Goal: Task Accomplishment & Management: Manage account settings

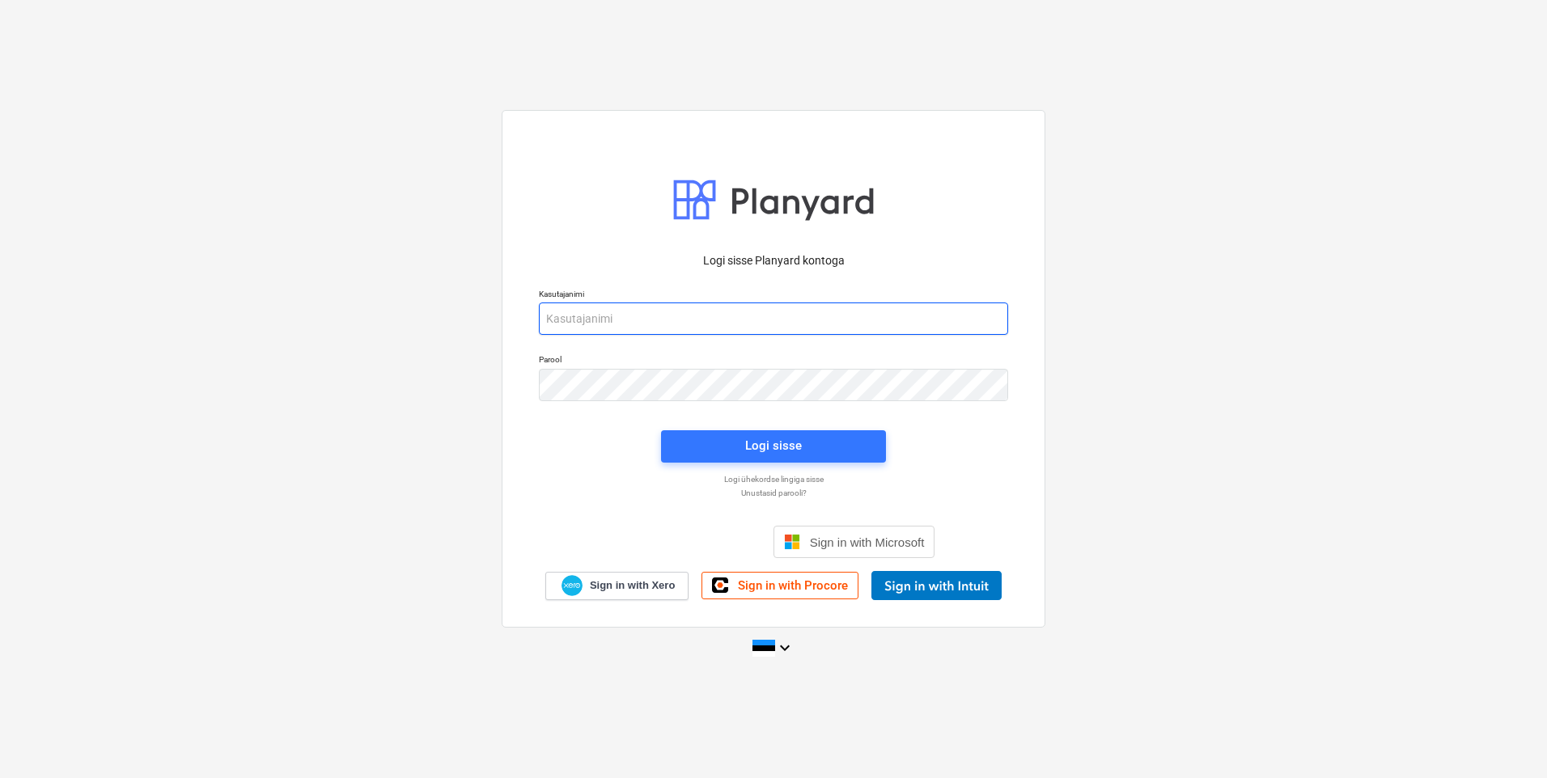
click at [728, 320] on input "email" at bounding box center [773, 319] width 469 height 32
type input "eero@hausers.ee"
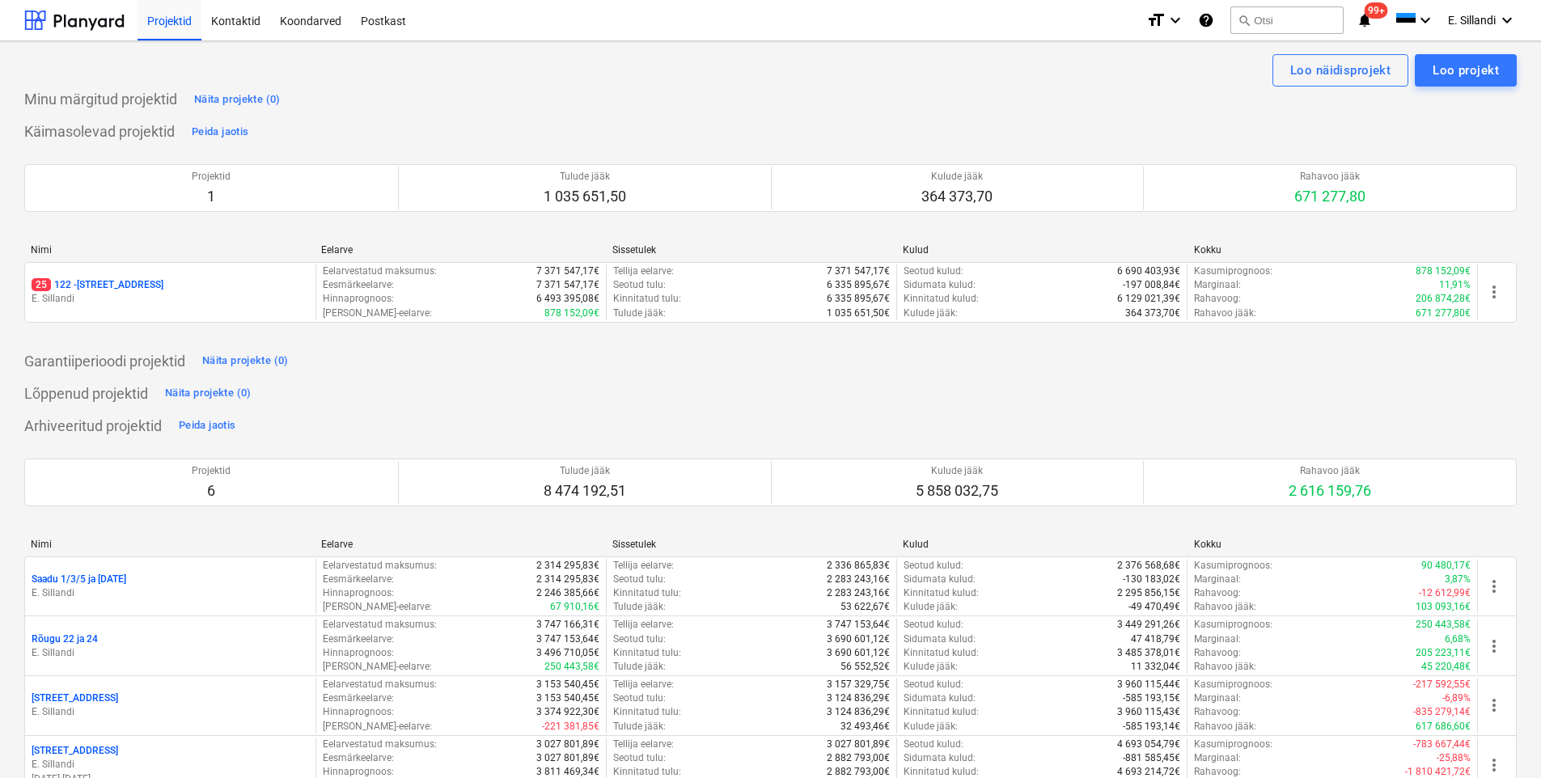
click at [109, 282] on p "25 122 - Viieaia tee 28" at bounding box center [98, 285] width 132 height 14
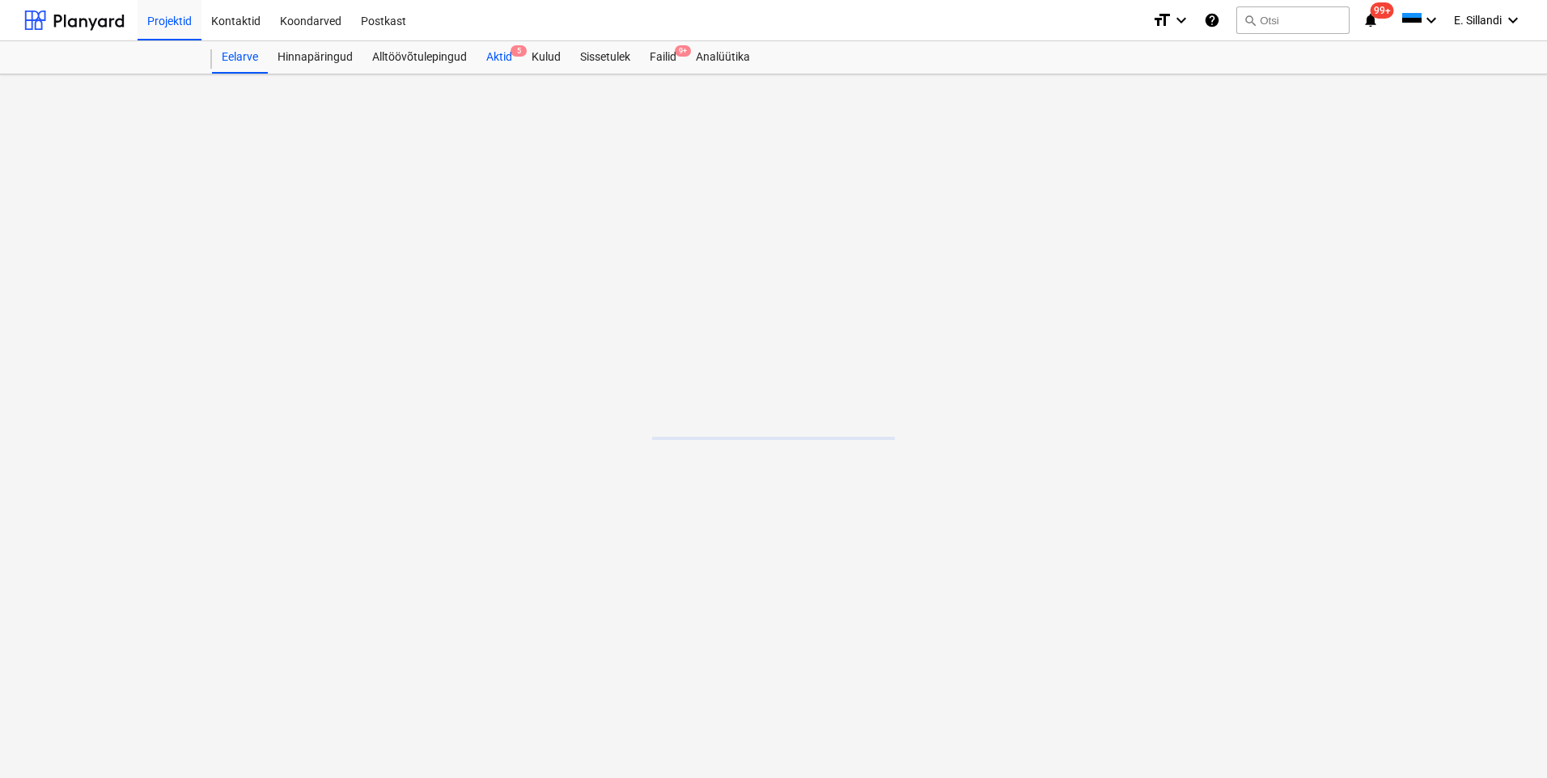
click at [494, 53] on div "Aktid 5" at bounding box center [499, 57] width 45 height 32
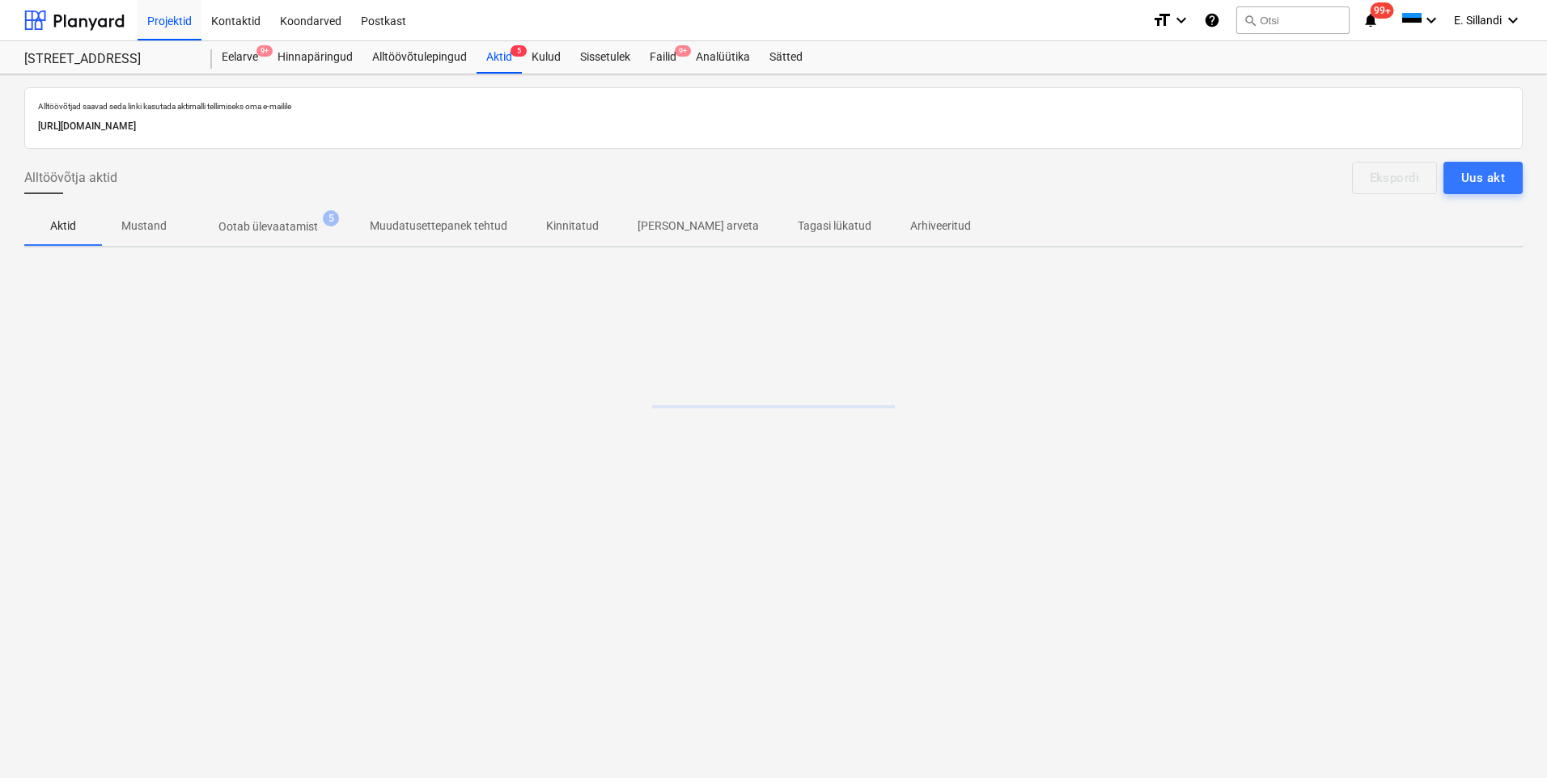
click at [239, 240] on span "Ootab ülevaatamist 5" at bounding box center [268, 226] width 164 height 29
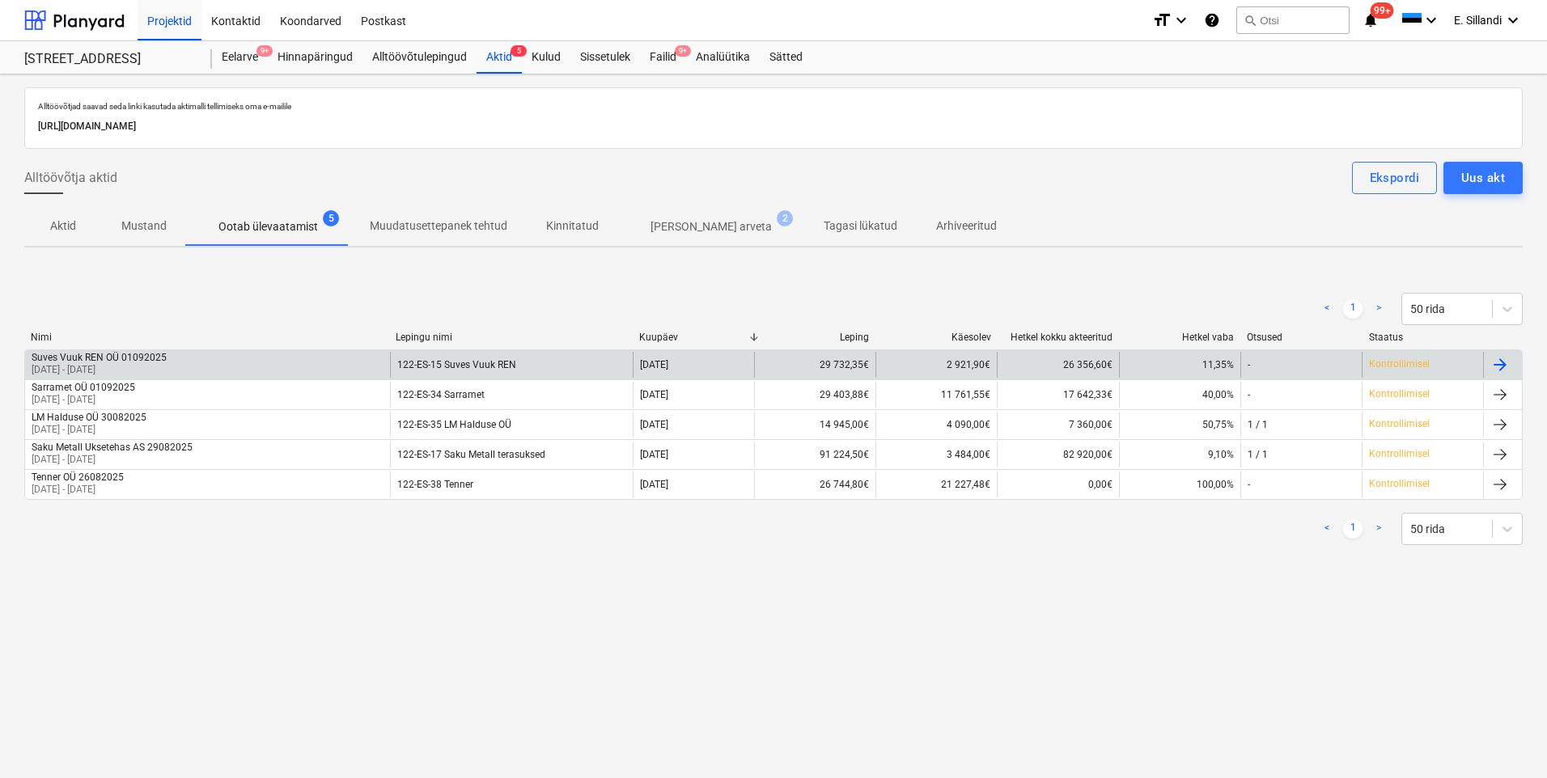
click at [112, 359] on div "Suves Vuuk REN OÜ 01092025" at bounding box center [99, 357] width 135 height 11
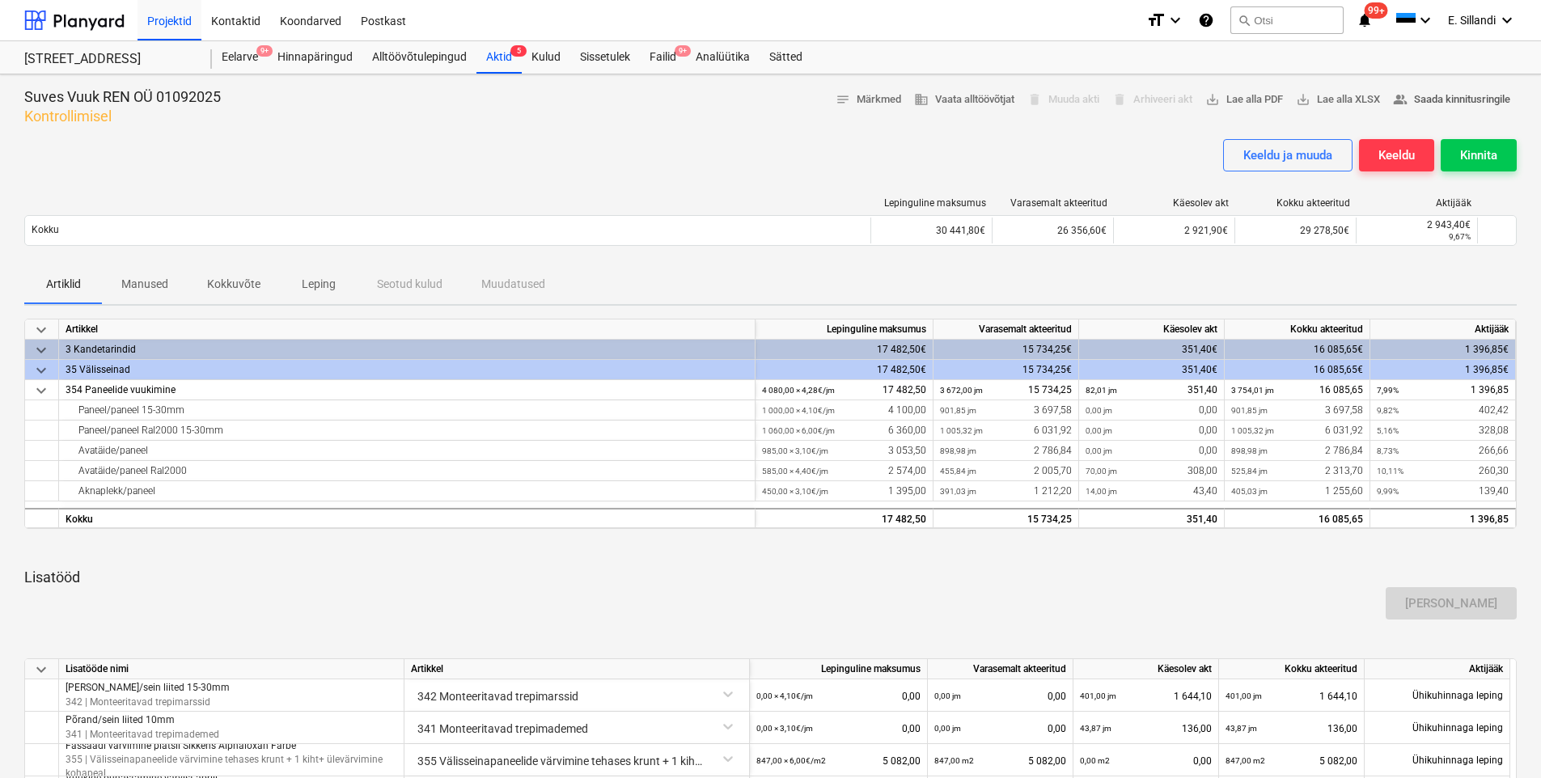
click at [1442, 104] on span "people_alt Saada kinnitusringile" at bounding box center [1451, 100] width 117 height 19
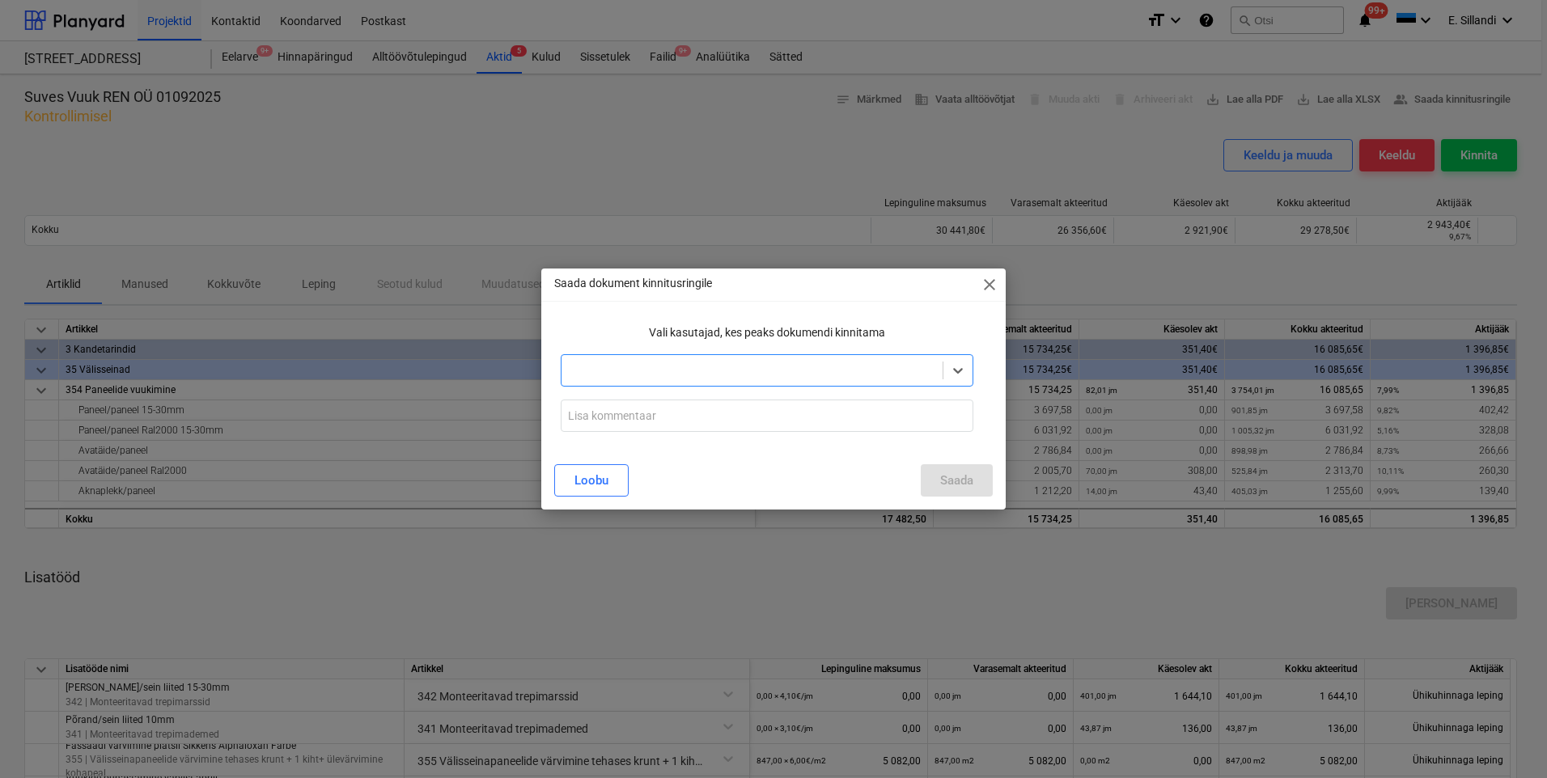
click at [675, 369] on div at bounding box center [752, 371] width 365 height 16
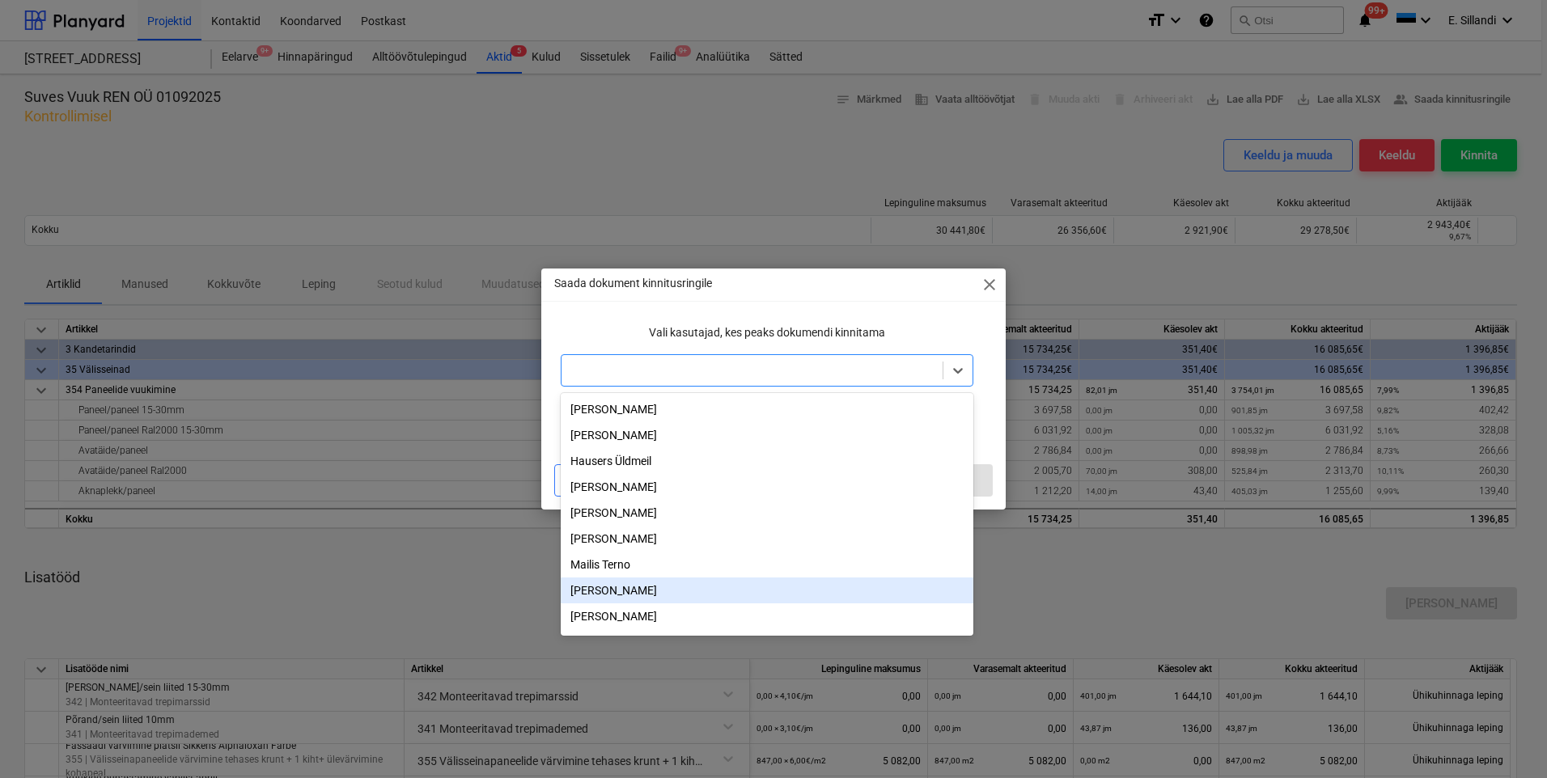
click at [638, 600] on div "Aleksandr Štšerbakov" at bounding box center [767, 591] width 413 height 26
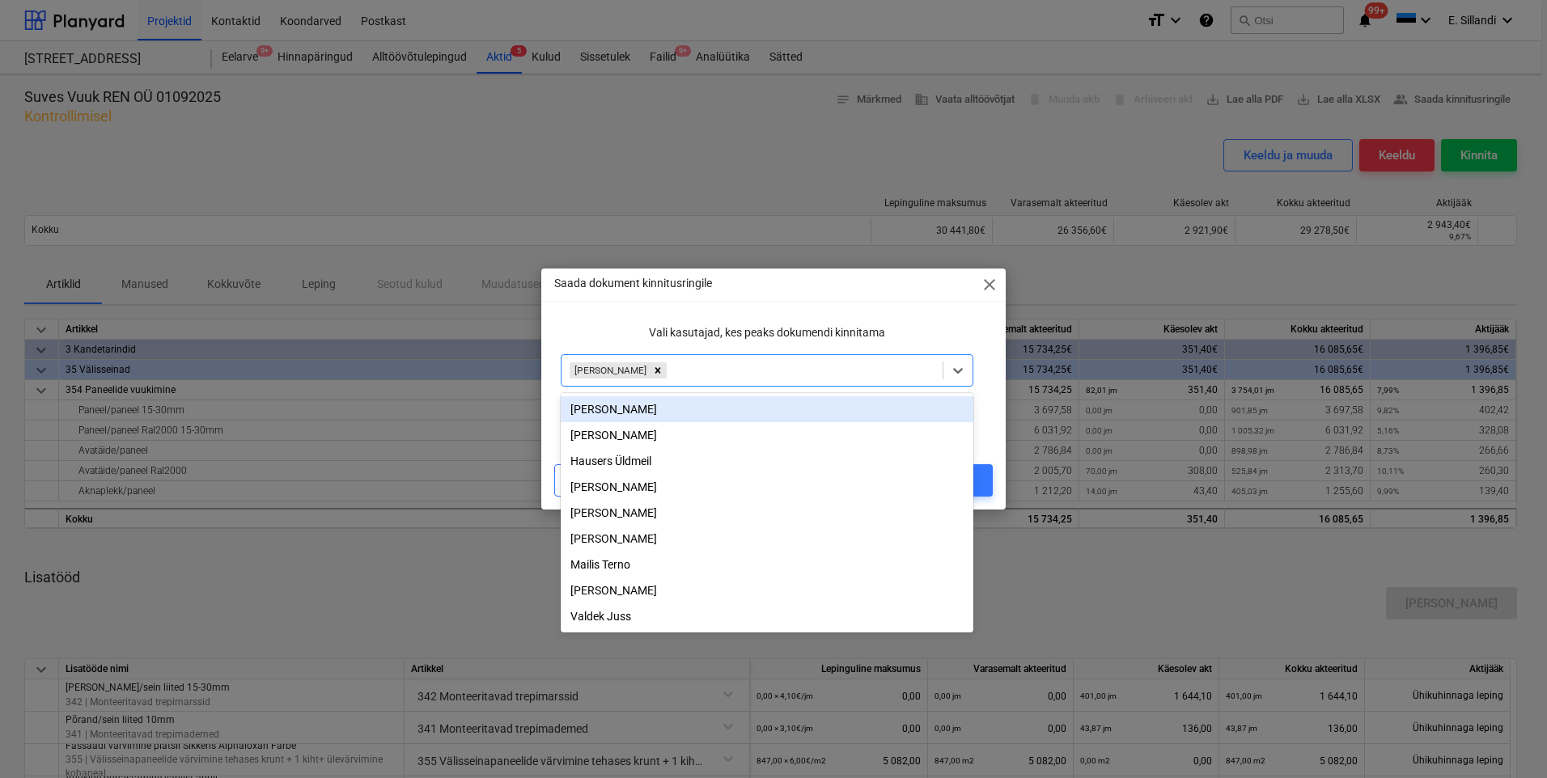
click at [636, 339] on p "Vali kasutajad, kes peaks dokumendi kinnitama" at bounding box center [767, 332] width 413 height 17
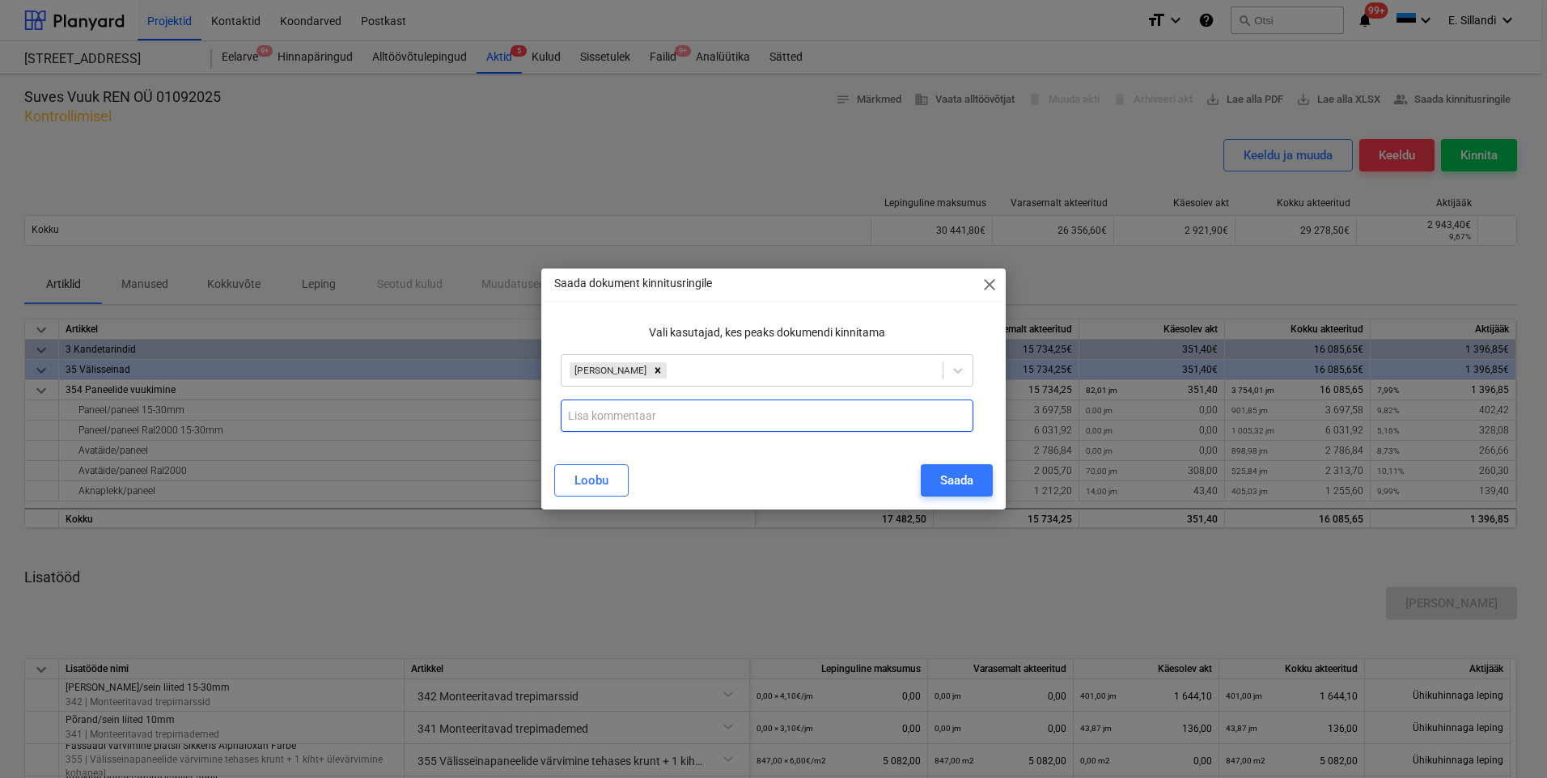
click at [626, 427] on input "text" at bounding box center [767, 416] width 413 height 32
type input "kas siin mahud ja hinnad õiged?"
click at [992, 479] on button "Saada" at bounding box center [957, 480] width 72 height 32
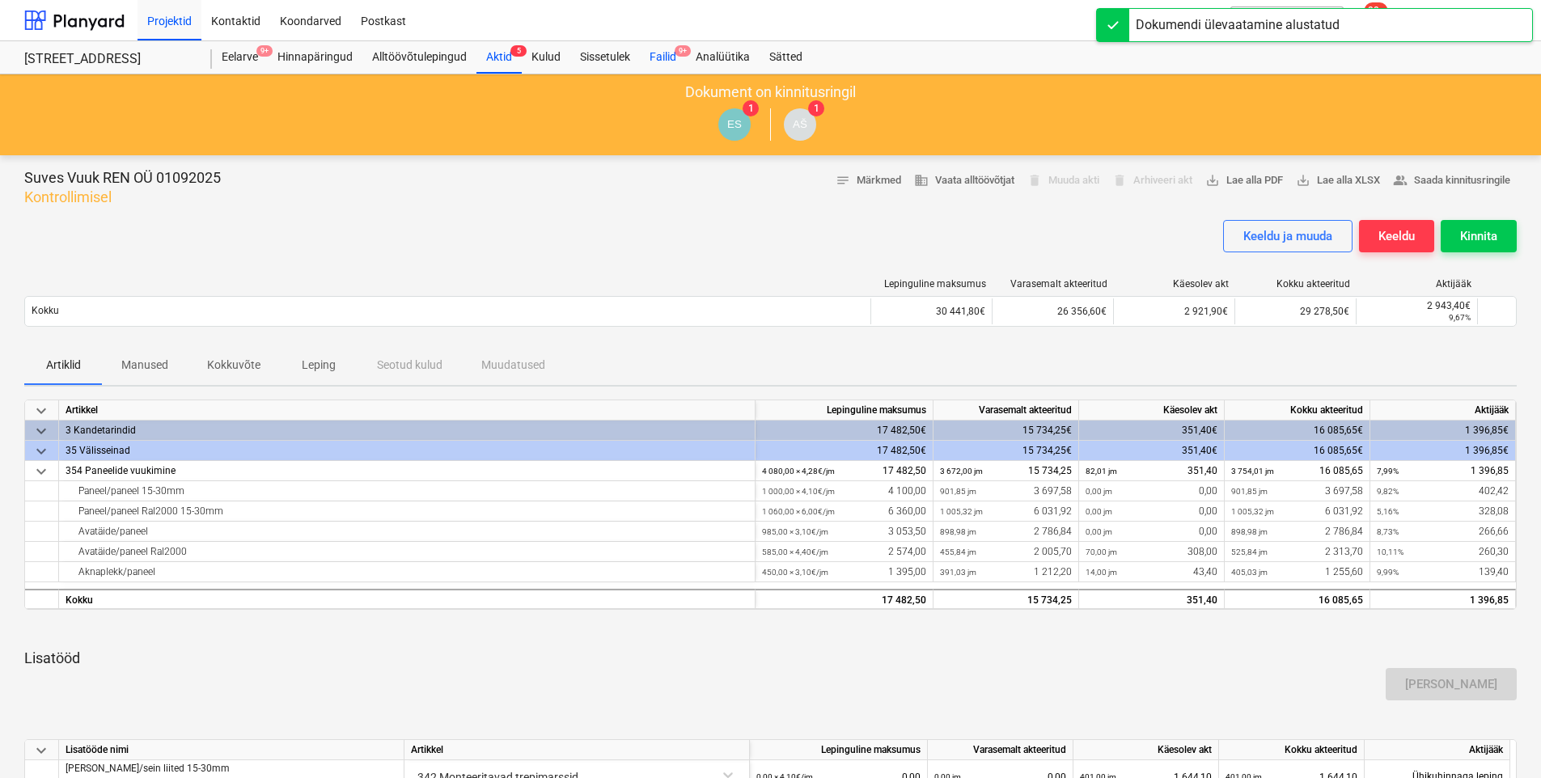
click at [660, 57] on div "Failid 9+" at bounding box center [663, 57] width 46 height 32
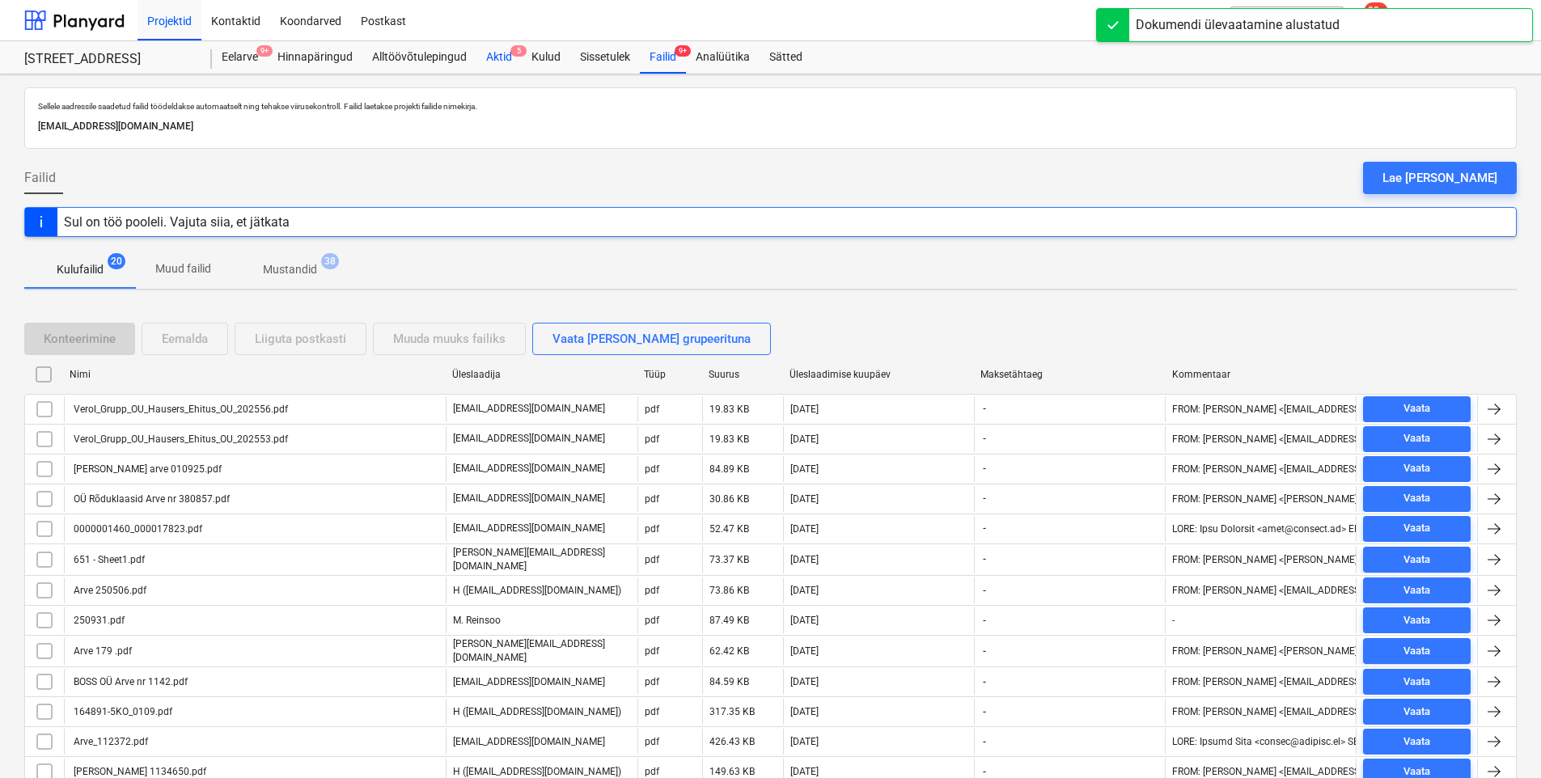
click at [490, 55] on div "Aktid 5" at bounding box center [499, 57] width 45 height 32
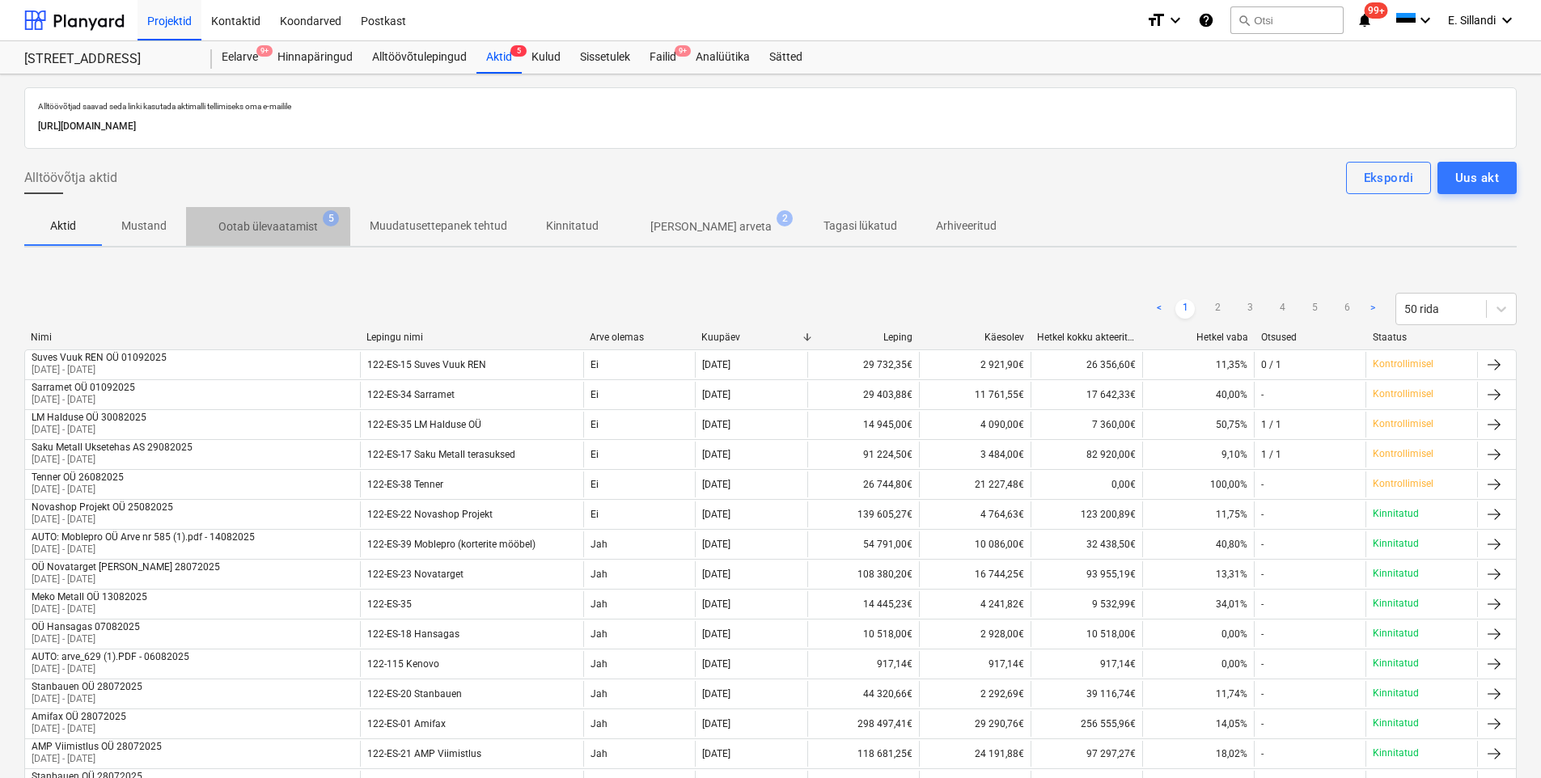
click at [260, 231] on p "Ootab ülevaatamist" at bounding box center [268, 226] width 100 height 17
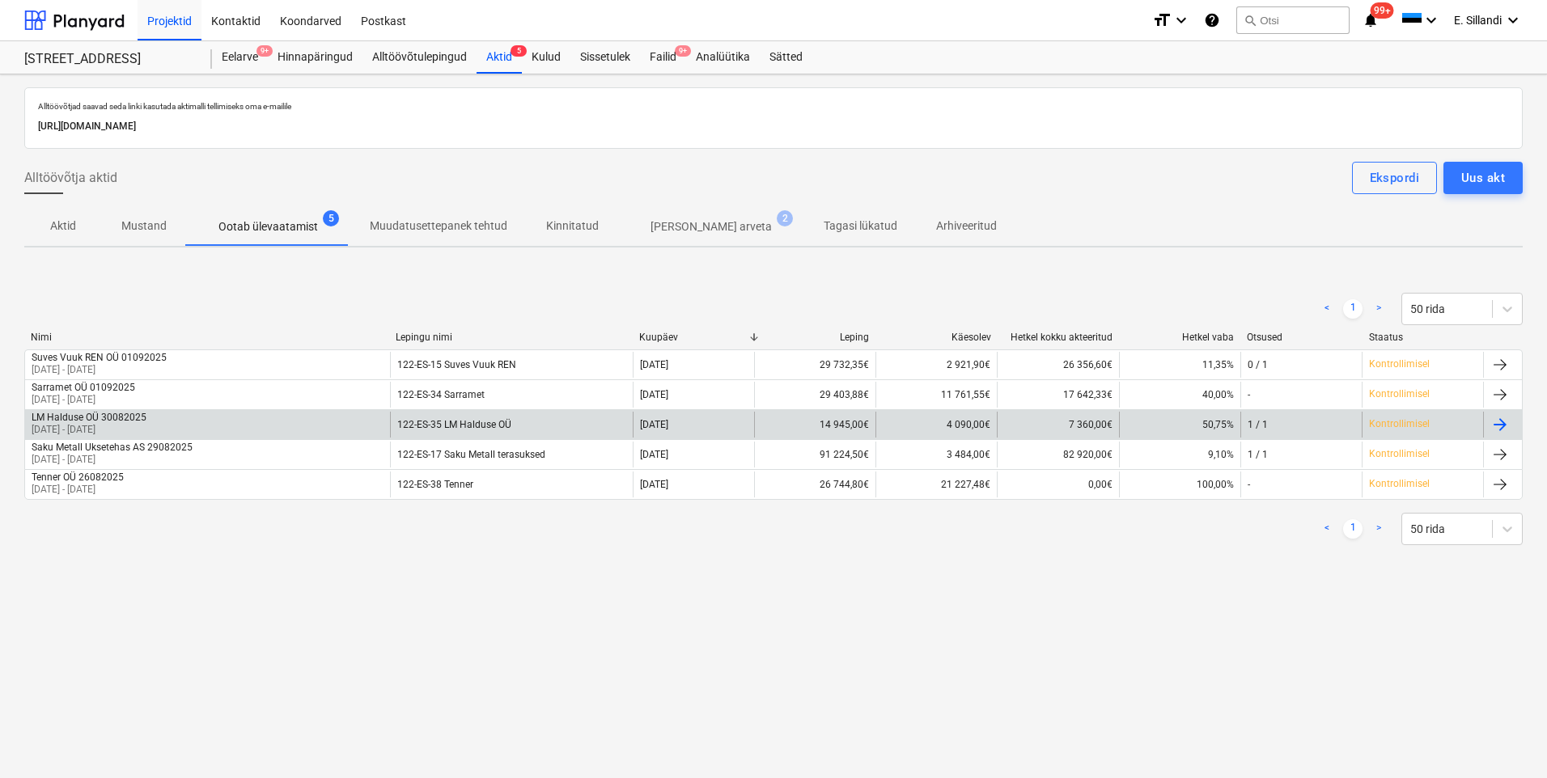
click at [151, 425] on div "LM Halduse OÜ 30082025 01 Aug 2025 - 29 Aug 2025" at bounding box center [207, 425] width 365 height 26
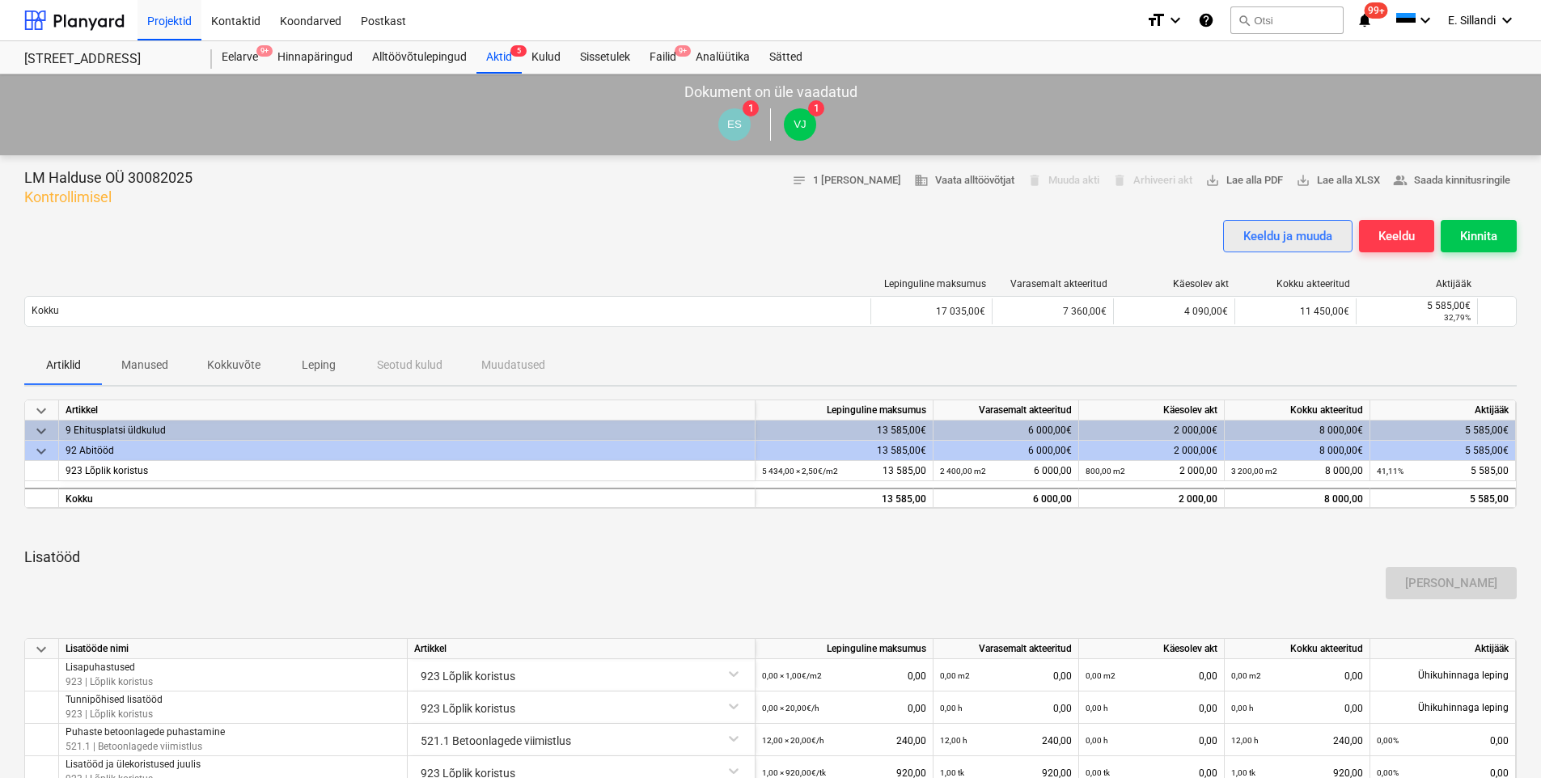
click at [1300, 231] on div "Keeldu ja muuda" at bounding box center [1288, 236] width 89 height 21
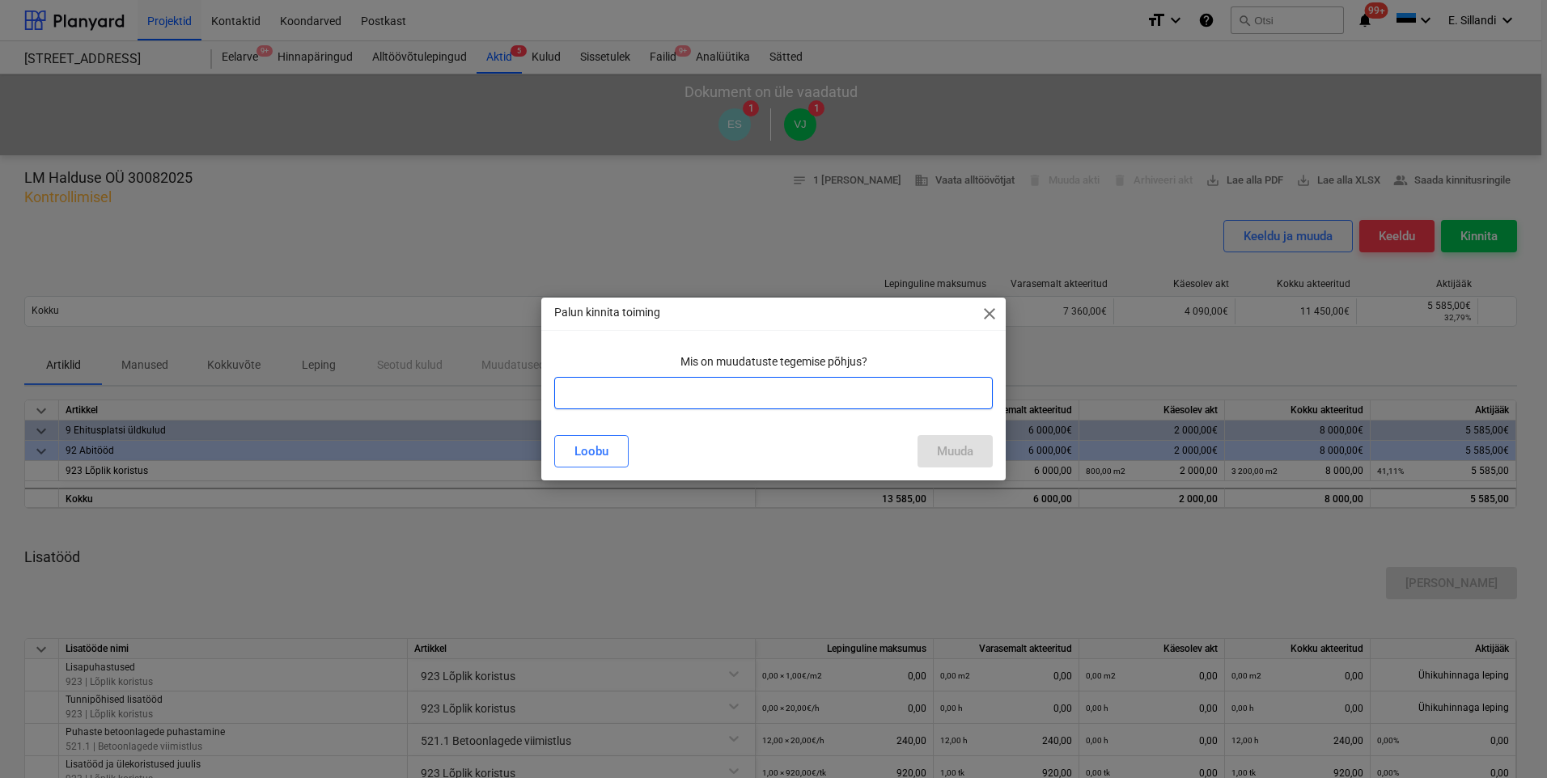
click at [793, 388] on input "text" at bounding box center [773, 393] width 439 height 32
type input "eelmise kuu mahaarvestus. Lisaks oli aktis tunnihind ühel real erinev kokkulepp…"
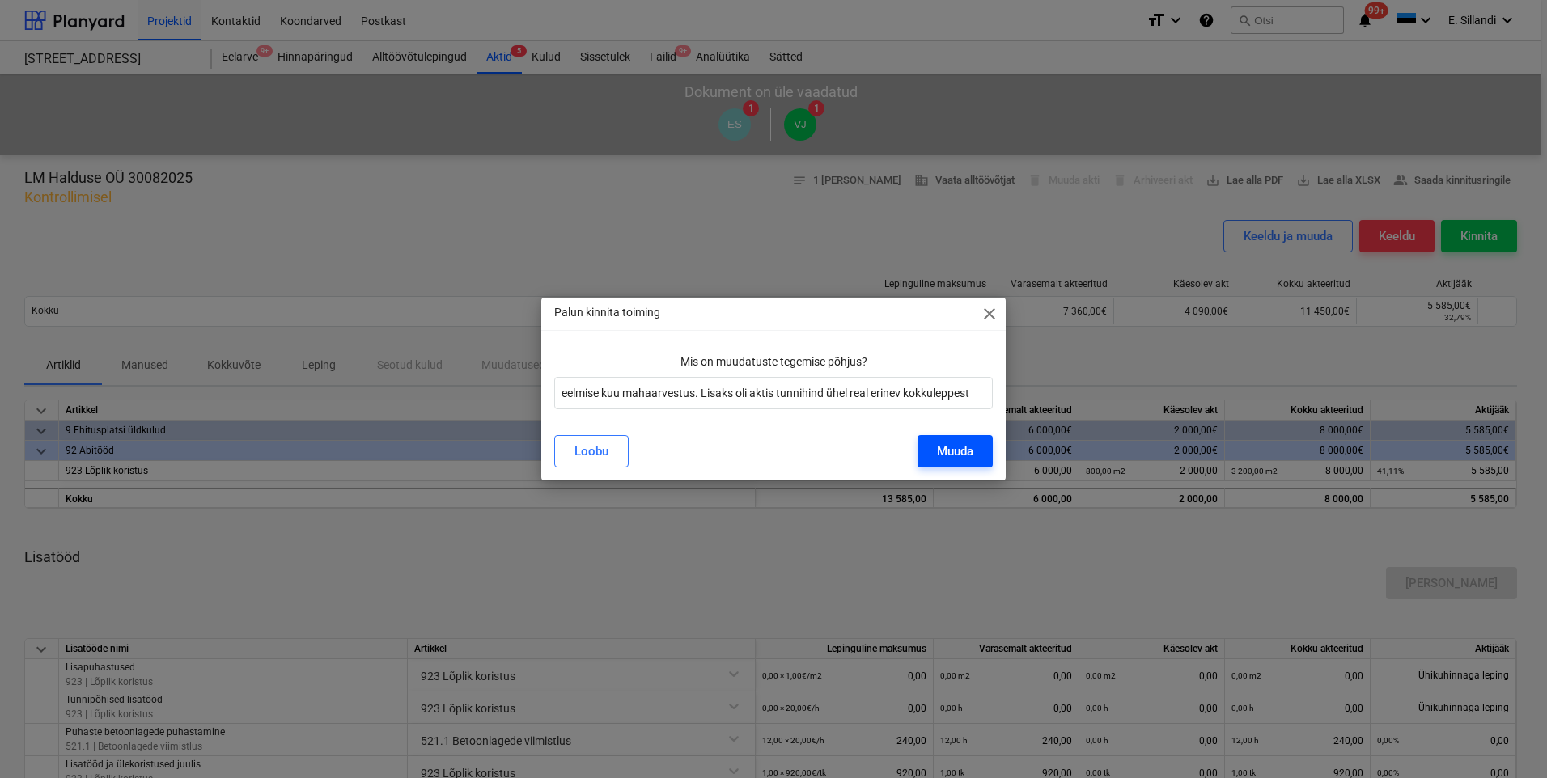
click at [966, 454] on div "Muuda" at bounding box center [955, 451] width 36 height 21
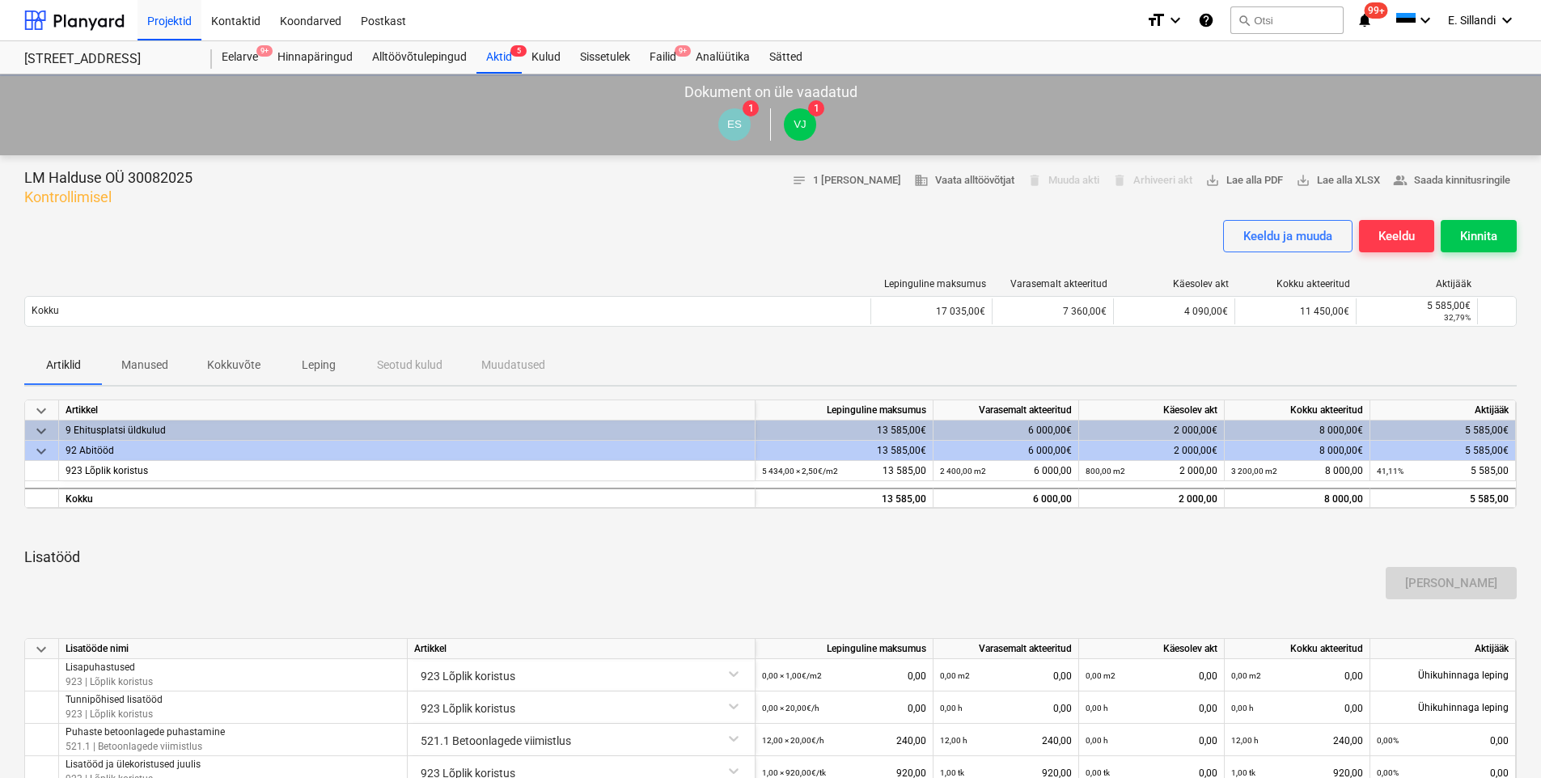
scroll to position [154, 0]
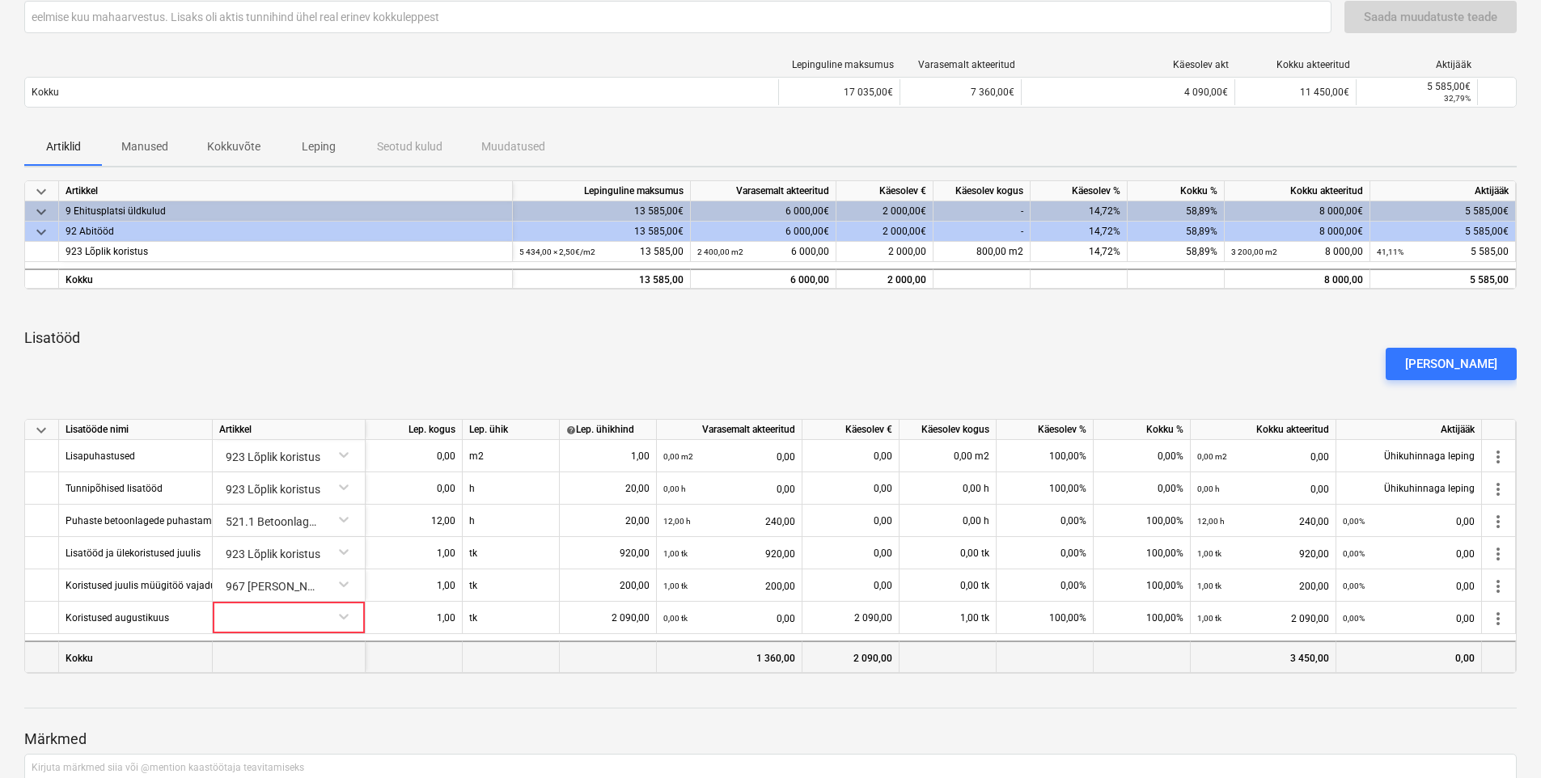
scroll to position [189, 0]
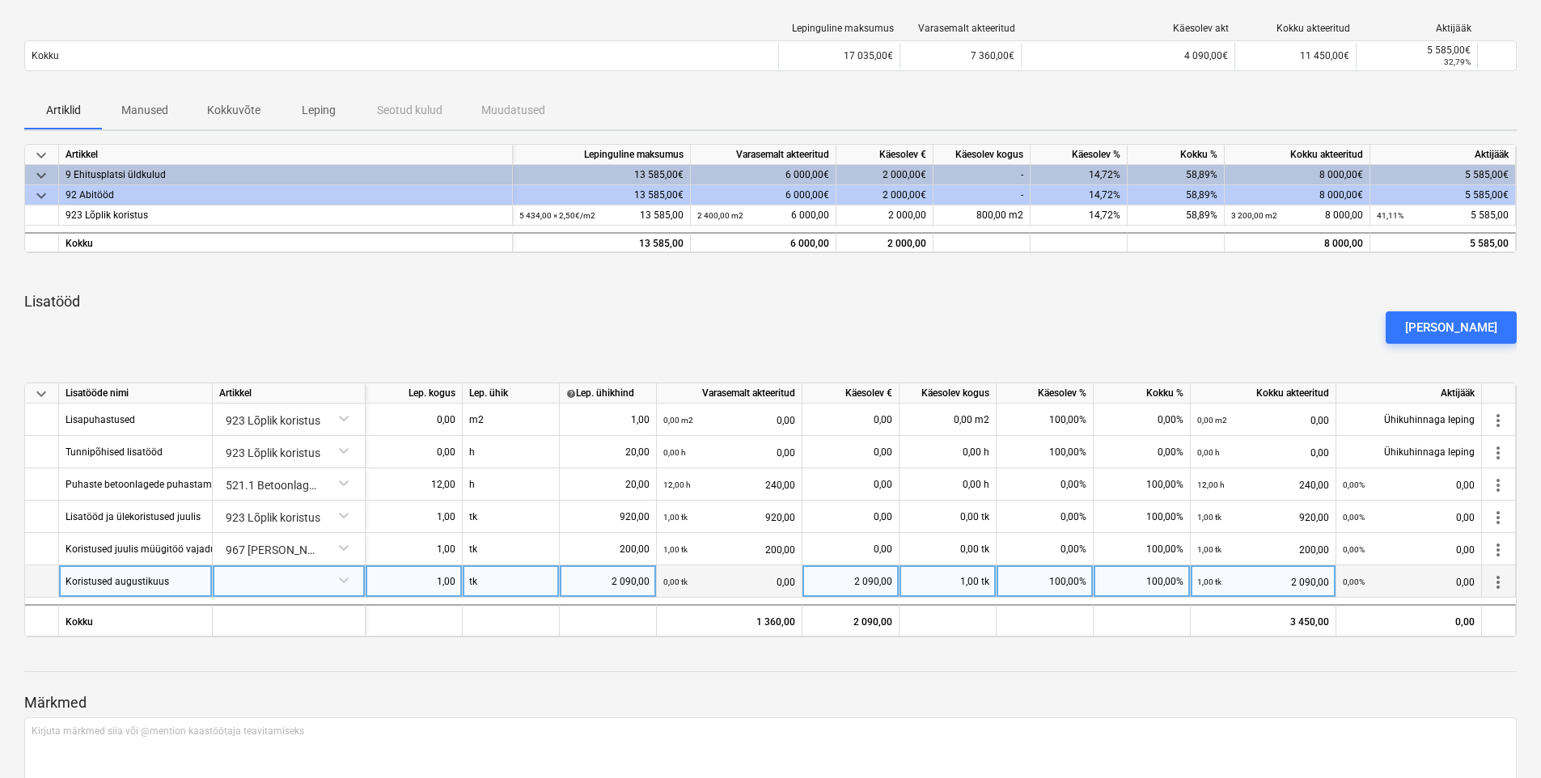
click at [602, 584] on div "2 090,00" at bounding box center [607, 582] width 83 height 32
type input "1944"
click at [479, 673] on div "Märkmed Kirjuta märkmed siia või @mention kaastöötaja teavitamiseks ﻿ Salvesta" at bounding box center [770, 758] width 1493 height 214
click at [245, 570] on div at bounding box center [288, 580] width 139 height 28
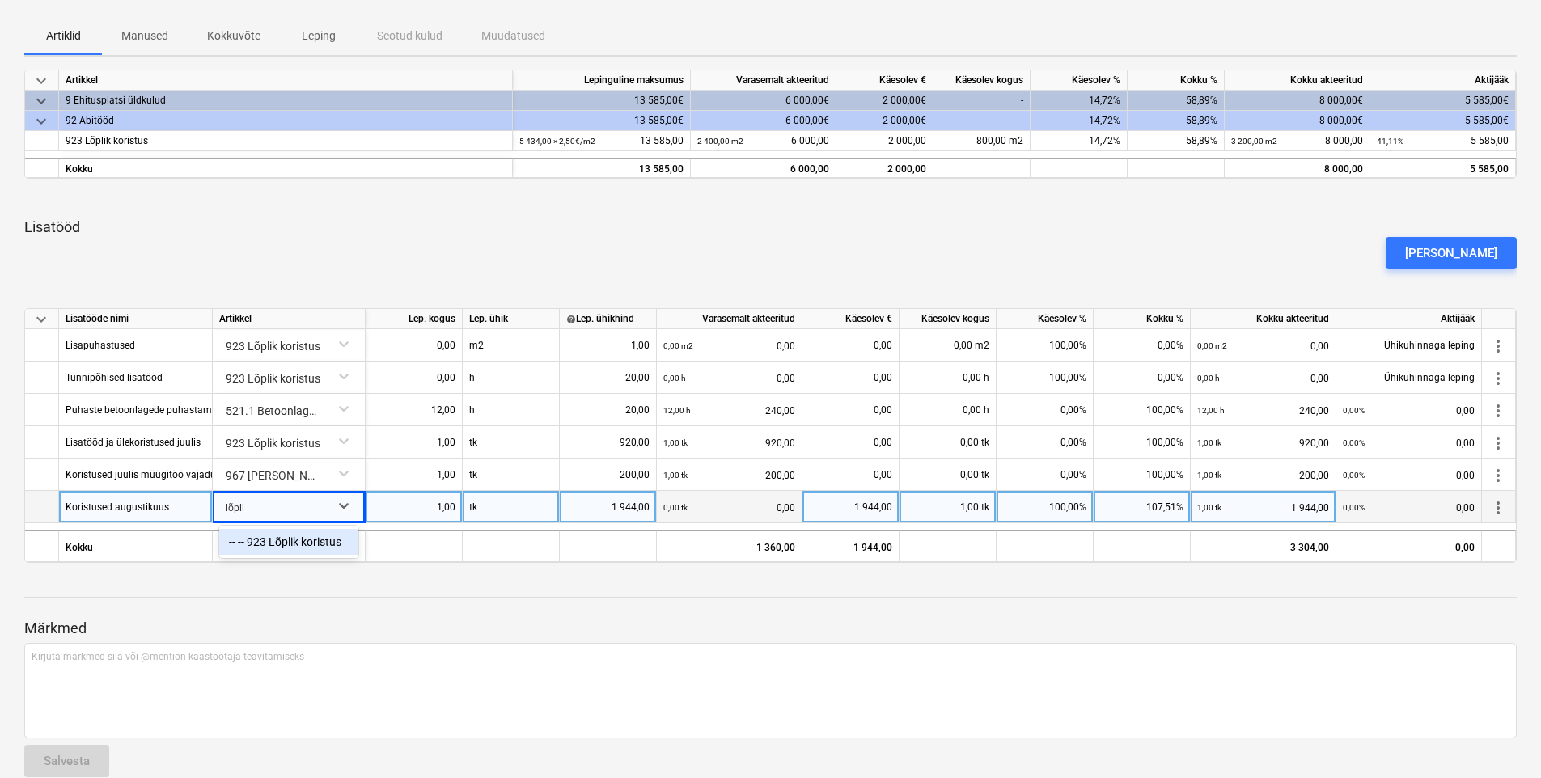
type input "lõplik"
click at [291, 541] on div "-- -- 923 Lõplik koristus" at bounding box center [288, 542] width 139 height 26
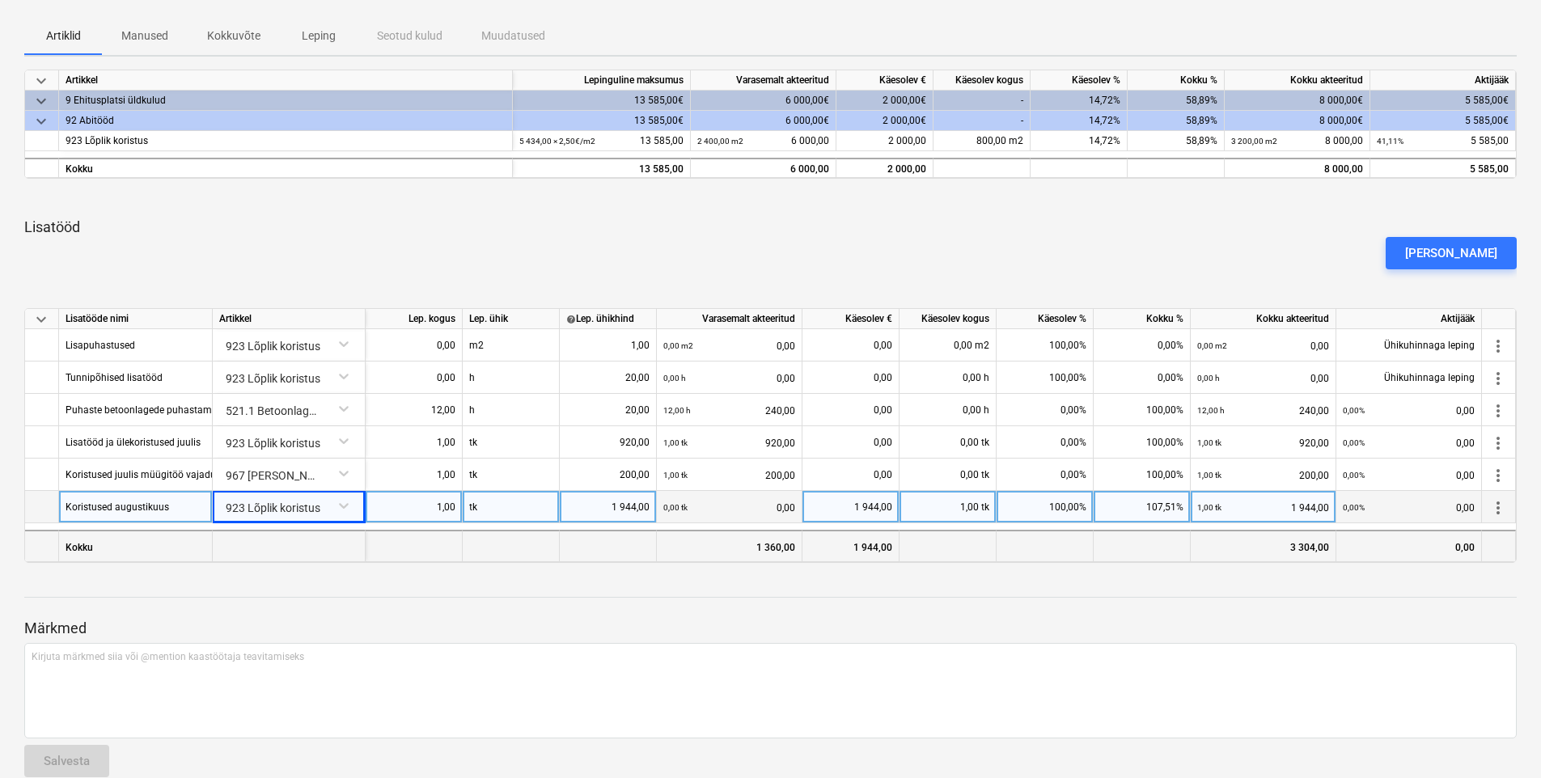
click at [394, 558] on div at bounding box center [414, 546] width 97 height 32
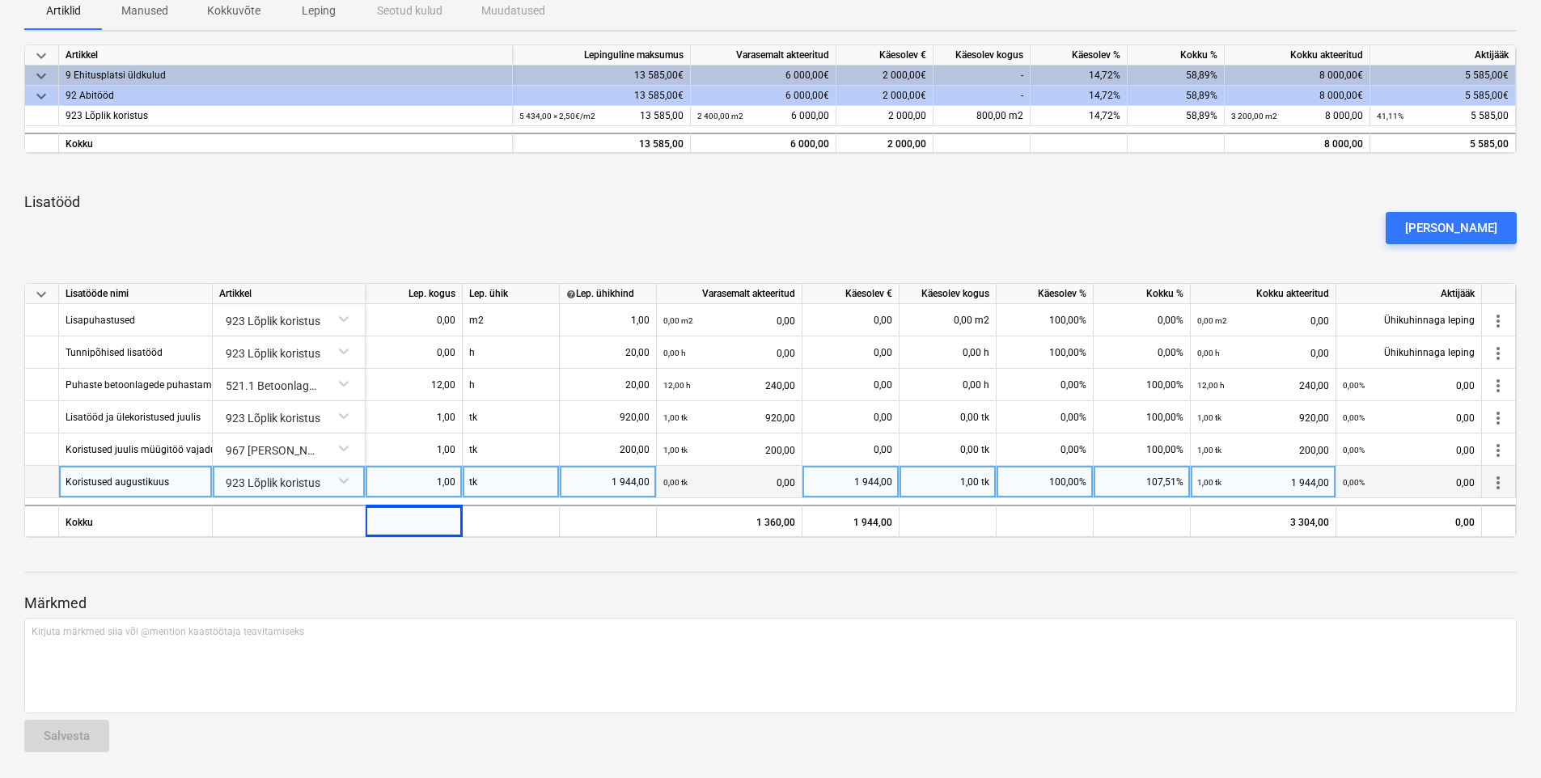
scroll to position [0, 0]
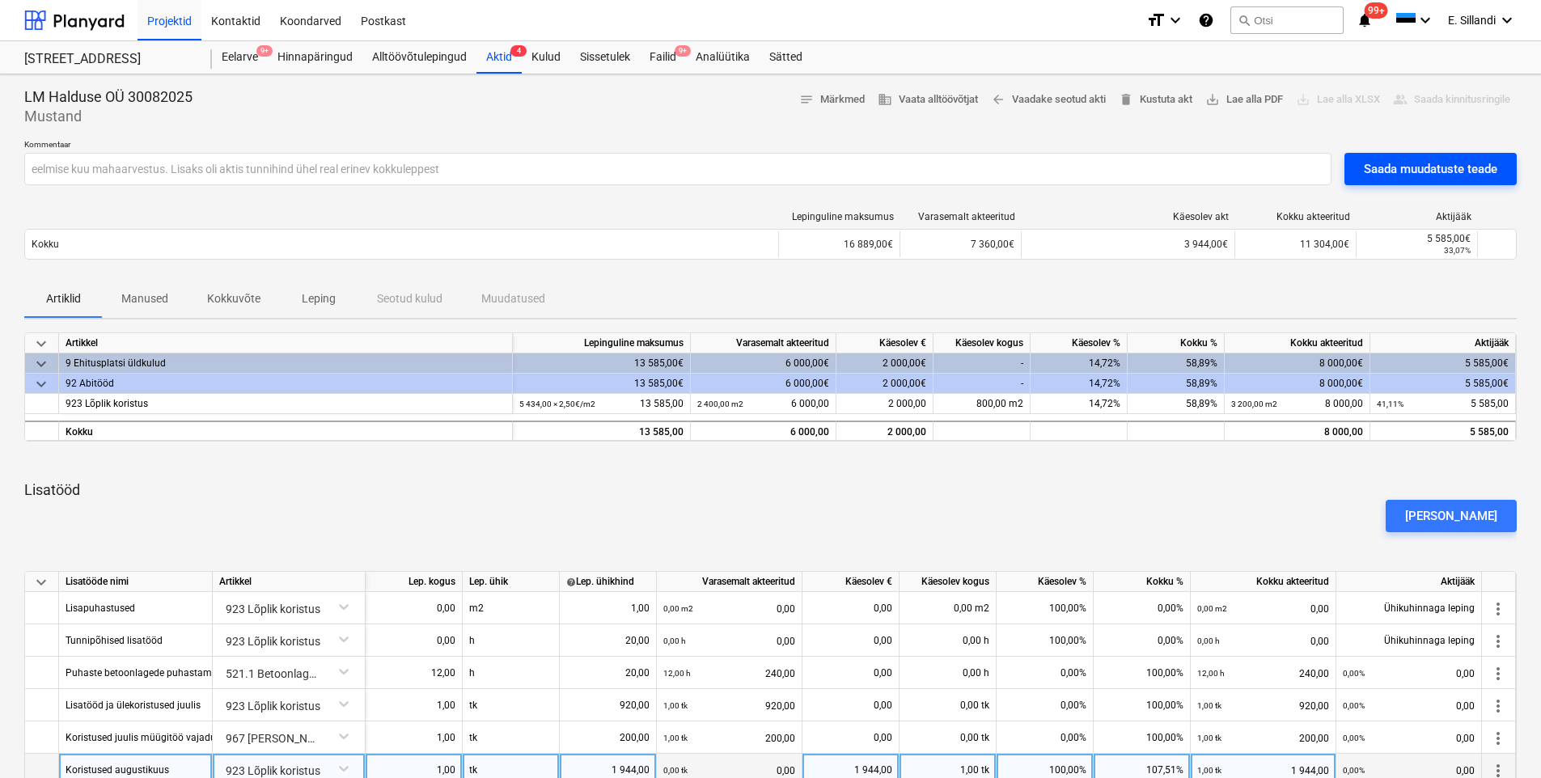
click at [1392, 167] on div "Saada muudatuste teade" at bounding box center [1431, 169] width 134 height 21
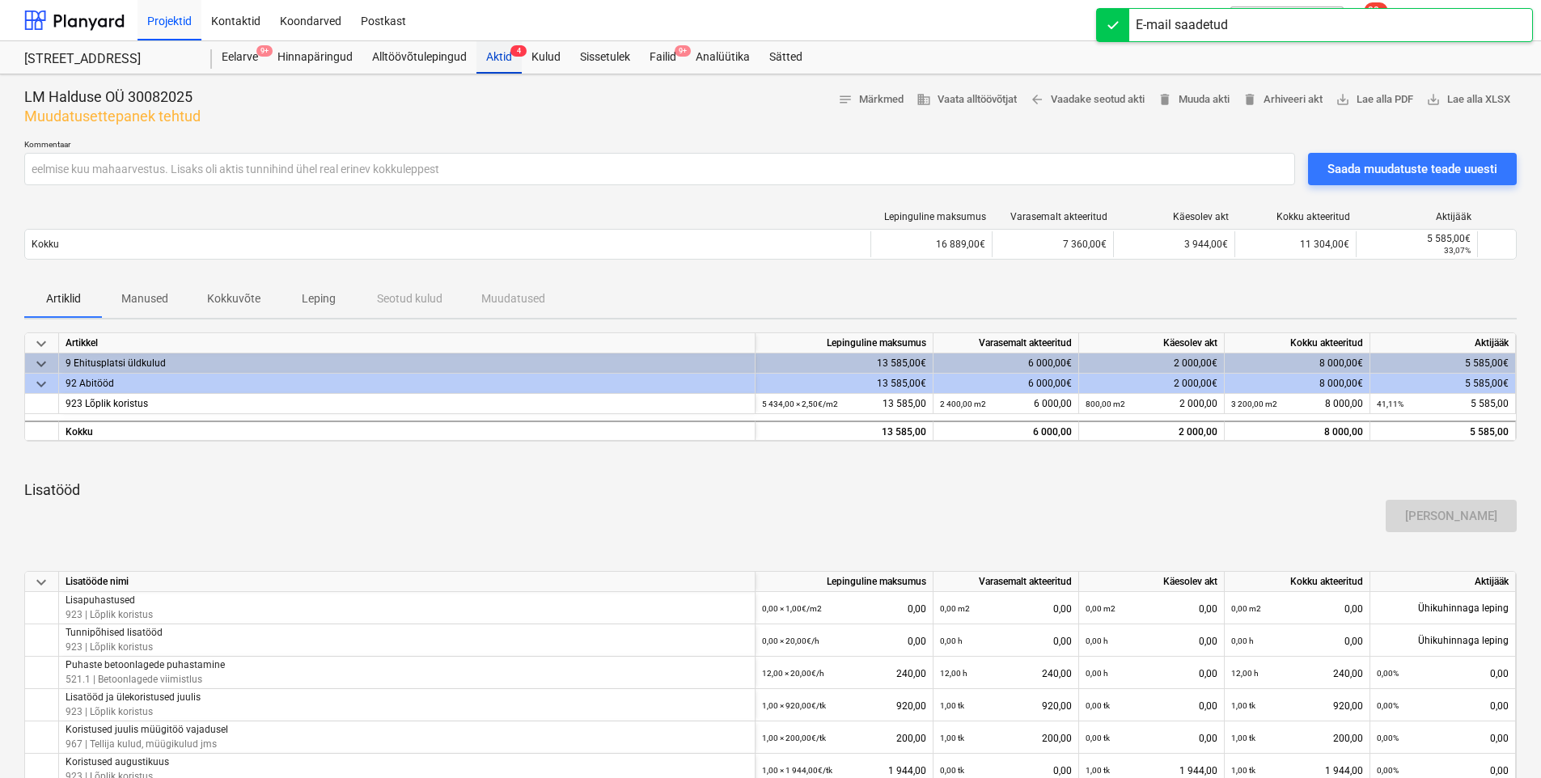
click at [494, 53] on div "Aktid 4" at bounding box center [499, 57] width 45 height 32
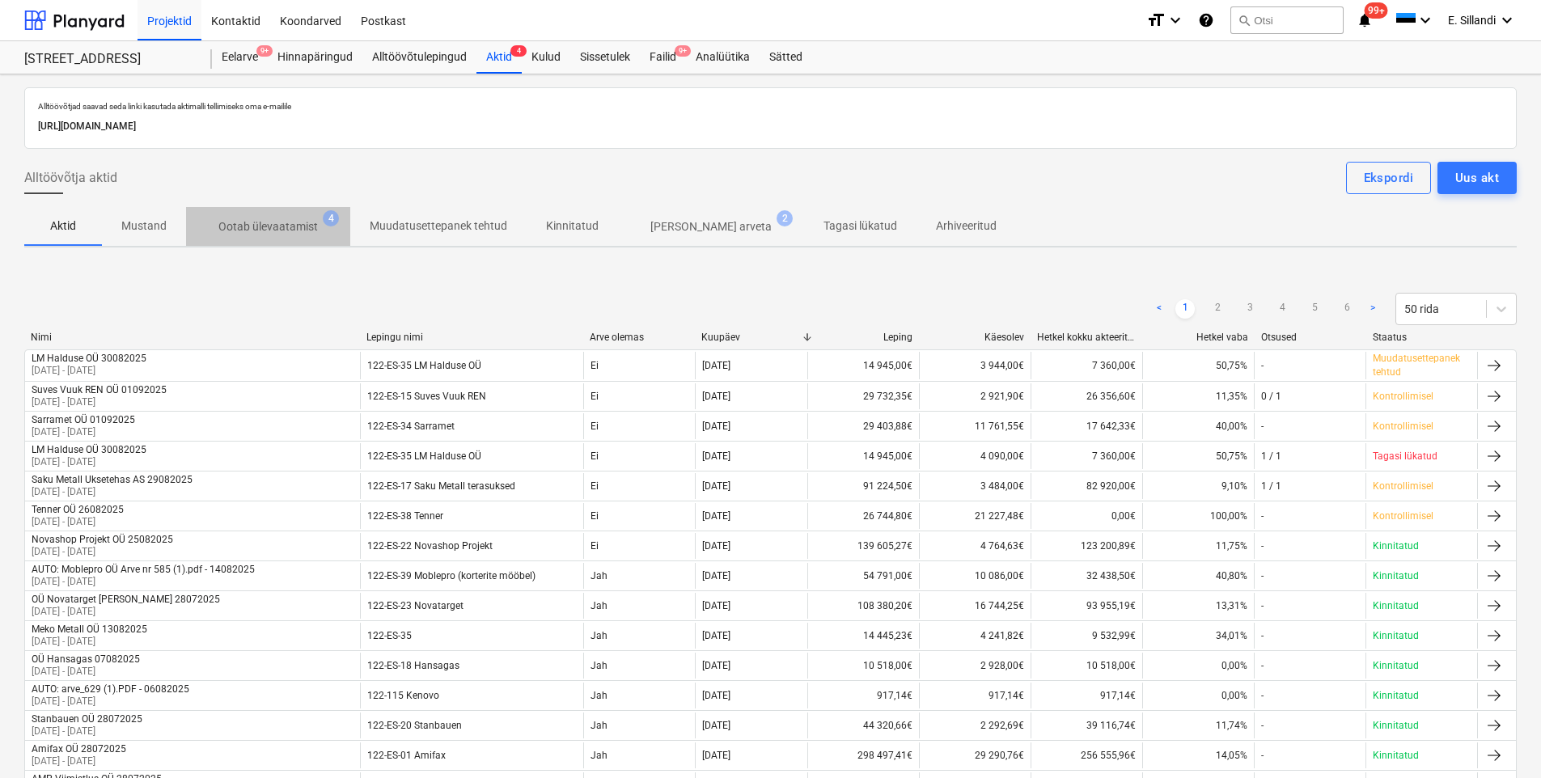
click at [286, 228] on p "Ootab ülevaatamist" at bounding box center [268, 226] width 100 height 17
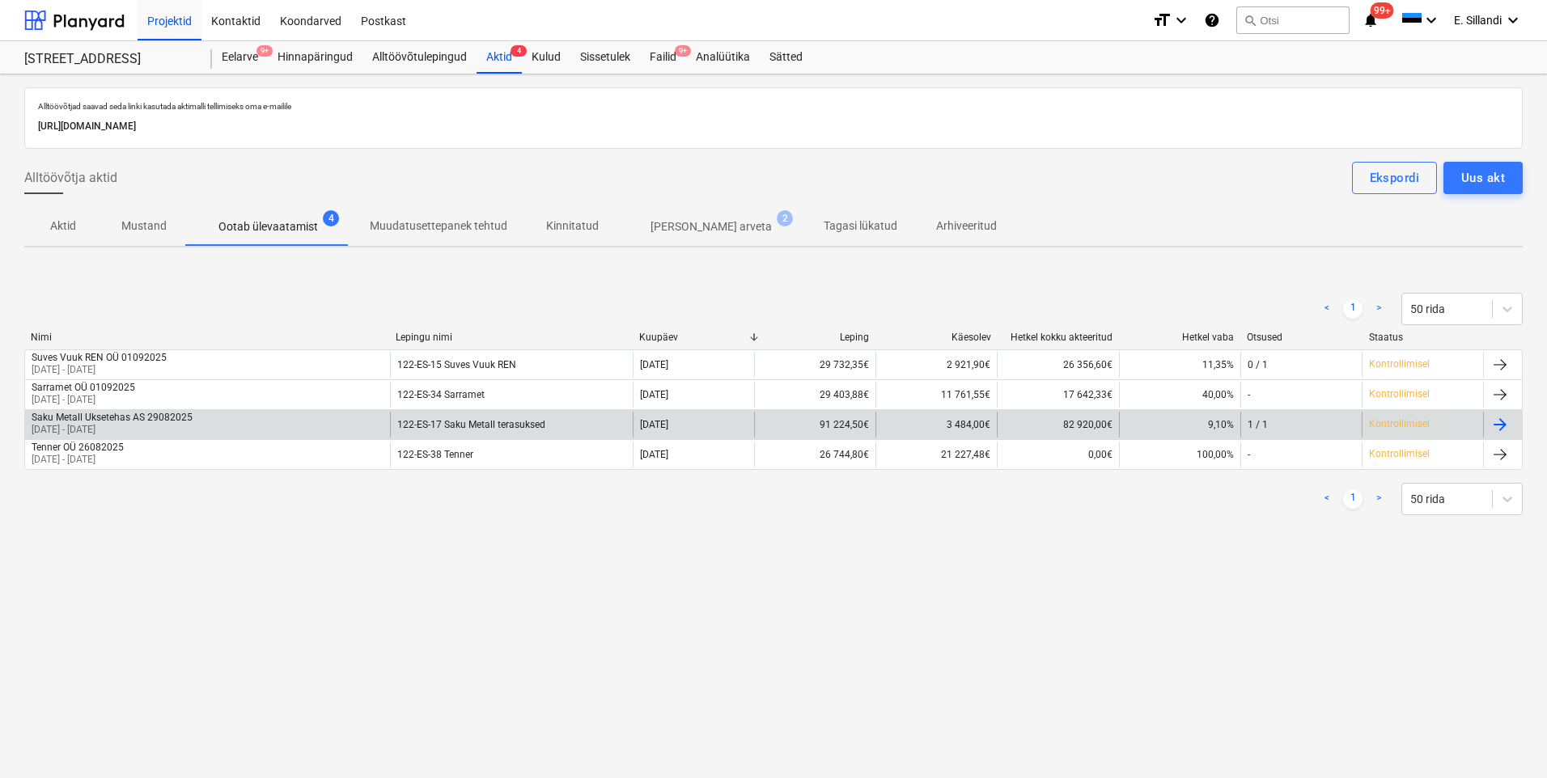
click at [176, 430] on p "[DATE] - [DATE]" at bounding box center [112, 430] width 161 height 14
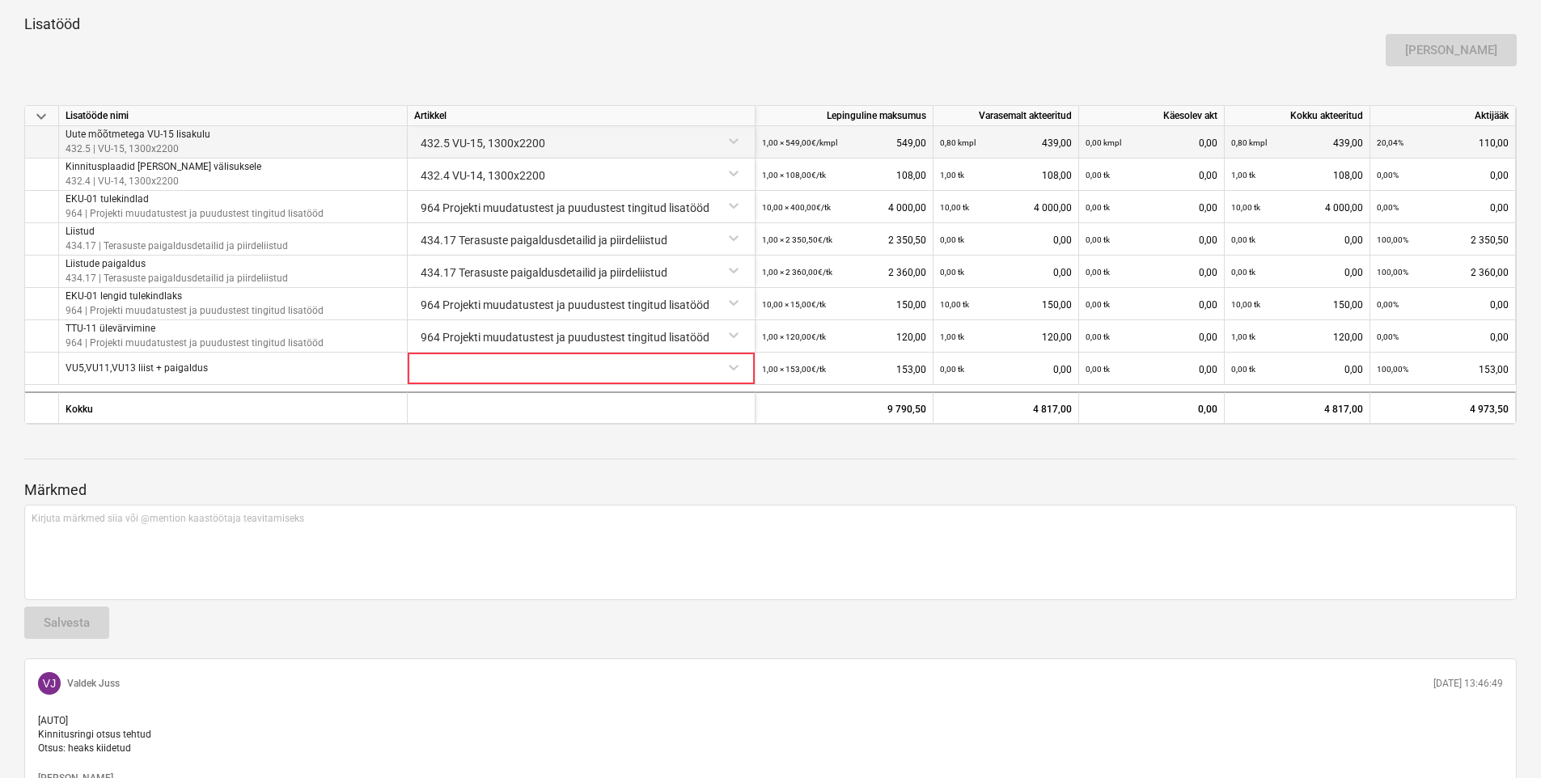
scroll to position [1062, 0]
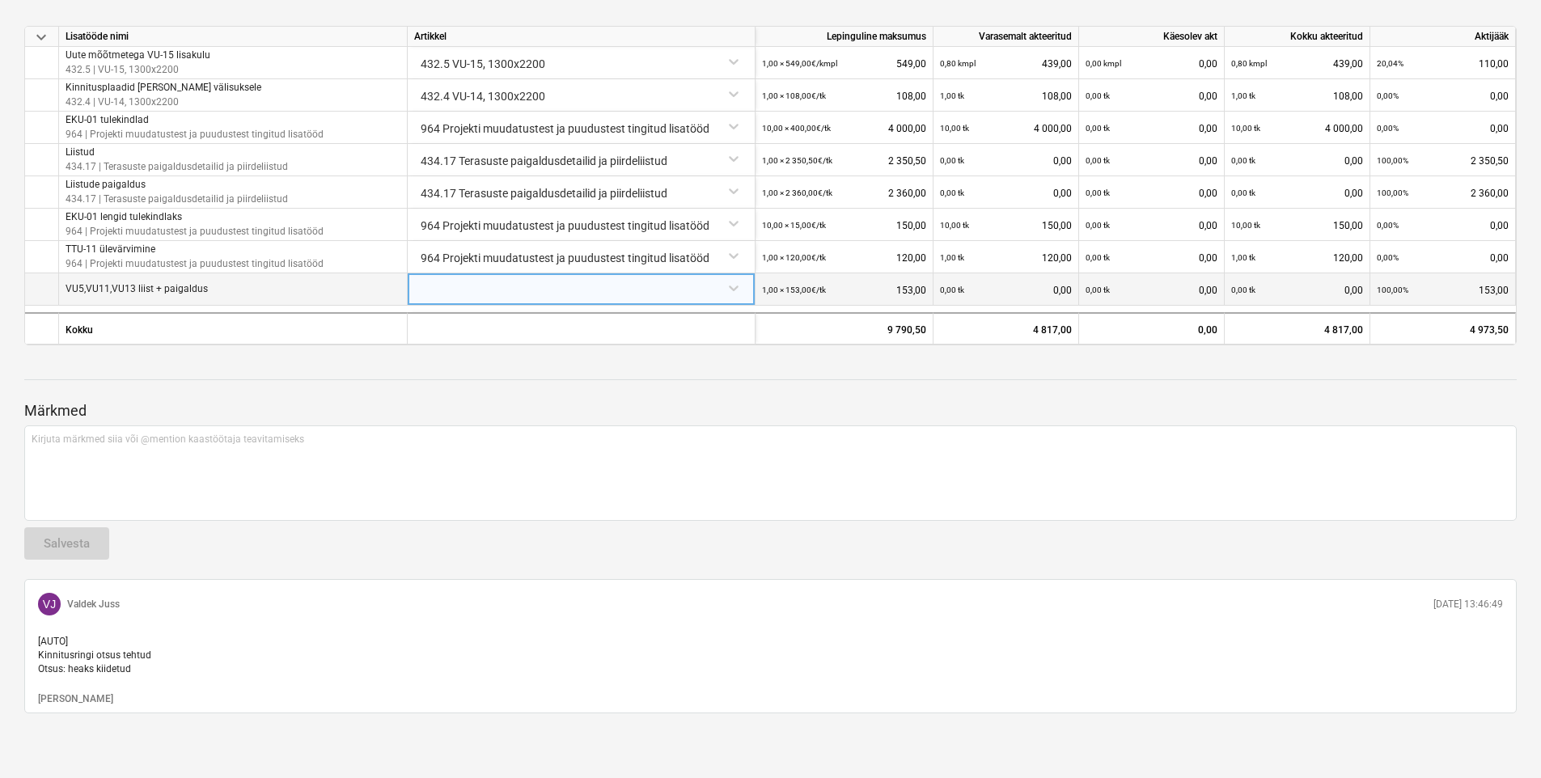
click at [512, 277] on div at bounding box center [581, 287] width 334 height 28
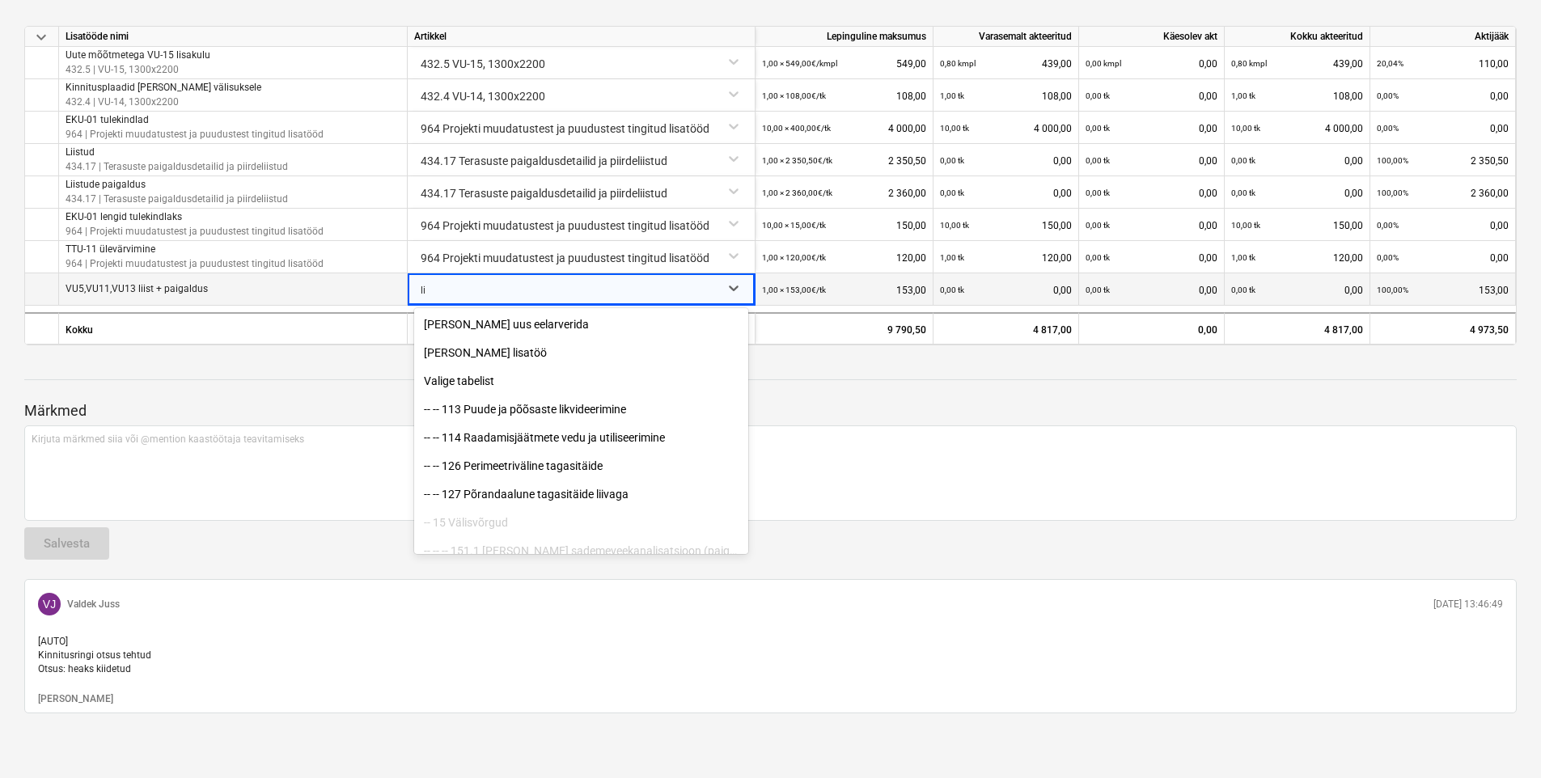
type input "l"
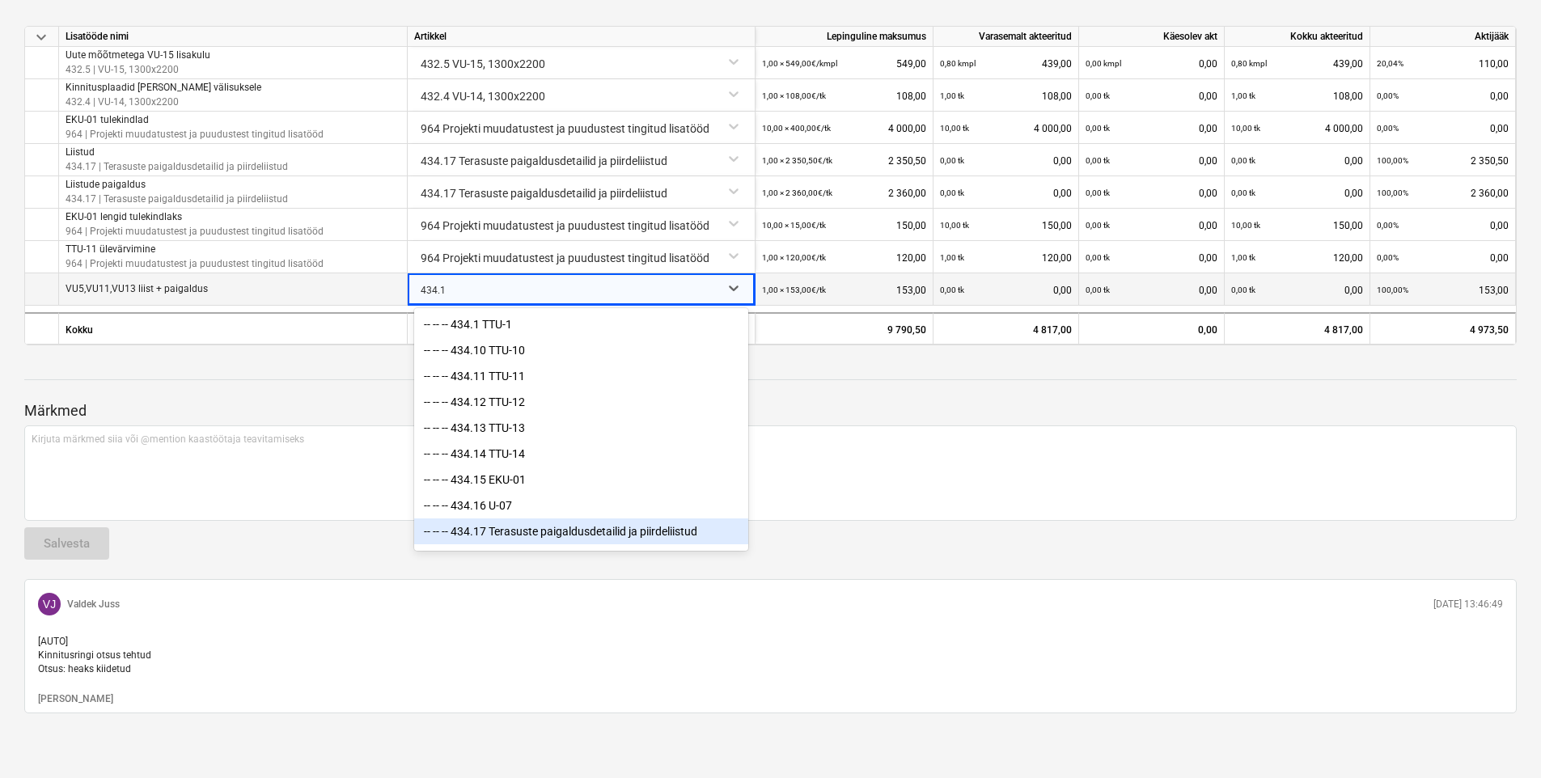
type input "434.17"
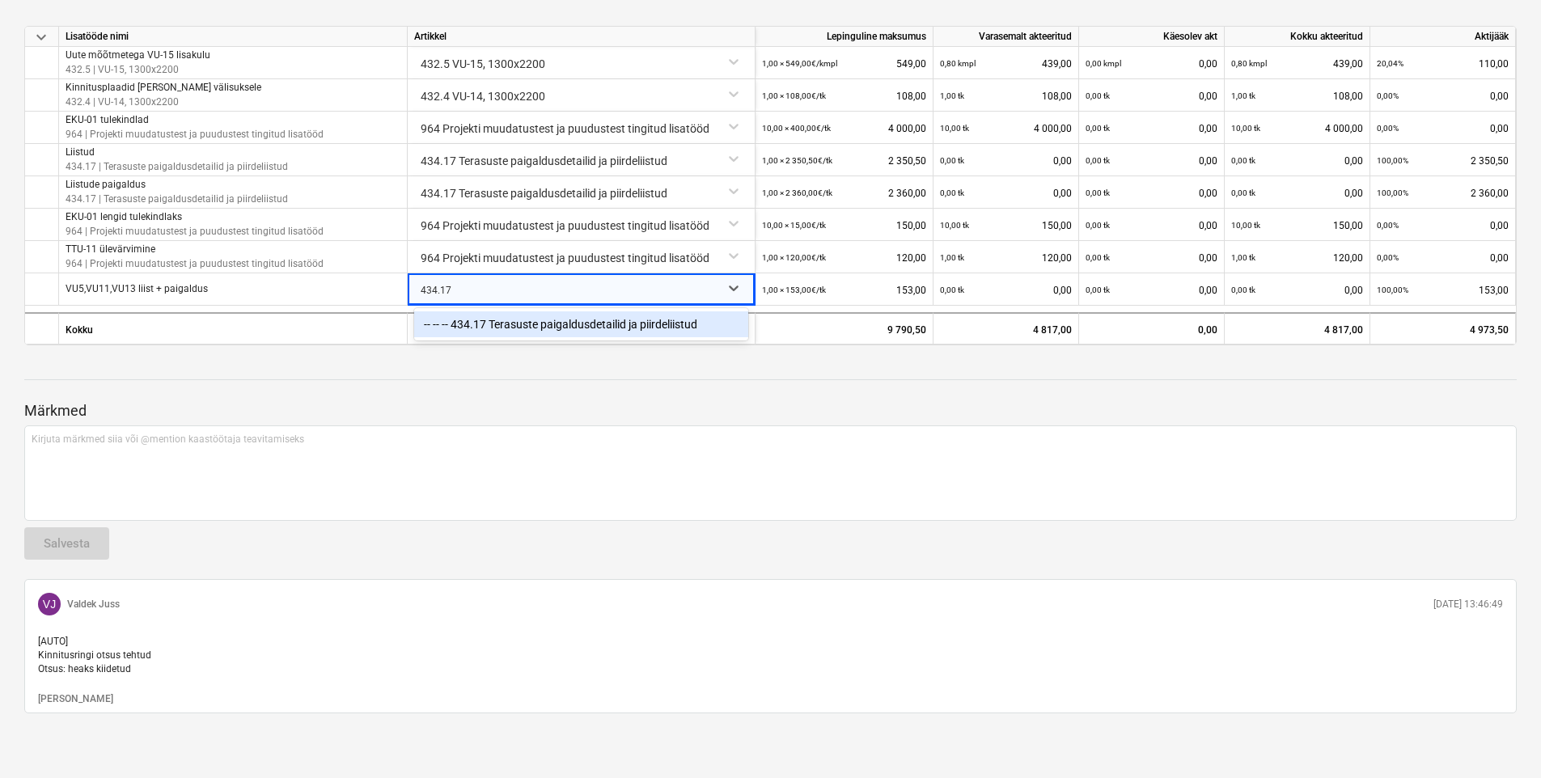
click at [526, 312] on div "-- -- -- 434.17 Terasuste paigaldusdetailid ja piirdeliistud" at bounding box center [581, 325] width 334 height 26
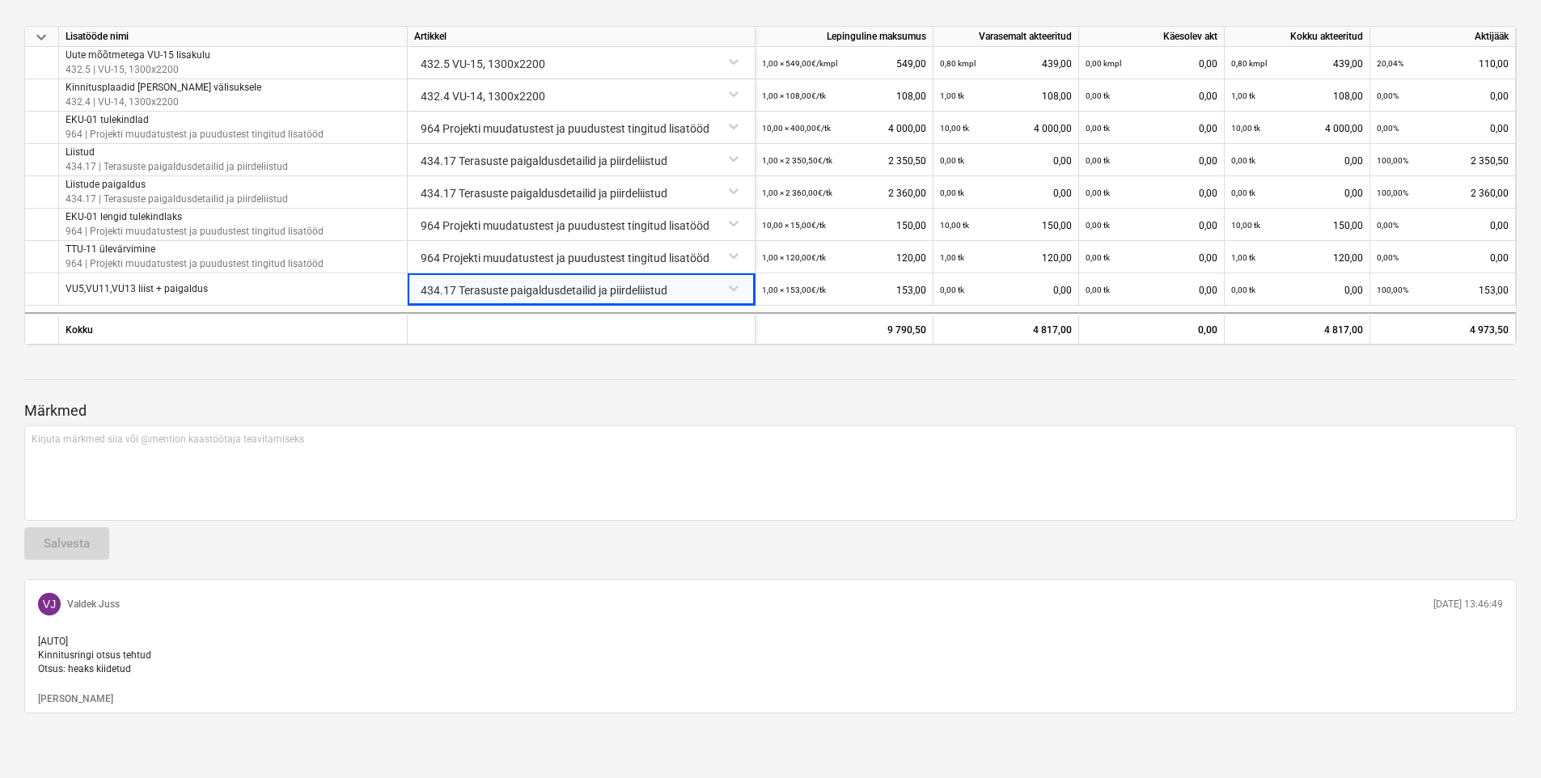
click at [617, 371] on div "Märkmed Kirjuta märkmed siia või @mention kaastöötaja teavitamiseks ﻿ Salvesta …" at bounding box center [770, 535] width 1493 height 355
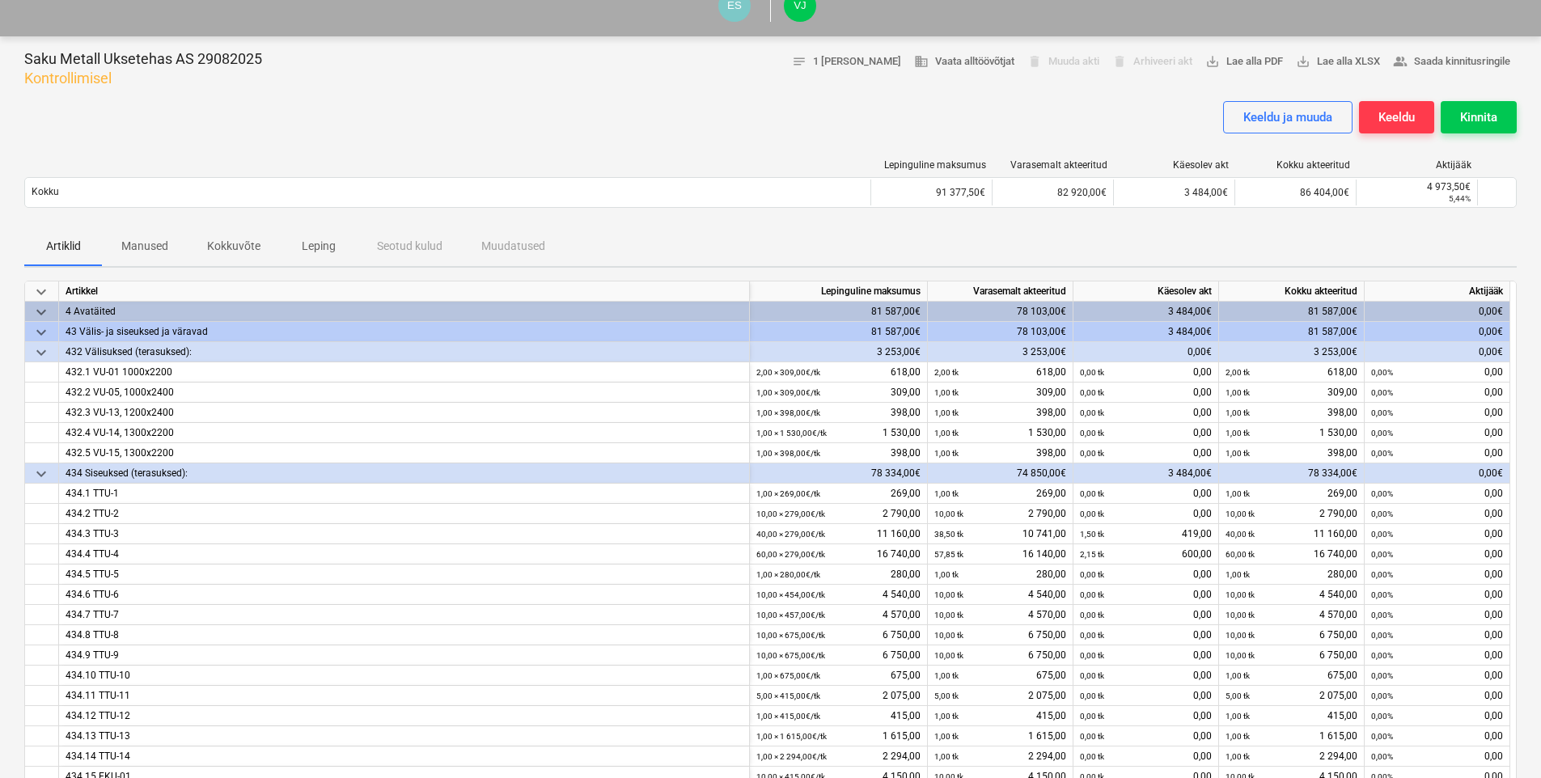
scroll to position [0, 0]
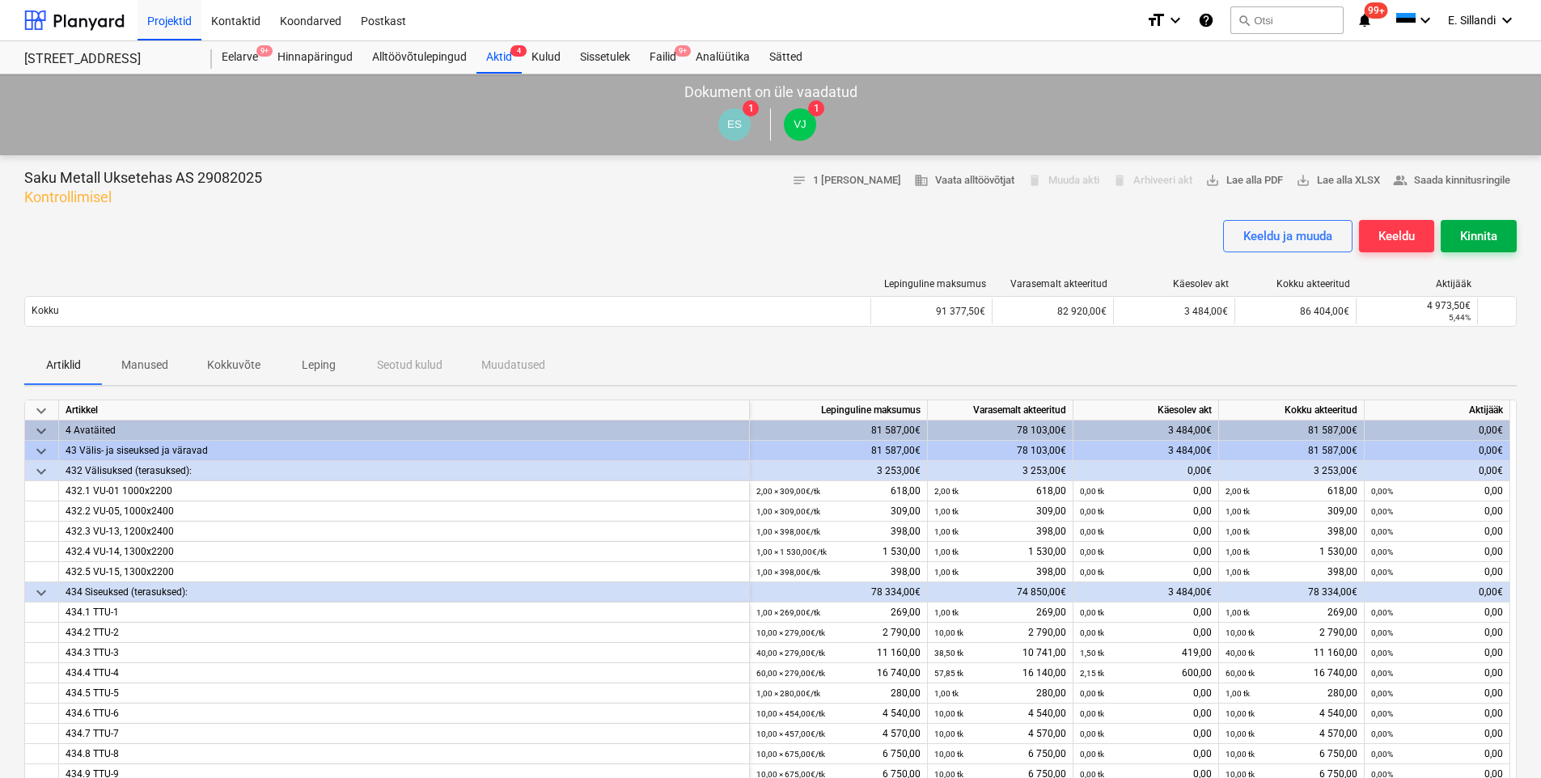
click at [1466, 236] on div "Kinnita" at bounding box center [1479, 236] width 37 height 21
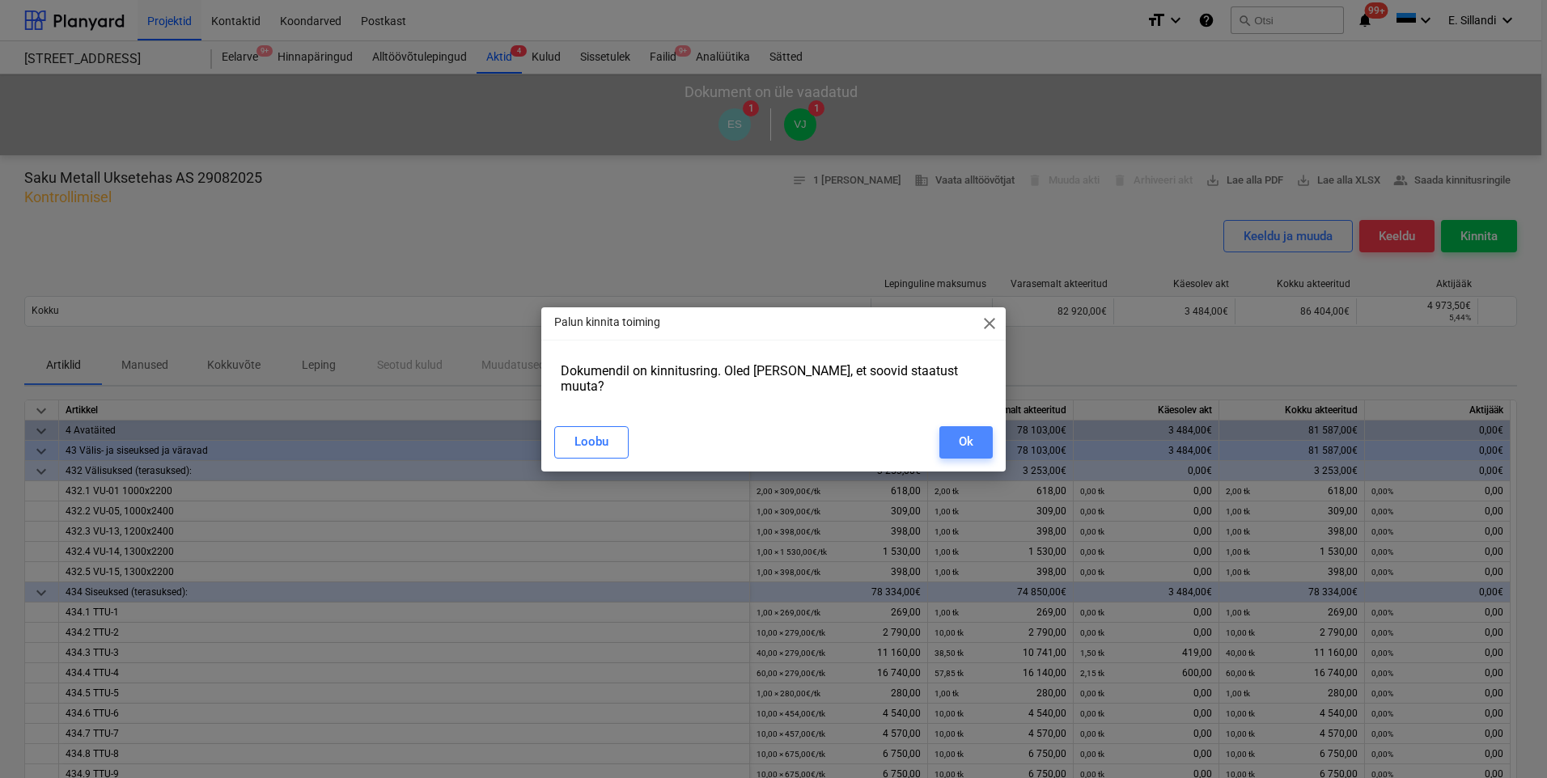
click at [969, 441] on div "Ok" at bounding box center [966, 441] width 15 height 21
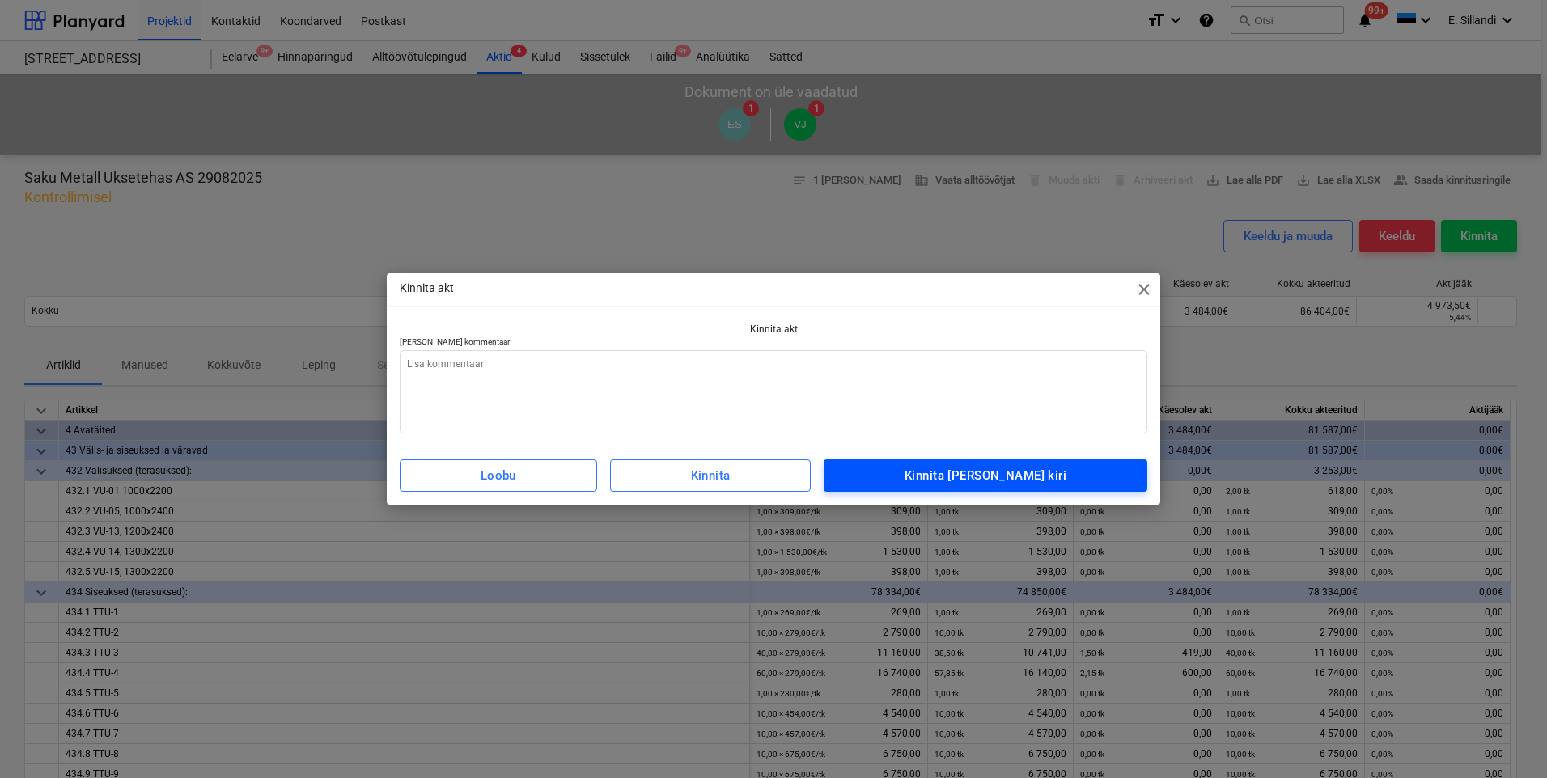
click at [986, 479] on div "Kinnita [PERSON_NAME] kiri" at bounding box center [986, 475] width 162 height 21
type textarea "x"
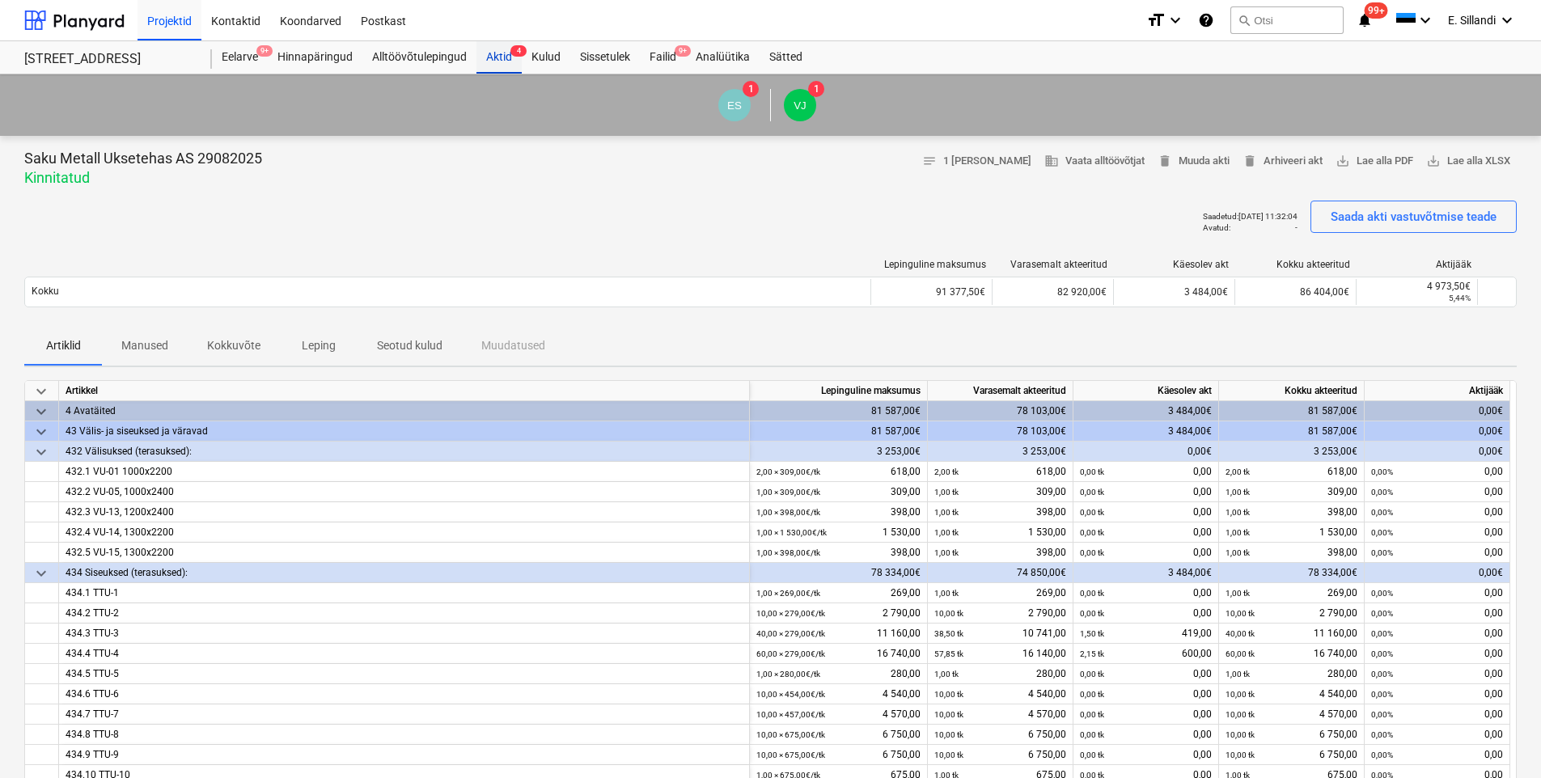
click at [493, 50] on div "Aktid 4" at bounding box center [499, 57] width 45 height 32
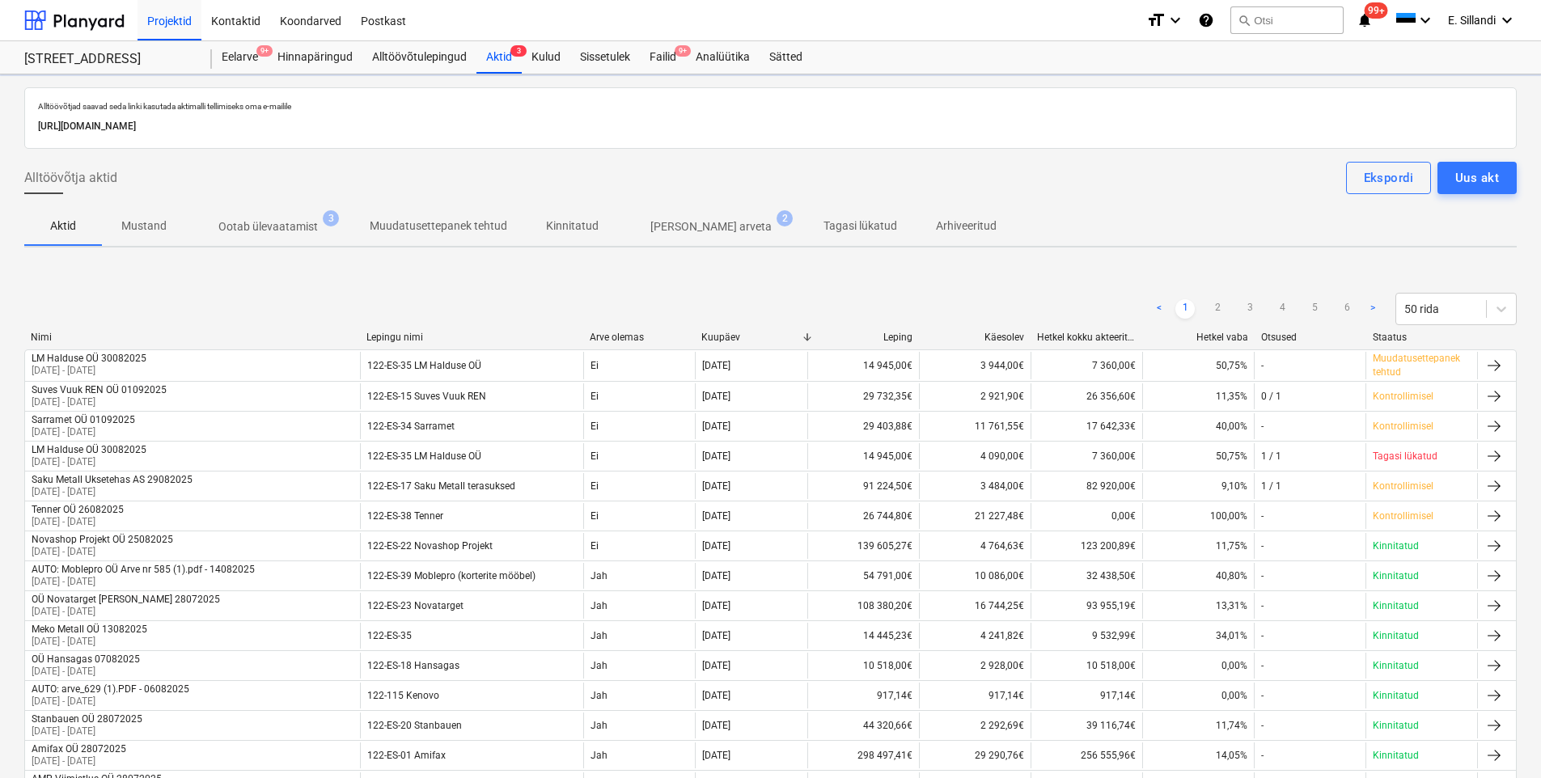
click at [261, 222] on p "Ootab ülevaatamist" at bounding box center [268, 226] width 100 height 17
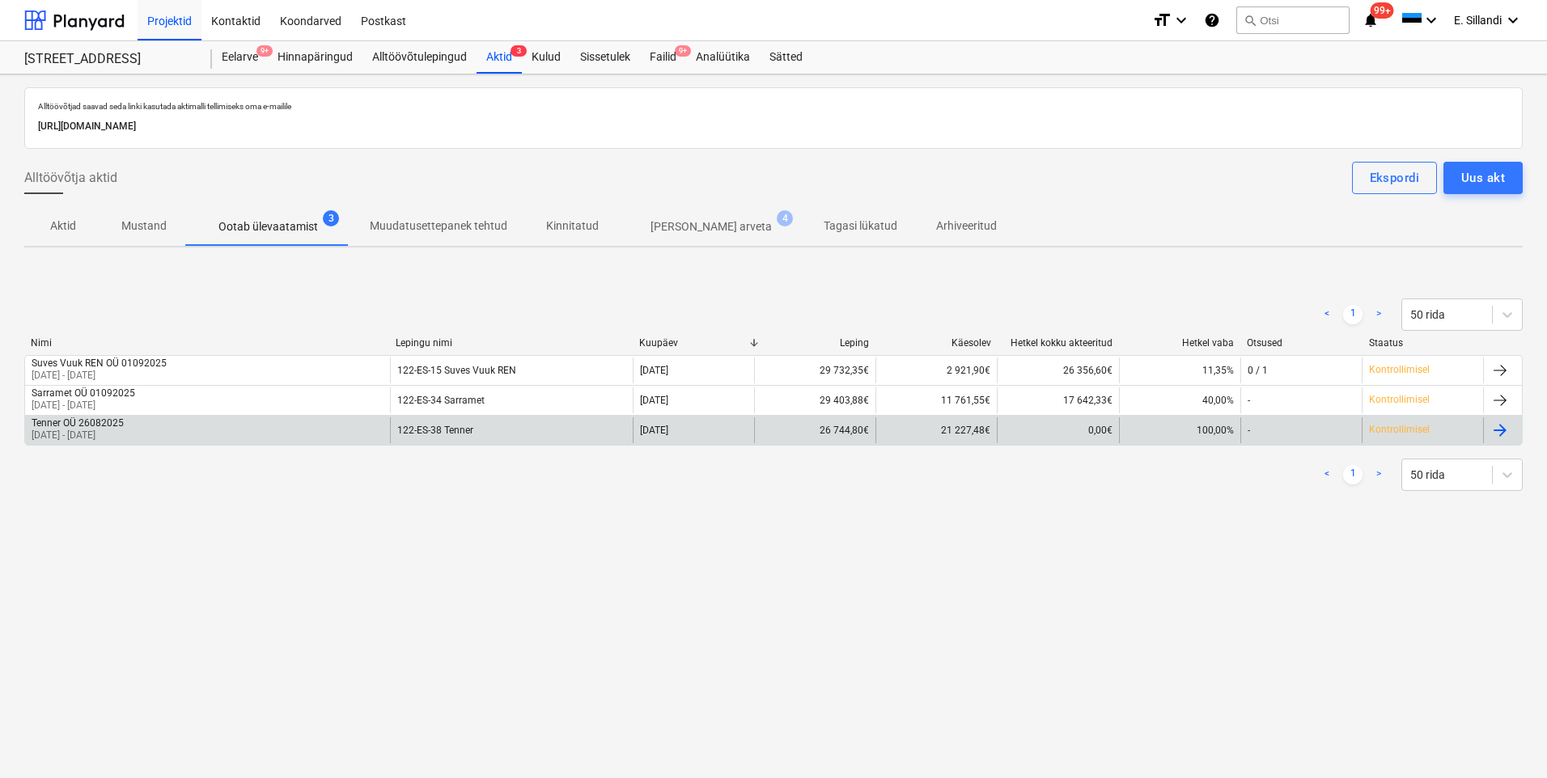
click at [151, 425] on div "Tenner OÜ 26082025 [DATE] - [DATE]" at bounding box center [207, 431] width 365 height 26
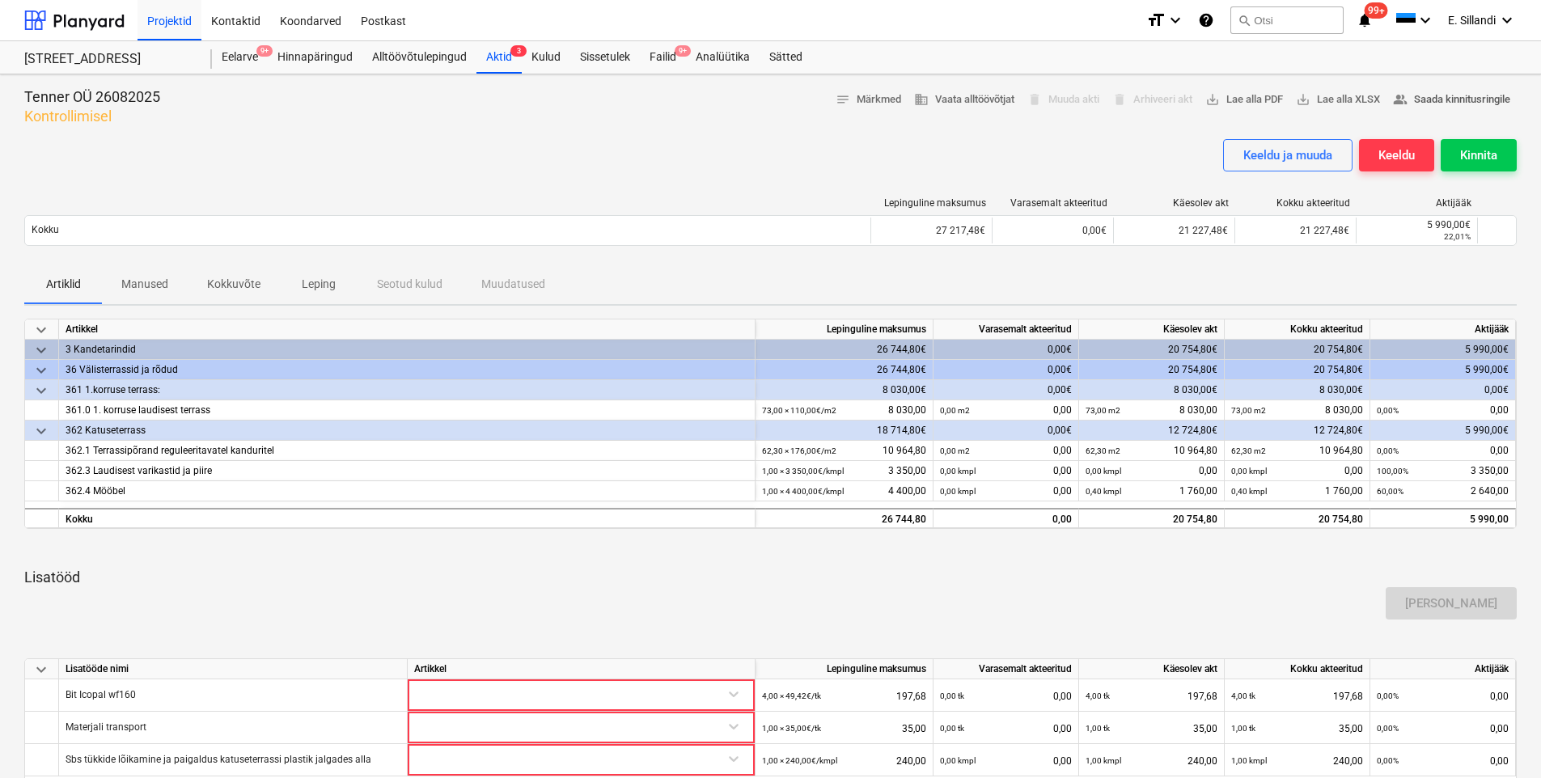
click at [1470, 100] on span "people_alt Saada kinnitusringile" at bounding box center [1451, 100] width 117 height 19
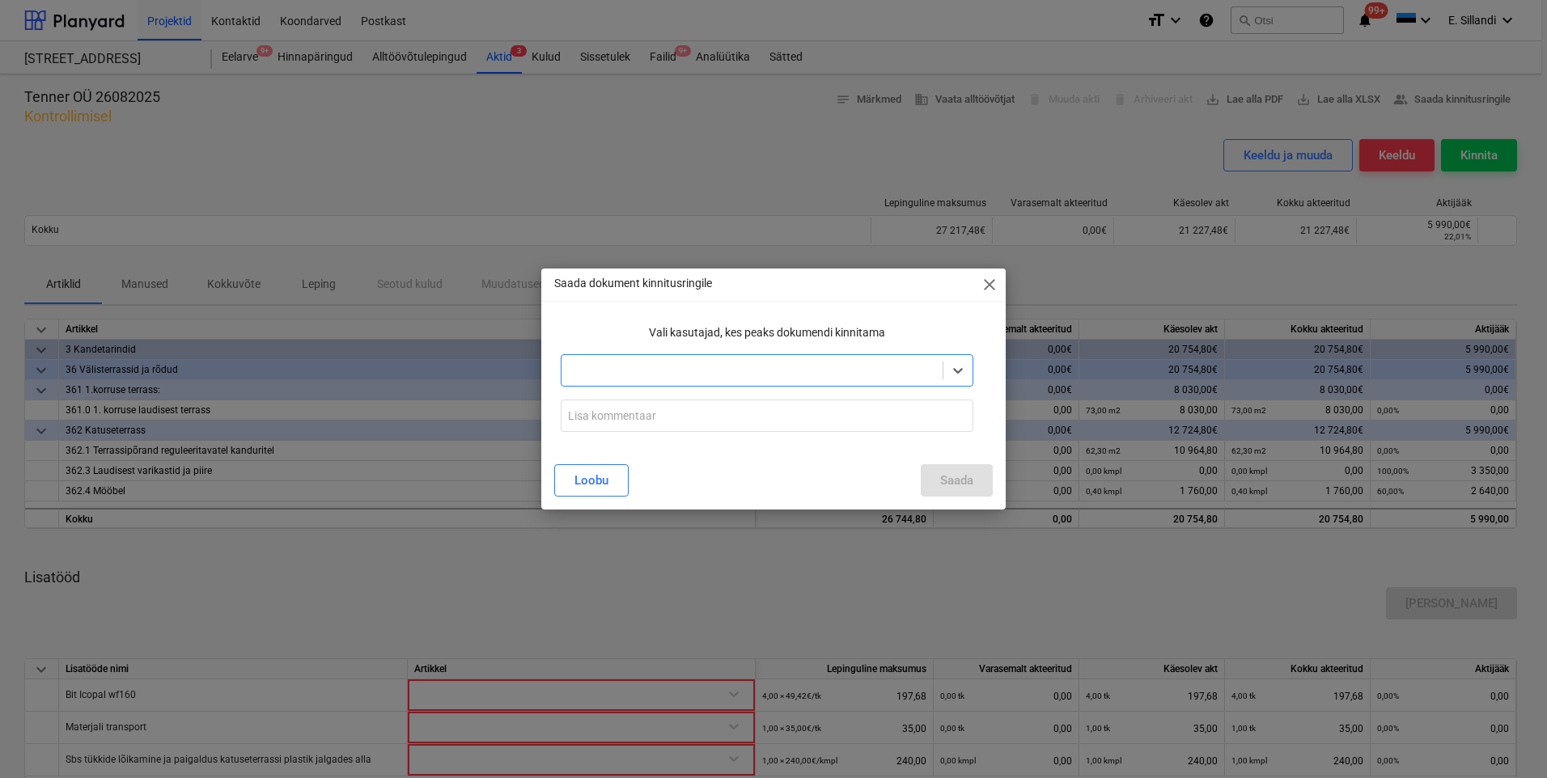
click at [783, 382] on div at bounding box center [752, 370] width 381 height 23
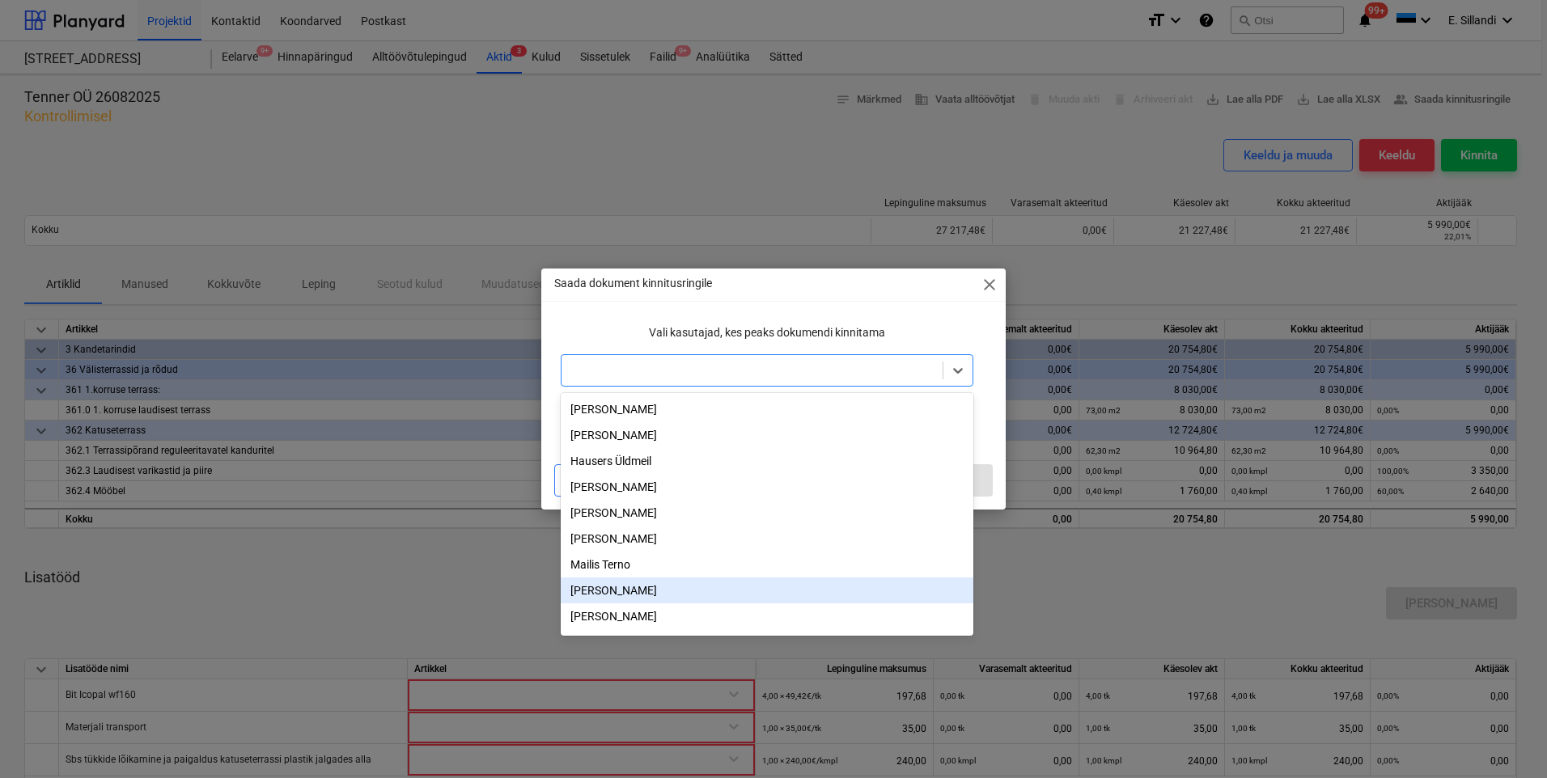
click at [681, 591] on div "Aleksandr Štšerbakov" at bounding box center [767, 591] width 413 height 26
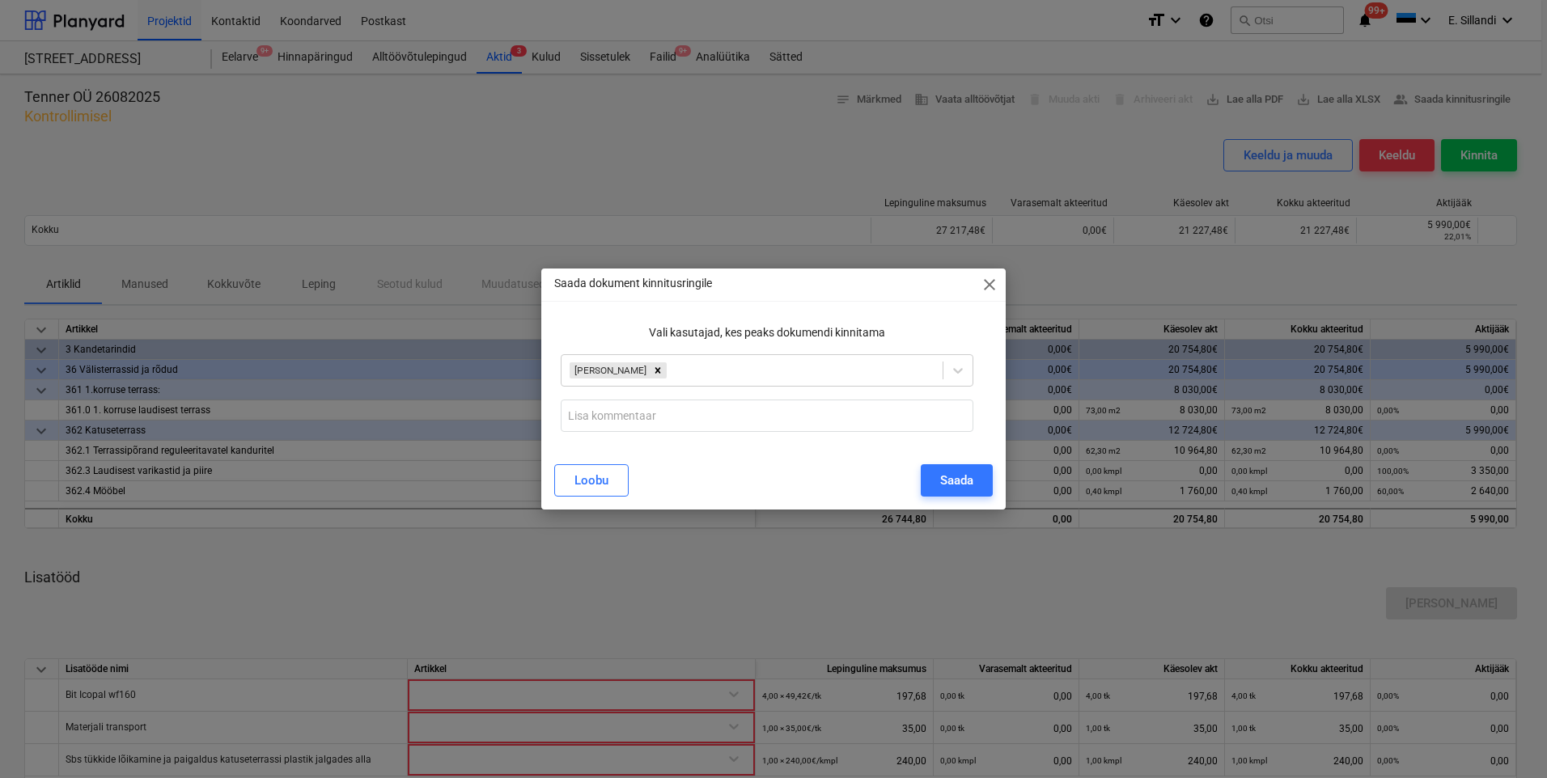
click at [705, 324] on p "Vali kasutajad, kes peaks dokumendi kinnitama" at bounding box center [767, 332] width 413 height 17
click at [751, 430] on input "text" at bounding box center [767, 416] width 413 height 32
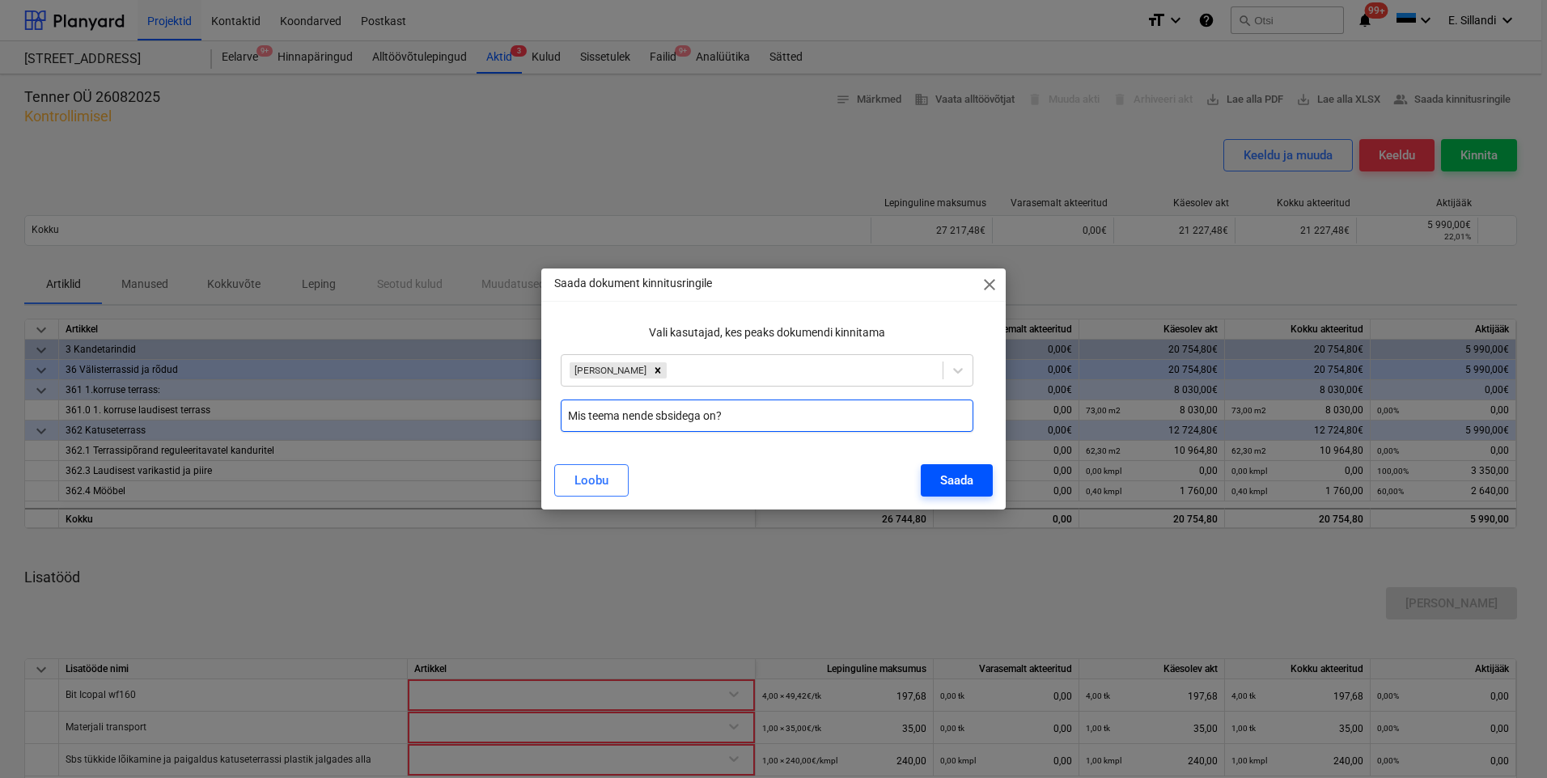
type input "Mis teema nende sbsidega on?"
click at [960, 477] on div "Saada" at bounding box center [956, 480] width 33 height 21
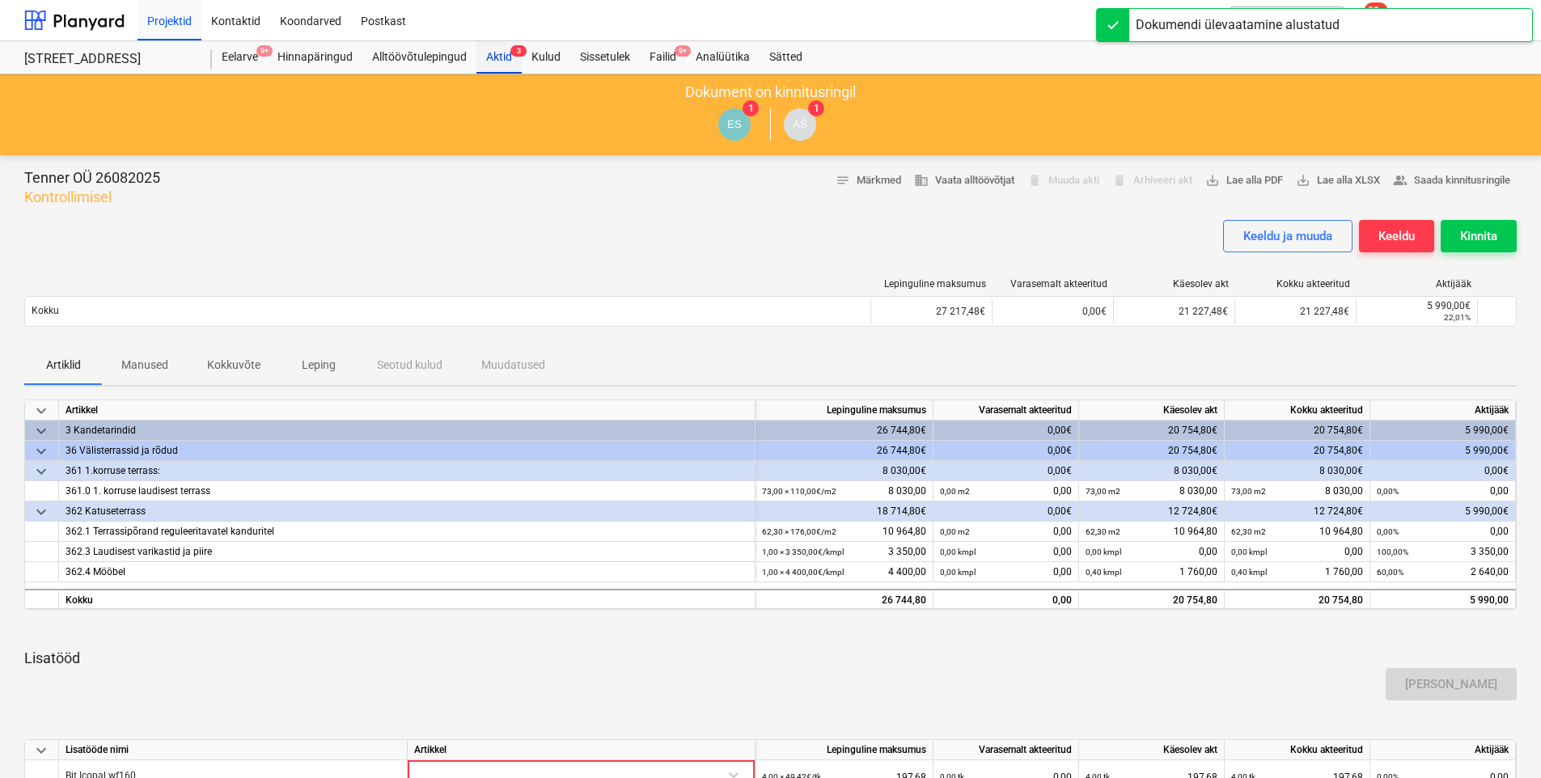
click at [498, 57] on div "Aktid 3" at bounding box center [499, 57] width 45 height 32
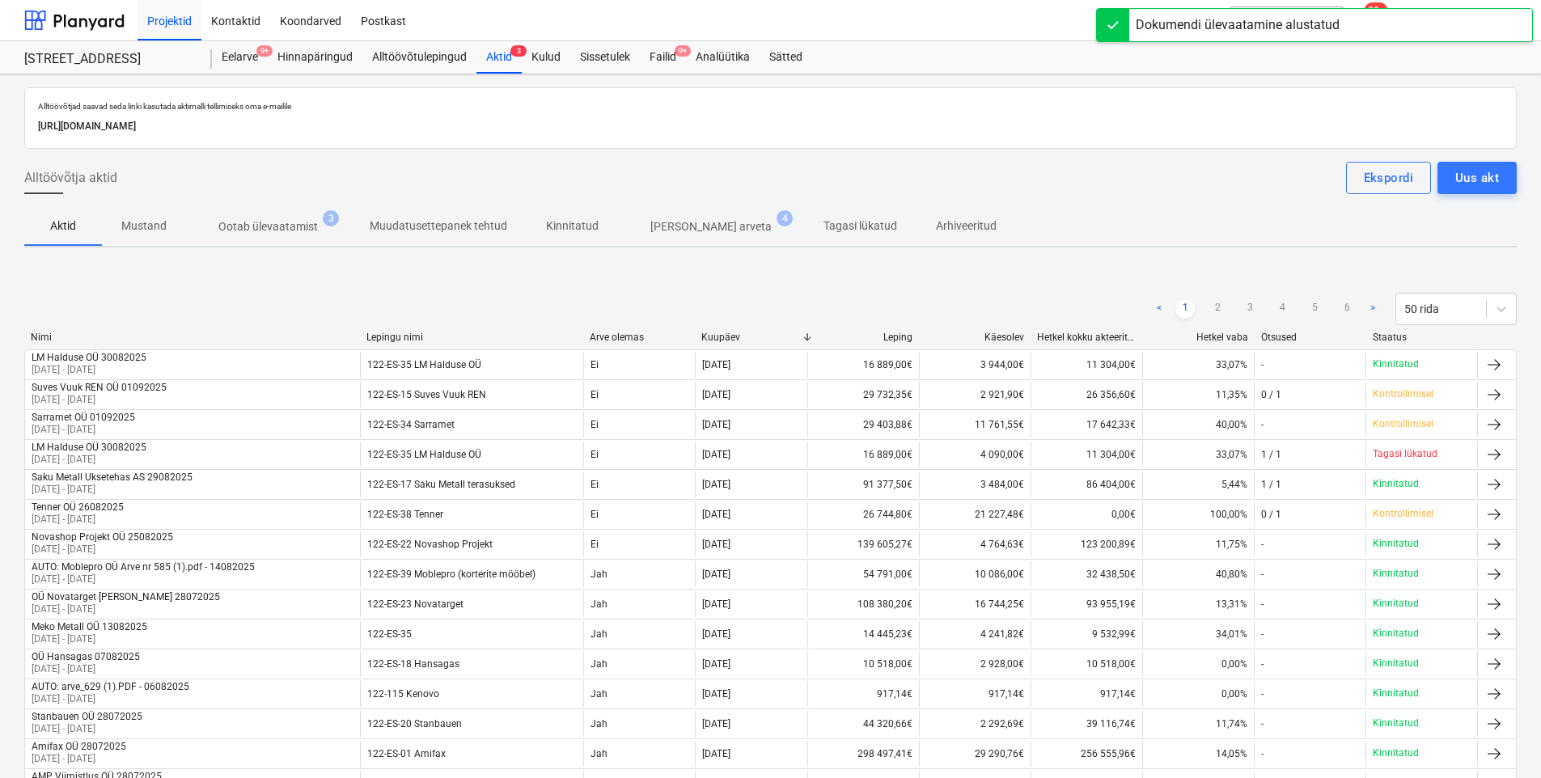
click at [303, 219] on p "Ootab ülevaatamist" at bounding box center [268, 226] width 100 height 17
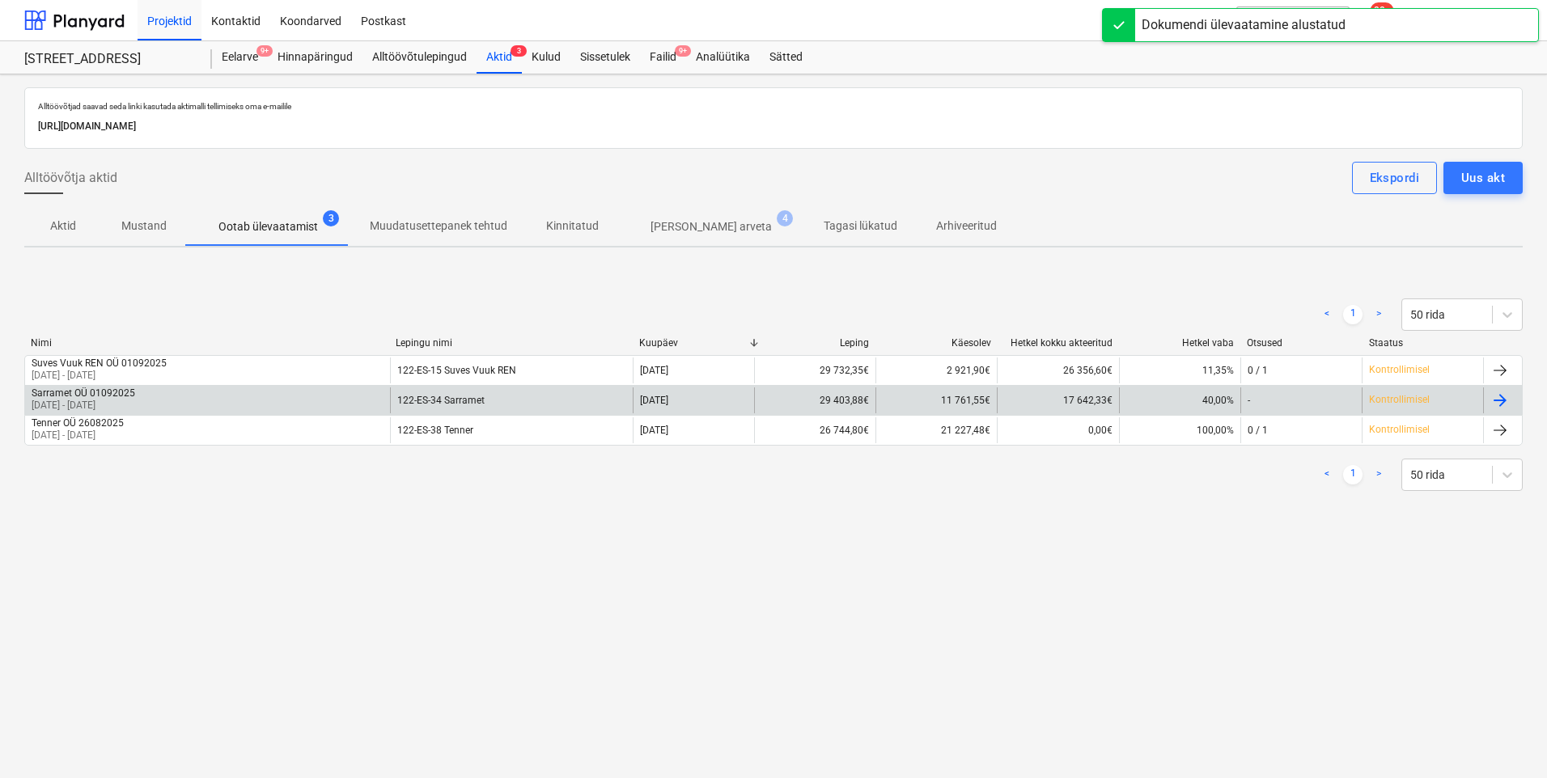
click at [131, 401] on p "[DATE] - [DATE]" at bounding box center [84, 406] width 104 height 14
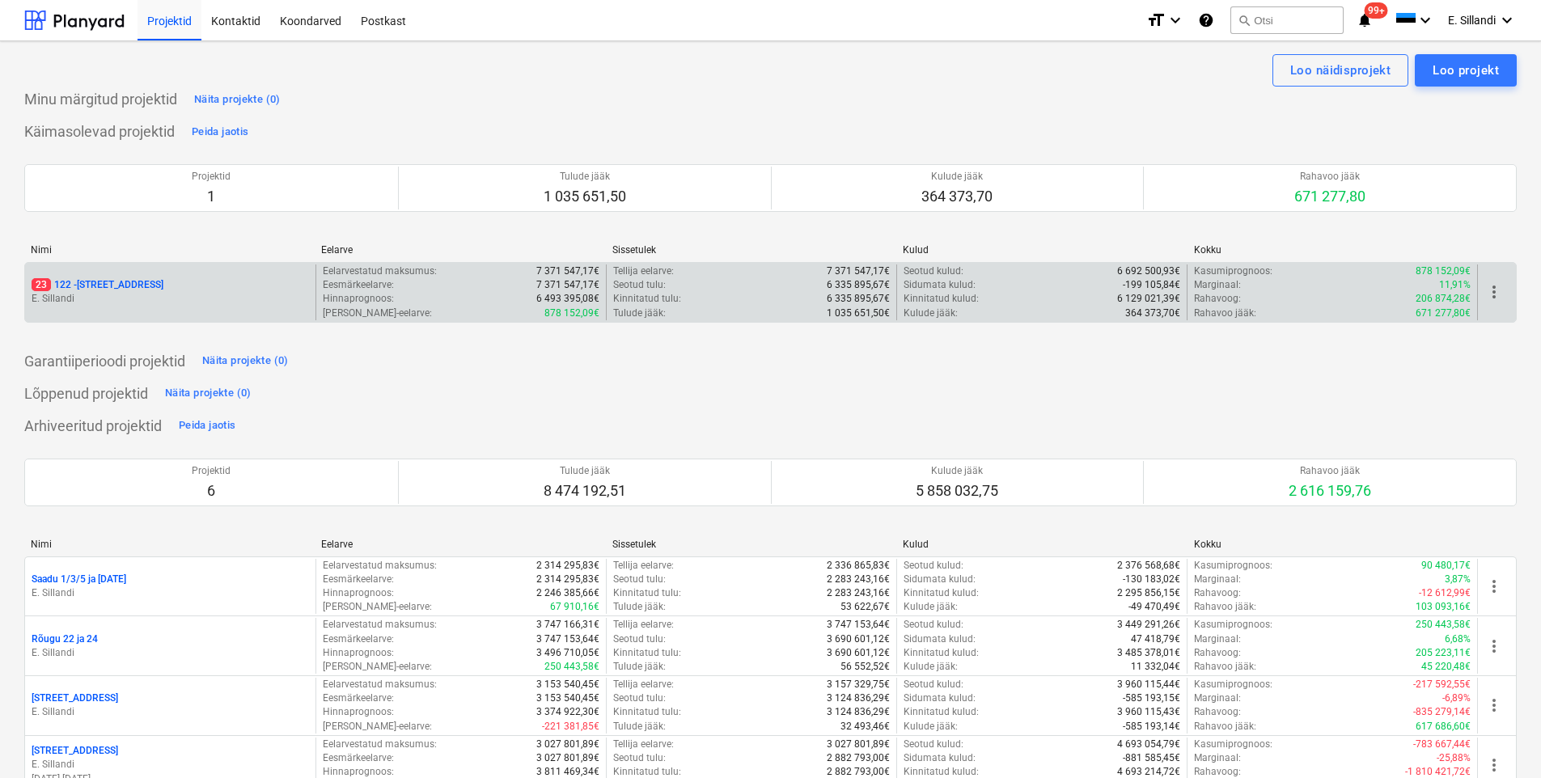
click at [61, 286] on p "23 122 - [STREET_ADDRESS]" at bounding box center [98, 285] width 132 height 14
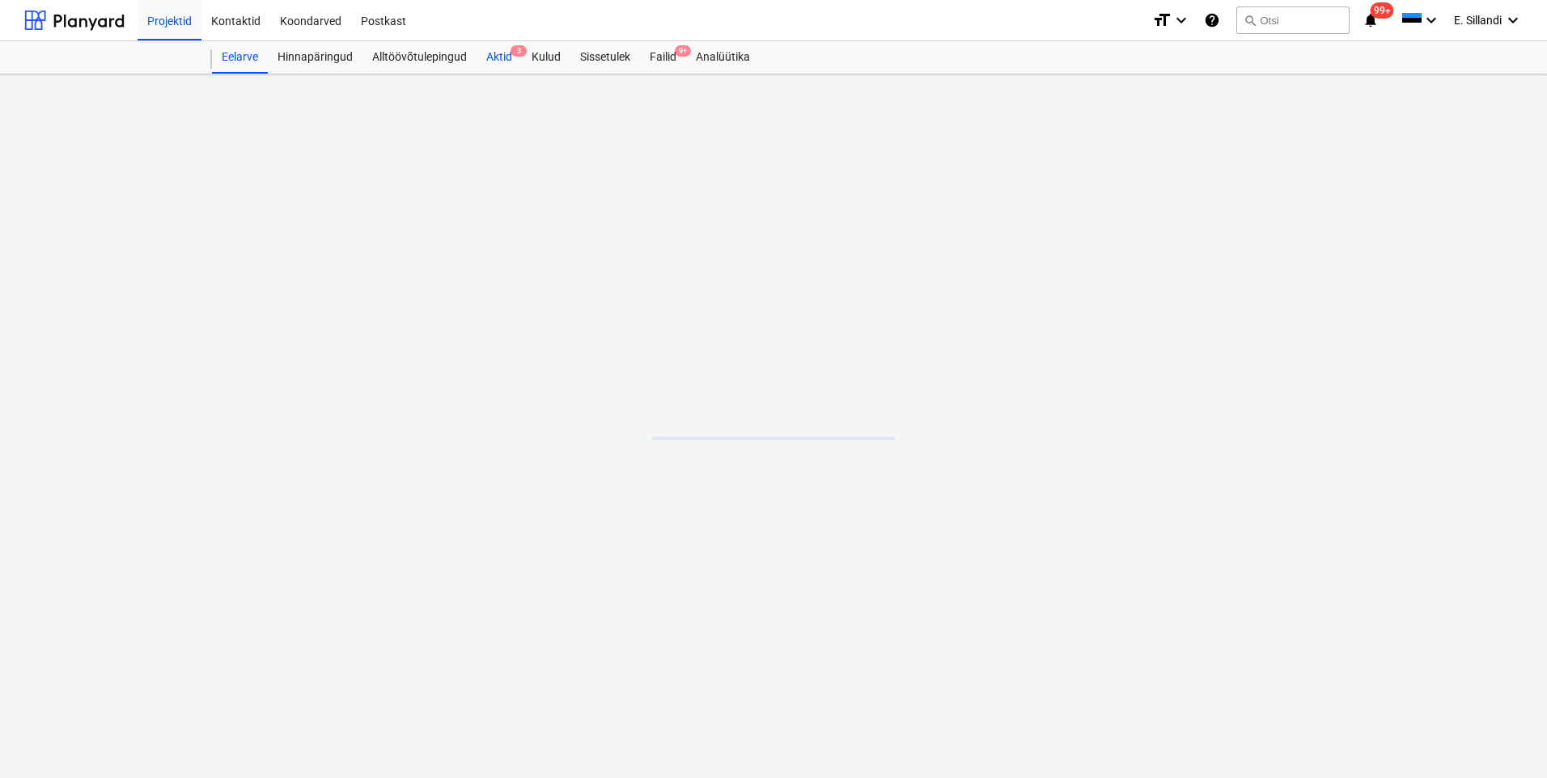
click at [504, 63] on div "Aktid 3" at bounding box center [499, 57] width 45 height 32
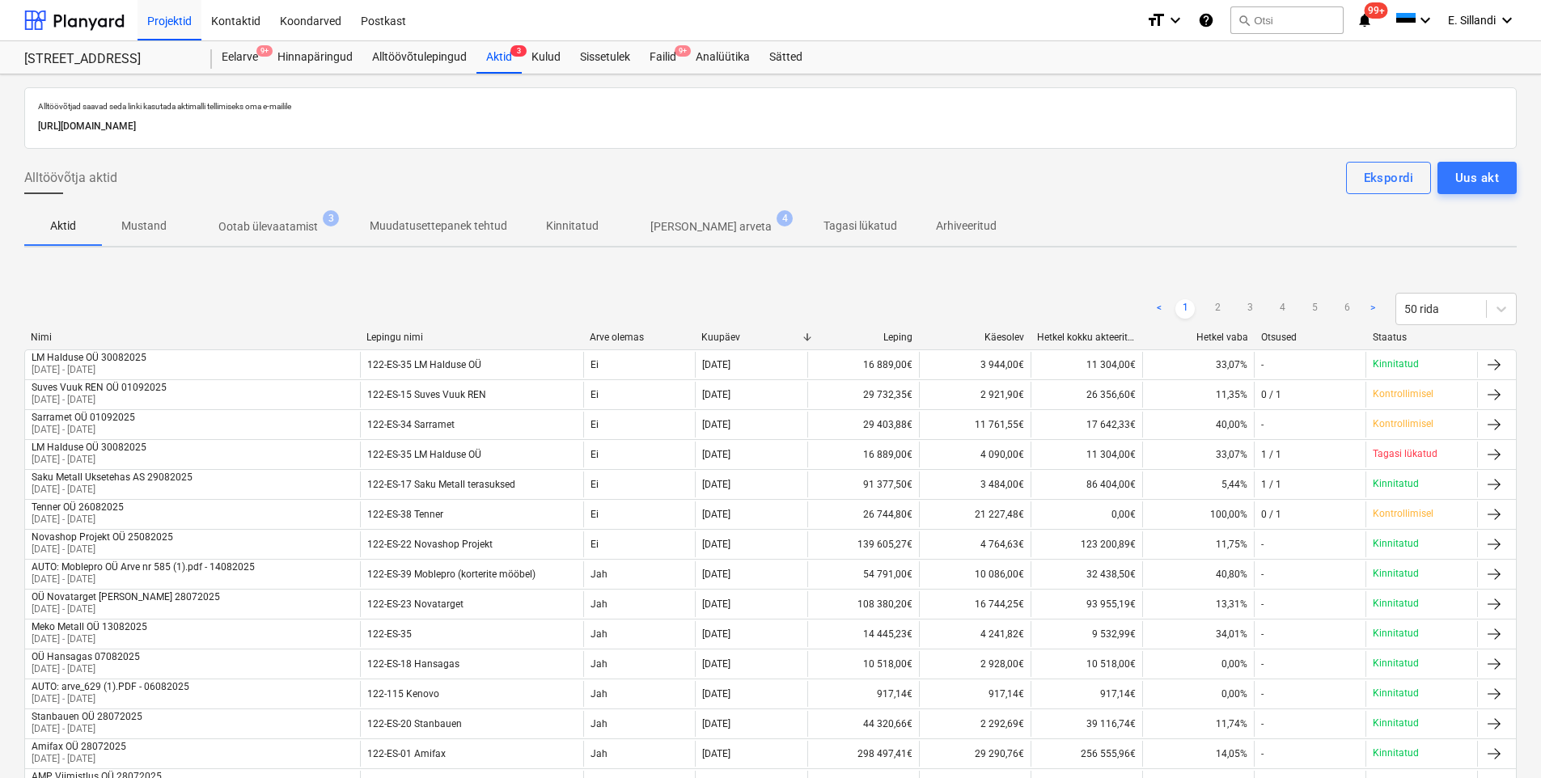
click at [266, 233] on p "Ootab ülevaatamist" at bounding box center [268, 226] width 100 height 17
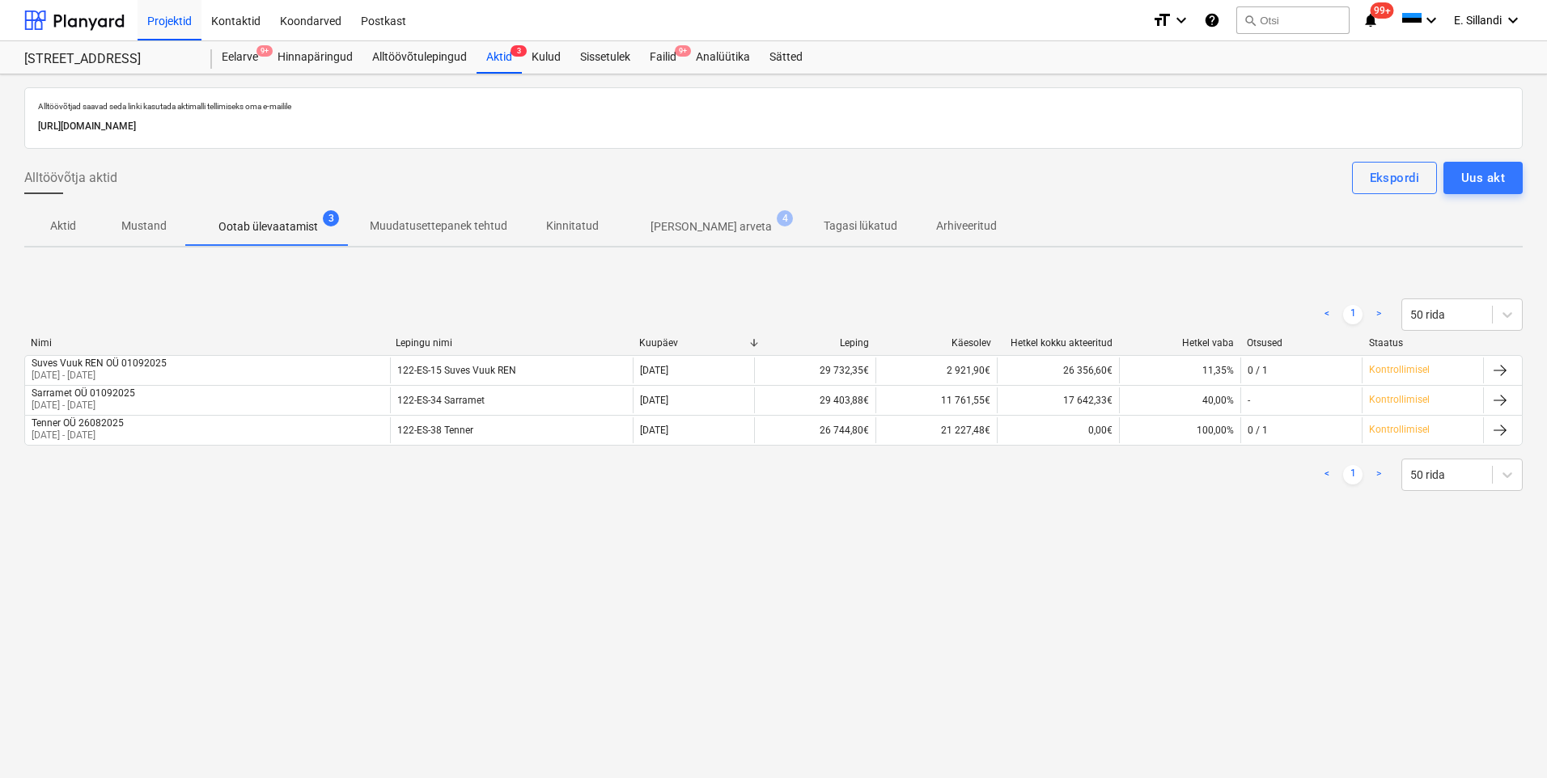
click at [677, 223] on p "[PERSON_NAME] arveta" at bounding box center [711, 226] width 121 height 17
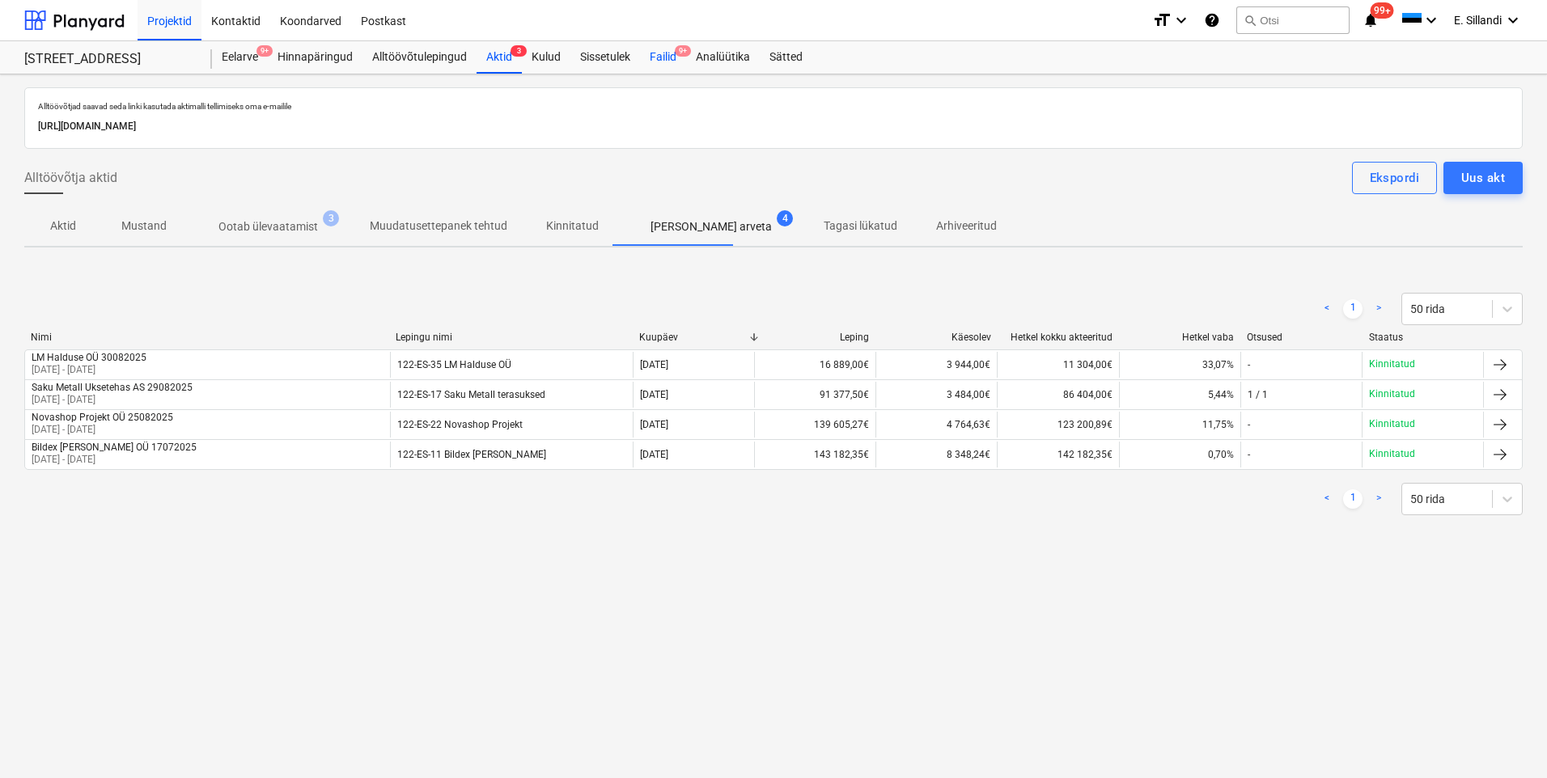
click at [664, 50] on div "Failid 9+" at bounding box center [663, 57] width 46 height 32
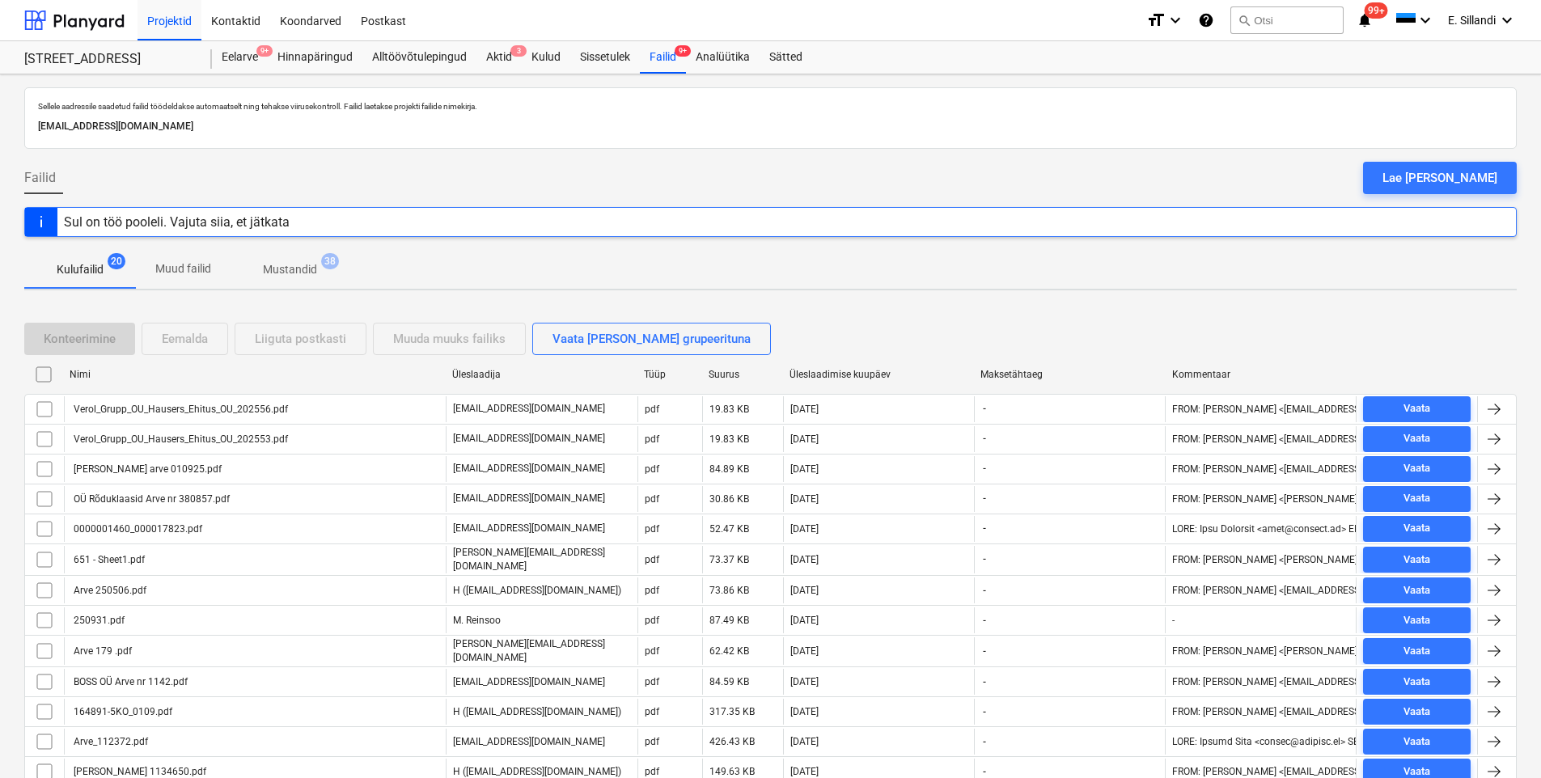
drag, startPoint x: 498, startPoint y: 48, endPoint x: 485, endPoint y: 74, distance: 28.6
click at [498, 48] on div "Aktid 3" at bounding box center [499, 57] width 45 height 32
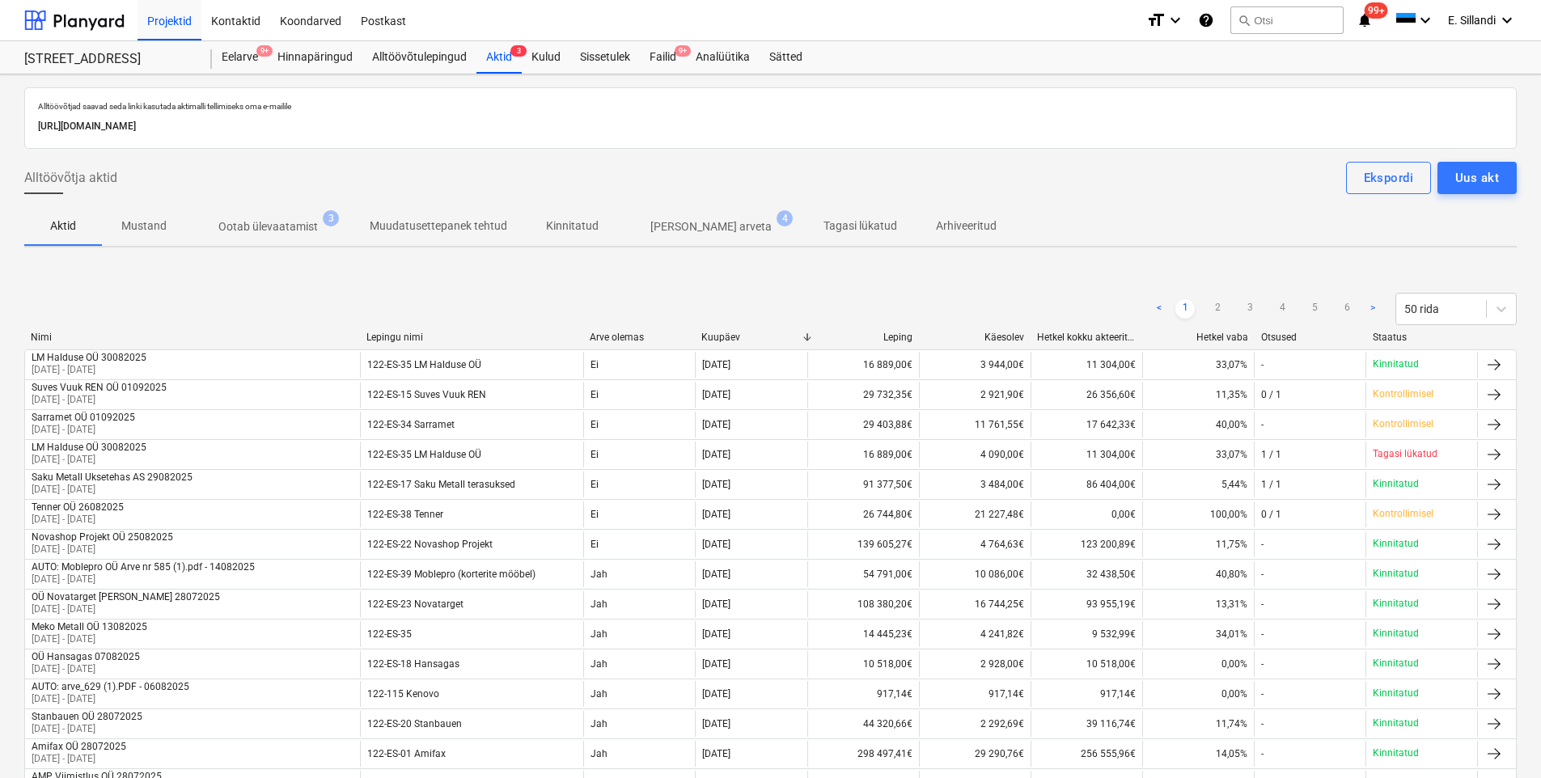
click at [278, 226] on p "Ootab ülevaatamist" at bounding box center [268, 226] width 100 height 17
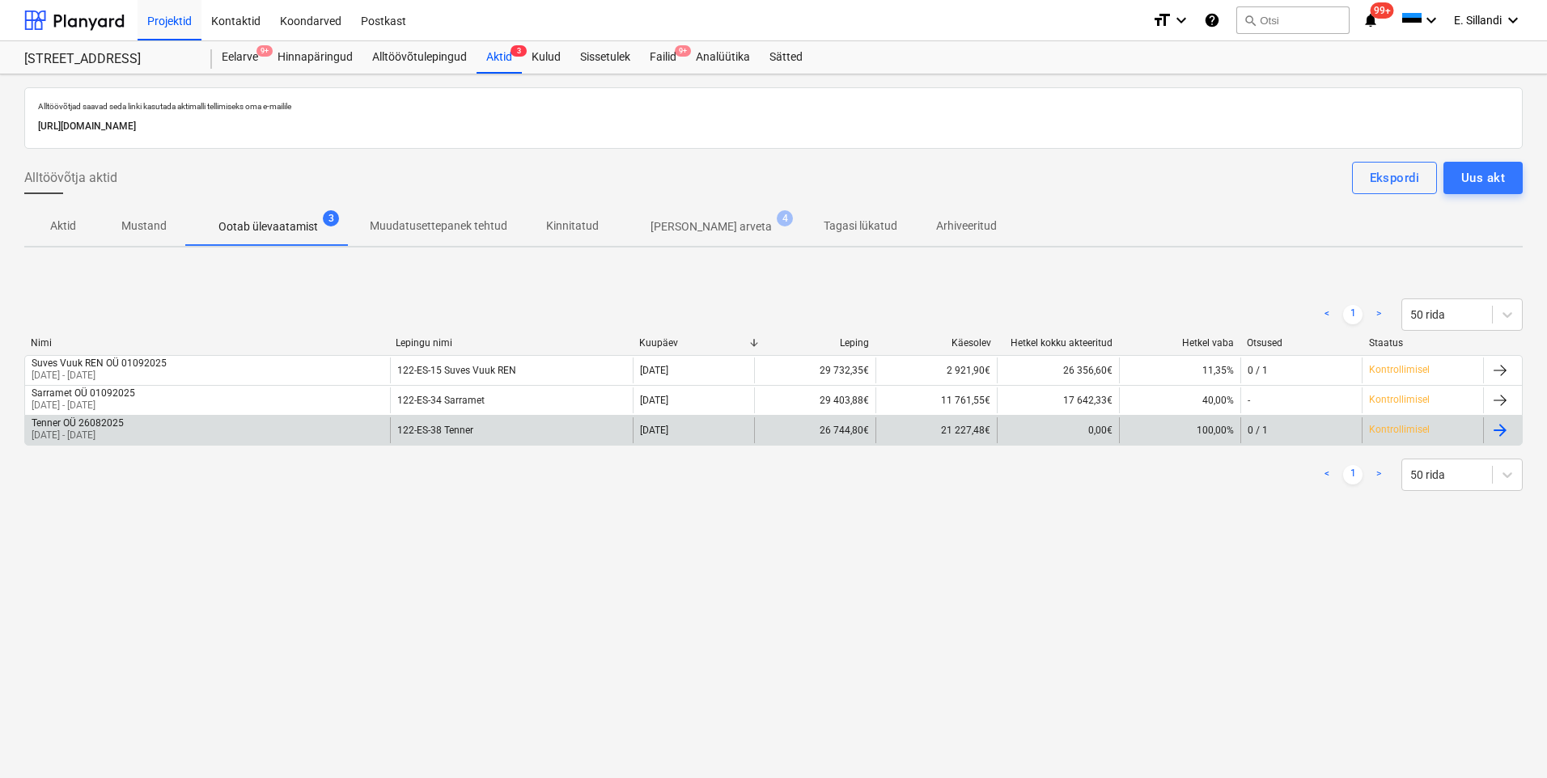
click at [163, 427] on div "Tenner OÜ 26082025 [DATE] - [DATE]" at bounding box center [207, 431] width 365 height 26
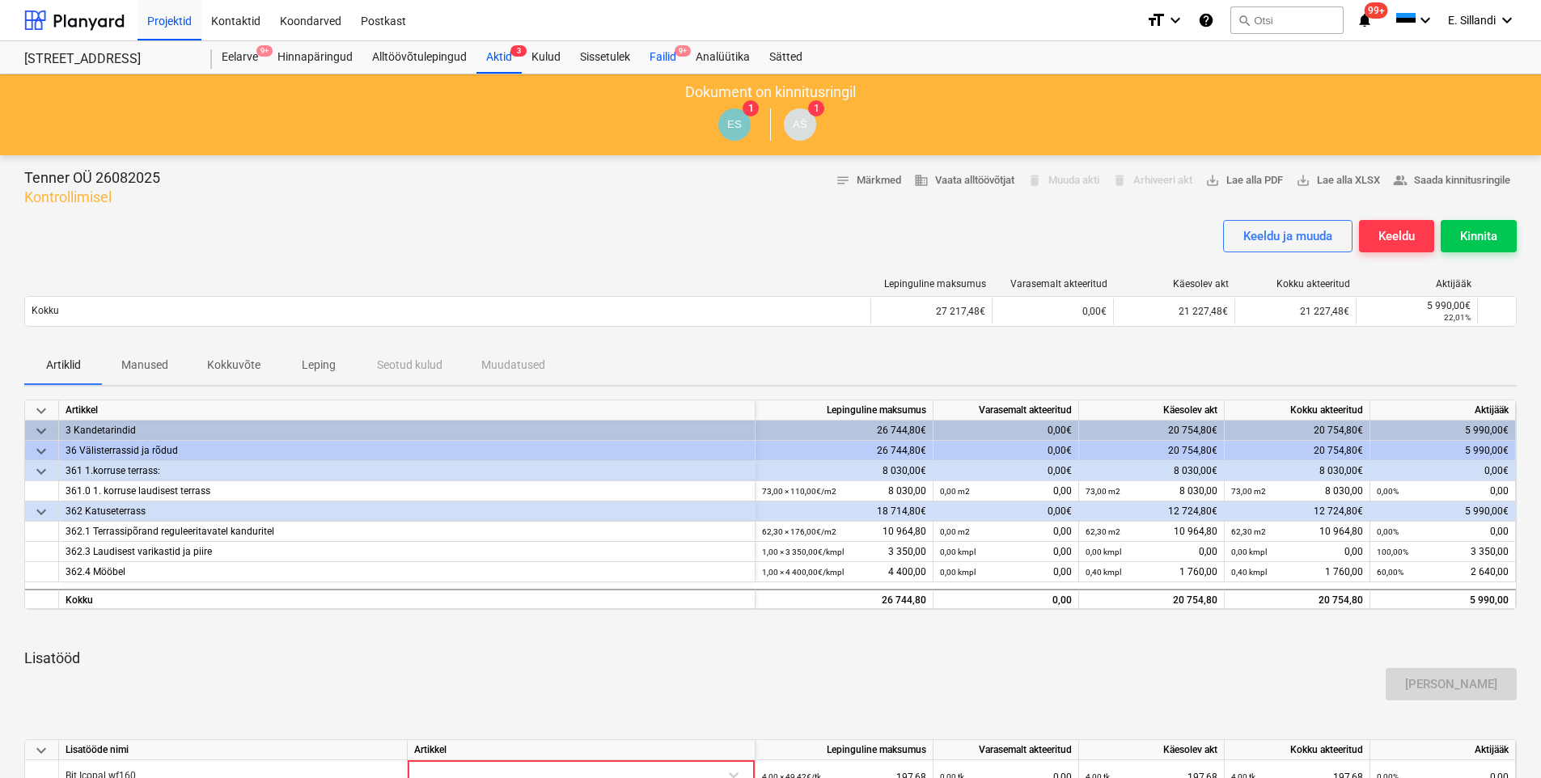
click at [652, 61] on div "Failid 9+" at bounding box center [663, 57] width 46 height 32
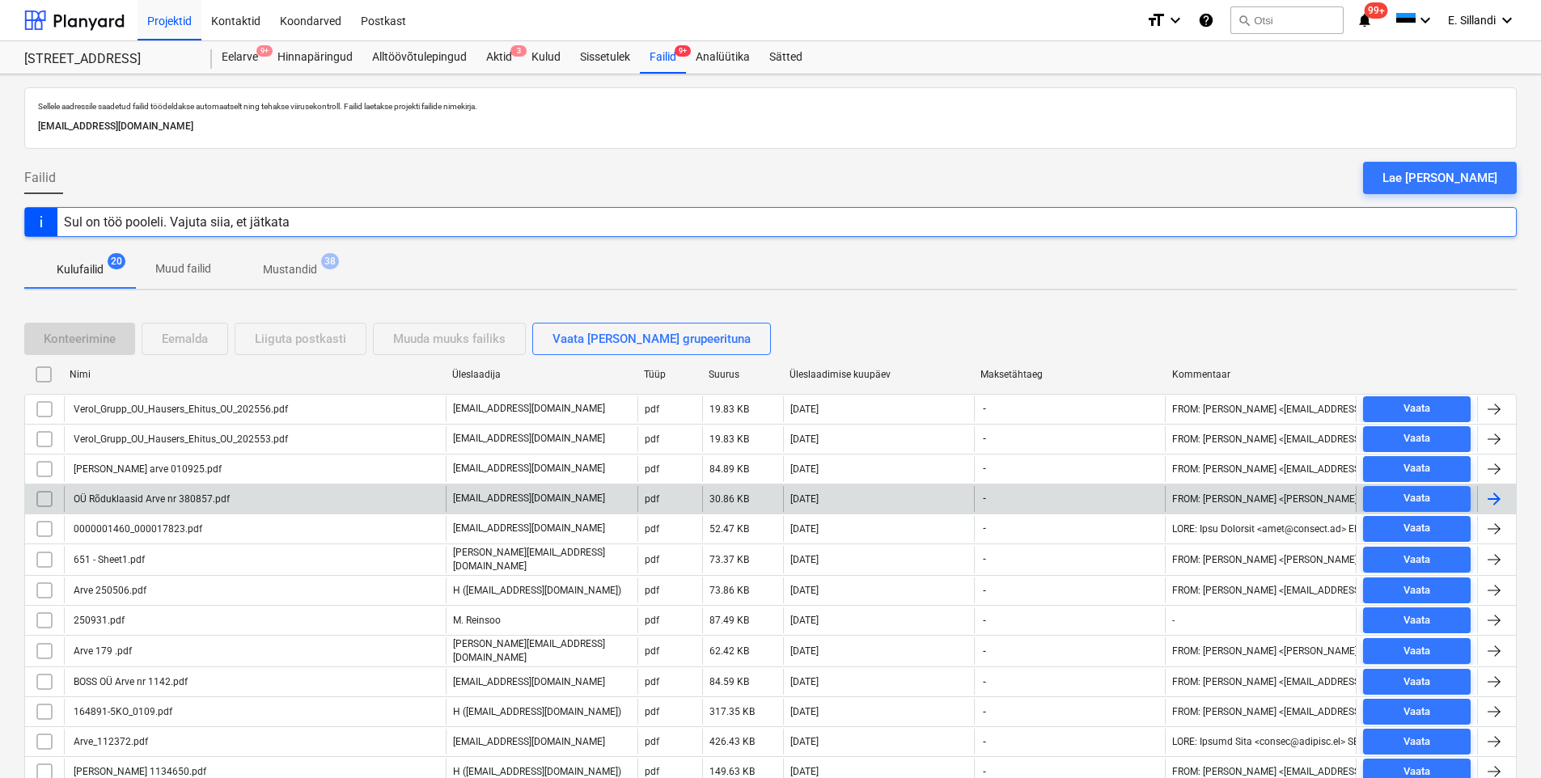
click at [242, 502] on div "OÜ Rõduklaasid Arve nr 380857.pdf" at bounding box center [255, 499] width 382 height 26
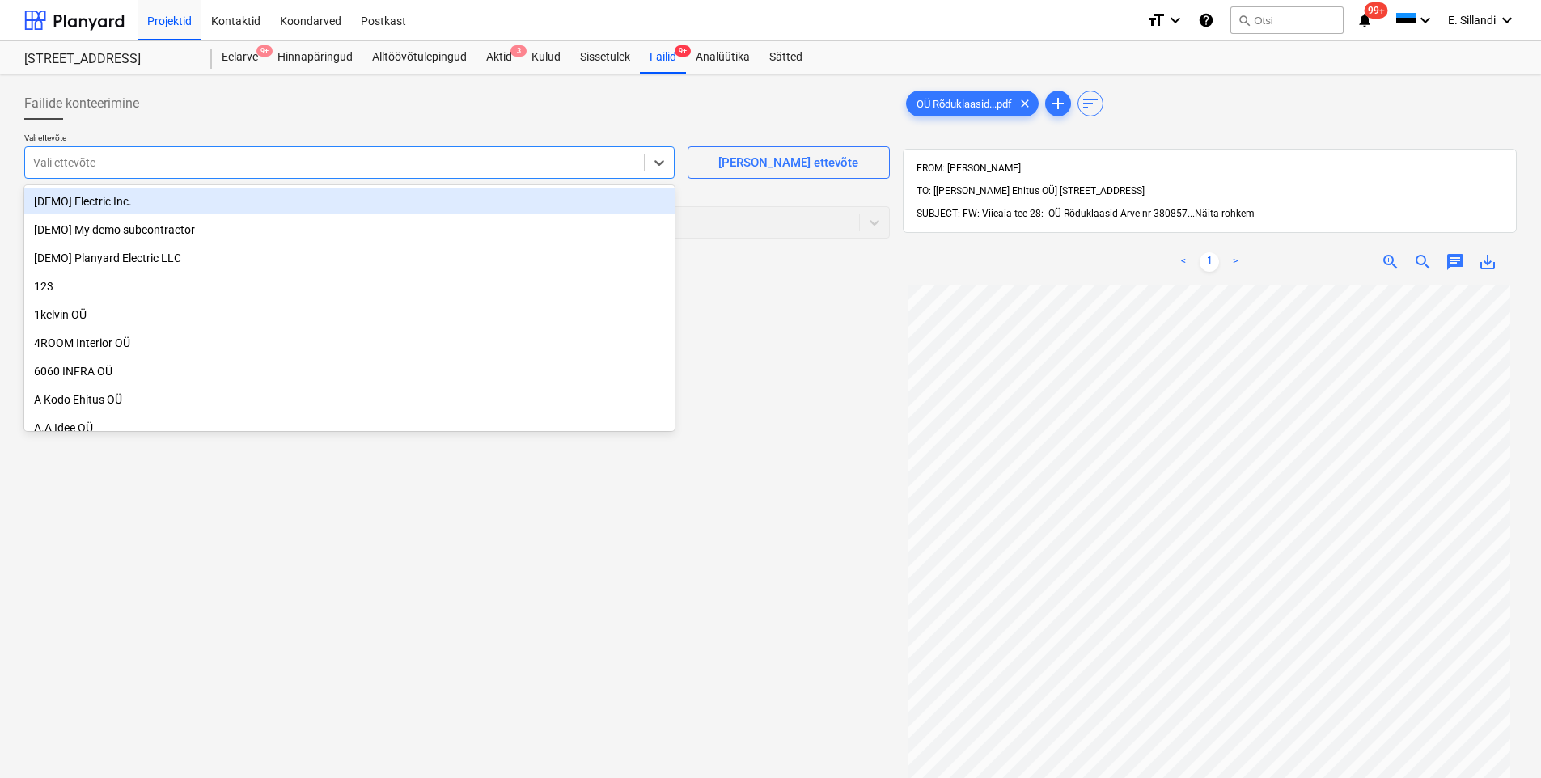
click at [370, 167] on div at bounding box center [334, 163] width 603 height 16
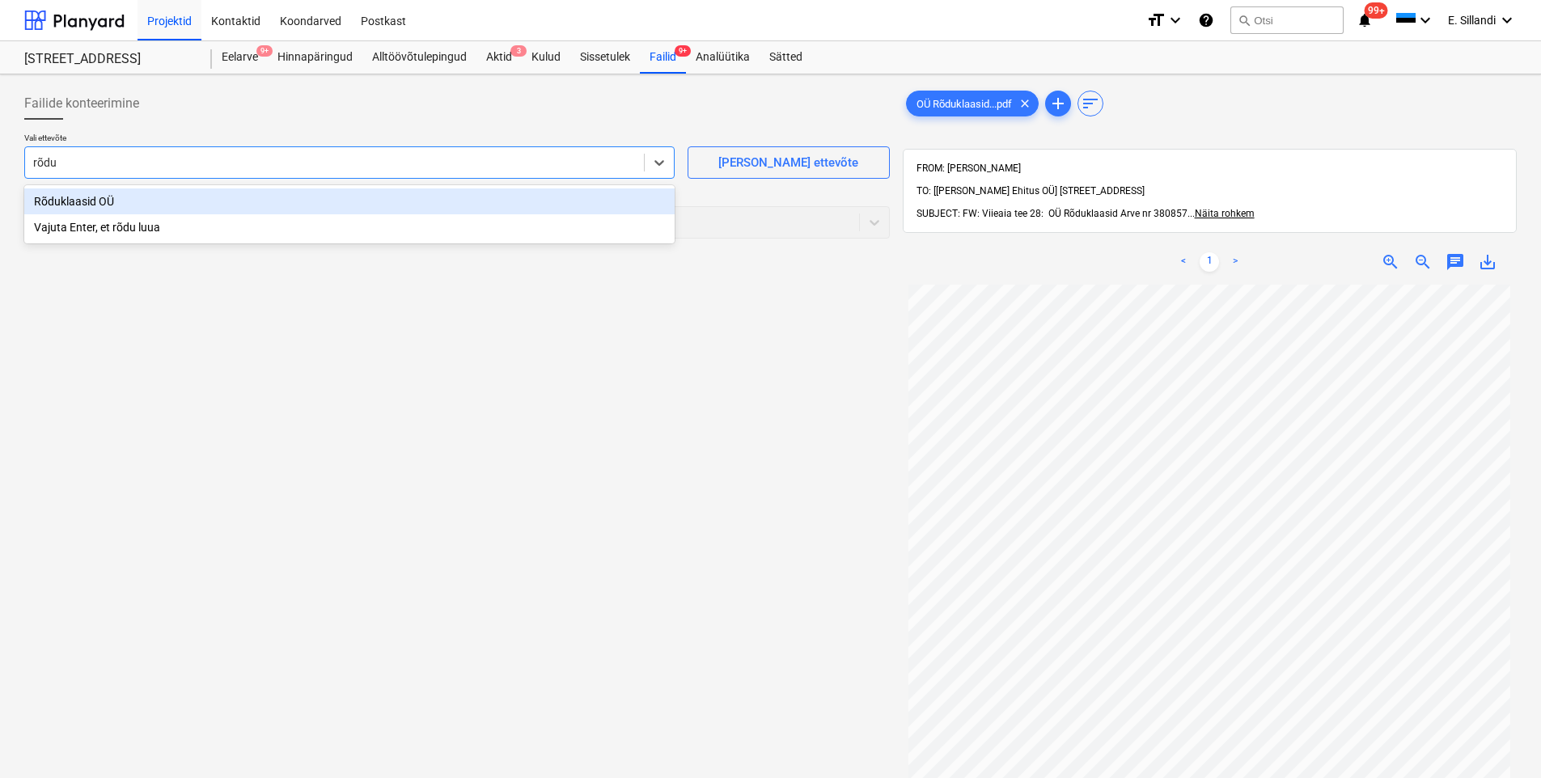
type input "rõduk"
click at [146, 198] on div "Rõduklaasid OÜ" at bounding box center [349, 202] width 651 height 26
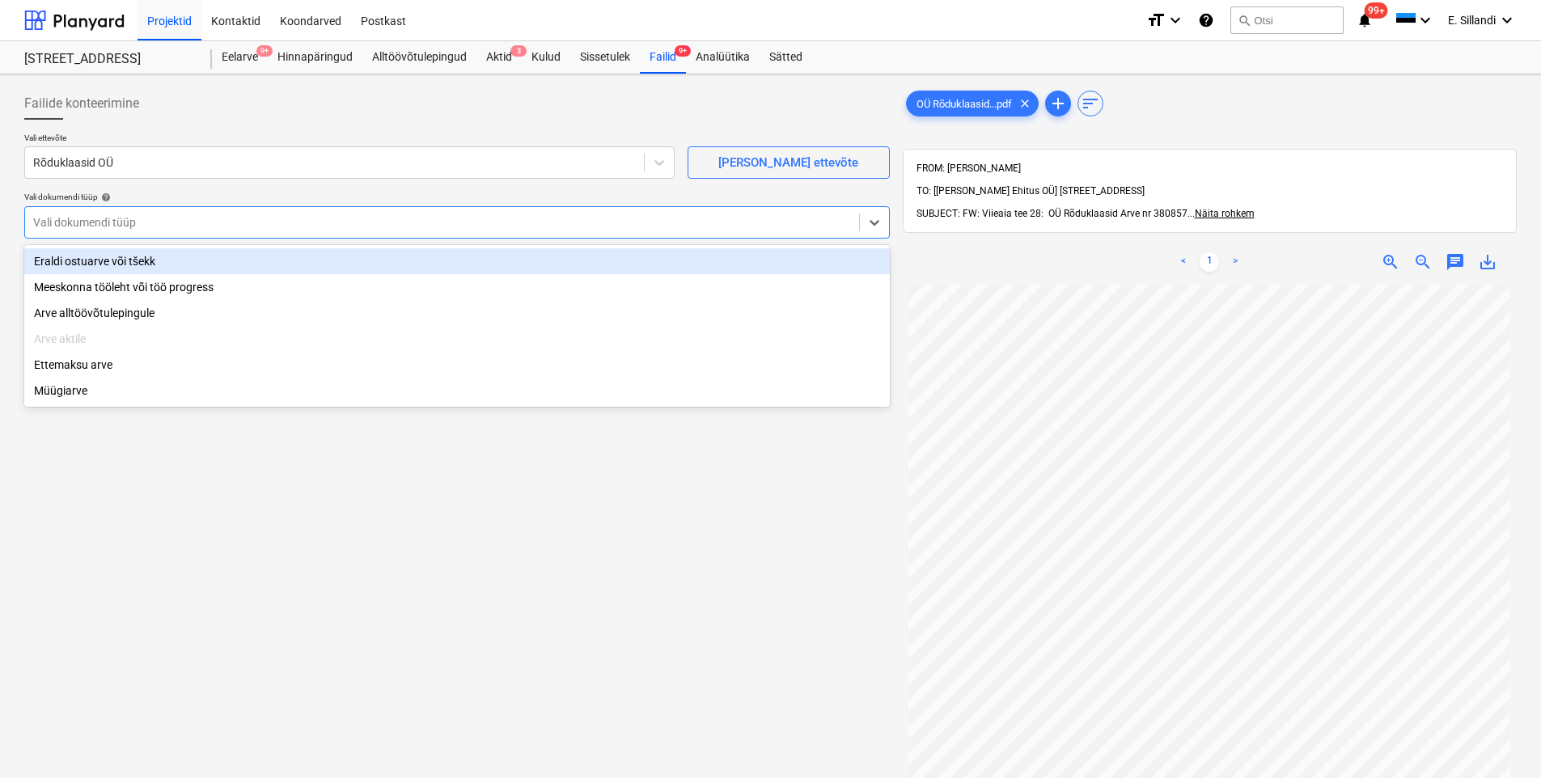
click at [134, 229] on div at bounding box center [442, 222] width 818 height 16
click at [116, 261] on div "Eraldi ostuarve või tšekk" at bounding box center [457, 261] width 866 height 26
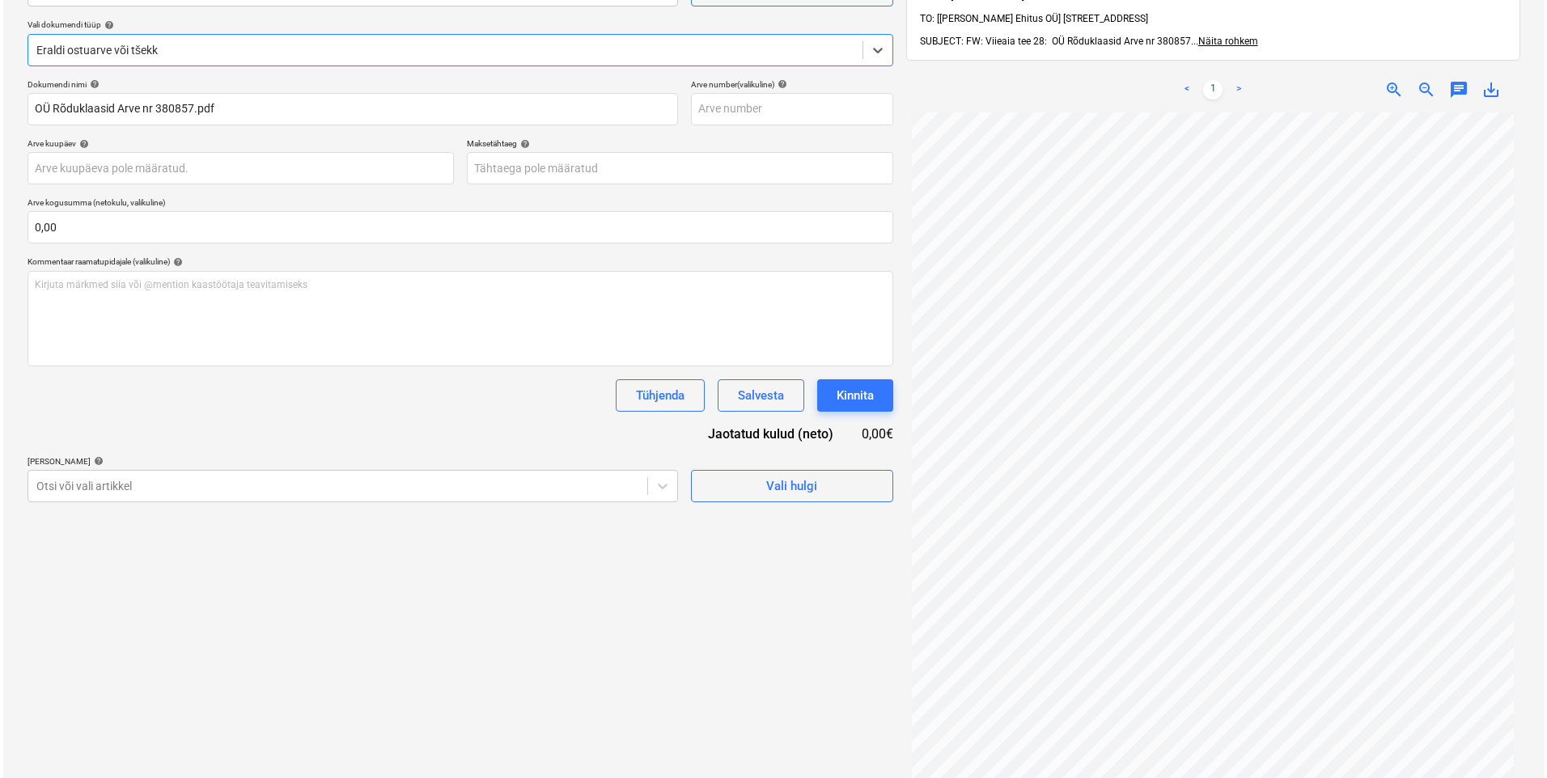
scroll to position [189, 0]
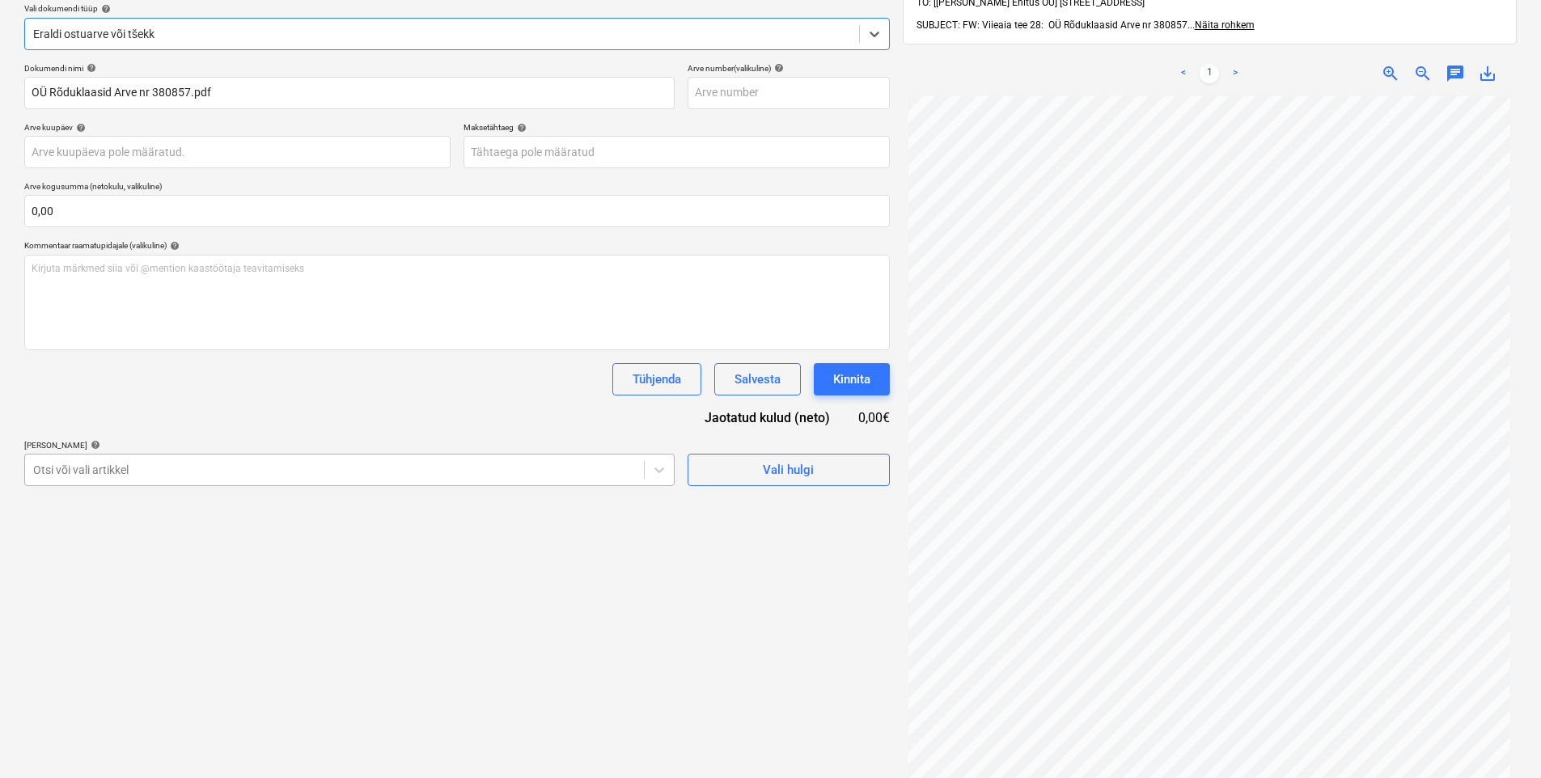
click at [220, 478] on div "Otsi või vali artikkel" at bounding box center [334, 470] width 619 height 23
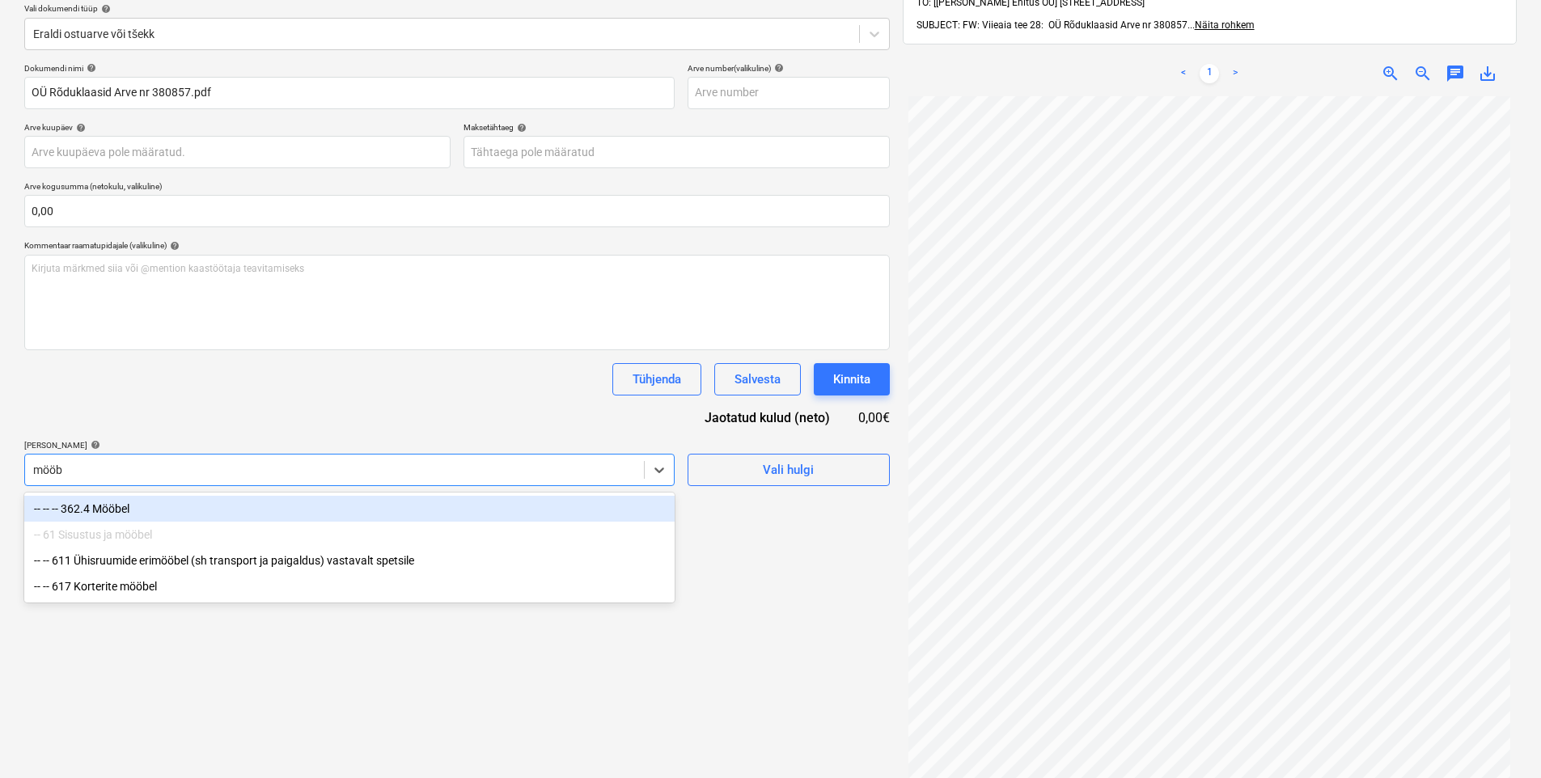
type input "mööbe"
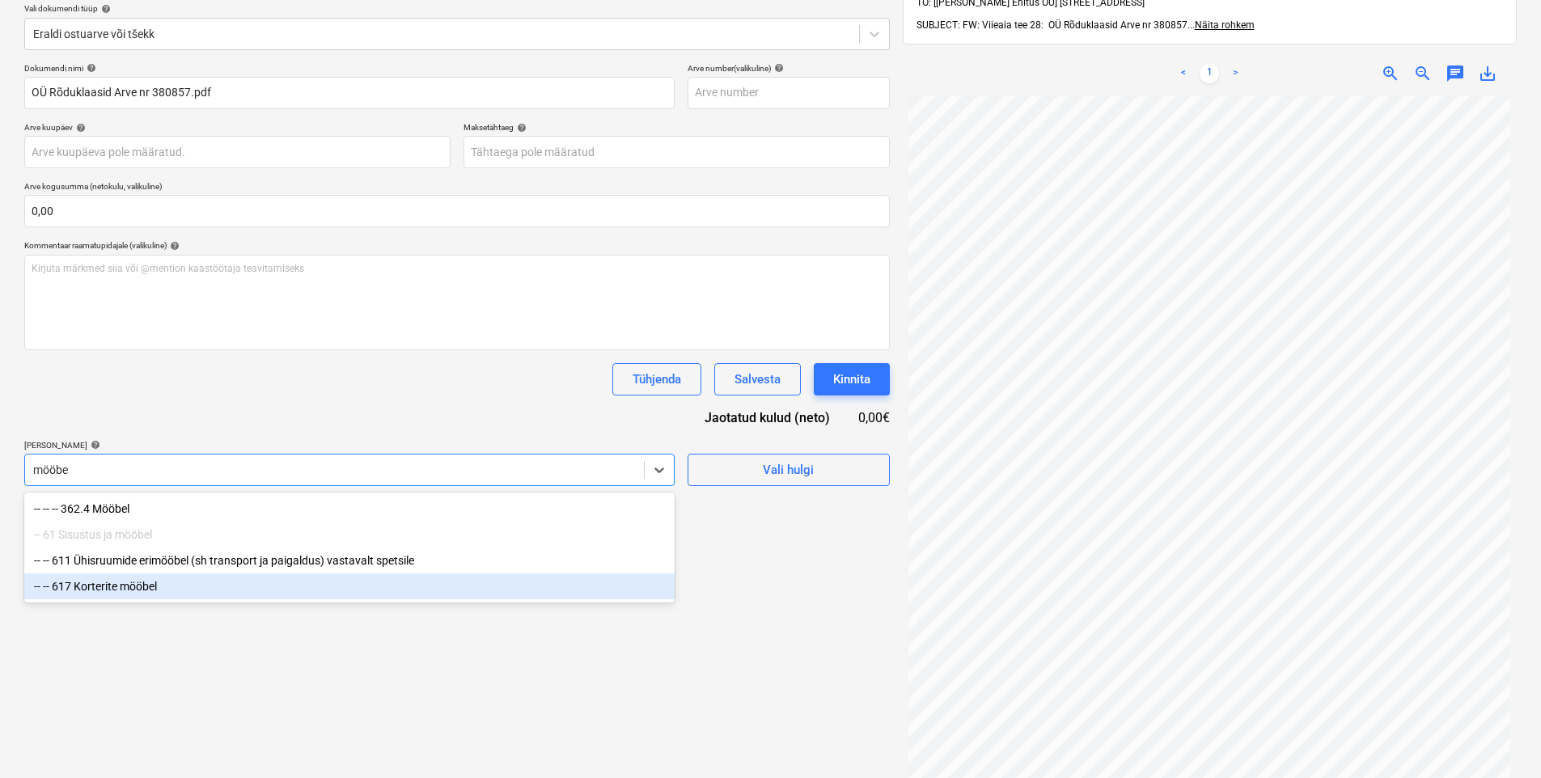
click at [144, 582] on div "-- -- 617 Korterite mööbel" at bounding box center [349, 587] width 651 height 26
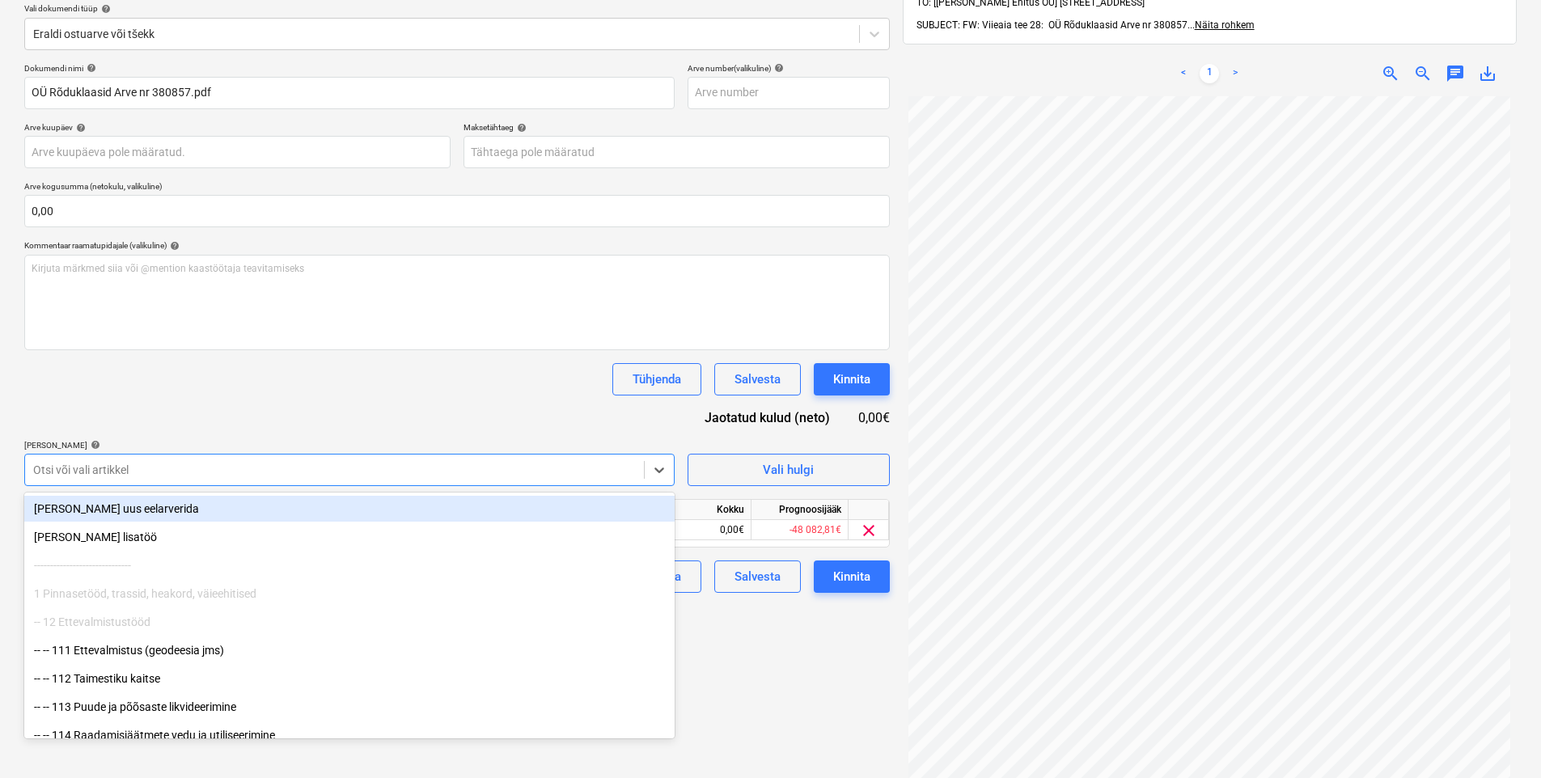
click at [223, 402] on div "Dokumendi nimi help OÜ Rõduklaasid Arve nr 380857.pdf Arve number (valikuline) …" at bounding box center [457, 328] width 866 height 530
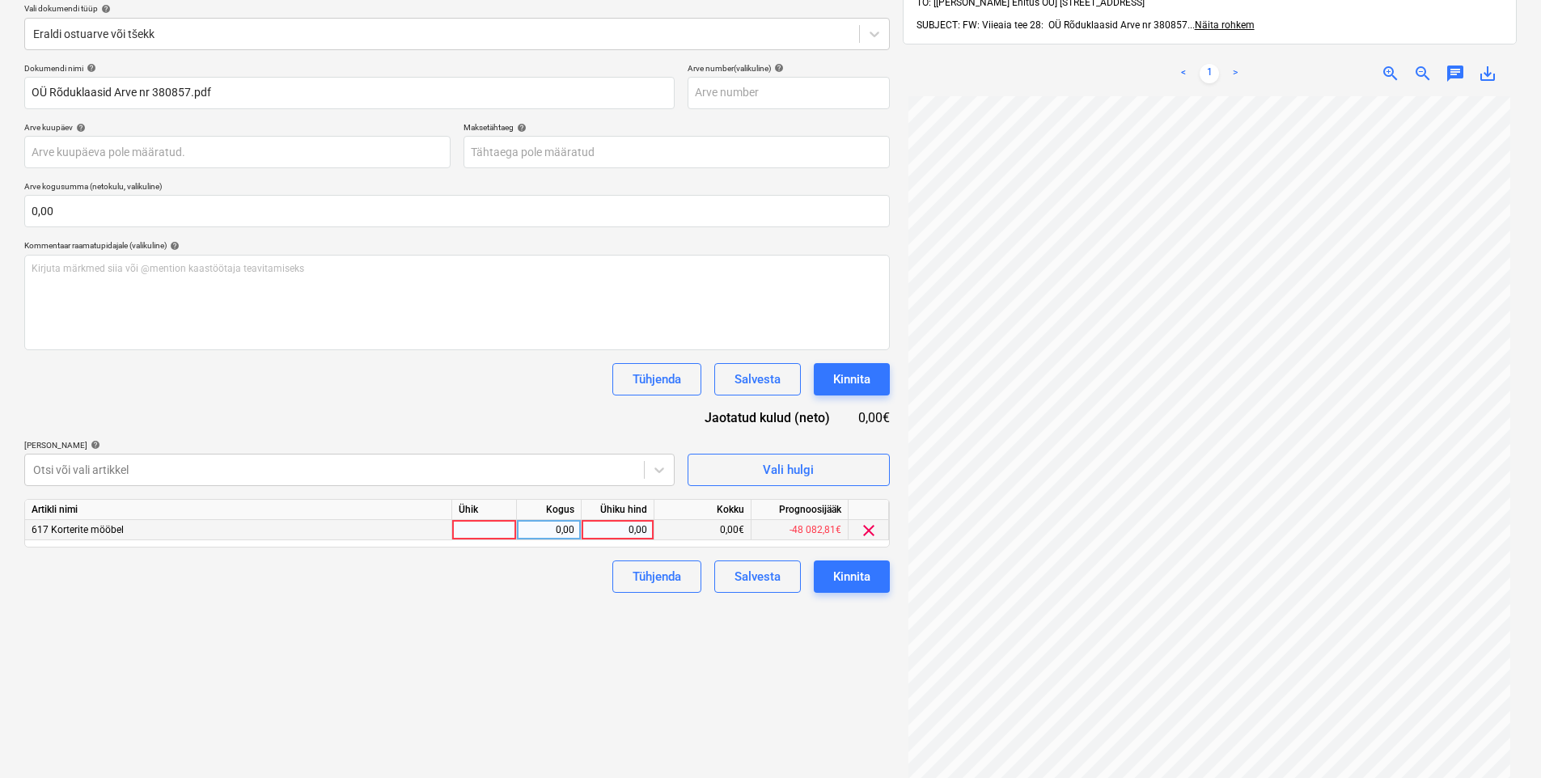
click at [618, 523] on div "0,00" at bounding box center [617, 530] width 59 height 20
type input "169,2"
click at [557, 598] on div "Failide konteerimine Vali ettevõte Rõduklaasid OÜ [PERSON_NAME] uus ettevõte Va…" at bounding box center [457, 363] width 879 height 943
click at [842, 570] on div "Kinnita" at bounding box center [851, 576] width 37 height 21
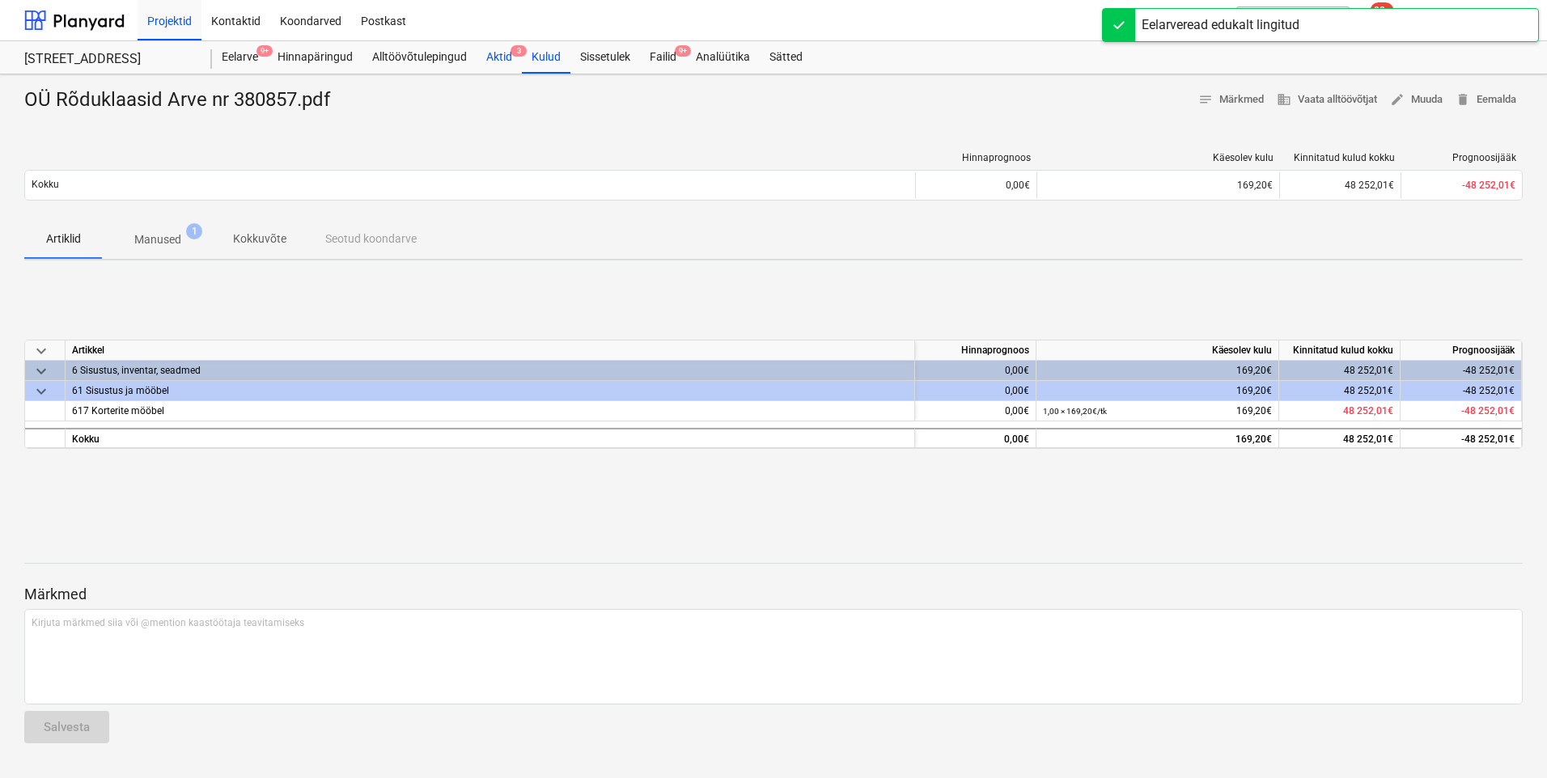
click at [509, 63] on div "Aktid 3" at bounding box center [499, 57] width 45 height 32
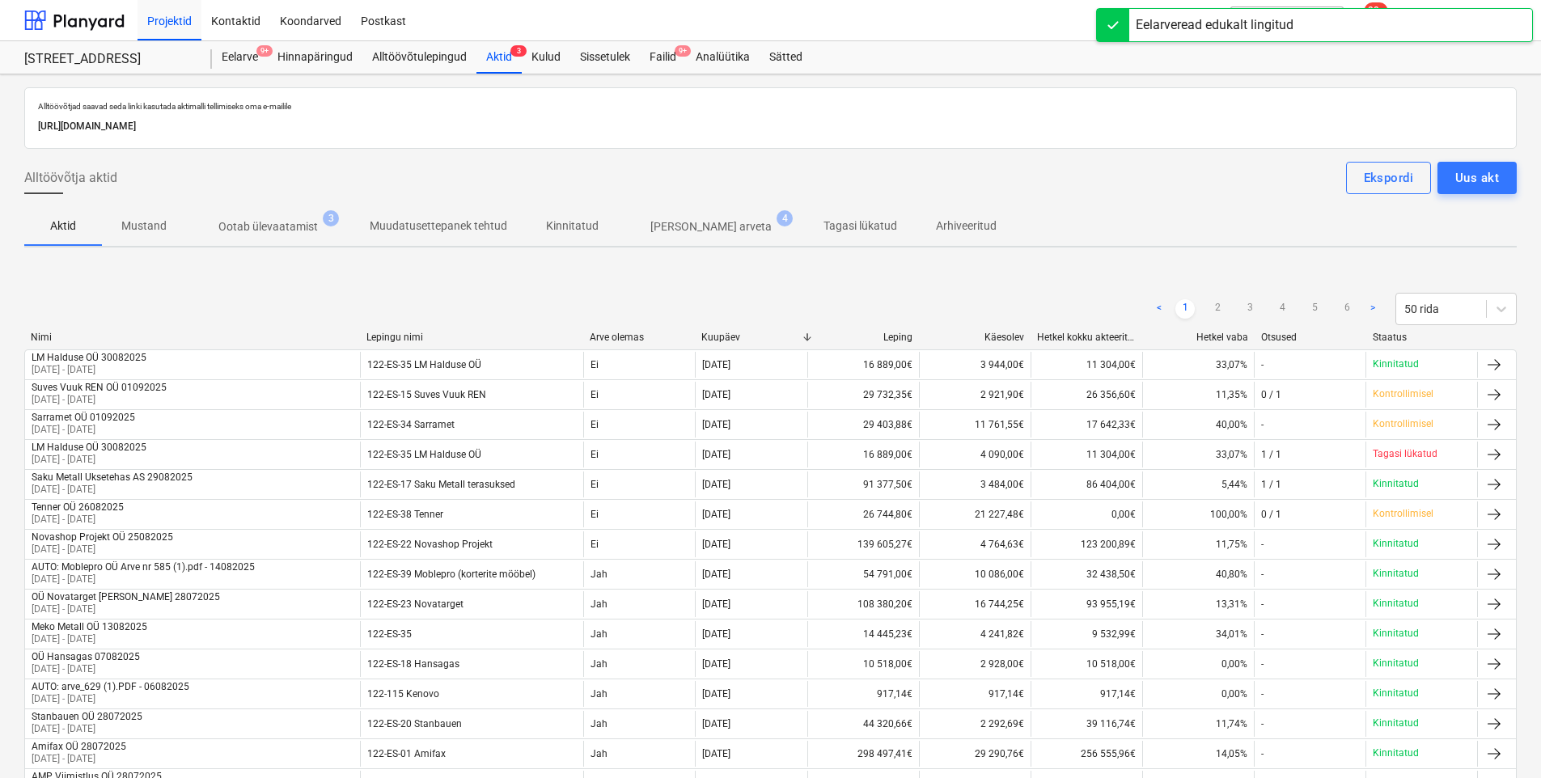
drag, startPoint x: 293, startPoint y: 204, endPoint x: 291, endPoint y: 213, distance: 9.0
click at [281, 225] on p "Ootab ülevaatamist" at bounding box center [268, 226] width 100 height 17
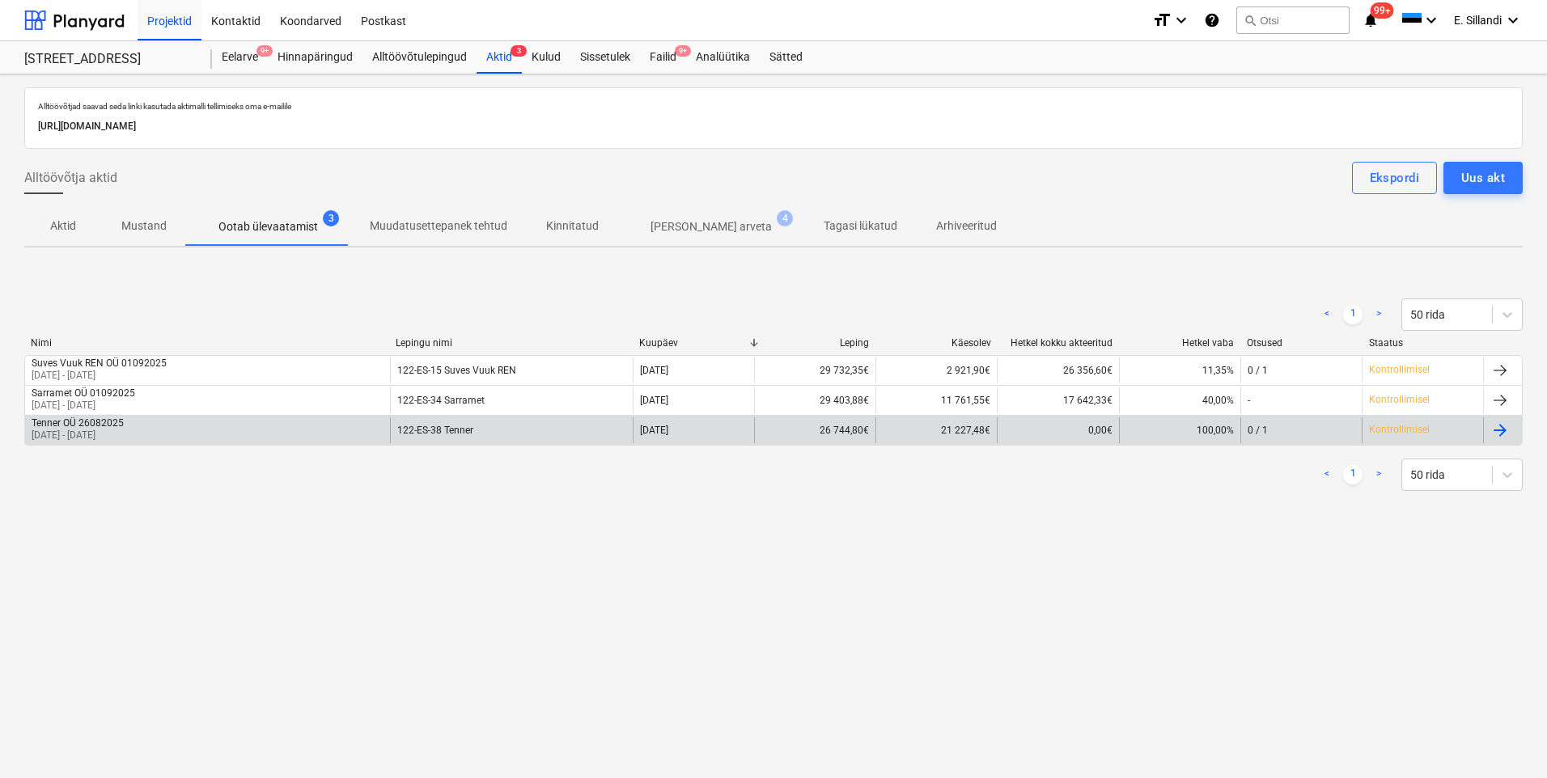
click at [88, 435] on p "[DATE] - [DATE]" at bounding box center [78, 436] width 92 height 14
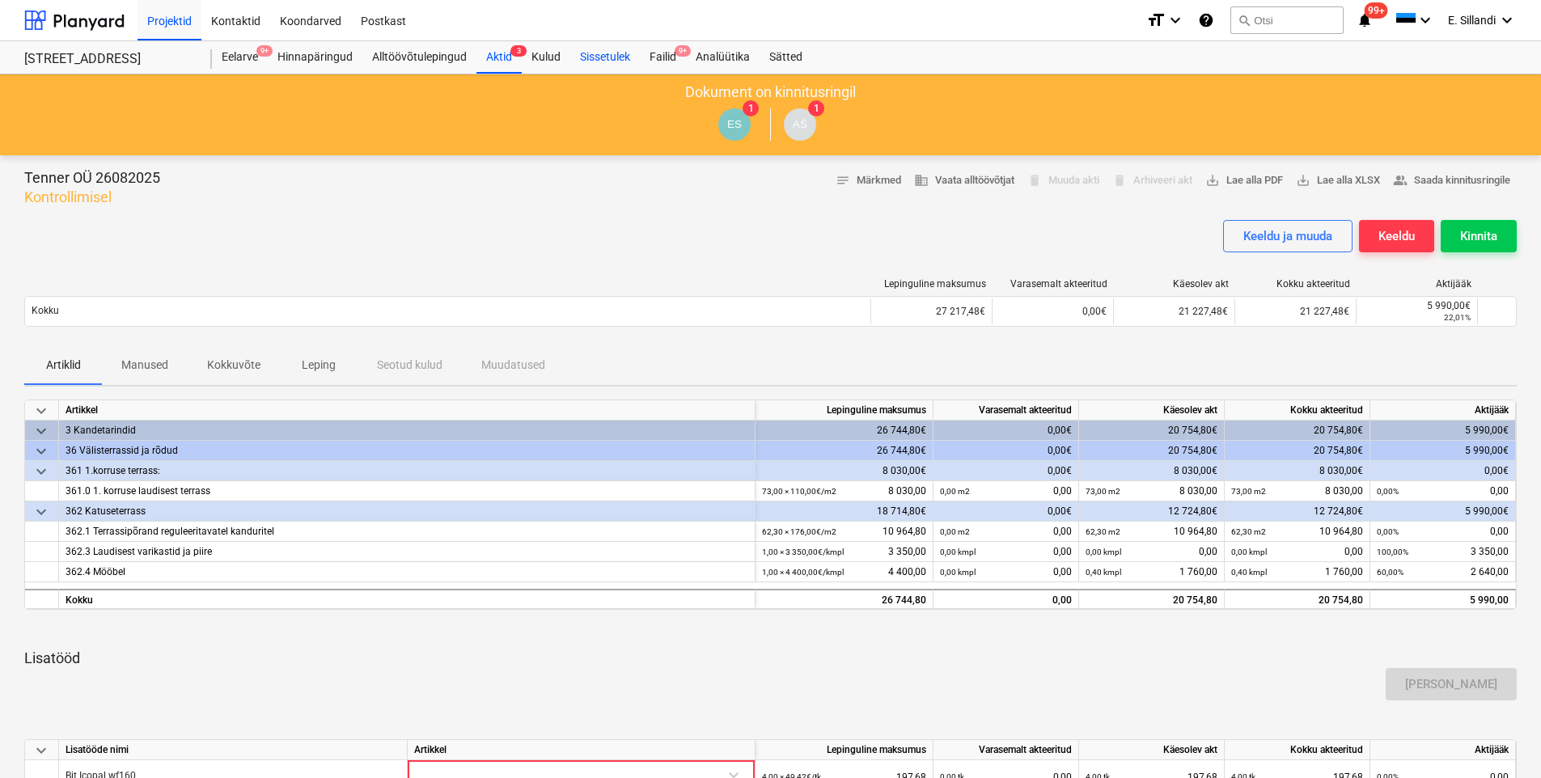
drag, startPoint x: 680, startPoint y: 61, endPoint x: 630, endPoint y: 71, distance: 50.3
click at [680, 61] on div "Failid 9+" at bounding box center [663, 57] width 46 height 32
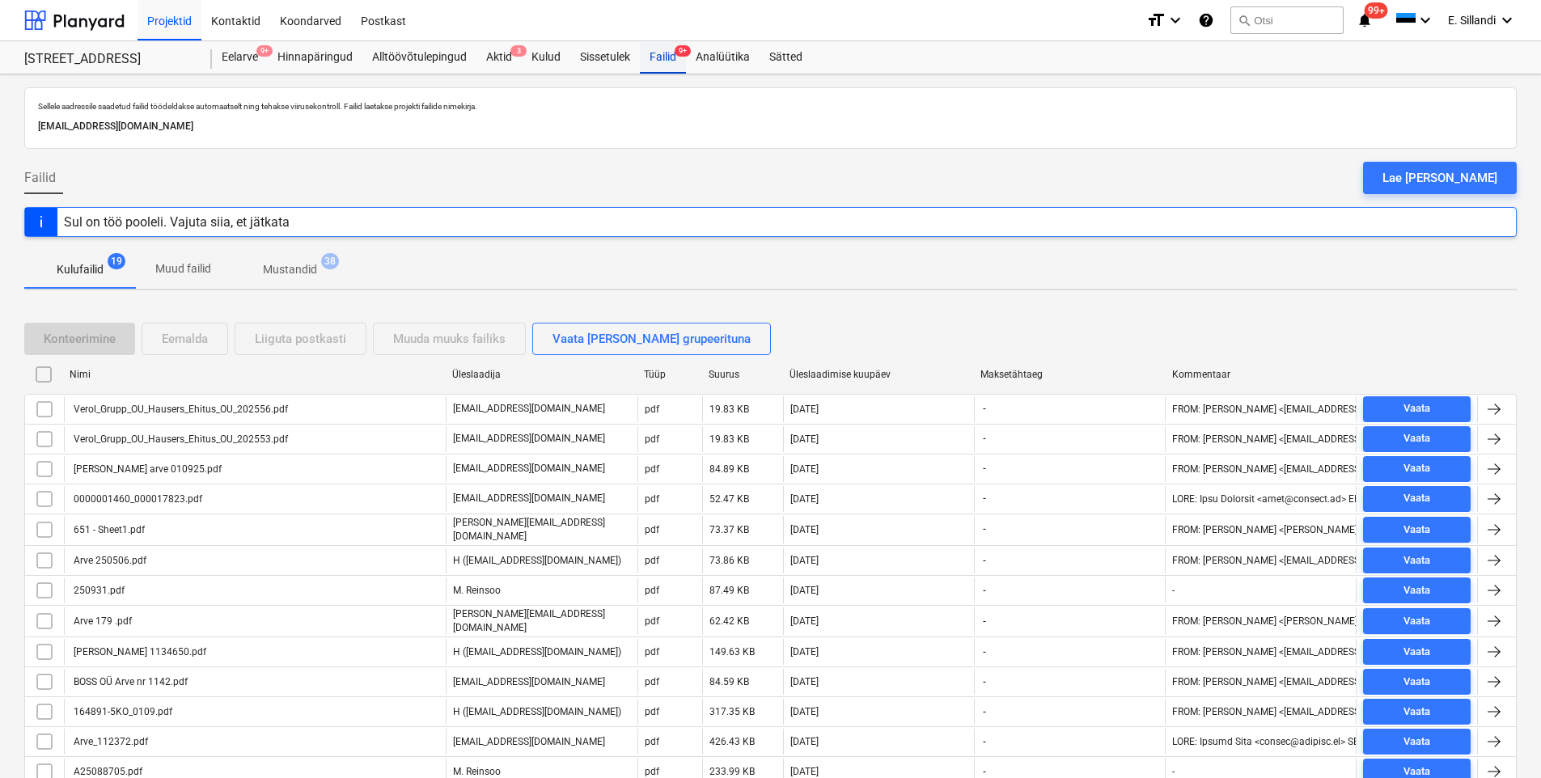
click at [653, 58] on div "Failid 9+" at bounding box center [663, 57] width 46 height 32
click at [511, 60] on div "Aktid 3" at bounding box center [499, 57] width 45 height 32
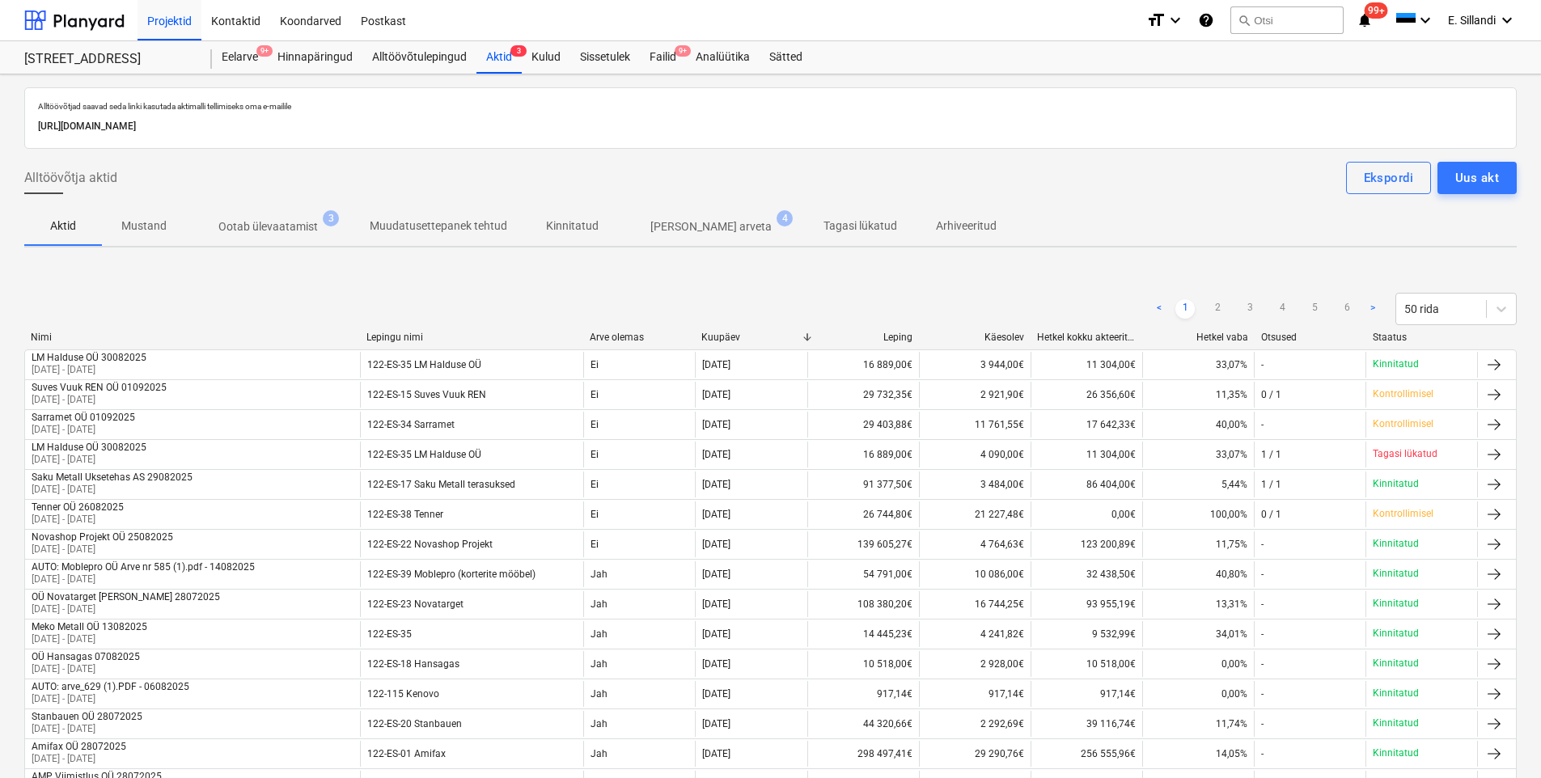
click at [287, 229] on p "Ootab ülevaatamist" at bounding box center [268, 226] width 100 height 17
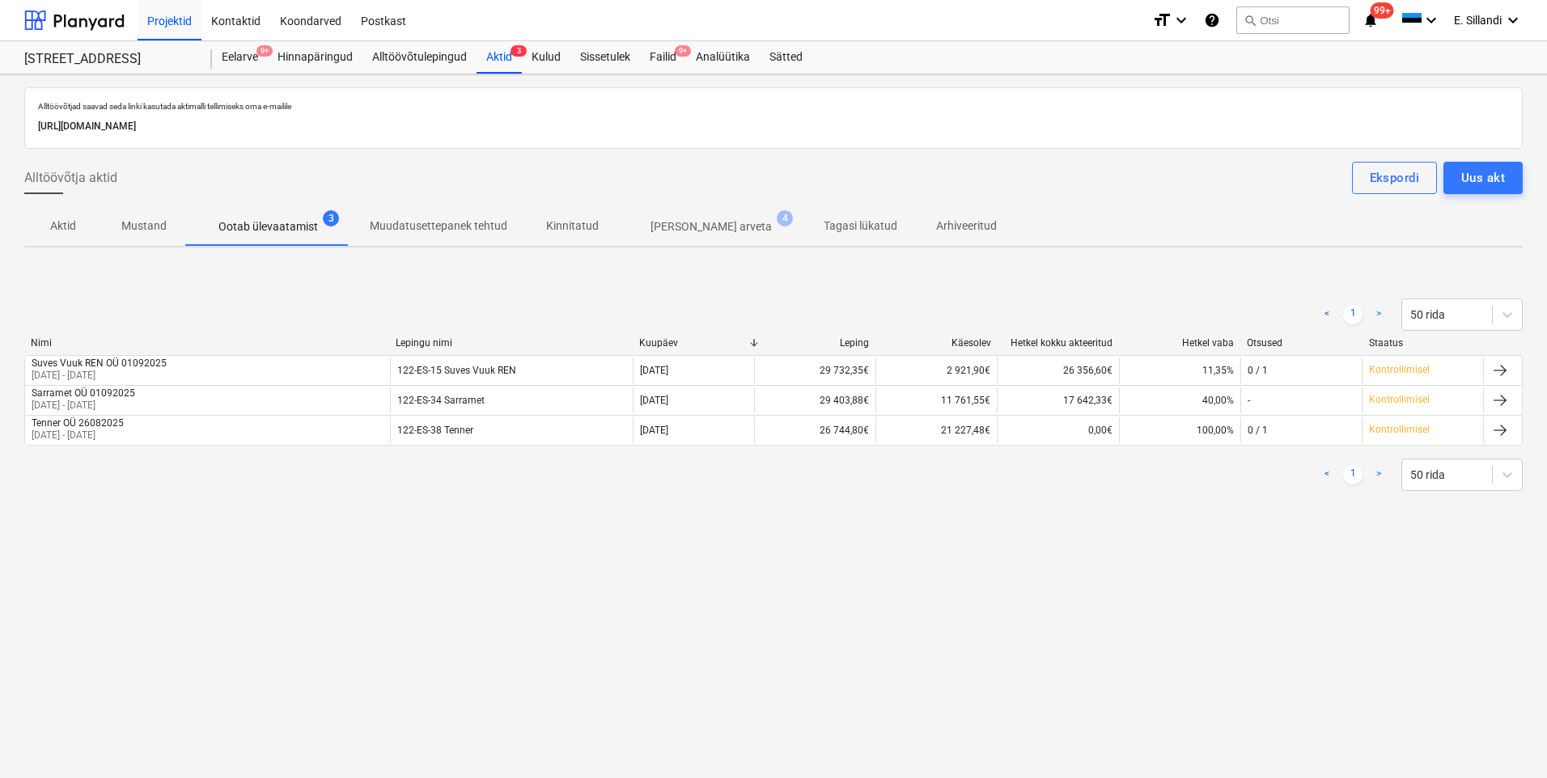
click at [500, 37] on div "Projektid Kontaktid Koondarved Postkast" at bounding box center [639, 20] width 1002 height 40
click at [490, 52] on div "Aktid 3" at bounding box center [499, 57] width 45 height 32
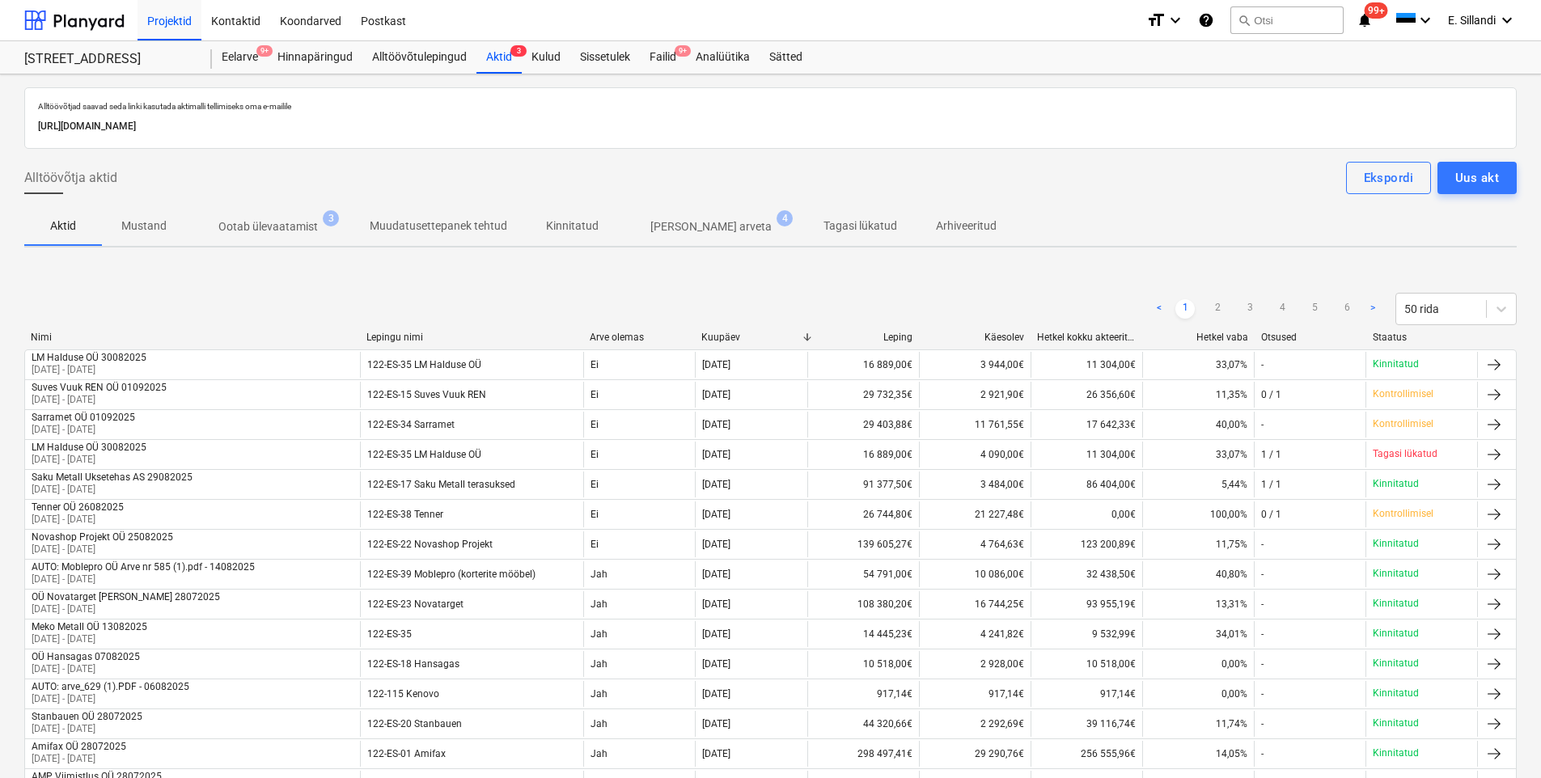
click at [248, 225] on p "Ootab ülevaatamist" at bounding box center [268, 226] width 100 height 17
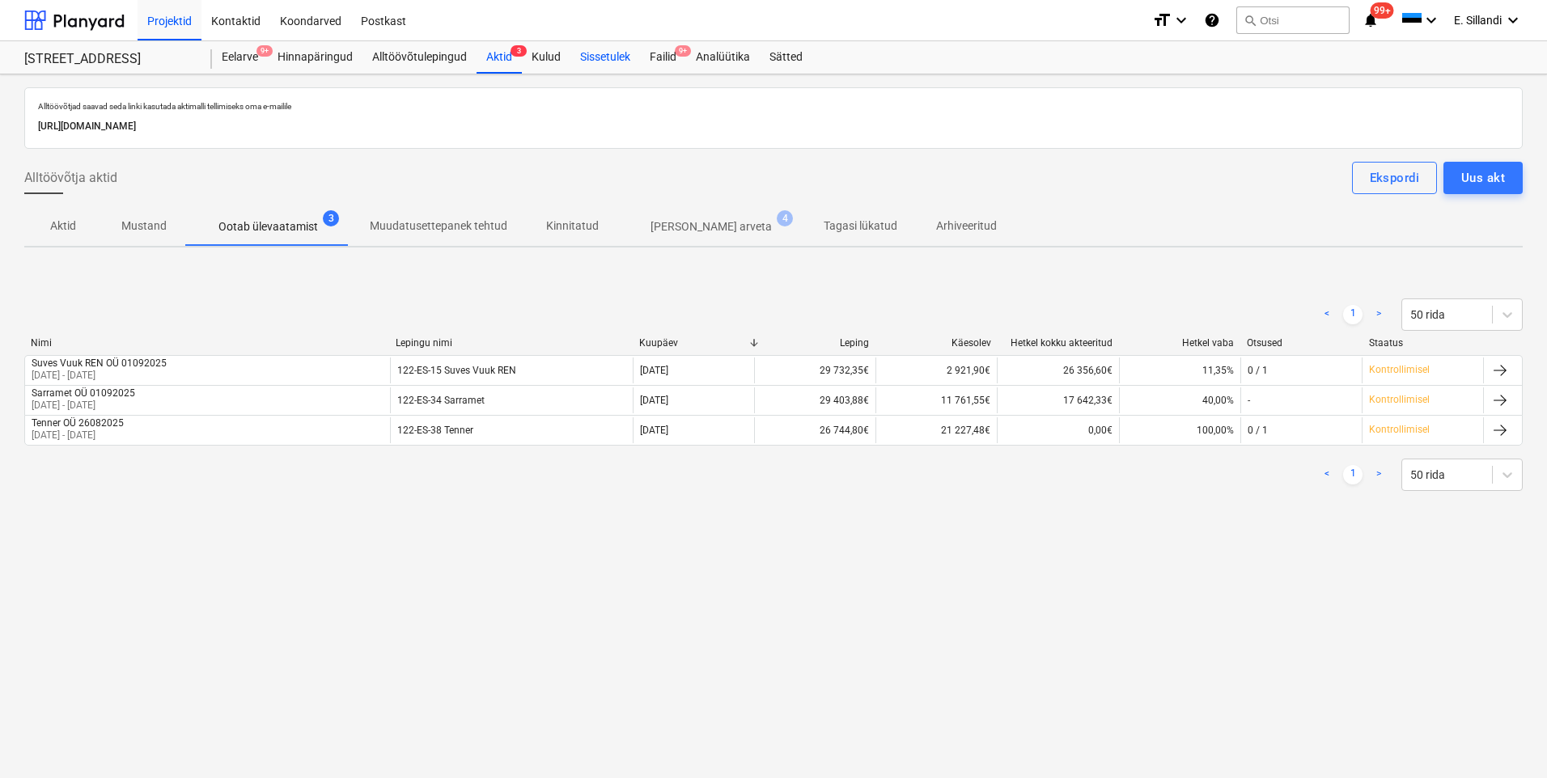
click at [638, 58] on div "Sissetulek" at bounding box center [605, 57] width 70 height 32
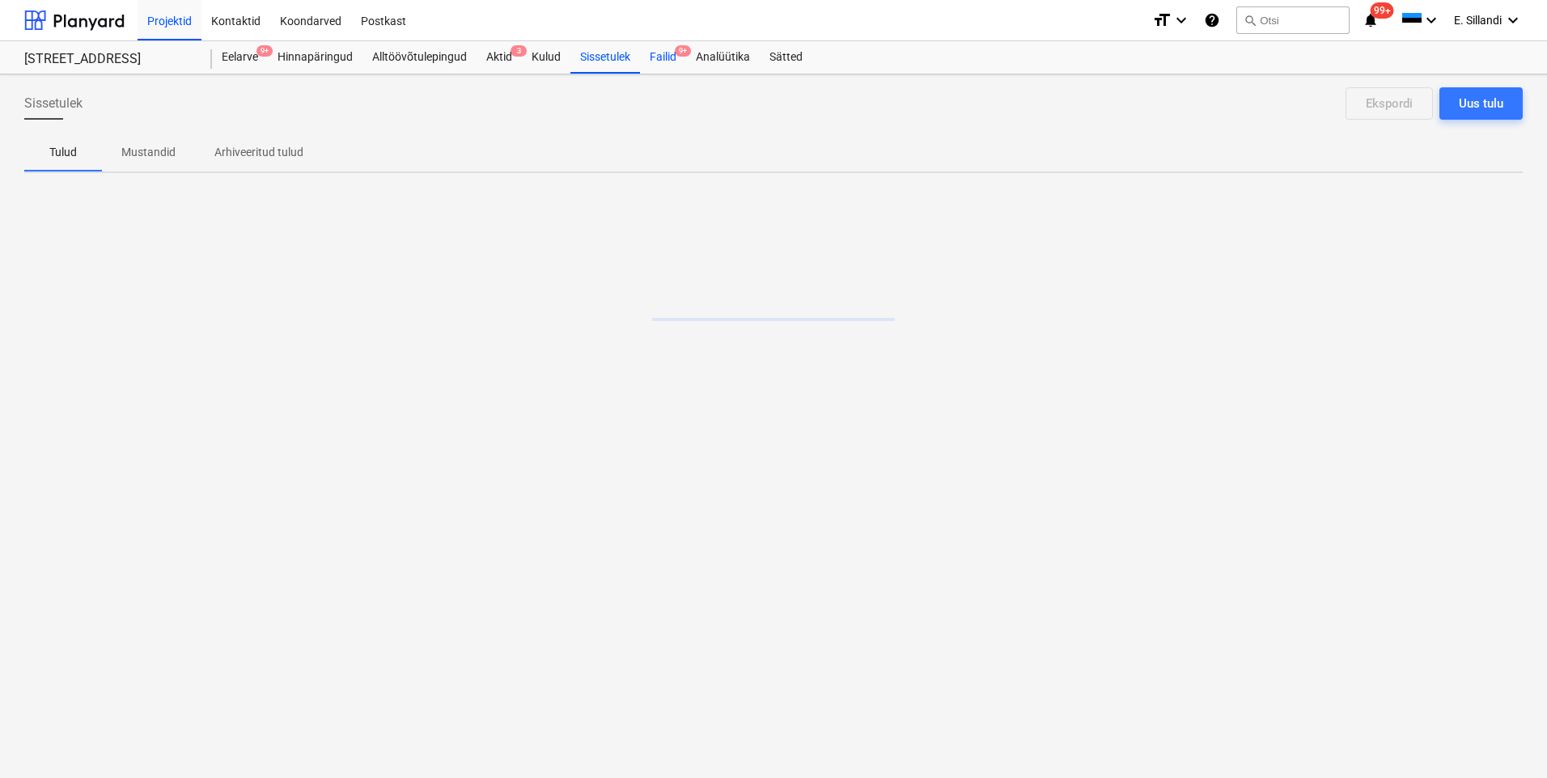
click at [651, 57] on div "Failid 9+" at bounding box center [663, 57] width 46 height 32
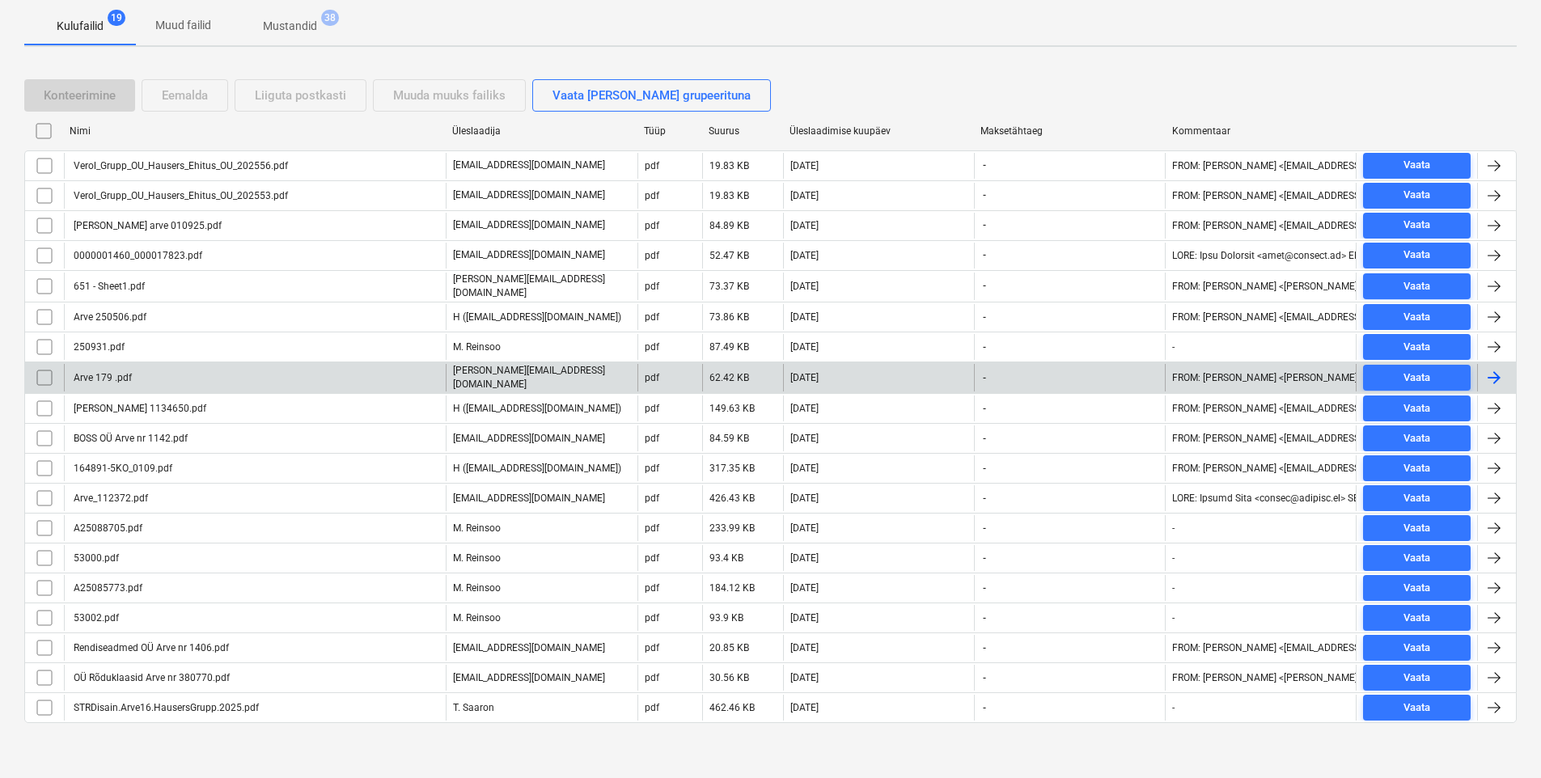
scroll to position [55, 0]
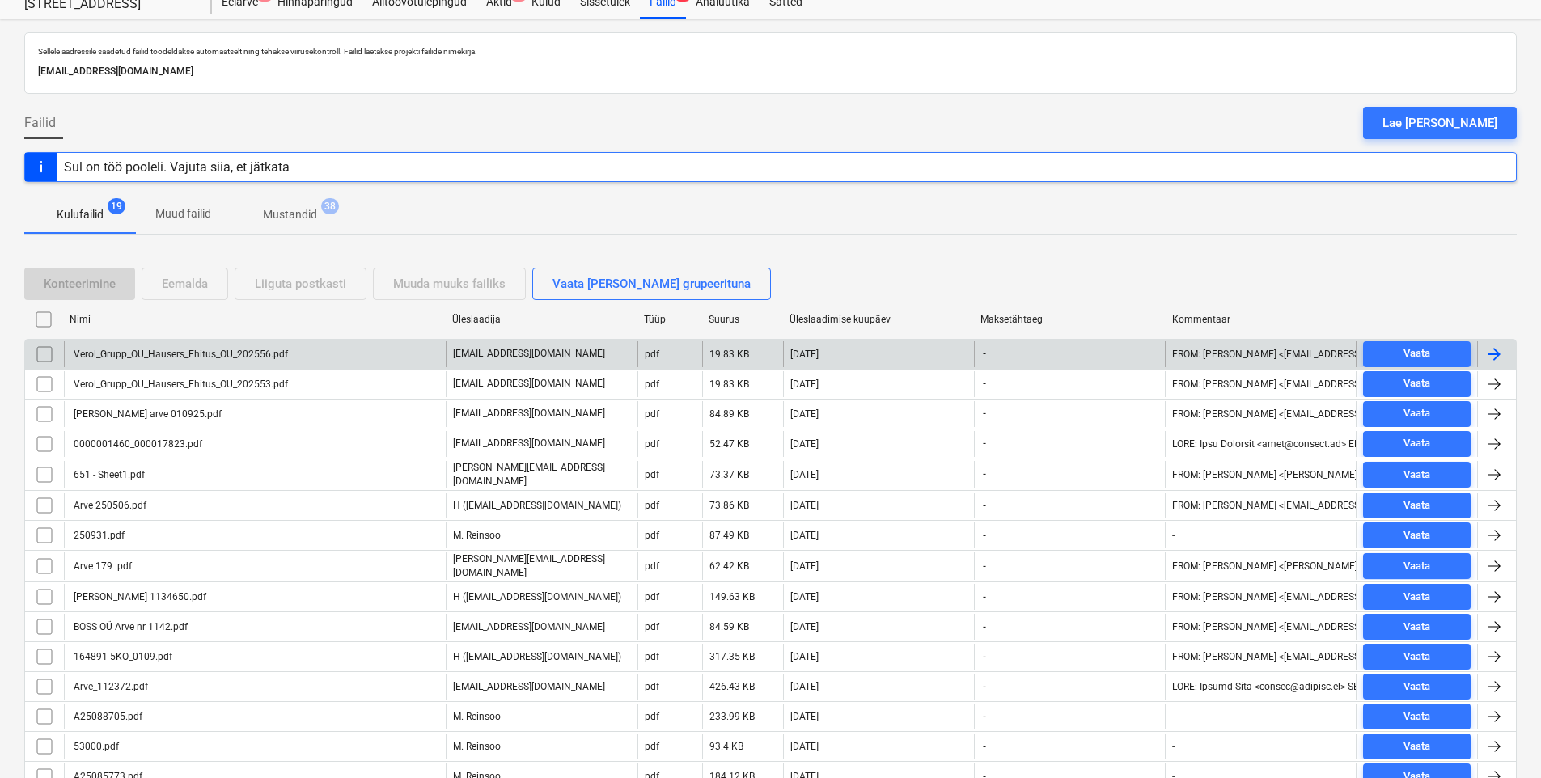
click at [191, 360] on div "Verol_Grupp_OU_Hausers_Ehitus_OU_202556.pdf" at bounding box center [255, 354] width 382 height 26
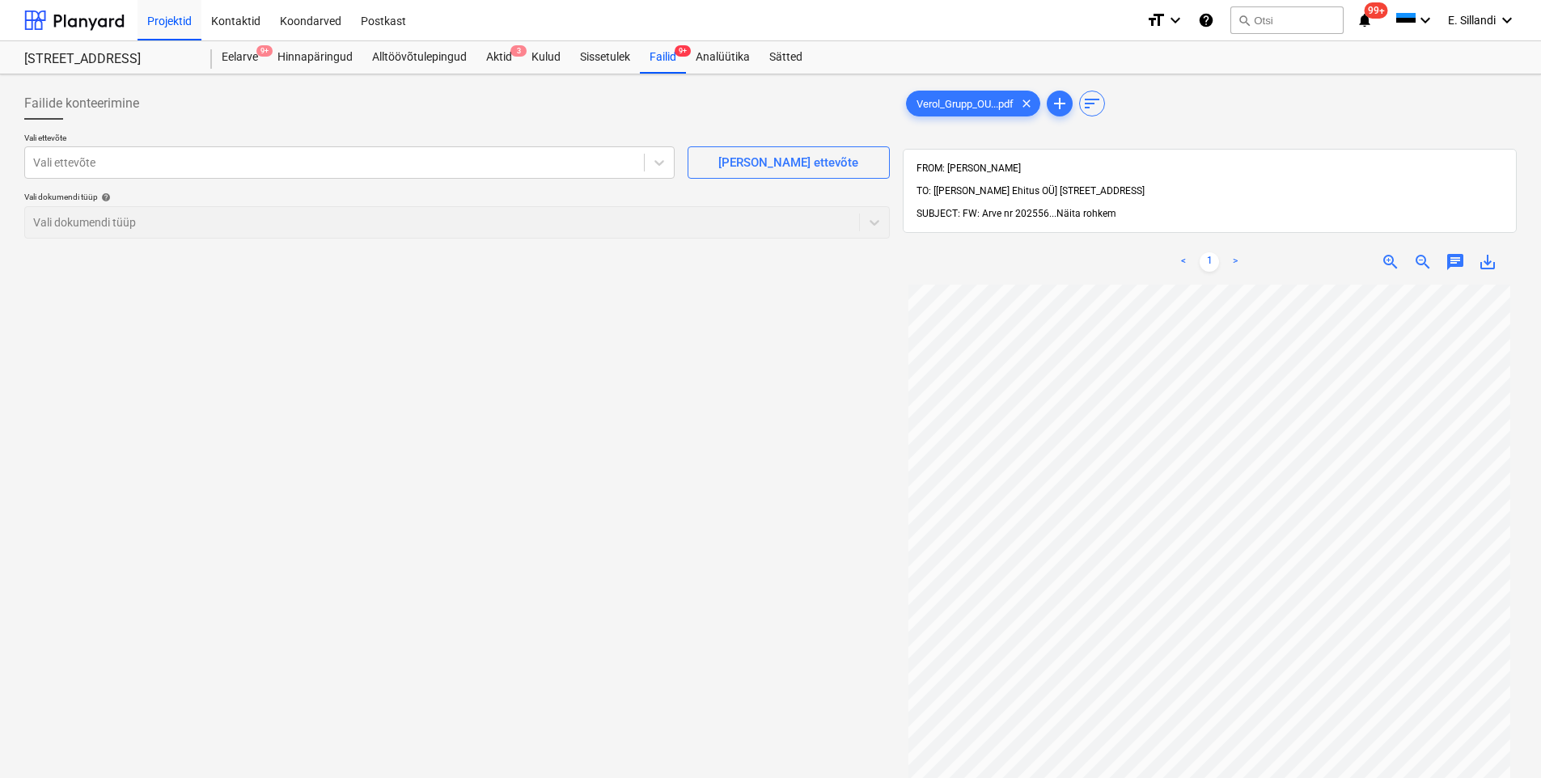
click at [1079, 208] on span "Näita rohkem" at bounding box center [1087, 213] width 60 height 11
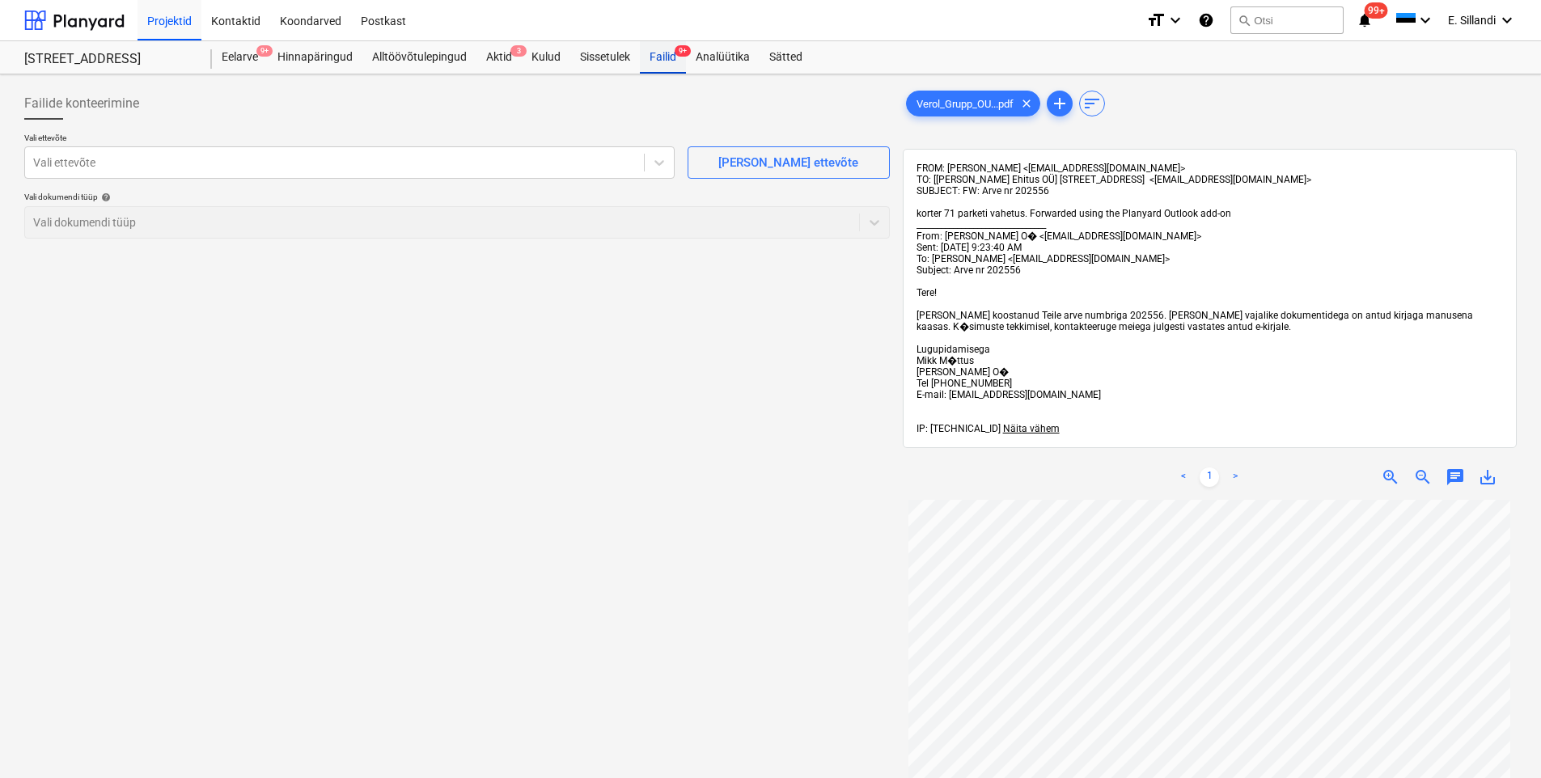
click at [676, 61] on div "Failid 9+" at bounding box center [663, 57] width 46 height 32
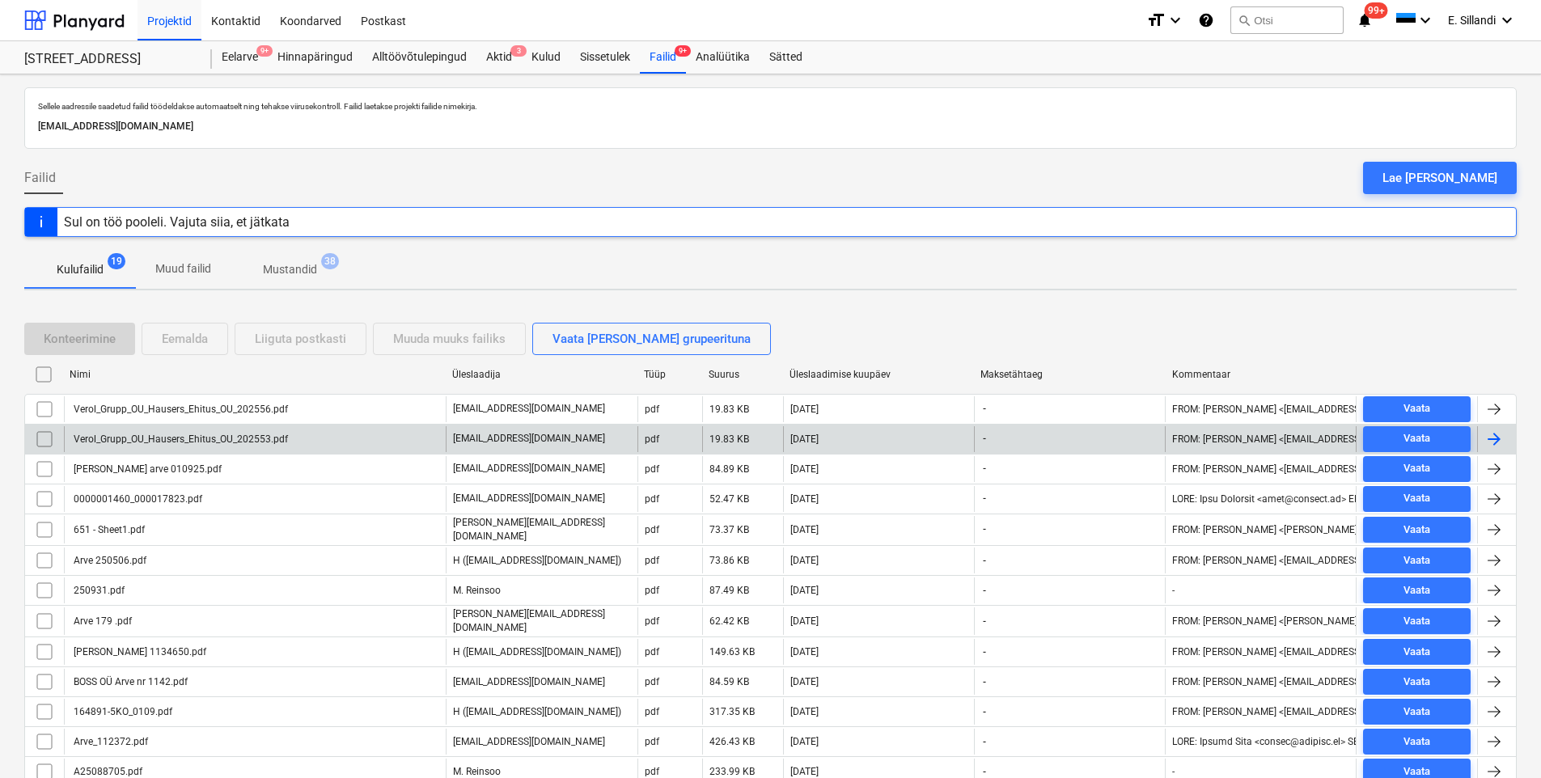
click at [177, 431] on div "Verol_Grupp_OU_Hausers_Ehitus_OU_202553.pdf" at bounding box center [255, 439] width 382 height 26
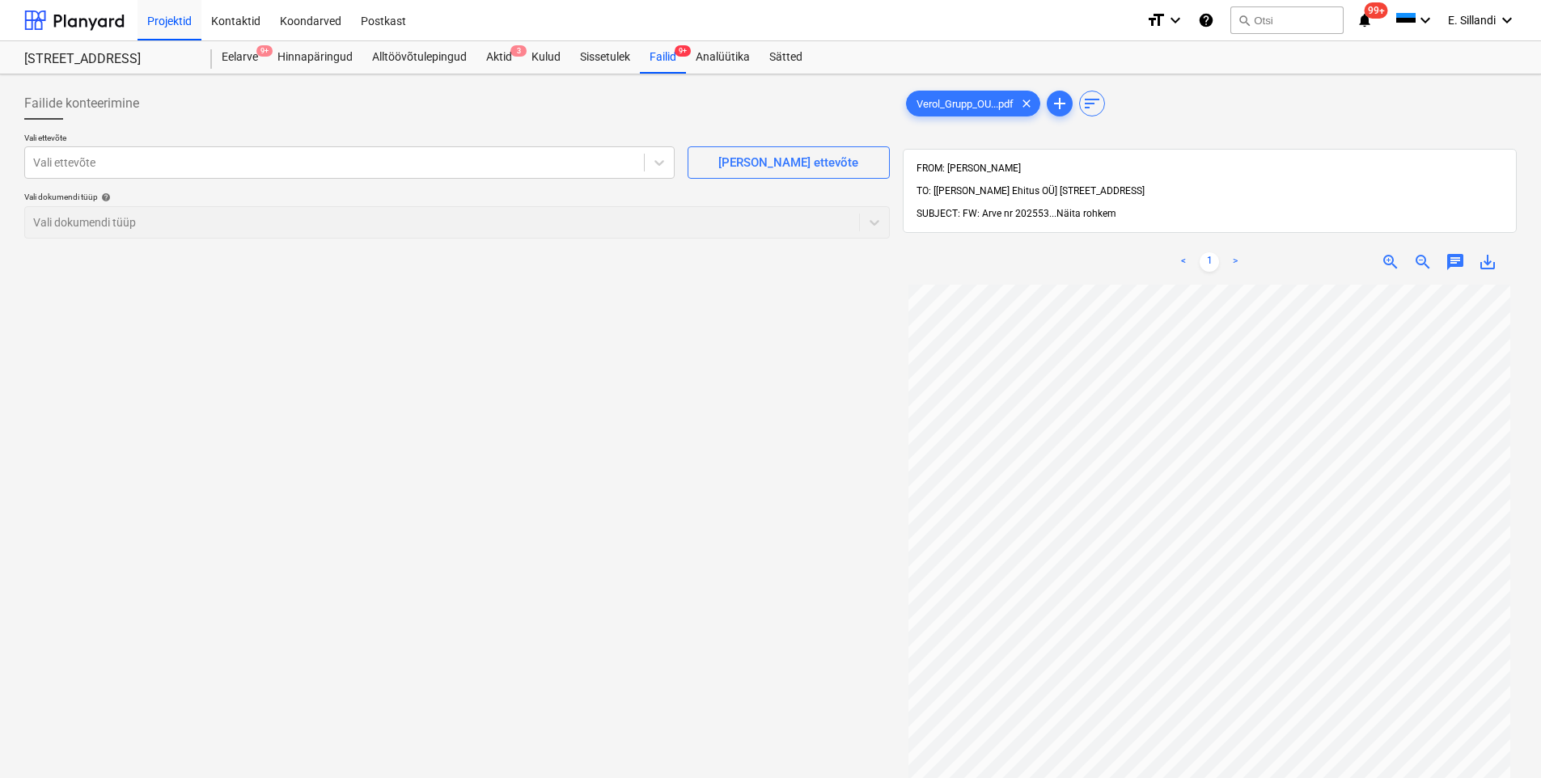
click at [1088, 208] on span "Näita rohkem" at bounding box center [1087, 213] width 60 height 11
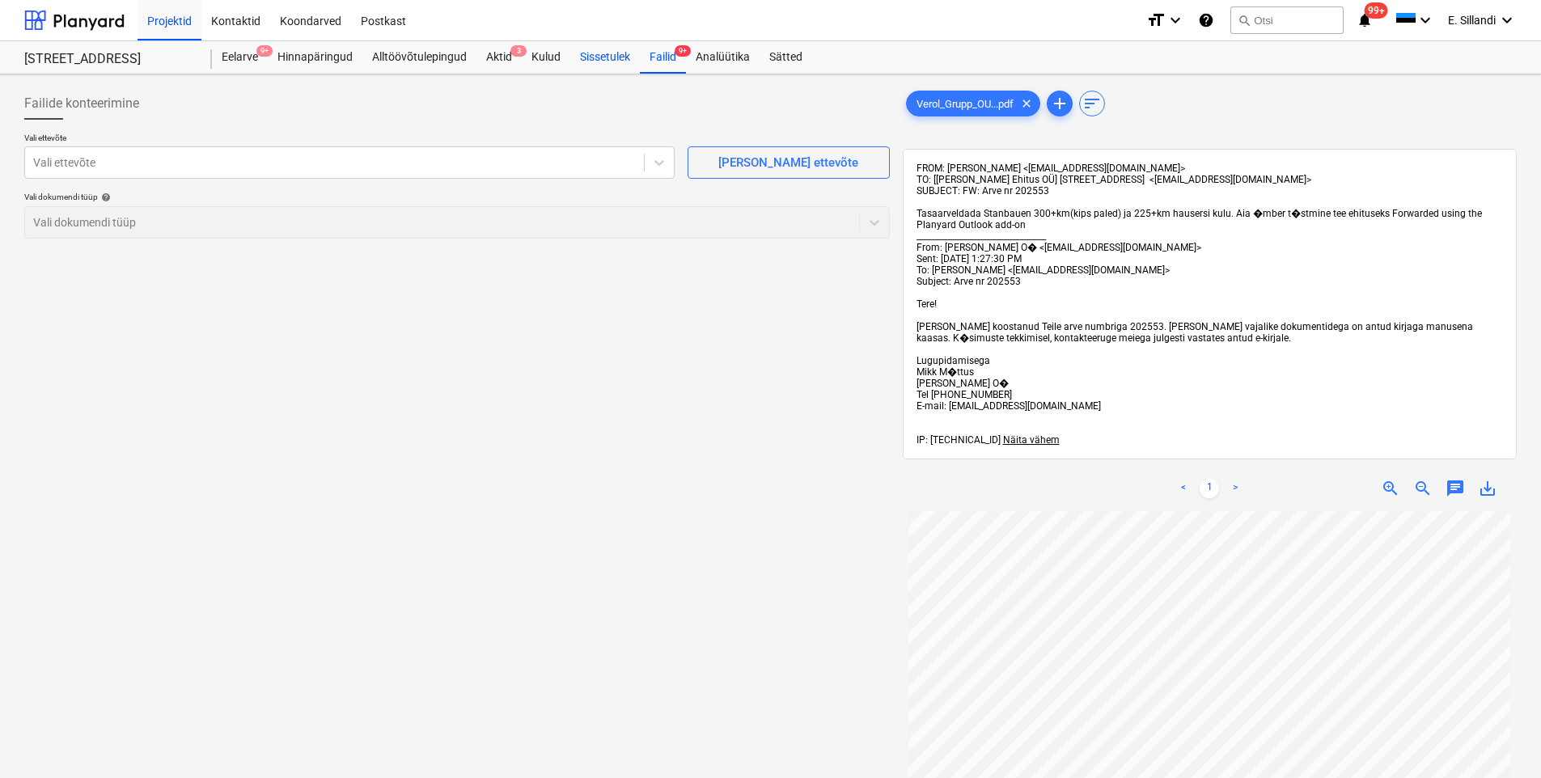
click at [660, 56] on div "Failid 9+" at bounding box center [663, 57] width 46 height 32
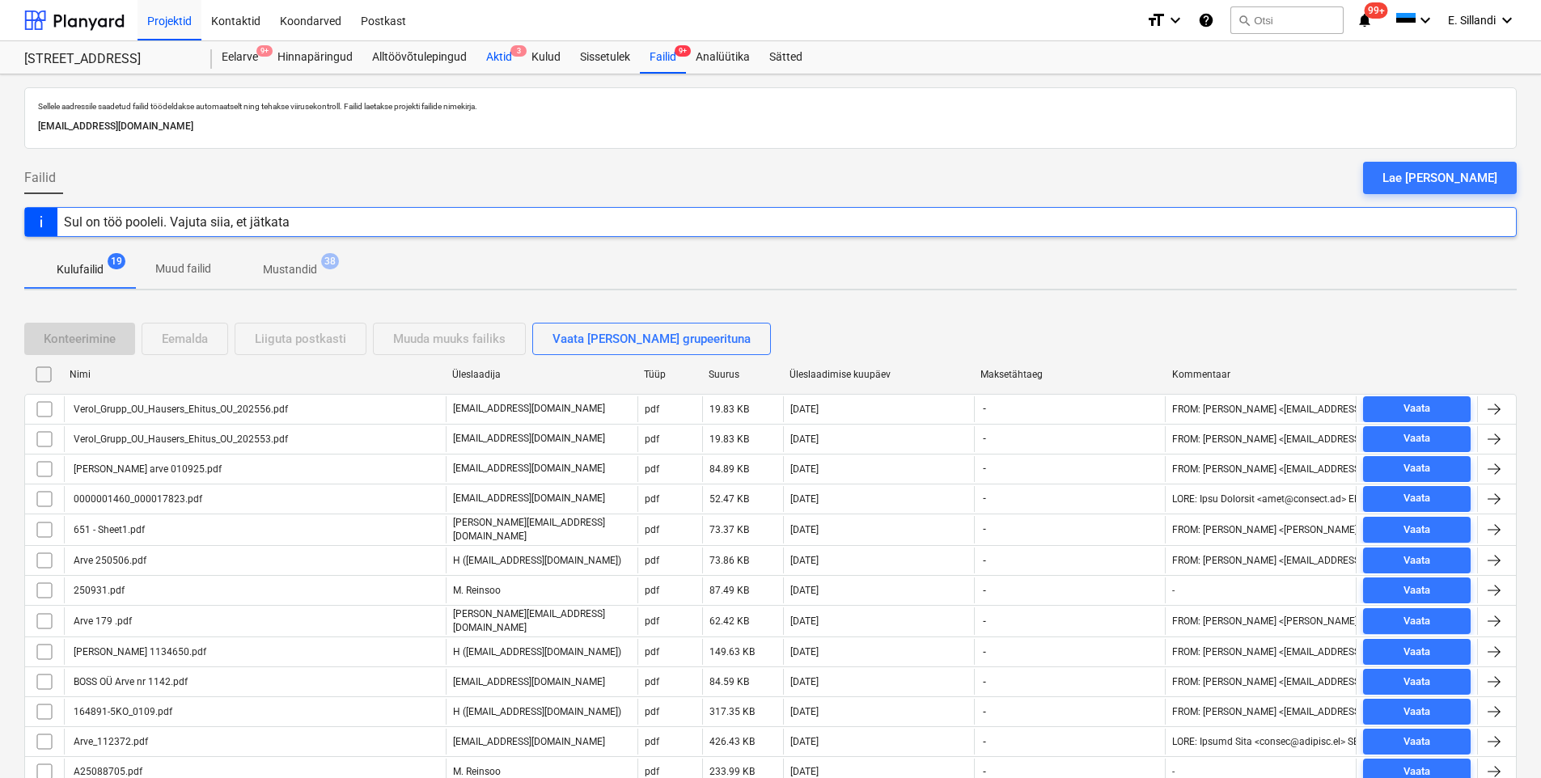
click at [495, 61] on div "Aktid 3" at bounding box center [499, 57] width 45 height 32
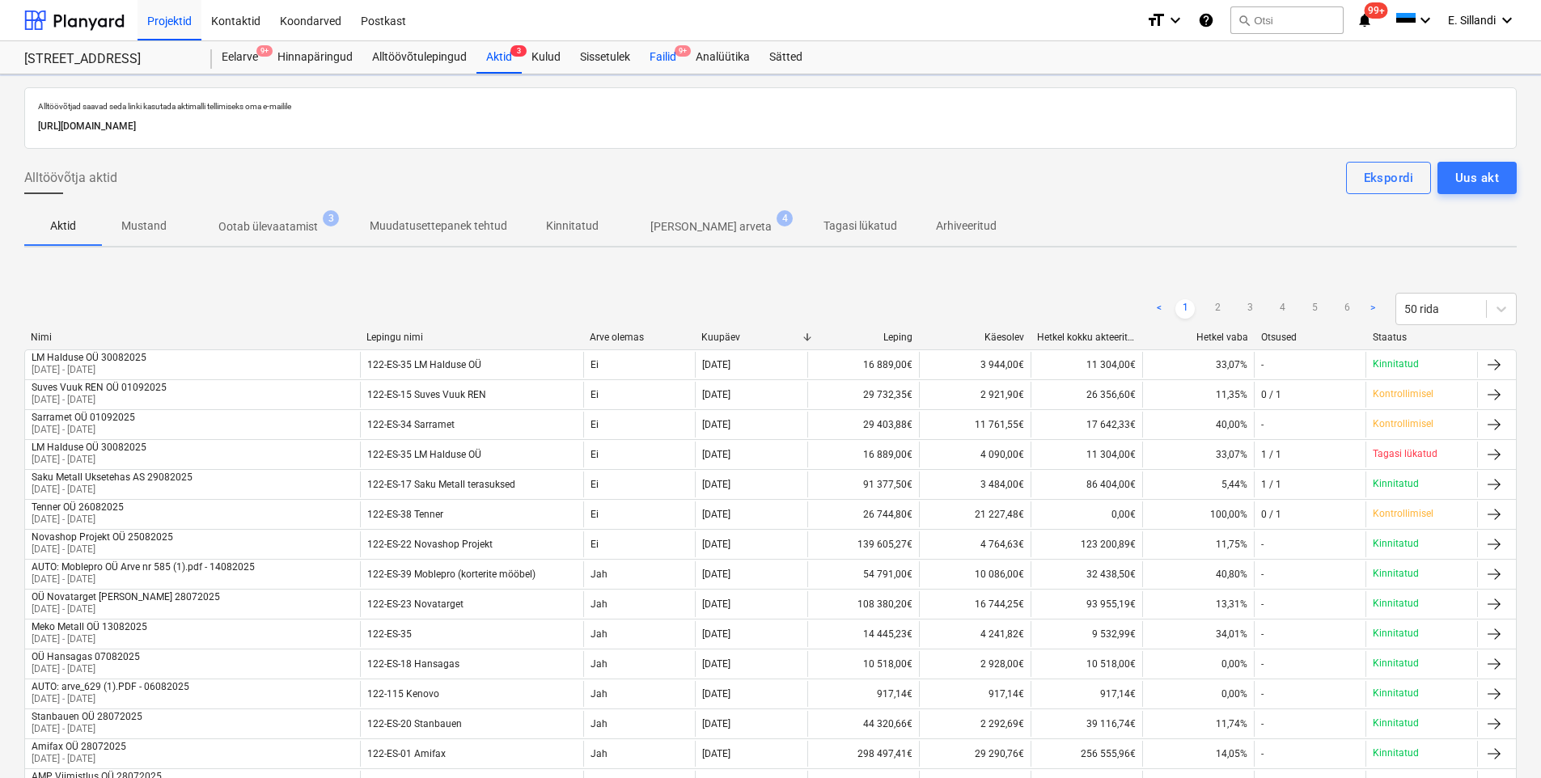
click at [649, 52] on div "Failid 9+" at bounding box center [663, 57] width 46 height 32
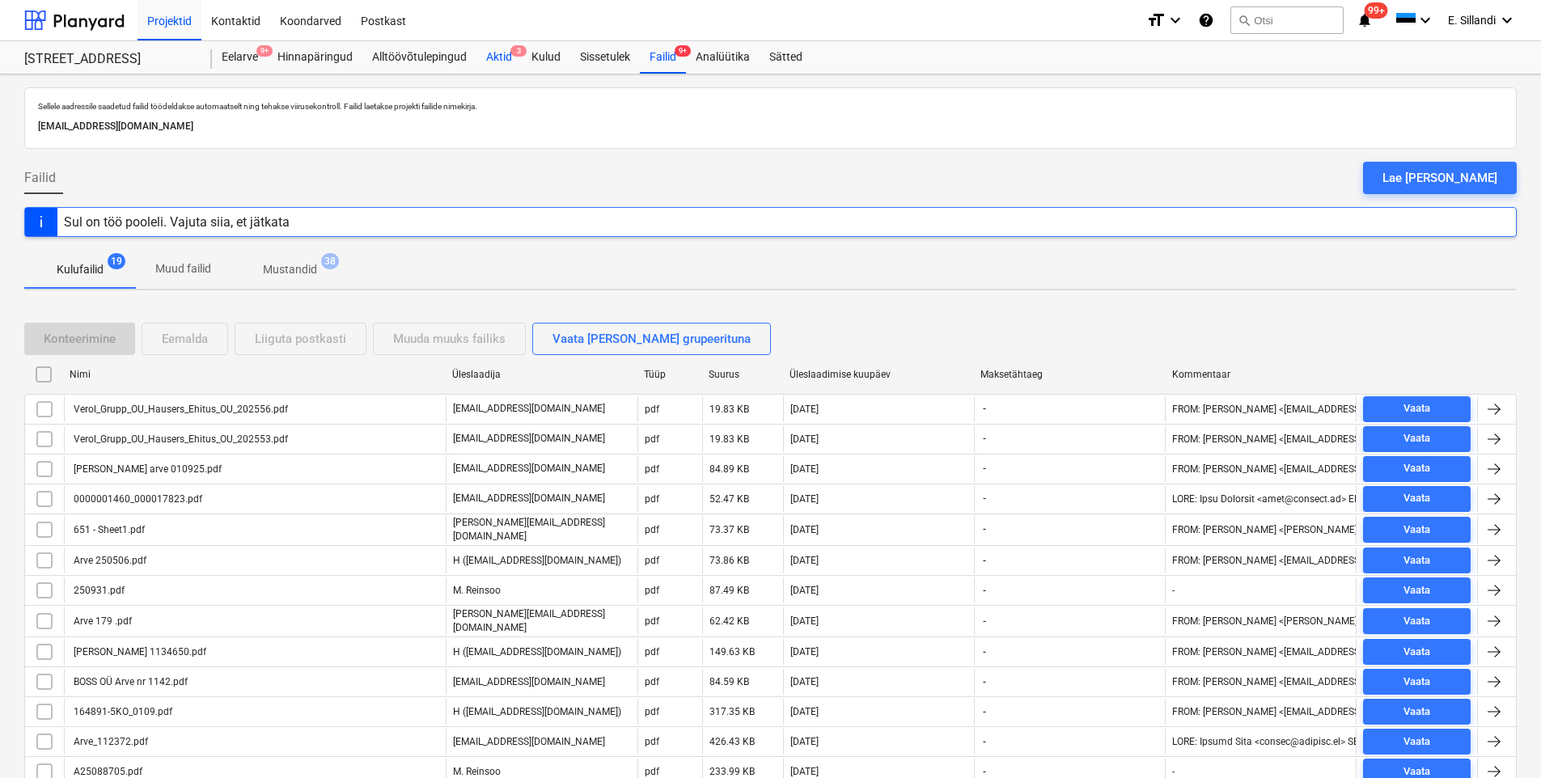
click at [494, 64] on div "Aktid 3" at bounding box center [499, 57] width 45 height 32
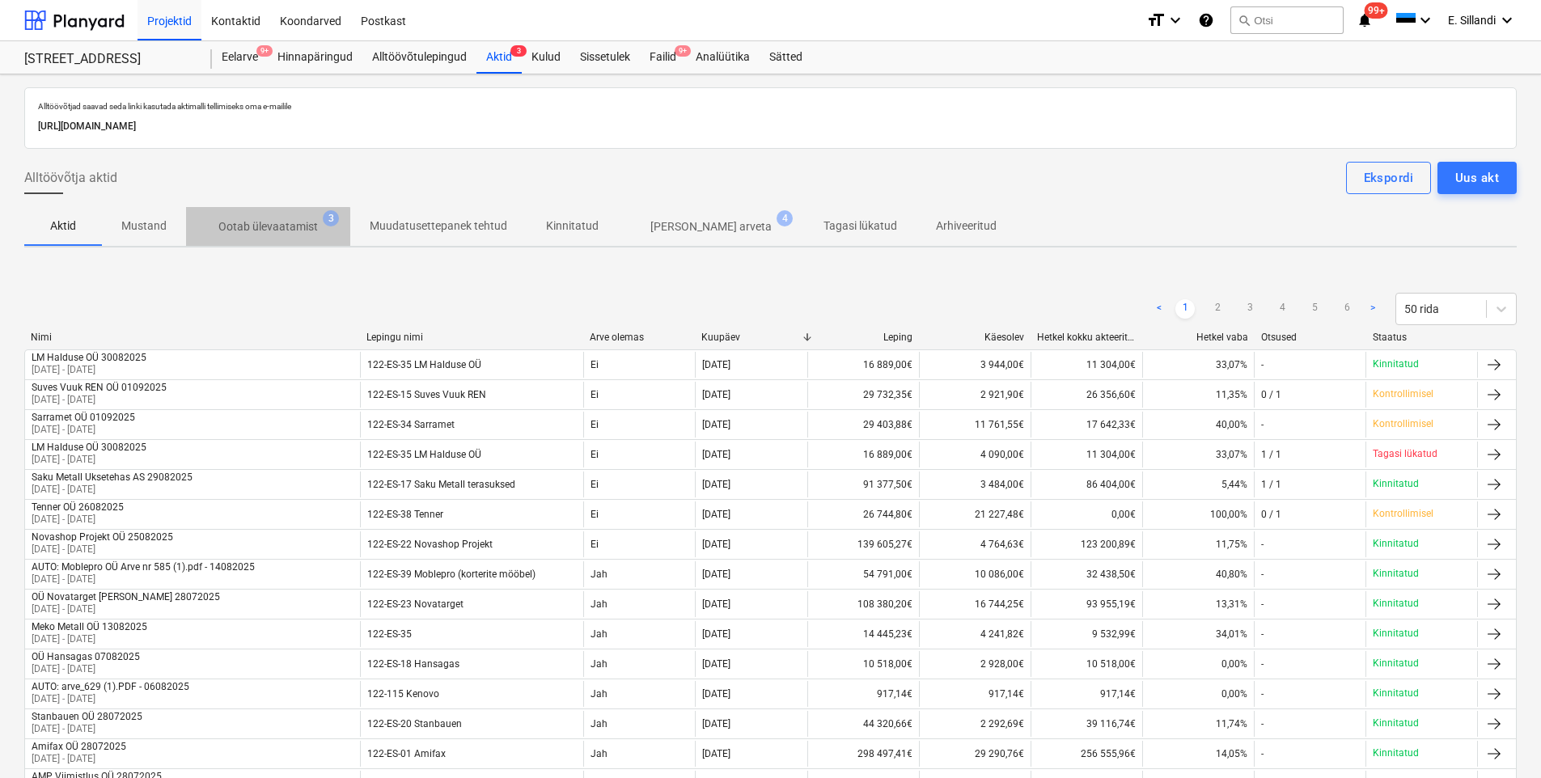
click at [244, 227] on p "Ootab ülevaatamist" at bounding box center [268, 226] width 100 height 17
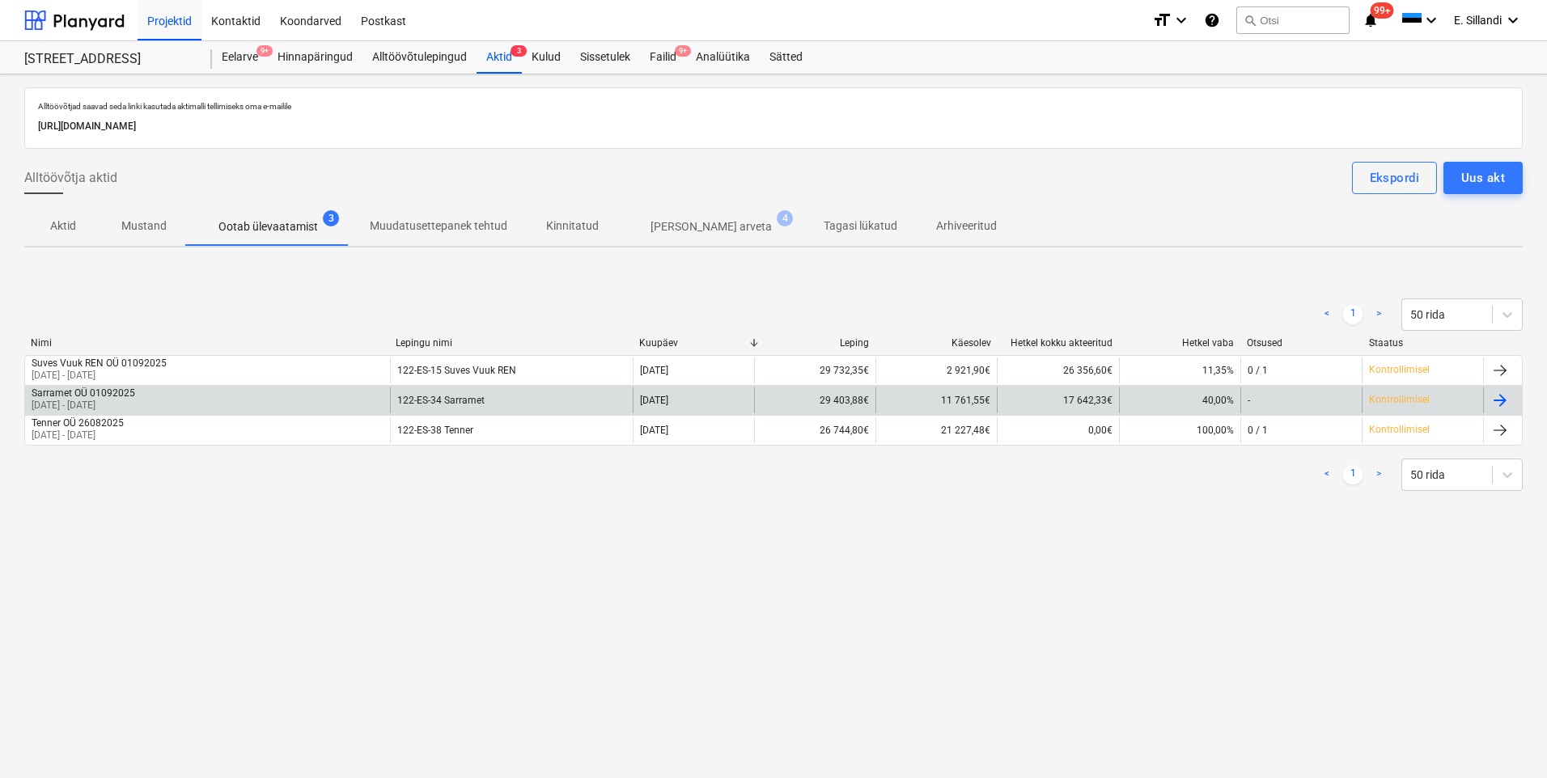
click at [116, 392] on div "Sarramet OÜ 01092025" at bounding box center [84, 393] width 104 height 11
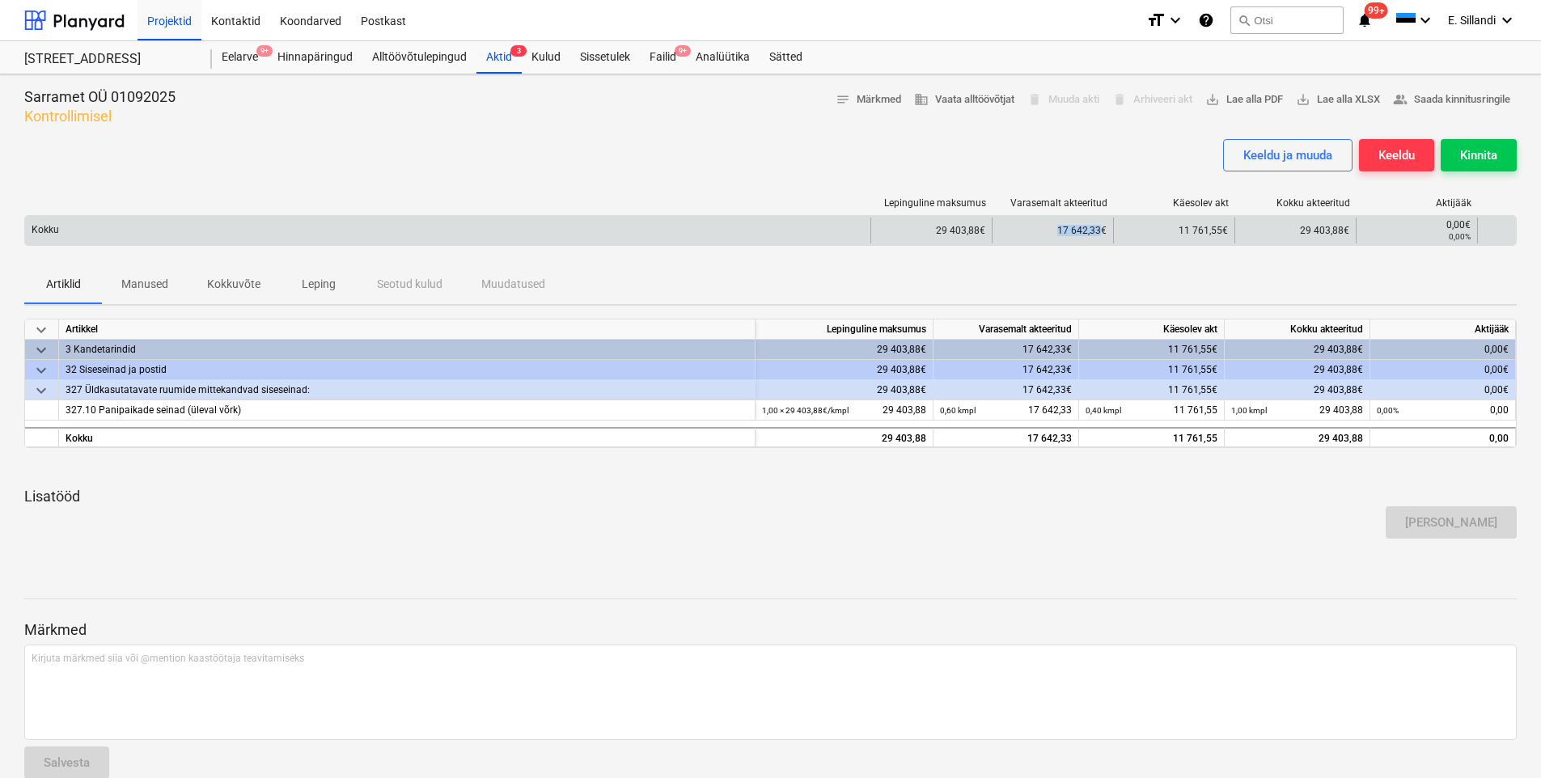
drag, startPoint x: 1057, startPoint y: 234, endPoint x: 1100, endPoint y: 231, distance: 43.8
click at [1100, 231] on div "17 642,33€" at bounding box center [1052, 231] width 121 height 26
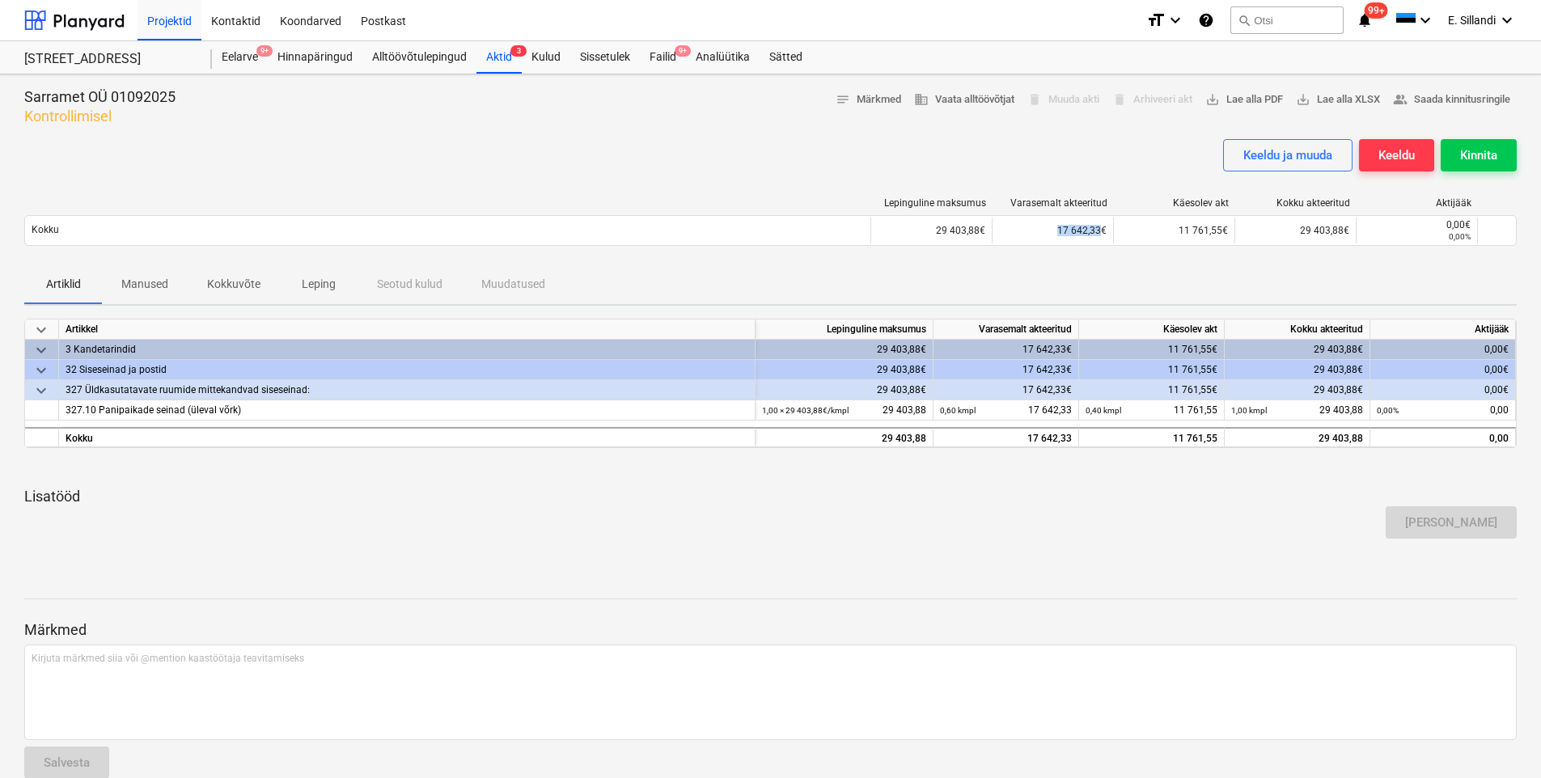
copy div "17 642,33"
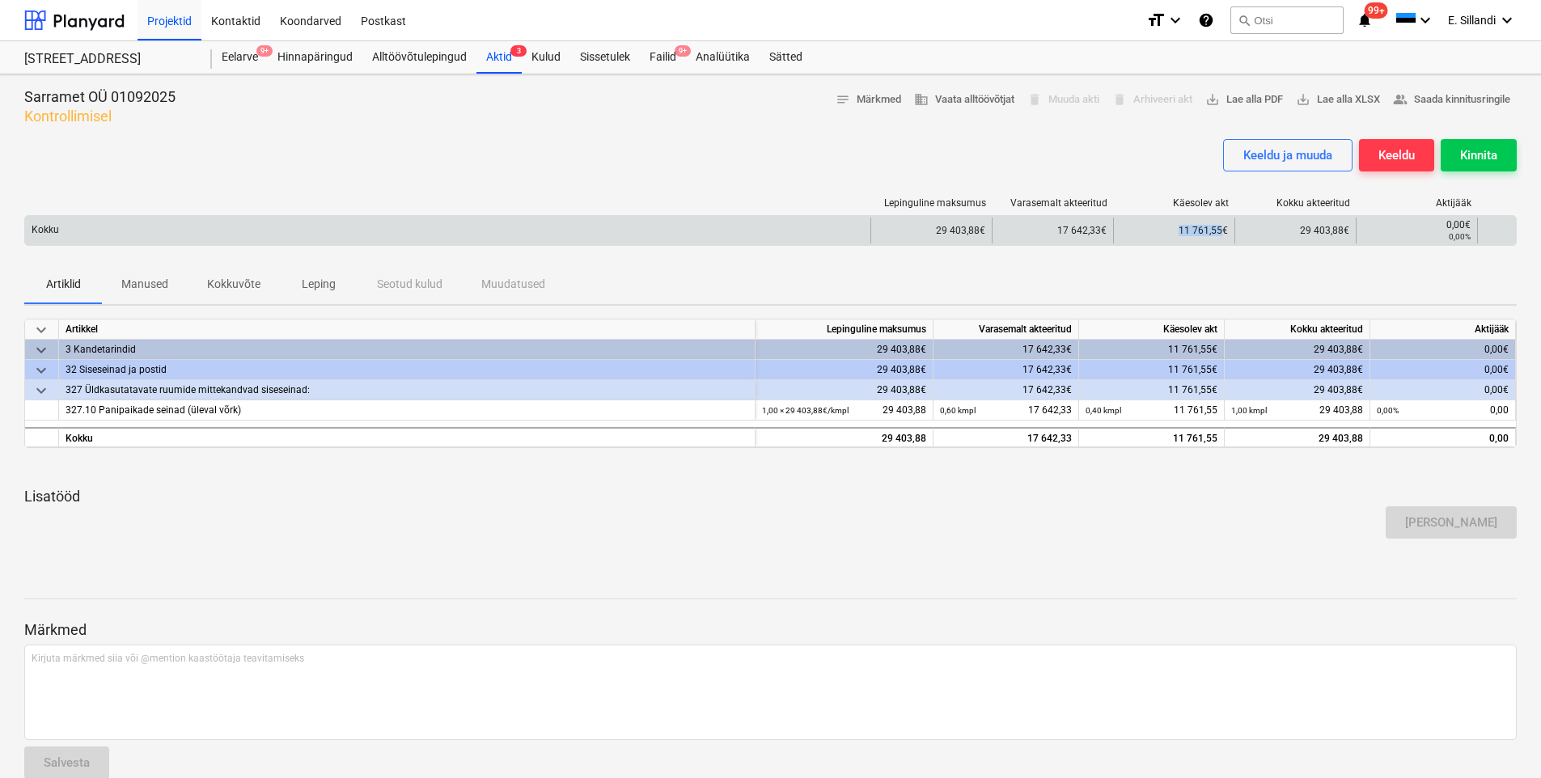
drag, startPoint x: 1171, startPoint y: 227, endPoint x: 1224, endPoint y: 239, distance: 54.6
click at [1224, 239] on div "11 761,55€" at bounding box center [1173, 231] width 121 height 26
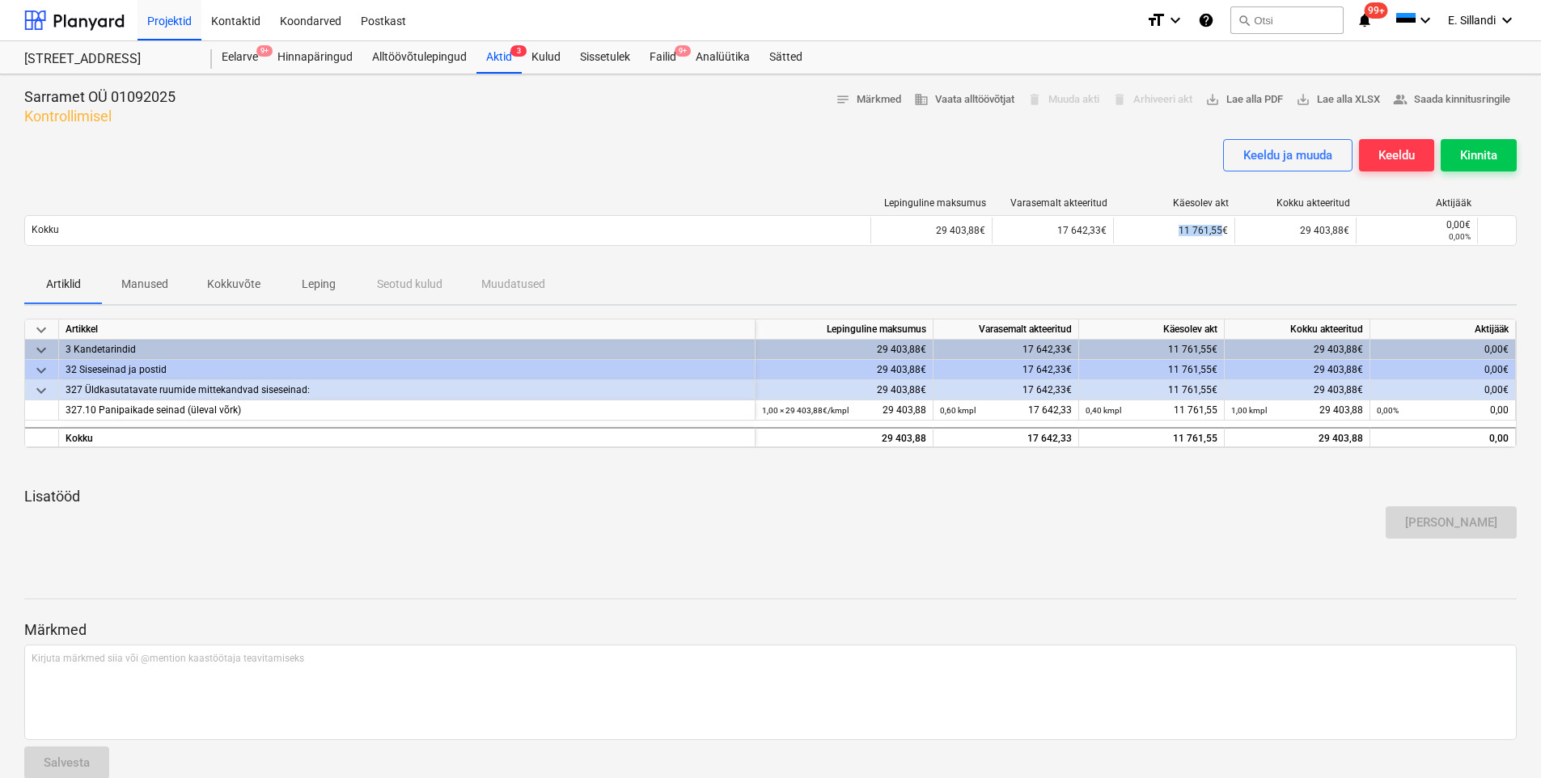
copy div "11 761,55"
click at [997, 510] on div "[PERSON_NAME]" at bounding box center [771, 522] width 1506 height 45
click at [1480, 154] on div "Kinnita" at bounding box center [1479, 155] width 37 height 21
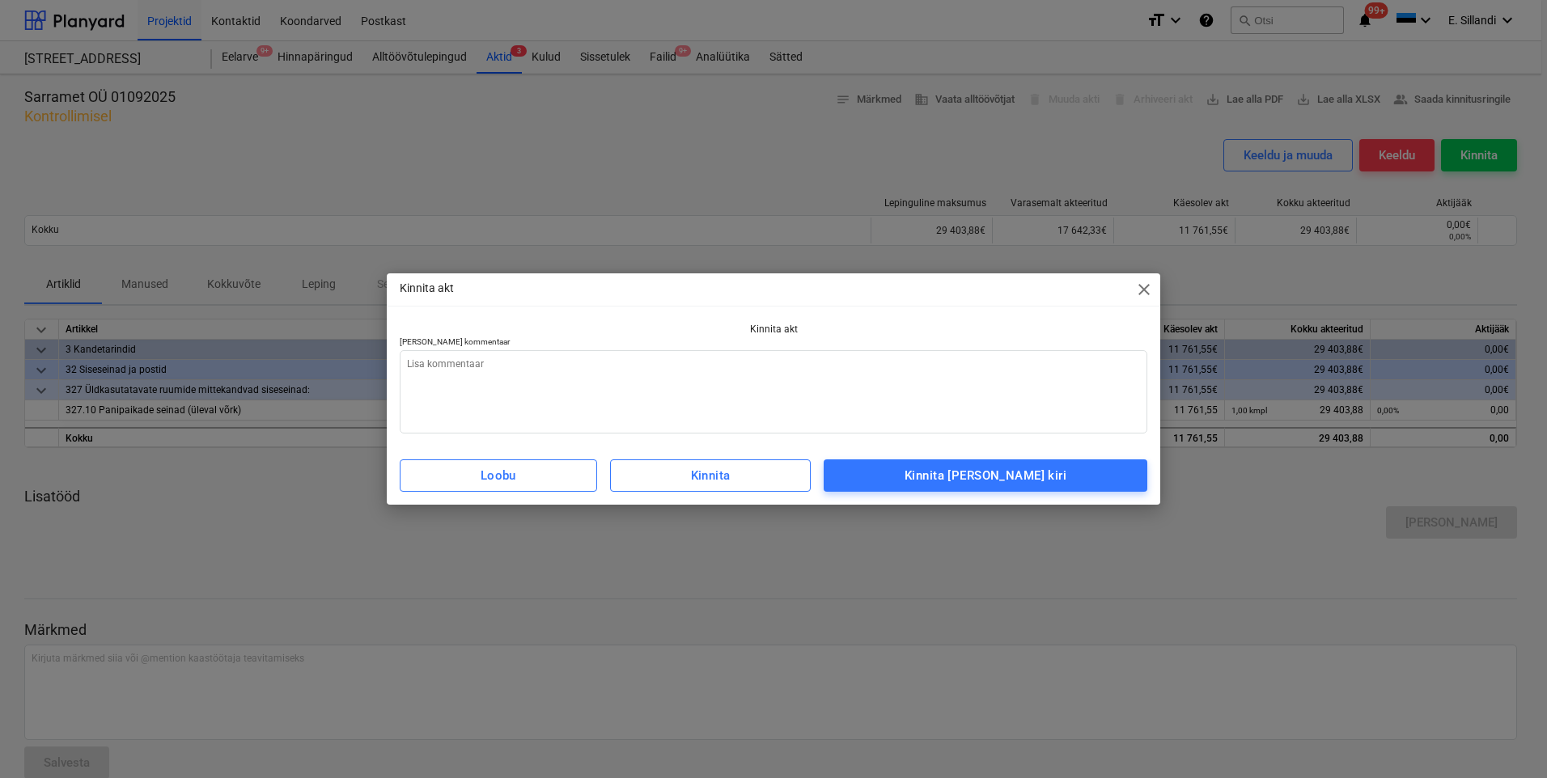
type textarea "x"
click at [830, 371] on textarea at bounding box center [774, 391] width 748 height 83
type textarea "k"
type textarea "x"
type textarea "ke"
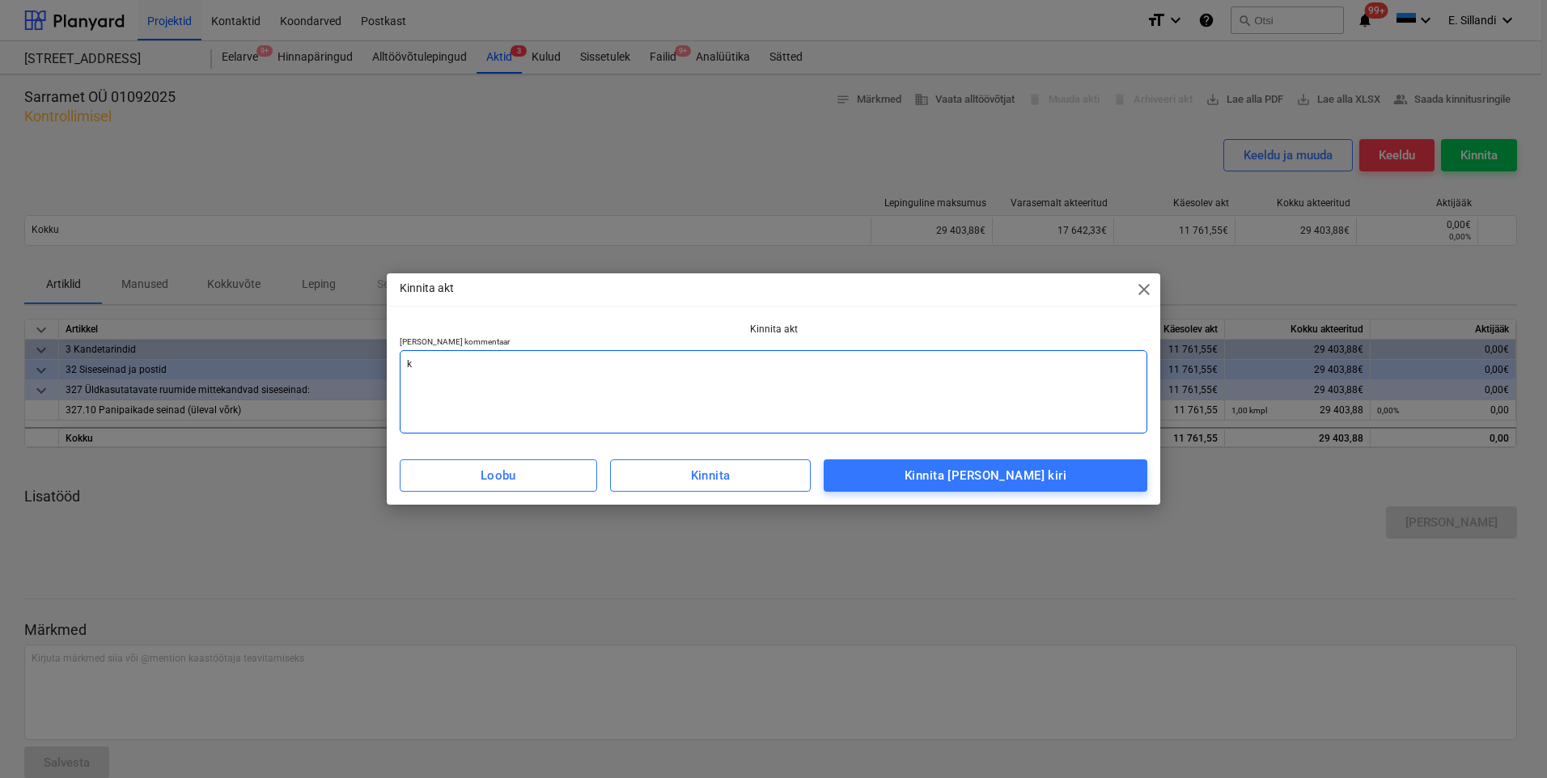
type textarea "x"
type textarea "keh"
type textarea "x"
type textarea "keht"
type textarea "x"
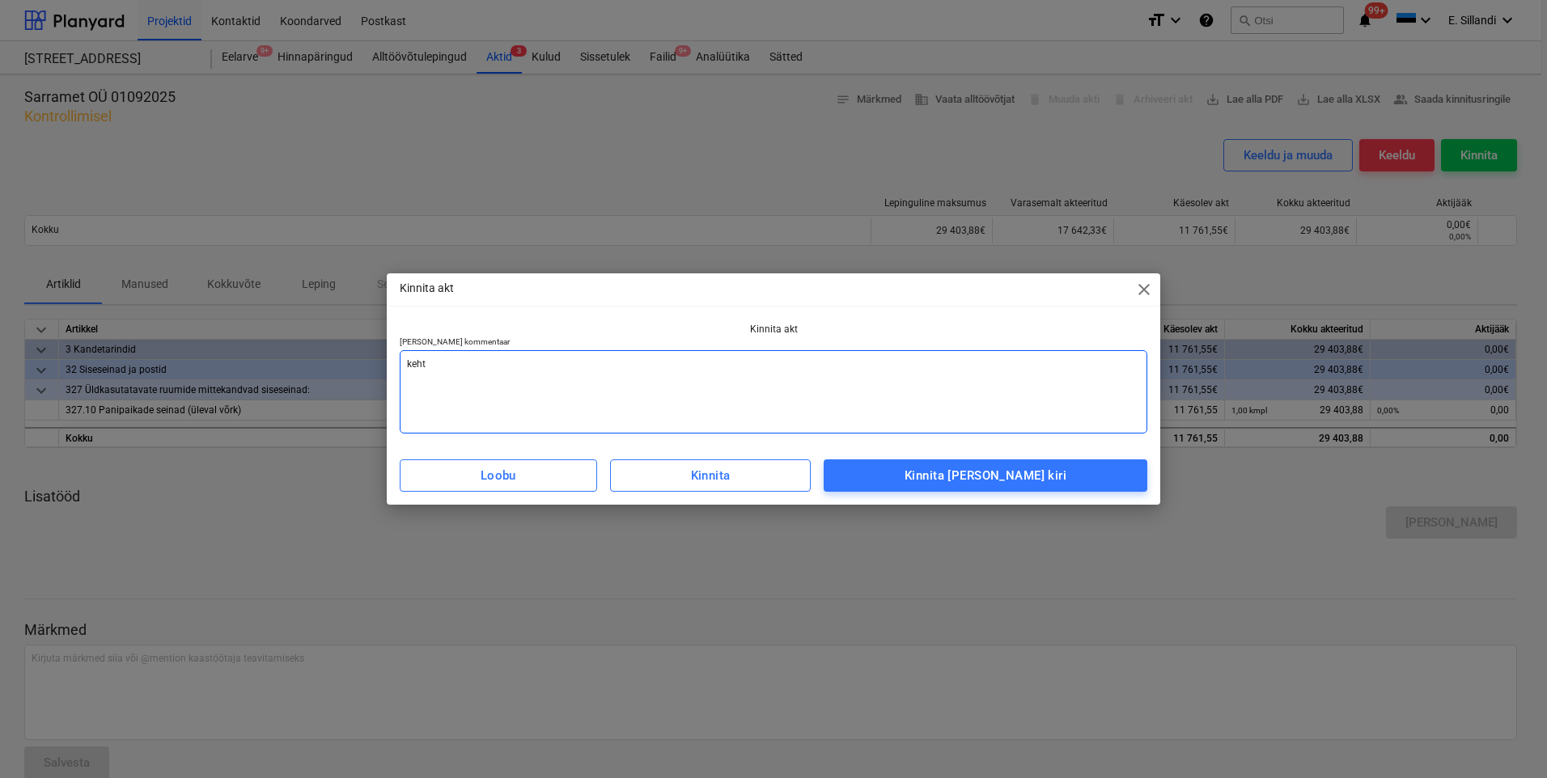
type textarea "kehti"
type textarea "x"
type textarea "kehtib"
type textarea "x"
type textarea "kehtib"
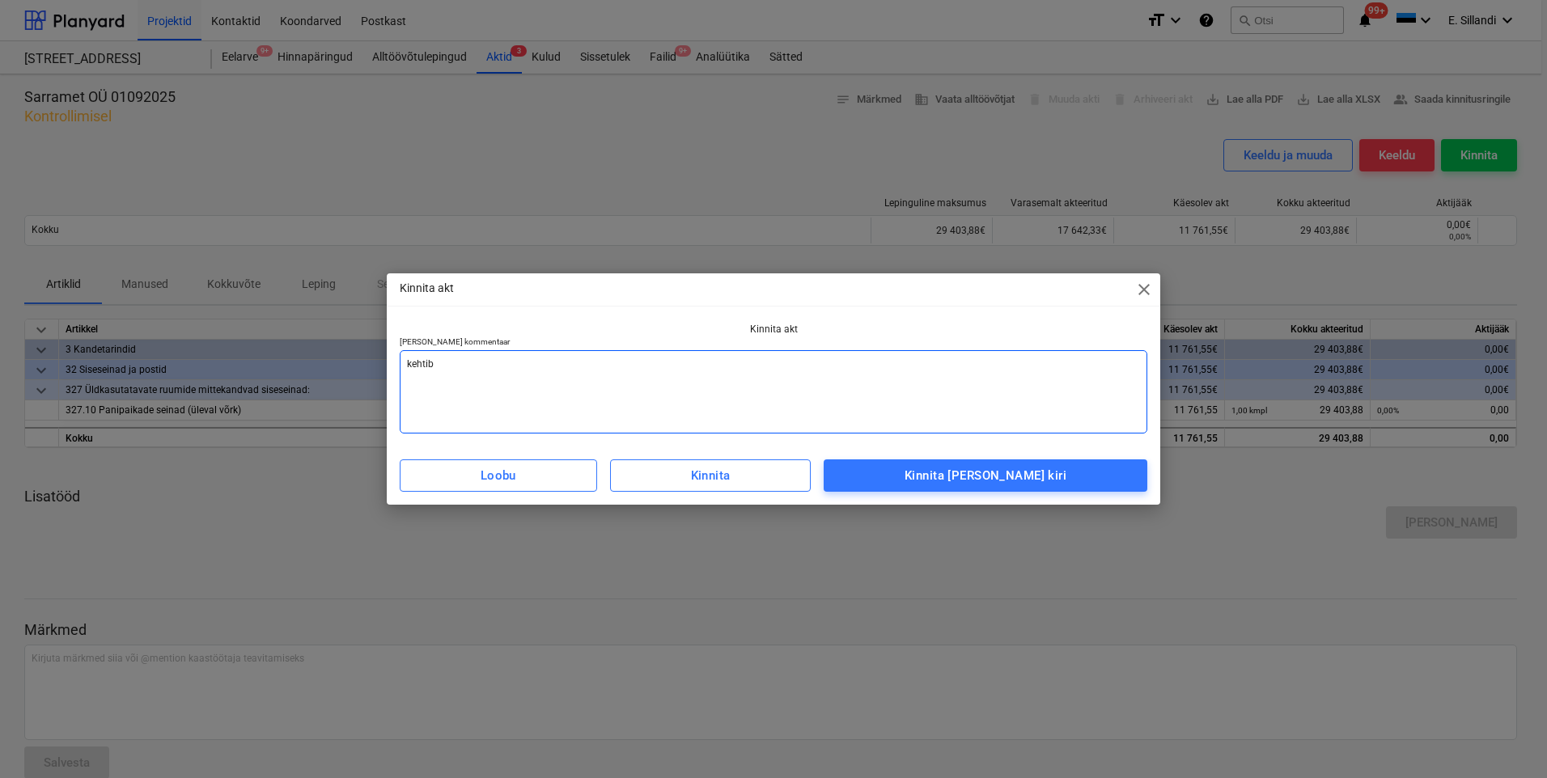
type textarea "x"
type textarea "kehtib k"
type textarea "x"
type textarea "kehtib ko"
type textarea "x"
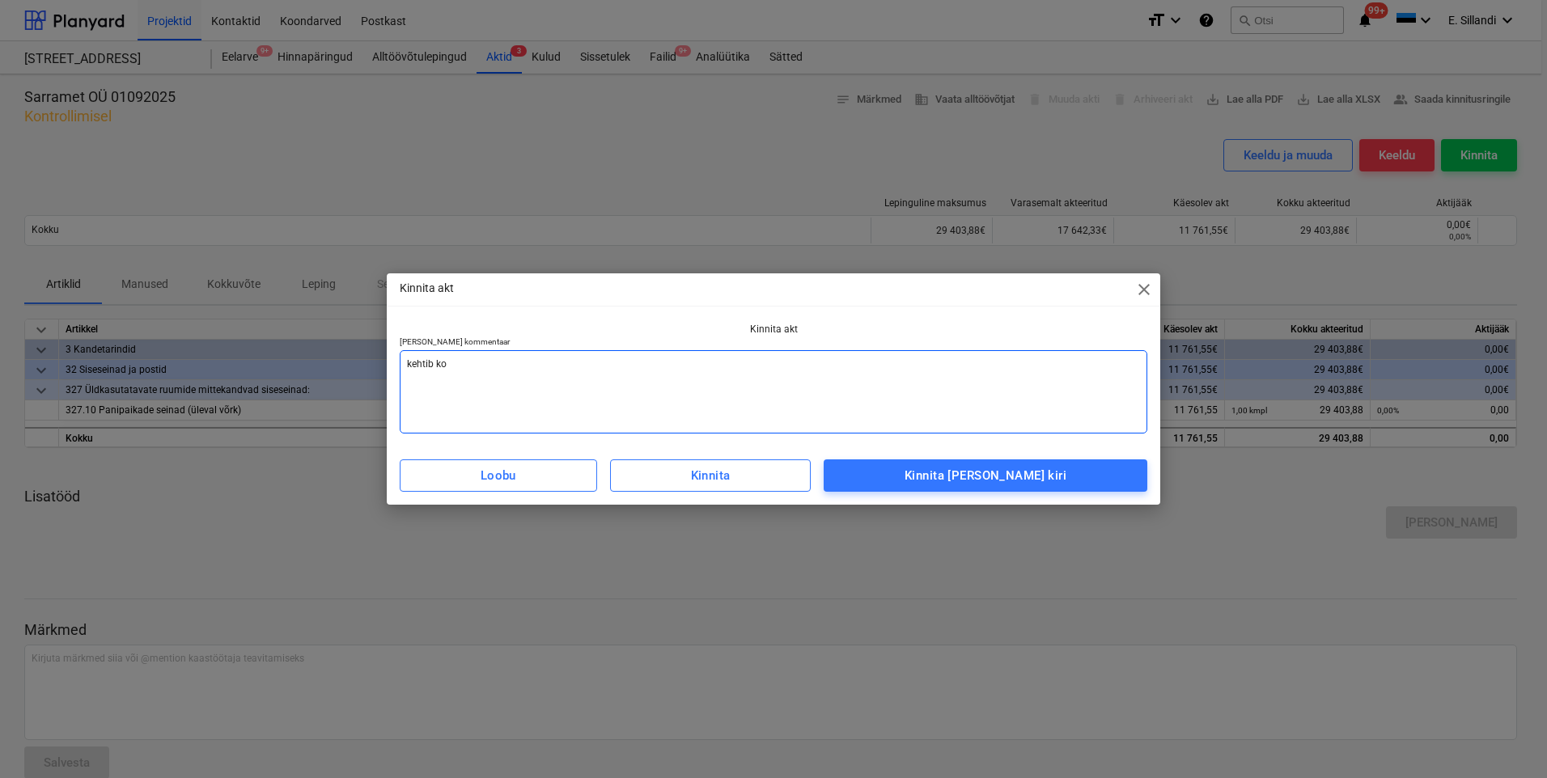
type textarea "kehtib koo"
type textarea "x"
type textarea "kehtib koos"
type textarea "x"
type textarea "kehtib koos"
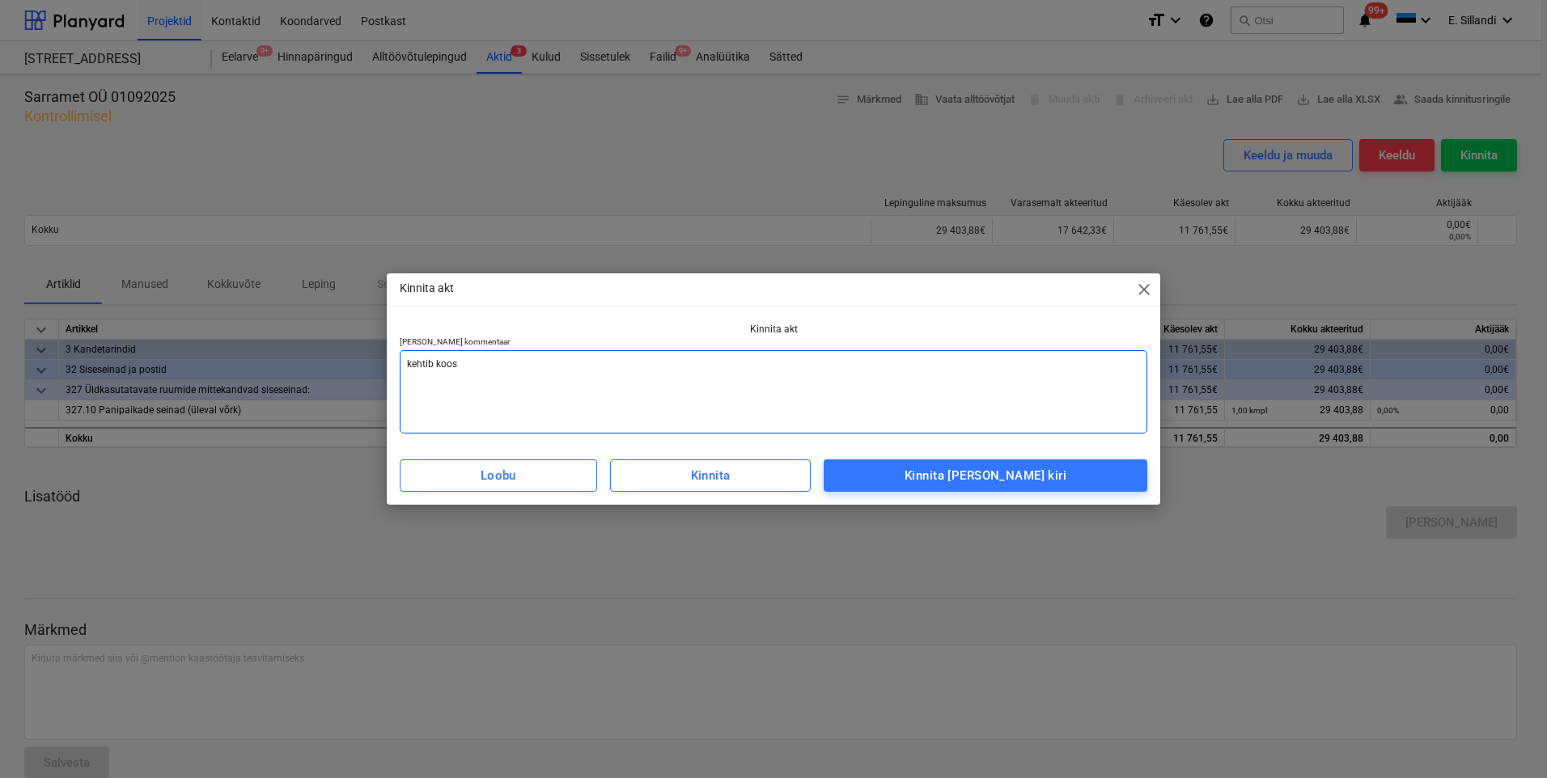
type textarea "x"
type textarea "kehtib koos [PERSON_NAME]"
type textarea "x"
type textarea "kehtib koos ül"
type textarea "x"
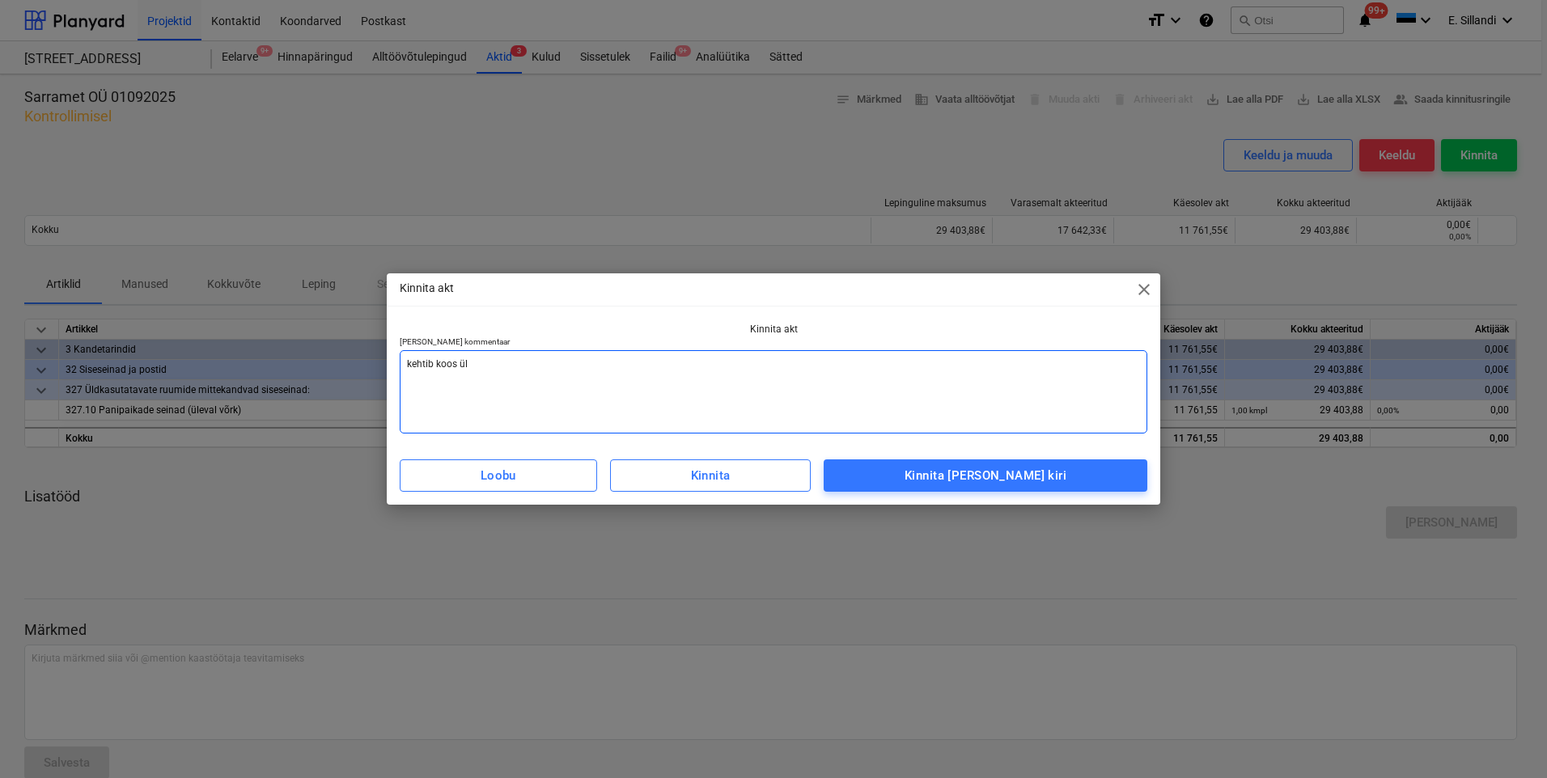
type textarea "kehtib koos üle"
type textarea "x"
type textarea "kehtib koos ülea"
type textarea "x"
type textarea "kehtib [PERSON_NAME]"
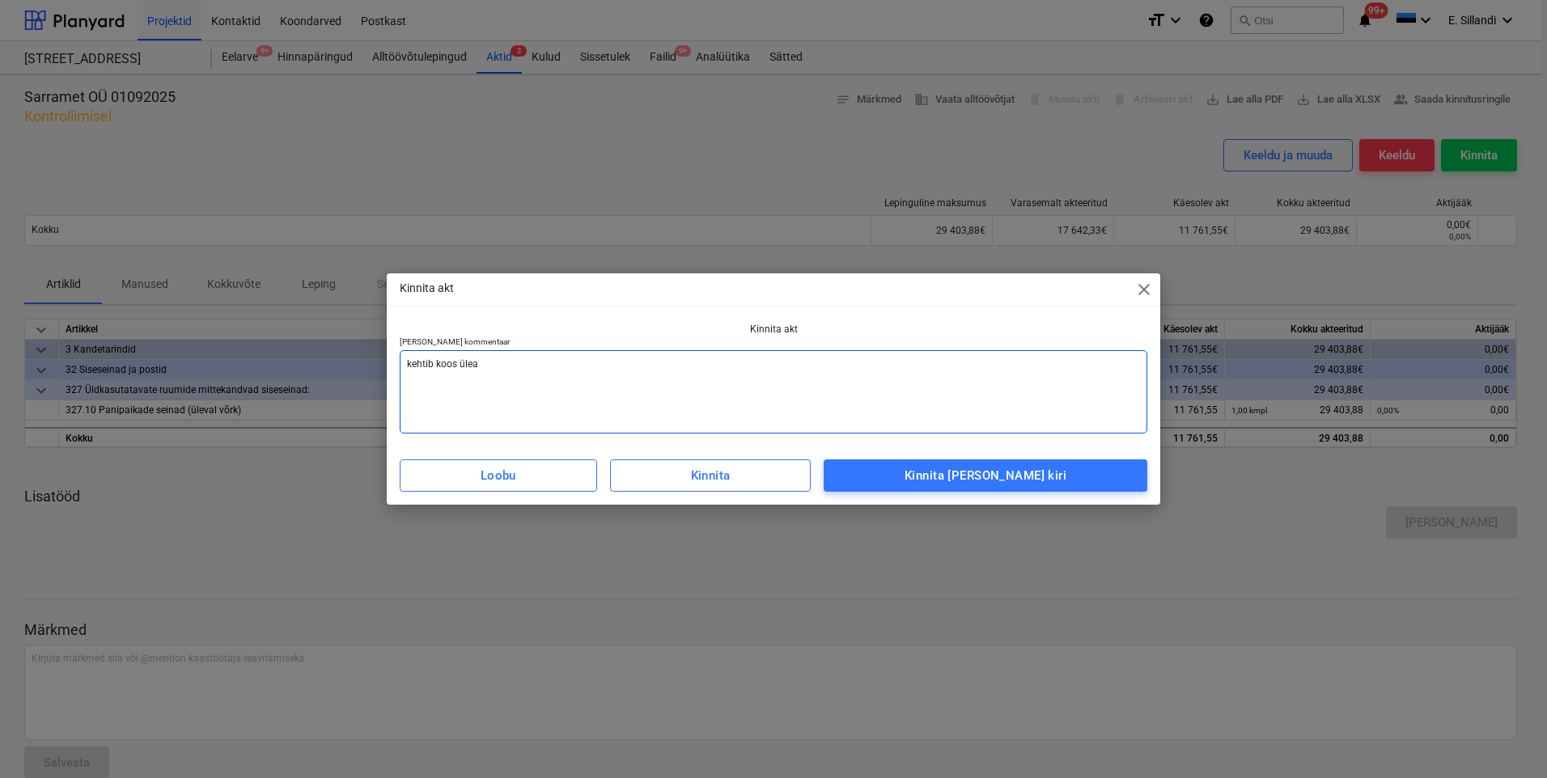
type textarea "x"
type textarea "kehtib koos üleand"
type textarea "x"
type textarea "kehtib koos üleandm"
type textarea "x"
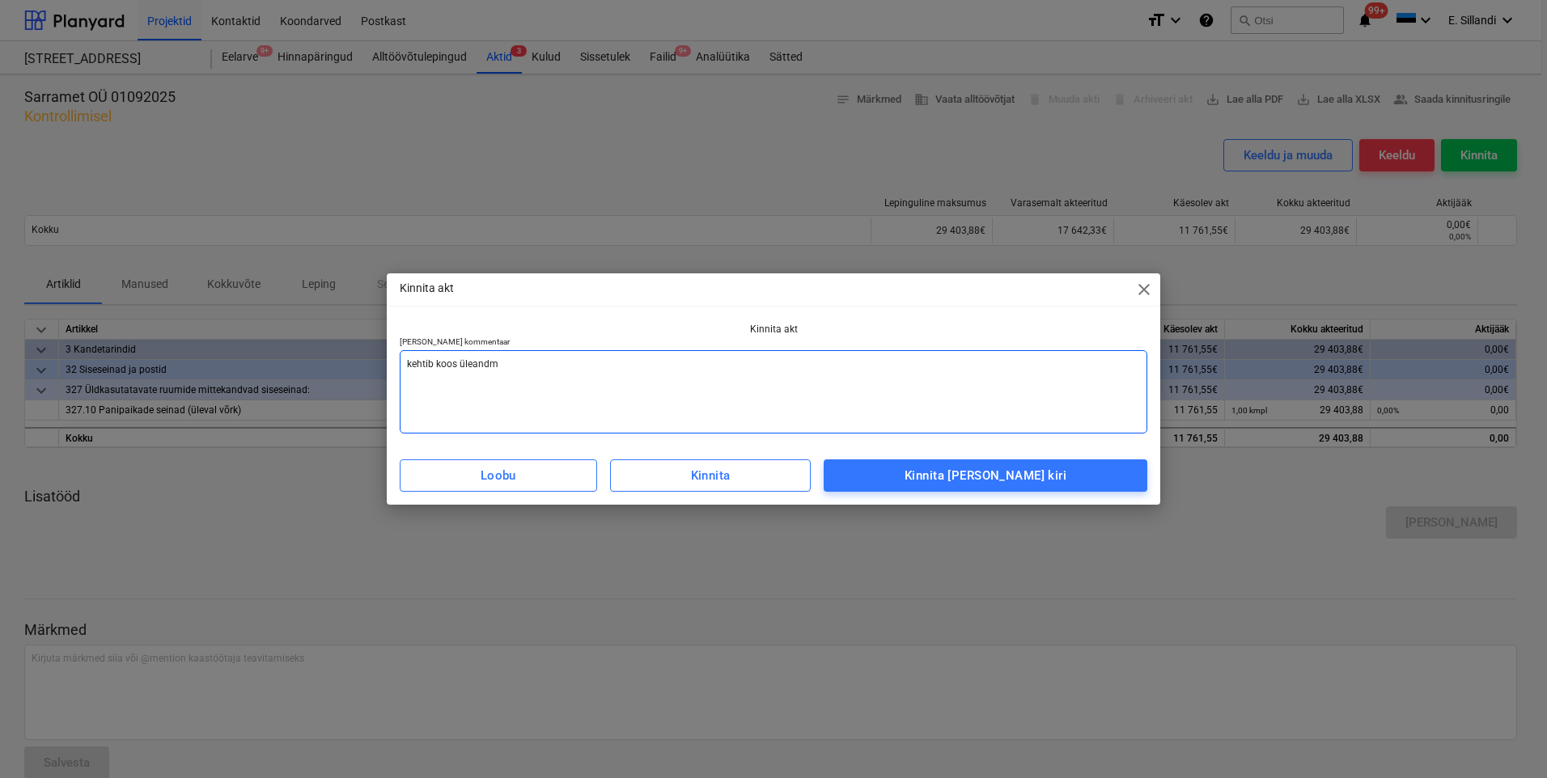
type textarea "kehtib koos üleandmi"
type textarea "x"
type textarea "kehtib koos üleandmis"
type textarea "x"
type textarea "kehtib koos üleandmise"
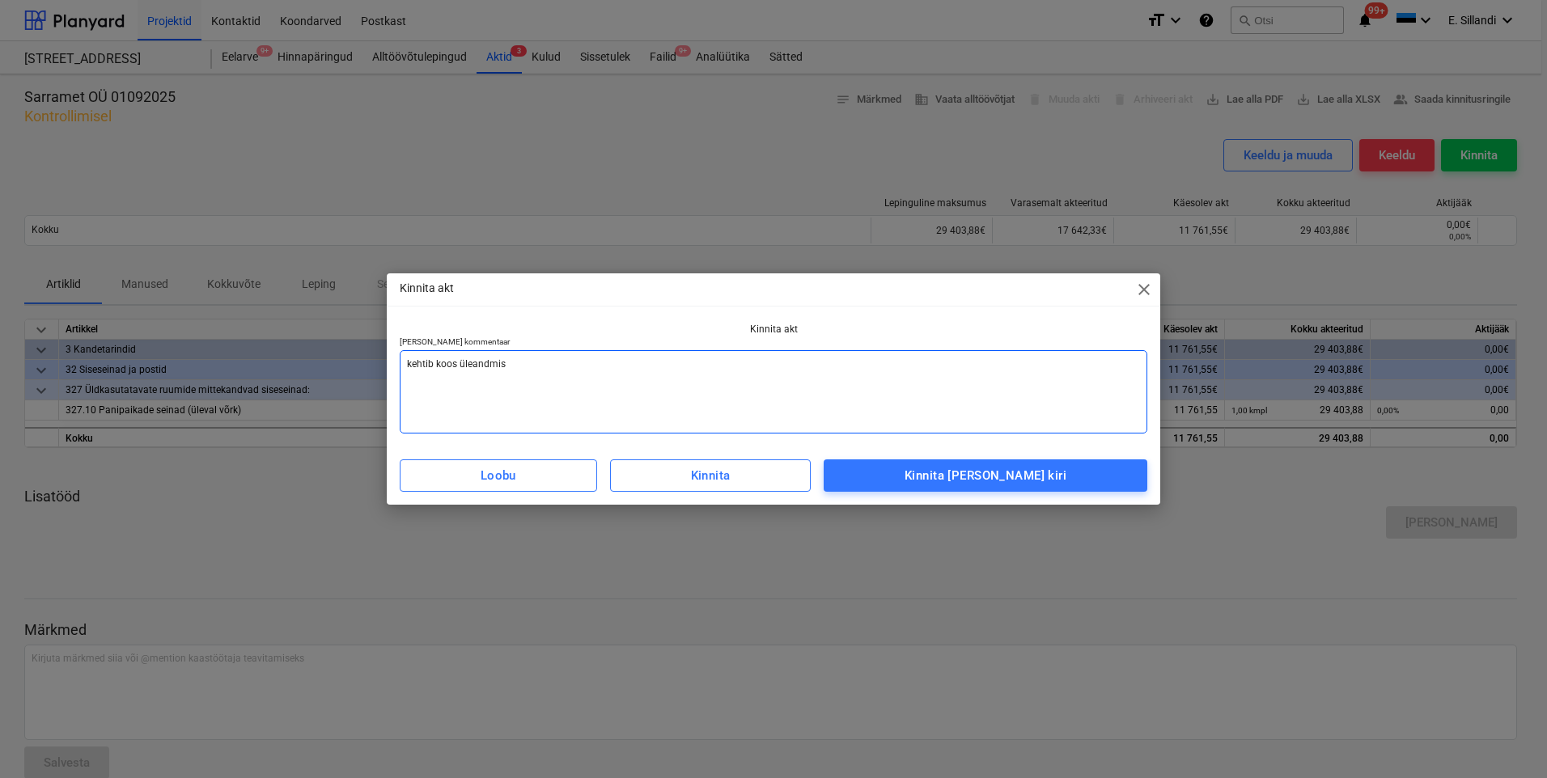
type textarea "x"
type textarea "kehtib koos üleandmise"
type textarea "x"
type textarea "kehtib koos üleandmise a"
type textarea "x"
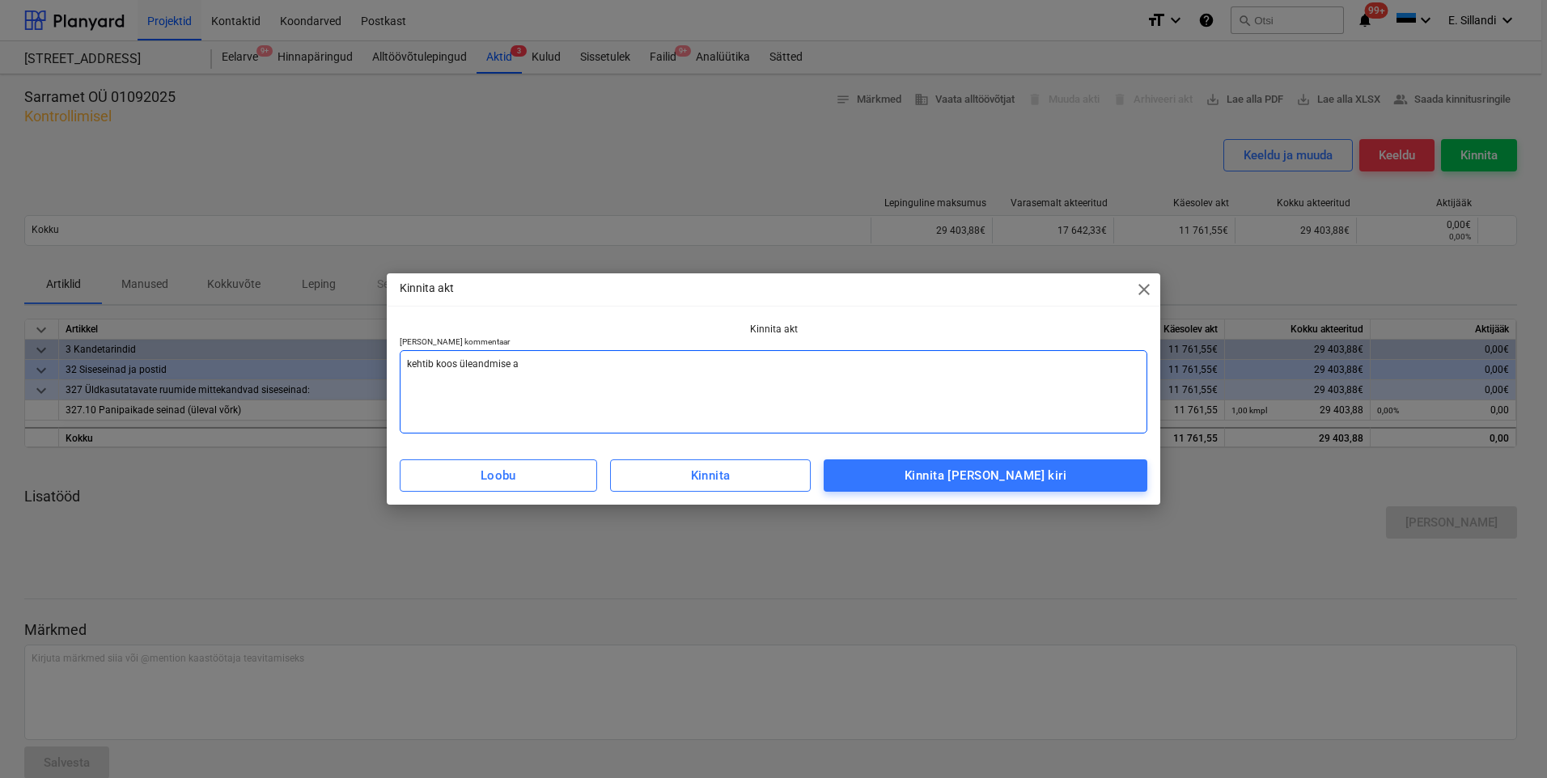
type textarea "kehtib koos üleandmise ak"
type textarea "x"
type textarea "kehtib koos üleandmise akt"
type textarea "x"
type textarea "kehtib koos üleandmise akti"
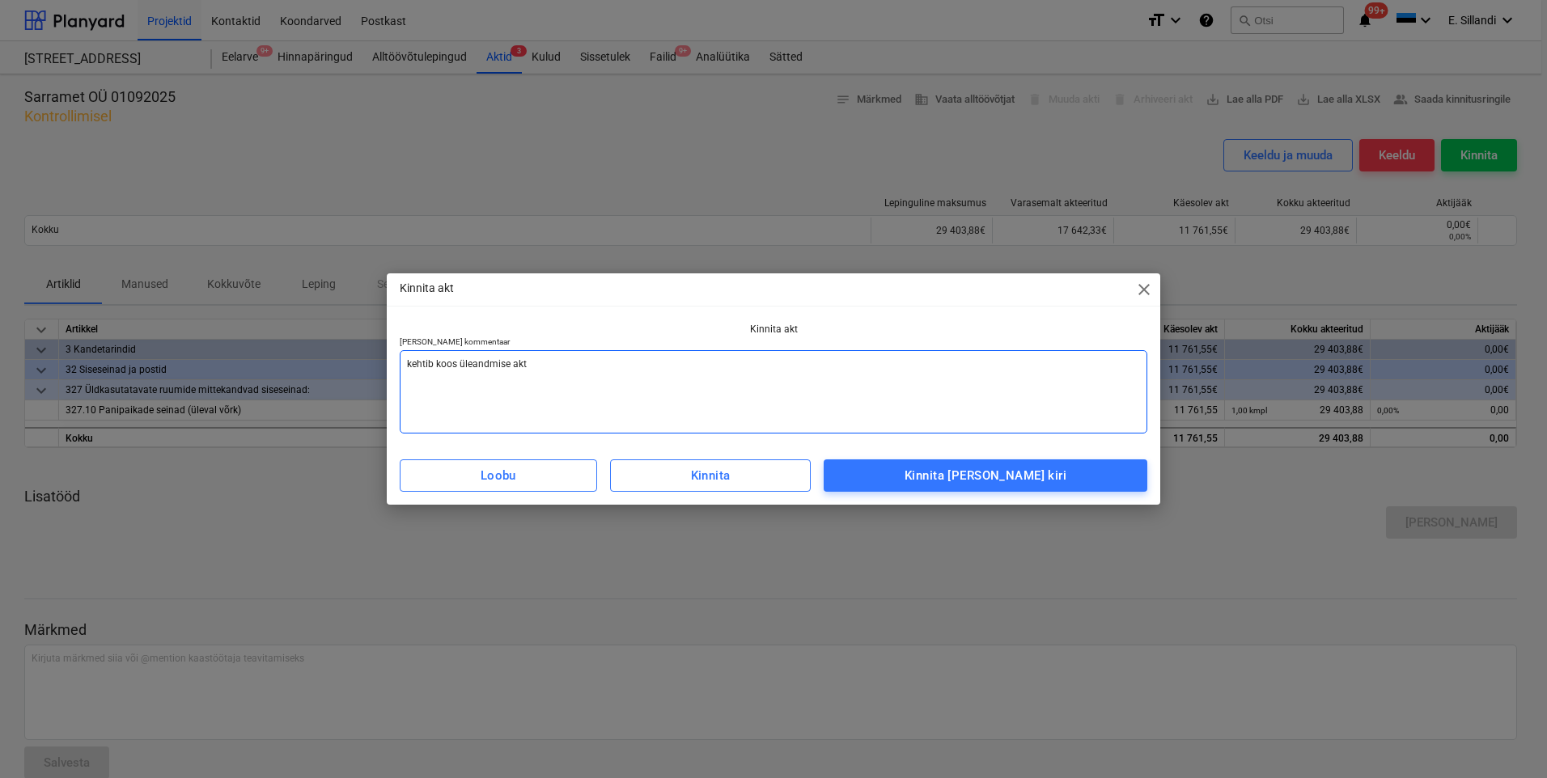
type textarea "x"
type textarea "kehtib koos üleandmise akti"
type textarea "x"
type textarea "kehtib koos üleandmise akti j"
type textarea "x"
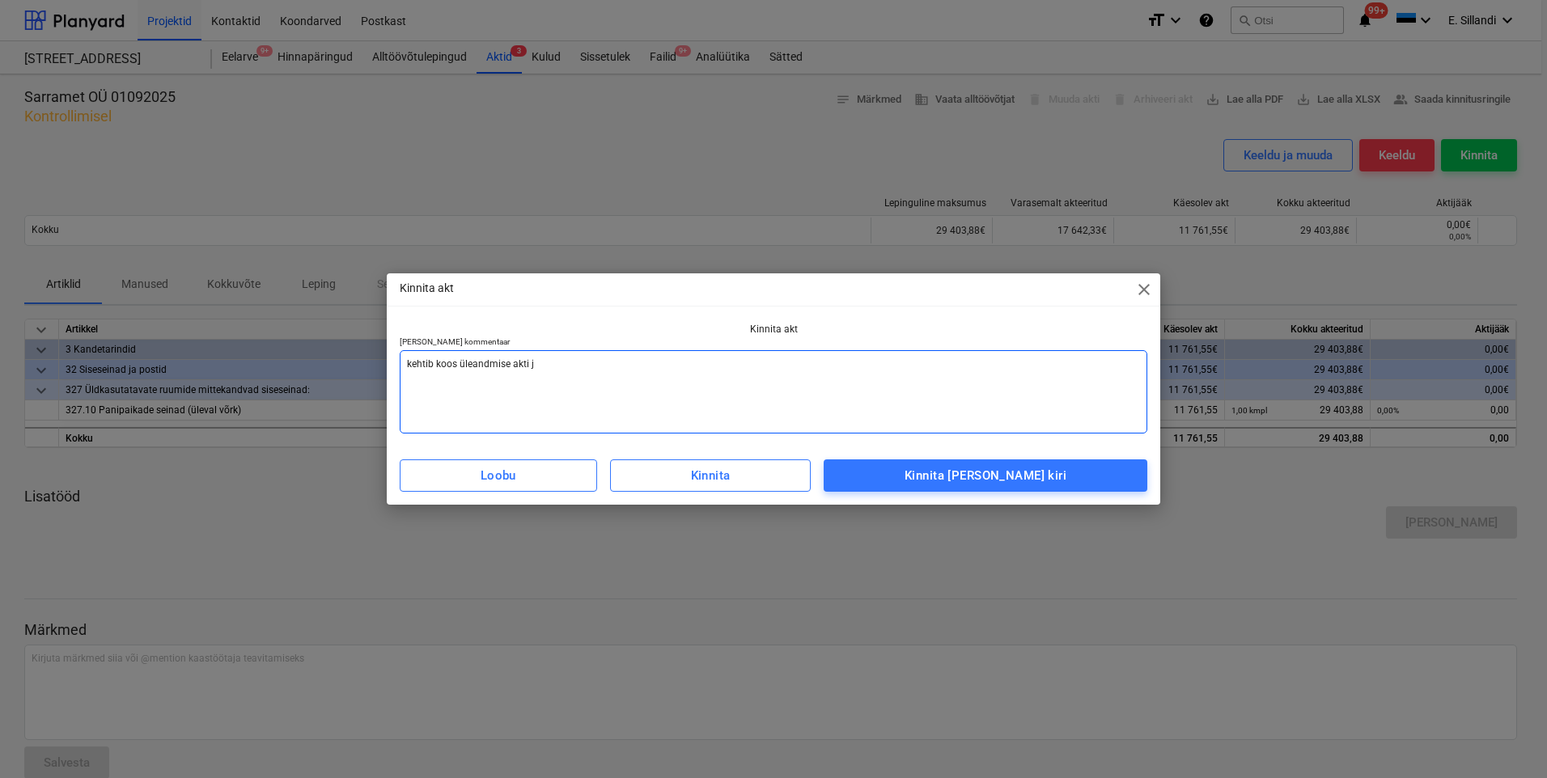
type textarea "kehtib koos üleandmise akti ja"
type textarea "x"
type textarea "kehtib koos üleandmise akti ja"
type textarea "x"
type textarea "kehtib koos üleandmise akti ja v"
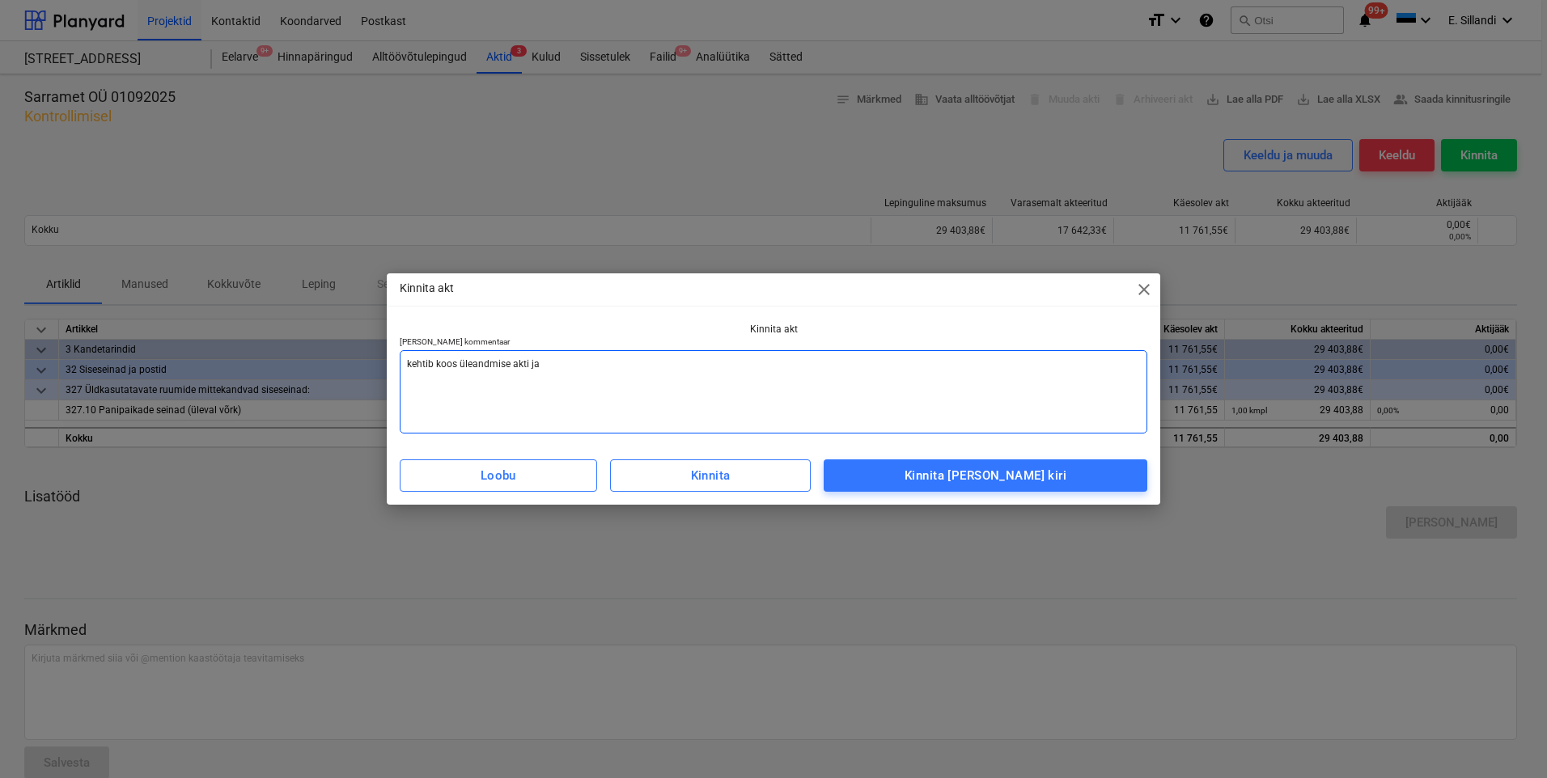
type textarea "x"
type textarea "kehtib koos üleandmise akti ja"
type textarea "x"
type textarea "kehtib koos üleandmise akti ja g"
type textarea "x"
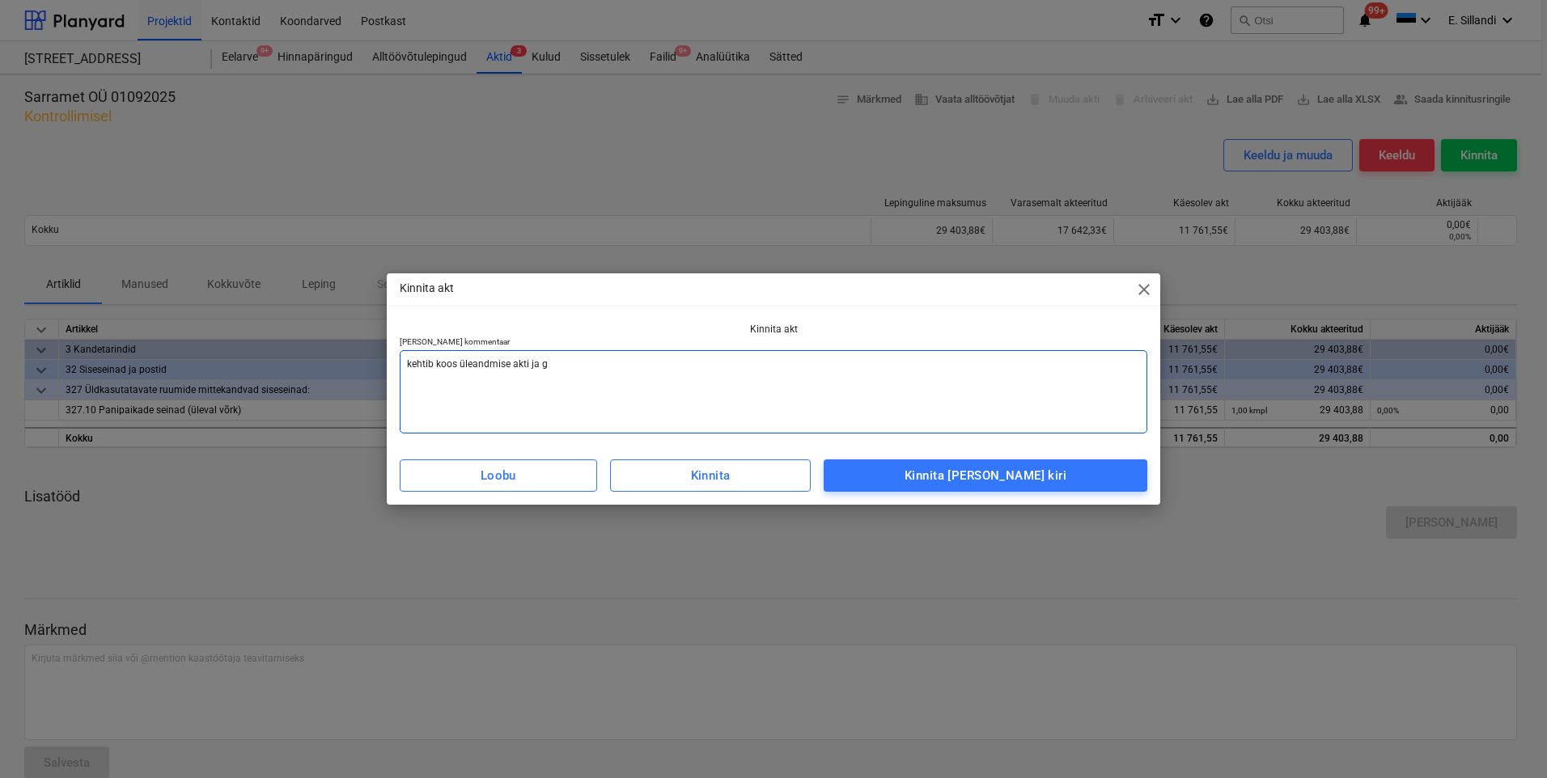
type textarea "kehtib koos üleandmise akti ja ga"
type textarea "x"
type textarea "kehtib koos üleandmise akti ja gar"
type textarea "x"
type textarea "kehtib koos üleandmise akti [PERSON_NAME]"
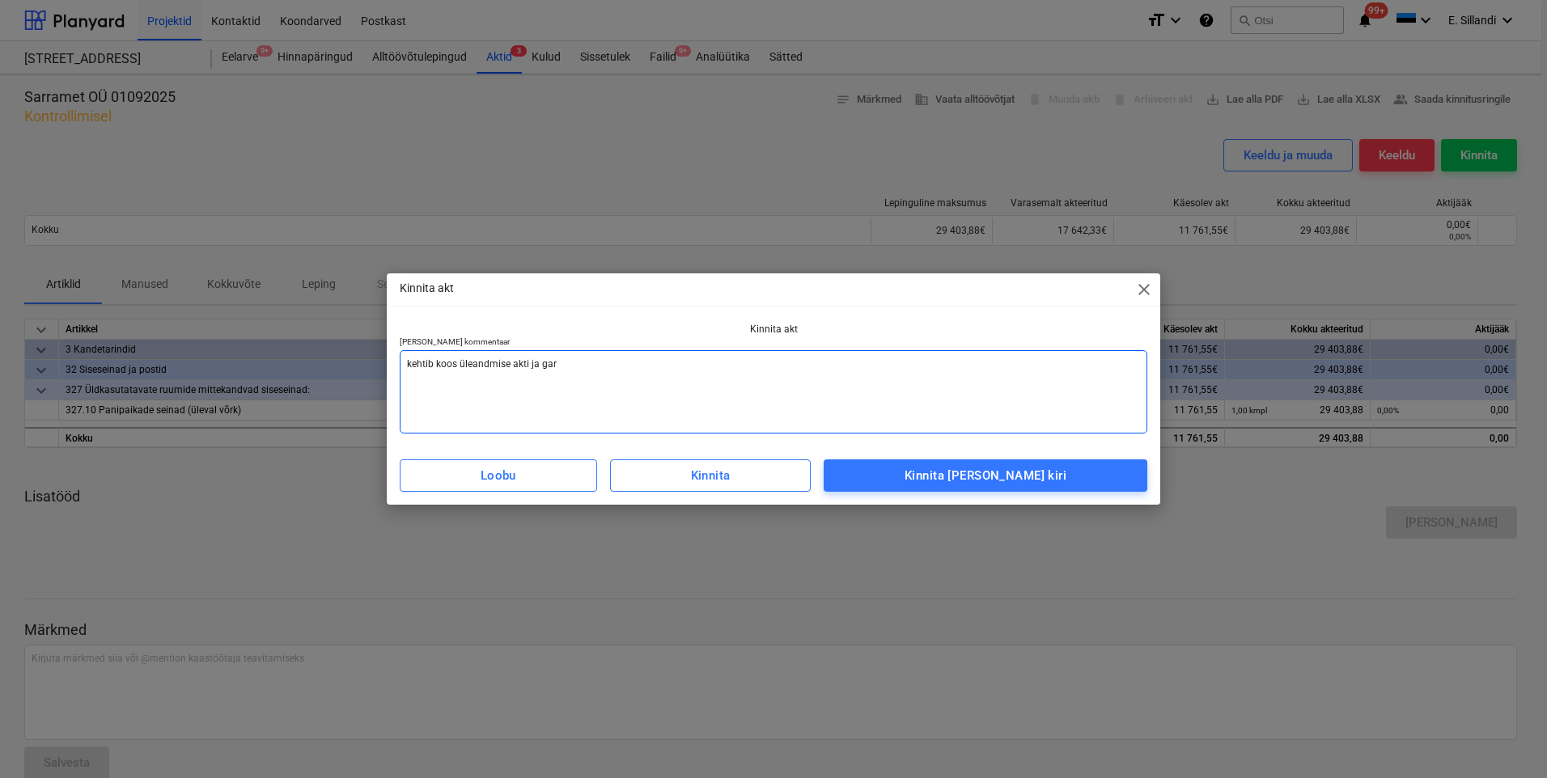
type textarea "x"
type textarea "kehtib koos üleandmise akti [PERSON_NAME]"
type textarea "x"
type textarea "kehtib koos üleandmise akti [PERSON_NAME]"
type textarea "x"
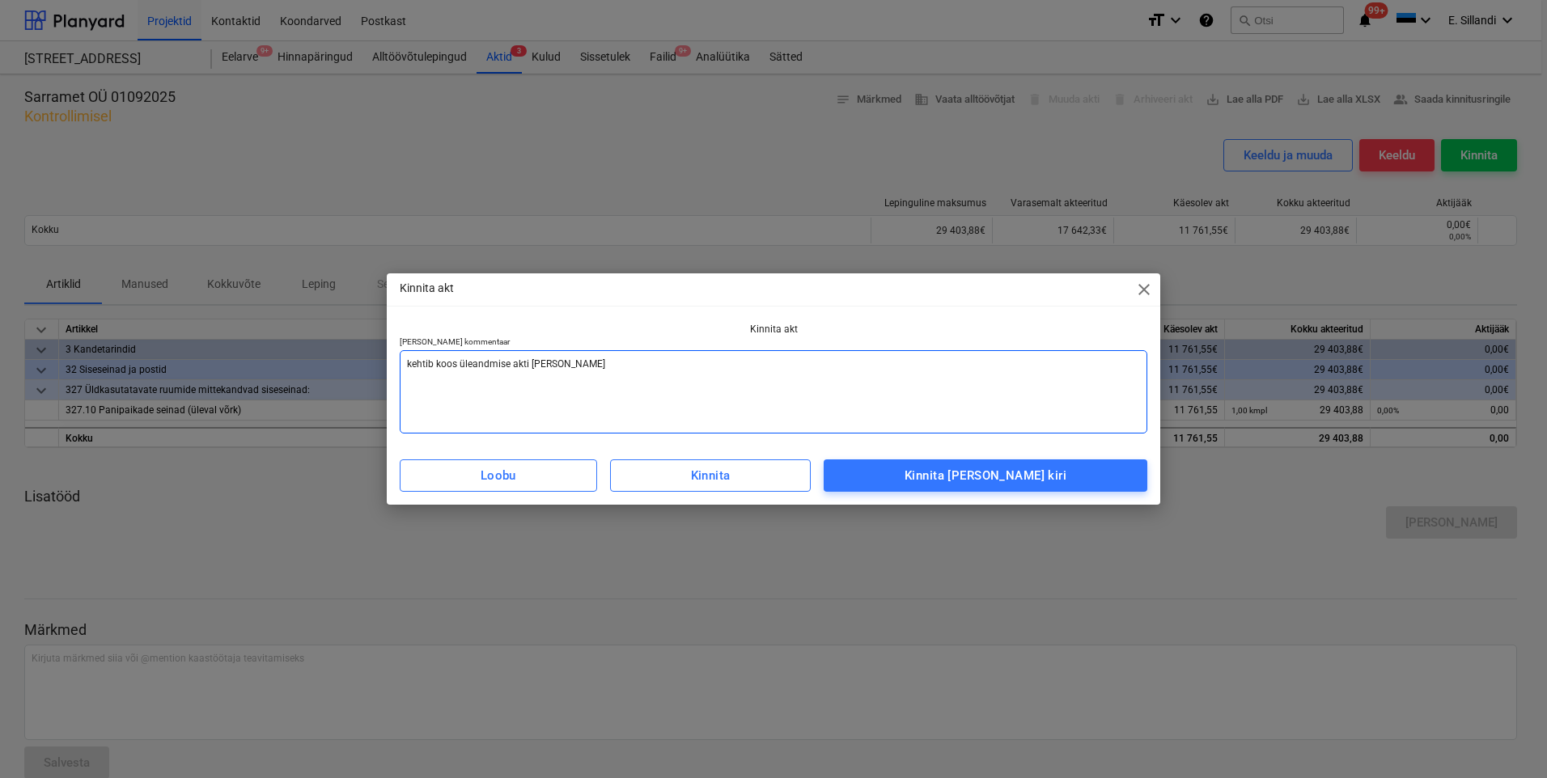
type textarea "kehtib koos üleandmise akti ja garanti"
type textarea "x"
type textarea "kehtib koos üleandmise akti ja garantii"
type textarea "x"
type textarea "kehtib koos üleandmise akti ja garantiia"
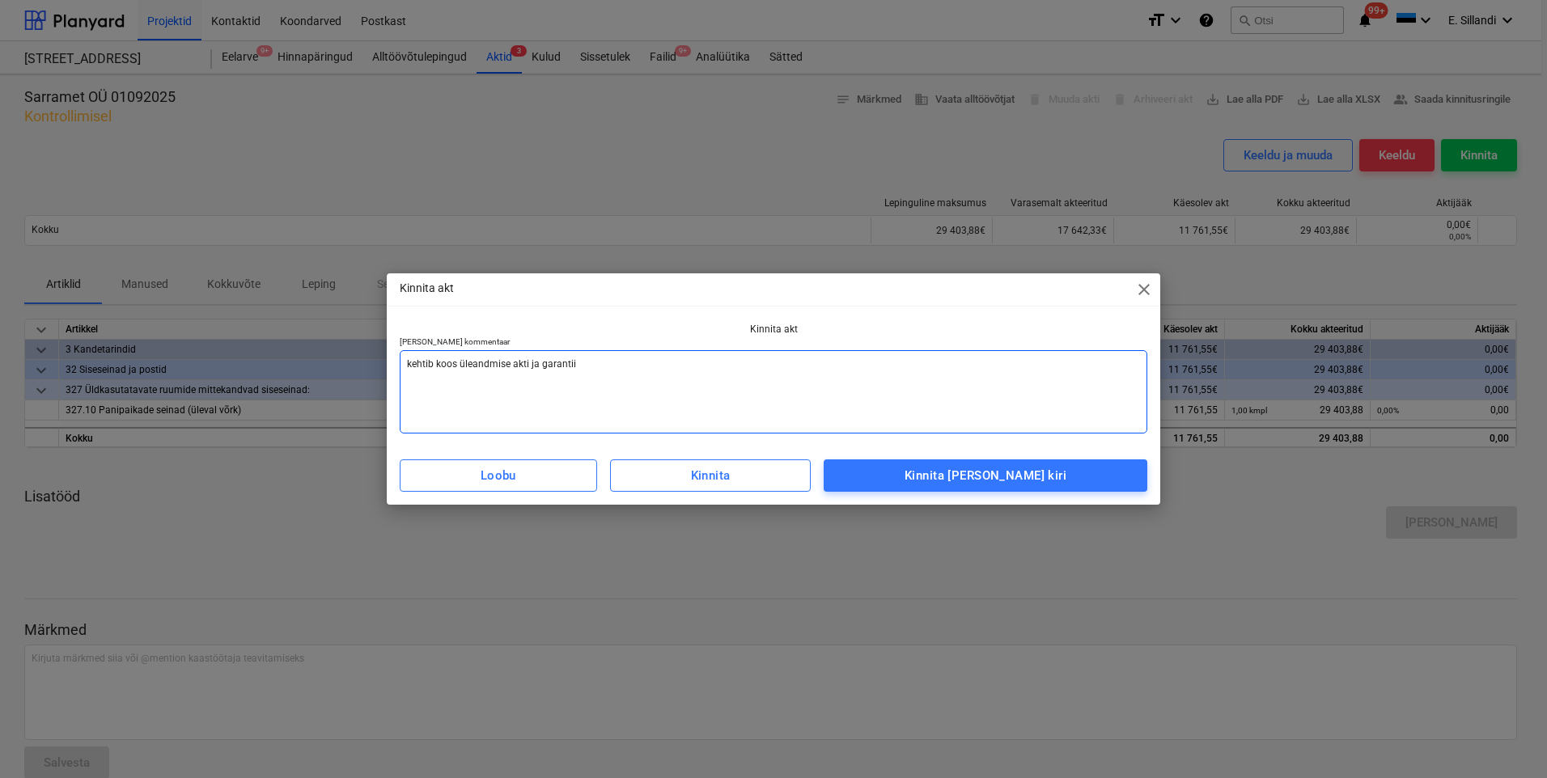
type textarea "x"
type textarea "kehtib koos üleandmise akti ja garantiiae"
type textarea "x"
type textarea "kehtib koos üleandmise akti ja garantiiaeg"
type textarea "x"
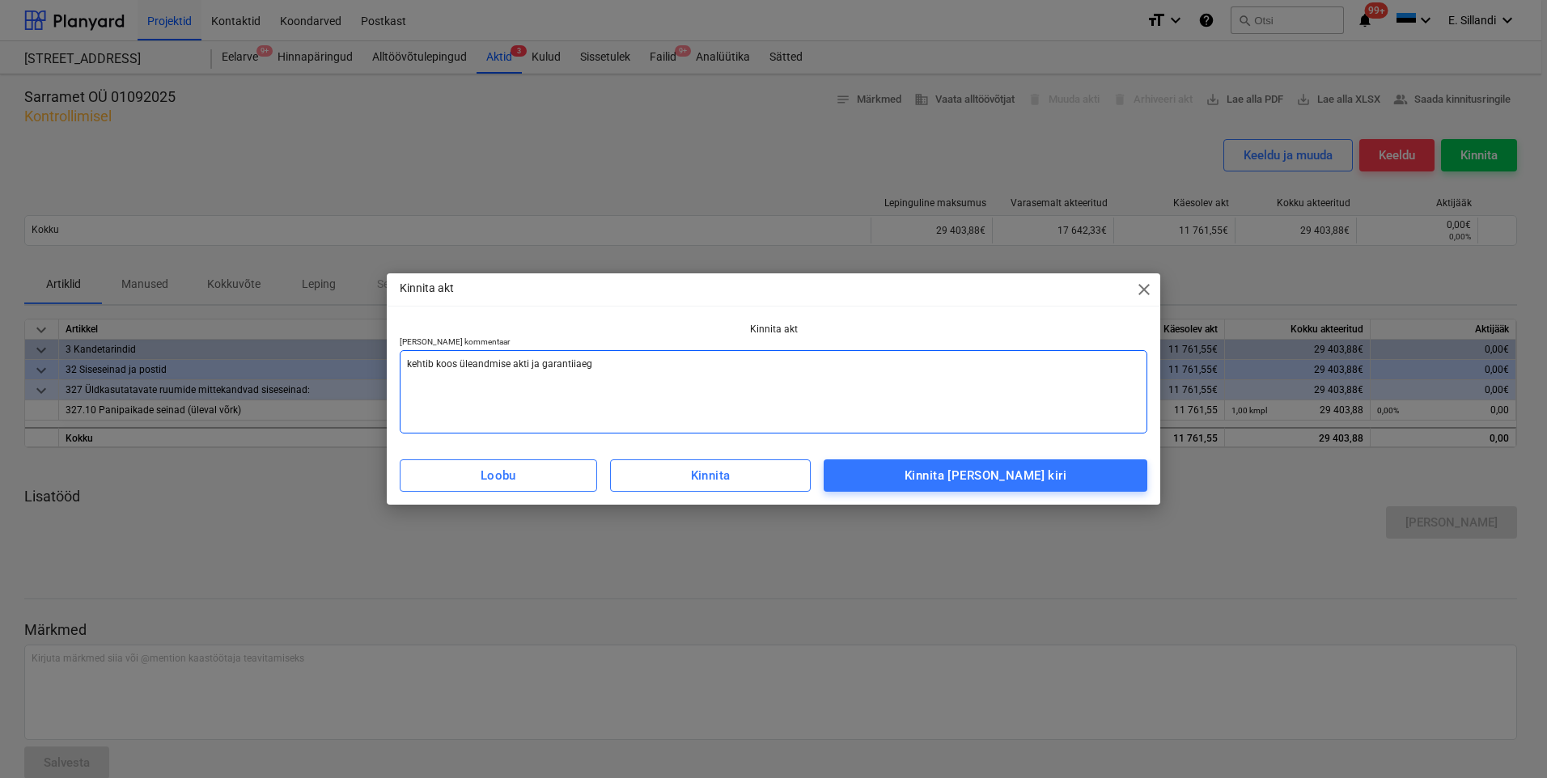
type textarea "kehtib koos üleandmise akti ja garantiiaegd"
type textarea "x"
type textarea "kehtib koos üleandmise akti ja garantiiaeg"
type textarea "x"
type textarea "kehtib koos üleandmise akti ja garantiiaegs"
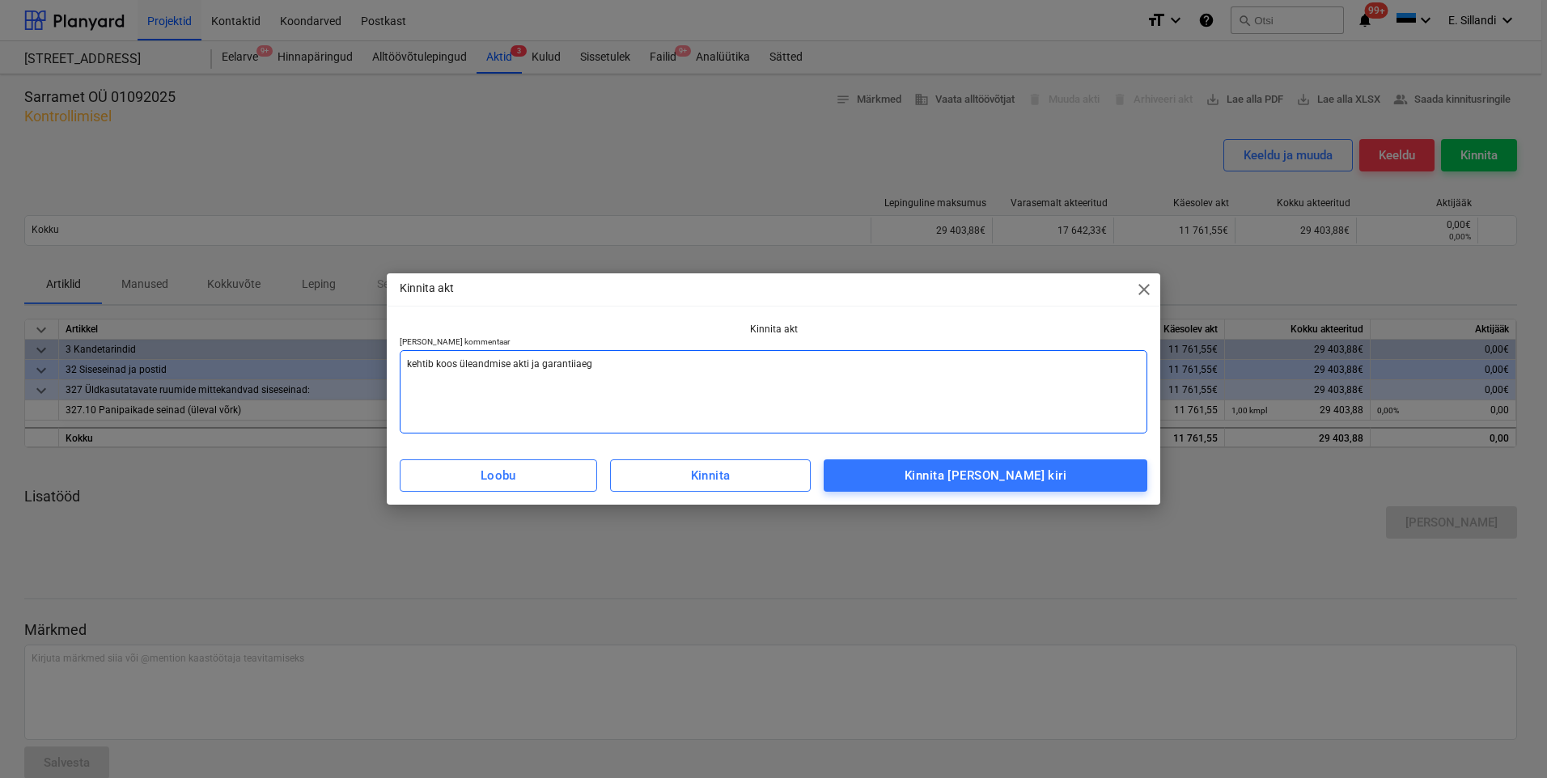
type textarea "x"
type textarea "kehtib koos üleandmise akti ja garantiiaegse"
type textarea "x"
type textarea "kehtib koos üleandmise akti ja garantiiaegse"
type textarea "x"
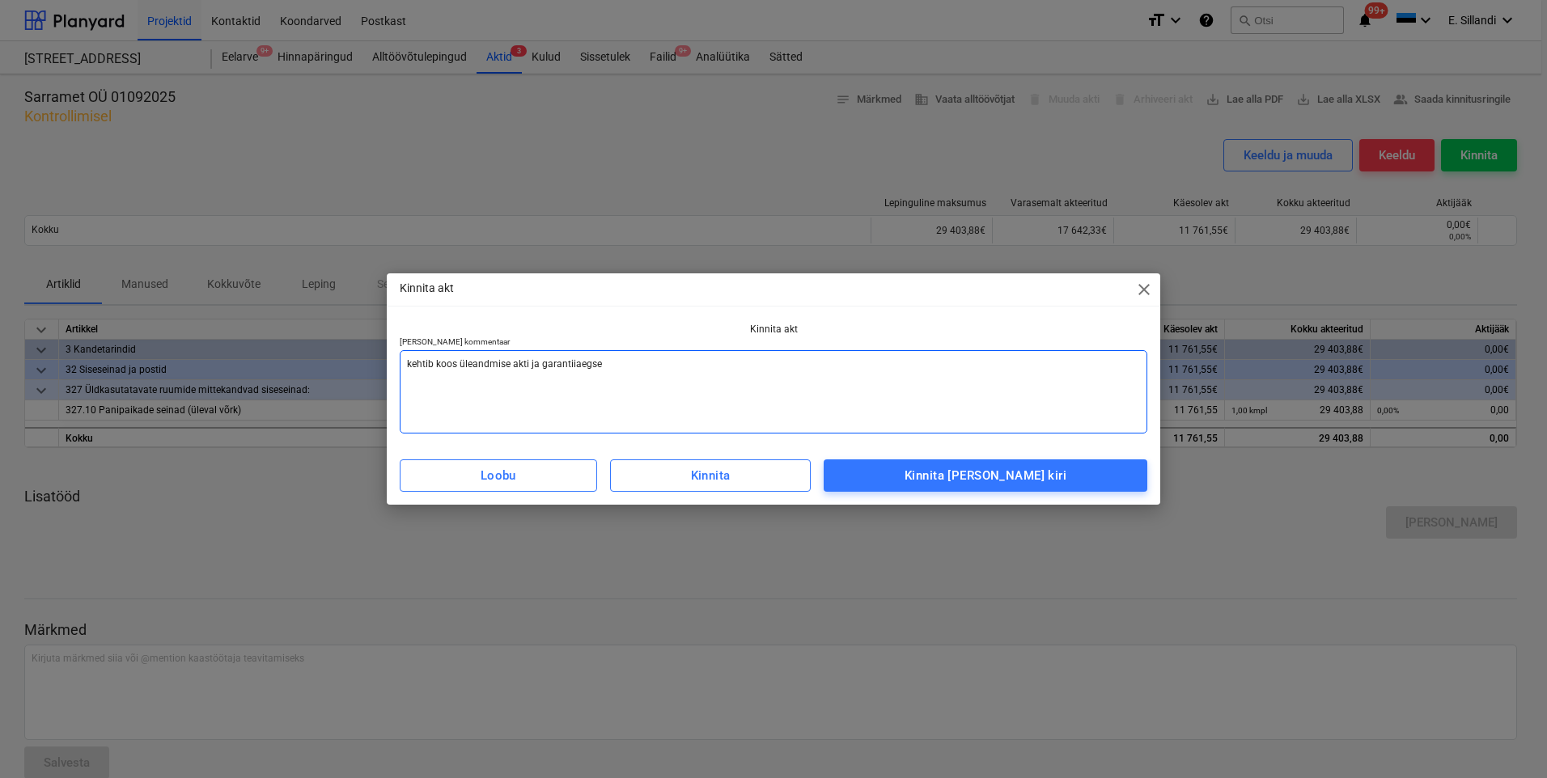
type textarea "kehtib koos üleandmise akti ja garantiiaegse t"
type textarea "x"
type textarea "kehtib koos üleandmise akti ja garantiiaegse ta"
type textarea "x"
type textarea "kehtib koos üleandmise akti ja garantiiaegse tas"
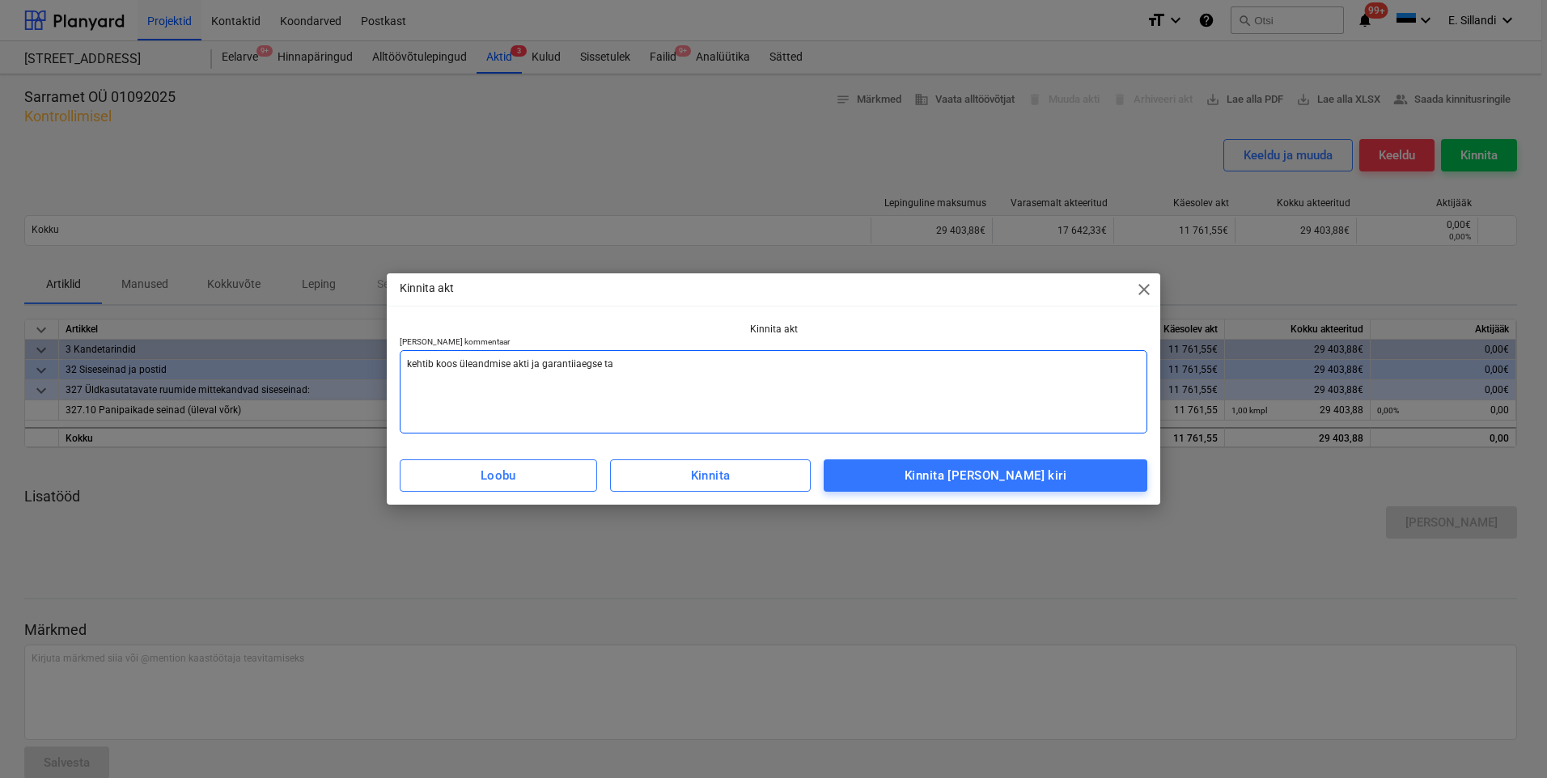
type textarea "x"
click at [410, 366] on textarea "kehtib koos üleandmise akti ja garantiiaegse tas" at bounding box center [774, 391] width 748 height 83
type textarea "ehtib koos üleandmise akti ja garantiiaegse tas"
type textarea "x"
type textarea "Tehtib koos üleandmise akti ja garantiiaegse tas"
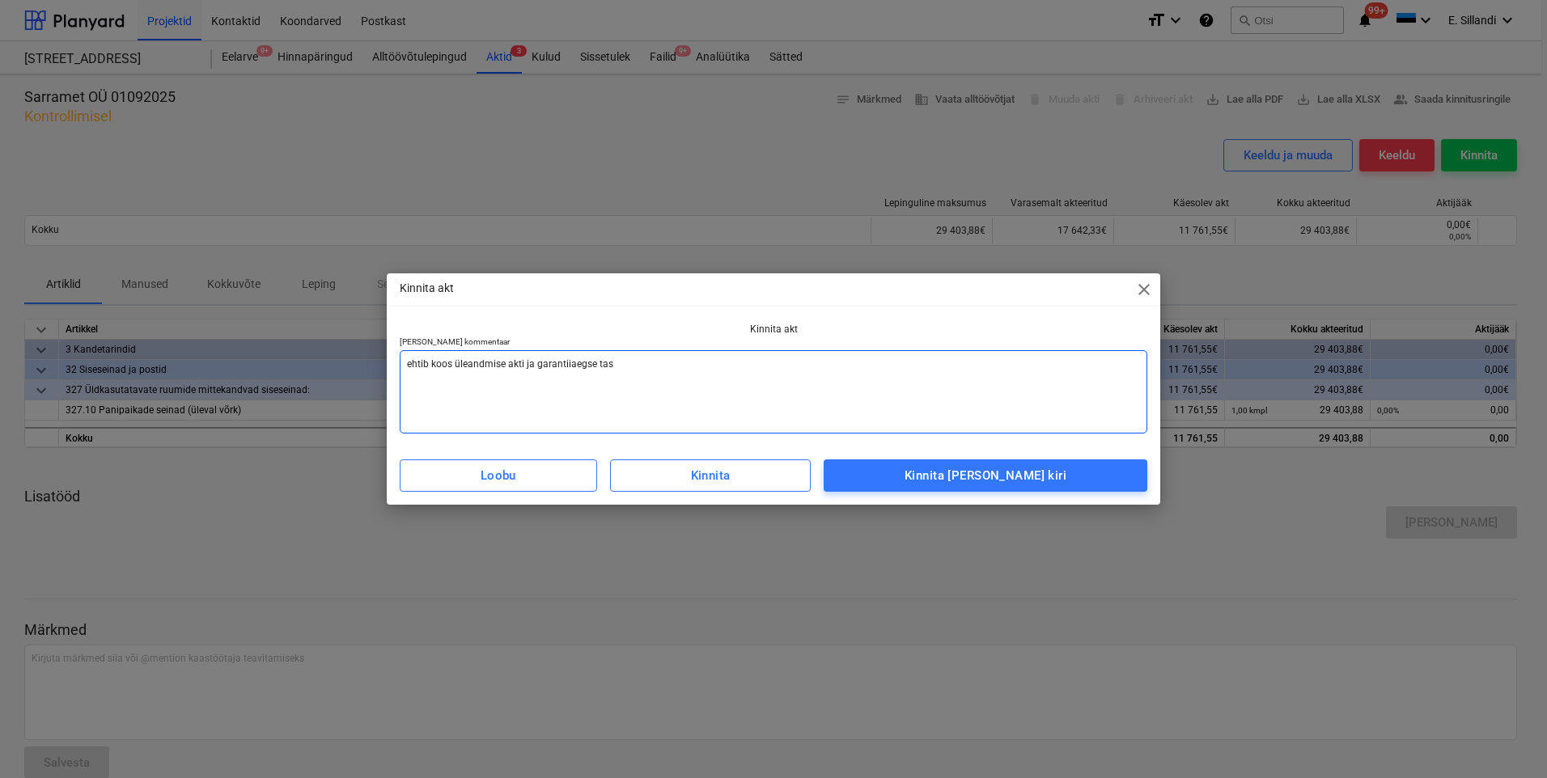
type textarea "x"
type textarea "Taehtib koos üleandmise akti ja garantiiaegse tas"
type textarea "x"
type textarea "Tasehtib koos üleandmise akti ja garantiiaegse tas"
type textarea "x"
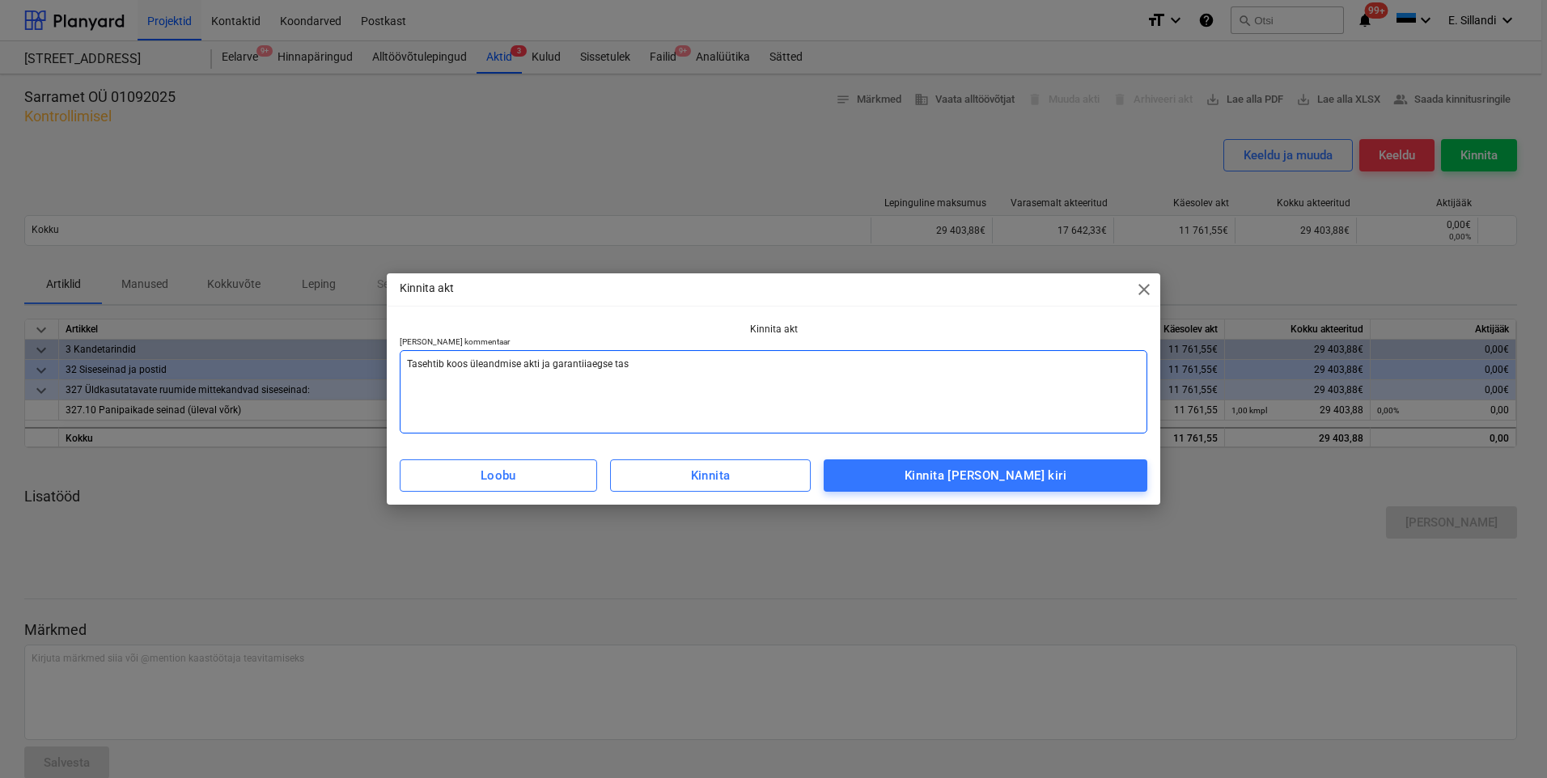
type textarea "Tasuehtib koos üleandmise akti ja garantiiaegse tas"
type textarea "x"
type textarea "Tasumehtib koos üleandmise akti ja garantiiaegse tas"
type textarea "x"
type textarea "Tasumiehtib koos üleandmise akti ja garantiiaegse tas"
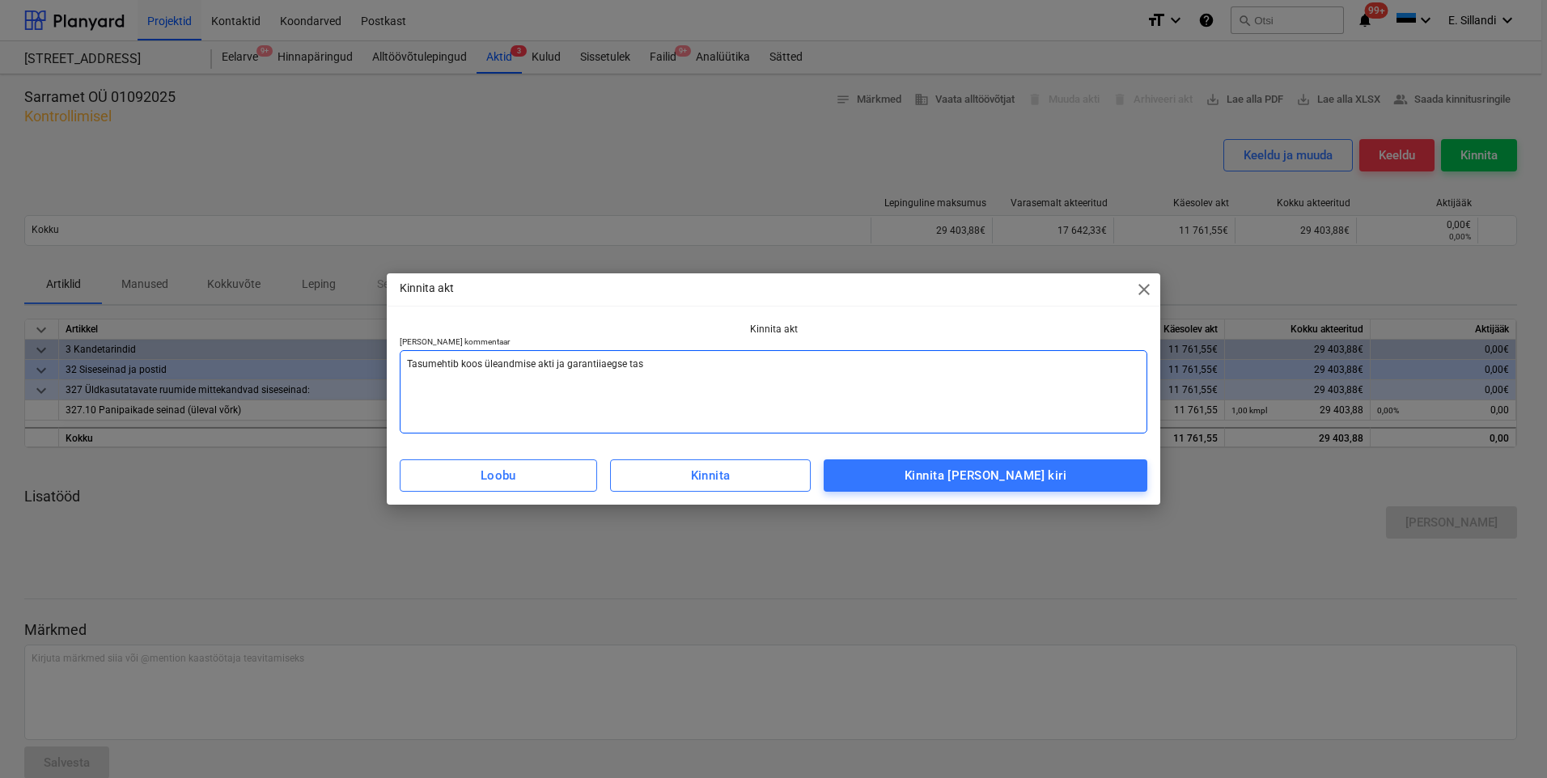
type textarea "x"
type textarea "Tasumisehtib koos üleandmise akti ja garantiiaegse tas"
type textarea "x"
type textarea "Tasumiseehtib koos üleandmise akti ja garantiiaegse tas"
type textarea "x"
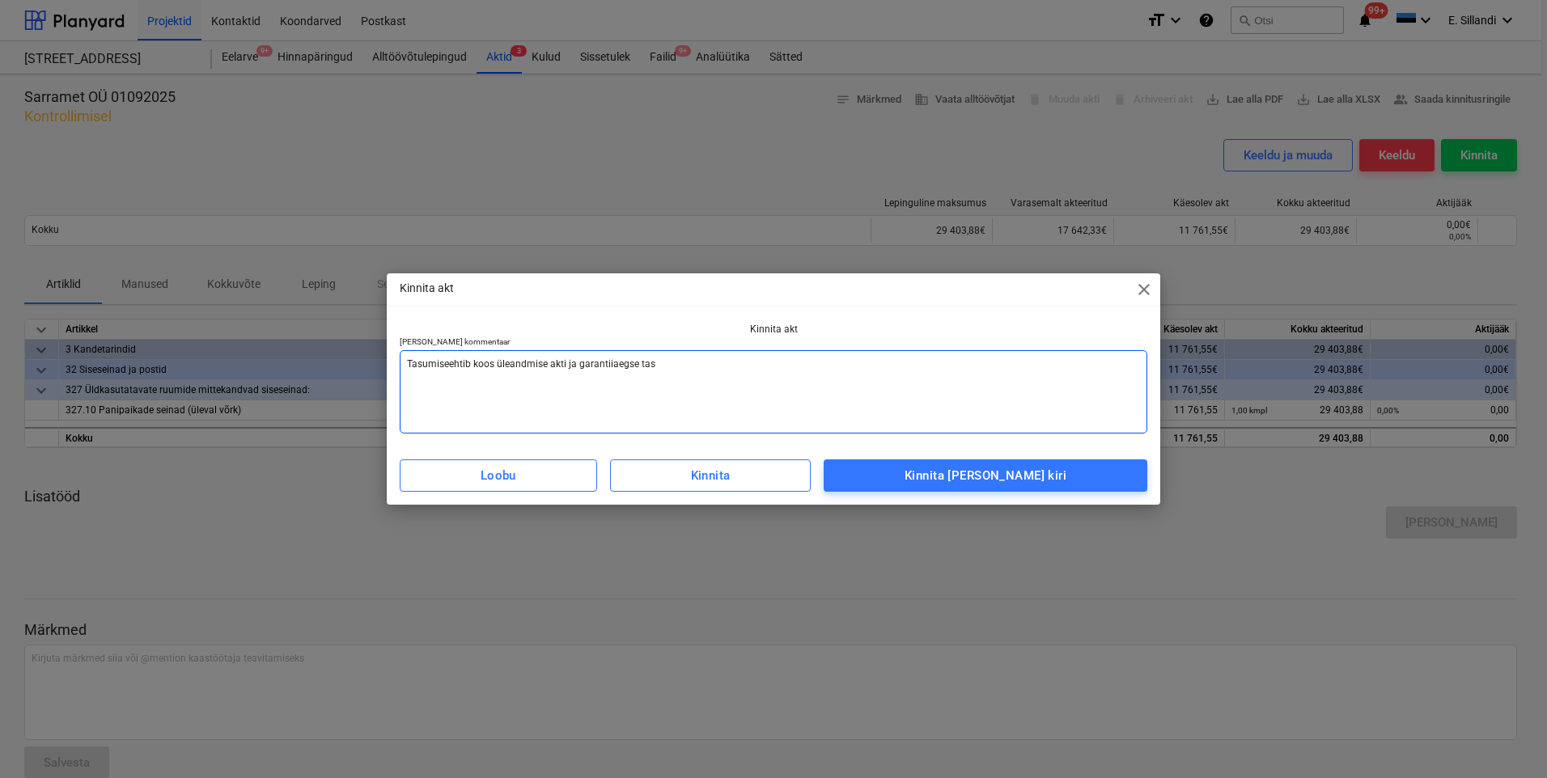
type textarea "Tasumisekehtib koos üleandmise akti ja garantiiaegse tas"
type textarea "x"
type textarea "Tasumiseksehtib koos üleandmise akti ja garantiiaegse tas"
type textarea "x"
type textarea "Tasumiseks ehtib koos üleandmise akti ja garantiiaegse tas"
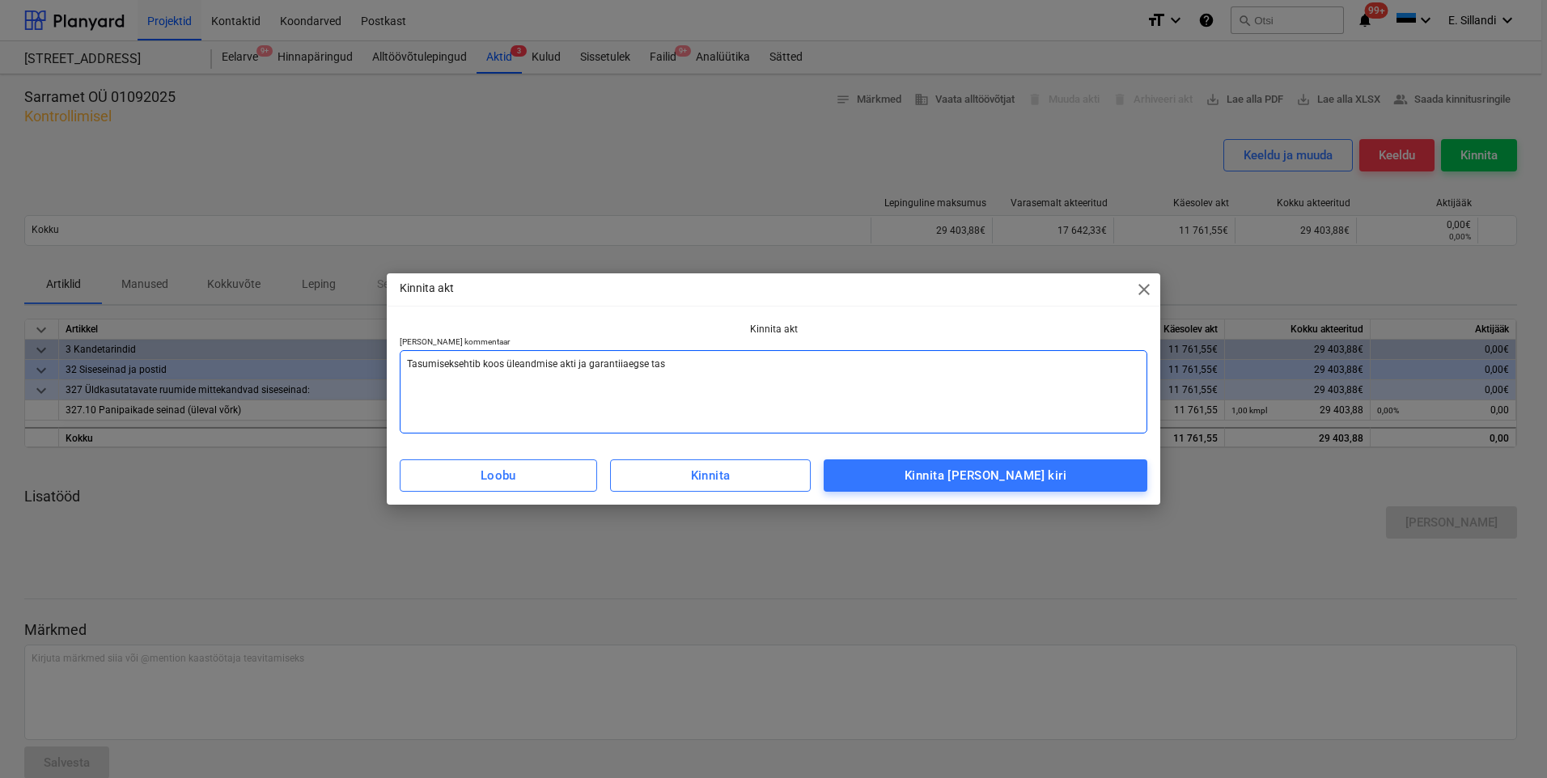
type textarea "x"
type textarea "Tasumiseks pehtib koos üleandmise akti ja garantiiaegse tas"
type textarea "x"
type textarea "Tasumiseks peehtib koos üleandmise akti ja garantiiaegse tas"
type textarea "x"
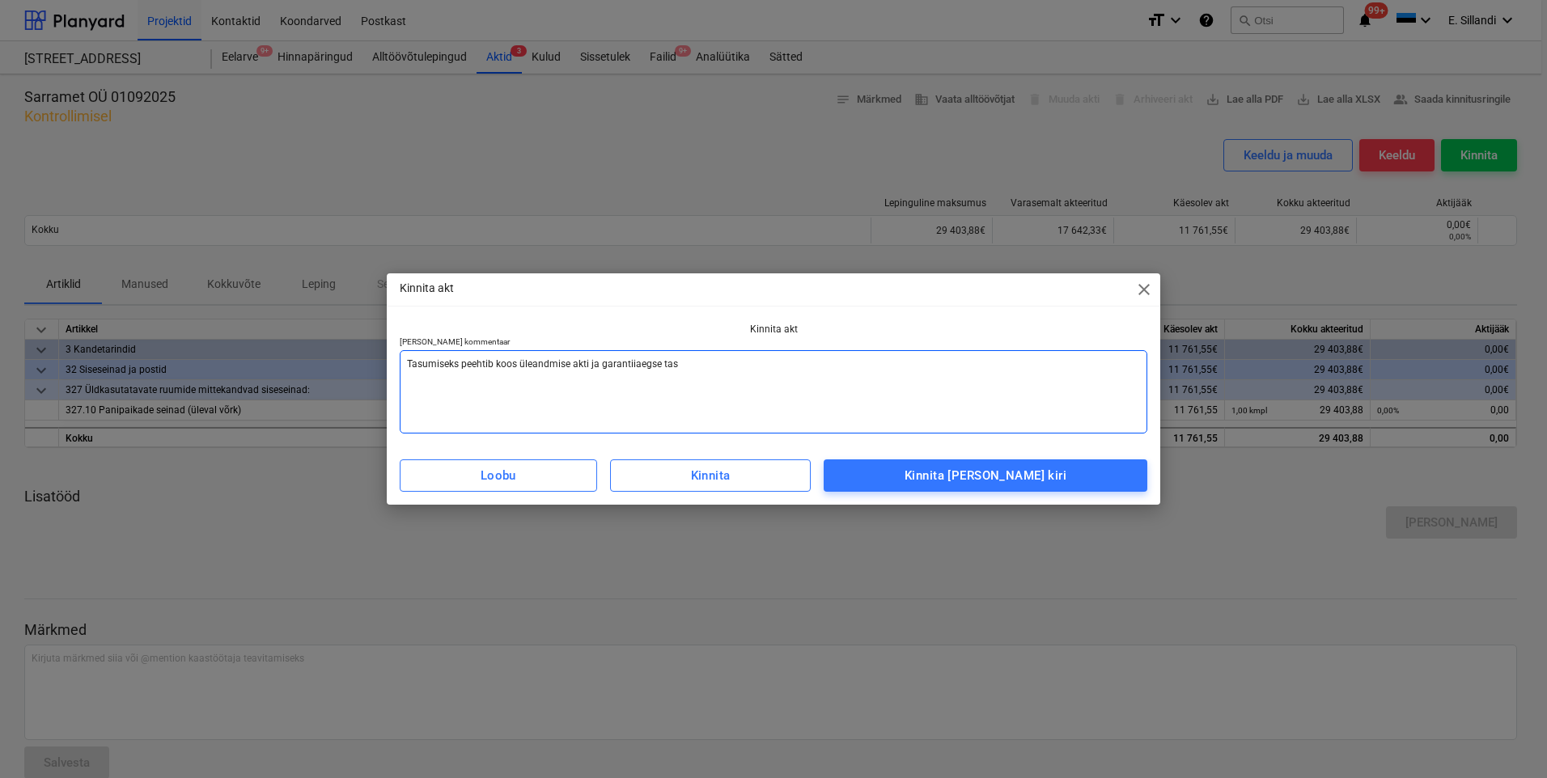
type textarea "Tasumiseks pelehtib koos üleandmise akti ja garantiiaegse tas"
type textarea "x"
type textarea "Tasumiseks pelaehtib koos üleandmise akti ja garantiiaegse tas"
type textarea "x"
type textarea "Tasumiseks pelehtib koos üleandmise akti ja garantiiaegse tas"
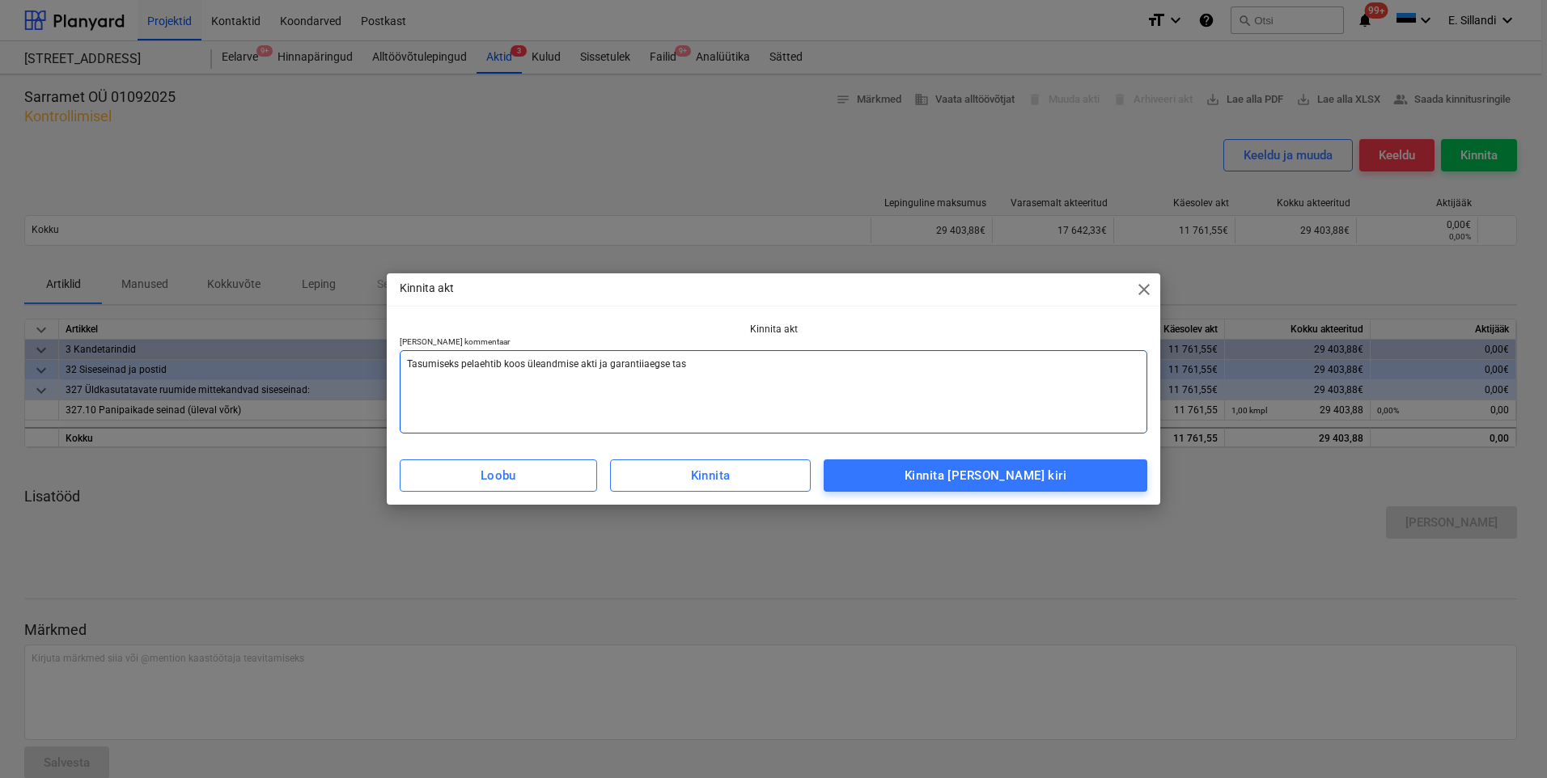
type textarea "x"
type textarea "Tasumiseks peehtib koos üleandmise akti ja garantiiaegse tas"
type textarea "x"
type textarea "Tasumiseks peaehtib koos üleandmise akti ja garantiiaegse tas"
type textarea "x"
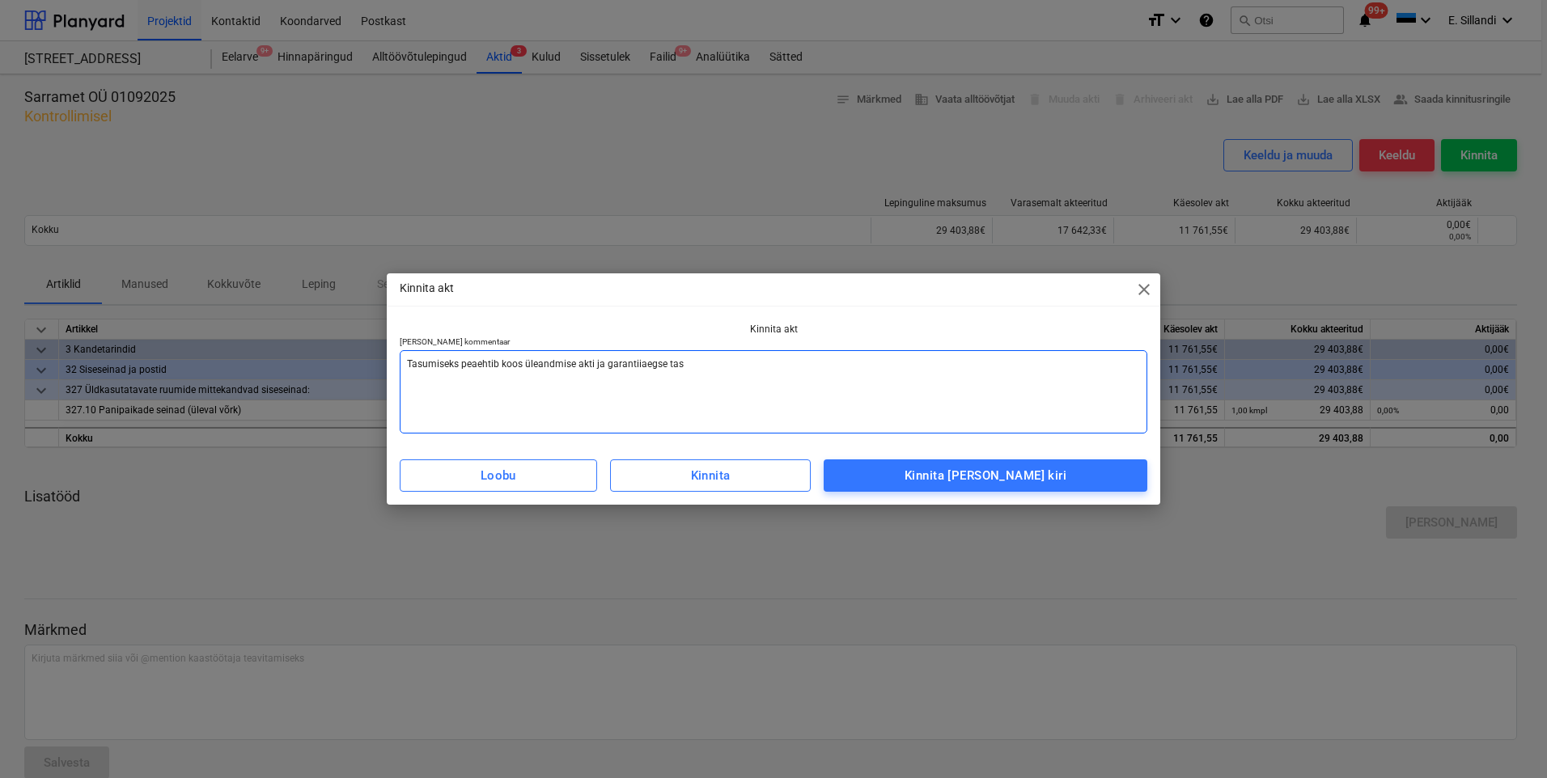
type textarea "Tasumiseks pealehtib koos üleandmise akti ja garantiiaegse tas"
type textarea "x"
type textarea "Tasumiseks pealeehtib koos üleandmise akti ja garantiiaegse tas"
type textarea "x"
type textarea "Tasumiseks [PERSON_NAME] ehtib [PERSON_NAME] üleandmise akti ja garantiiaegse t…"
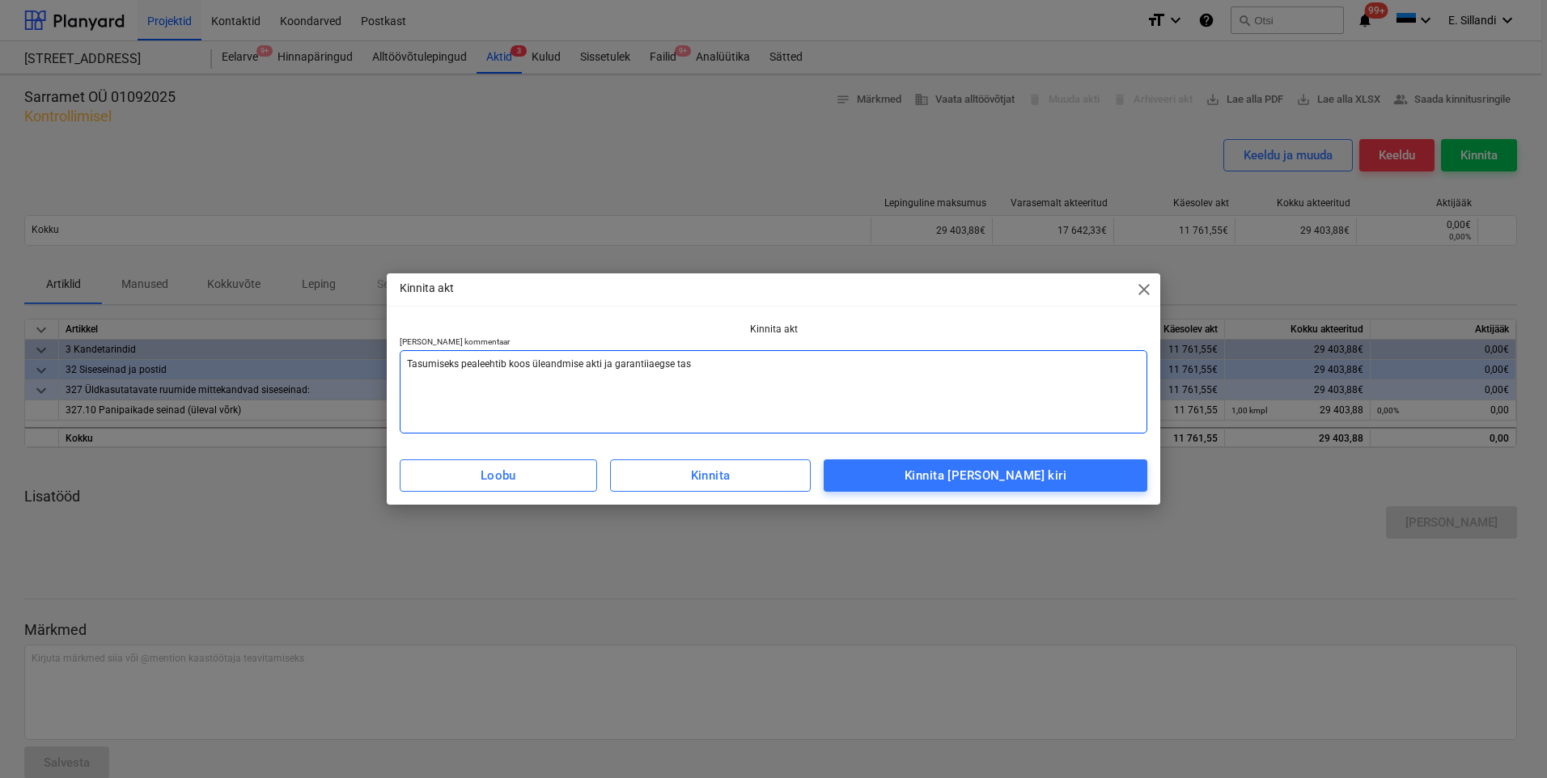
type textarea "x"
type textarea "Tasumiseks [PERSON_NAME] htib [PERSON_NAME] üleandmise akti ja garantiiaegse tas"
type textarea "x"
type textarea "Tasumiseks [PERSON_NAME] tib koos üleandmise akti ja garantiiaegse tas"
type textarea "x"
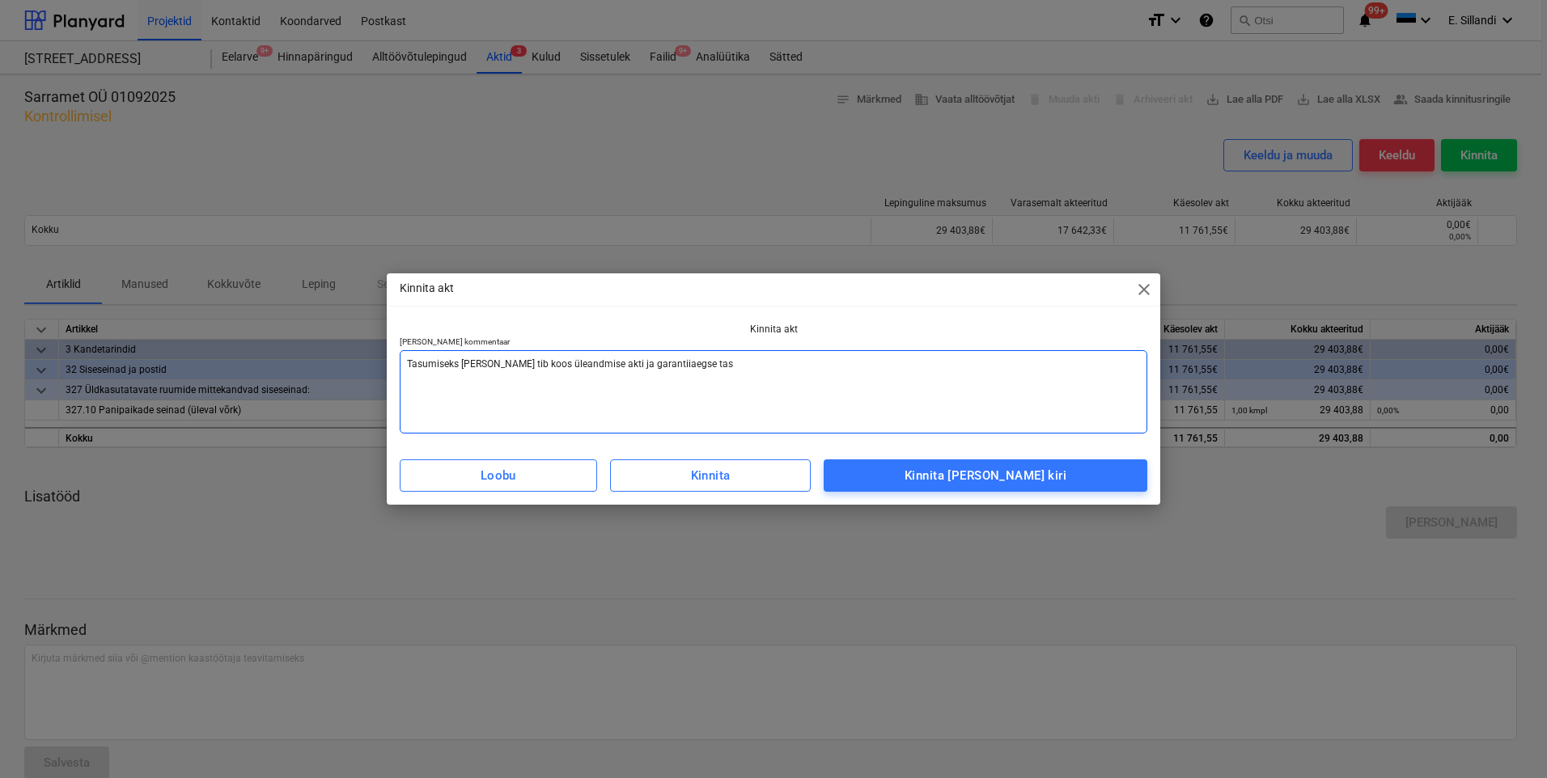
type textarea "Tasumiseks [PERSON_NAME] [PERSON_NAME] üleandmise akti ja garantiiaegse tas"
type textarea "x"
type textarea "Tasumiseks [PERSON_NAME] b [PERSON_NAME] üleandmise akti ja garantiiaegse tas"
type textarea "x"
type textarea "Tasumiseks [PERSON_NAME] [PERSON_NAME] üleandmise akti ja garantiiaegse tas"
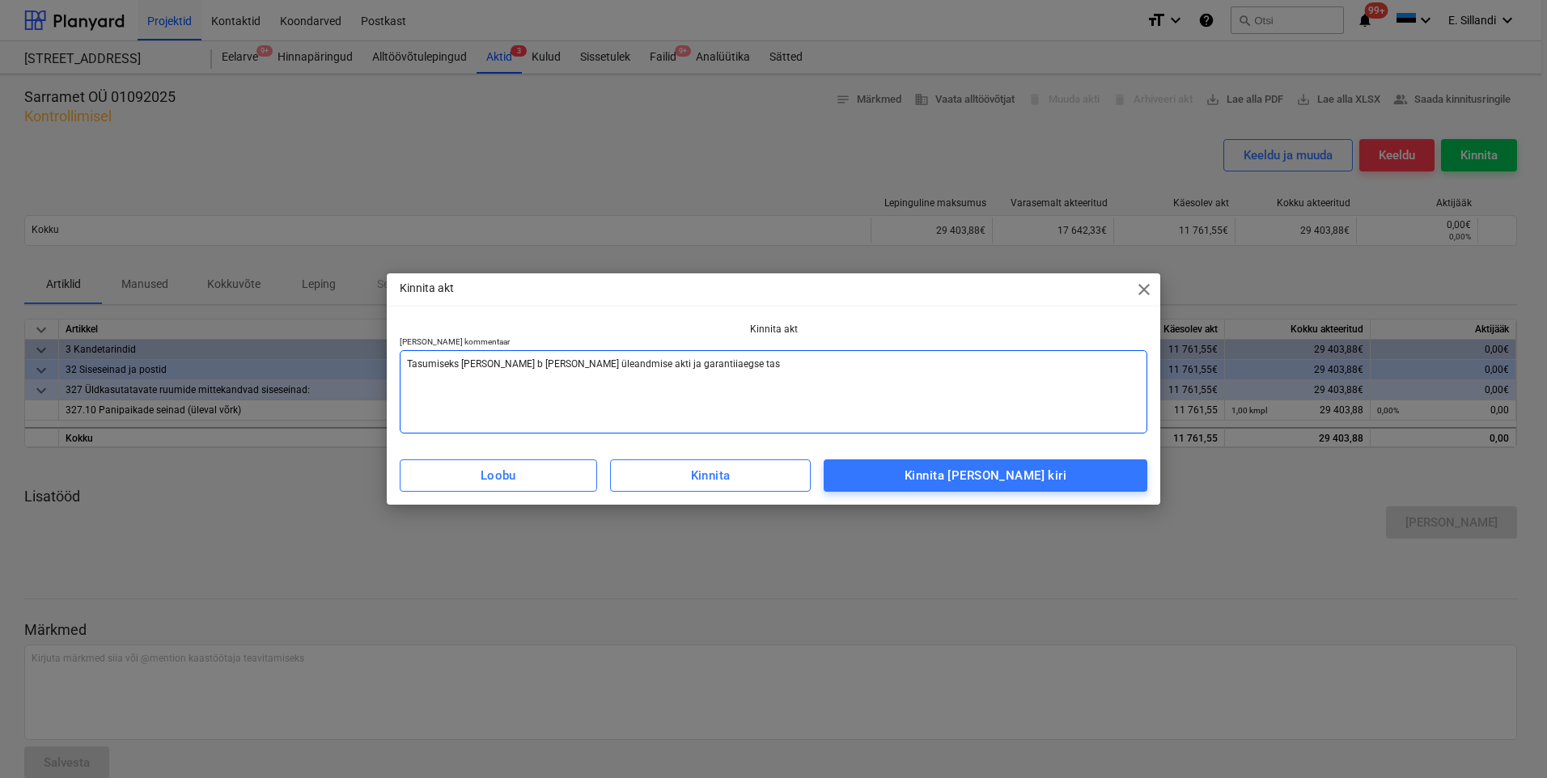
type textarea "x"
type textarea "Tasumiseks [PERSON_NAME] [PERSON_NAME] üleandmise akti ja garantiiaegse tas"
type textarea "x"
type textarea "Tasumiseks [PERSON_NAME] oos üleandmise akti ja garantiiaegse tas"
type textarea "x"
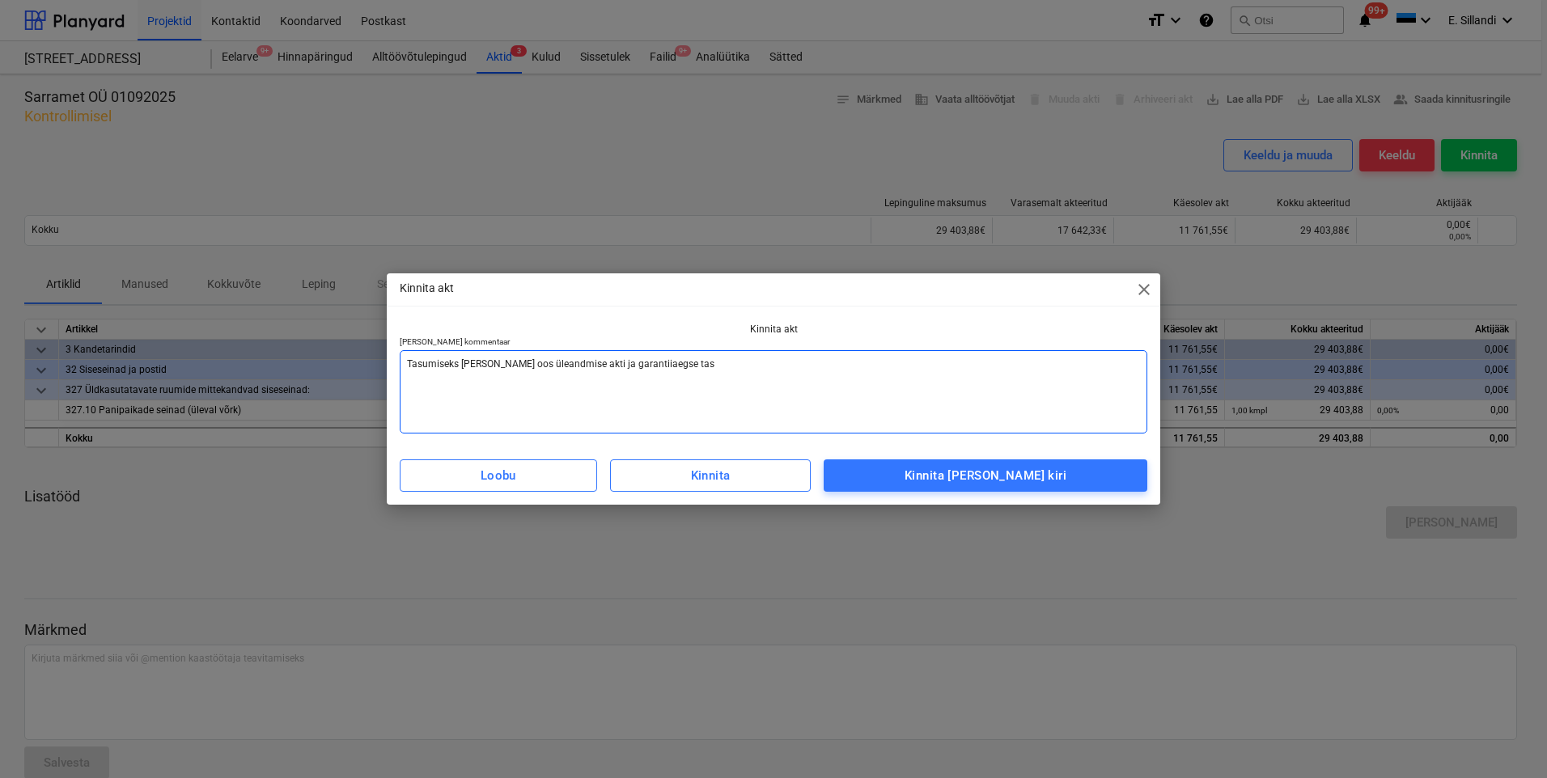
type textarea "Tasumiseks [PERSON_NAME] os üleandmise akti ja garantiiaegse tas"
type textarea "x"
type textarea "Tasumiseks [PERSON_NAME] s üleandmise akti ja garantiiaegse tas"
type textarea "x"
type textarea "Tasumiseks [PERSON_NAME] üleandmise akti ja garantiiaegse tas"
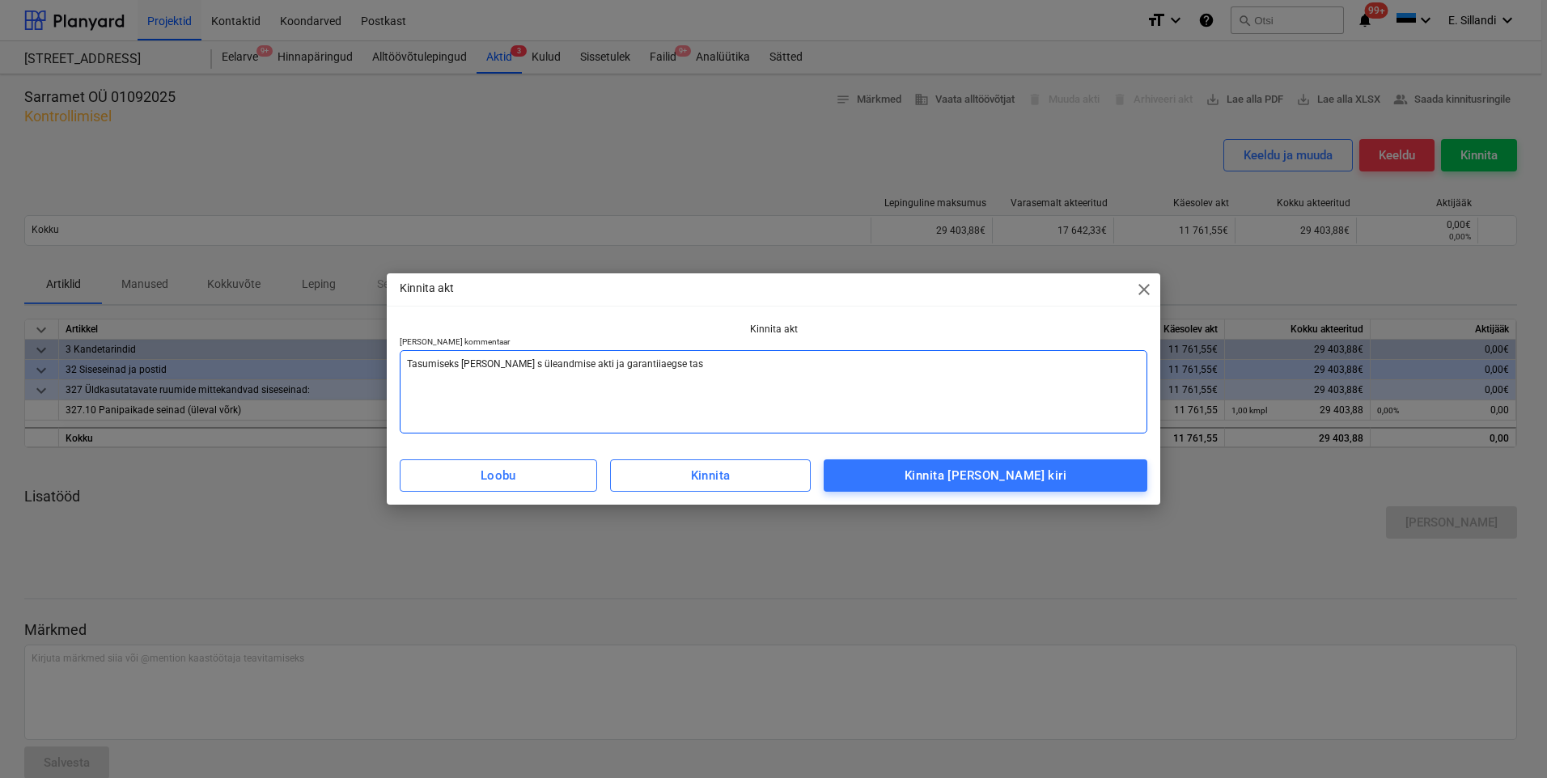
type textarea "x"
type textarea "Tasumiseks [PERSON_NAME] üleandmise akti ja garantiiaegse tas"
type textarea "x"
click at [679, 355] on textarea "Tasumiseks [PERSON_NAME] üleandmise akti ja garantiiaegse tas" at bounding box center [774, 391] width 748 height 83
type textarea "Tasumiseks [PERSON_NAME] üleandmise akti ja garantiiaegse ta"
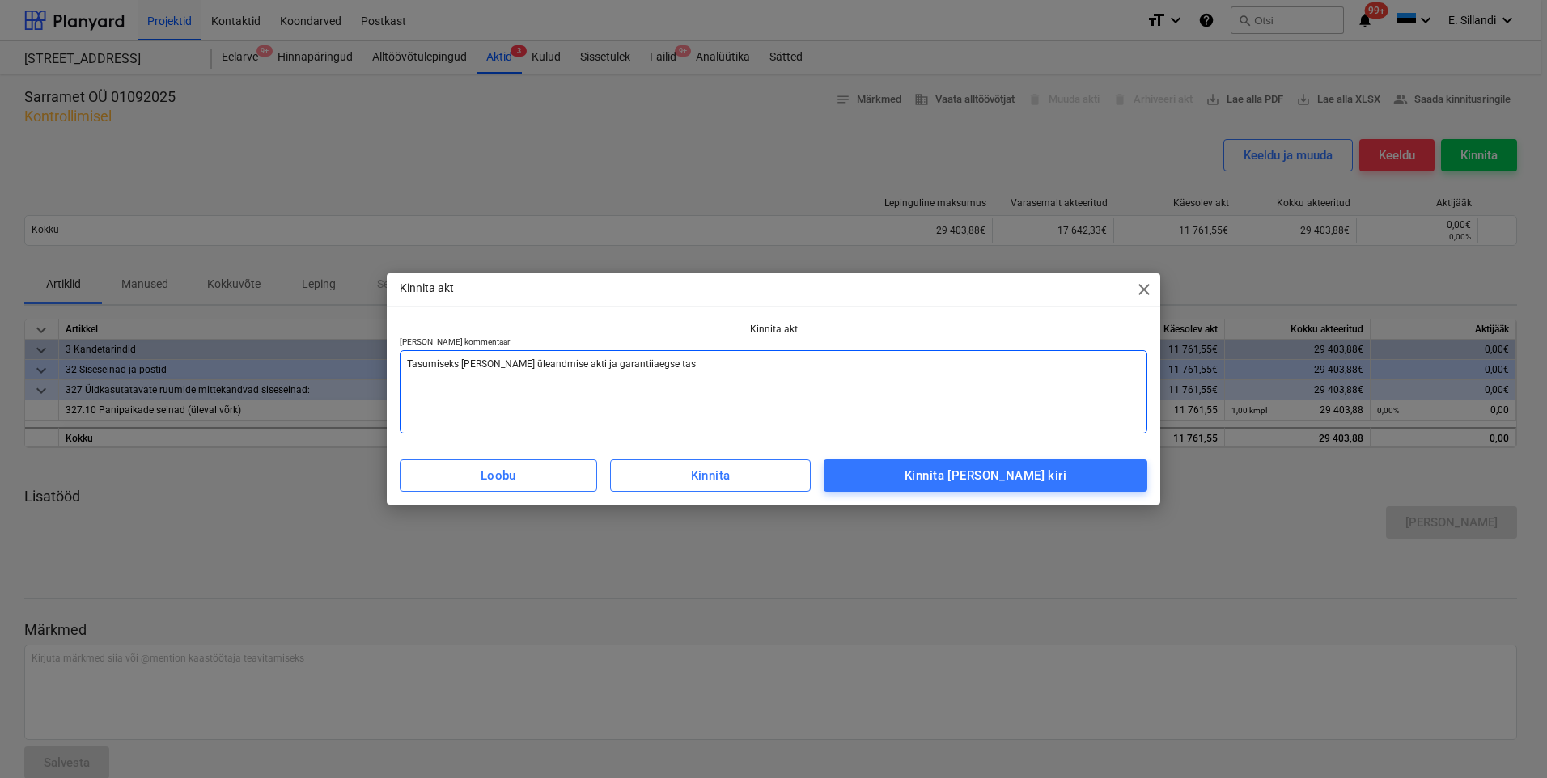
type textarea "x"
type textarea "Tasumiseks [PERSON_NAME] üleandmise akti ja garantiiaegse tag"
type textarea "x"
type textarea "Tasumiseks [PERSON_NAME] üleandmise akti ja garantiiaegse taga"
type textarea "x"
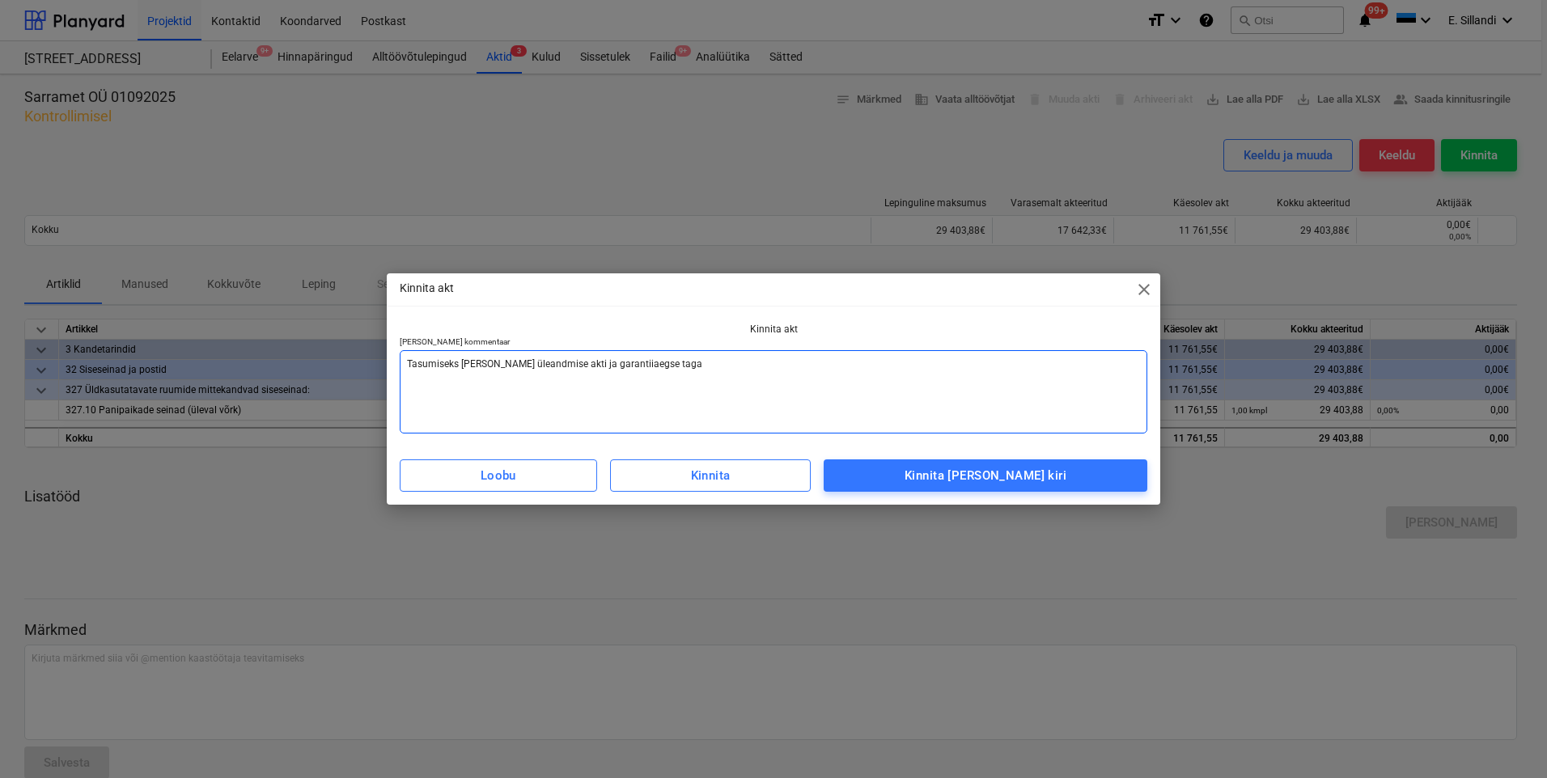
type textarea "Tasumiseks [PERSON_NAME] üleandmise akti ja garantiiaegse [PERSON_NAME]"
type textarea "x"
type textarea "Tasumiseks [PERSON_NAME] üleandmise akti ja garantiiaegse tagati"
type textarea "x"
type textarea "Tasumiseks [PERSON_NAME] üleandmise akti ja garantiiaegse tagatis"
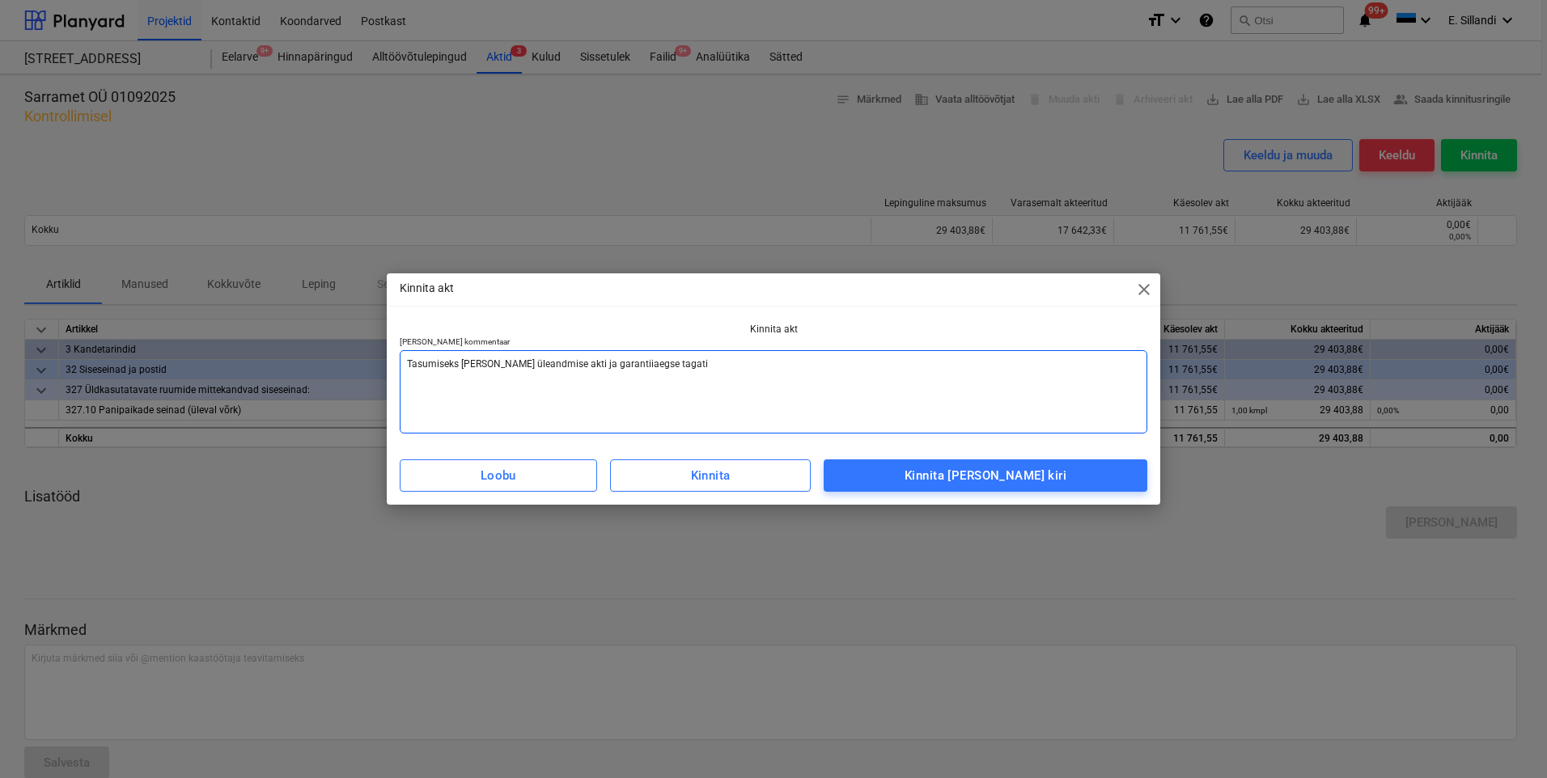
type textarea "x"
type textarea "Tasumiseks [PERSON_NAME] üleandmise akti ja garantiiaegse tagatise"
type textarea "x"
type textarea "Tasumiseks [PERSON_NAME] üleandmise akti ja garantiiaegse tagatise"
type textarea "x"
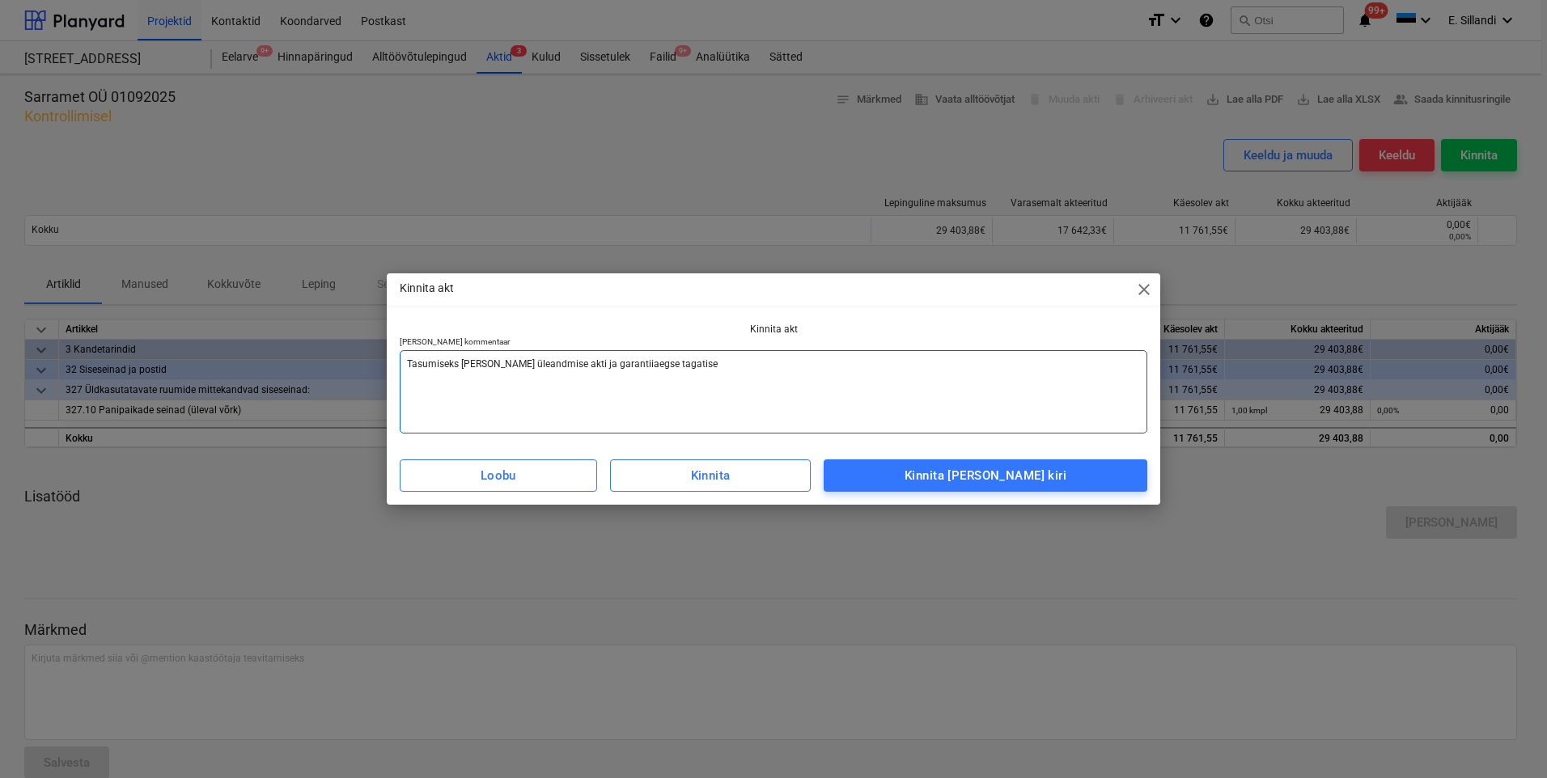
type textarea "Tasumiseks [PERSON_NAME] üleandmise akti ja garantiiaegse tagatise e"
type textarea "x"
type textarea "Tasumiseks [PERSON_NAME] üleandmise akti ja garantiiaegse tagatise es"
type textarea "x"
type textarea "Tasumiseks [PERSON_NAME] üleandmise akti ja garantiiaegse tagatise esi"
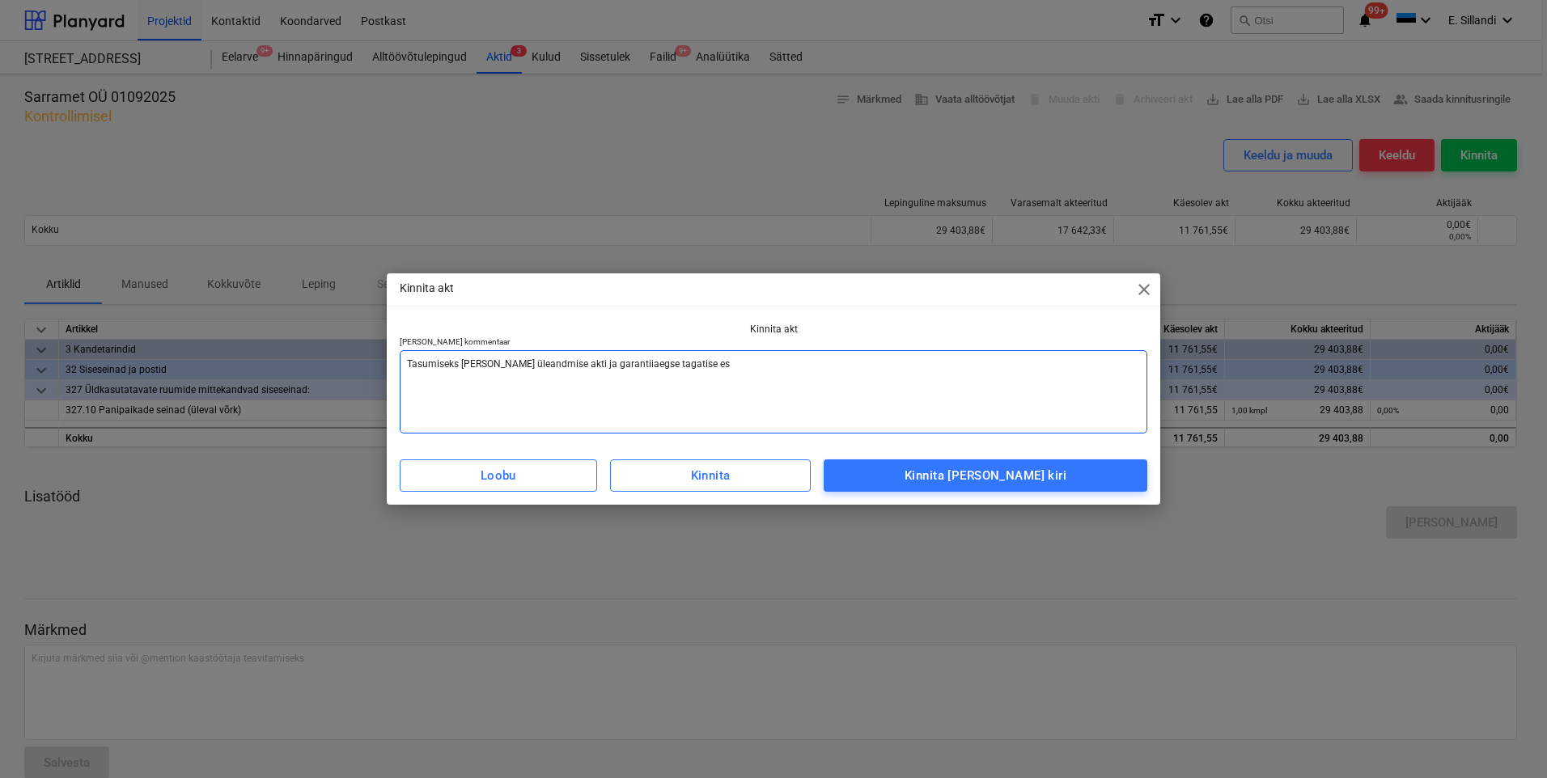
type textarea "x"
type textarea "Tasumiseks [PERSON_NAME] üleandmise akti ja garantiiaegse tagatise esit"
type textarea "x"
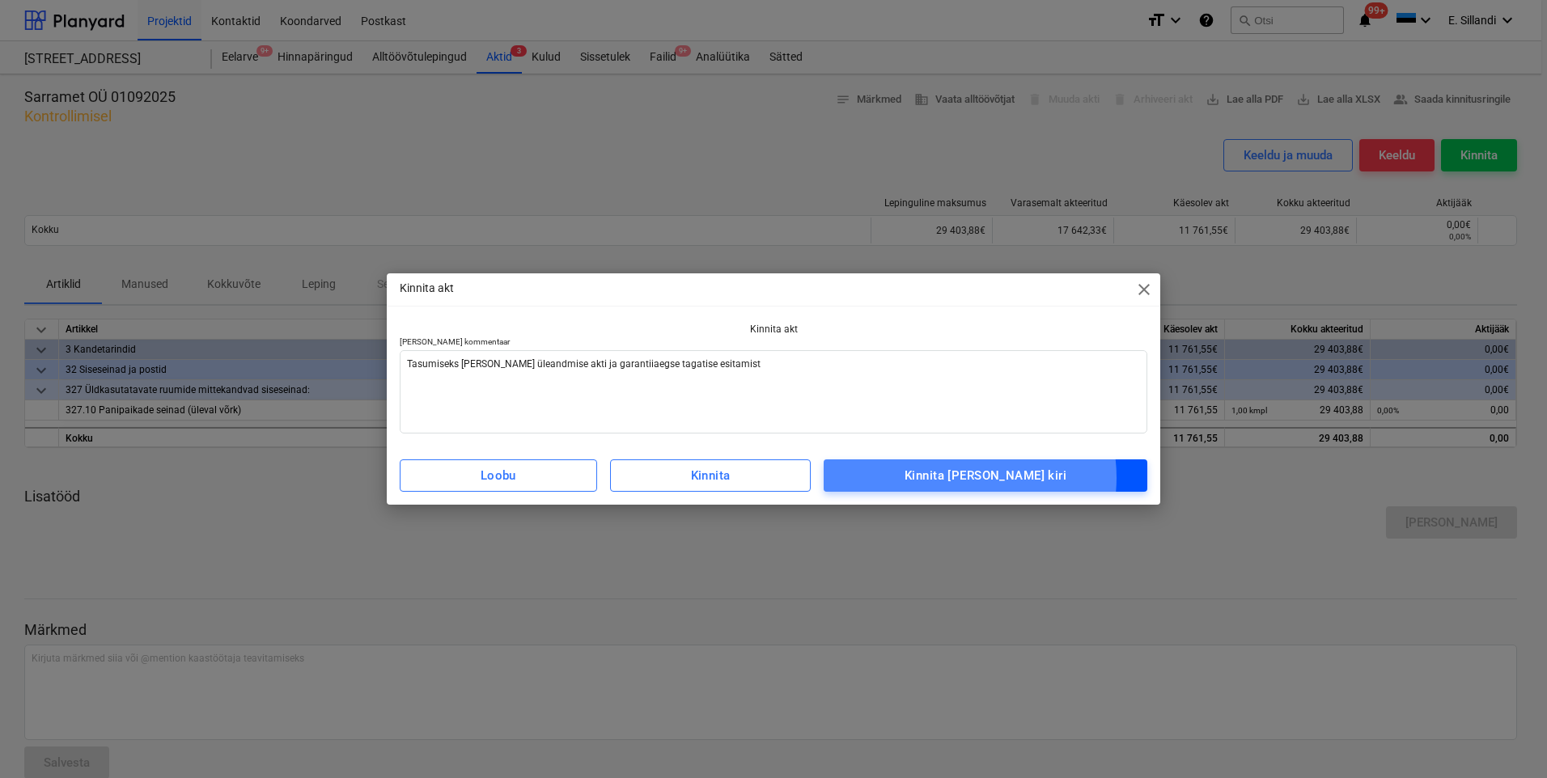
click at [988, 477] on div "Kinnita [PERSON_NAME] kiri" at bounding box center [986, 475] width 162 height 21
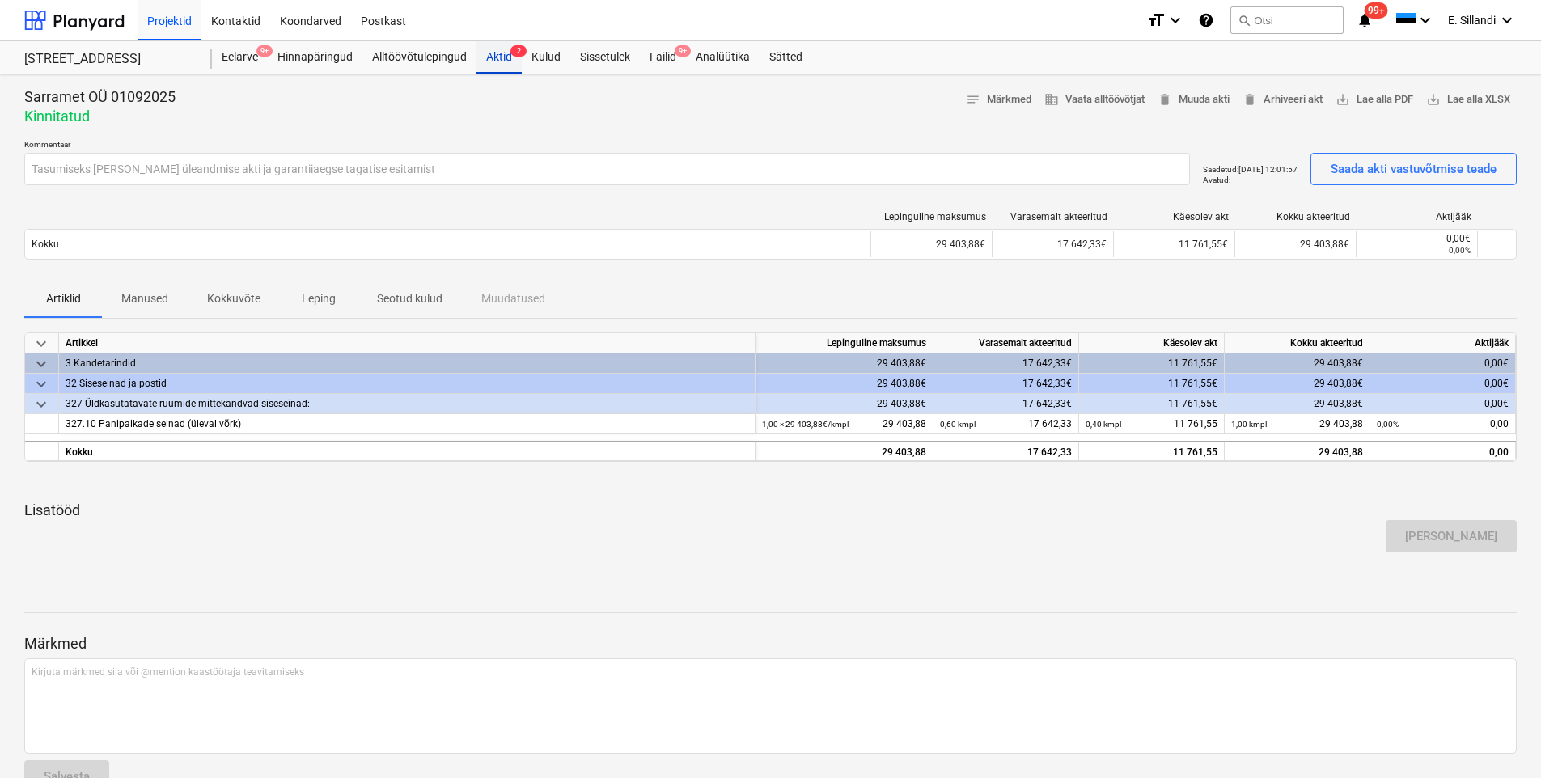
click at [494, 66] on div "Aktid 2" at bounding box center [499, 57] width 45 height 32
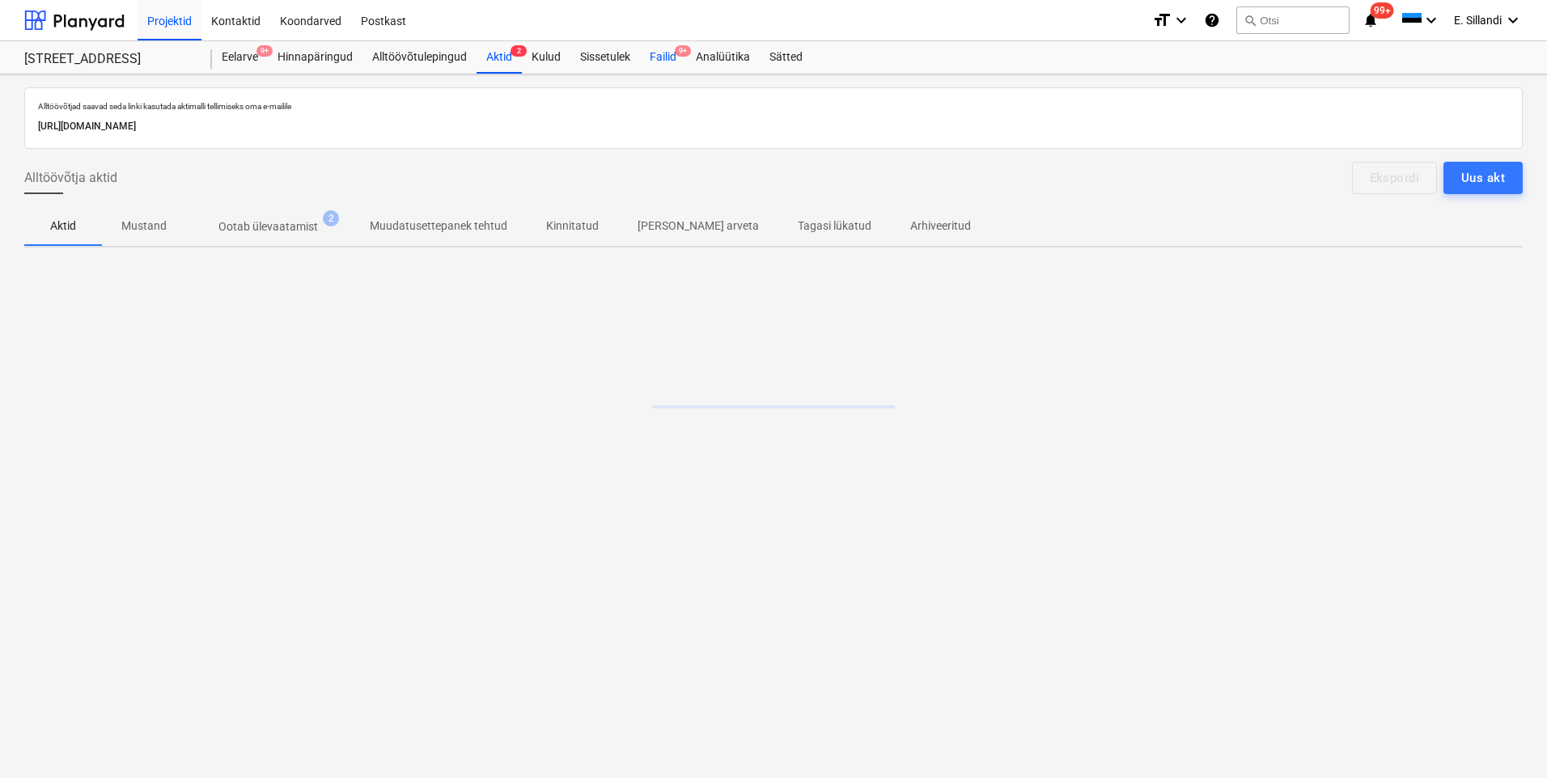
click at [655, 61] on div "Failid 9+" at bounding box center [663, 57] width 46 height 32
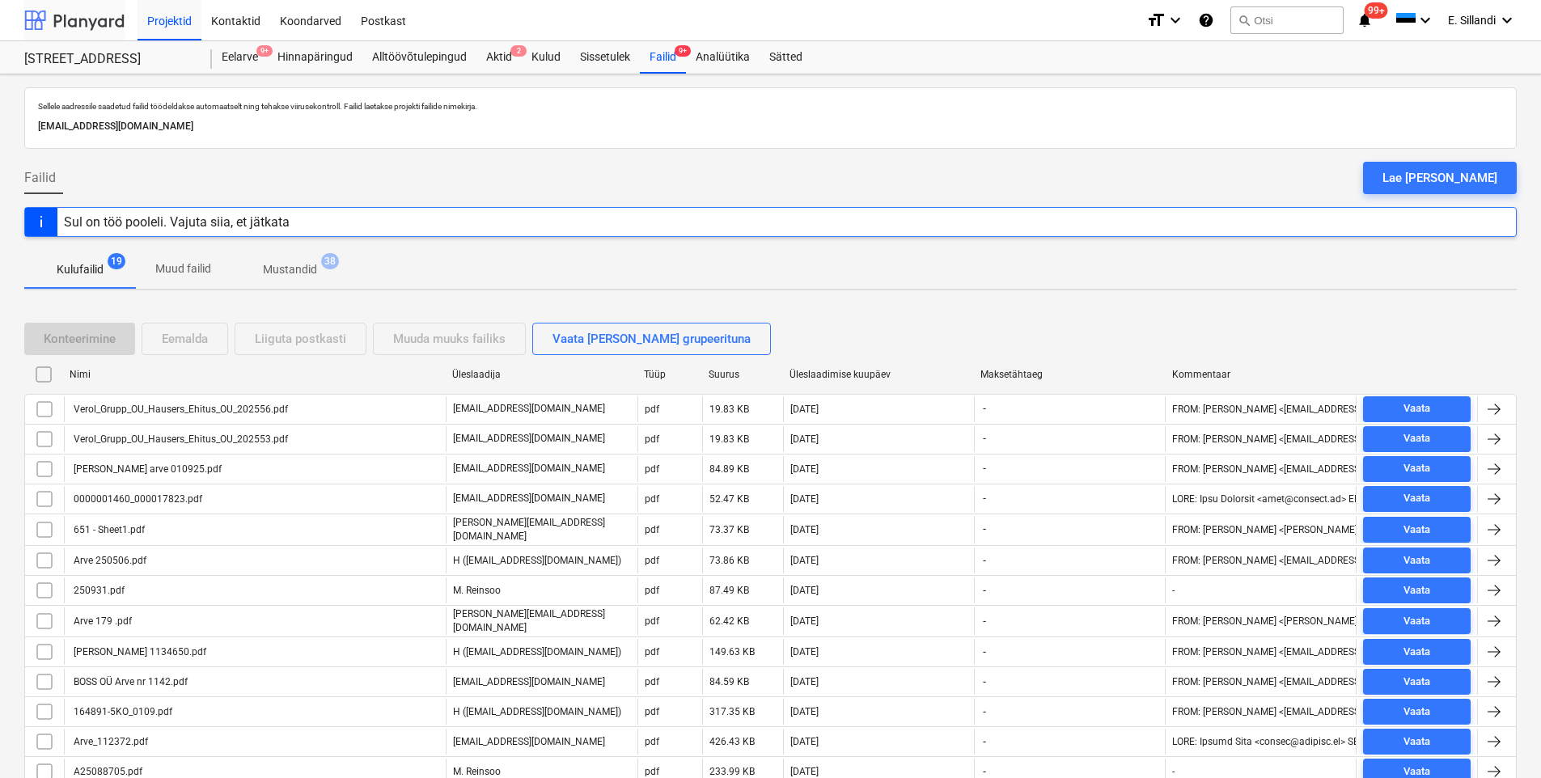
click at [82, 21] on div at bounding box center [74, 20] width 100 height 40
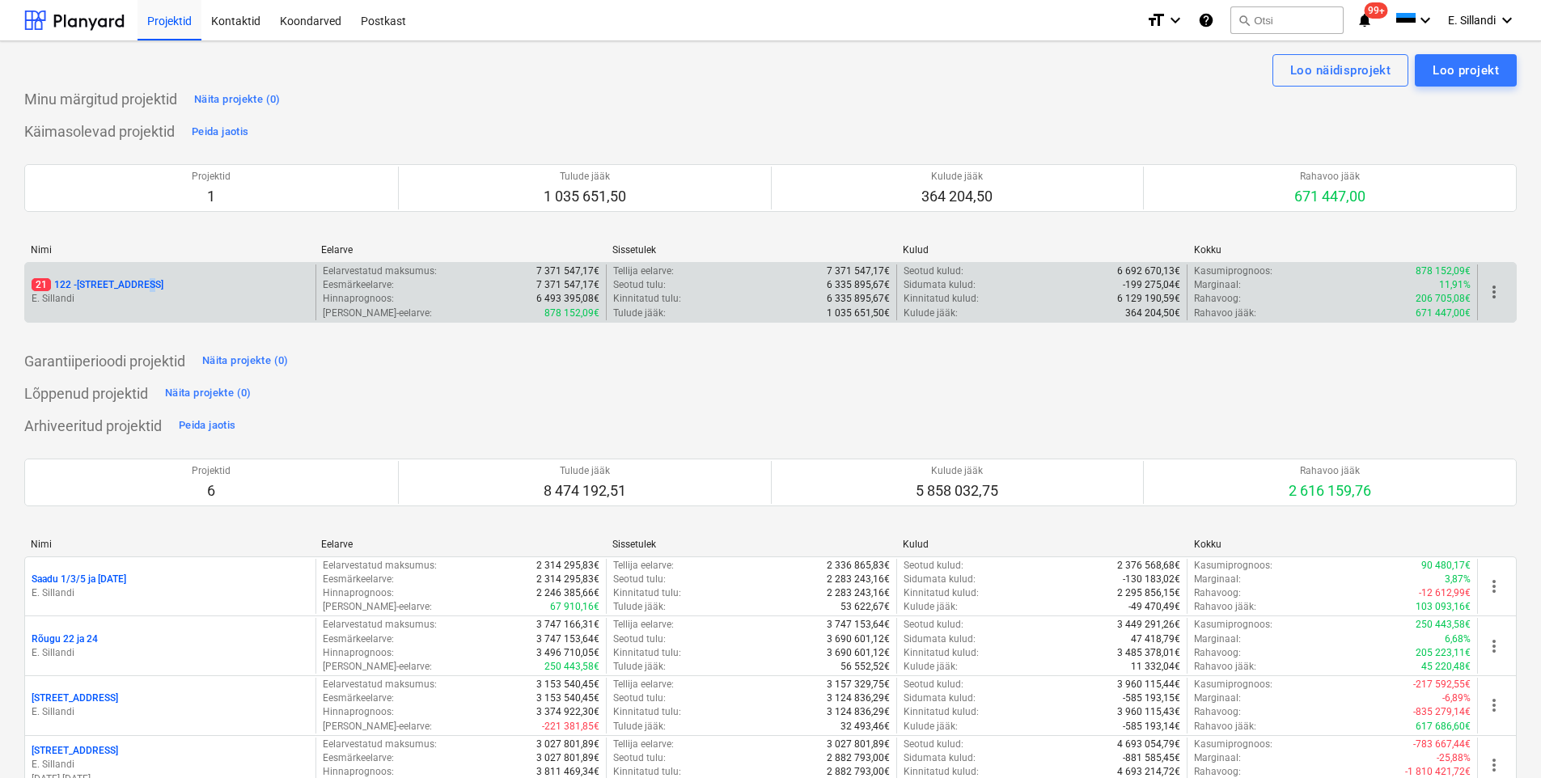
click at [139, 290] on p "21 122 - [STREET_ADDRESS]" at bounding box center [98, 285] width 132 height 14
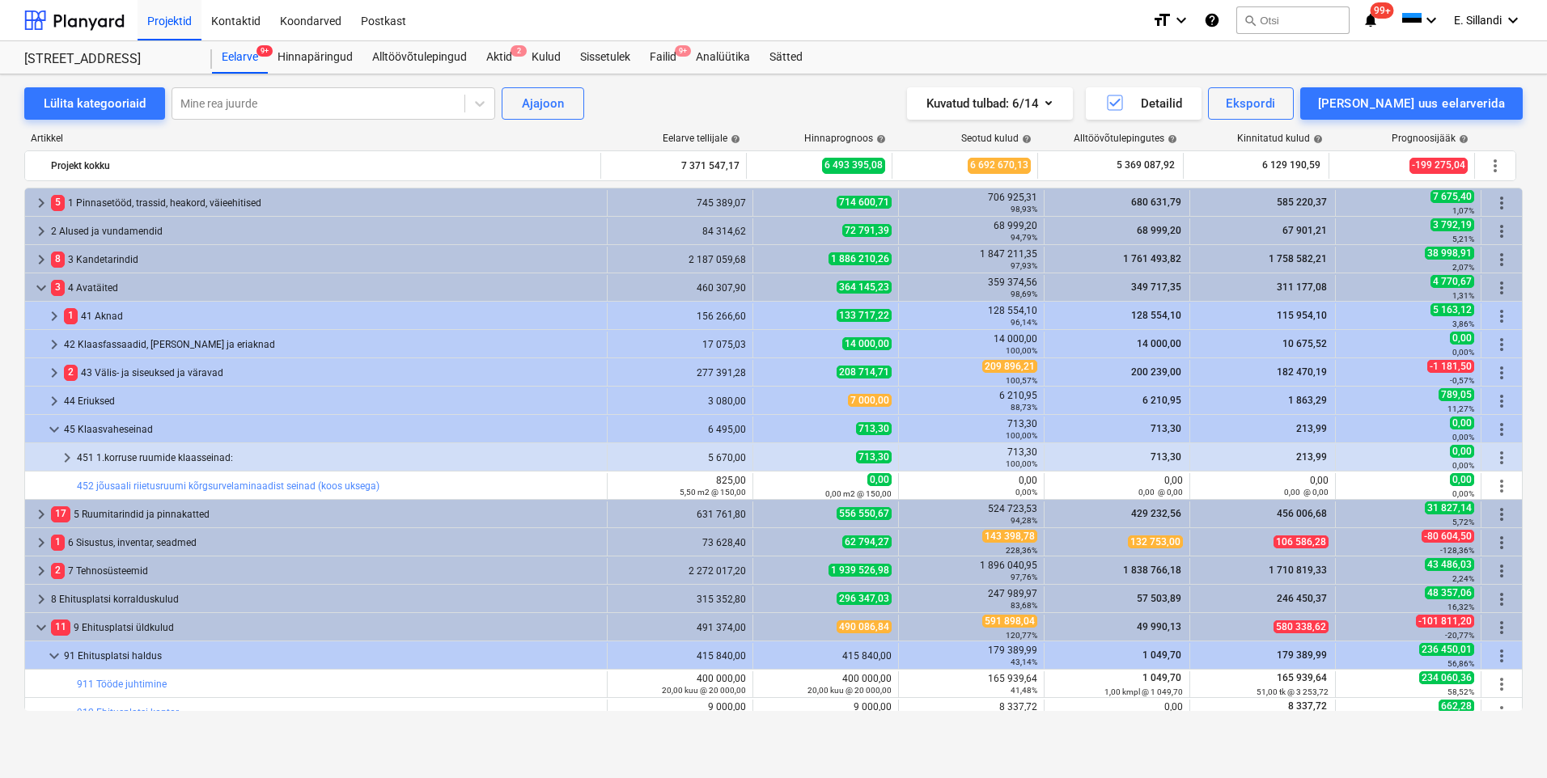
scroll to position [468, 0]
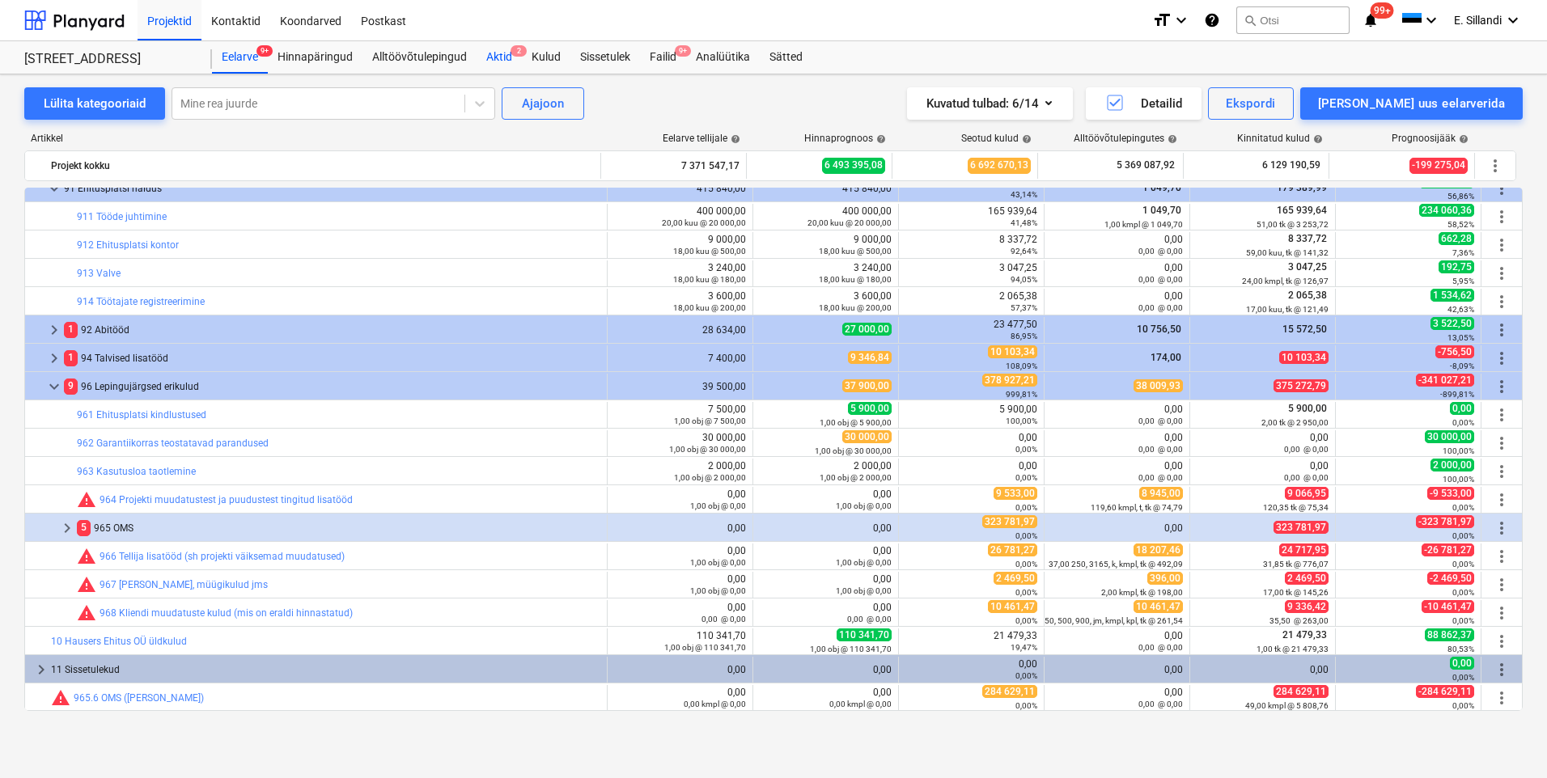
click at [503, 58] on div "Aktid 2" at bounding box center [499, 57] width 45 height 32
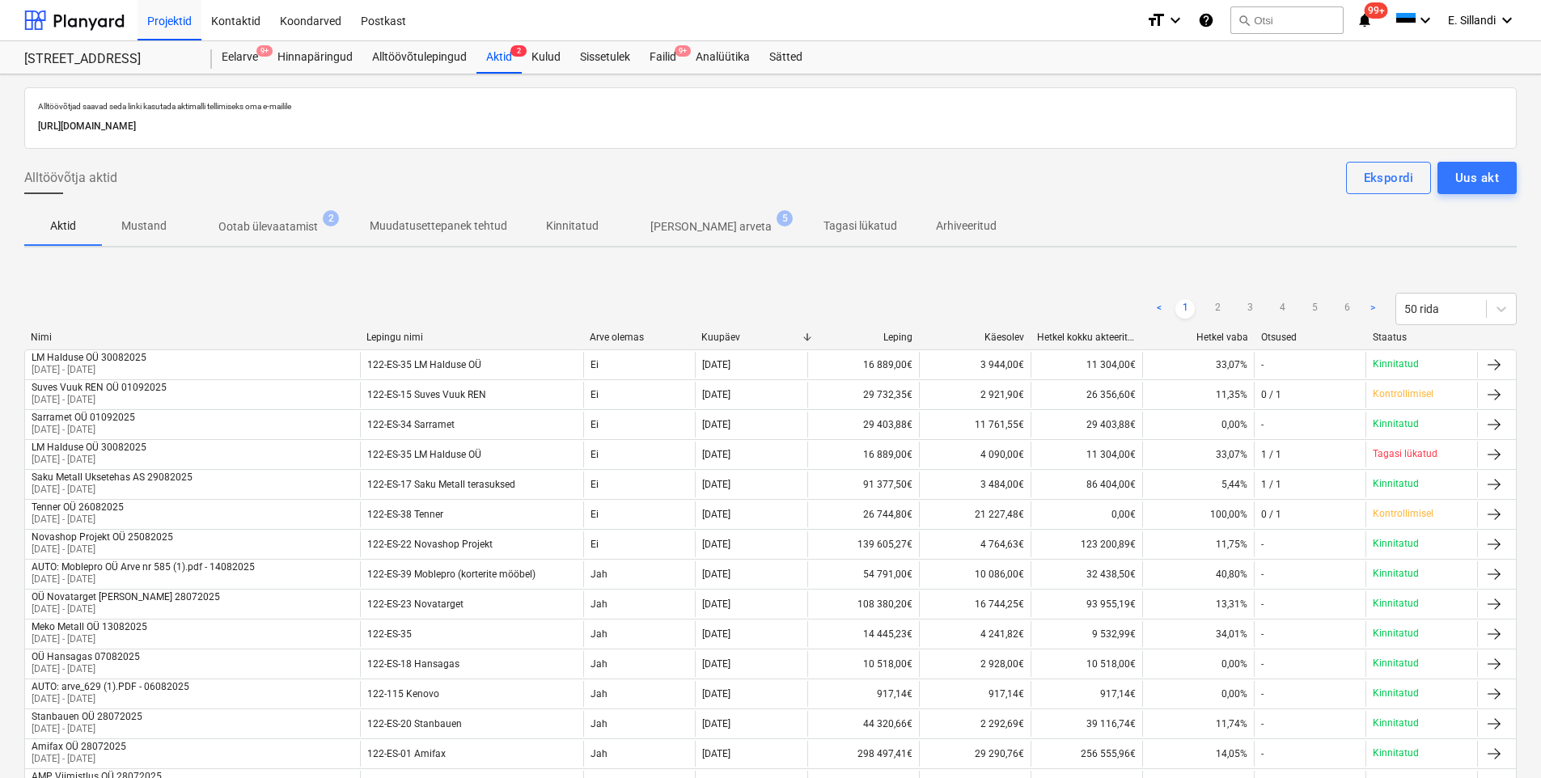
click at [282, 231] on p "Ootab ülevaatamist" at bounding box center [268, 226] width 100 height 17
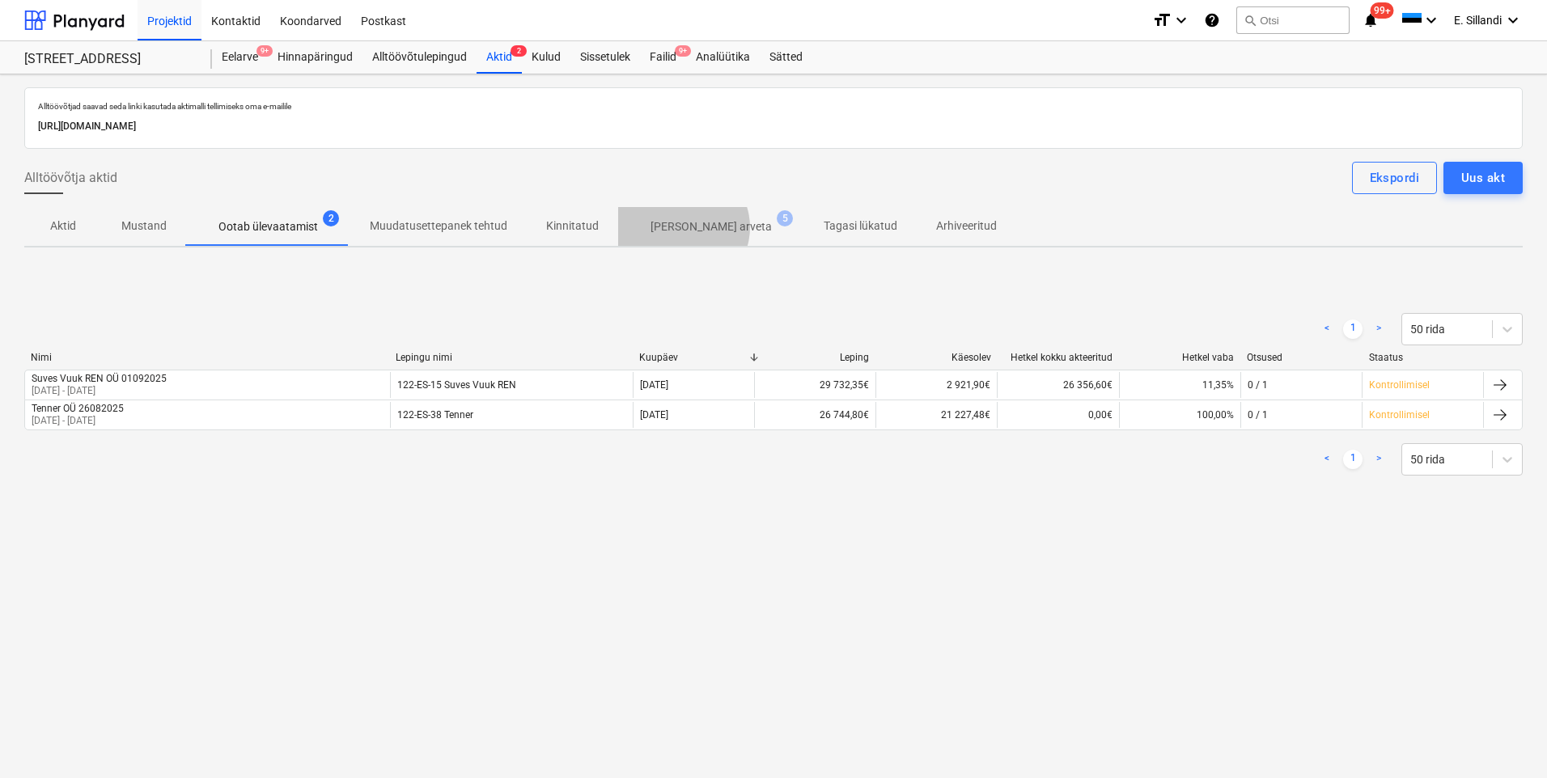
click at [676, 227] on p "[PERSON_NAME] arveta" at bounding box center [711, 226] width 121 height 17
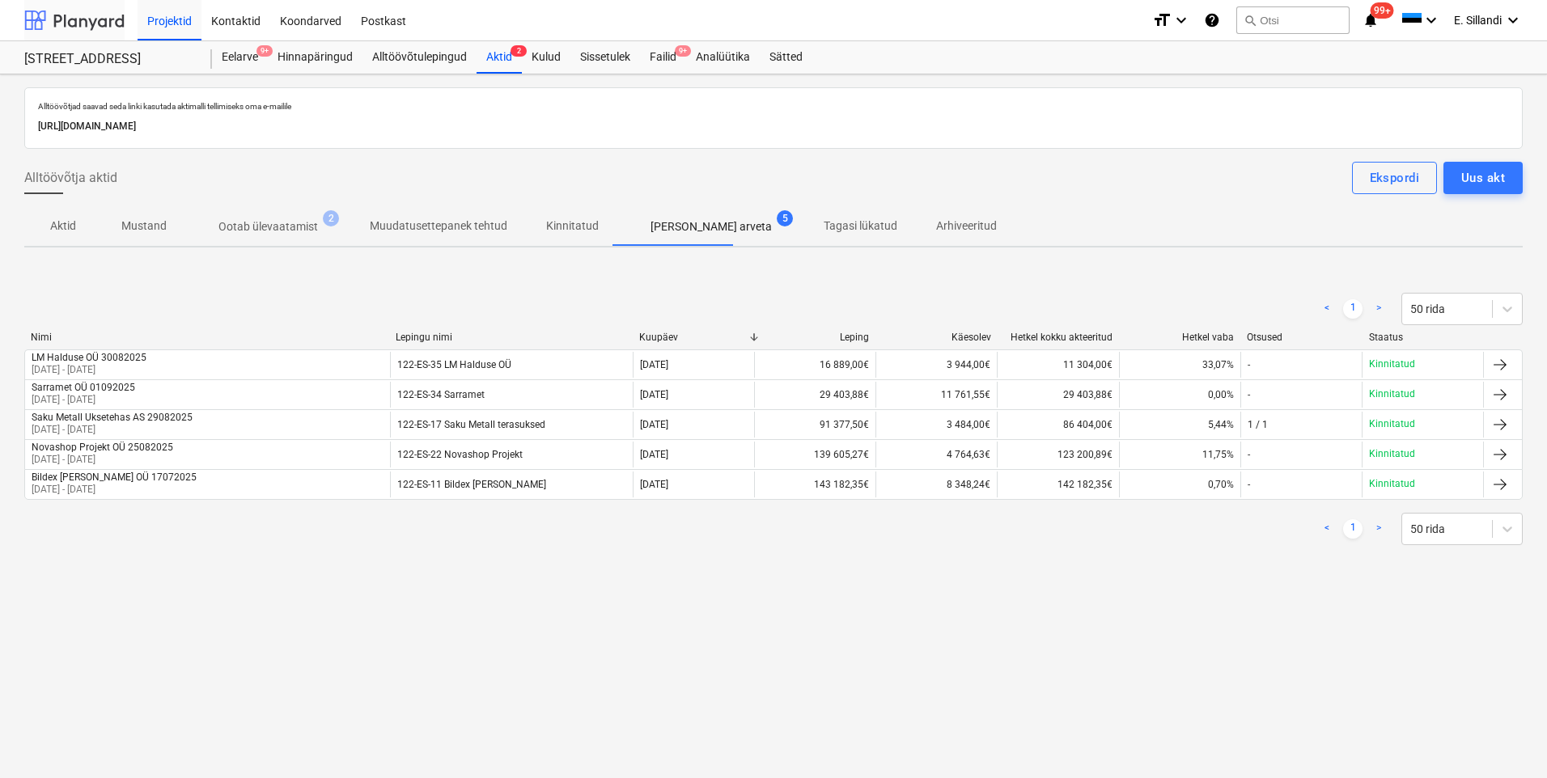
click at [104, 30] on div at bounding box center [74, 20] width 100 height 40
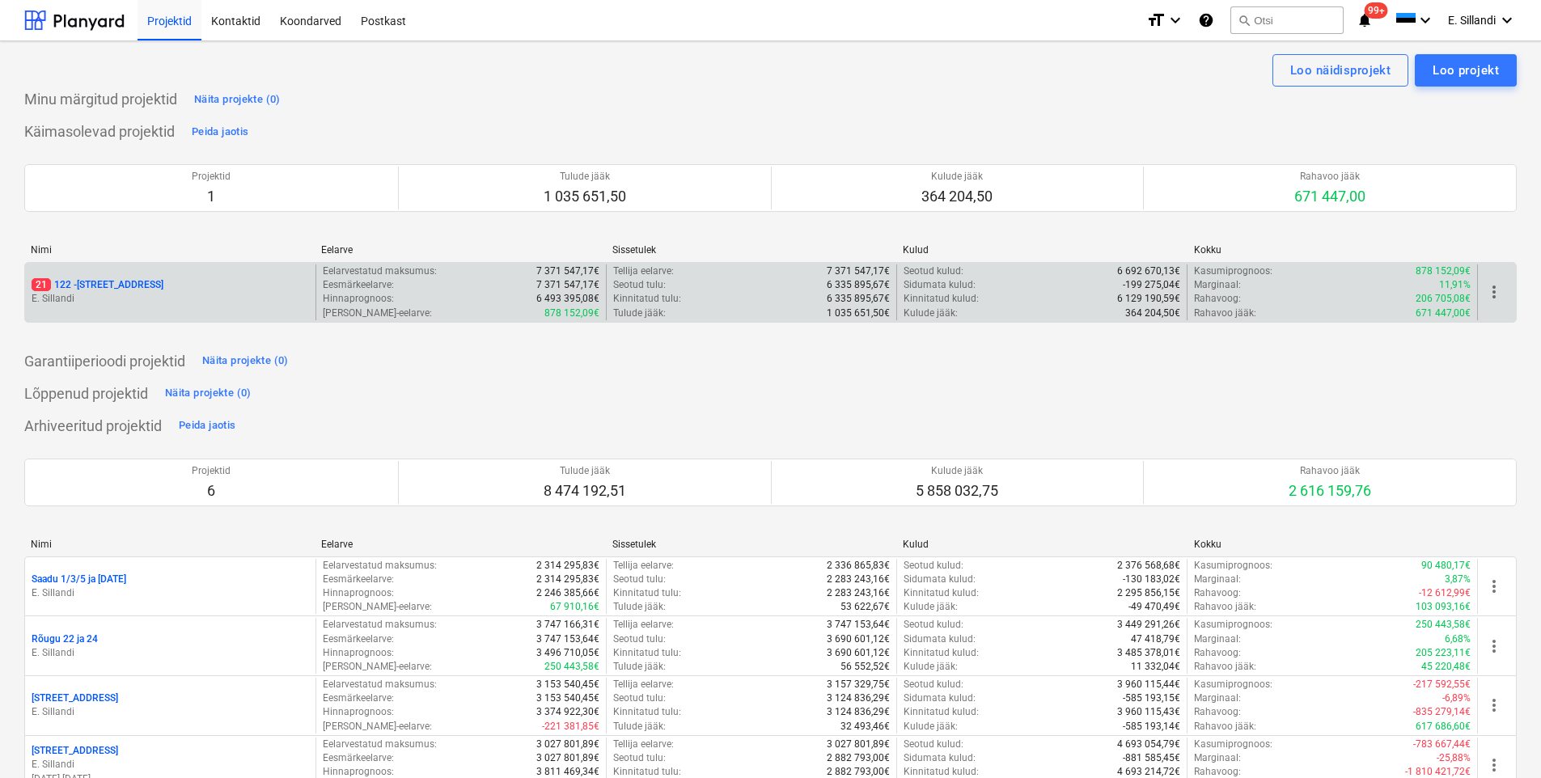
click at [117, 286] on p "21 122 - [STREET_ADDRESS]" at bounding box center [98, 285] width 132 height 14
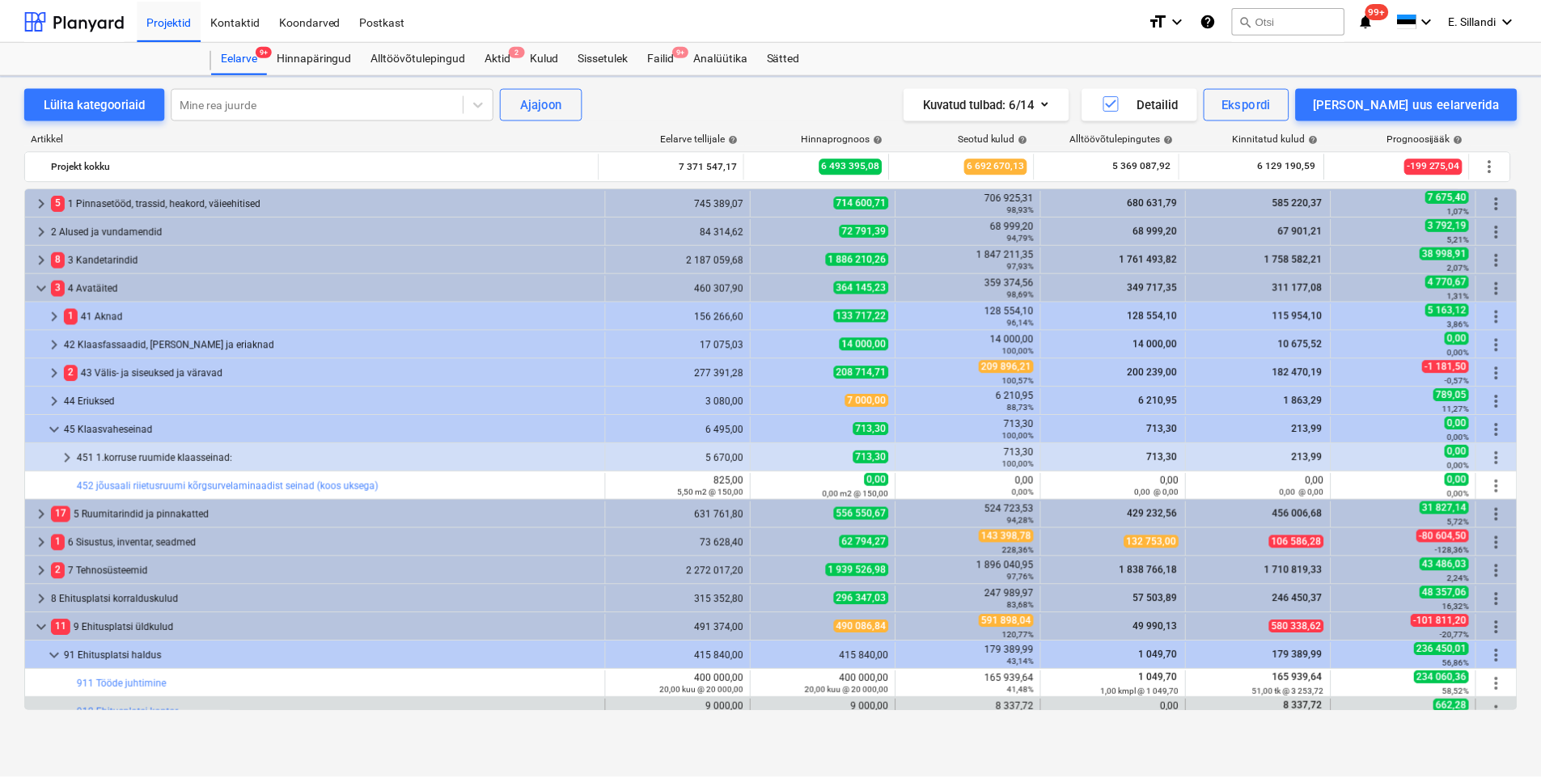
scroll to position [468, 0]
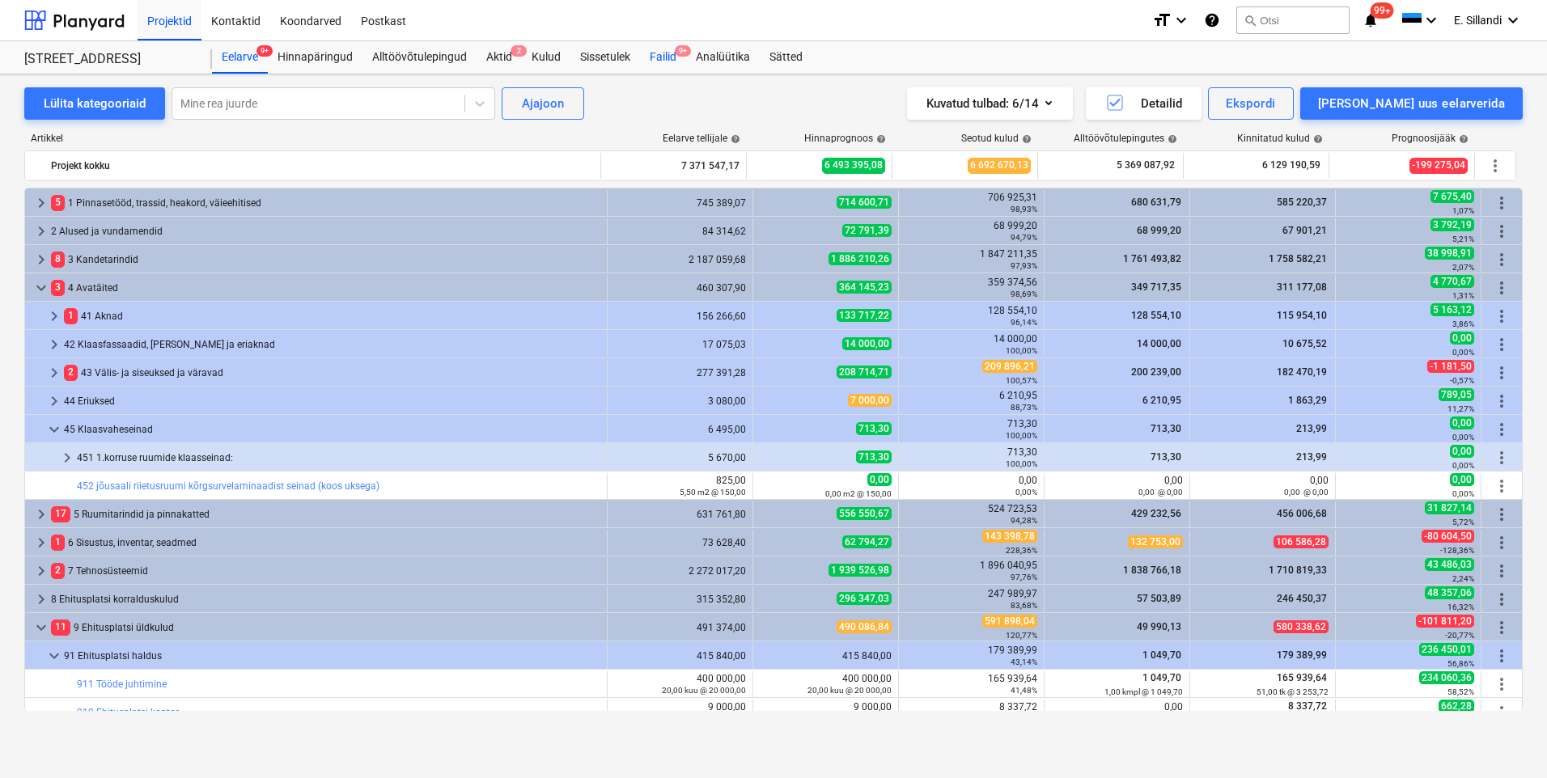
click at [668, 55] on div "Failid 9+" at bounding box center [663, 57] width 46 height 32
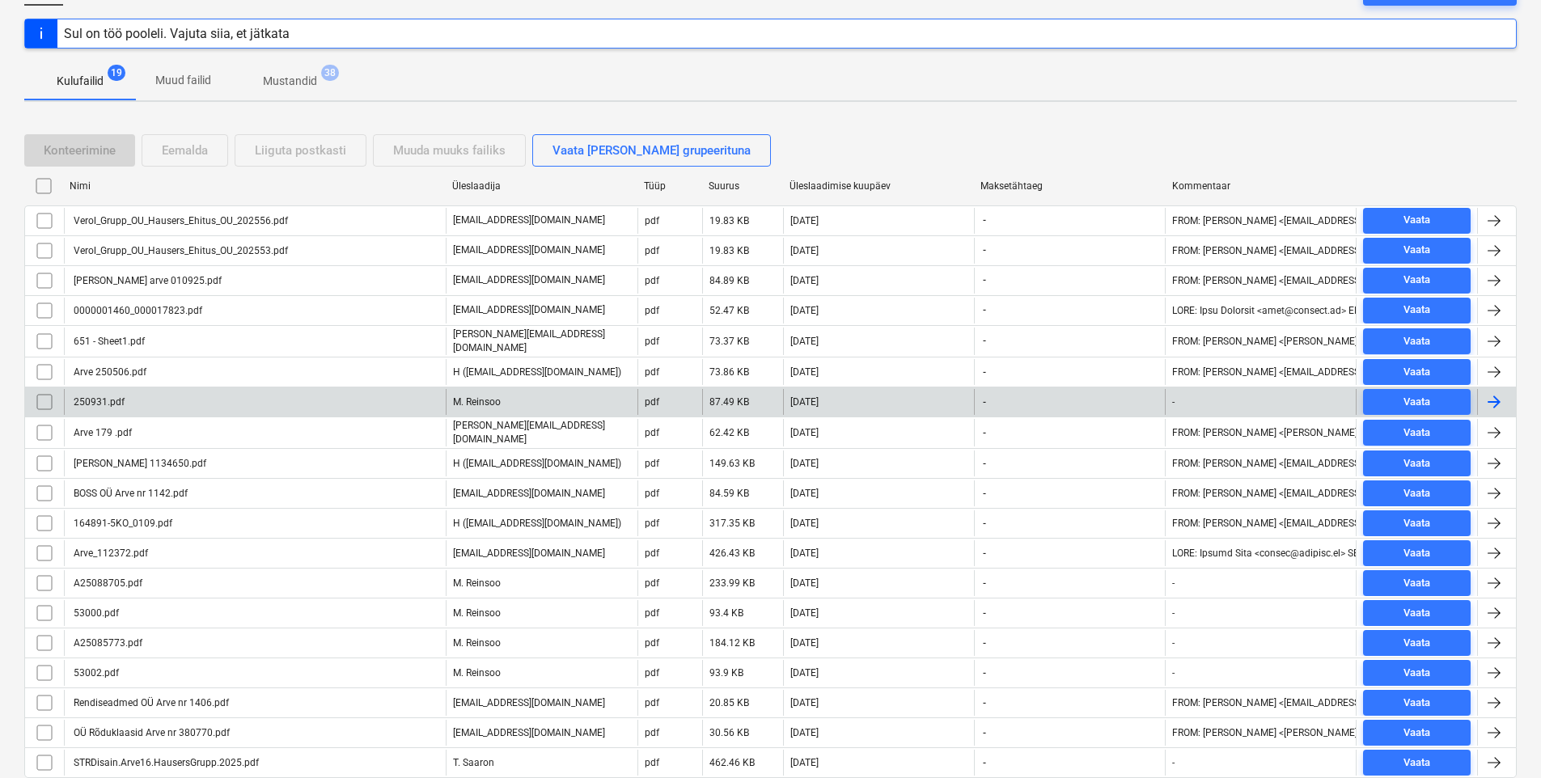
scroll to position [244, 0]
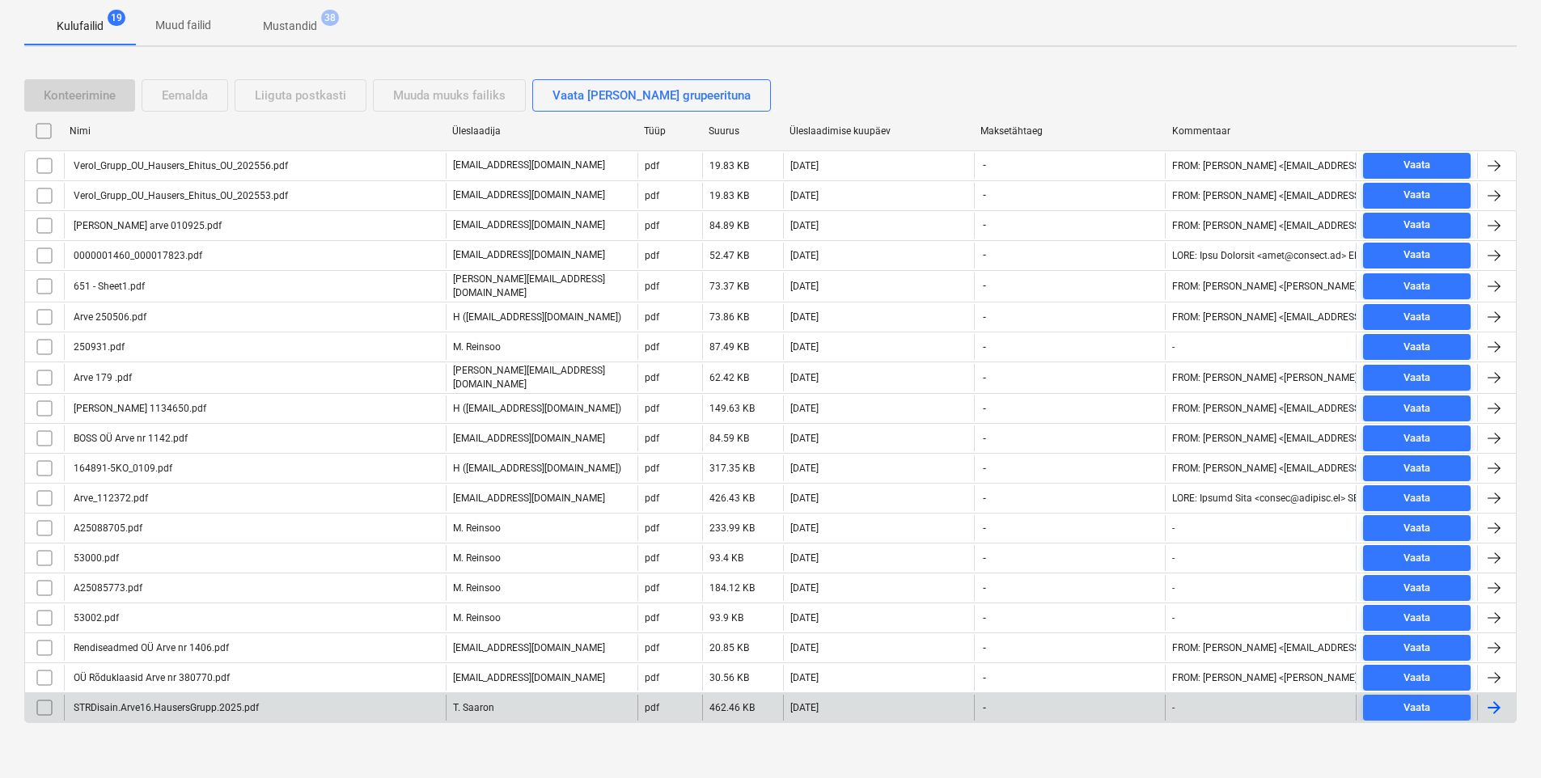
click at [125, 707] on div "STRDisain.Arve16.HausersGrupp.2025.pdf" at bounding box center [165, 707] width 188 height 11
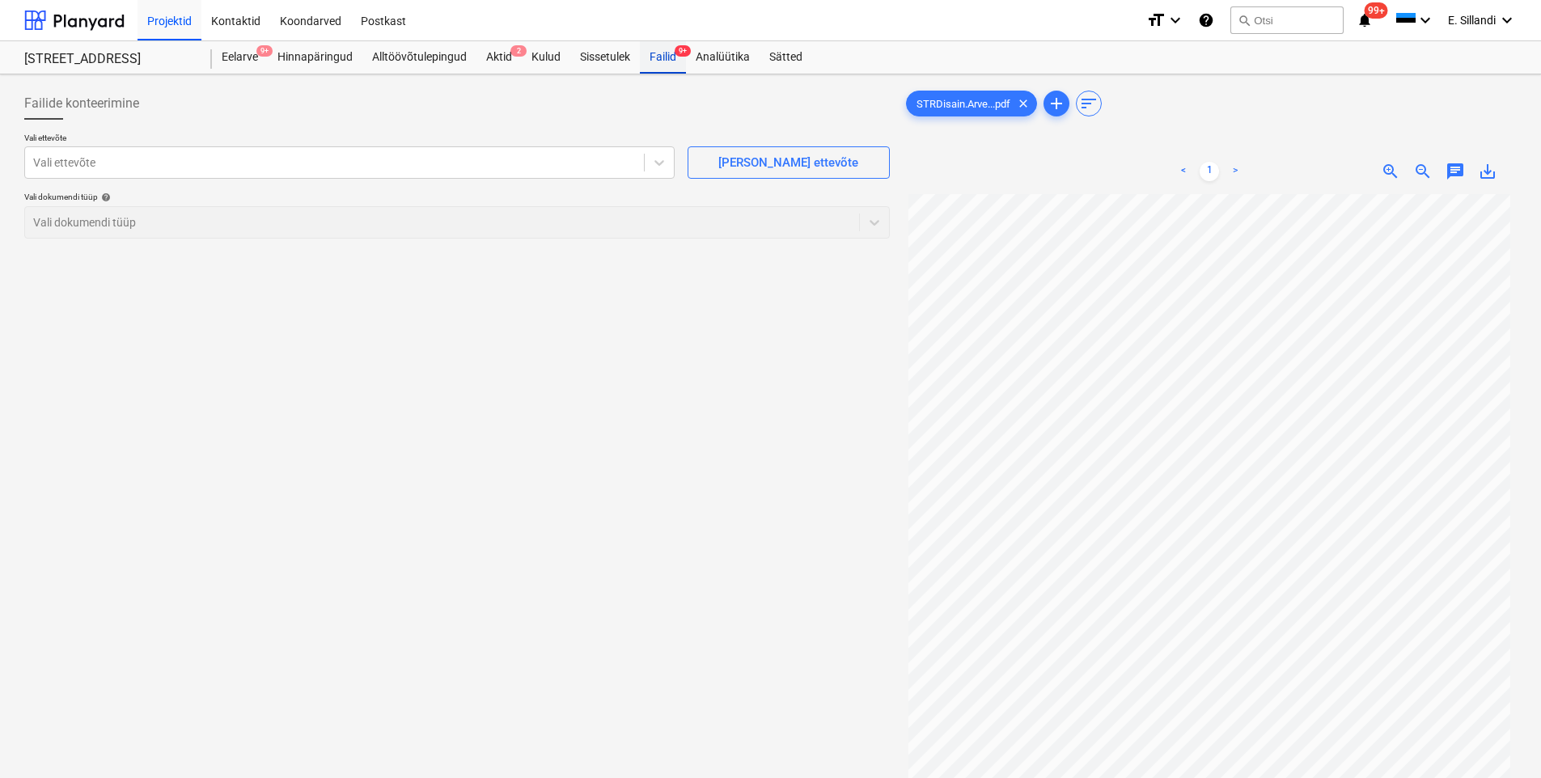
click at [671, 49] on div "Failid 9+" at bounding box center [663, 57] width 46 height 32
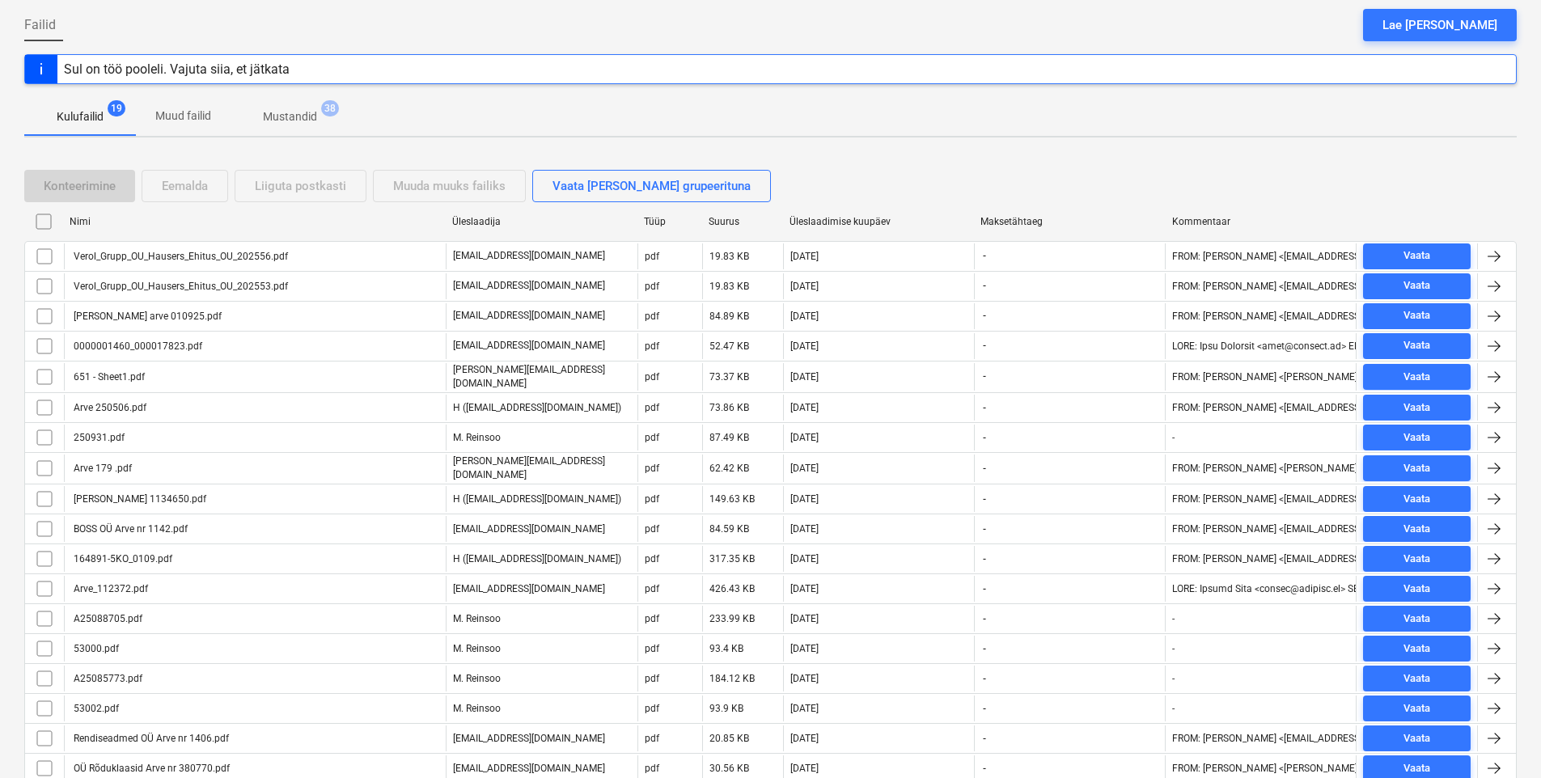
scroll to position [244, 0]
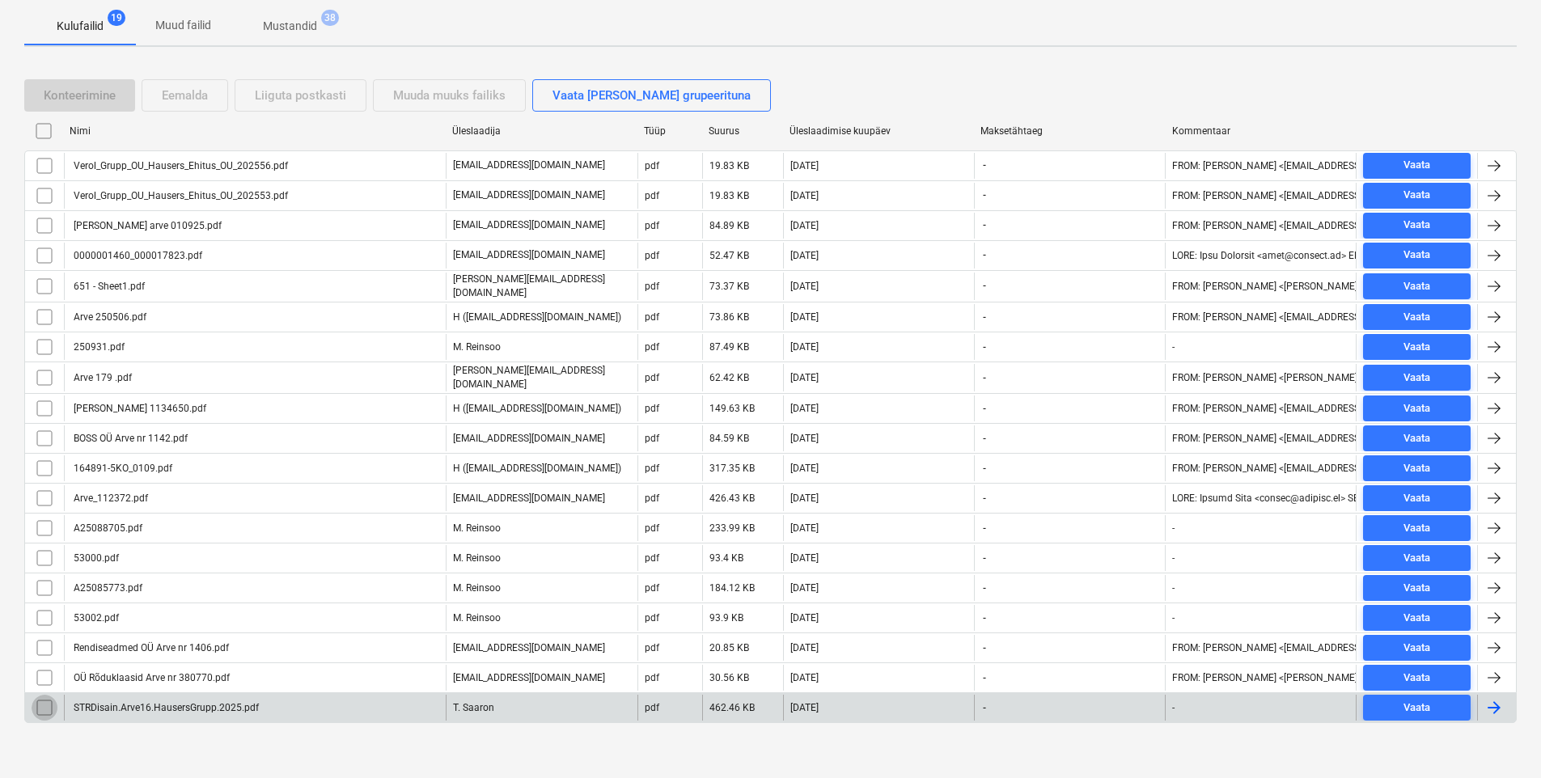
click at [39, 705] on input "checkbox" at bounding box center [45, 708] width 26 height 26
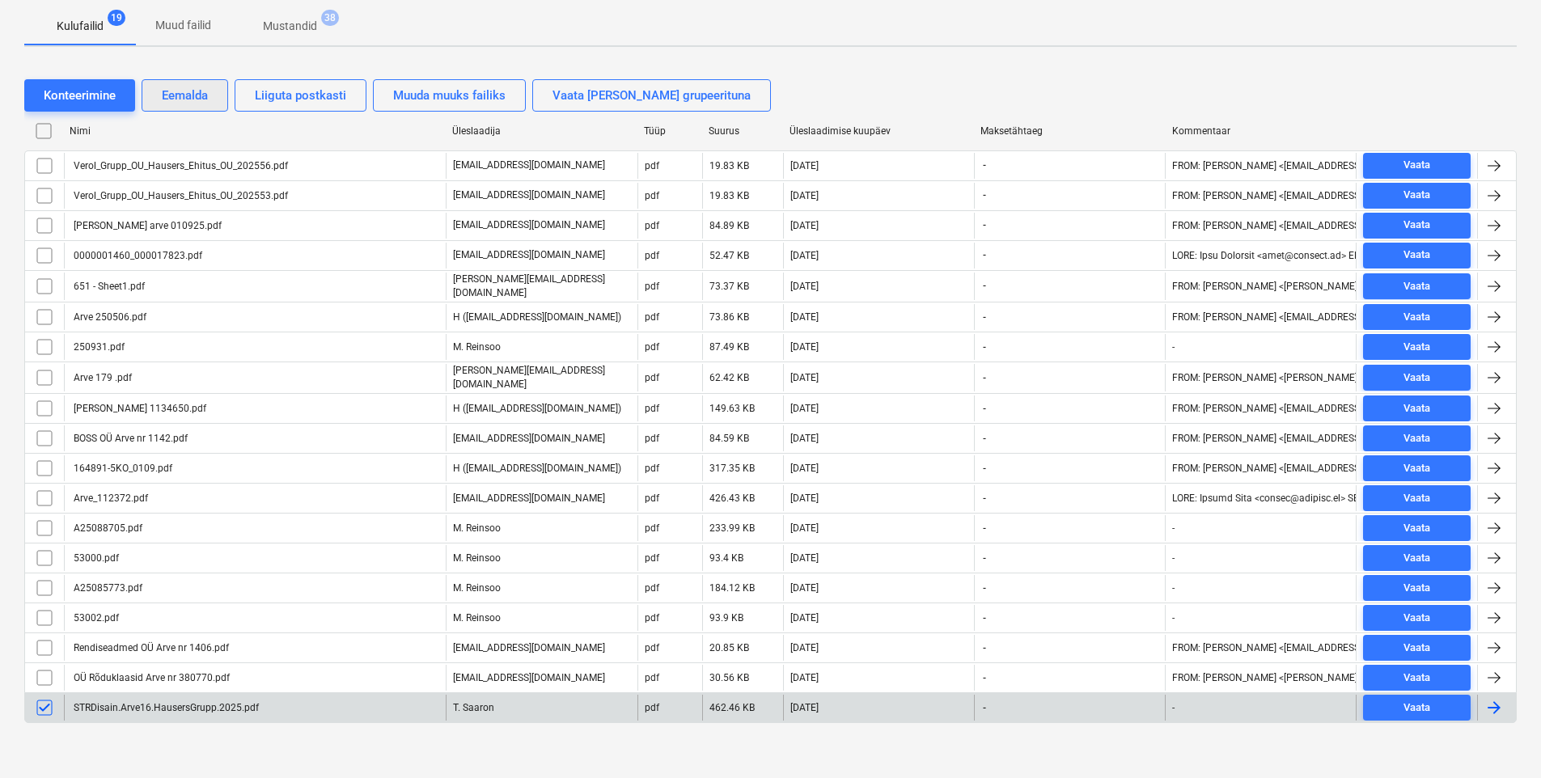
click at [205, 93] on div "Eemalda" at bounding box center [185, 95] width 46 height 21
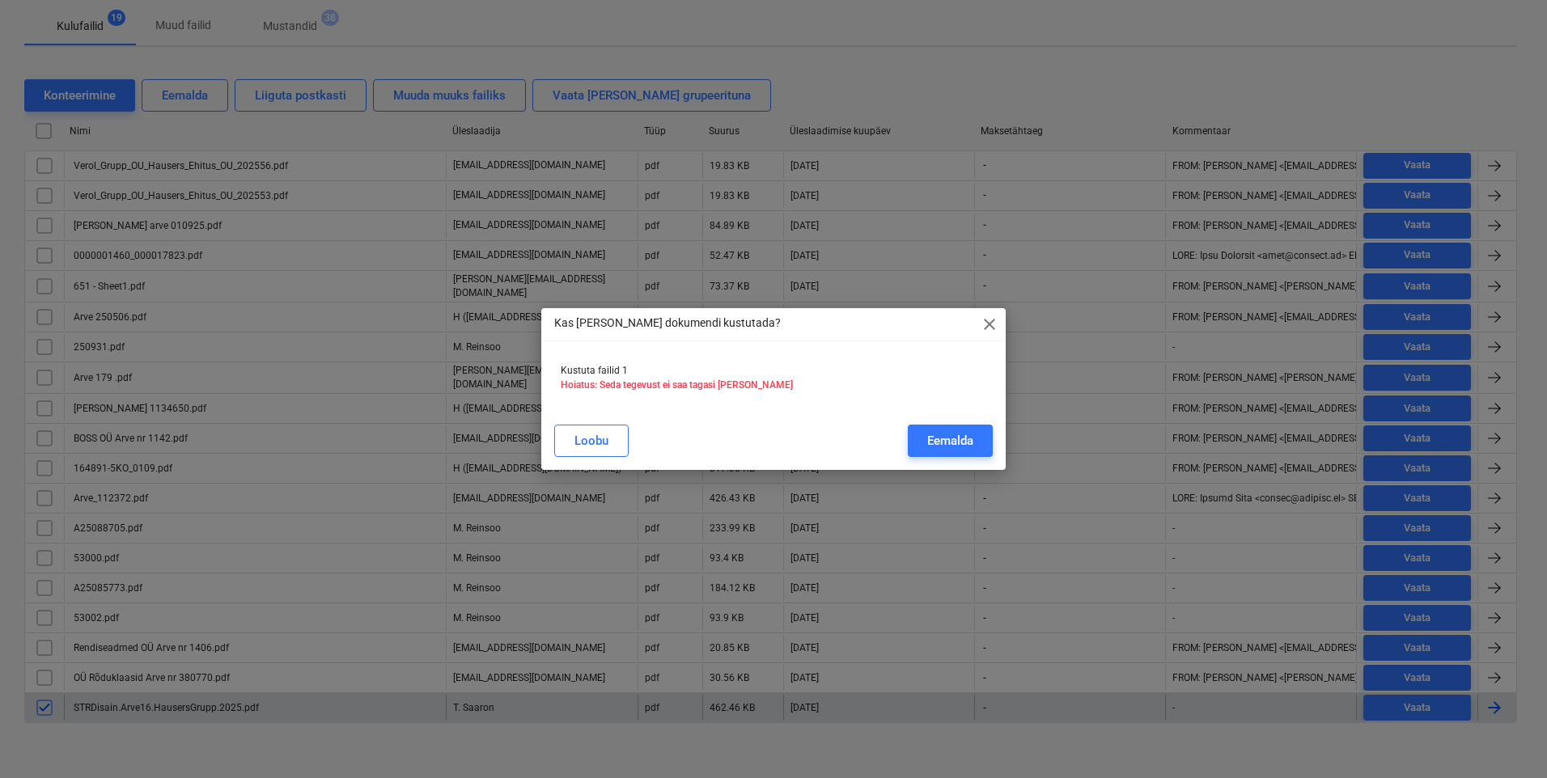
click at [927, 436] on div "Eemalda" at bounding box center [950, 440] width 46 height 21
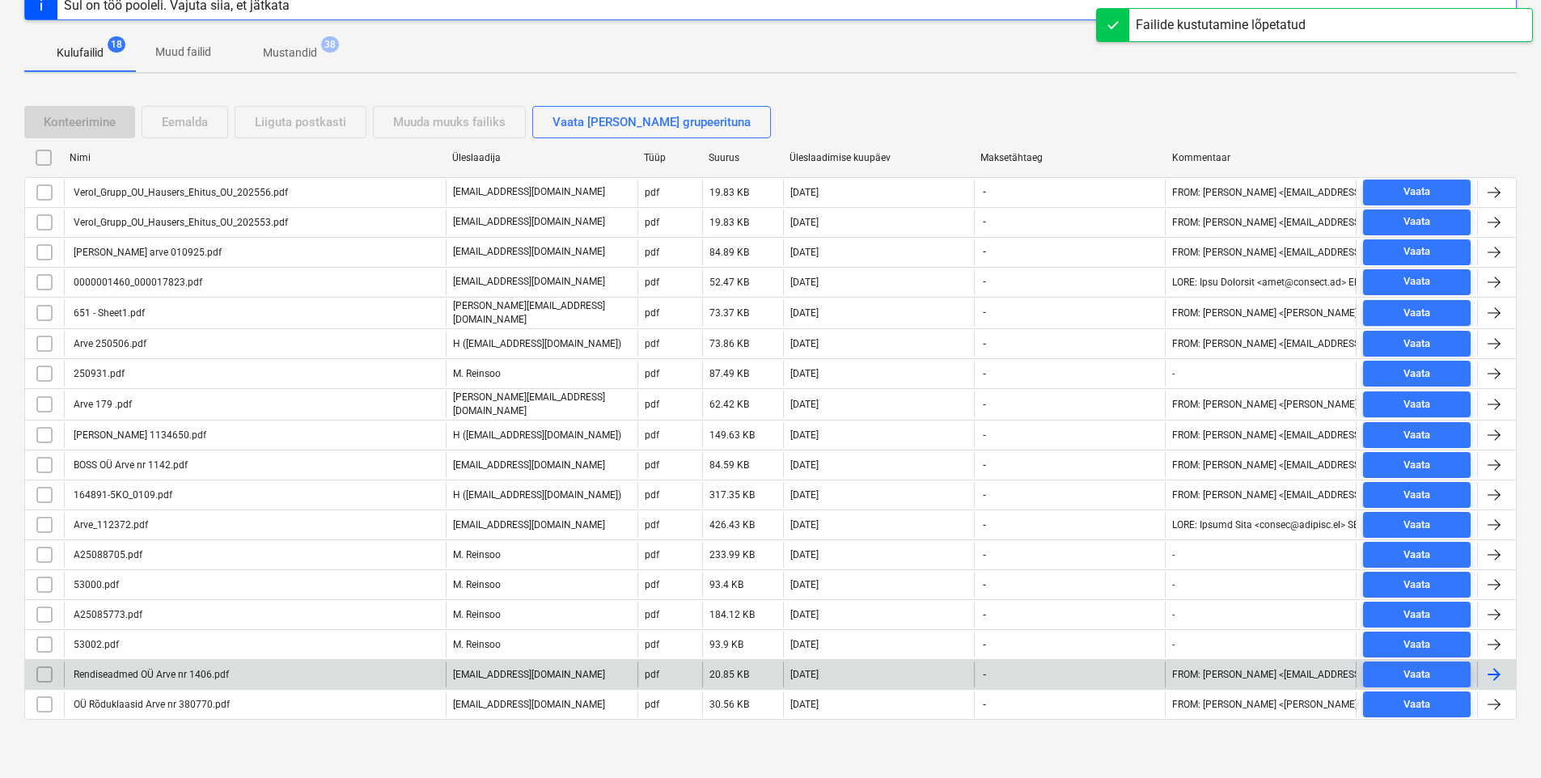
scroll to position [214, 0]
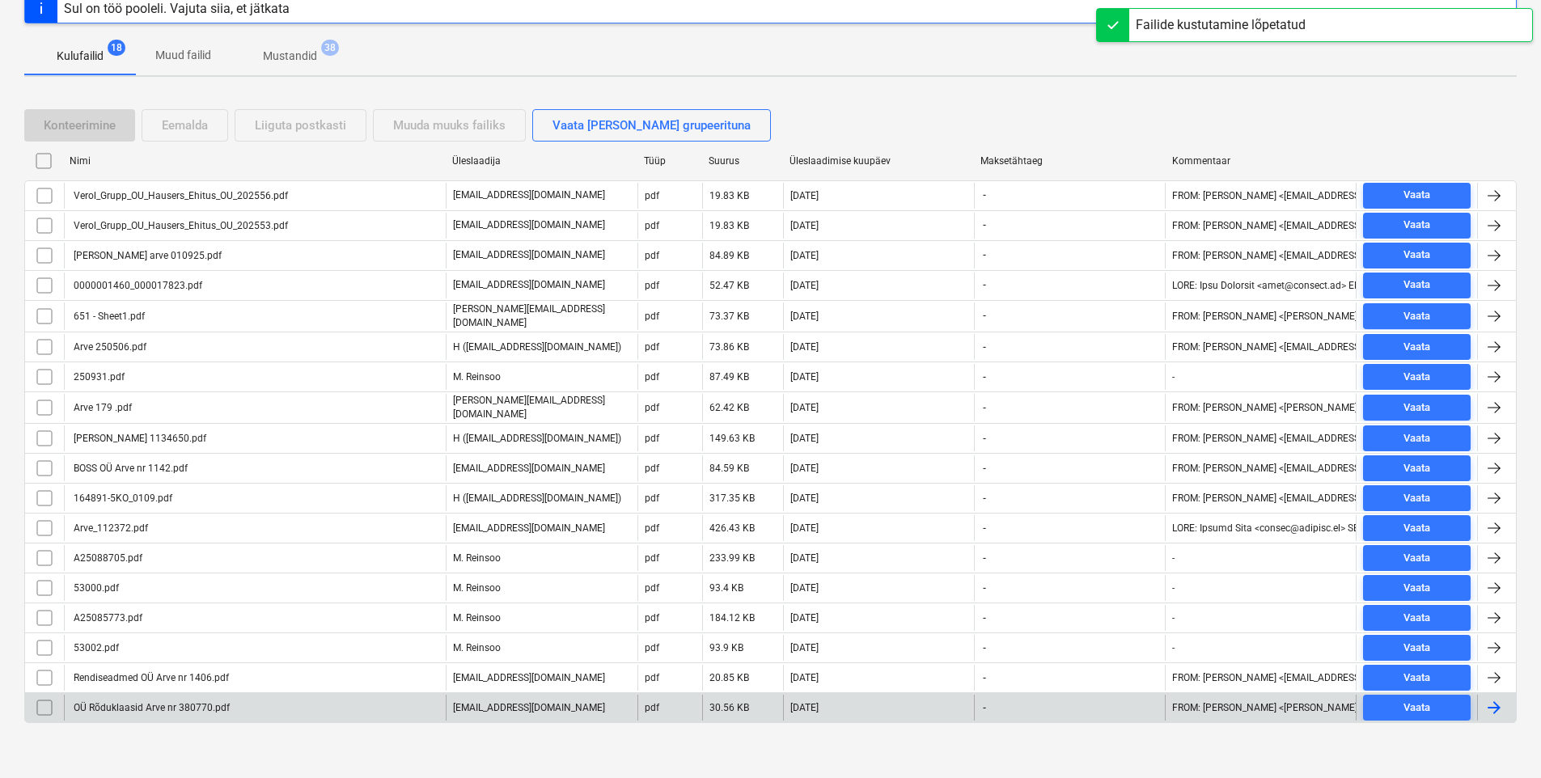
click at [183, 702] on div "OÜ Rõduklaasid Arve nr 380770.pdf" at bounding box center [150, 707] width 159 height 11
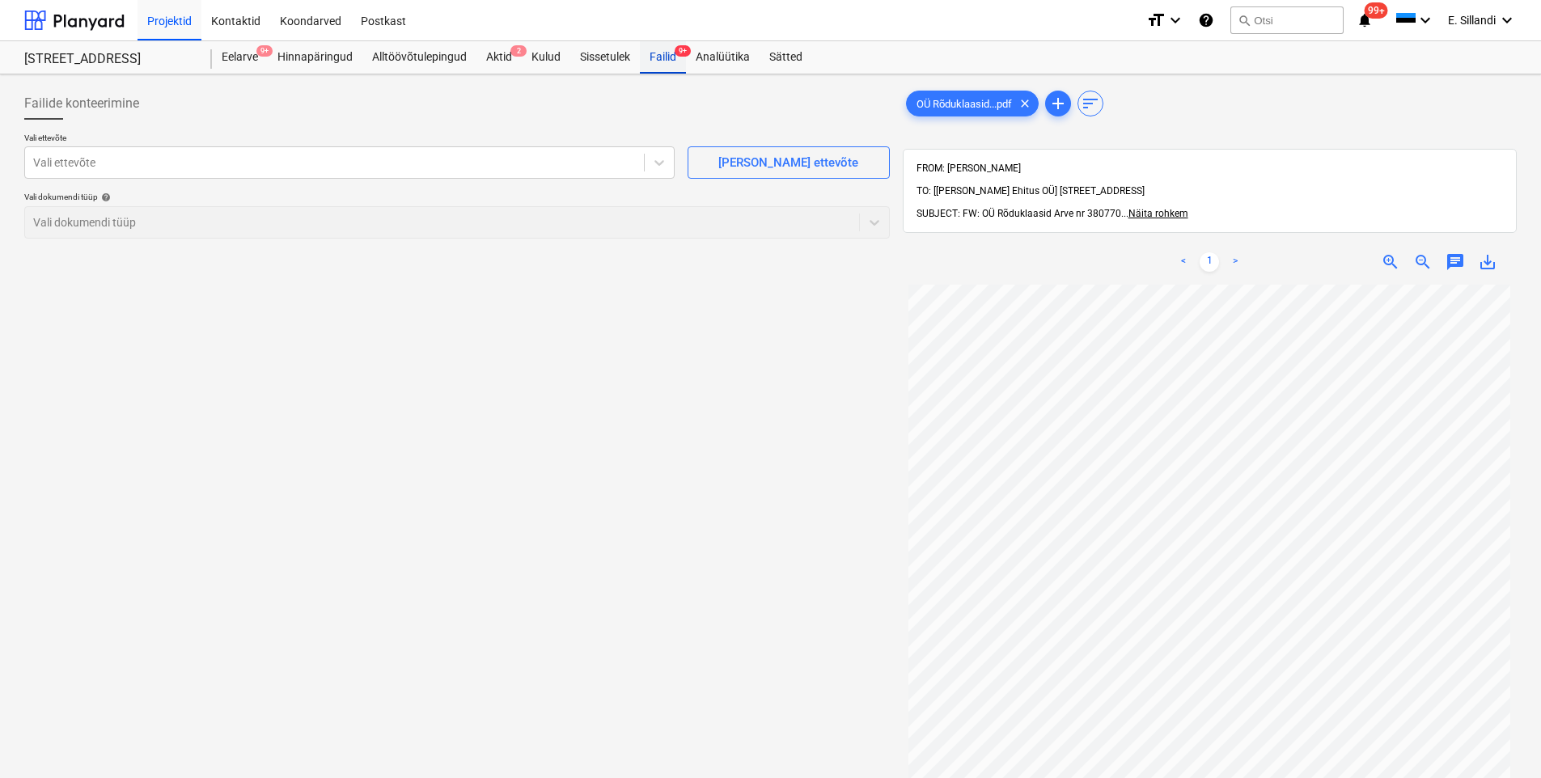
click at [659, 57] on div "Failid 9+" at bounding box center [663, 57] width 46 height 32
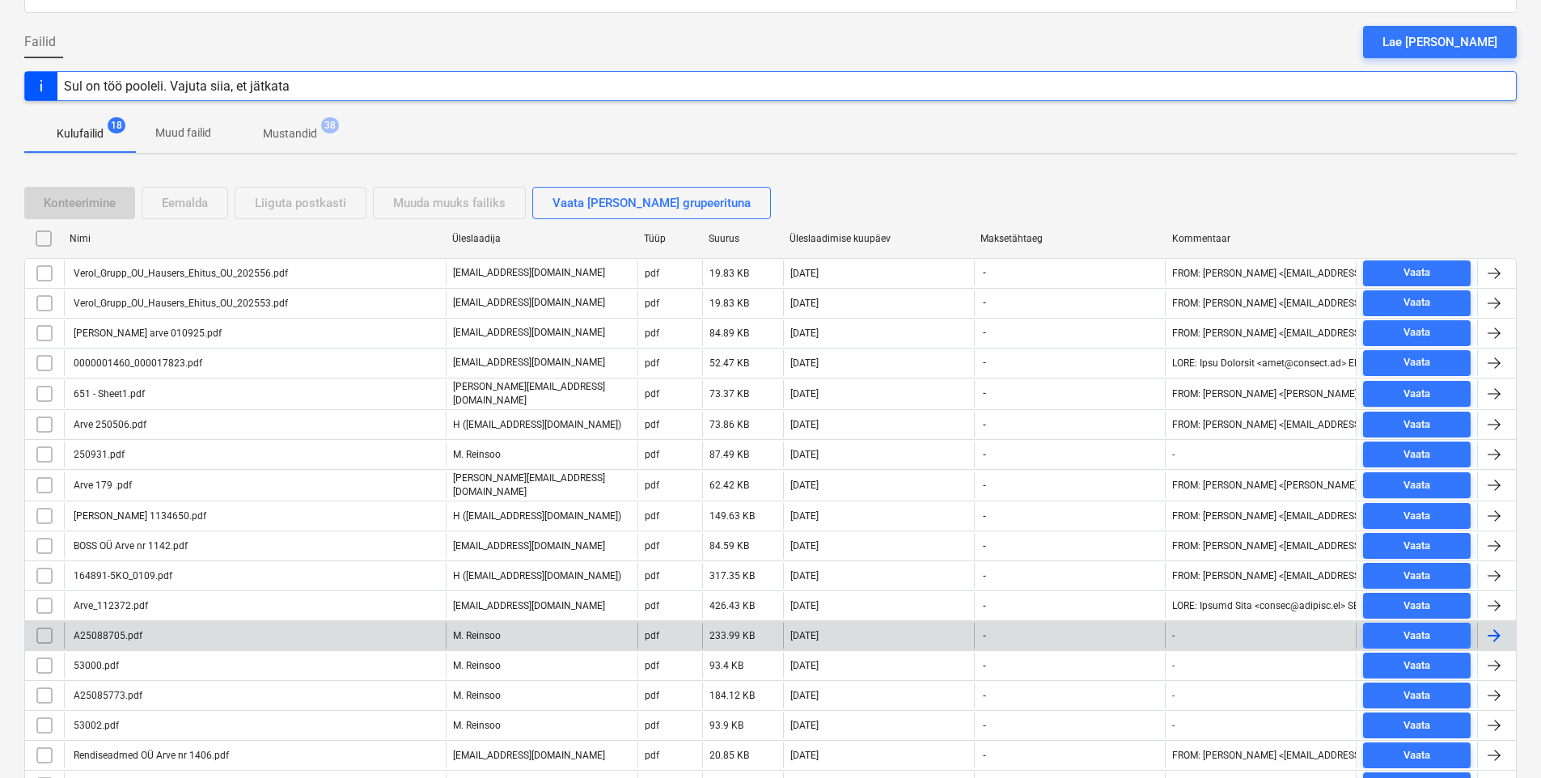
scroll to position [214, 0]
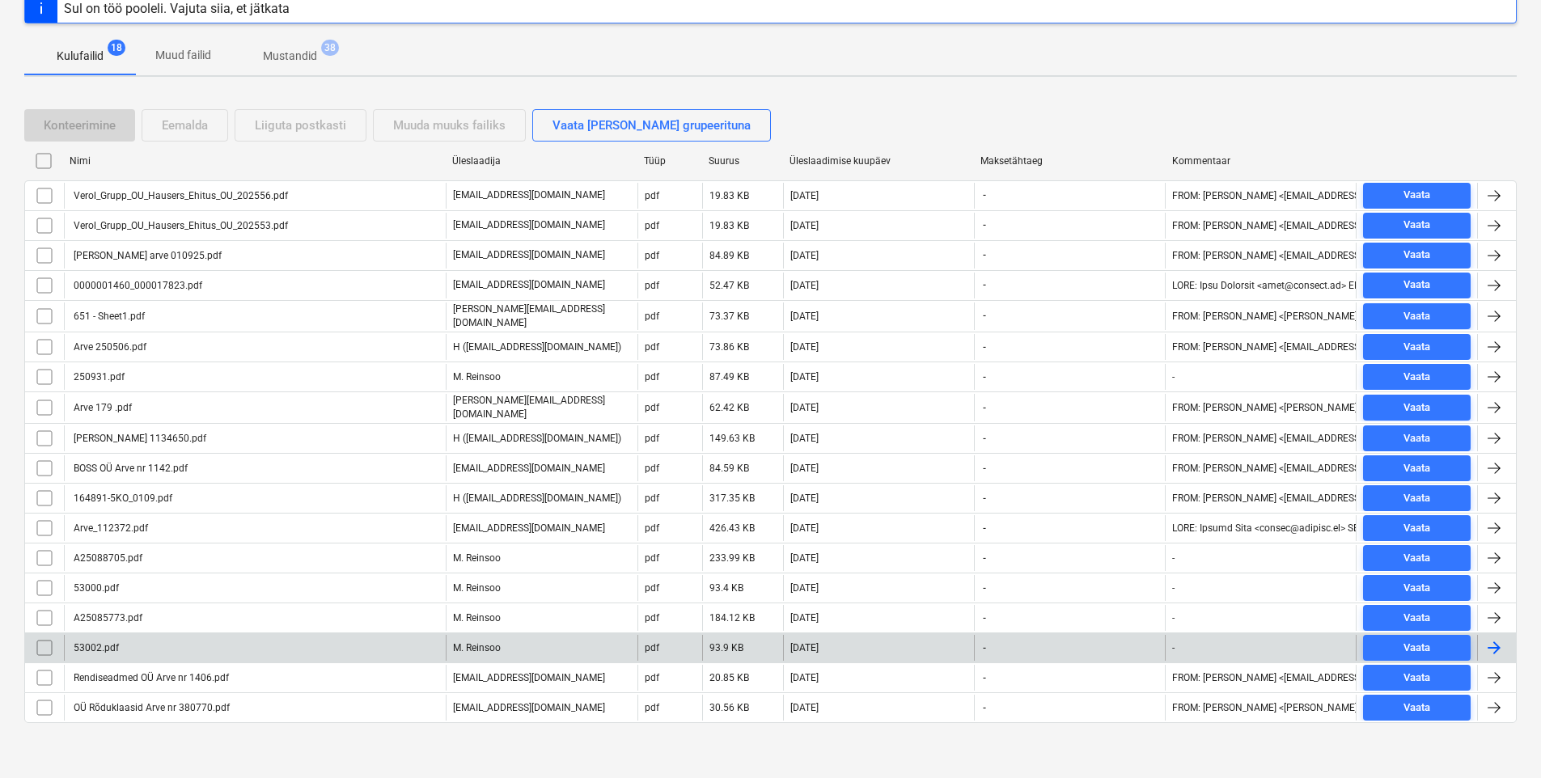
click at [167, 641] on div "53002.pdf" at bounding box center [255, 648] width 382 height 26
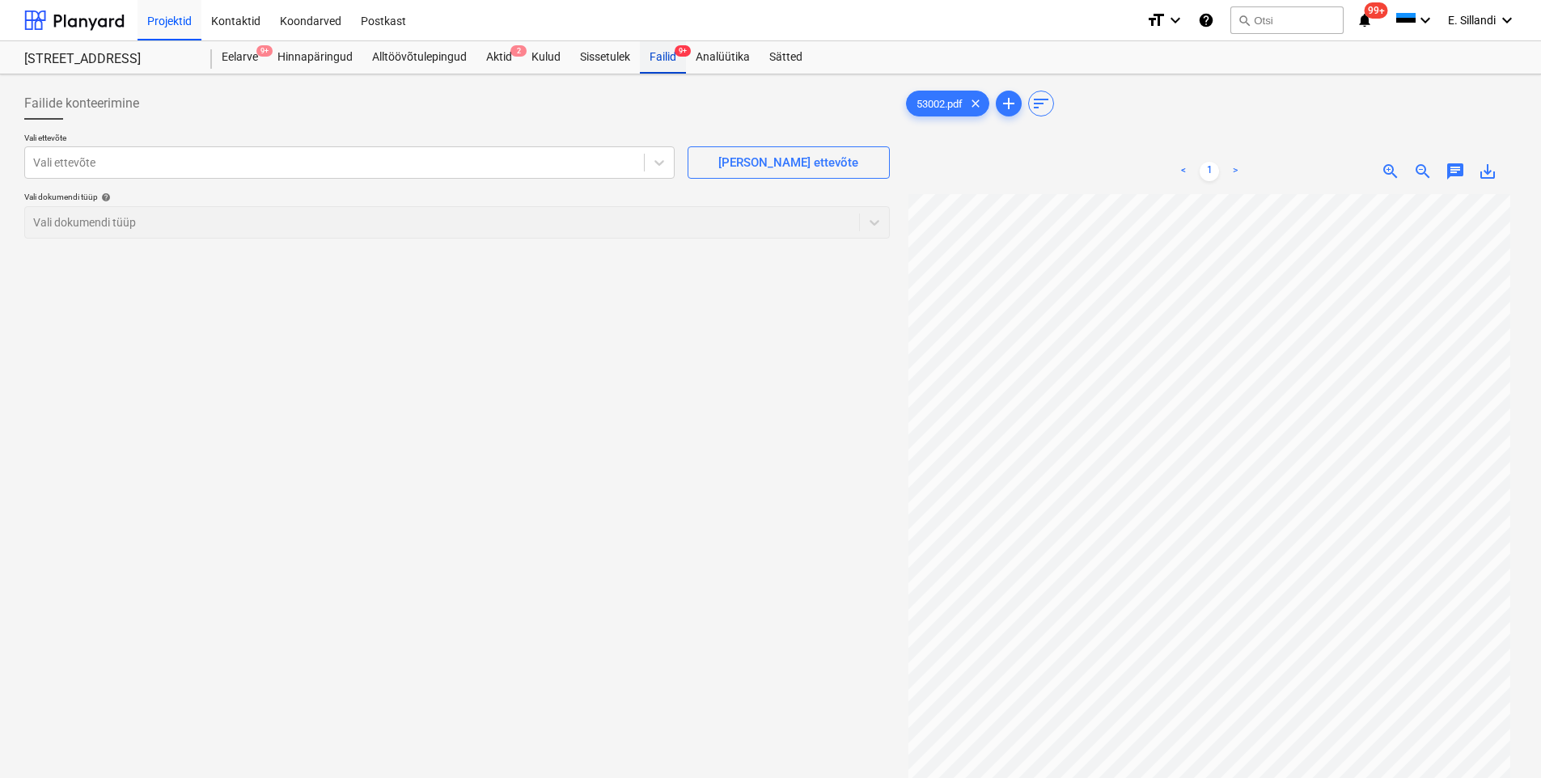
click at [665, 70] on div "Failid 9+" at bounding box center [663, 57] width 46 height 32
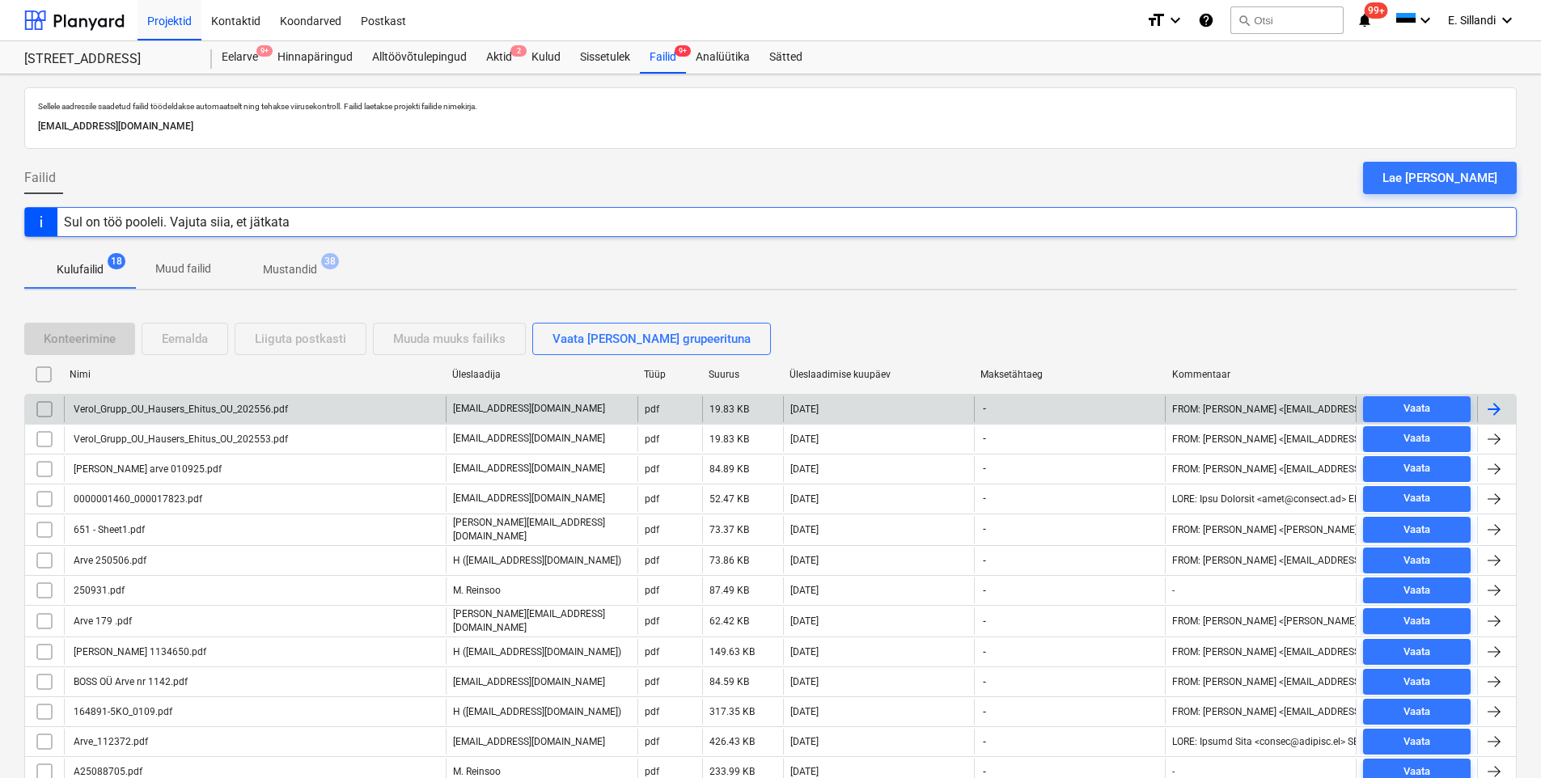
click at [175, 415] on div "Verol_Grupp_OU_Hausers_Ehitus_OU_202556.pdf" at bounding box center [255, 409] width 382 height 26
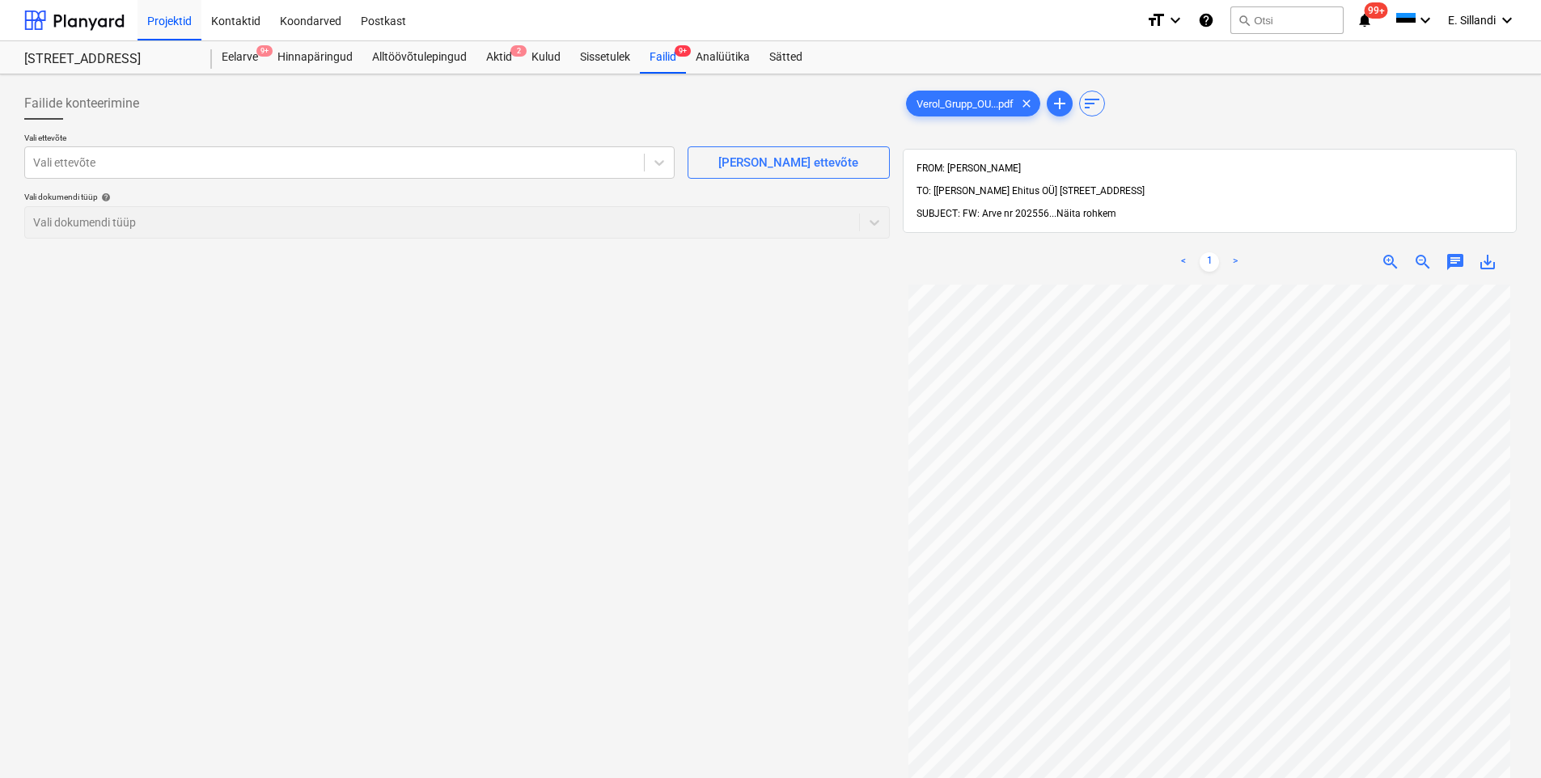
click at [1072, 208] on span "Näita rohkem" at bounding box center [1087, 213] width 60 height 11
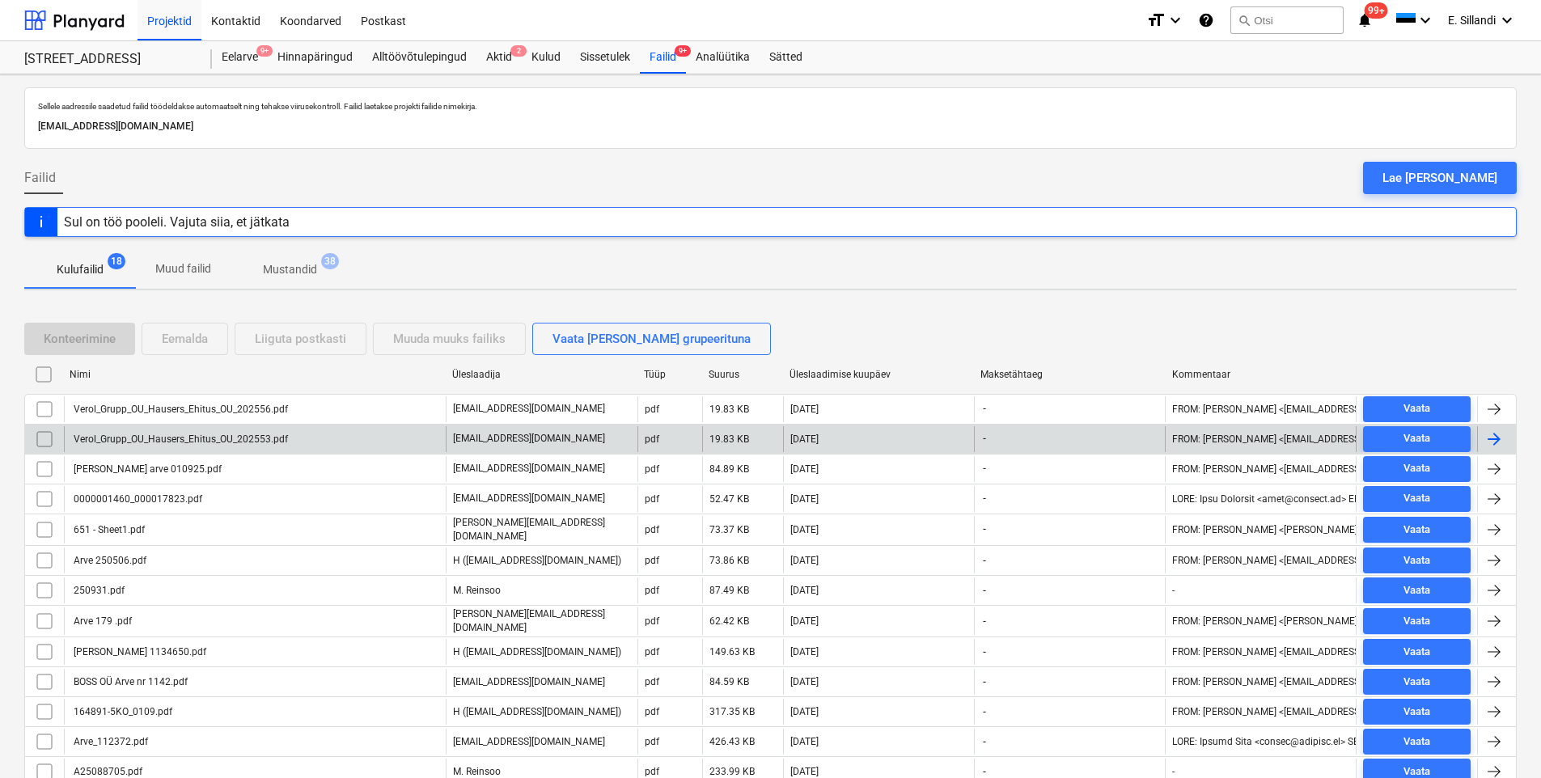
click at [226, 432] on div "Verol_Grupp_OU_Hausers_Ehitus_OU_202553.pdf" at bounding box center [255, 439] width 382 height 26
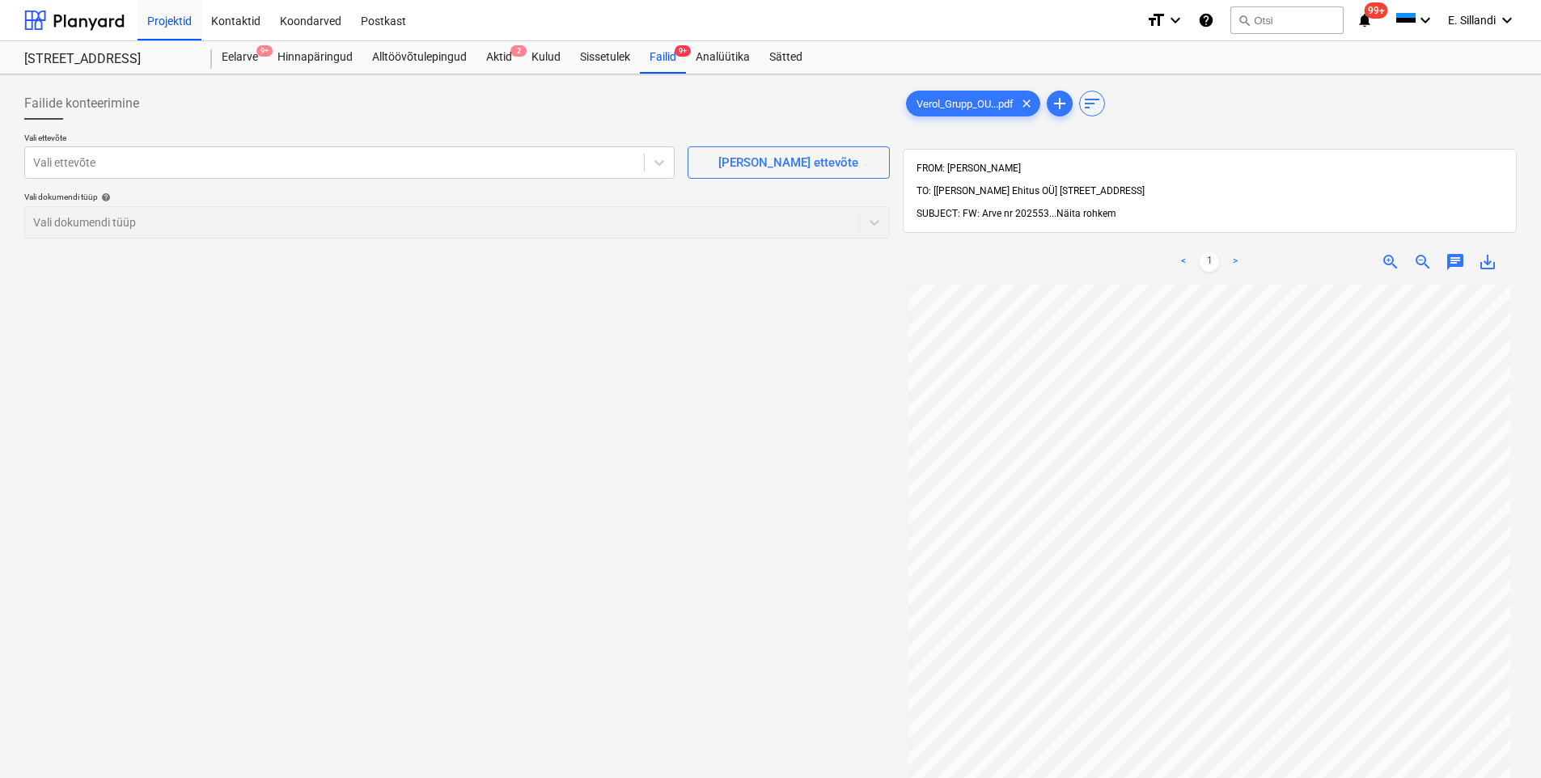
click at [1105, 208] on span "Näita rohkem" at bounding box center [1087, 213] width 60 height 11
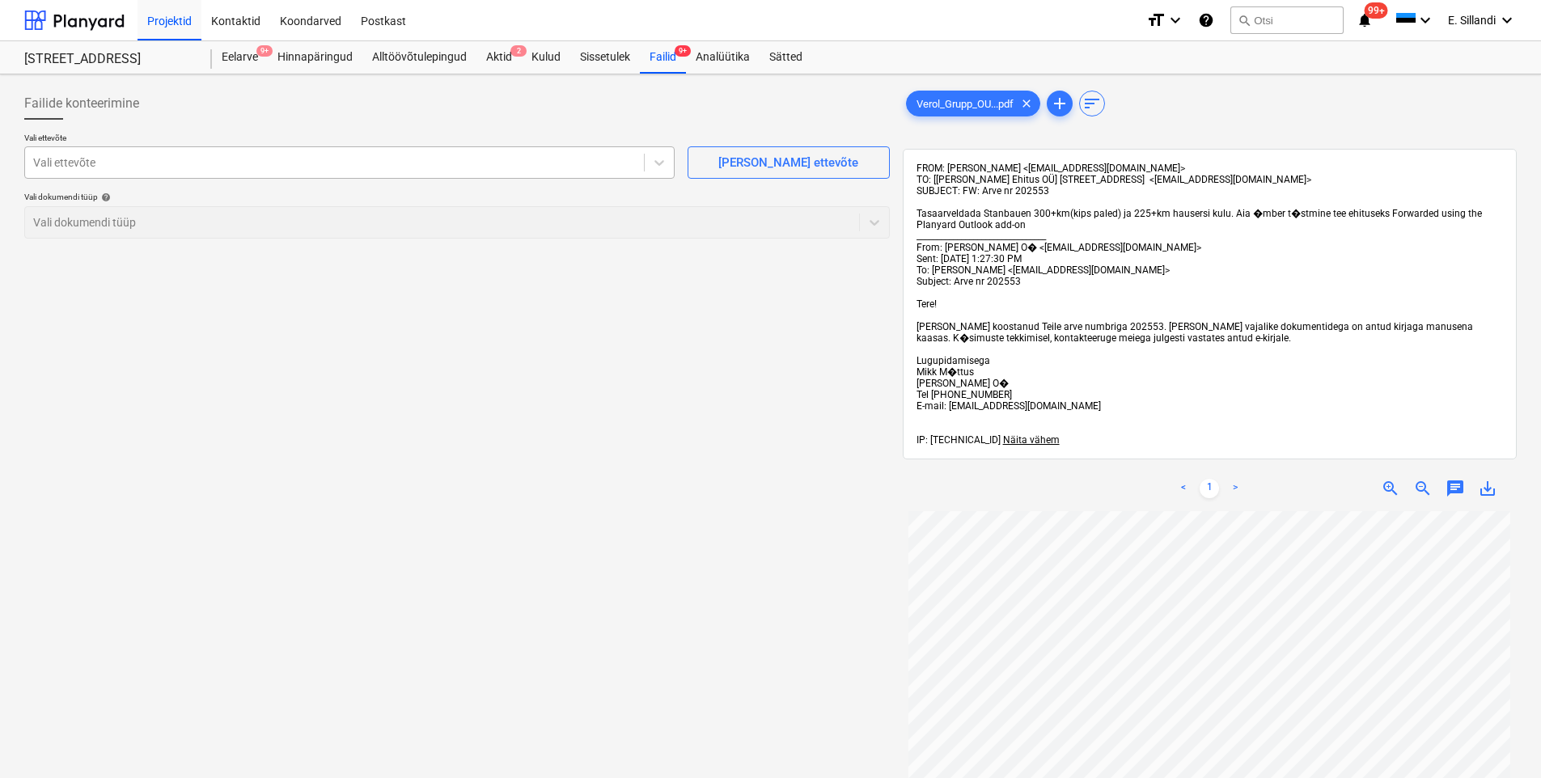
click at [426, 172] on div "Vali ettevõte" at bounding box center [334, 162] width 619 height 23
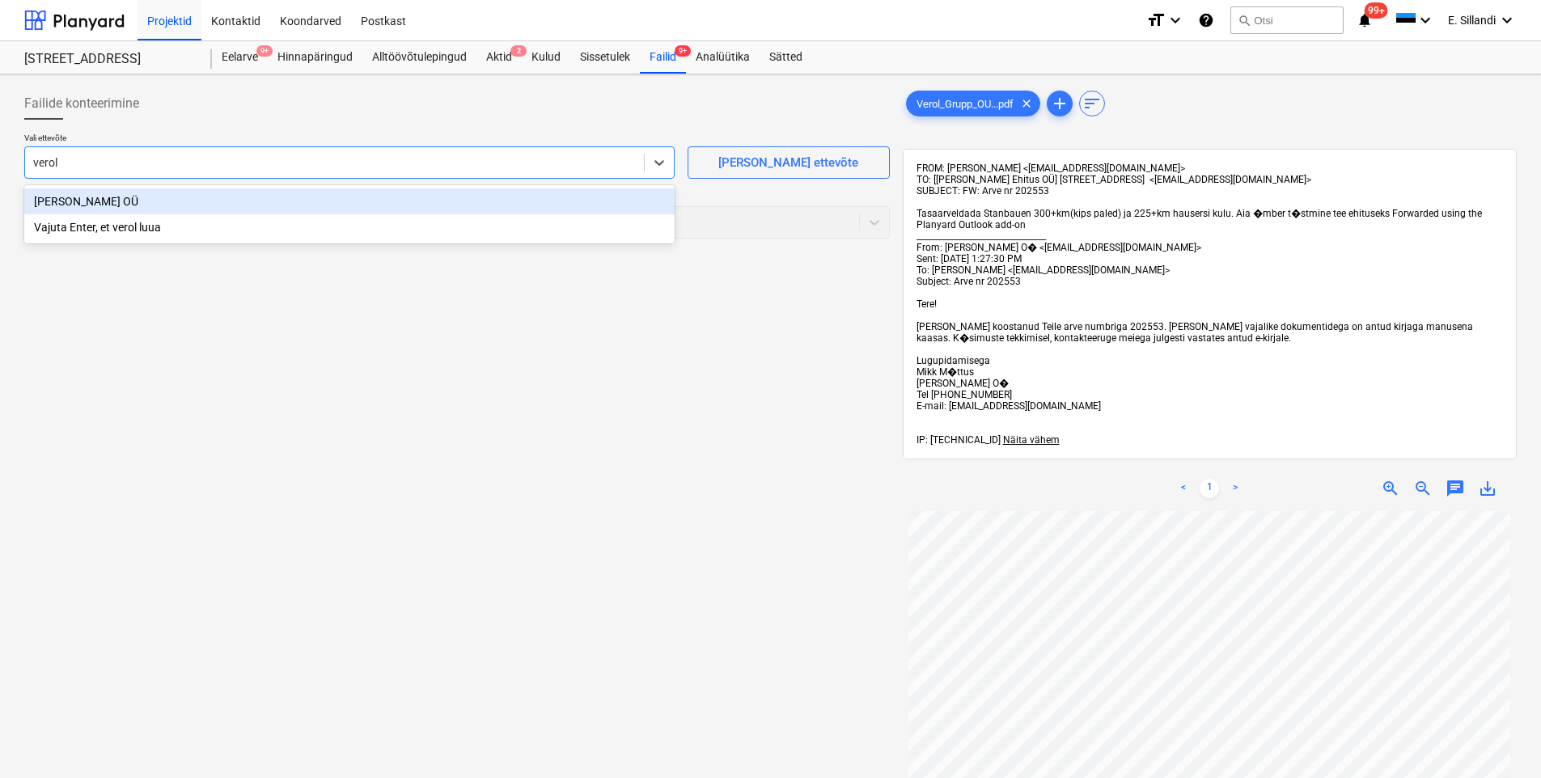
click at [184, 206] on div "[PERSON_NAME] OÜ" at bounding box center [349, 202] width 651 height 26
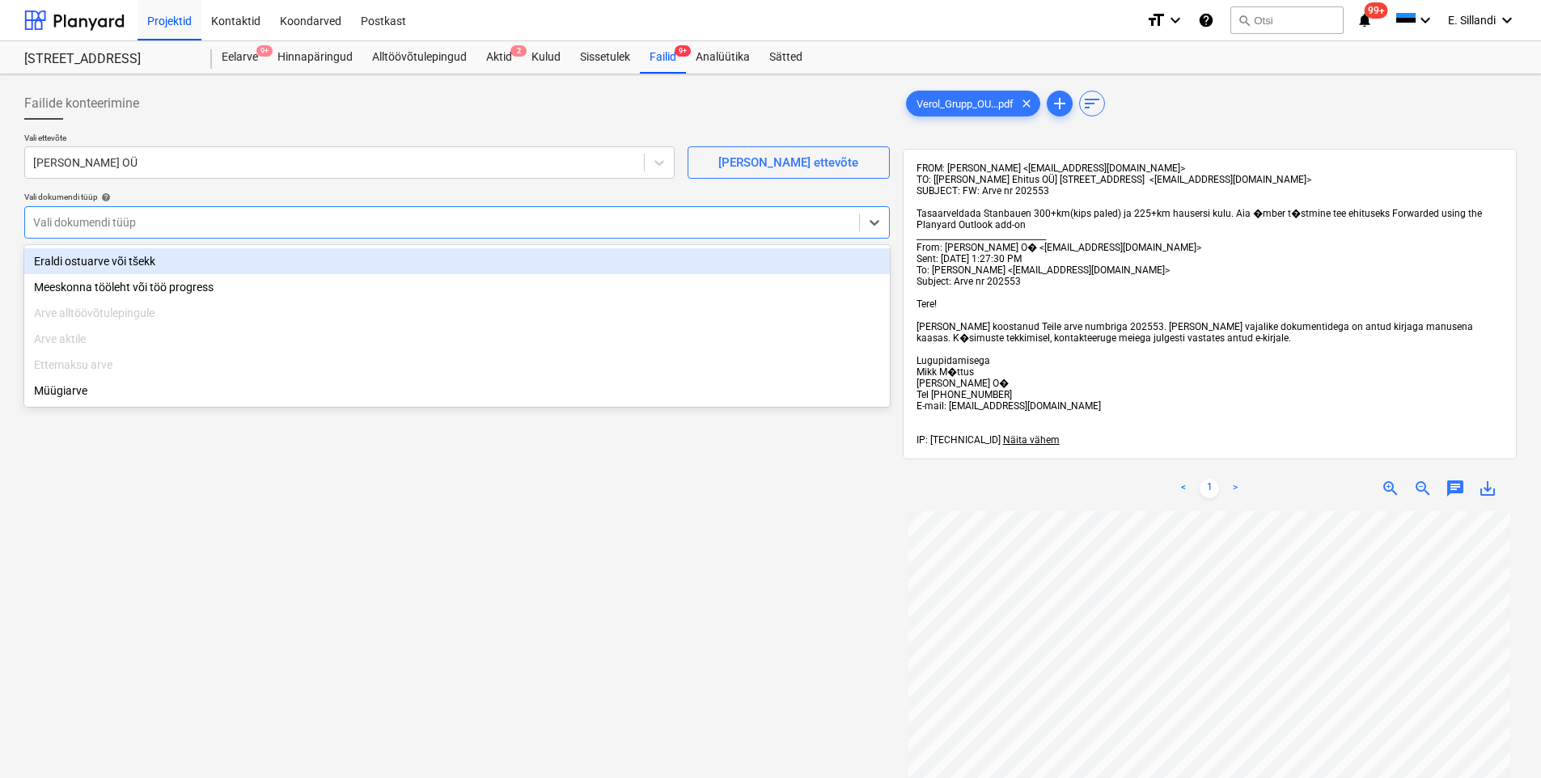
click at [173, 227] on div at bounding box center [442, 222] width 818 height 16
click at [150, 261] on div "Eraldi ostuarve või tšekk" at bounding box center [457, 261] width 866 height 26
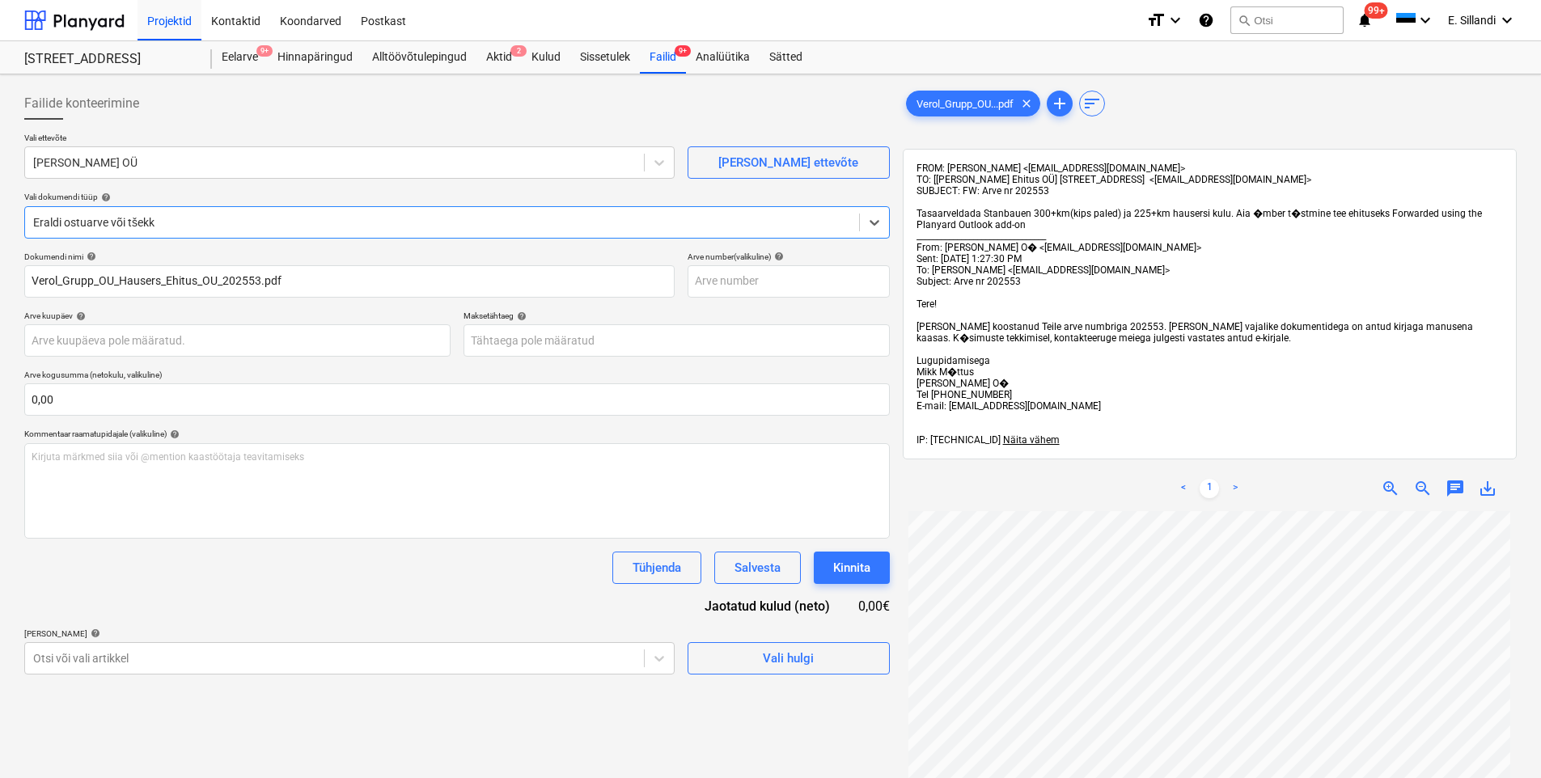
scroll to position [378, 0]
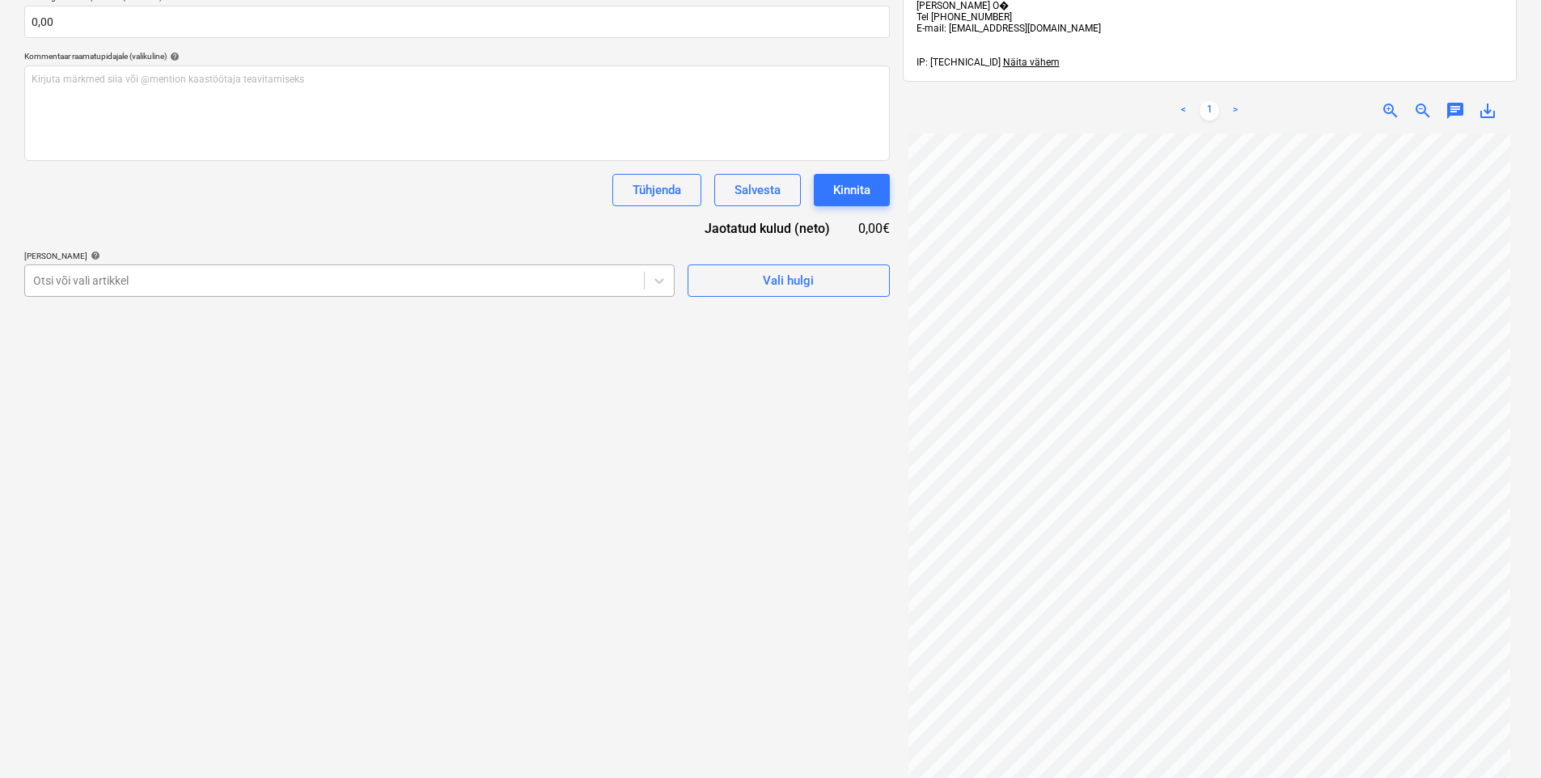
click at [214, 290] on div "Otsi või vali artikkel" at bounding box center [334, 280] width 619 height 23
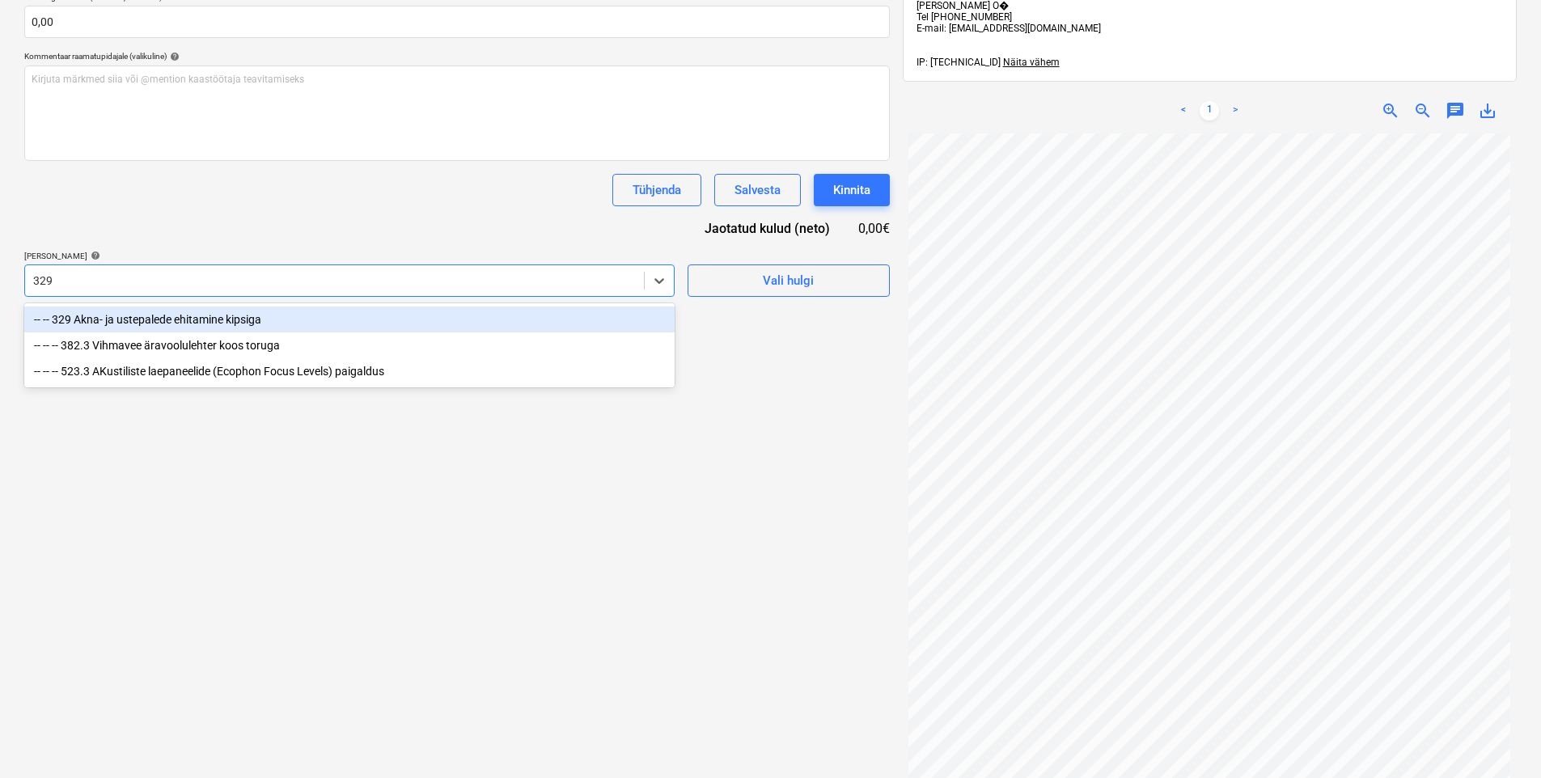
click at [139, 318] on div "-- -- 329 Akna- ja ustepalede ehitamine kipsiga" at bounding box center [349, 320] width 651 height 26
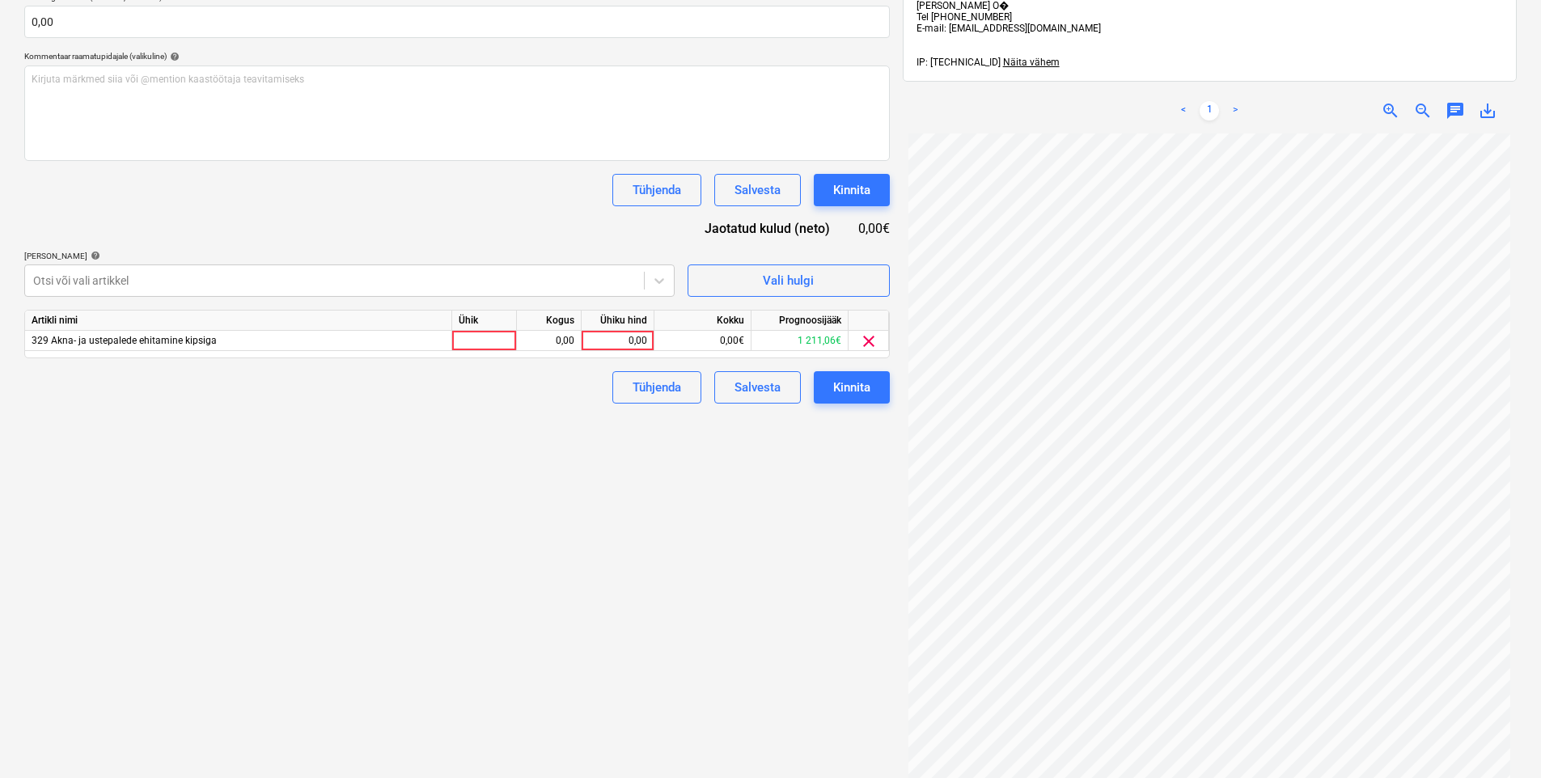
click at [246, 212] on div "Dokumendi nimi help Verol_Grupp_OU_Hausers_Ehitus_OU_202553.pdf Arve number (va…" at bounding box center [457, 139] width 866 height 530
click at [607, 335] on div "0,00" at bounding box center [617, 341] width 59 height 20
click at [485, 268] on div "Otsi või vali artikkel" at bounding box center [349, 281] width 651 height 32
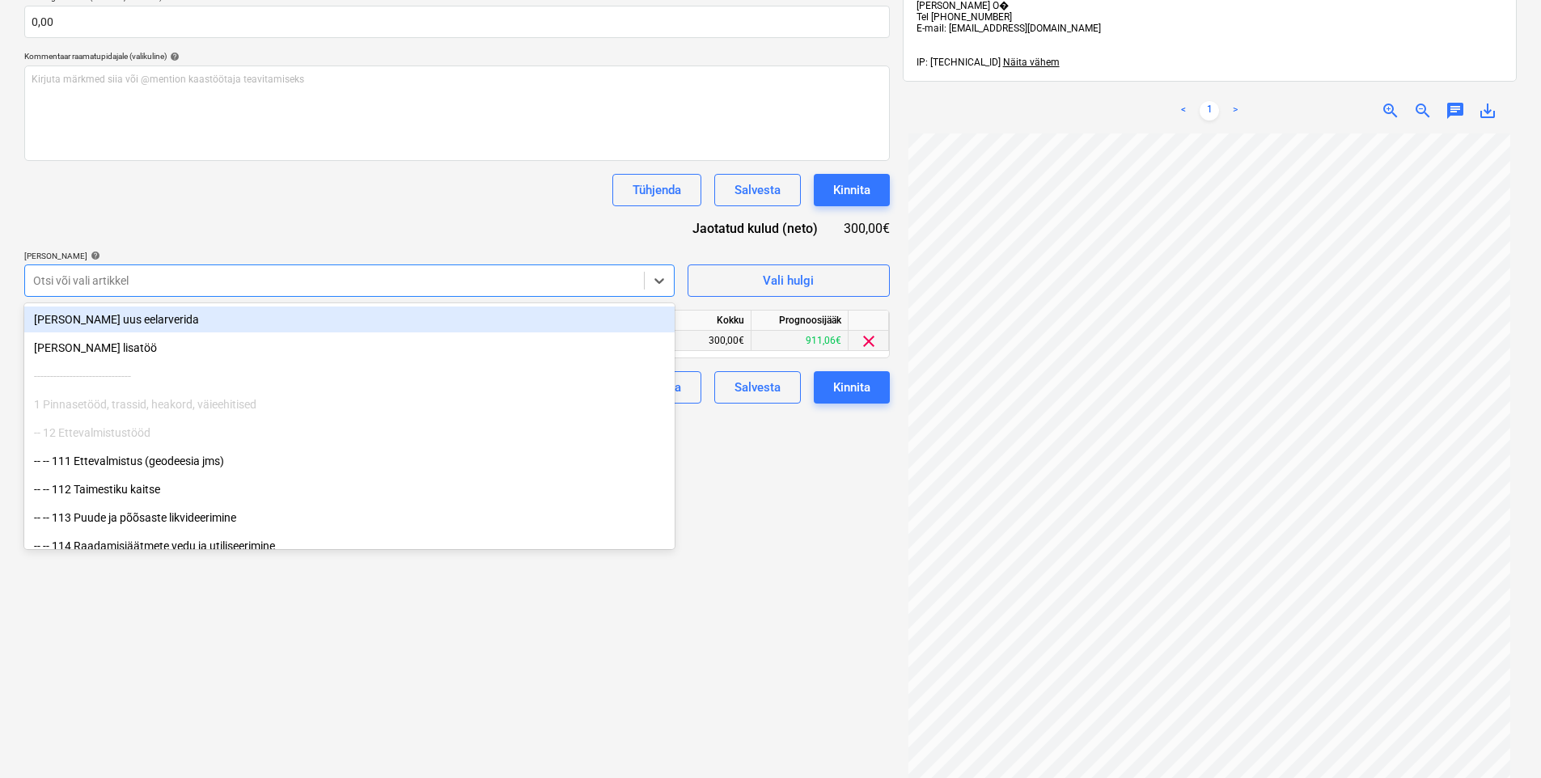
click at [476, 278] on div at bounding box center [334, 281] width 603 height 16
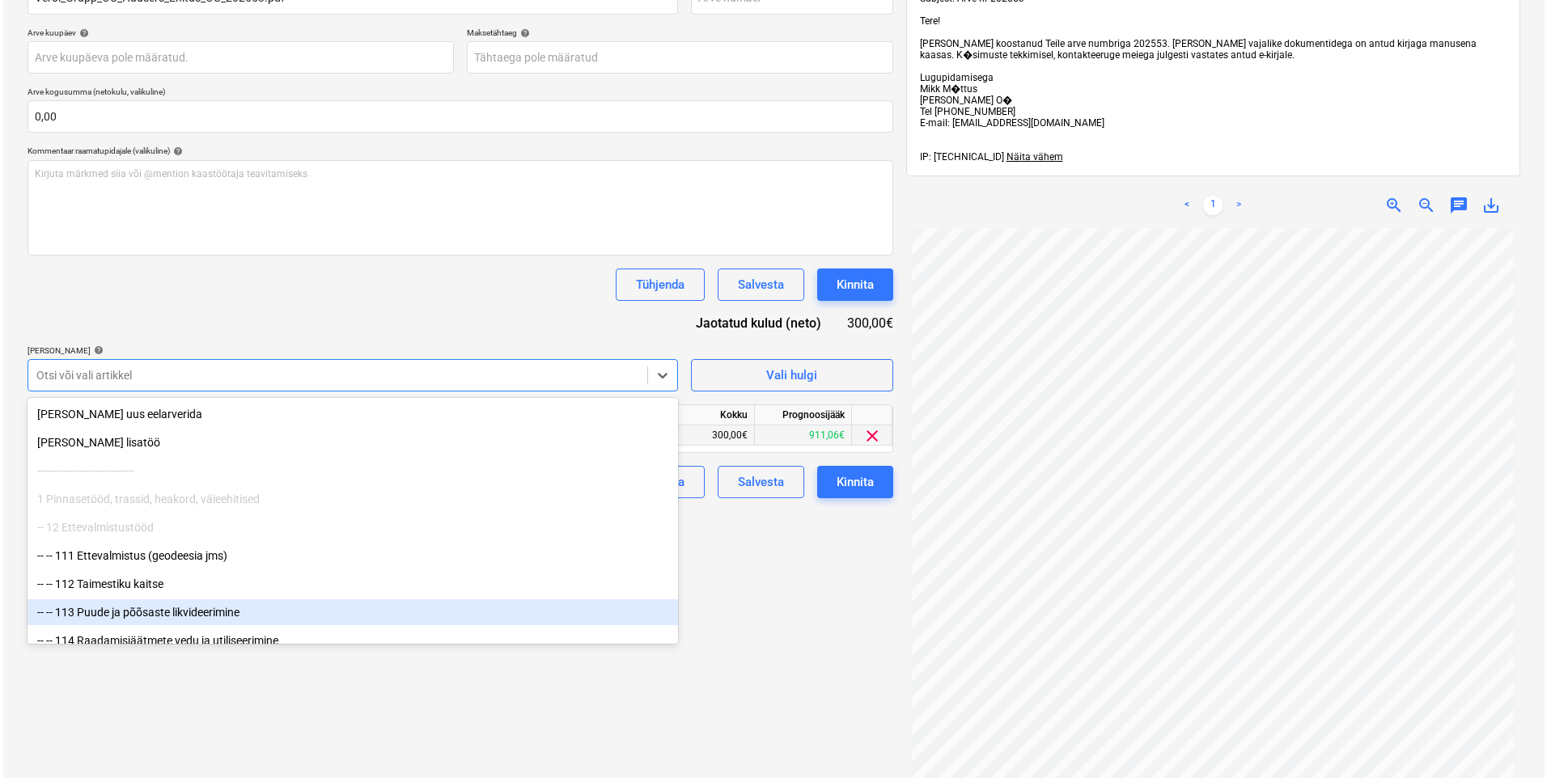
scroll to position [479, 0]
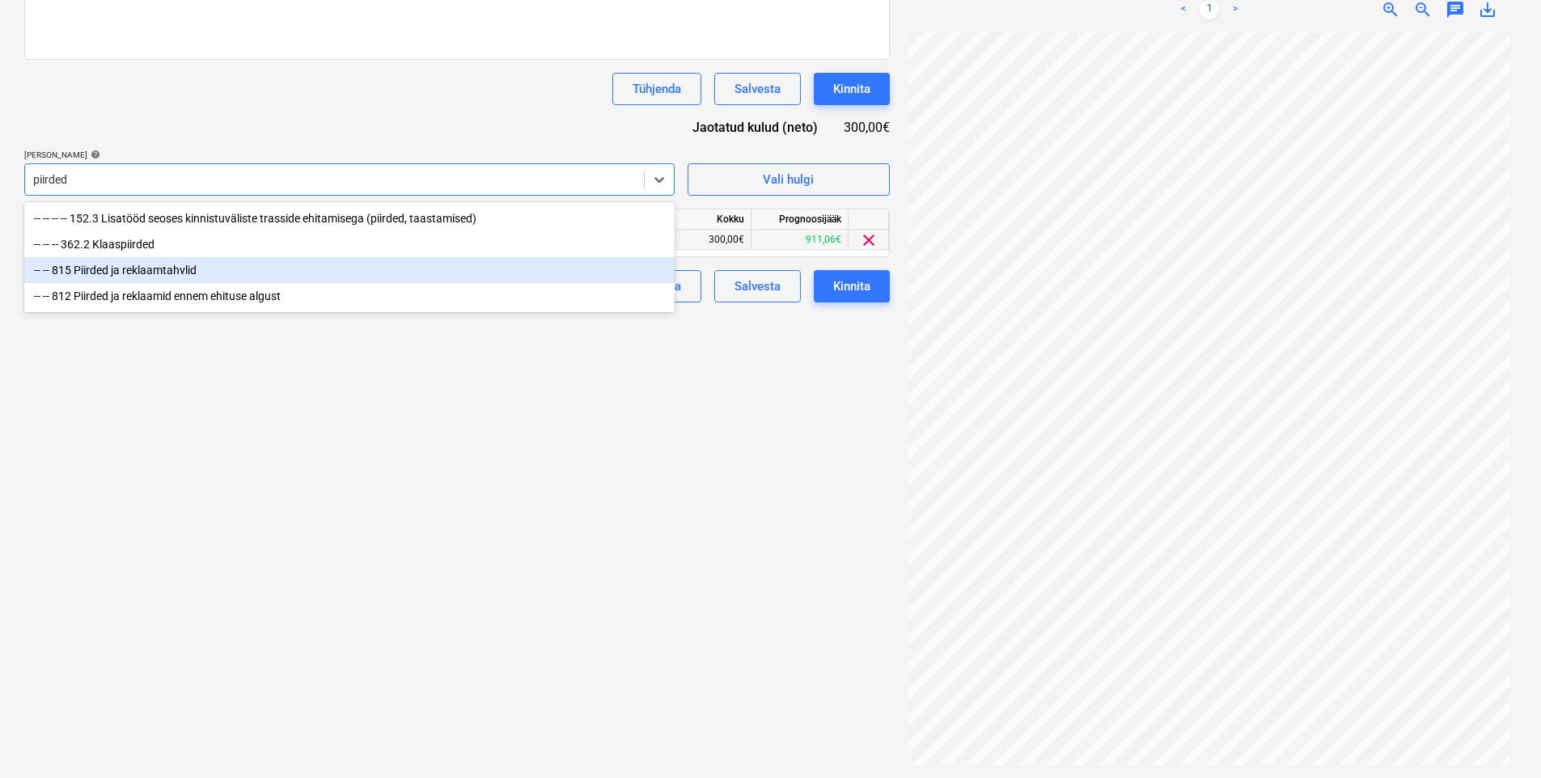
click at [179, 267] on div "-- -- 815 Piirded ja reklaamtahvlid" at bounding box center [349, 270] width 651 height 26
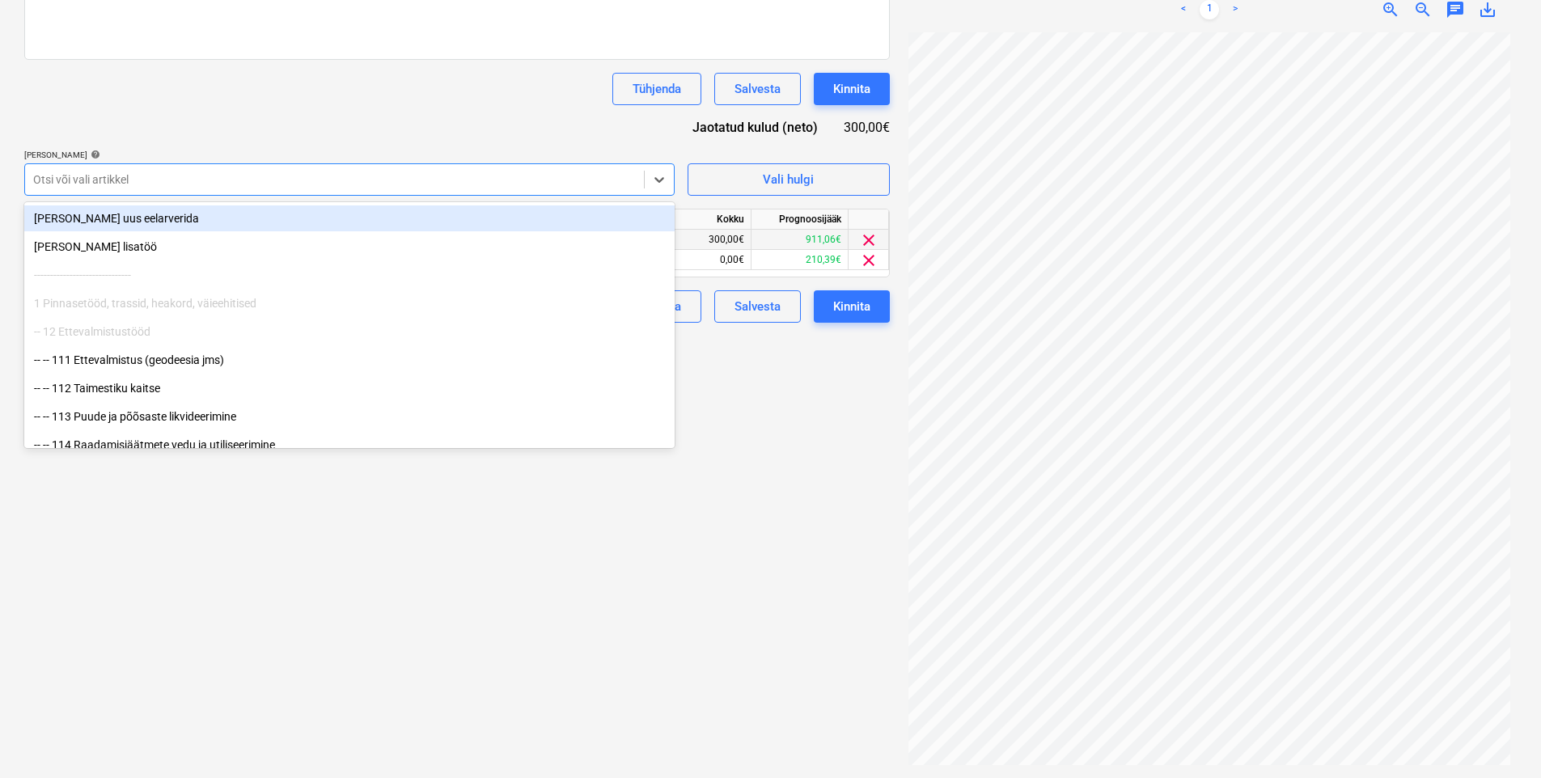
click at [346, 108] on div "Dokumendi nimi help Verol_Grupp_OU_Hausers_Ehitus_OU_202553.pdf Arve number (va…" at bounding box center [457, 48] width 866 height 550
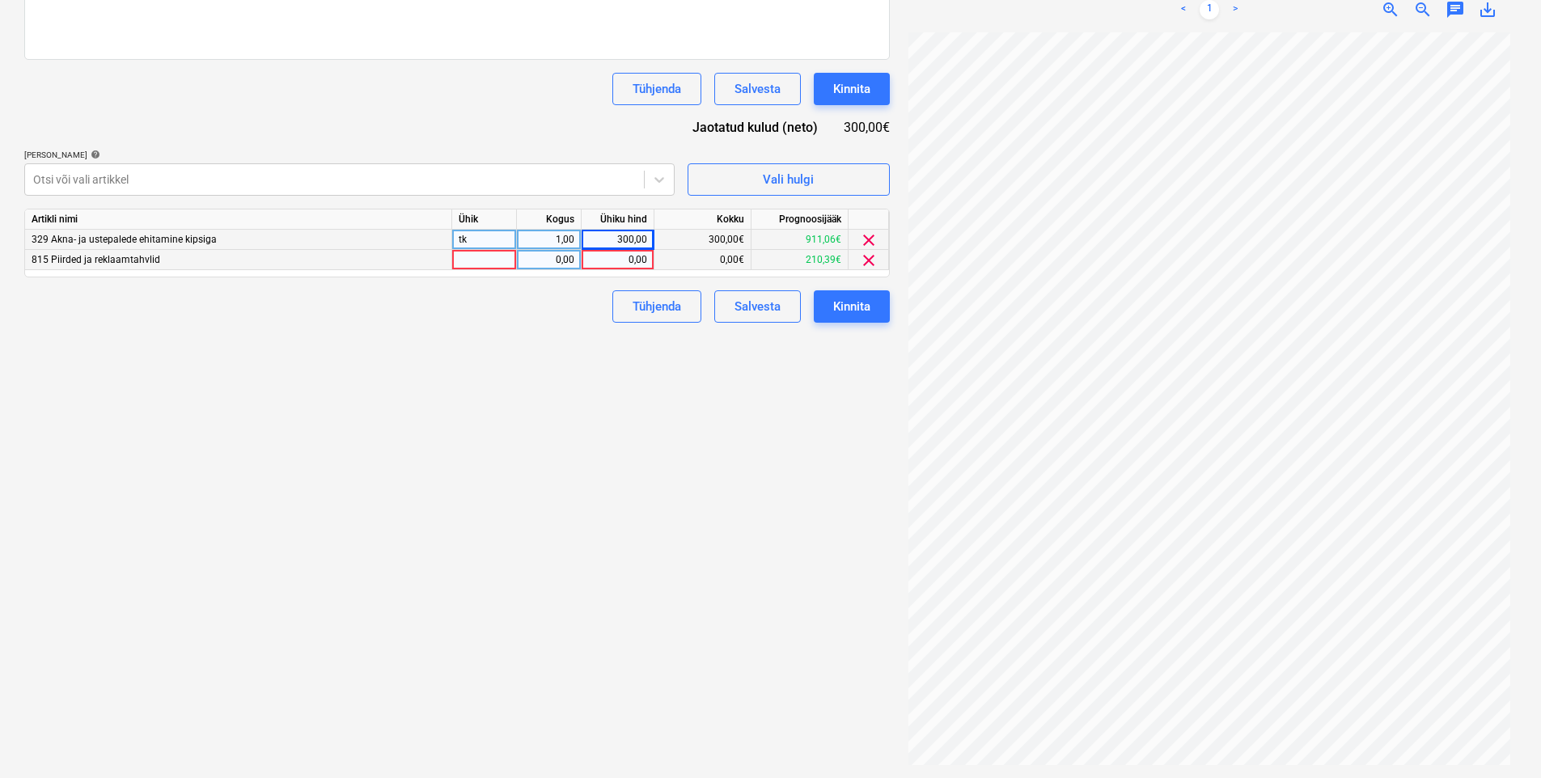
click at [611, 265] on div "0,00" at bounding box center [617, 260] width 59 height 20
click at [412, 460] on div "Failide konteerimine Vali ettevõte [PERSON_NAME] OÜ [PERSON_NAME] uus ettevõte …" at bounding box center [457, 187] width 879 height 1170
drag, startPoint x: 617, startPoint y: 261, endPoint x: 748, endPoint y: 272, distance: 131.6
click at [748, 272] on div "Artikli nimi Ühik Kogus Ühiku hind Kokku Prognoosijääk 329 Akna- ja ustepalede …" at bounding box center [457, 243] width 866 height 69
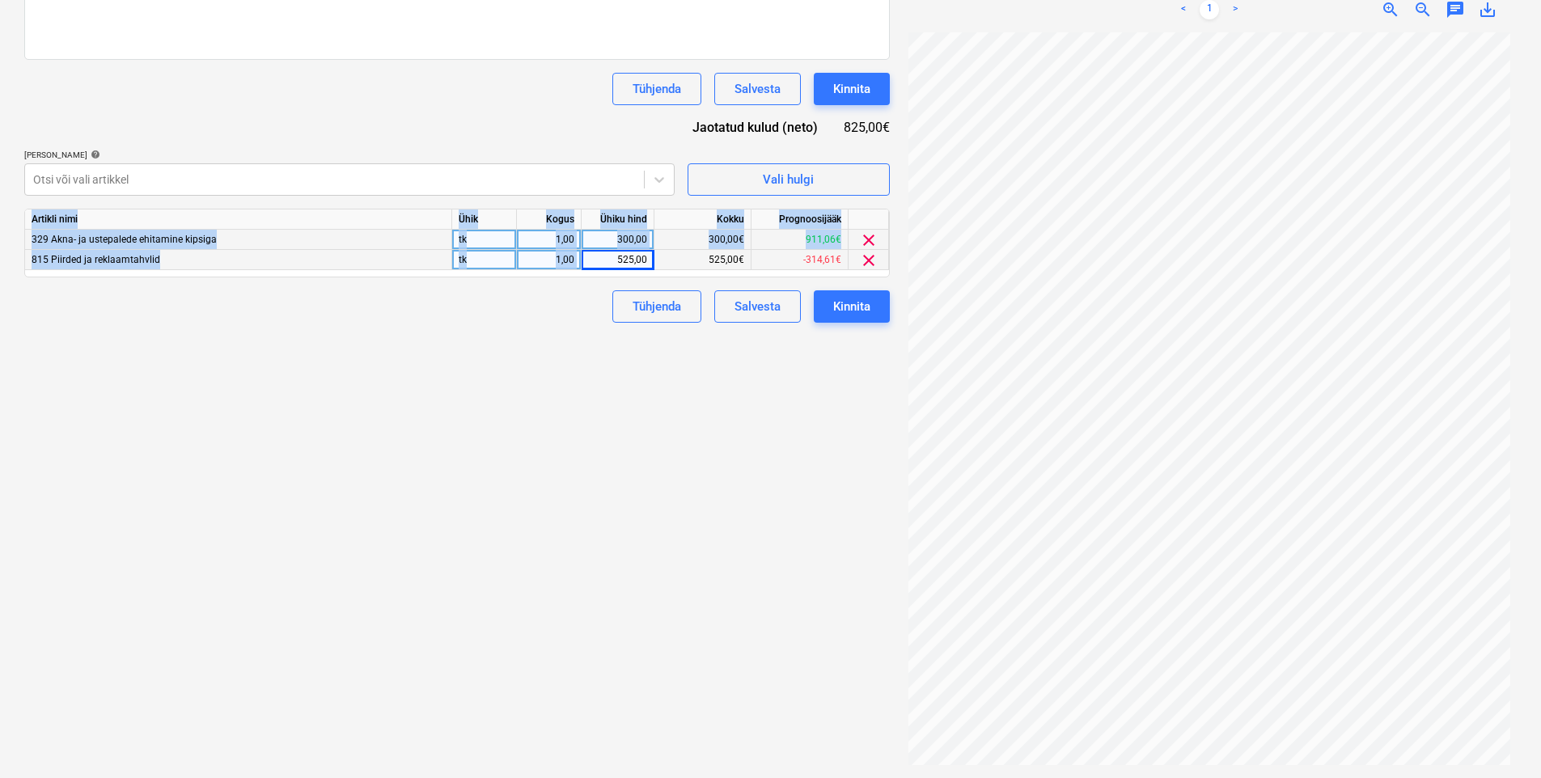
drag, startPoint x: 748, startPoint y: 272, endPoint x: 605, endPoint y: 258, distance: 143.9
click at [605, 258] on div "525,00" at bounding box center [617, 260] width 59 height 20
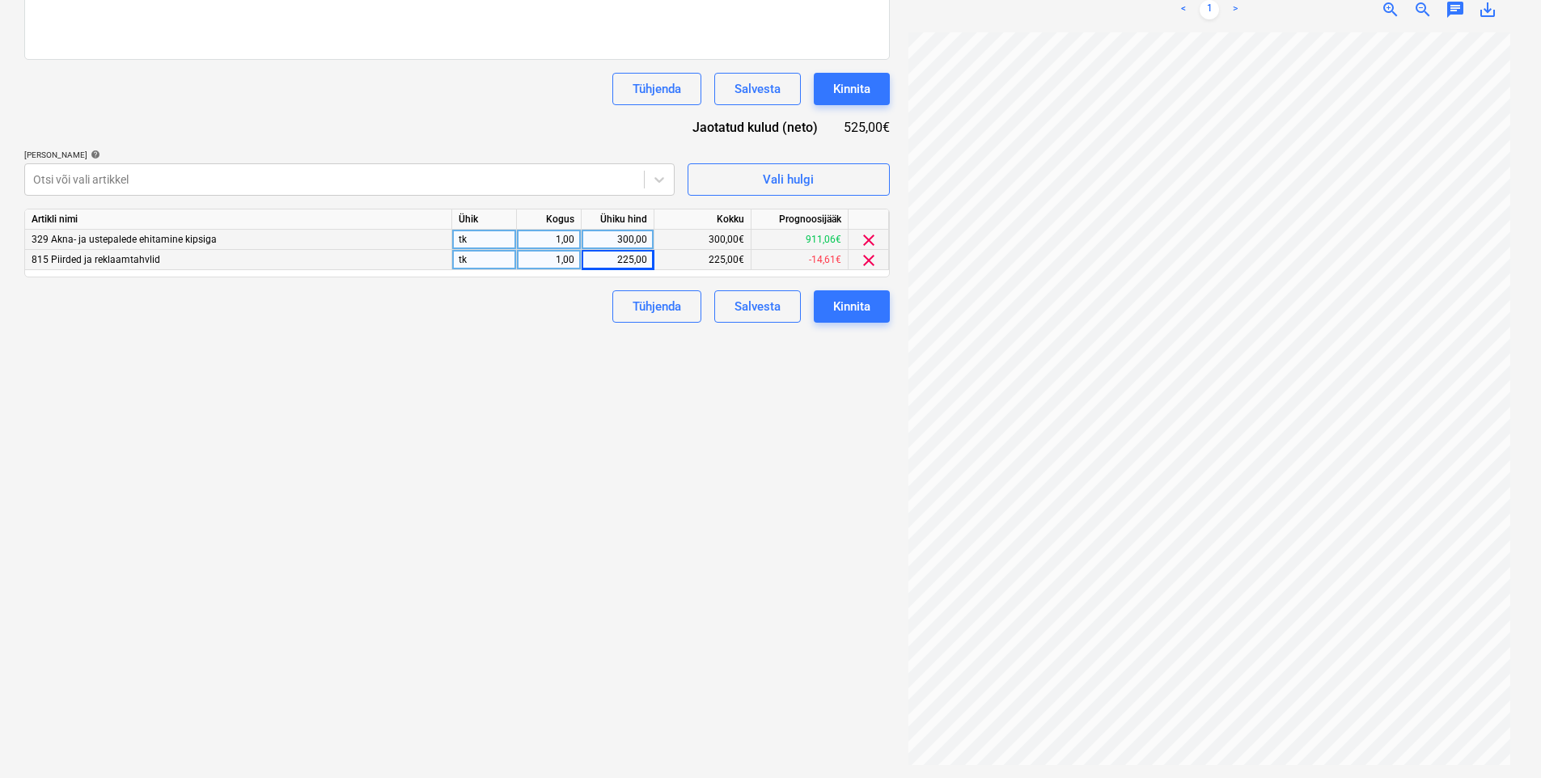
click at [323, 447] on div "Failide konteerimine Vali ettevõte [PERSON_NAME] OÜ [PERSON_NAME] uus ettevõte …" at bounding box center [457, 187] width 879 height 1170
click at [844, 299] on div "Kinnita" at bounding box center [851, 306] width 37 height 21
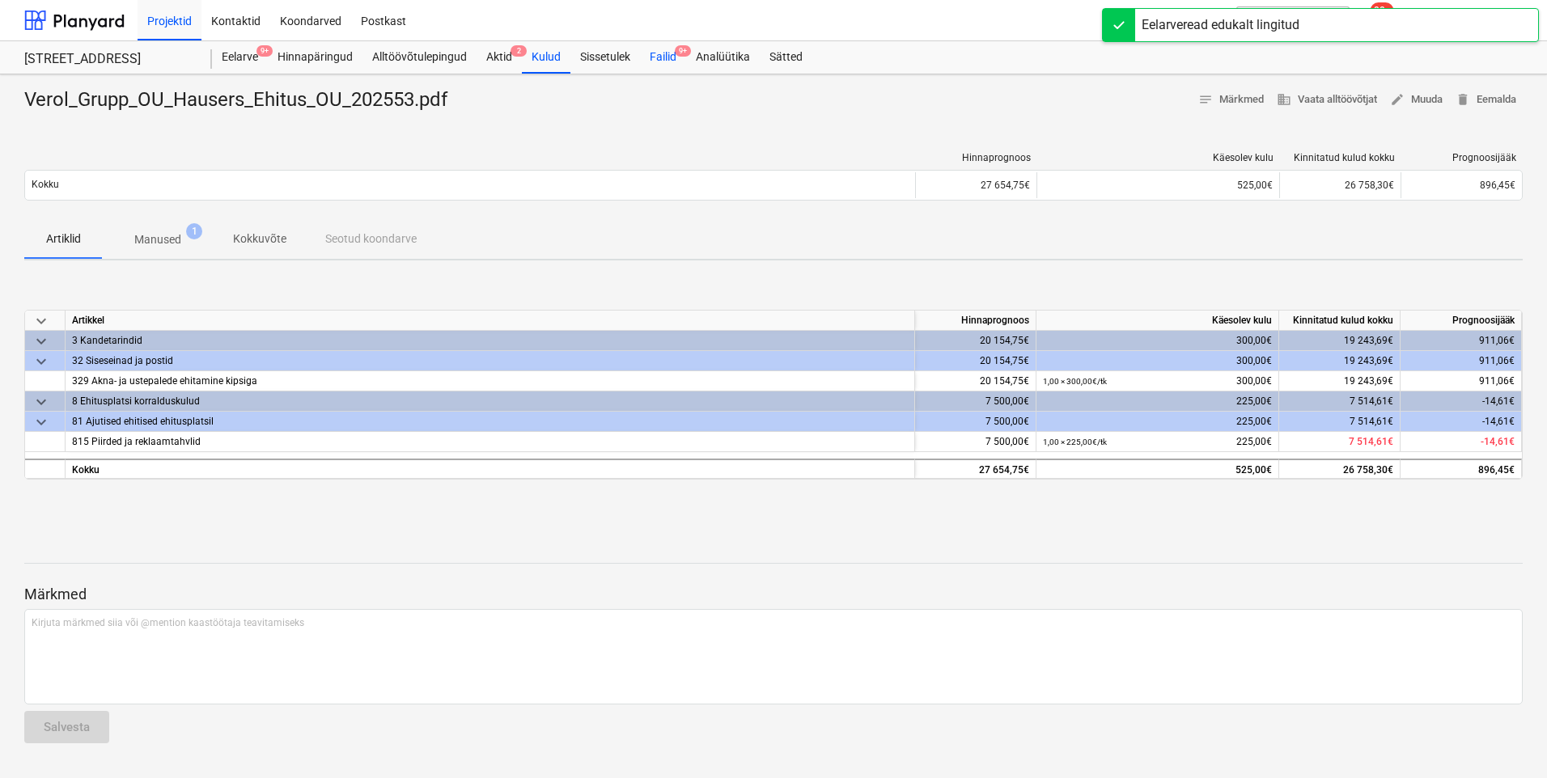
click at [673, 64] on div "Failid 9+" at bounding box center [663, 57] width 46 height 32
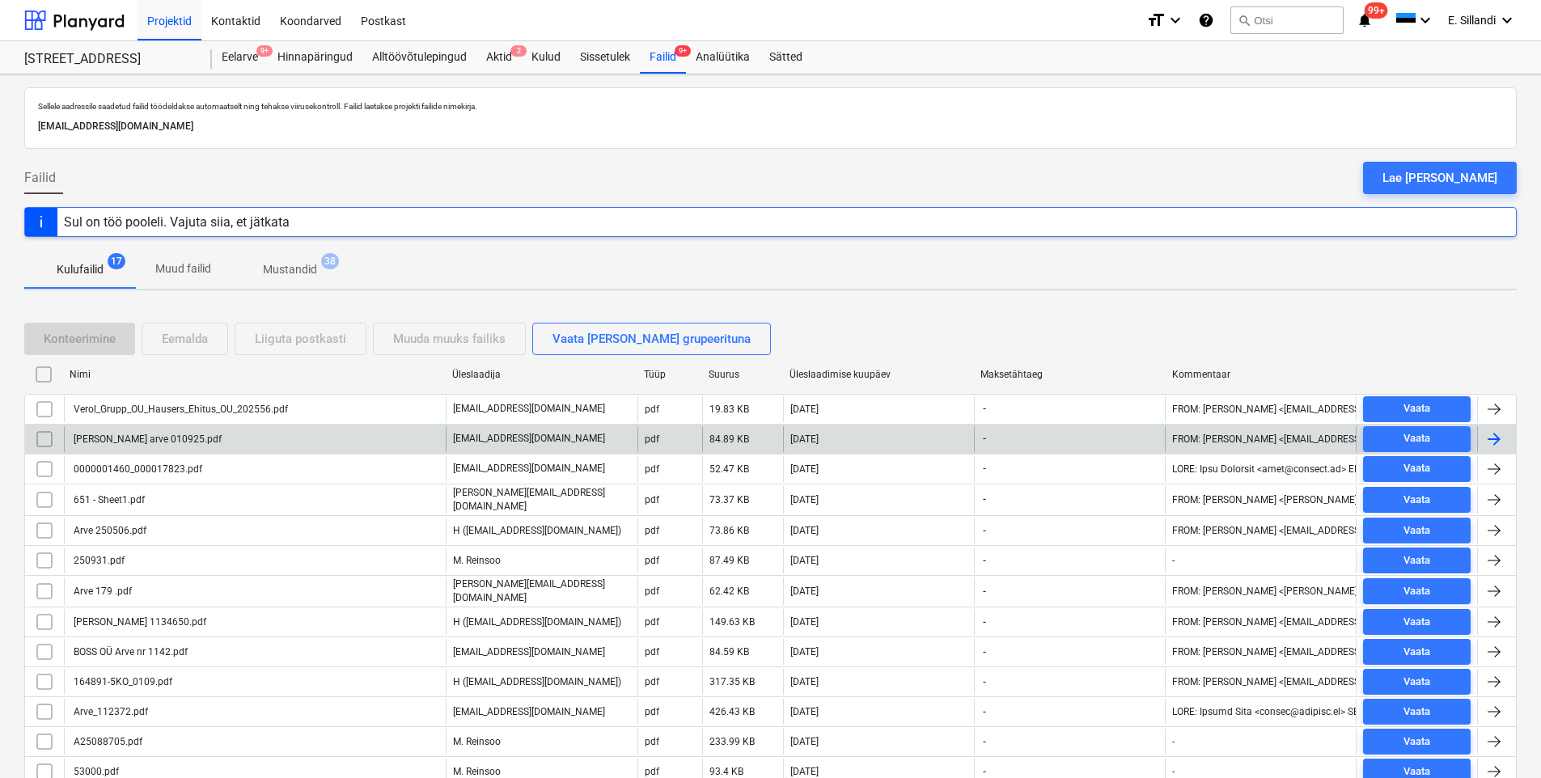
click at [124, 436] on div "[PERSON_NAME] arve 010925.pdf" at bounding box center [146, 439] width 151 height 11
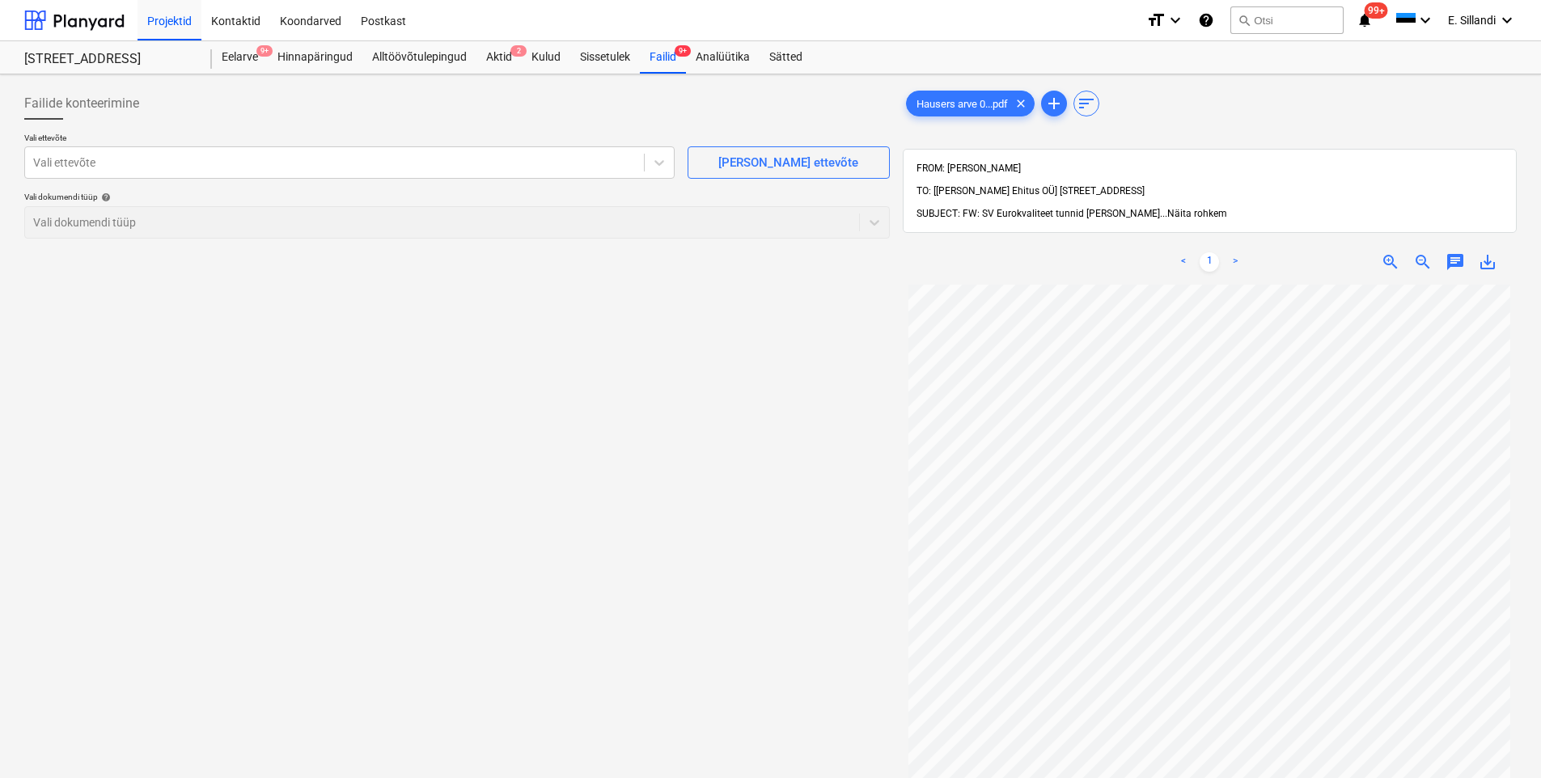
click at [1168, 208] on span "Näita rohkem" at bounding box center [1198, 213] width 60 height 11
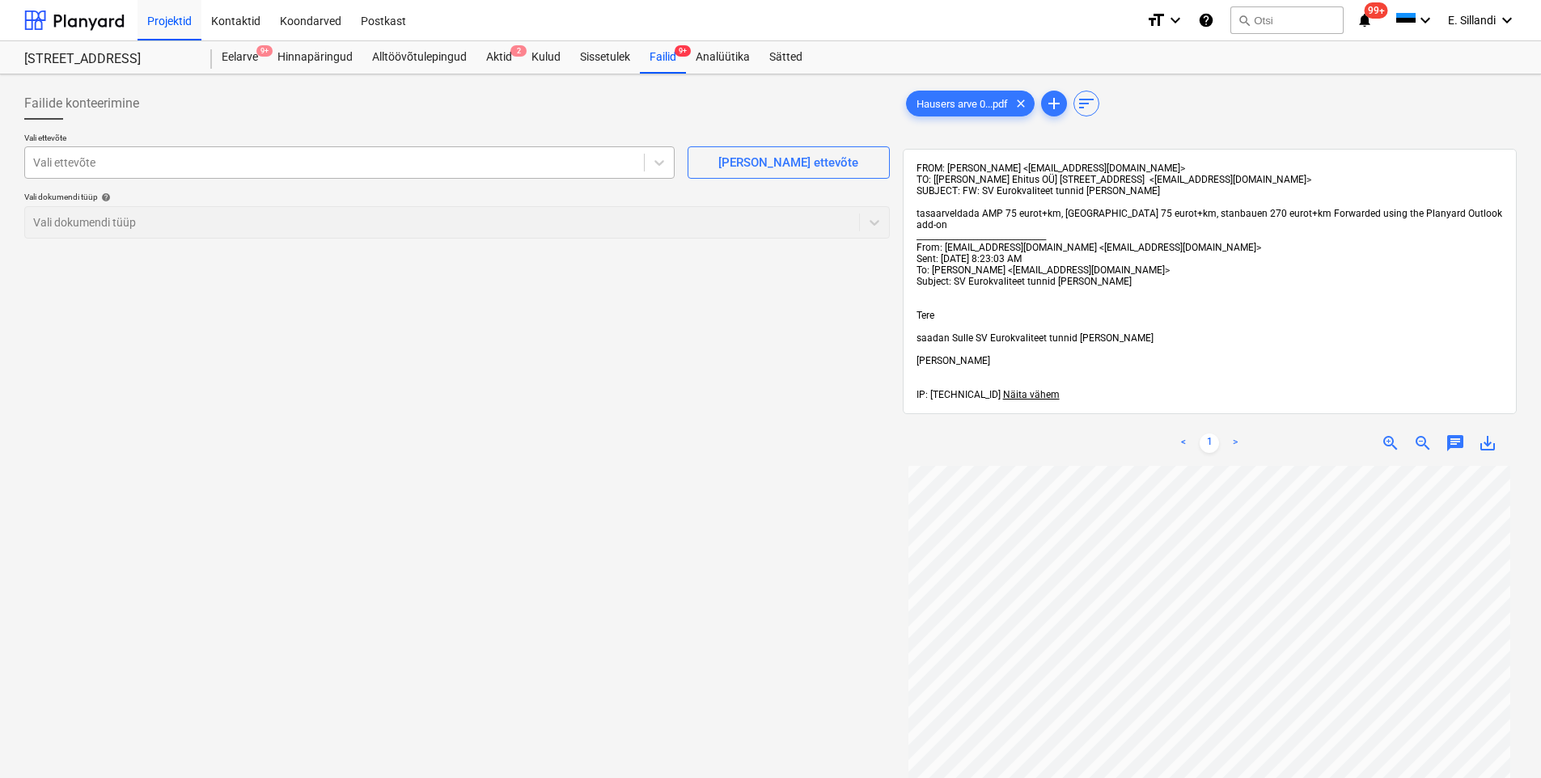
click at [246, 161] on div at bounding box center [334, 163] width 603 height 16
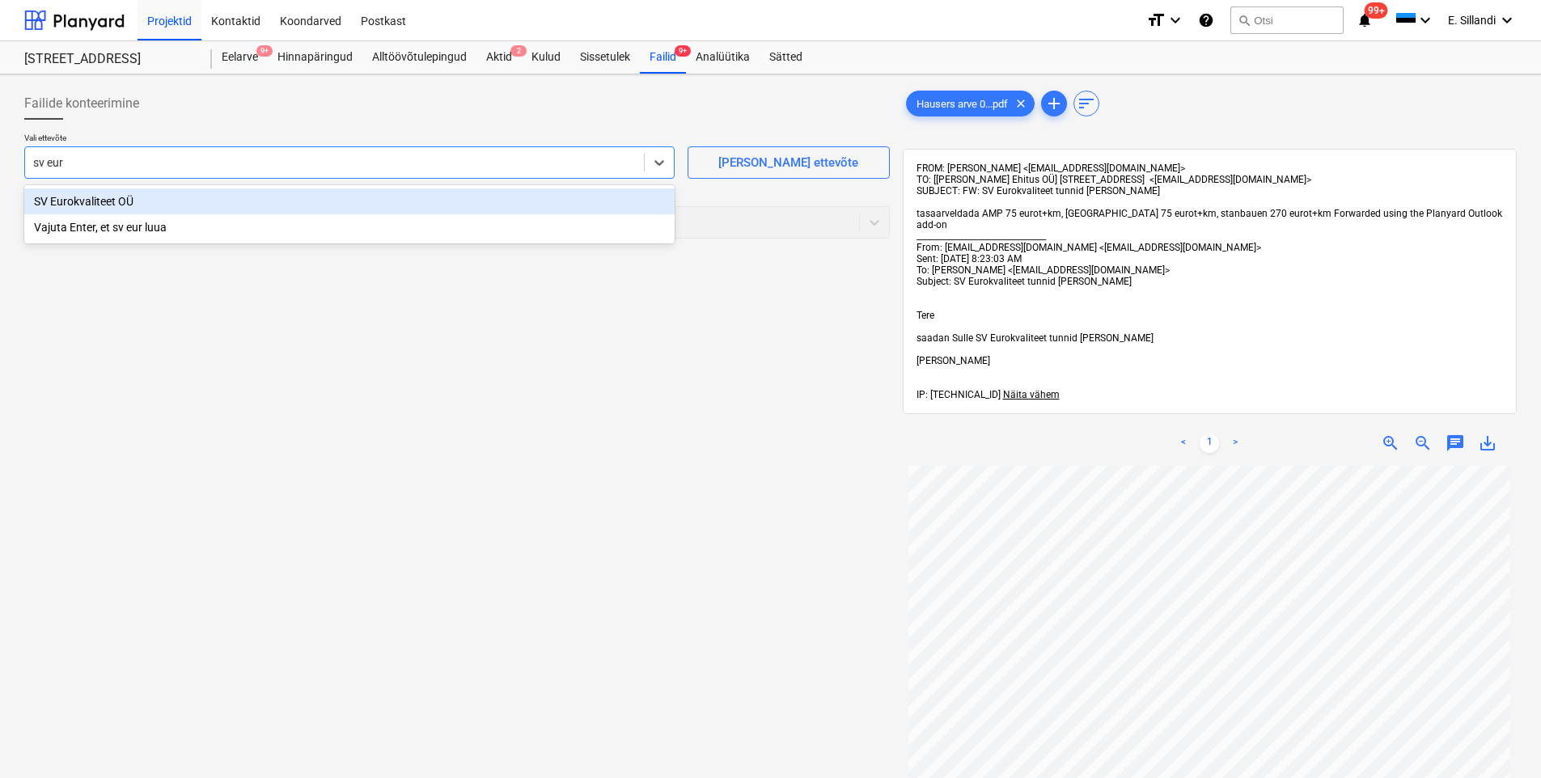
click at [255, 195] on div "SV Eurokvaliteet OÜ" at bounding box center [349, 202] width 651 height 26
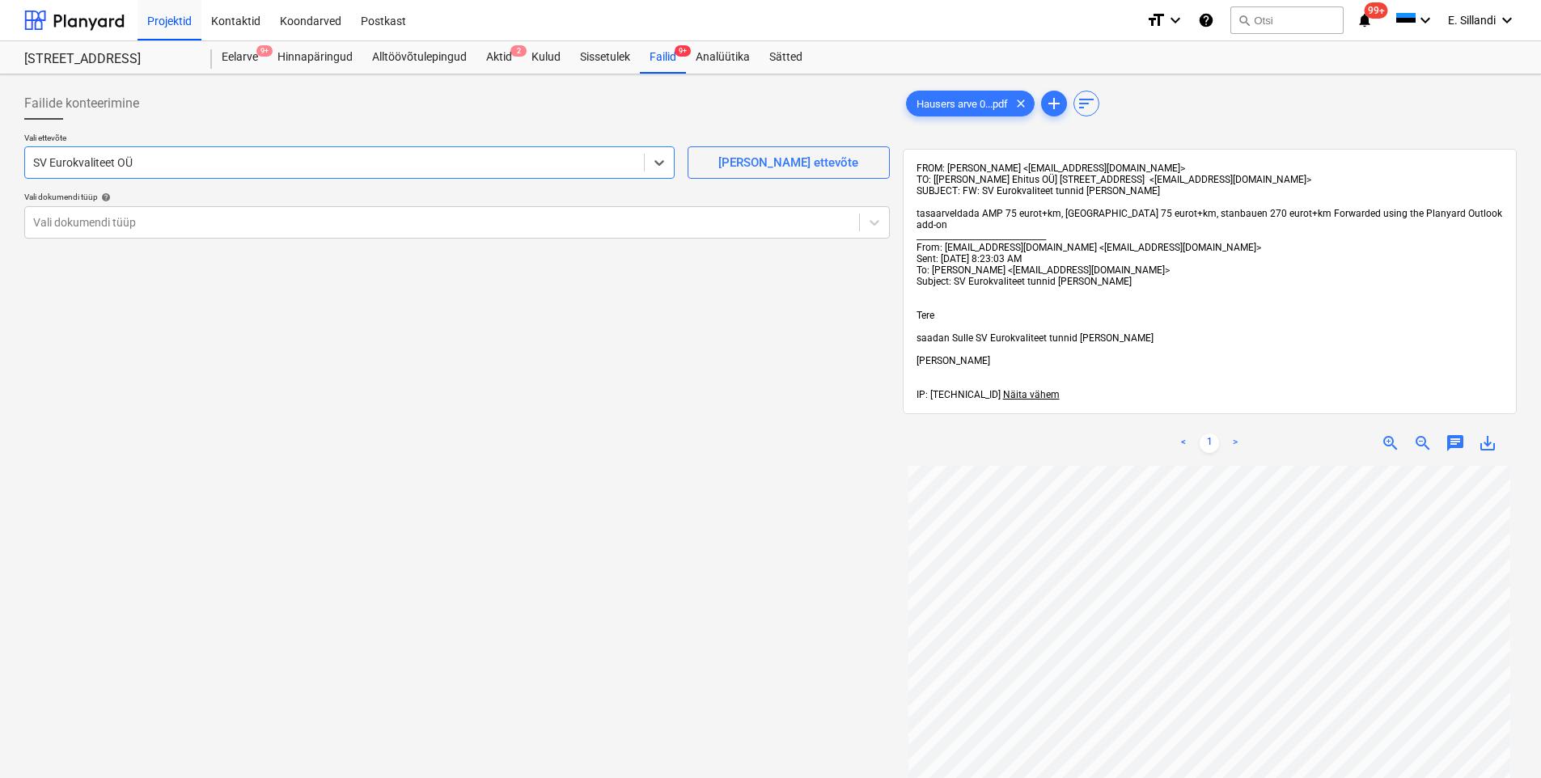
drag, startPoint x: 250, startPoint y: 121, endPoint x: 256, endPoint y: 127, distance: 8.6
click at [251, 121] on div at bounding box center [457, 126] width 866 height 13
click at [210, 214] on div at bounding box center [442, 222] width 818 height 16
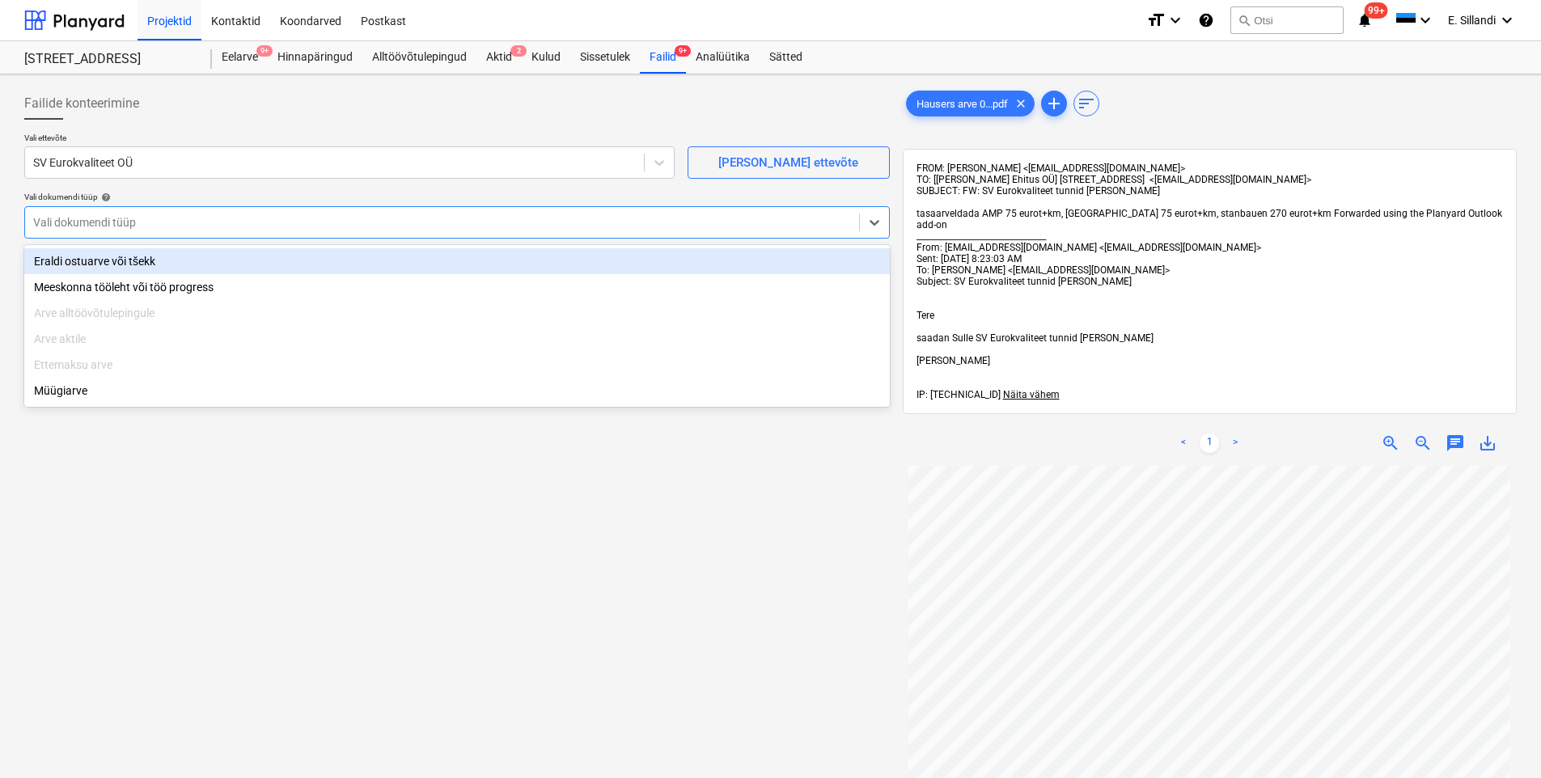
click at [182, 267] on div "Eraldi ostuarve või tšekk" at bounding box center [457, 261] width 866 height 26
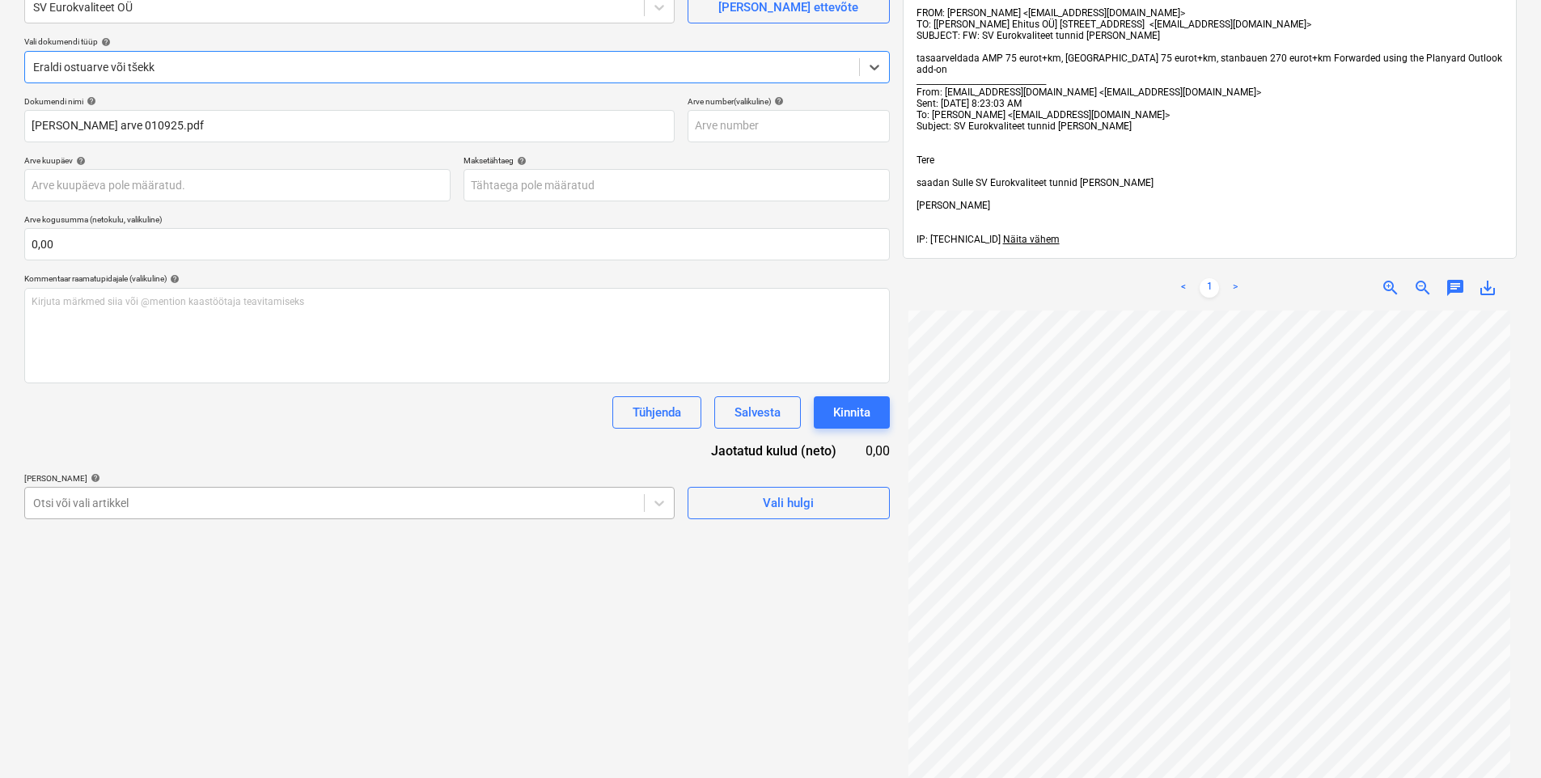
click at [143, 623] on body "Projektid Kontaktid Koondarved Postkast format_size keyboard_arrow_down help se…" at bounding box center [770, 234] width 1541 height 778
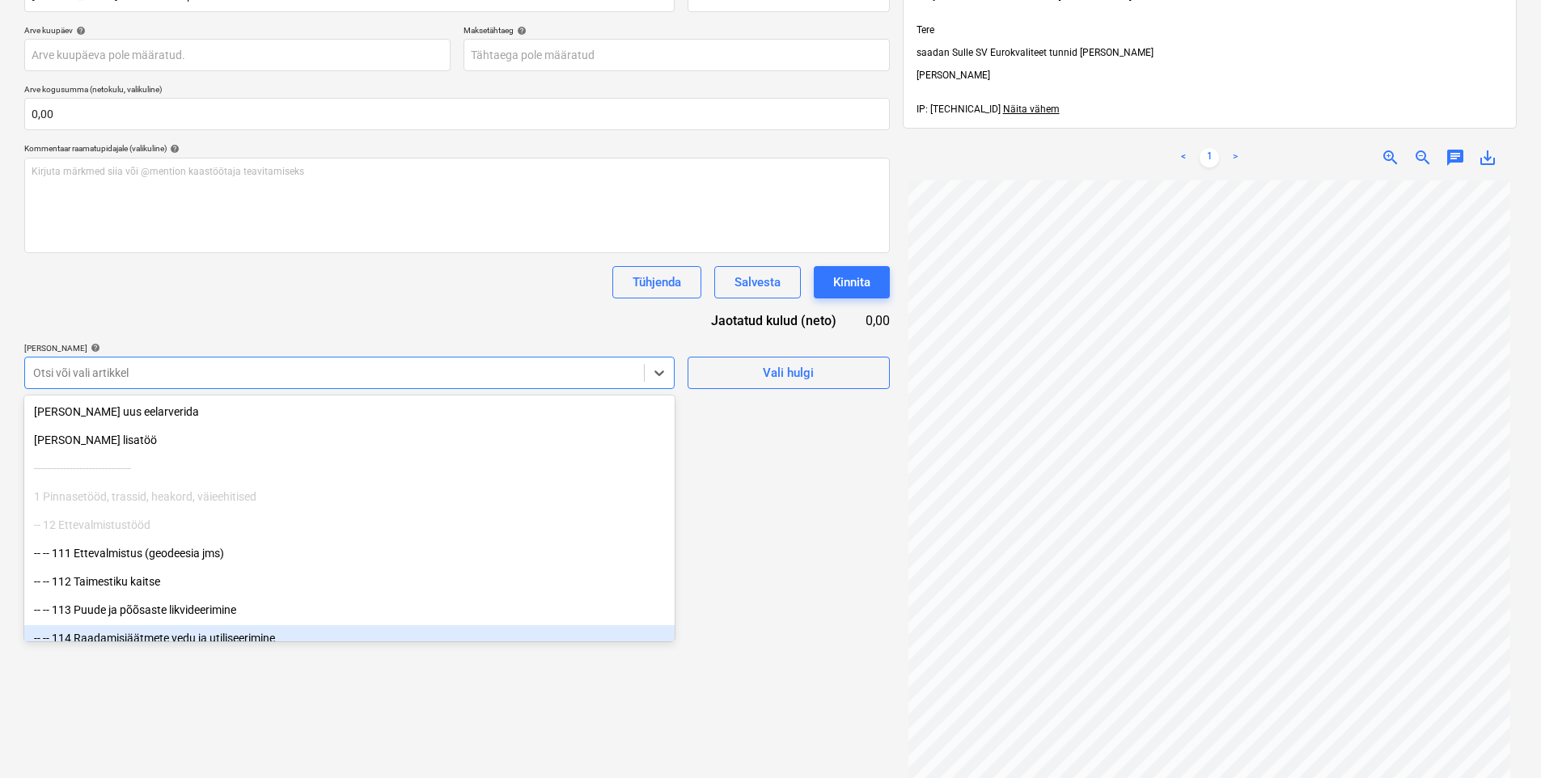
scroll to position [234, 0]
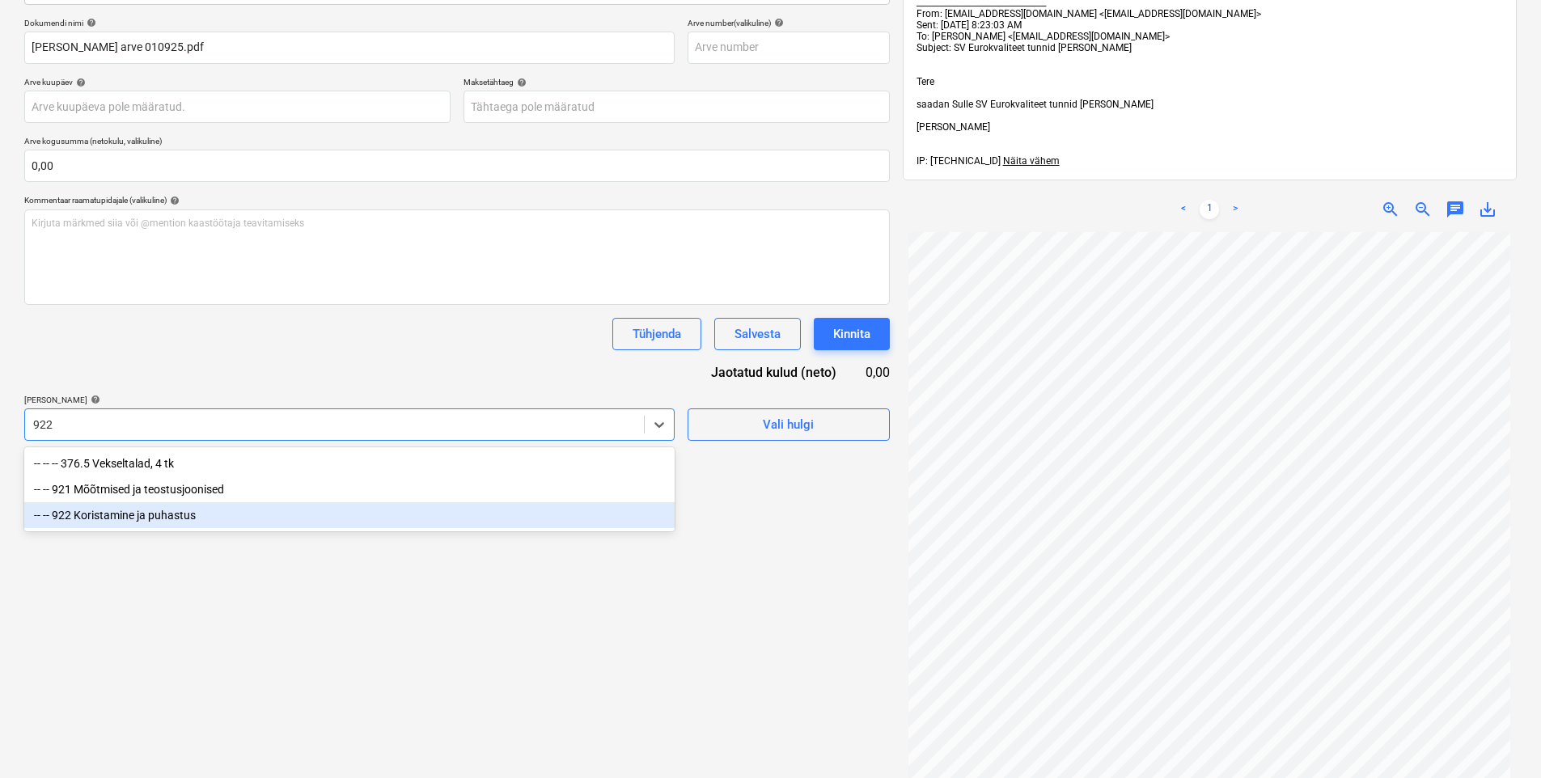
click at [125, 521] on div "-- -- 922 Koristamine ja puhastus" at bounding box center [349, 515] width 651 height 26
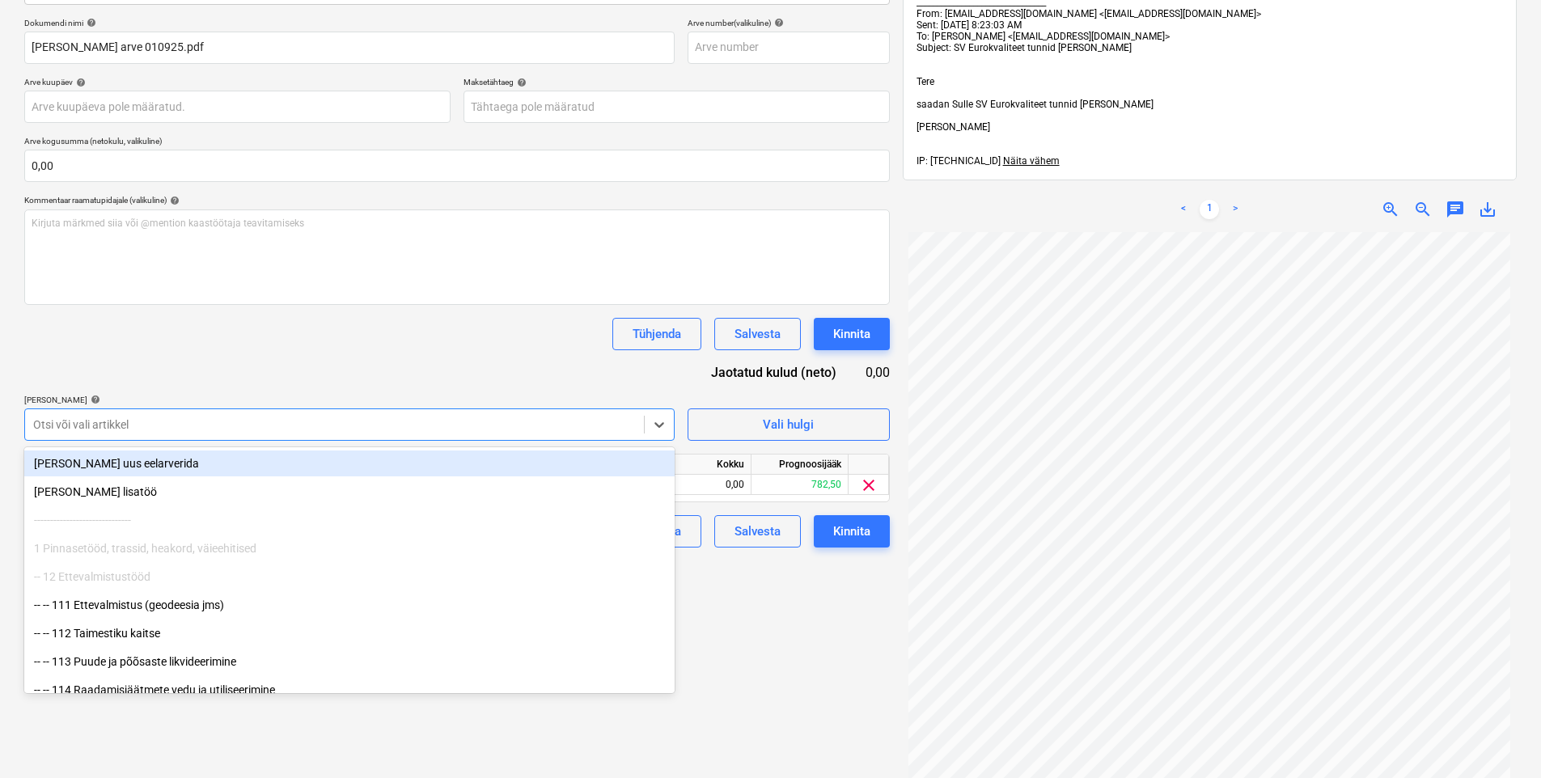
drag, startPoint x: 188, startPoint y: 368, endPoint x: 256, endPoint y: 390, distance: 71.4
click at [189, 368] on div "Dokumendi nimi help [PERSON_NAME] arve 010925.pdf Arve number (valikuline) help…" at bounding box center [457, 283] width 866 height 530
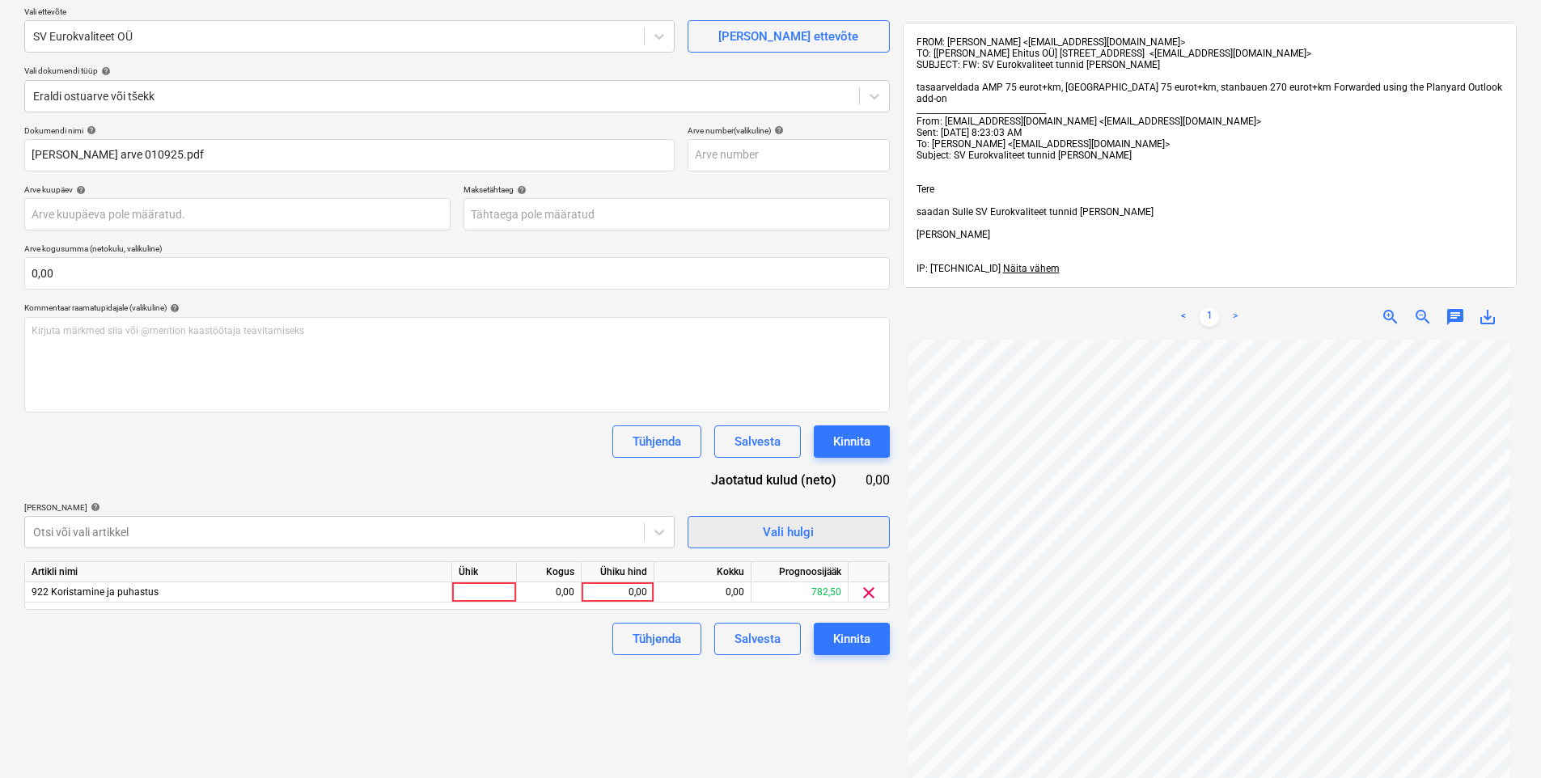
scroll to position [189, 0]
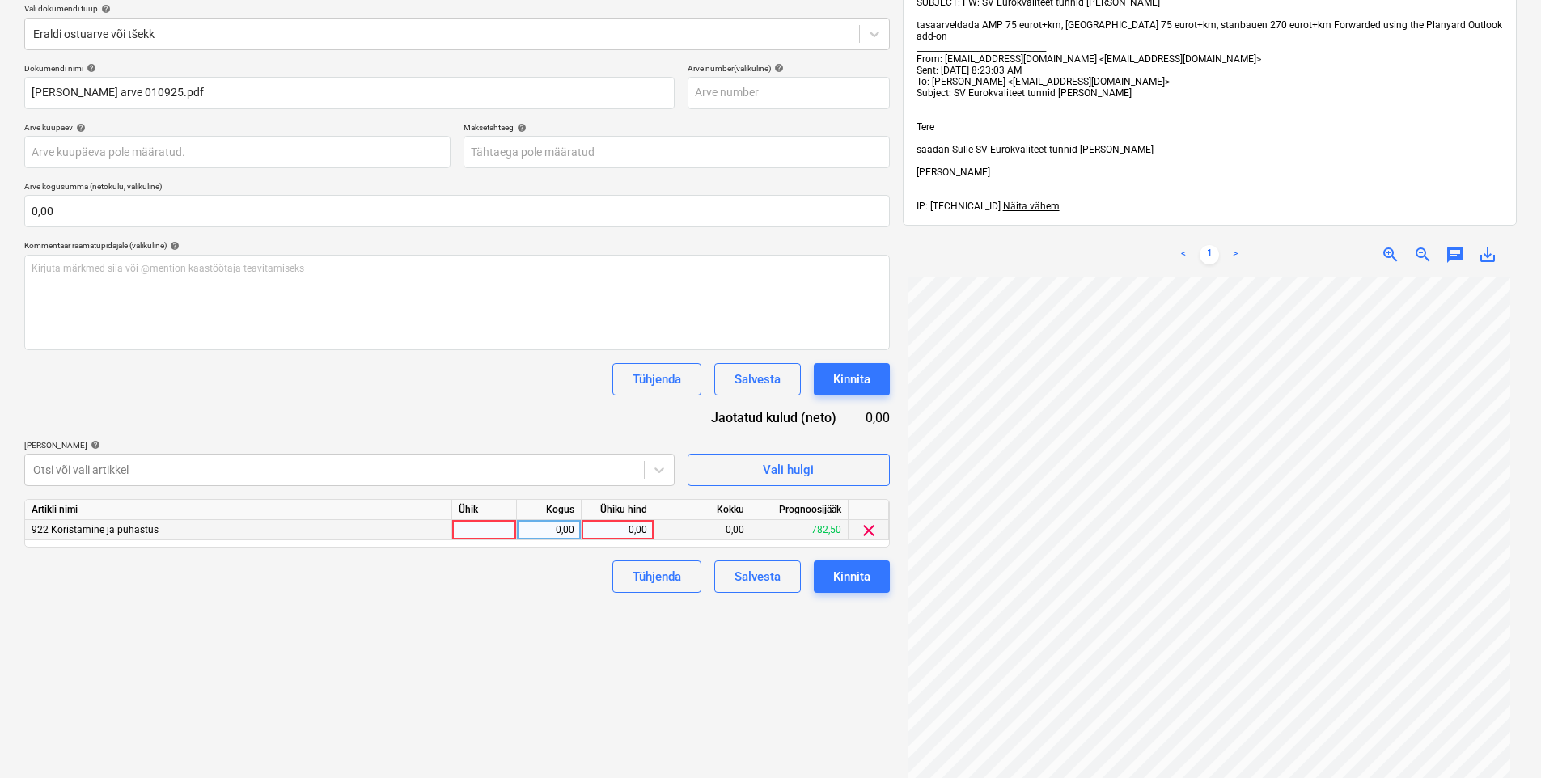
click at [630, 529] on div "0,00" at bounding box center [617, 530] width 59 height 20
click at [578, 417] on div "Dokumendi nimi help [PERSON_NAME] arve 010925.pdf Arve number (valikuline) help…" at bounding box center [457, 328] width 866 height 530
click at [396, 470] on div at bounding box center [334, 470] width 603 height 16
drag, startPoint x: 402, startPoint y: 408, endPoint x: 505, endPoint y: 478, distance: 124.6
click at [402, 404] on div "Dokumendi nimi help [PERSON_NAME] arve 010925.pdf Arve number (valikuline) help…" at bounding box center [457, 328] width 866 height 530
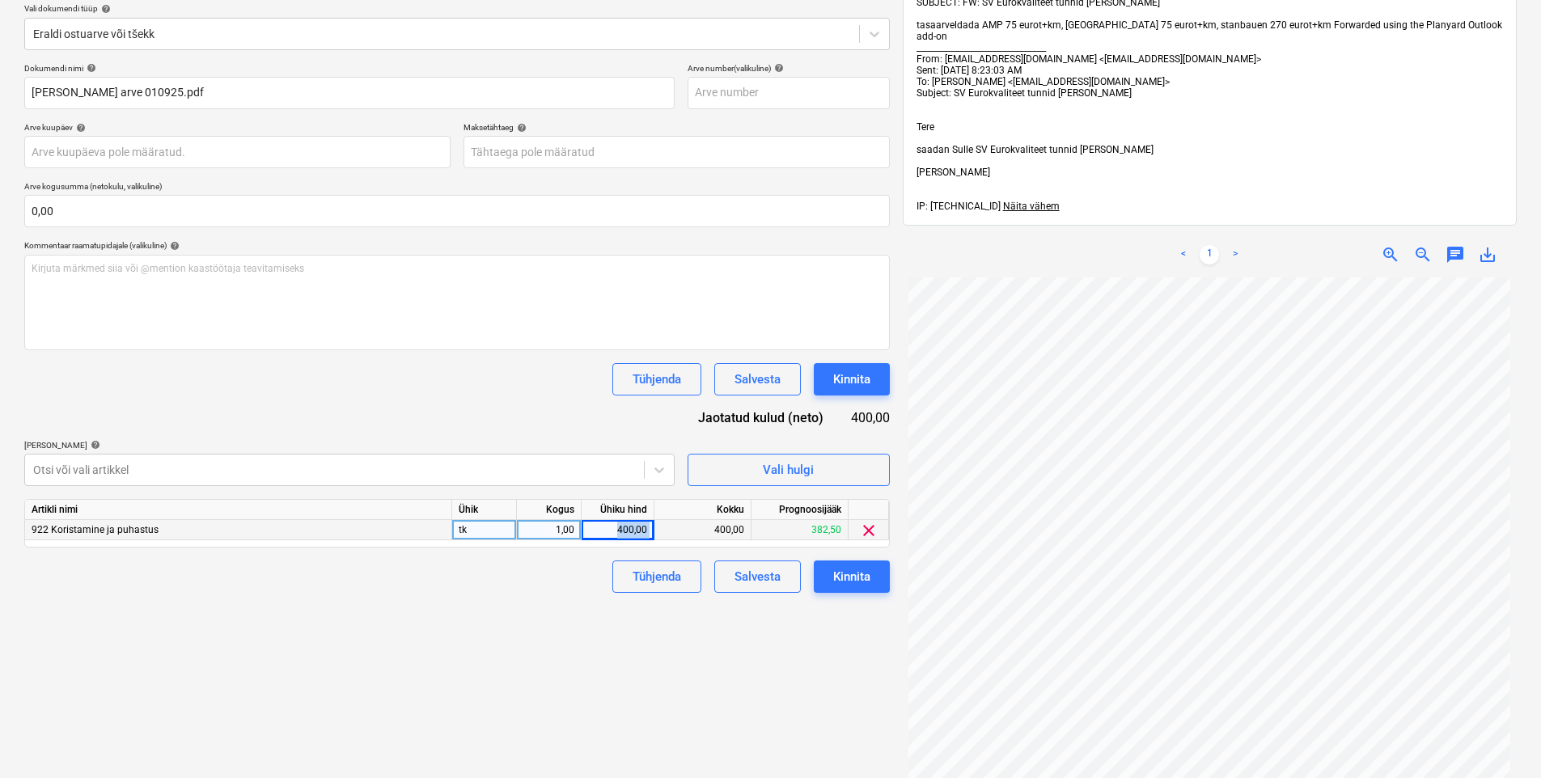
drag, startPoint x: 598, startPoint y: 523, endPoint x: 685, endPoint y: 524, distance: 87.4
click at [0, 0] on div "922 Koristamine ja puhastus tk 1,00 400,00 400,00 382,50 clear" at bounding box center [0, 0] width 0 height 0
drag, startPoint x: 685, startPoint y: 524, endPoint x: 485, endPoint y: 605, distance: 215.6
click at [468, 608] on div "Failide konteerimine Vali ettevõte SV Eurokvaliteet OÜ [PERSON_NAME] uus ettevõ…" at bounding box center [457, 454] width 879 height 1125
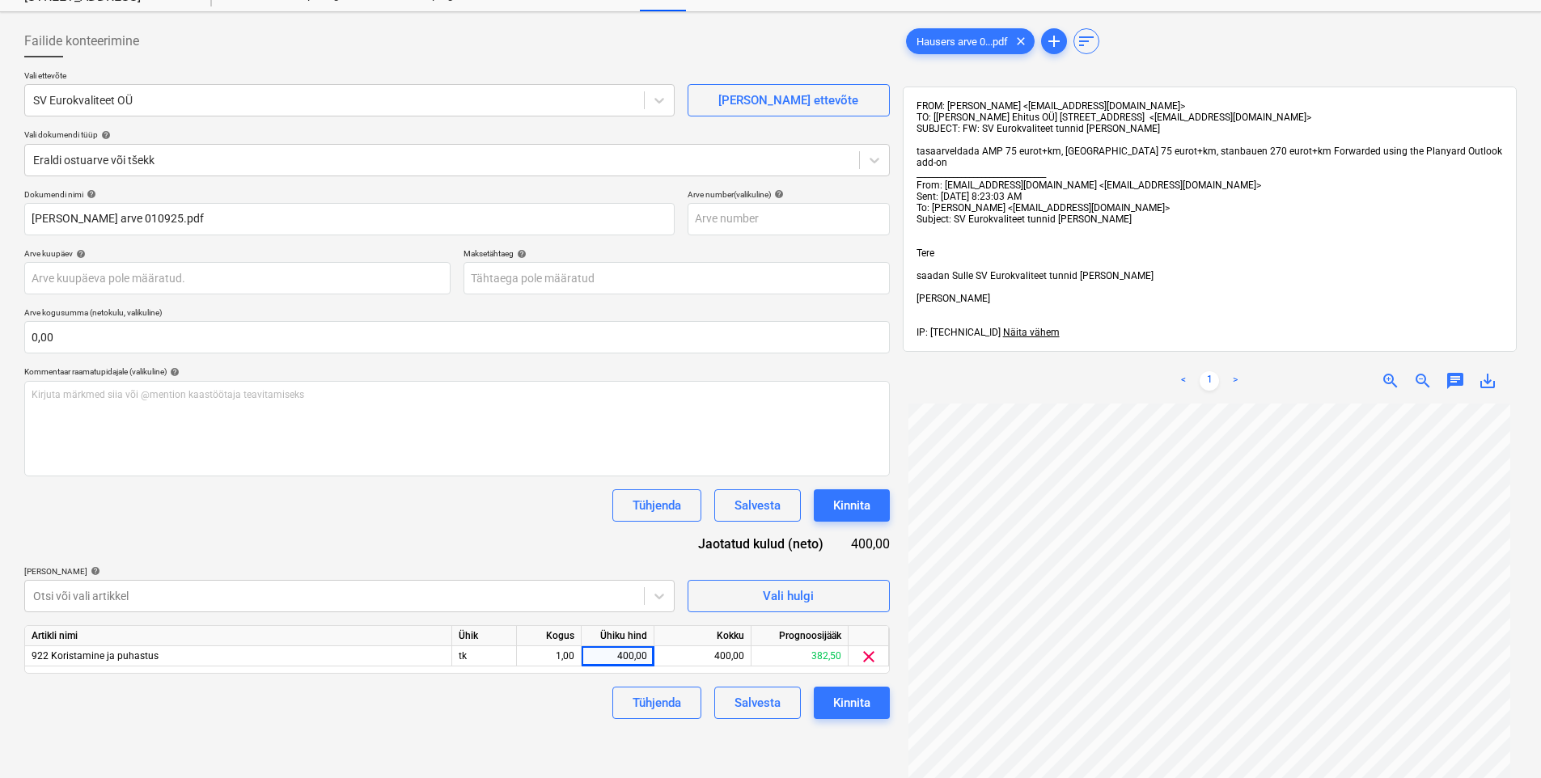
scroll to position [0, 0]
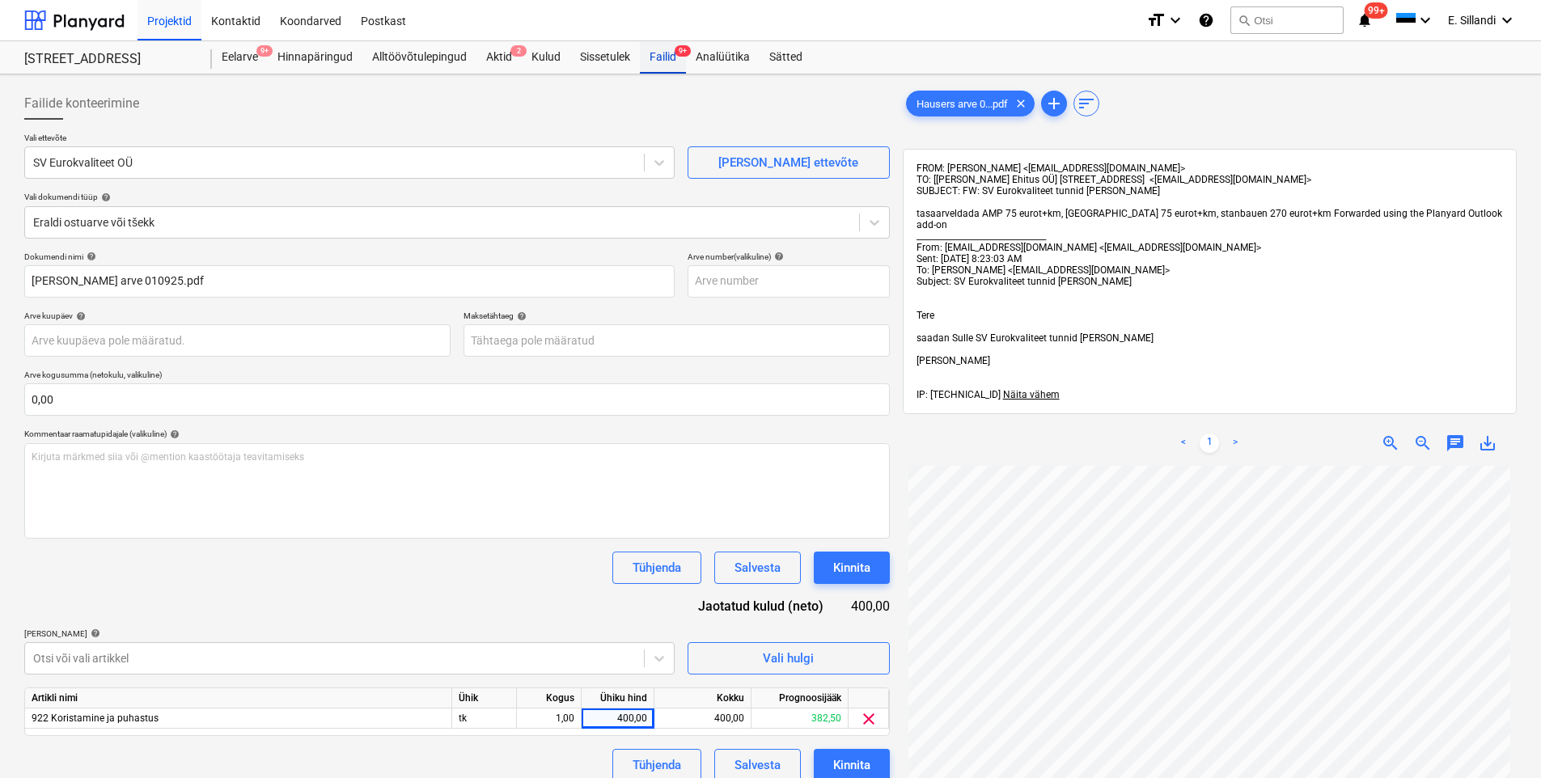
click at [662, 57] on div "Failid 9+" at bounding box center [663, 57] width 46 height 32
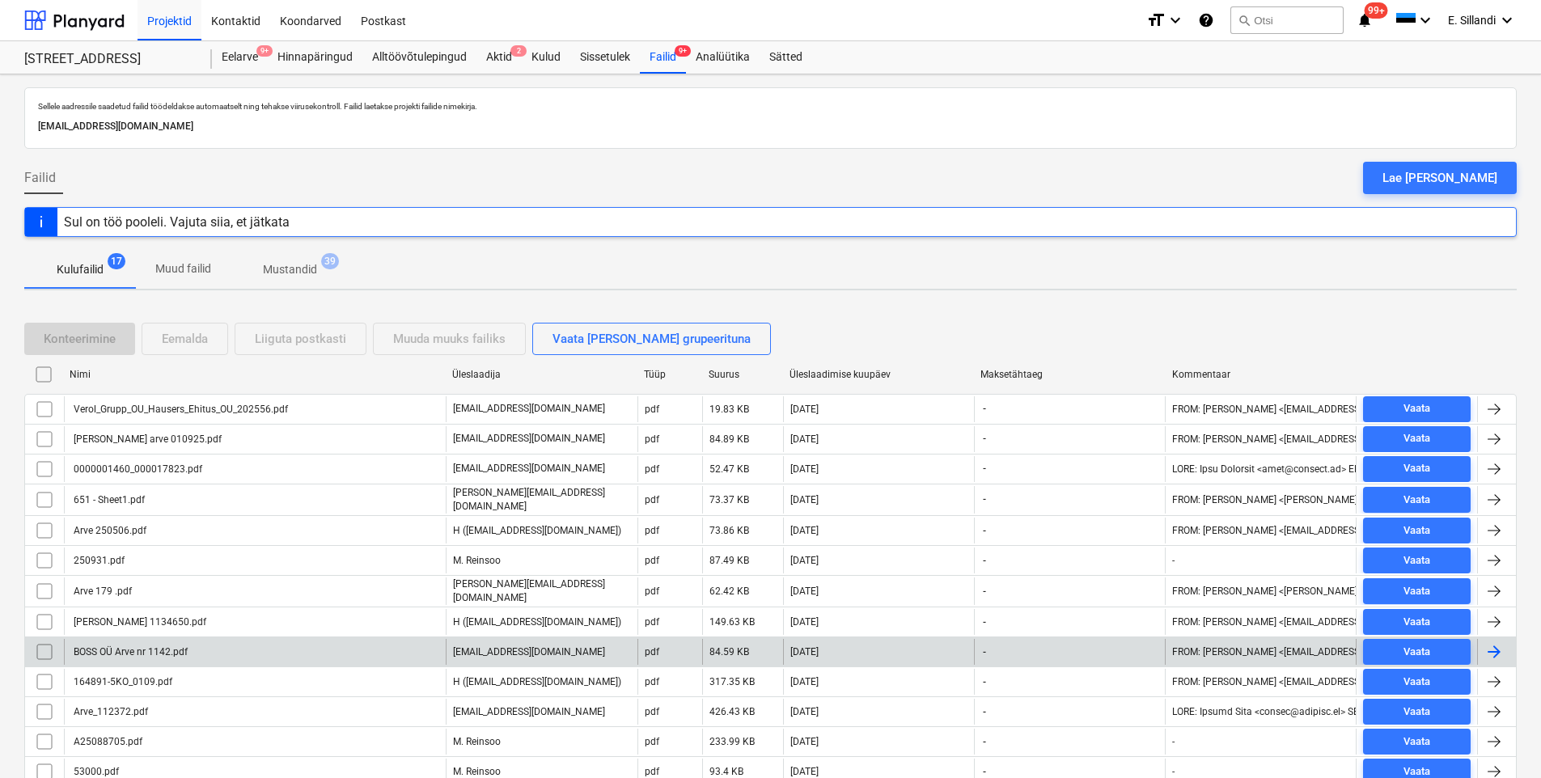
click at [235, 650] on div "BOSS OÜ Arve nr 1142.pdf" at bounding box center [255, 652] width 382 height 26
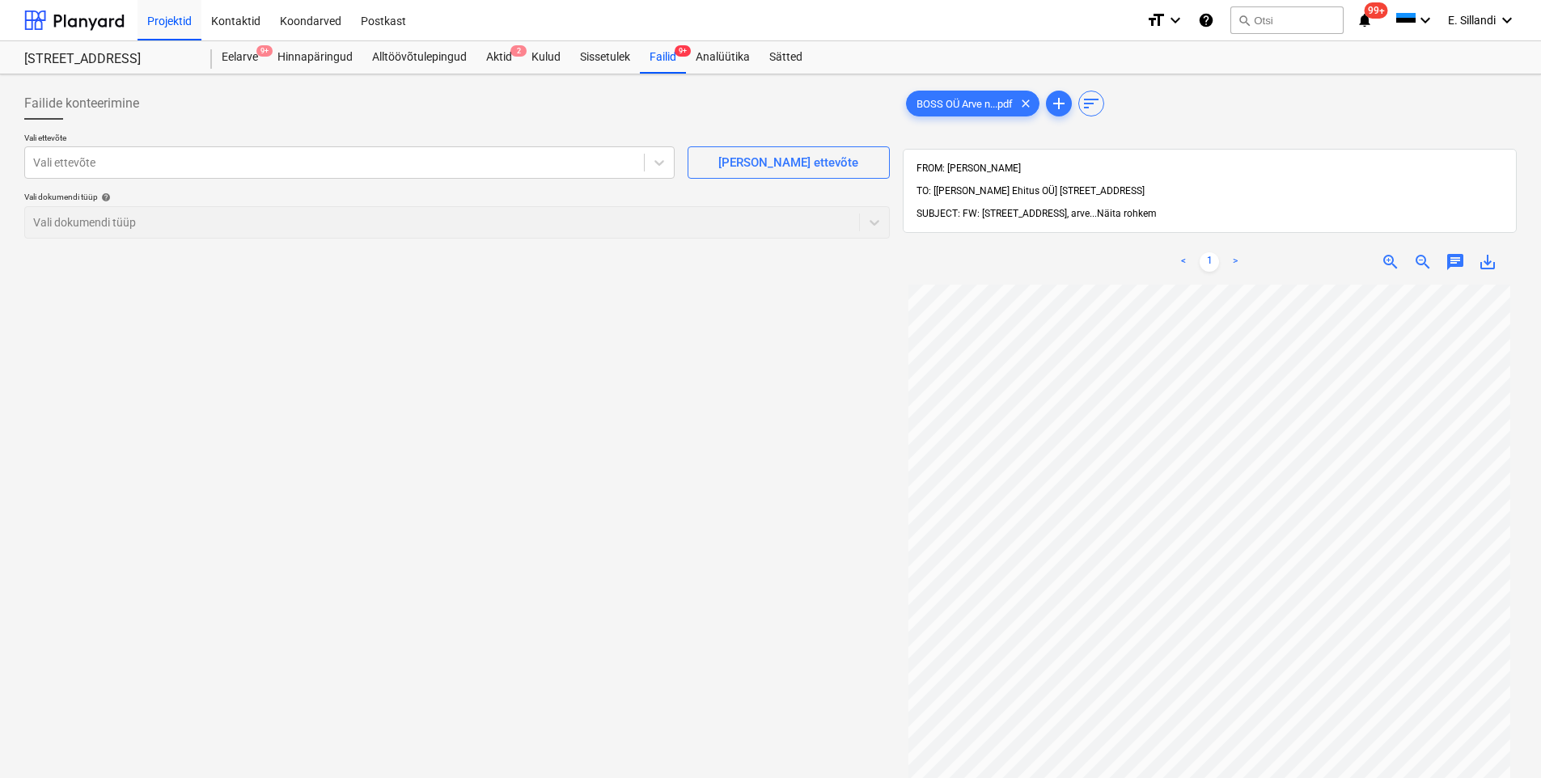
click at [1097, 208] on span "Näita rohkem" at bounding box center [1127, 213] width 60 height 11
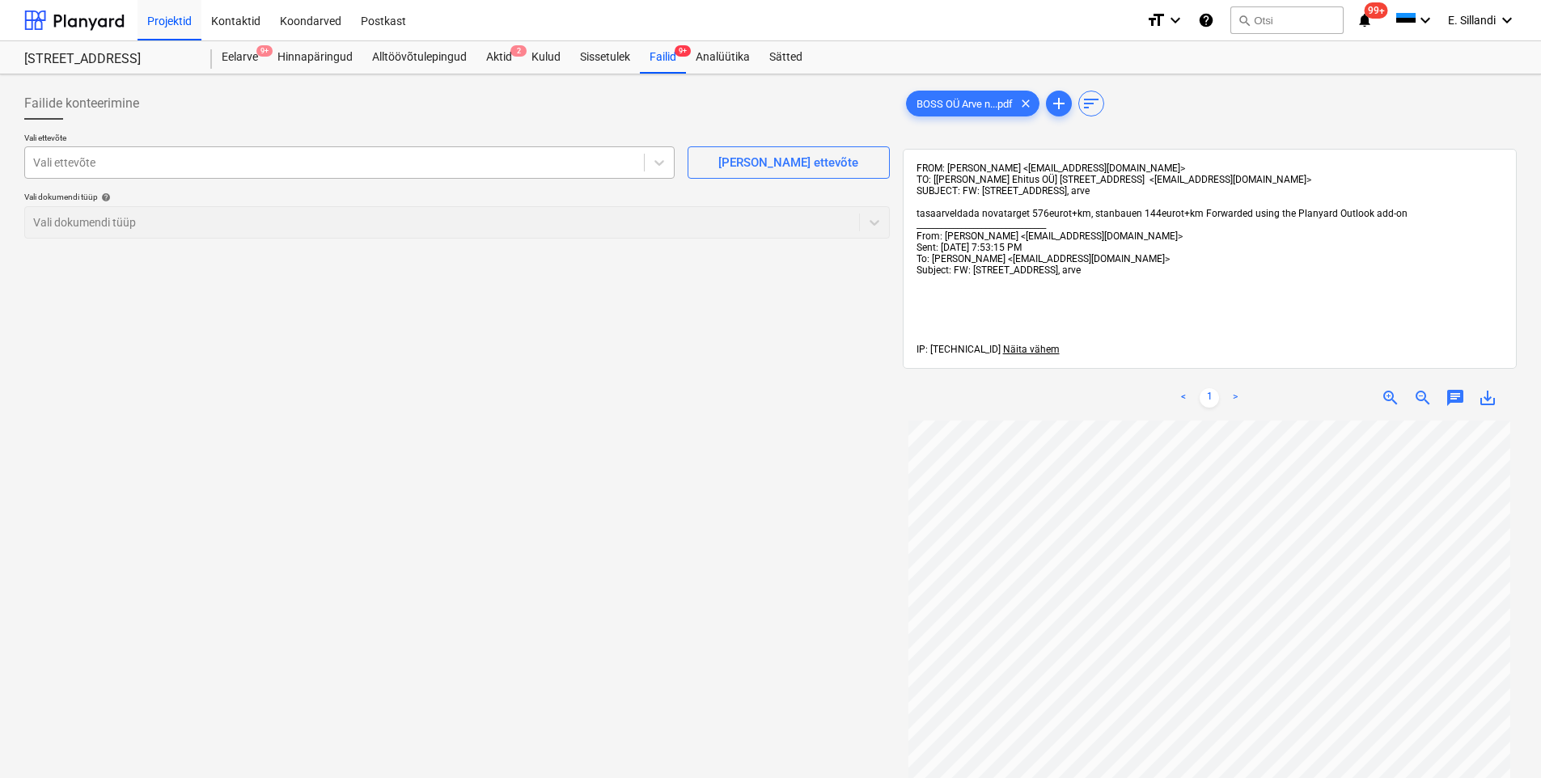
click at [303, 165] on div at bounding box center [334, 163] width 603 height 16
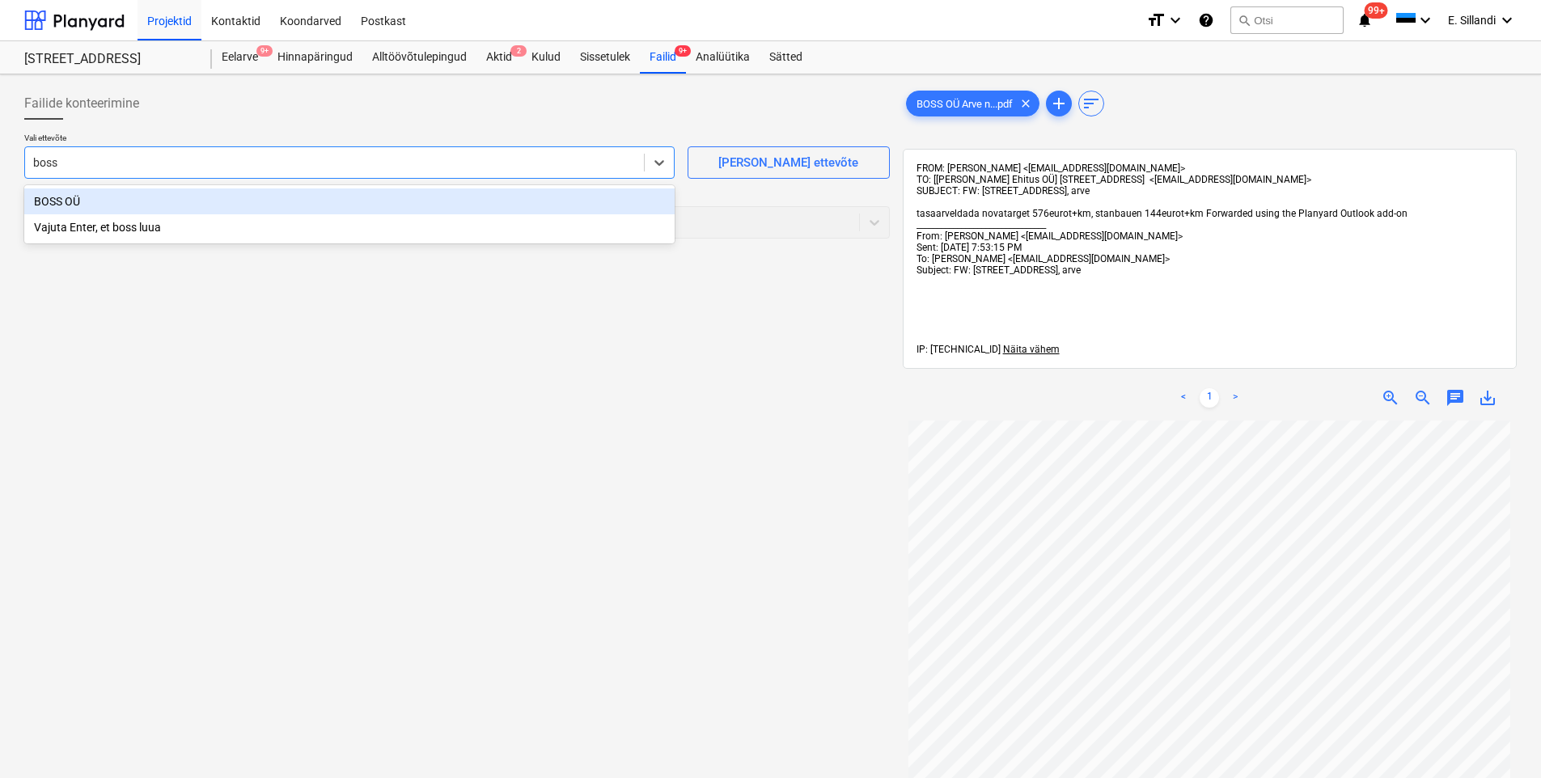
click at [311, 202] on div "BOSS OÜ" at bounding box center [349, 202] width 651 height 26
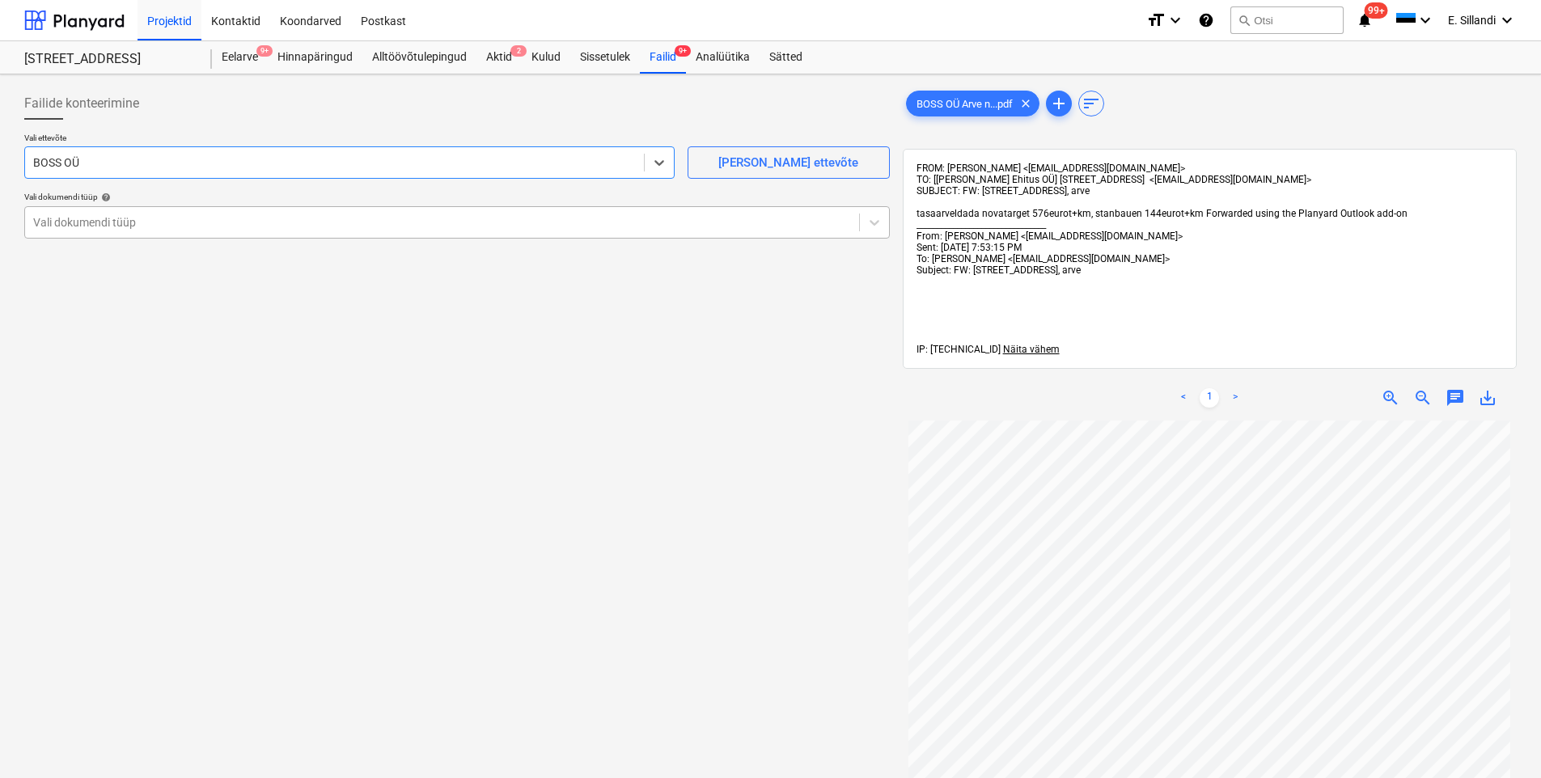
click at [158, 214] on div at bounding box center [442, 222] width 818 height 16
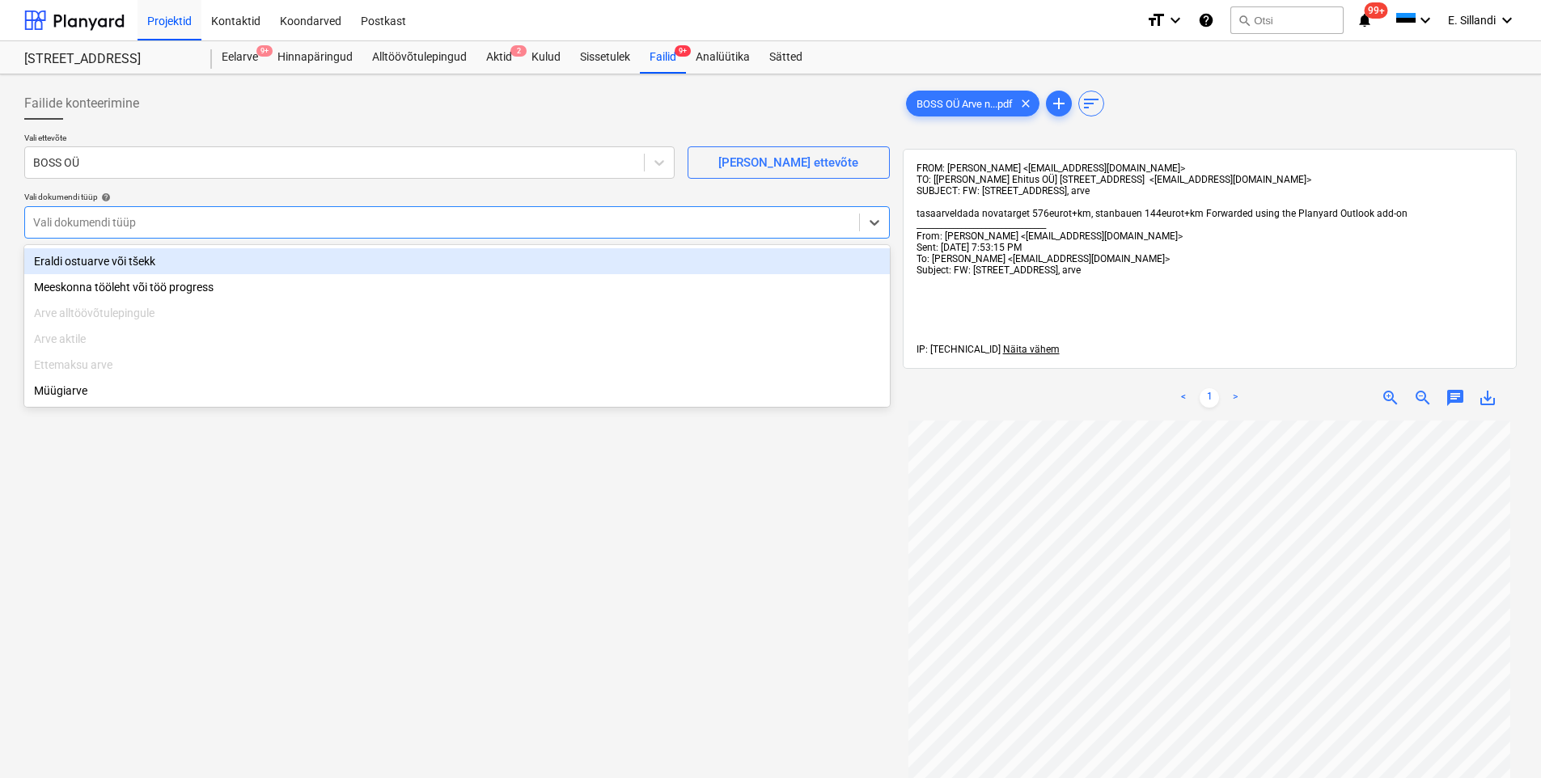
click at [138, 263] on div "Eraldi ostuarve või tšekk" at bounding box center [457, 261] width 866 height 26
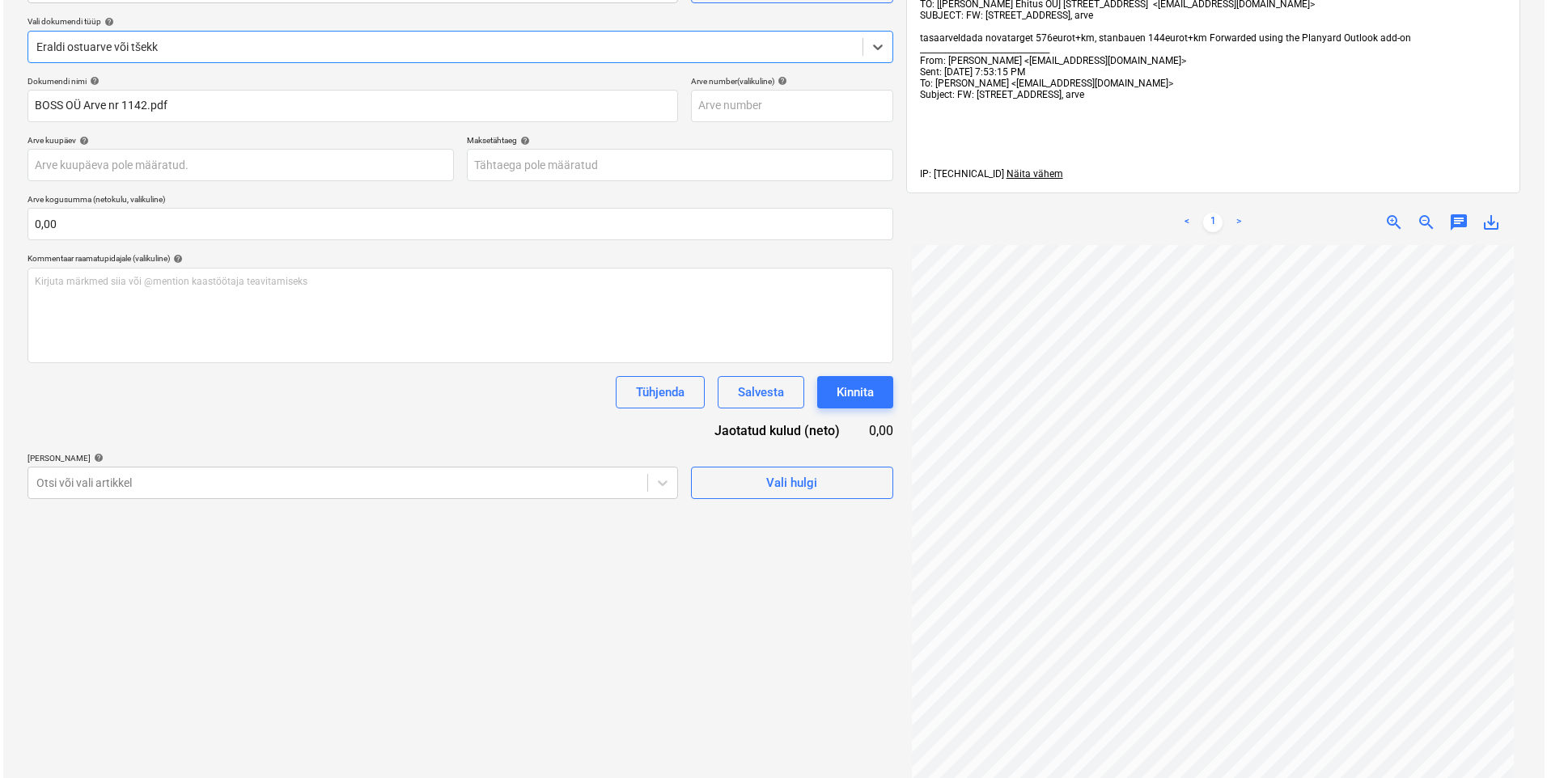
scroll to position [378, 0]
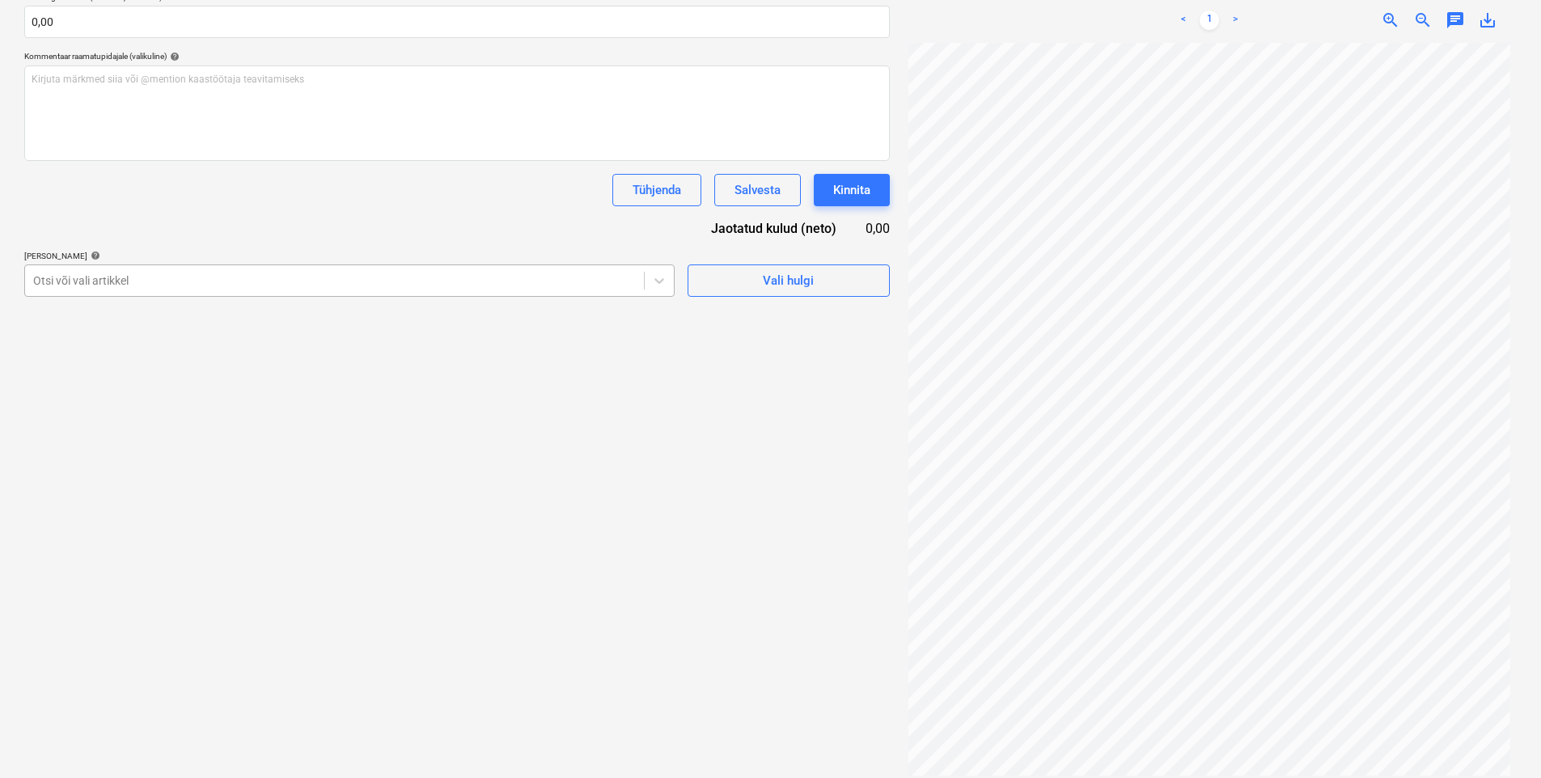
click at [184, 283] on div at bounding box center [334, 281] width 603 height 16
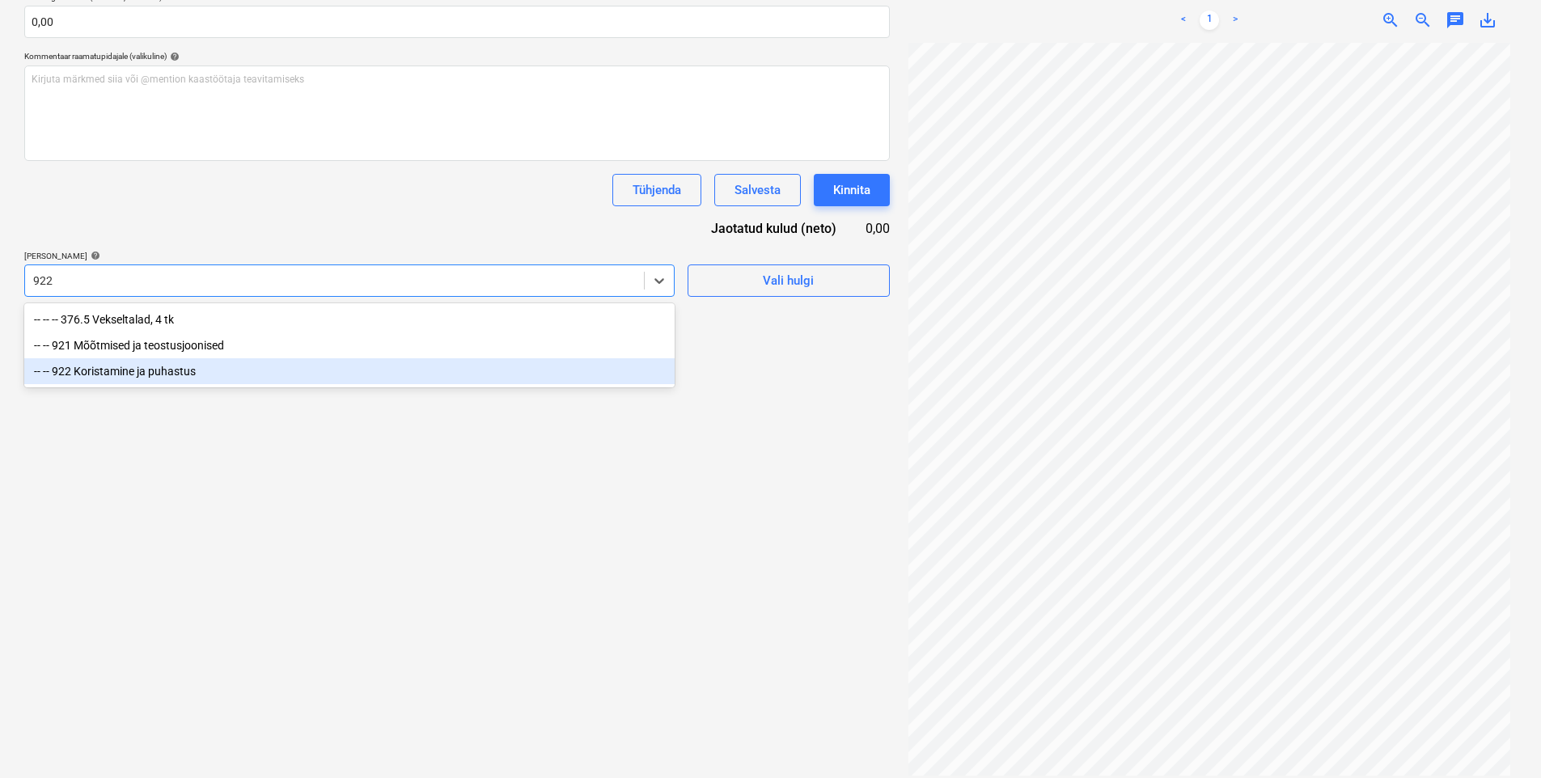
click at [198, 371] on div "-- -- 922 Koristamine ja puhastus" at bounding box center [349, 371] width 651 height 26
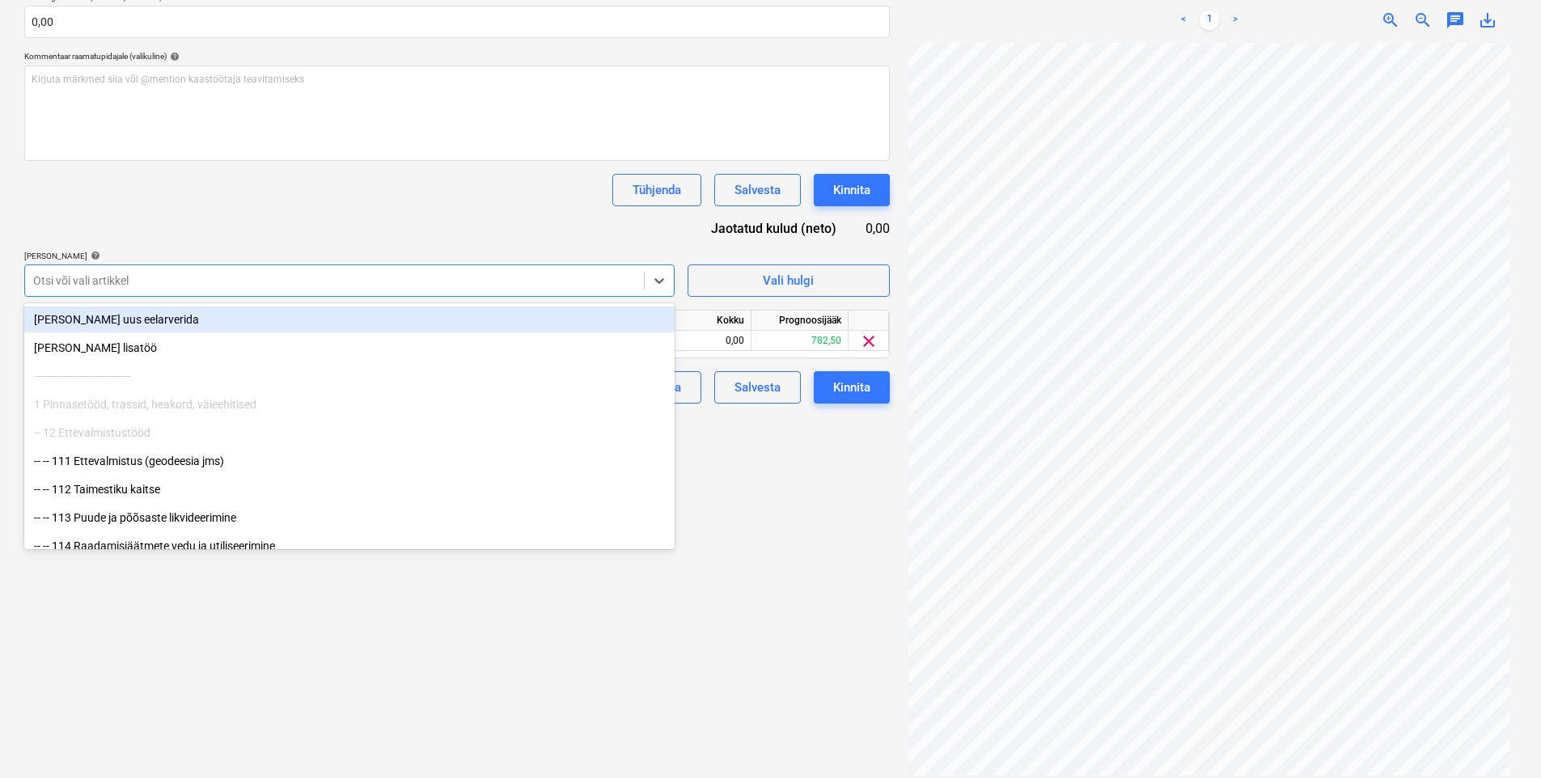
click at [286, 229] on div "Dokumendi nimi help BOSS OÜ Arve nr 1142.pdf Arve number (valikuline) help Arve…" at bounding box center [457, 139] width 866 height 530
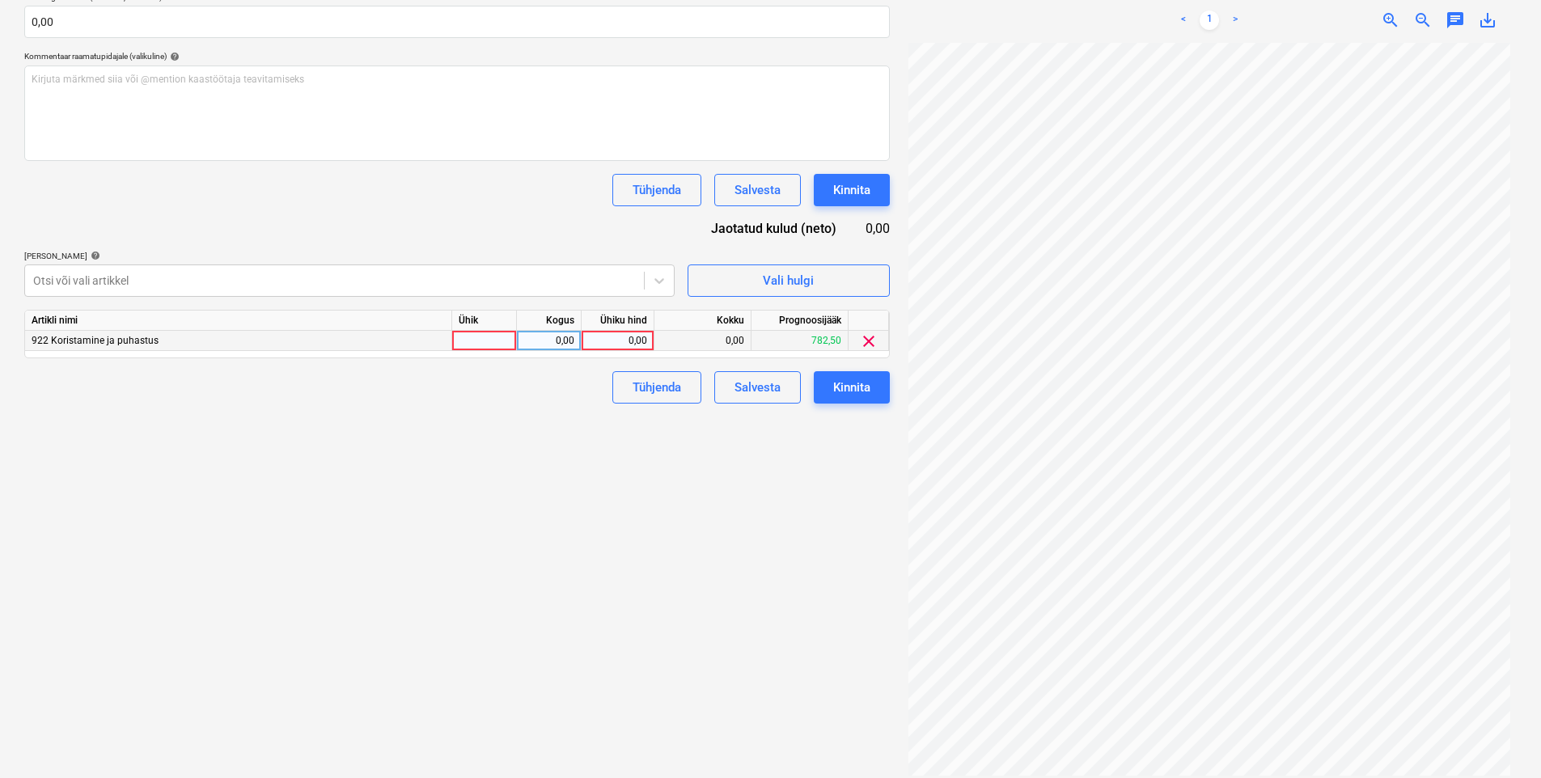
click at [622, 341] on div "0,00" at bounding box center [617, 341] width 59 height 20
drag, startPoint x: 548, startPoint y: 562, endPoint x: 776, endPoint y: 507, distance: 234.5
click at [553, 558] on div "Failide konteerimine Vali ettevõte BOSS OÜ [PERSON_NAME] uus ettevõte Vali doku…" at bounding box center [457, 242] width 879 height 1079
click at [846, 375] on button "Kinnita" at bounding box center [852, 387] width 76 height 32
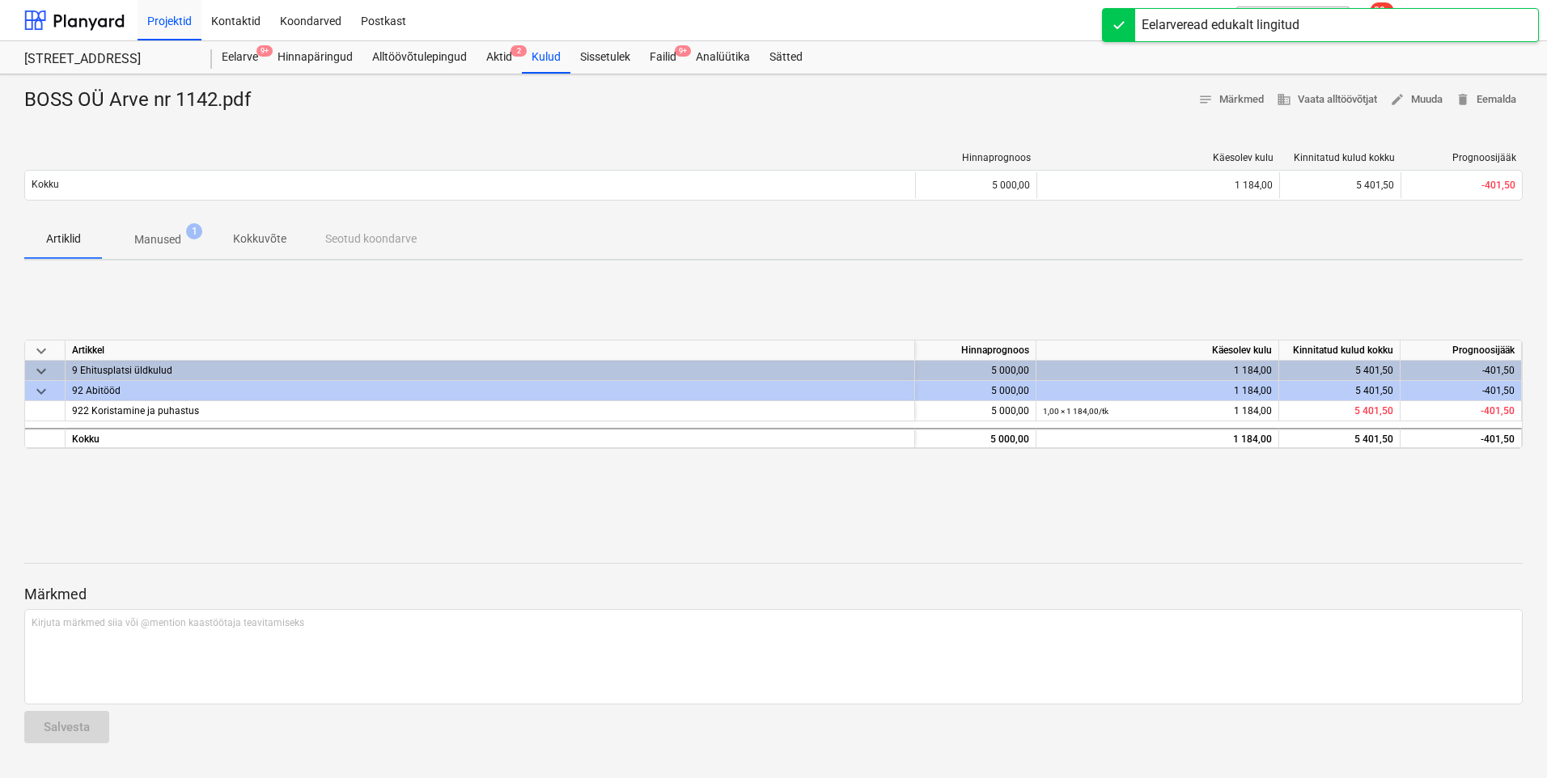
drag, startPoint x: 660, startPoint y: 50, endPoint x: 640, endPoint y: 74, distance: 31.0
click at [660, 50] on div "Failid 9+" at bounding box center [663, 57] width 46 height 32
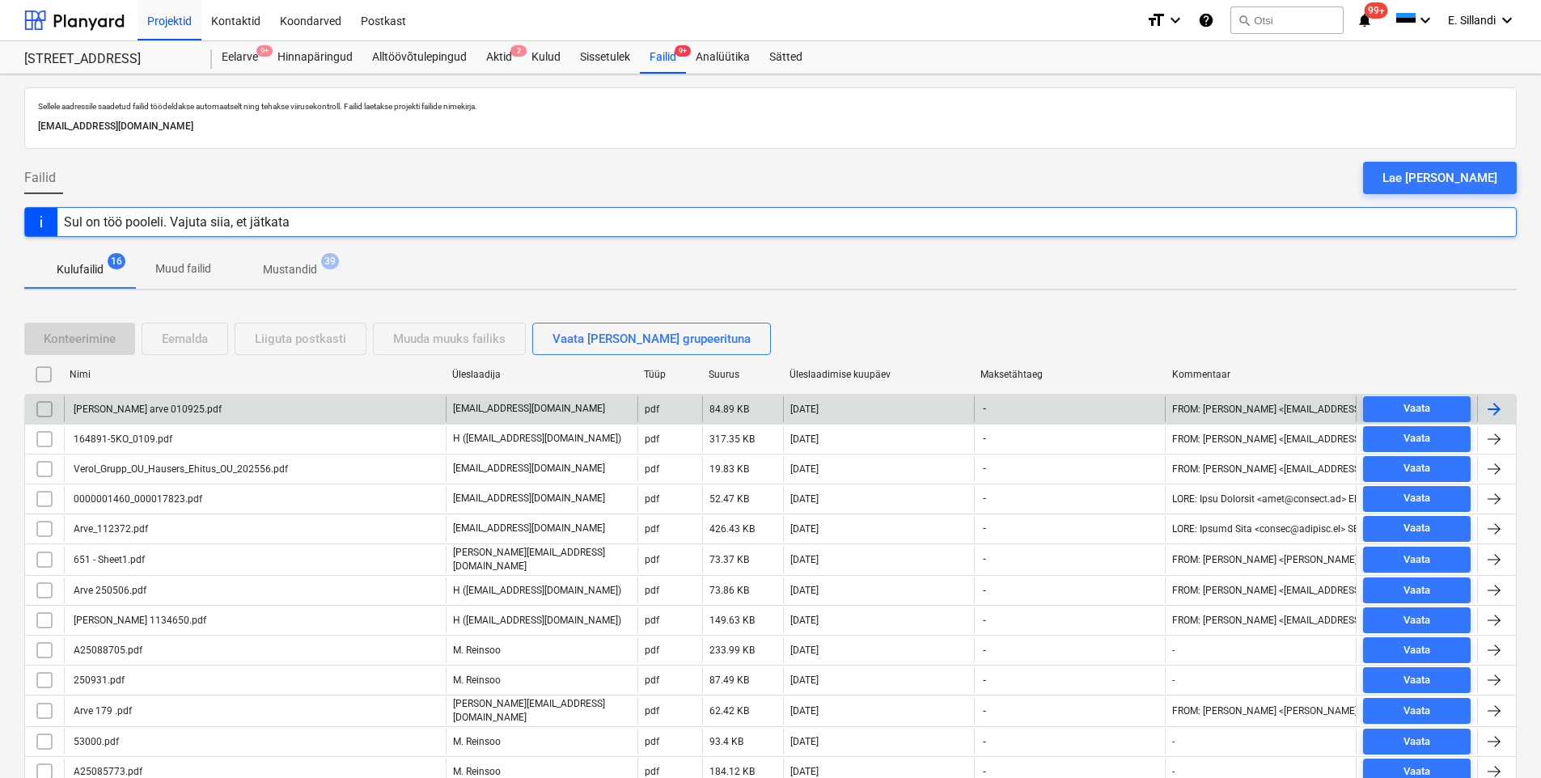
click at [214, 403] on div "[PERSON_NAME] arve 010925.pdf" at bounding box center [255, 409] width 382 height 26
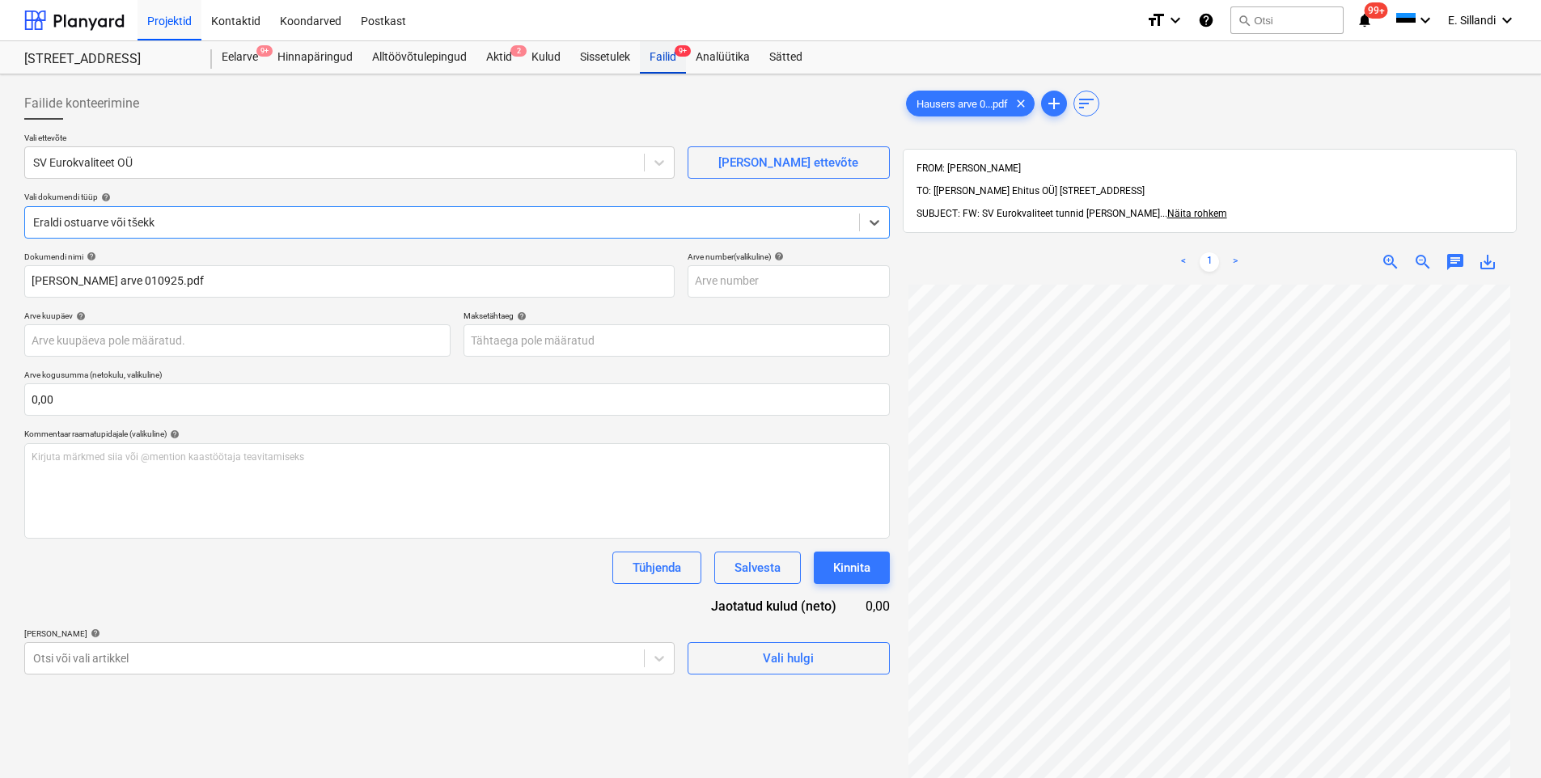
click at [657, 51] on div "Failid 9+" at bounding box center [663, 57] width 46 height 32
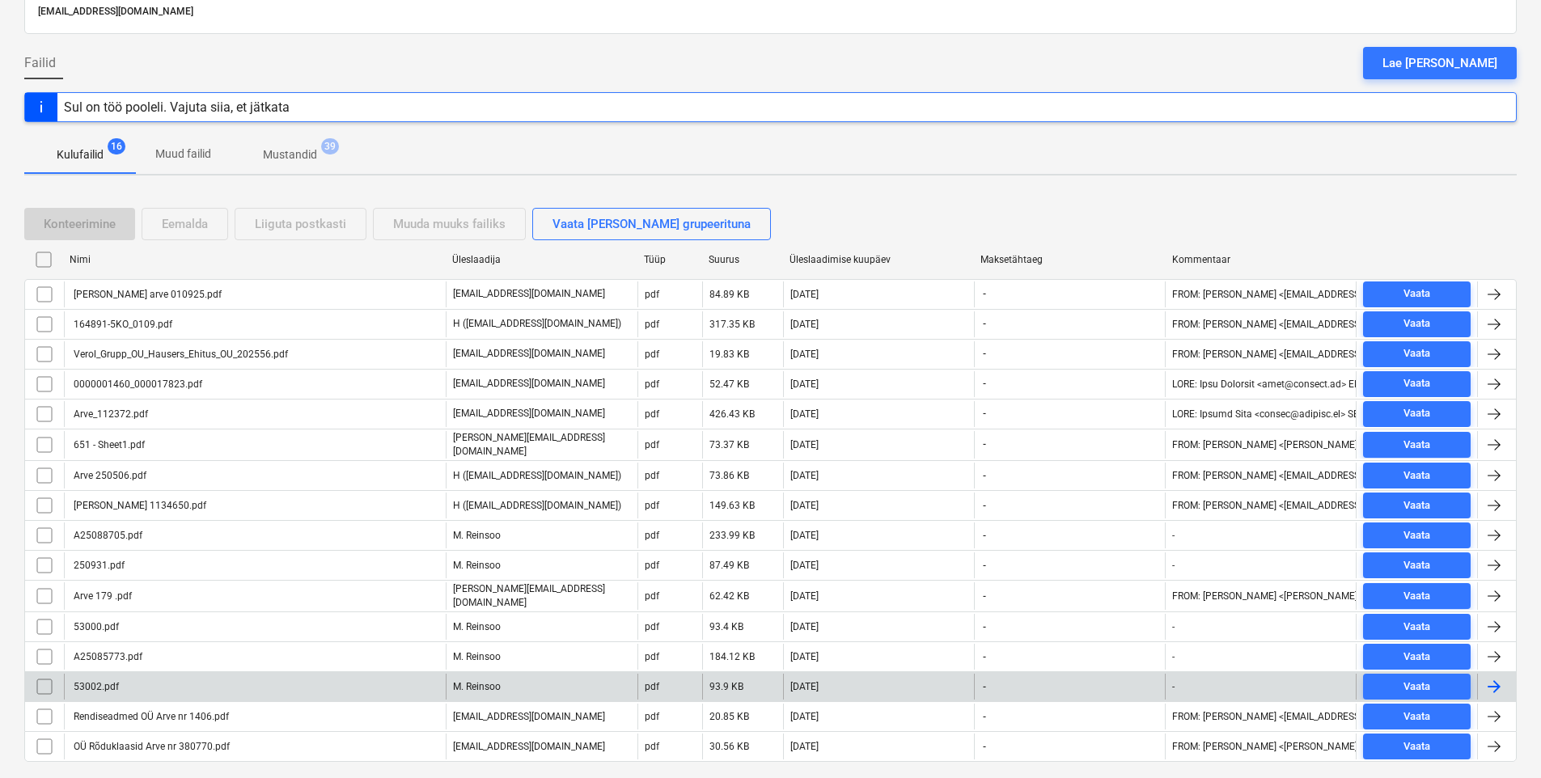
scroll to position [154, 0]
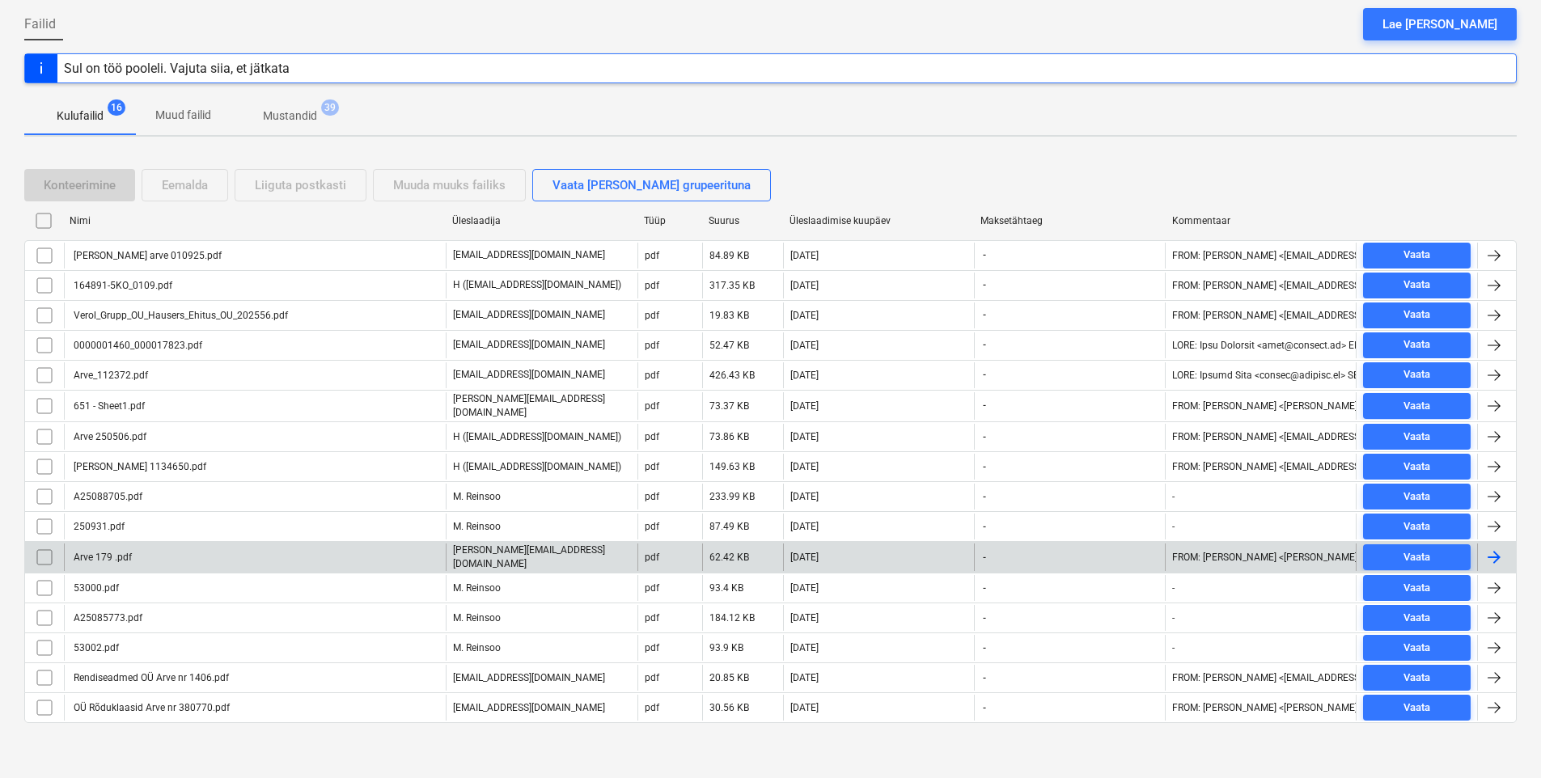
click at [151, 554] on div "Arve 179 .pdf" at bounding box center [255, 558] width 382 height 28
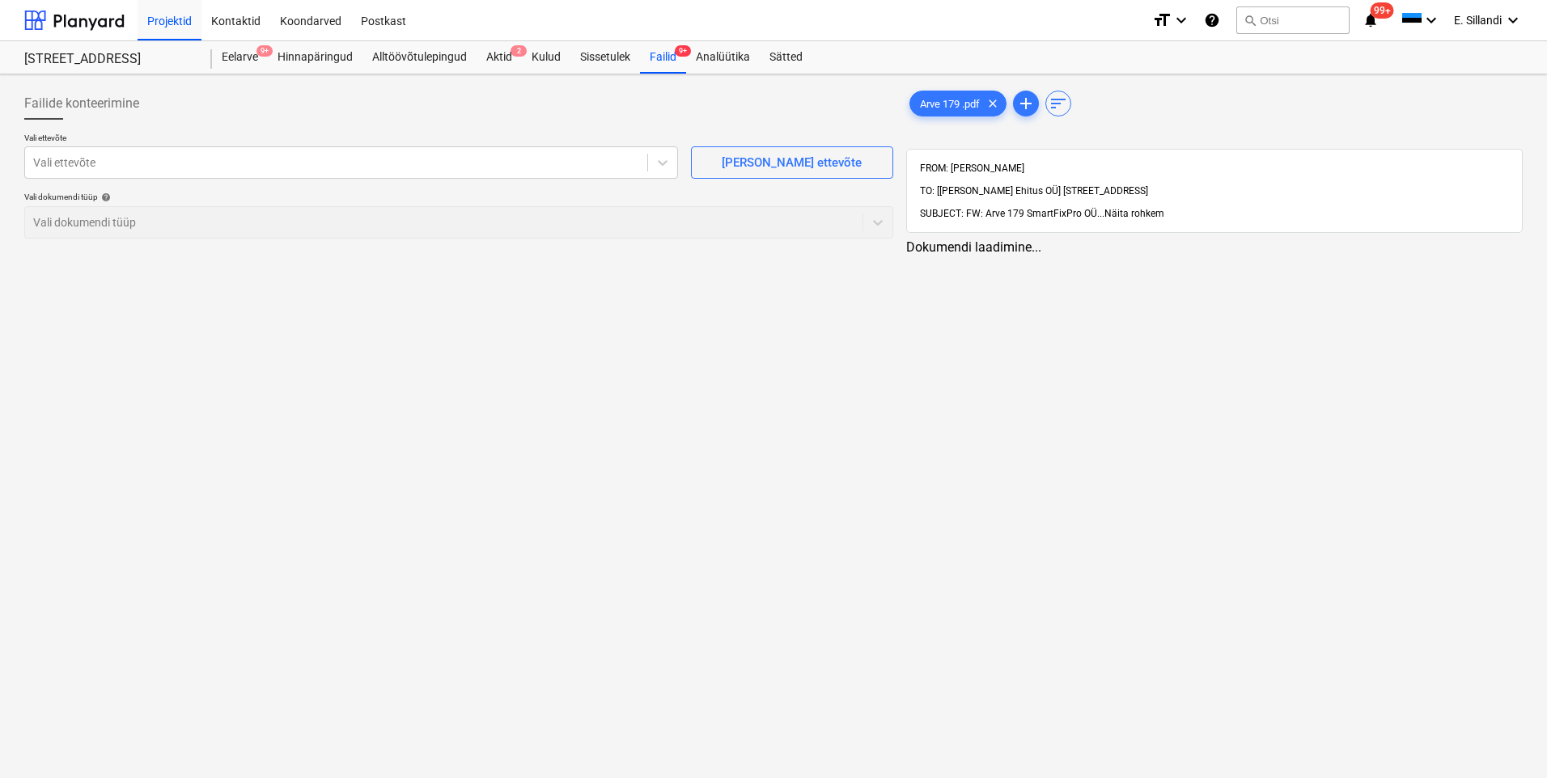
click at [1130, 208] on span "Näita rohkem" at bounding box center [1135, 213] width 60 height 11
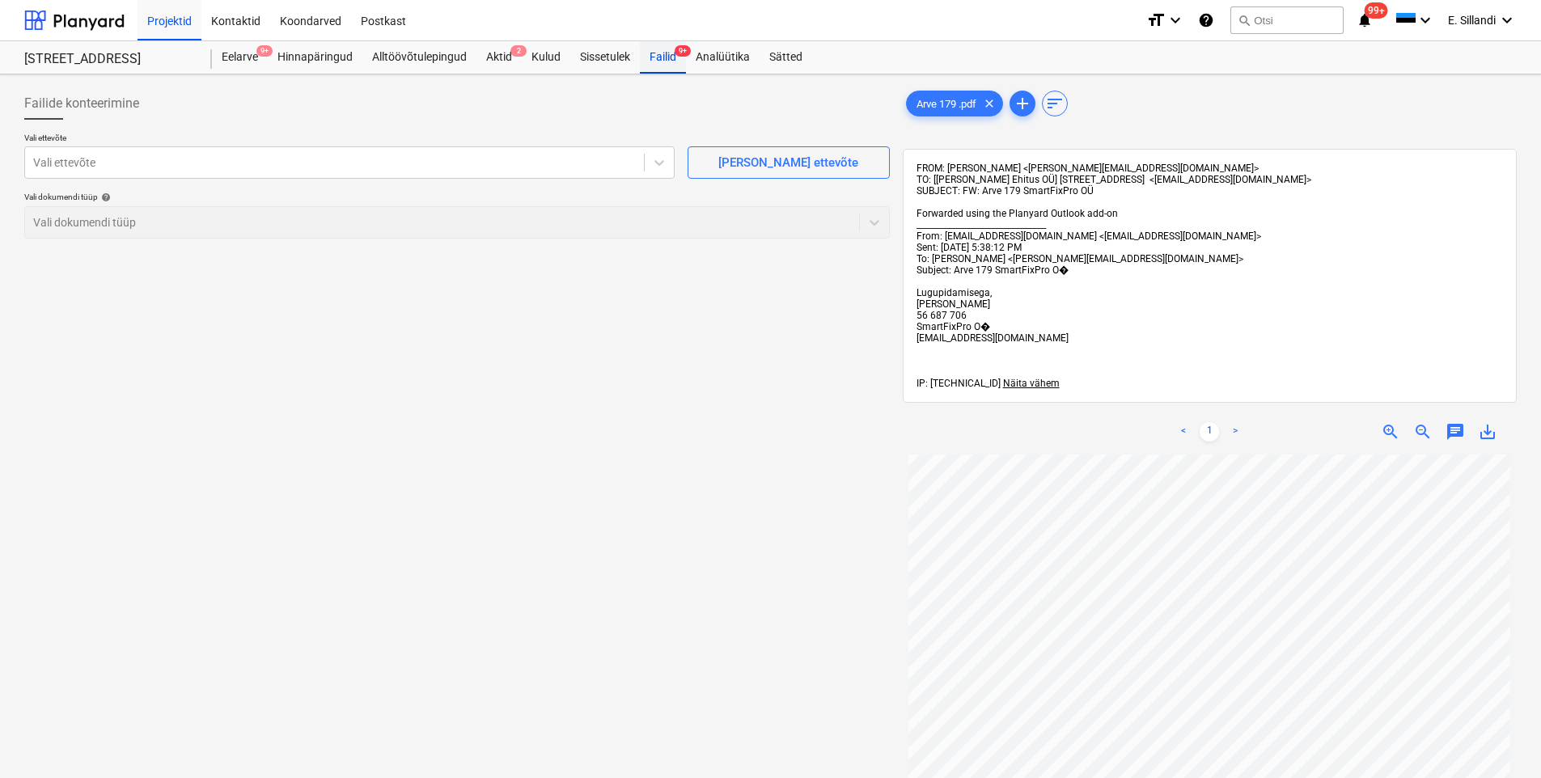
click at [656, 65] on div "Failid 9+" at bounding box center [663, 57] width 46 height 32
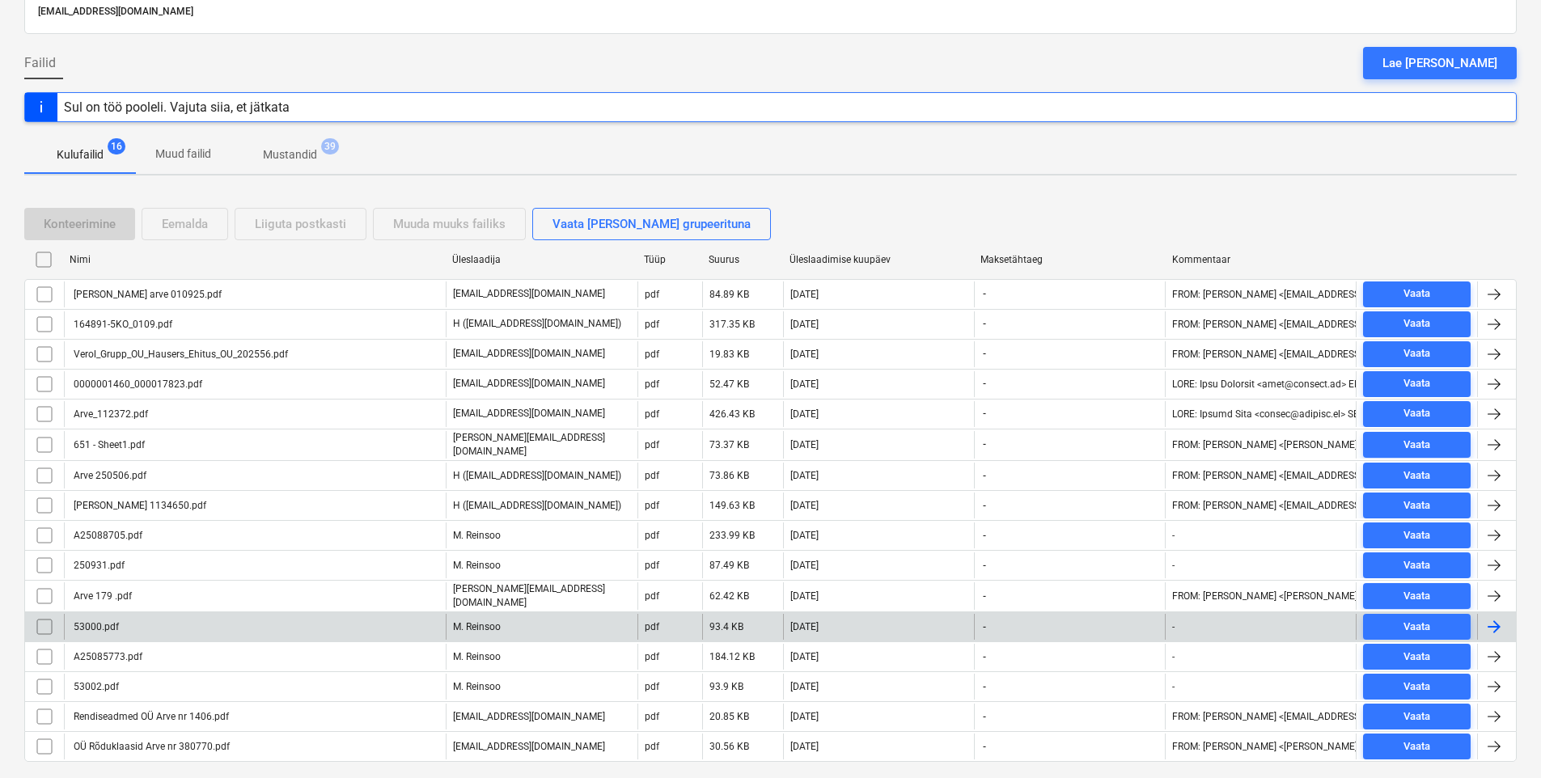
scroll to position [154, 0]
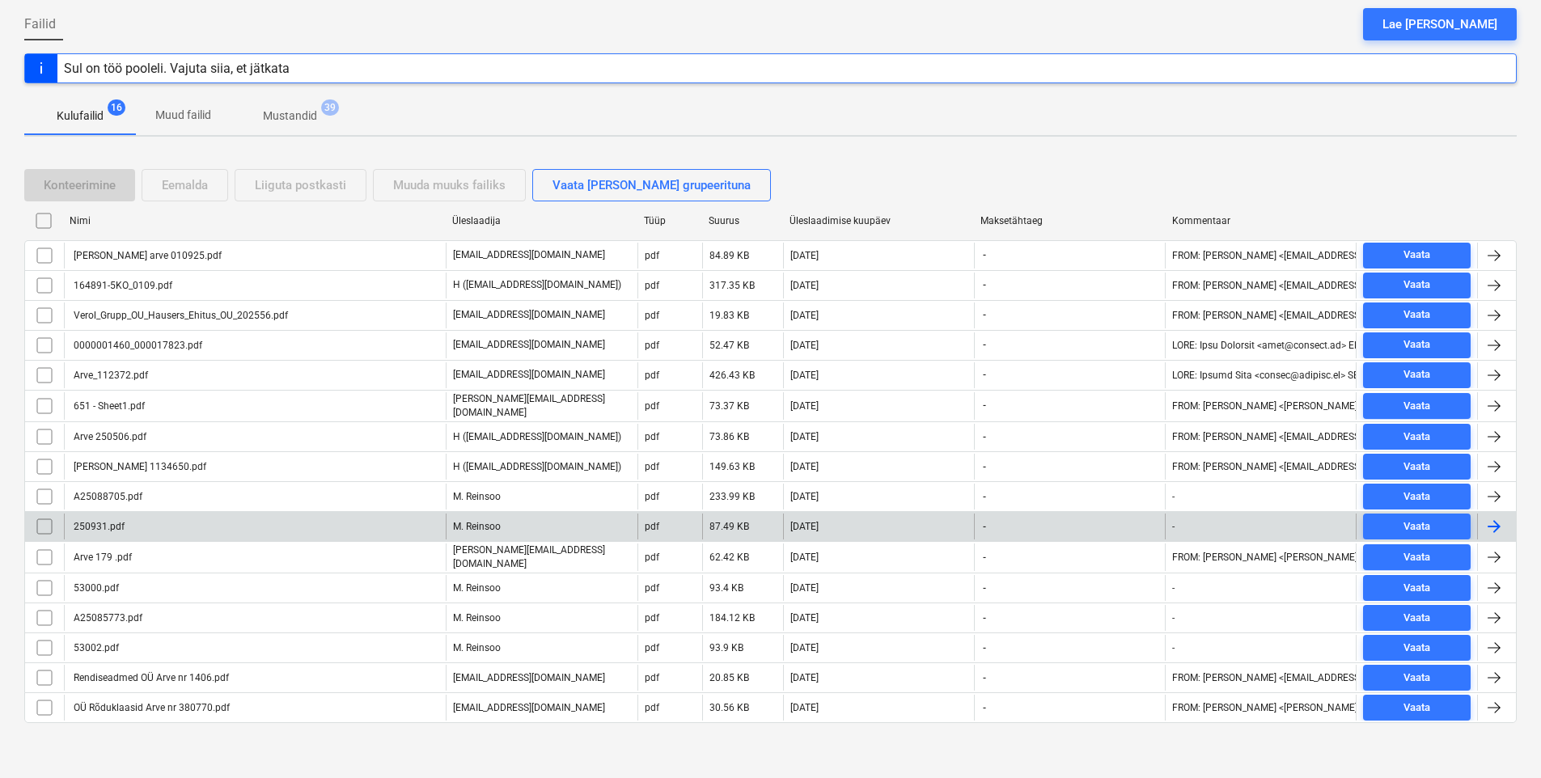
click at [367, 515] on div "250931.pdf" at bounding box center [255, 527] width 382 height 26
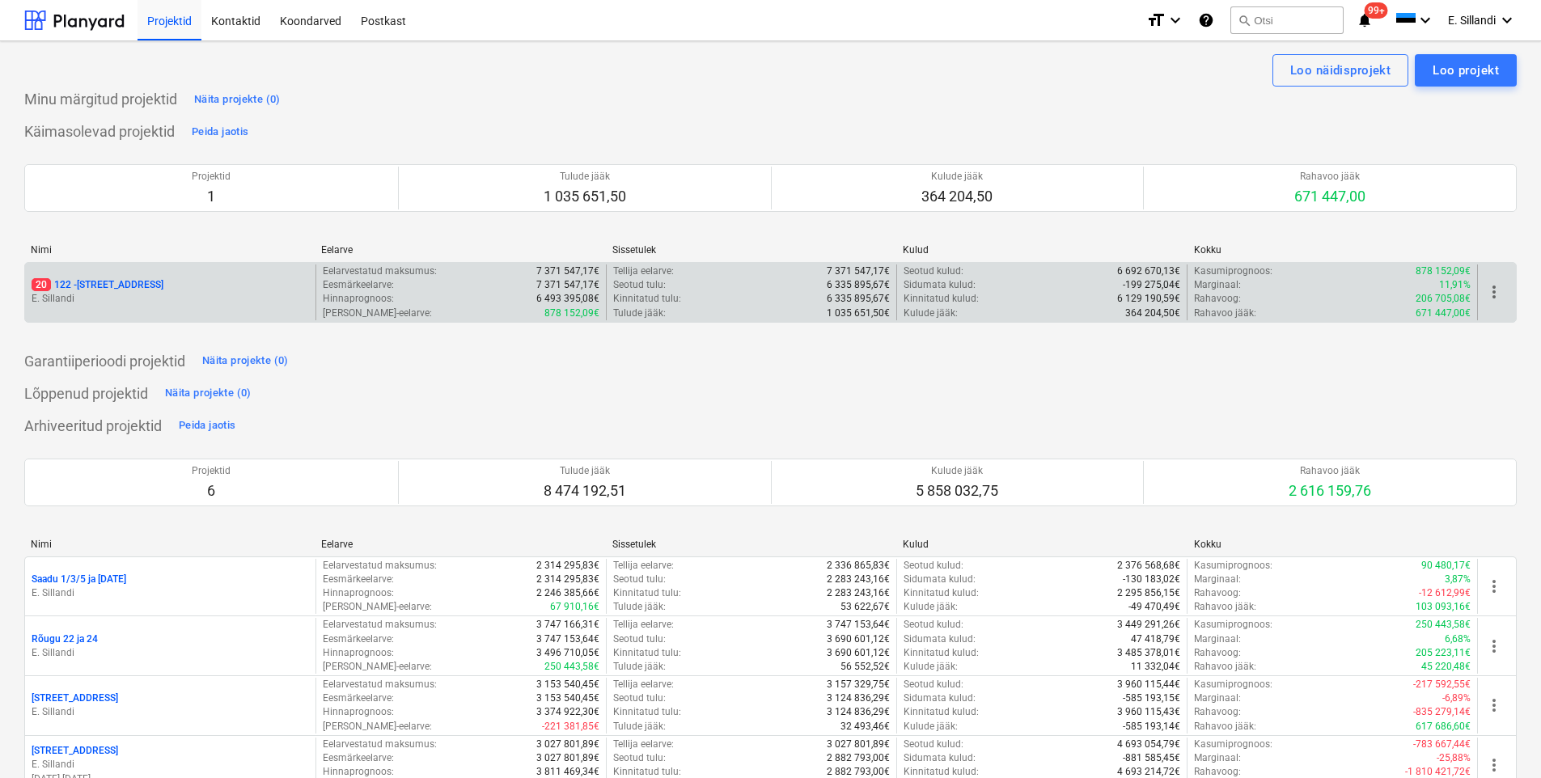
click at [102, 291] on p "20 122 - Viieaia tee 28" at bounding box center [98, 285] width 132 height 14
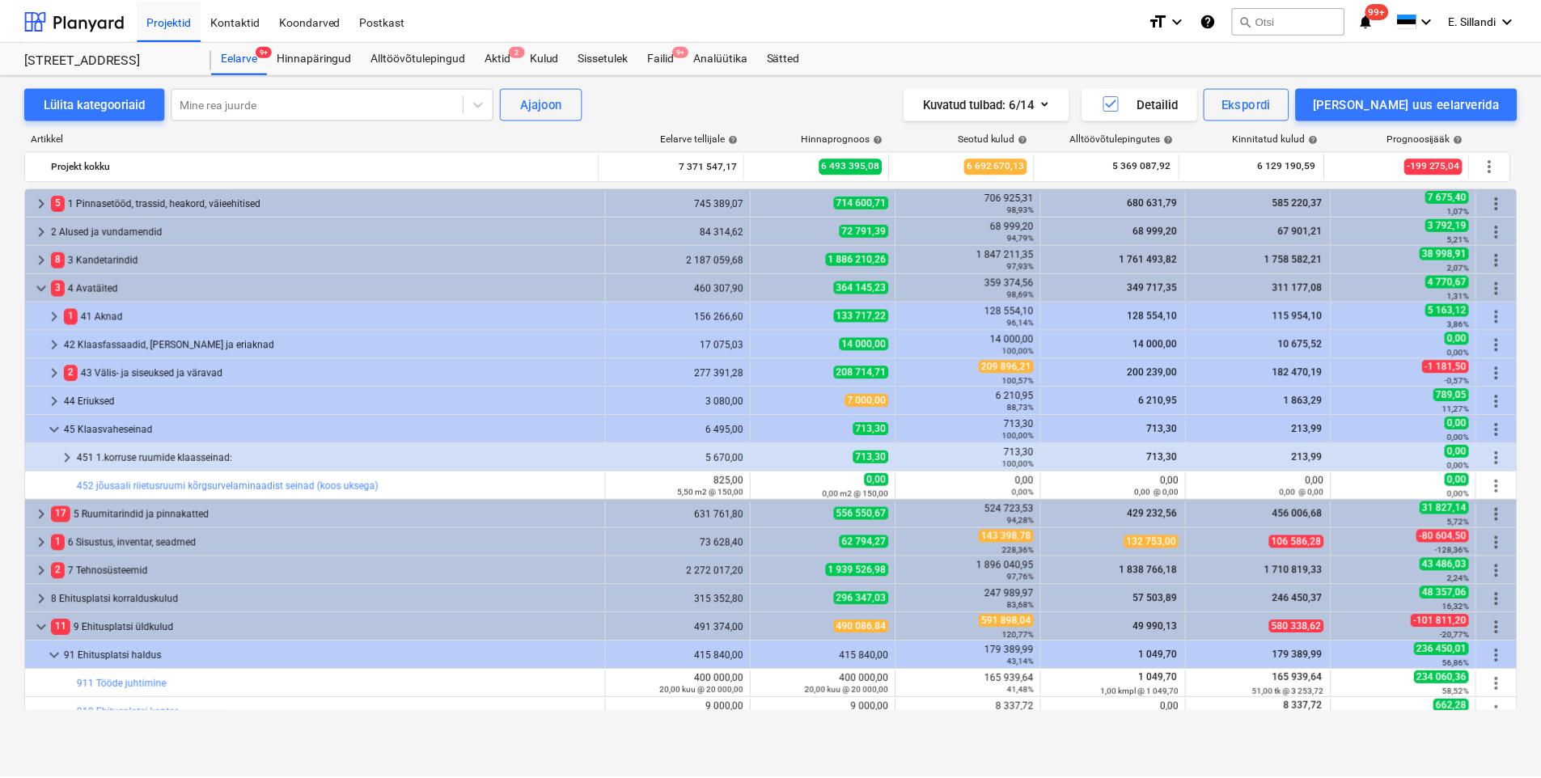
scroll to position [468, 0]
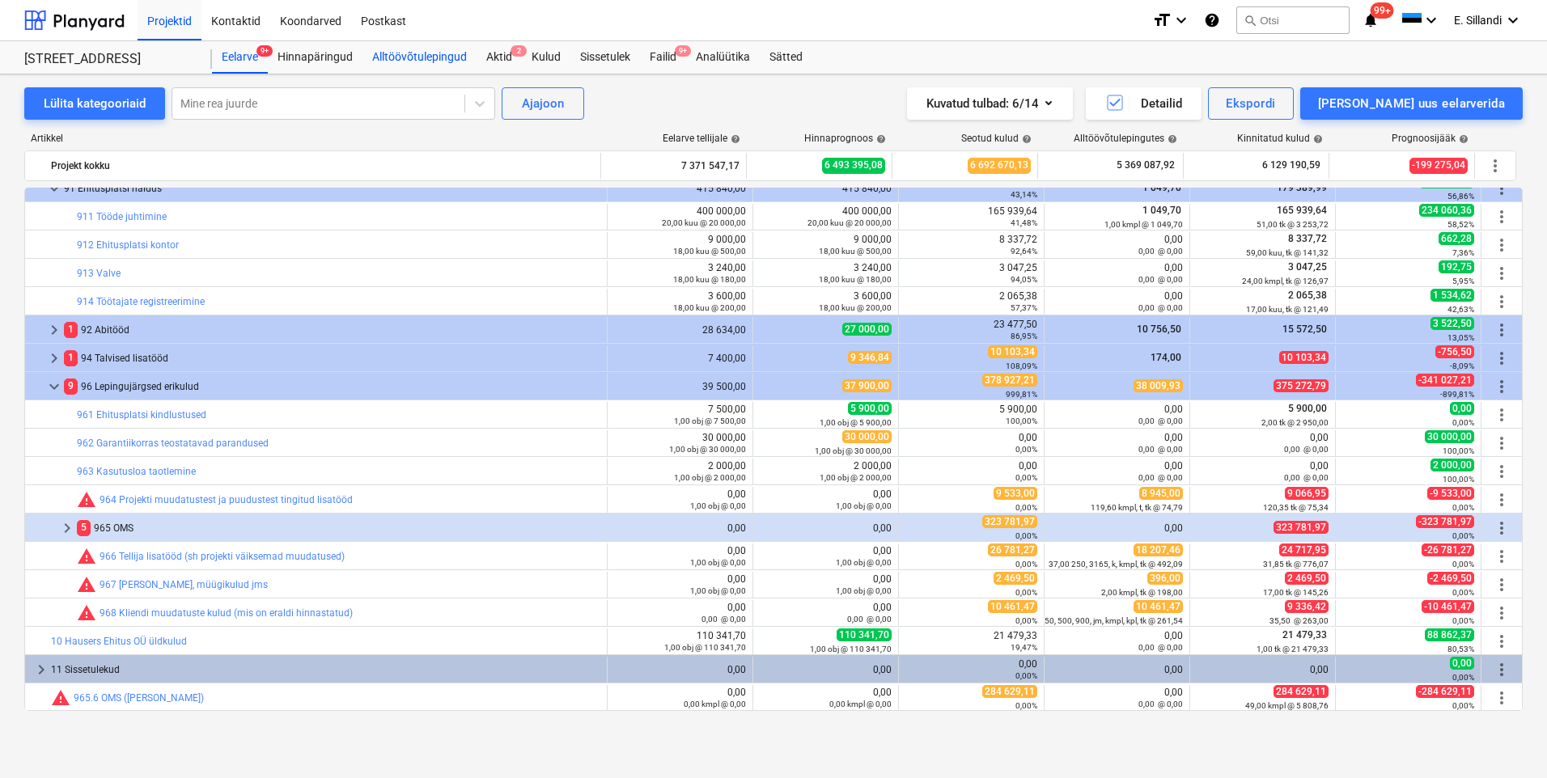
click at [401, 66] on div "Alltöövõtulepingud" at bounding box center [420, 57] width 114 height 32
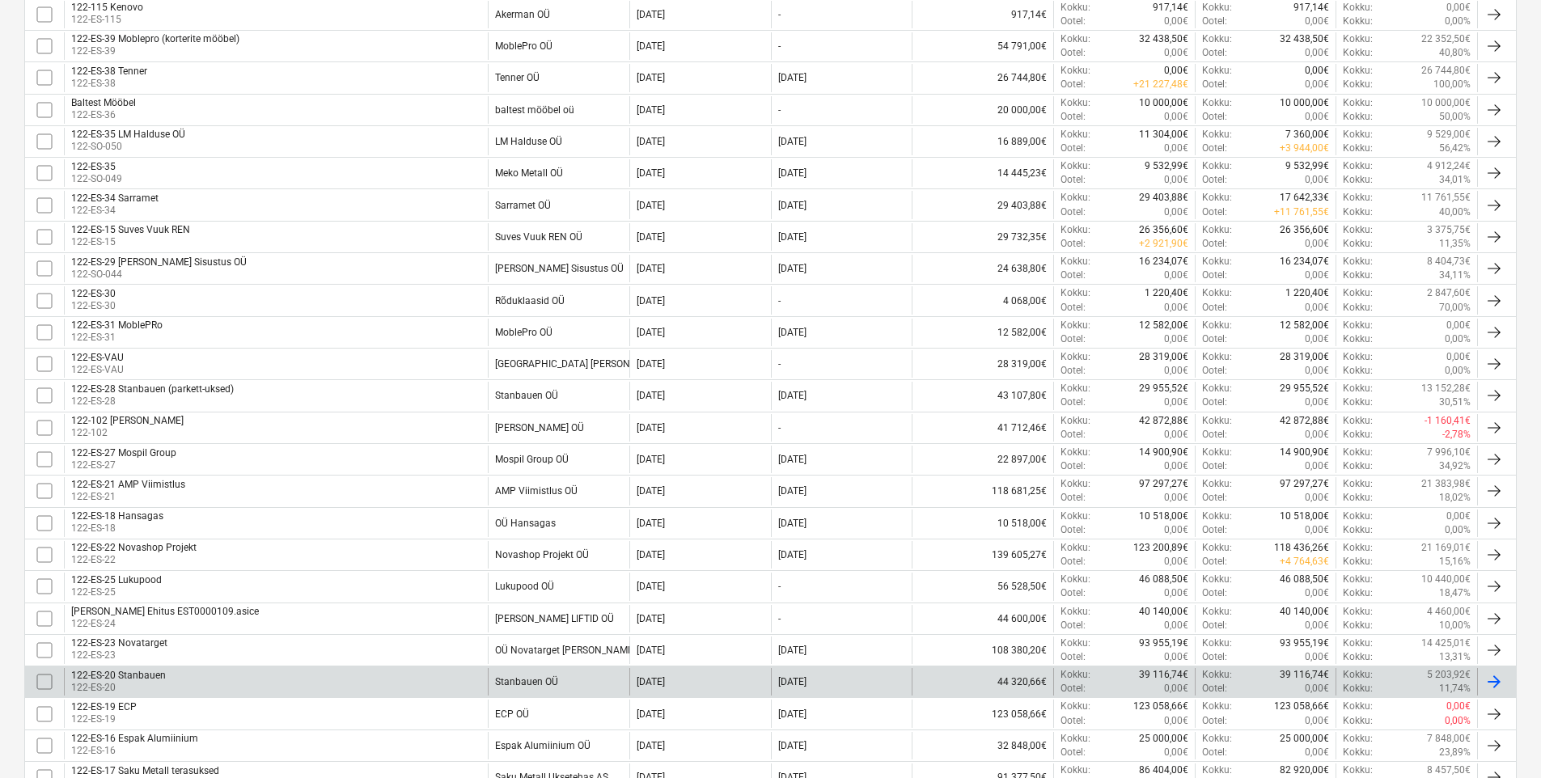
click at [216, 679] on div "122-ES-20 Stanbauen 122-ES-20" at bounding box center [276, 682] width 424 height 28
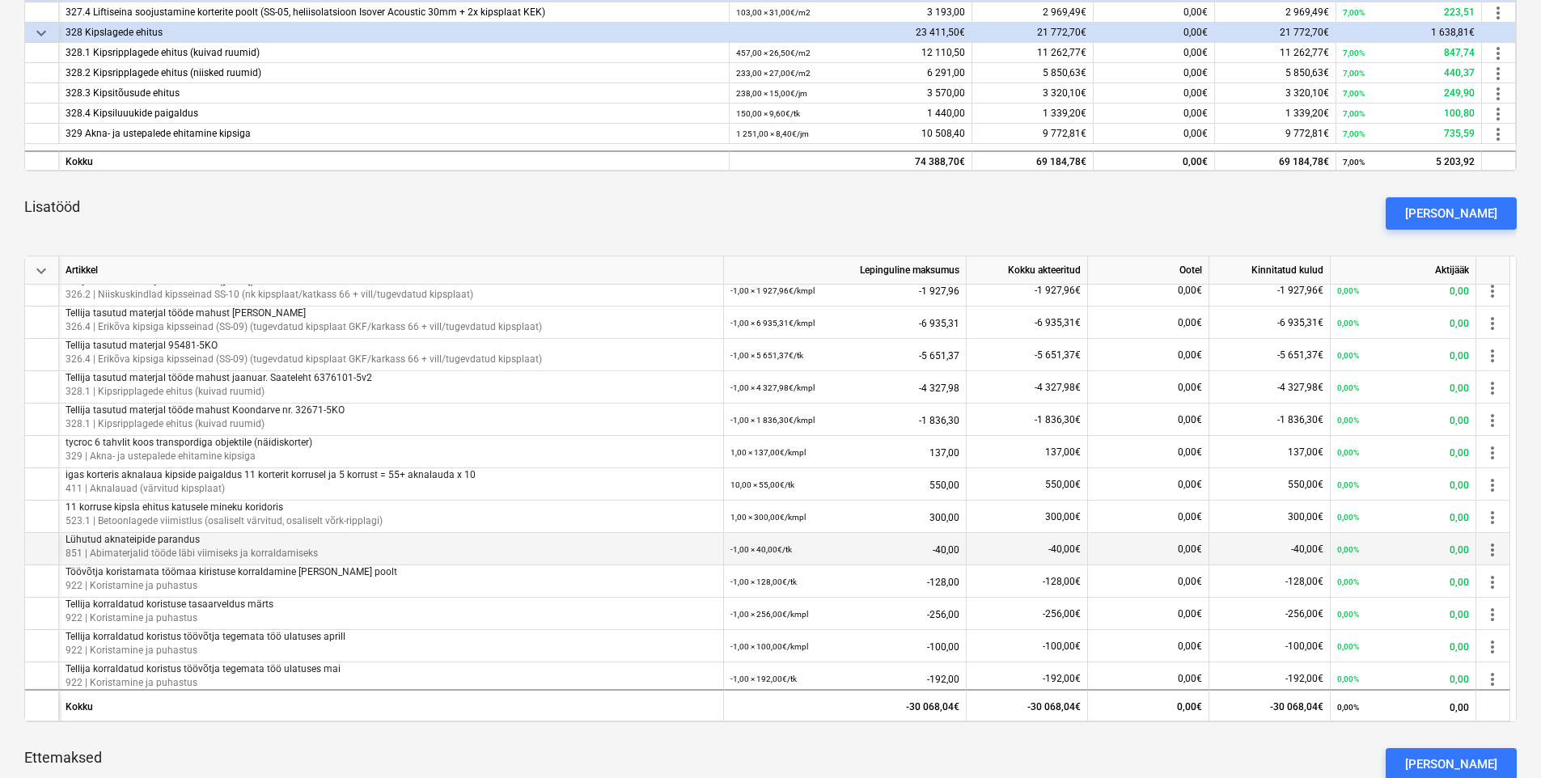
scroll to position [146, 0]
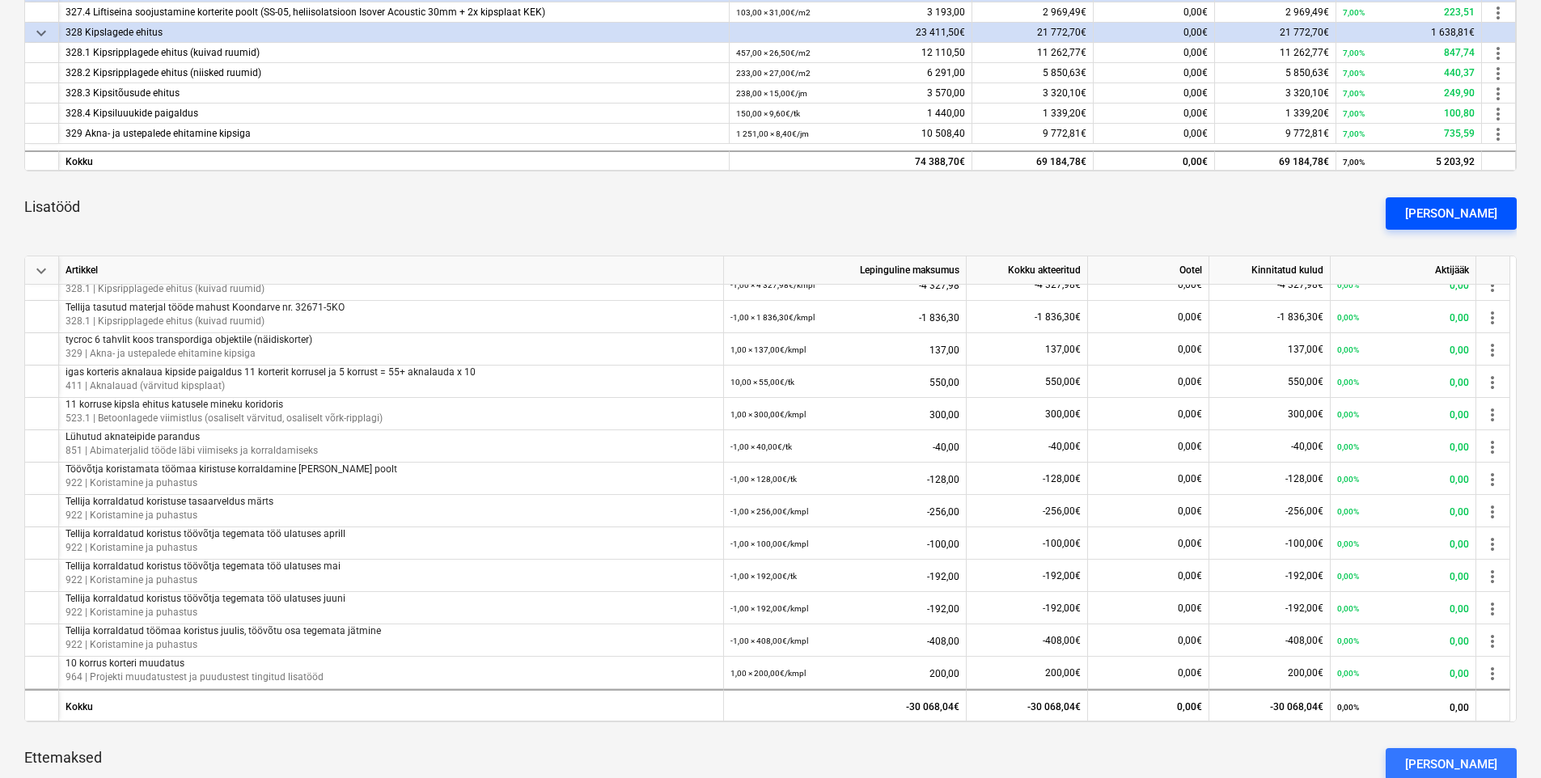
click at [1468, 210] on div "[PERSON_NAME]" at bounding box center [1452, 213] width 92 height 21
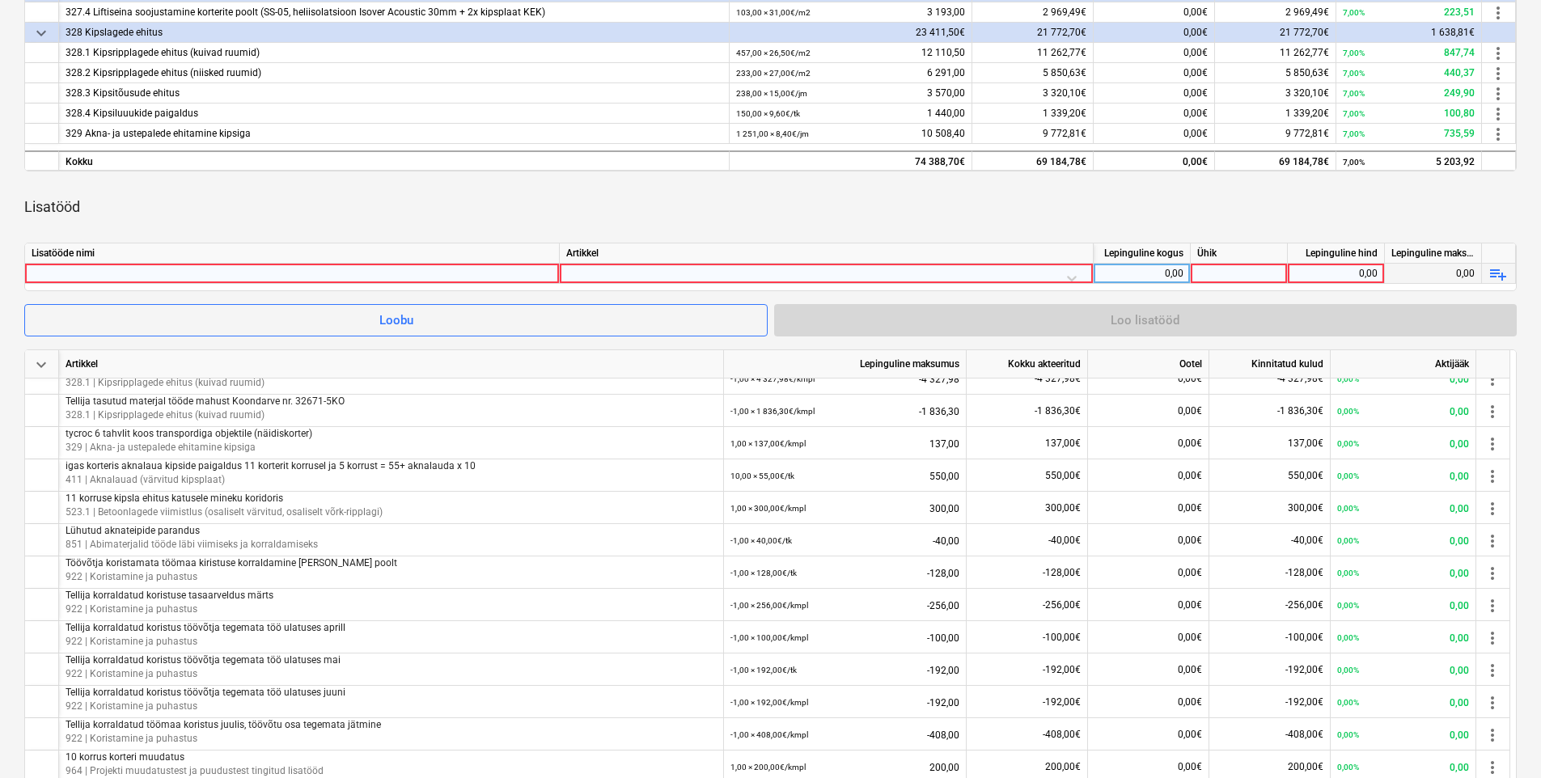
click at [299, 282] on div at bounding box center [292, 273] width 521 height 19
type input "Tähtajaks tegemata kipsitööde teostuse korraldamine Tellija poolt"
click at [638, 272] on div at bounding box center [826, 278] width 520 height 28
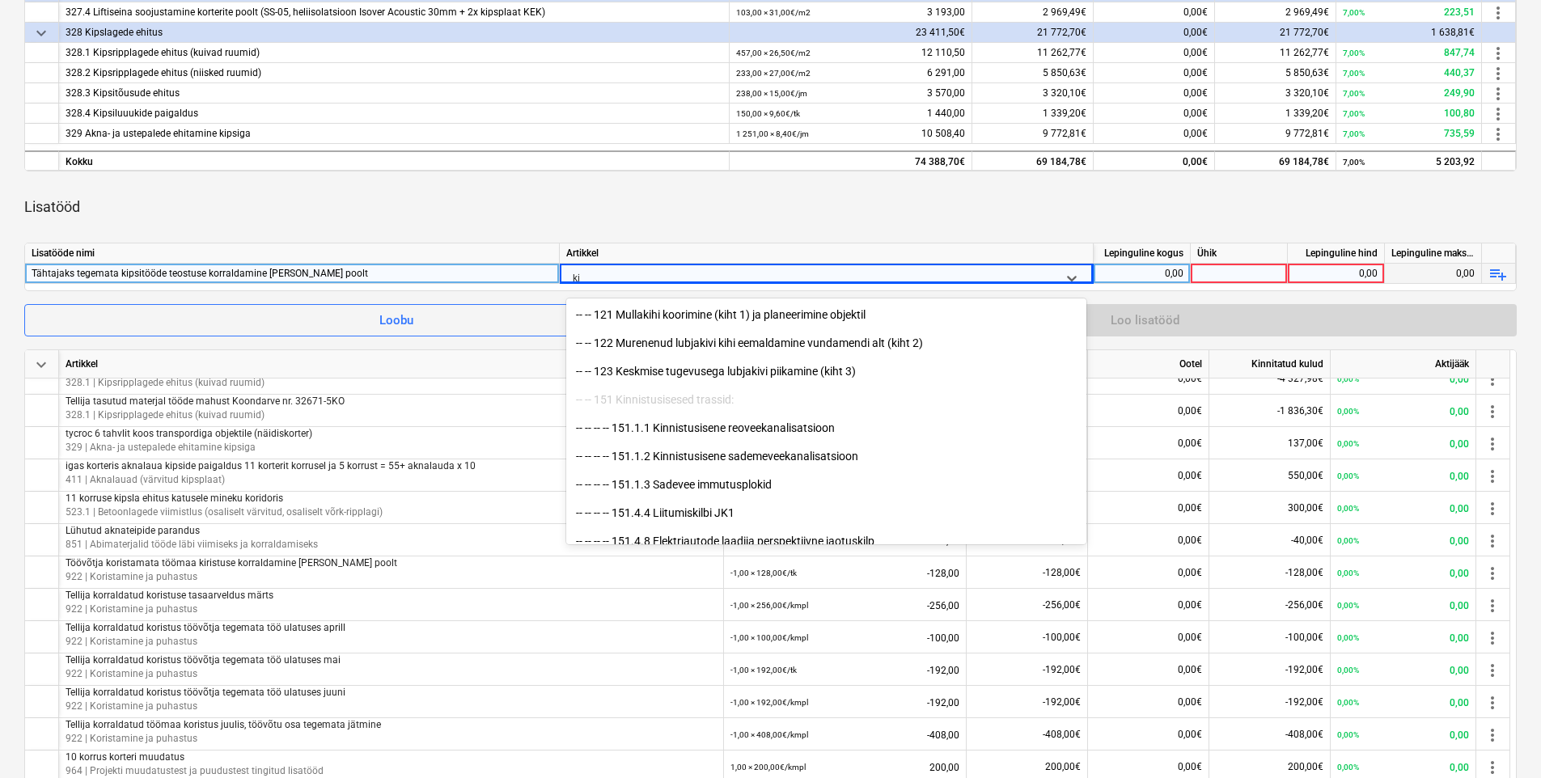
type input "k"
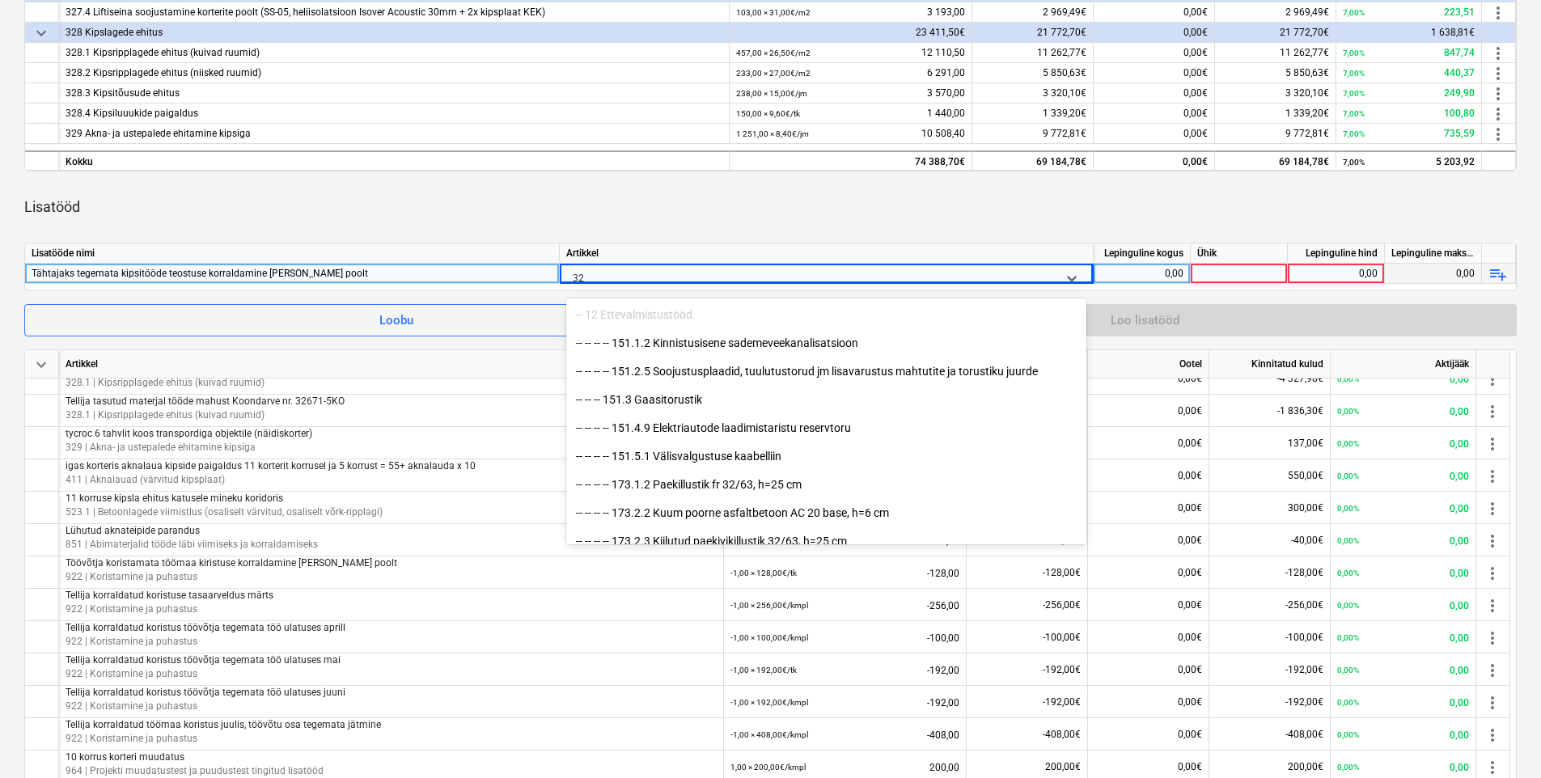
type input "329"
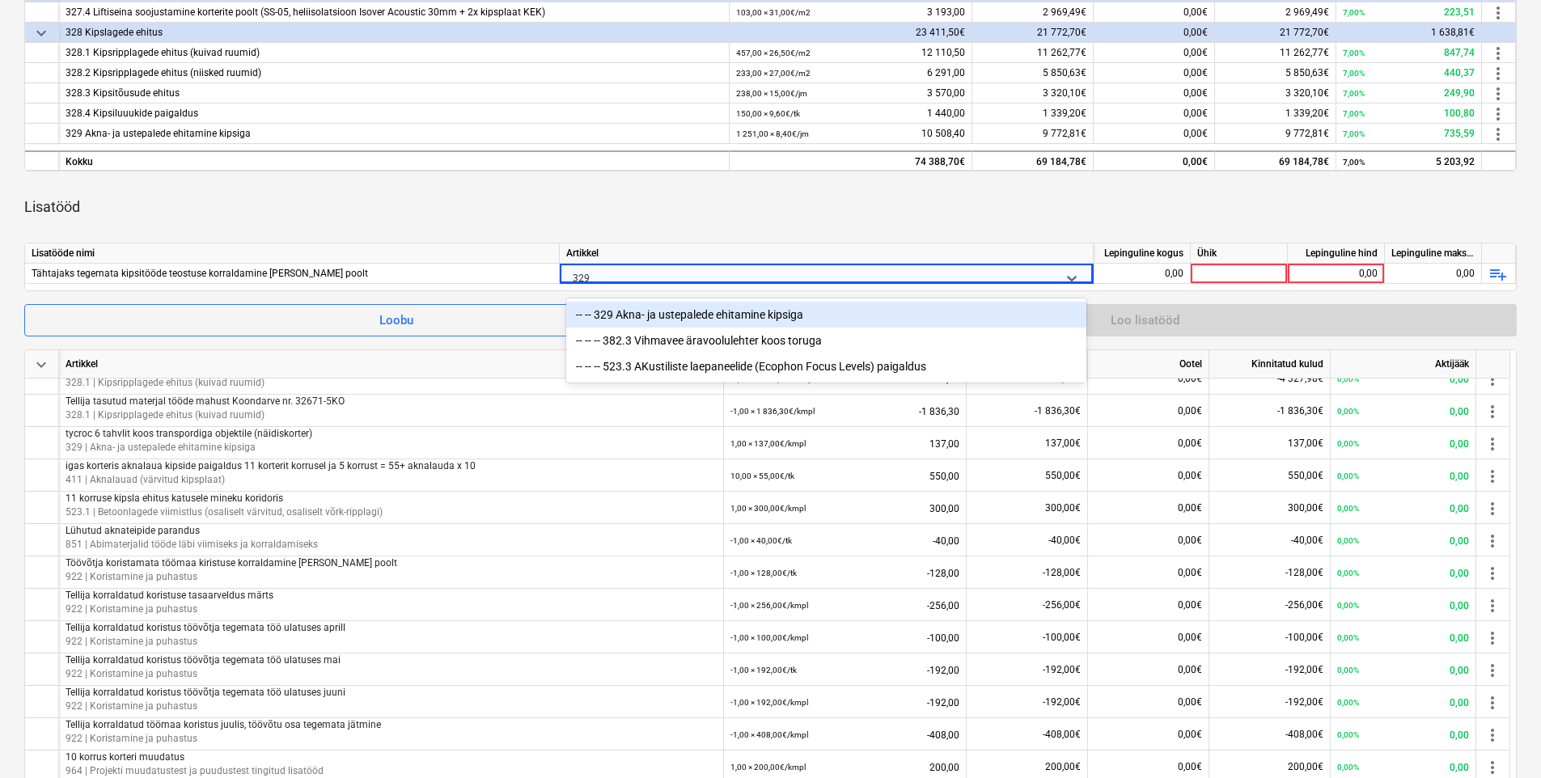
click at [716, 312] on div "-- -- 329 Akna- ja ustepalede ehitamine kipsiga" at bounding box center [826, 315] width 520 height 26
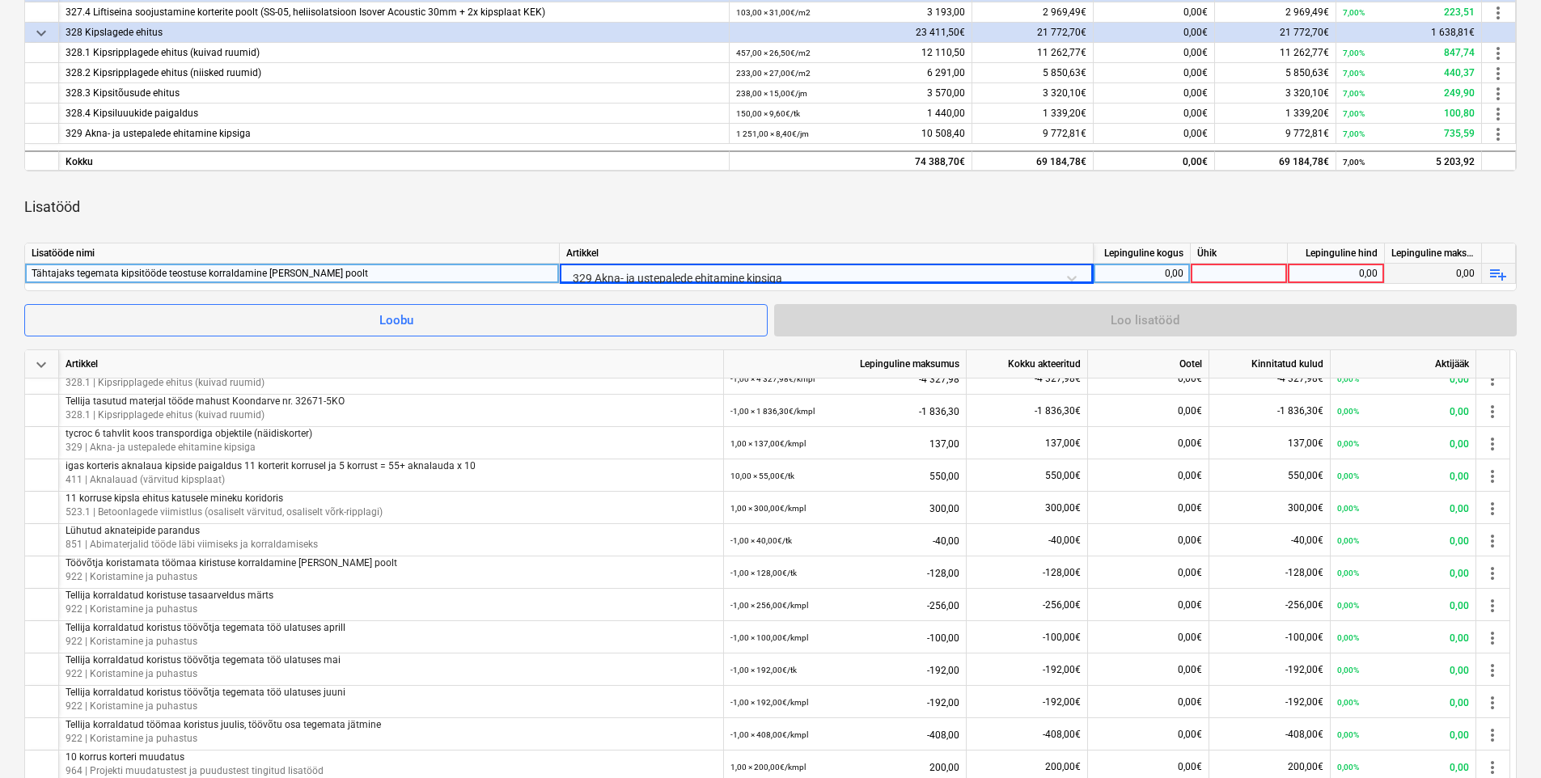
drag, startPoint x: 776, startPoint y: 213, endPoint x: 1118, endPoint y: 281, distance: 349.0
click at [776, 212] on div "Lisatööd" at bounding box center [770, 206] width 1493 height 45
click at [1151, 276] on div "0,00" at bounding box center [1141, 274] width 83 height 20
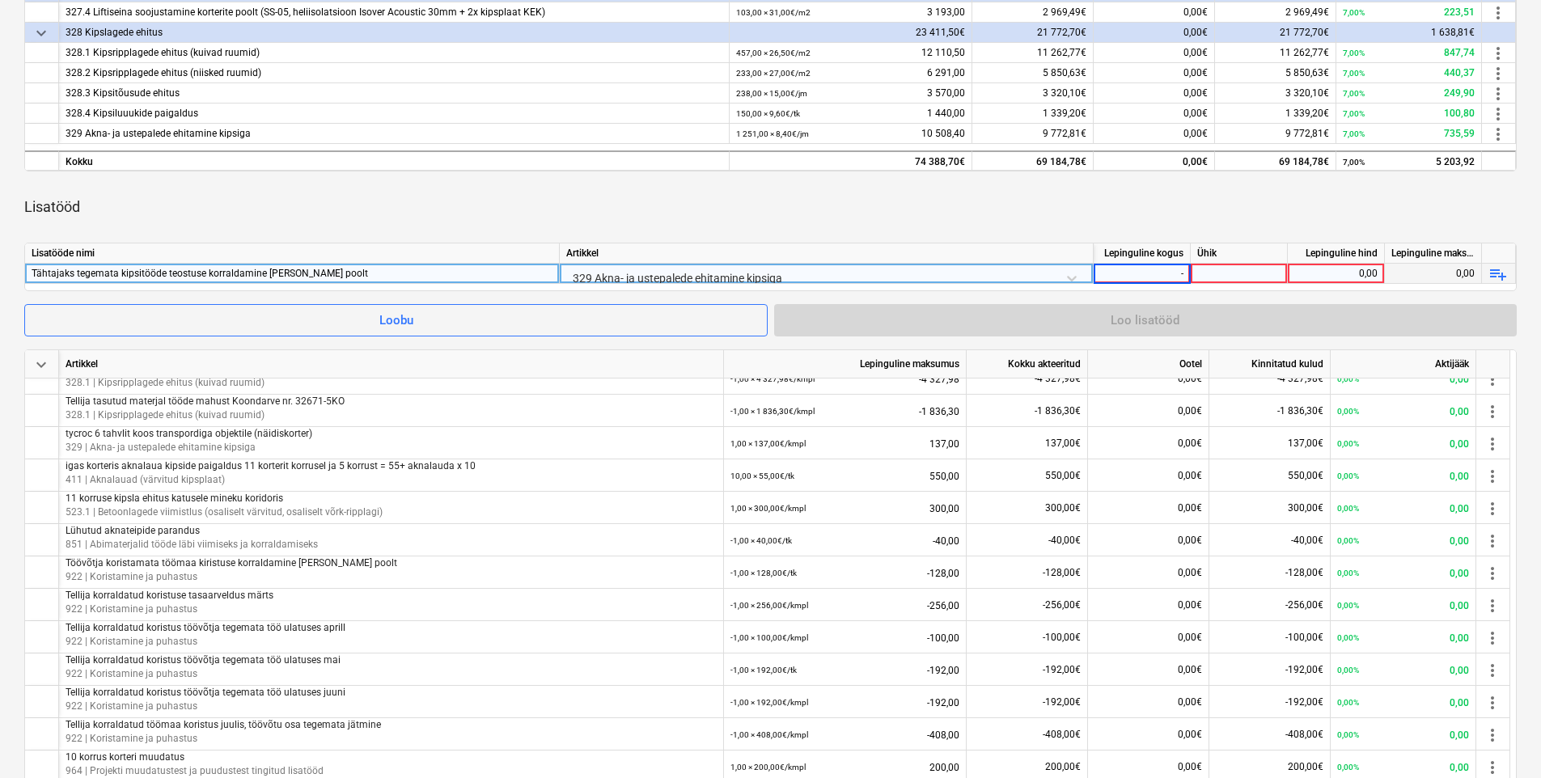
type input "-1"
click at [1242, 270] on div at bounding box center [1239, 274] width 97 height 20
type input "j"
type input "kmpl"
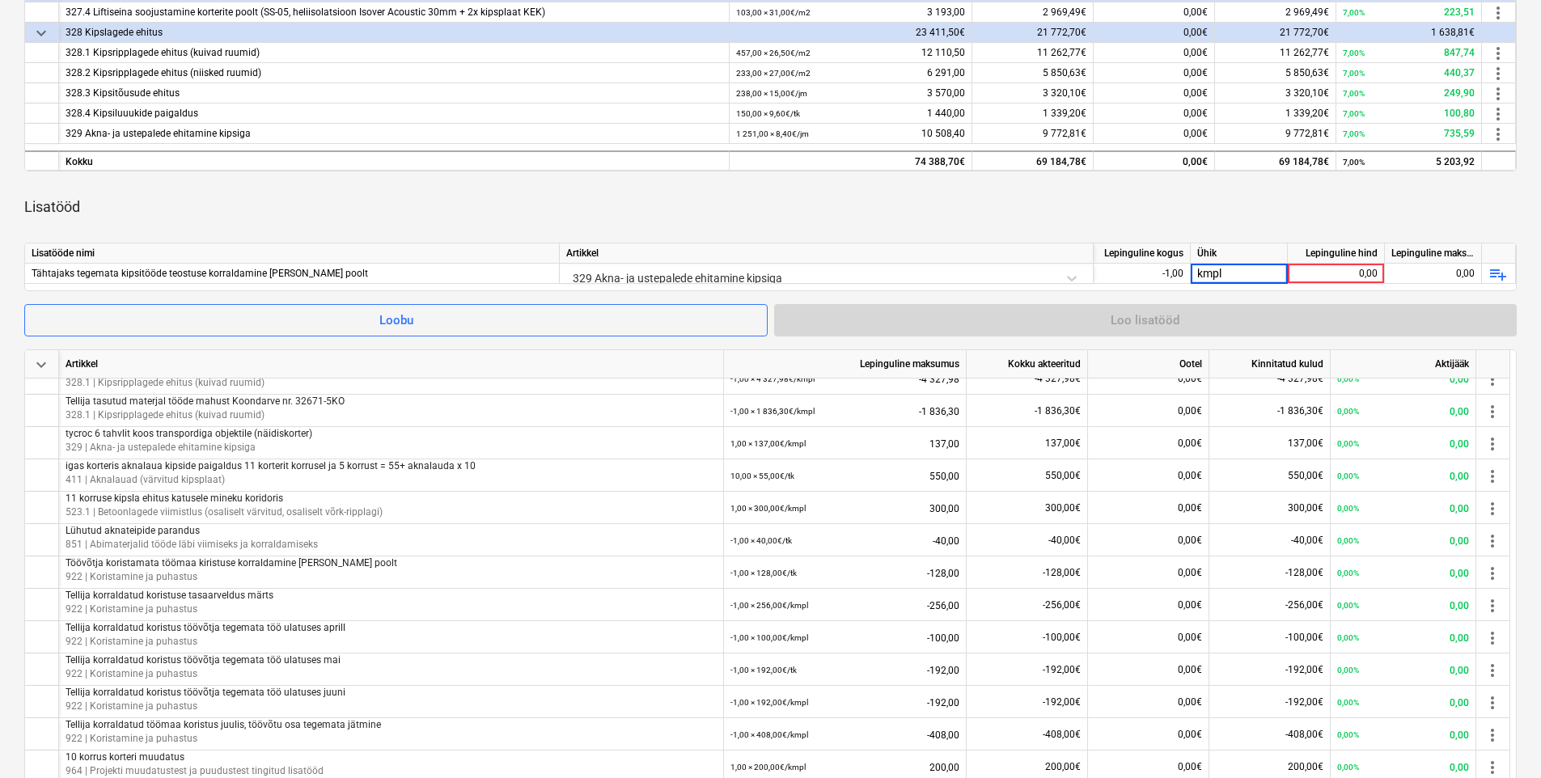
click at [1354, 263] on div "Lepinguline hind" at bounding box center [1336, 254] width 97 height 20
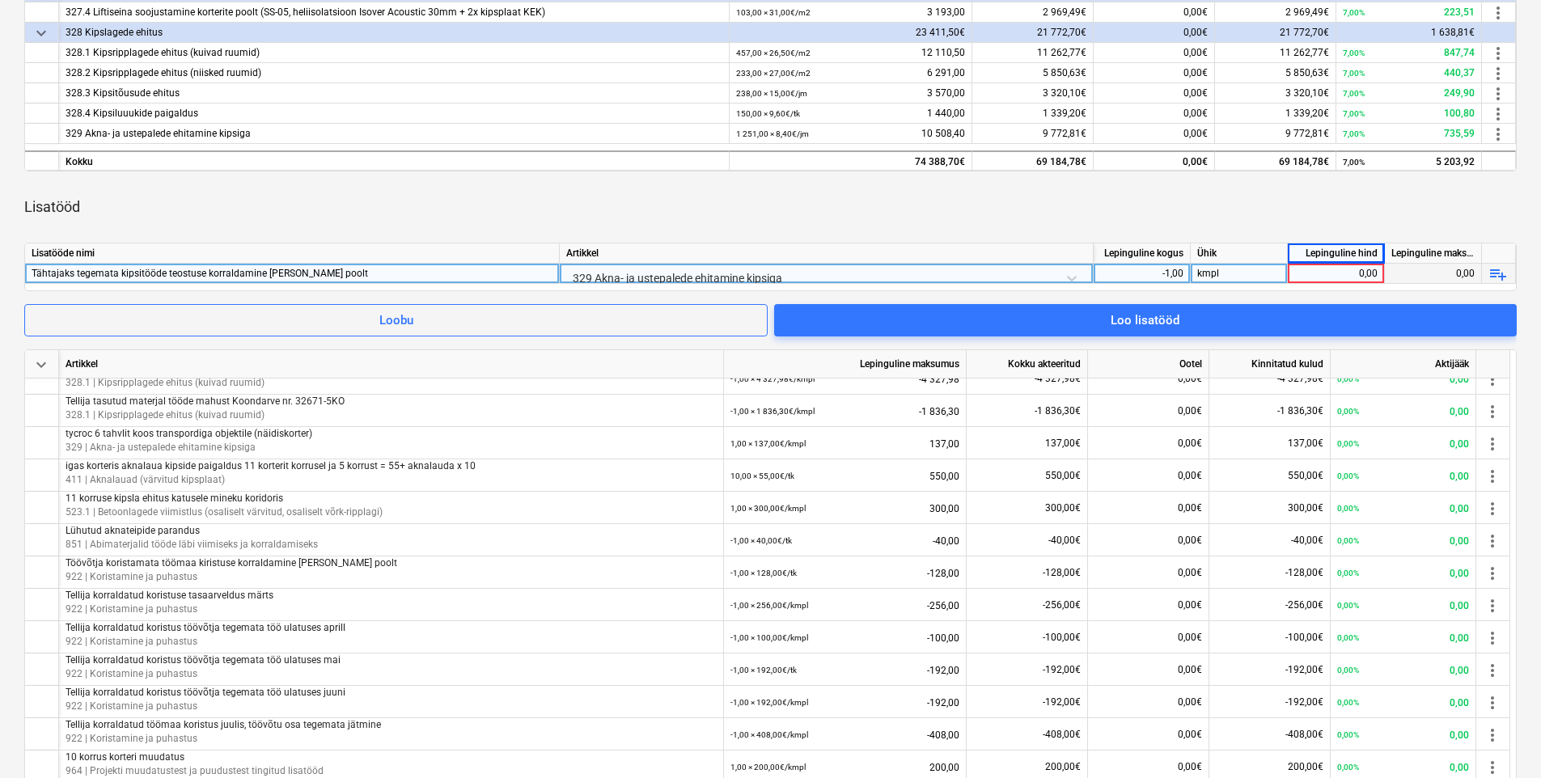
click at [1355, 271] on div "0,00" at bounding box center [1336, 274] width 83 height 20
type input "300"
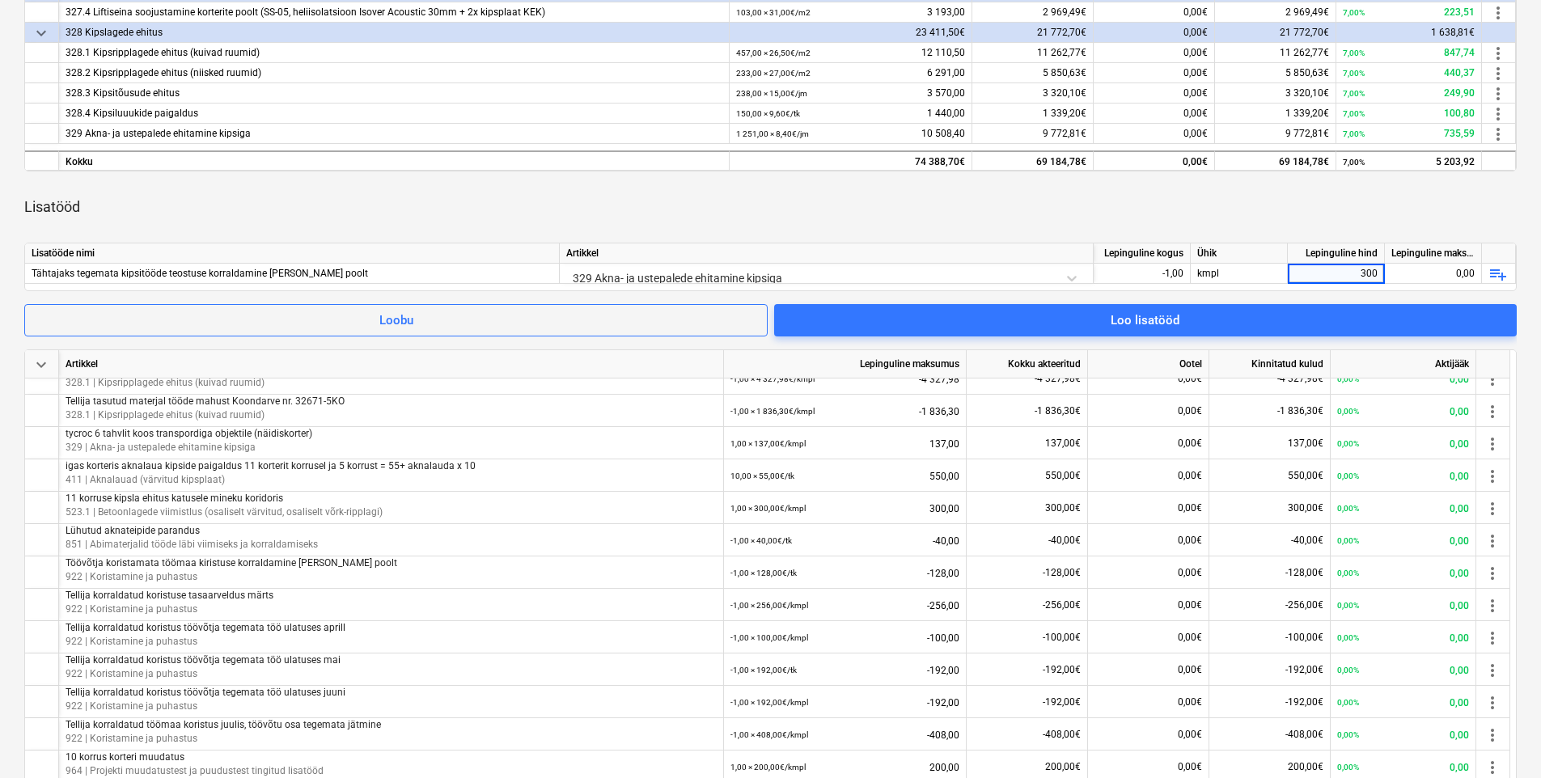
click at [1321, 219] on div "Lisatööd" at bounding box center [770, 206] width 1493 height 45
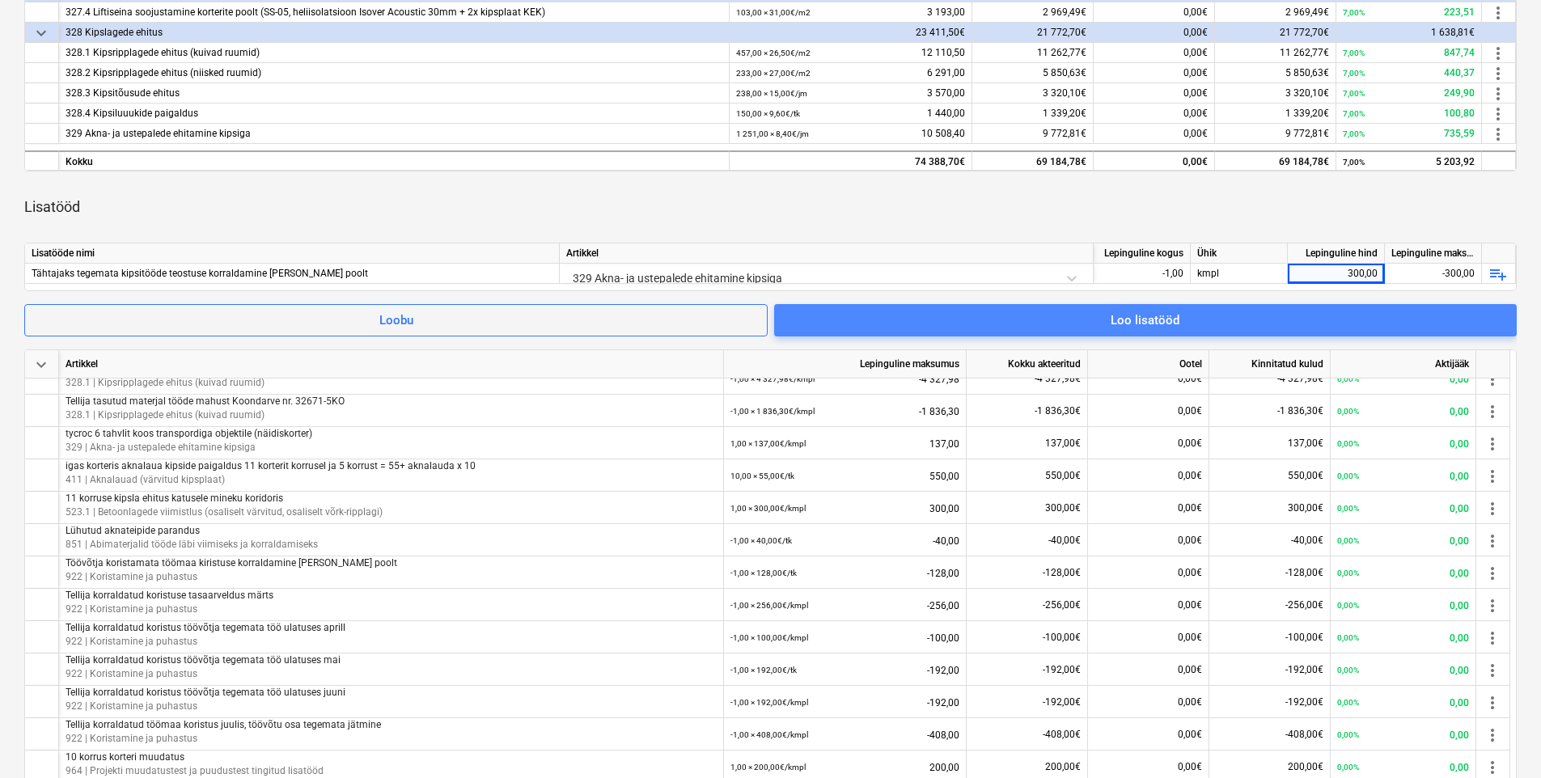
click at [1215, 313] on span "Loo lisatööd" at bounding box center [1146, 320] width 704 height 21
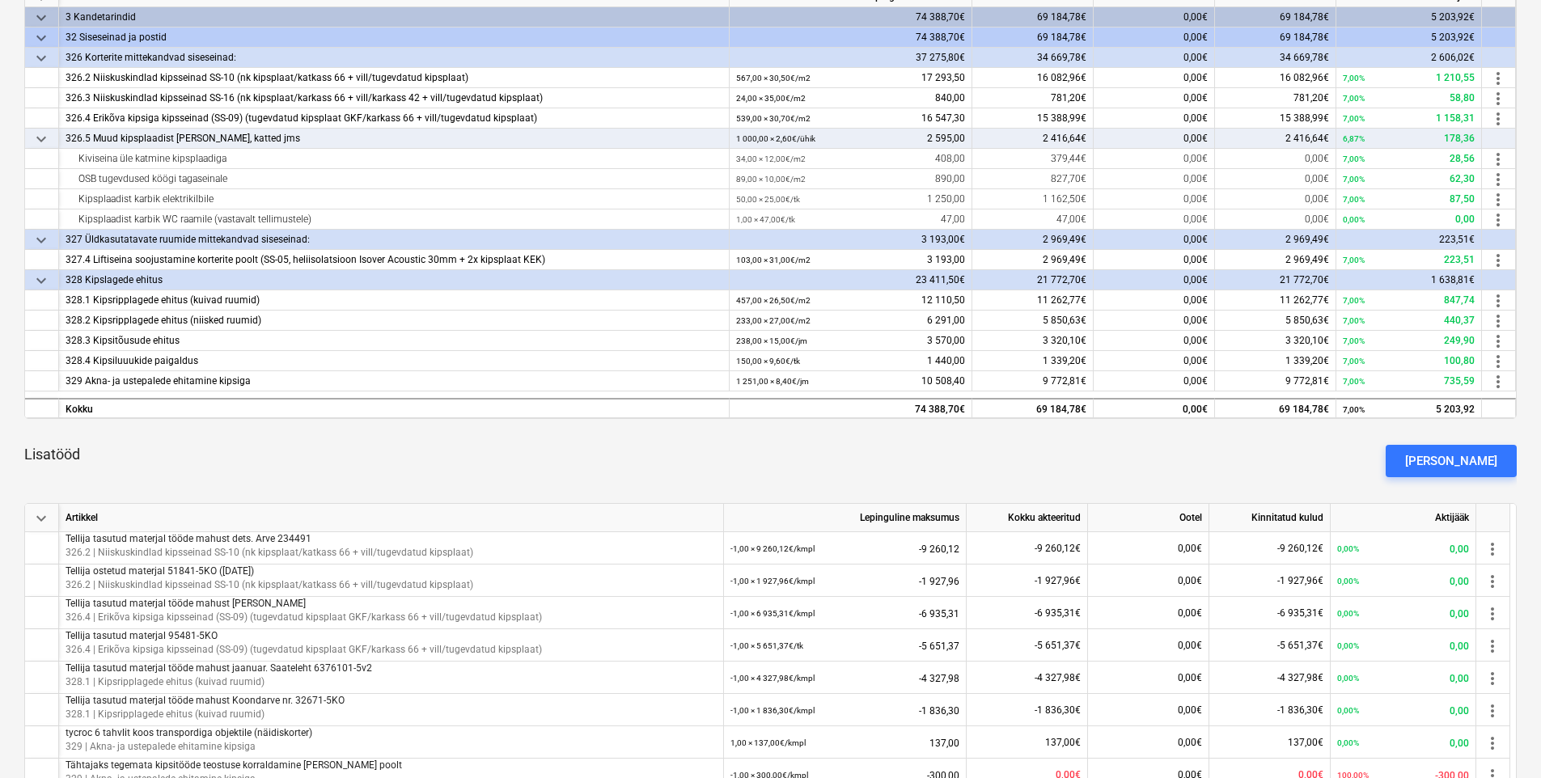
scroll to position [378, 0]
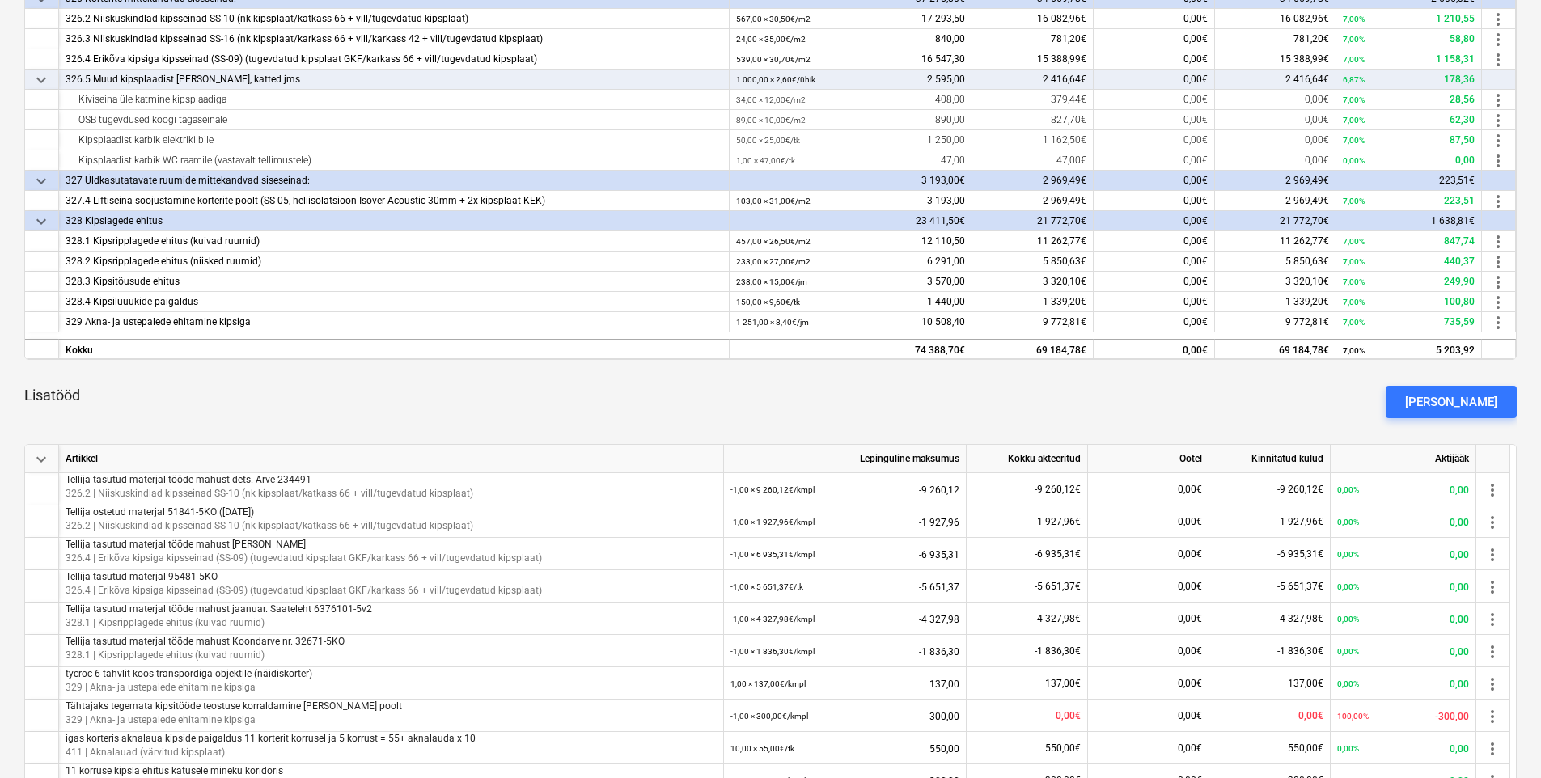
drag, startPoint x: 1475, startPoint y: 409, endPoint x: 1318, endPoint y: 418, distance: 157.2
click at [1475, 409] on div "[PERSON_NAME]" at bounding box center [1452, 402] width 92 height 21
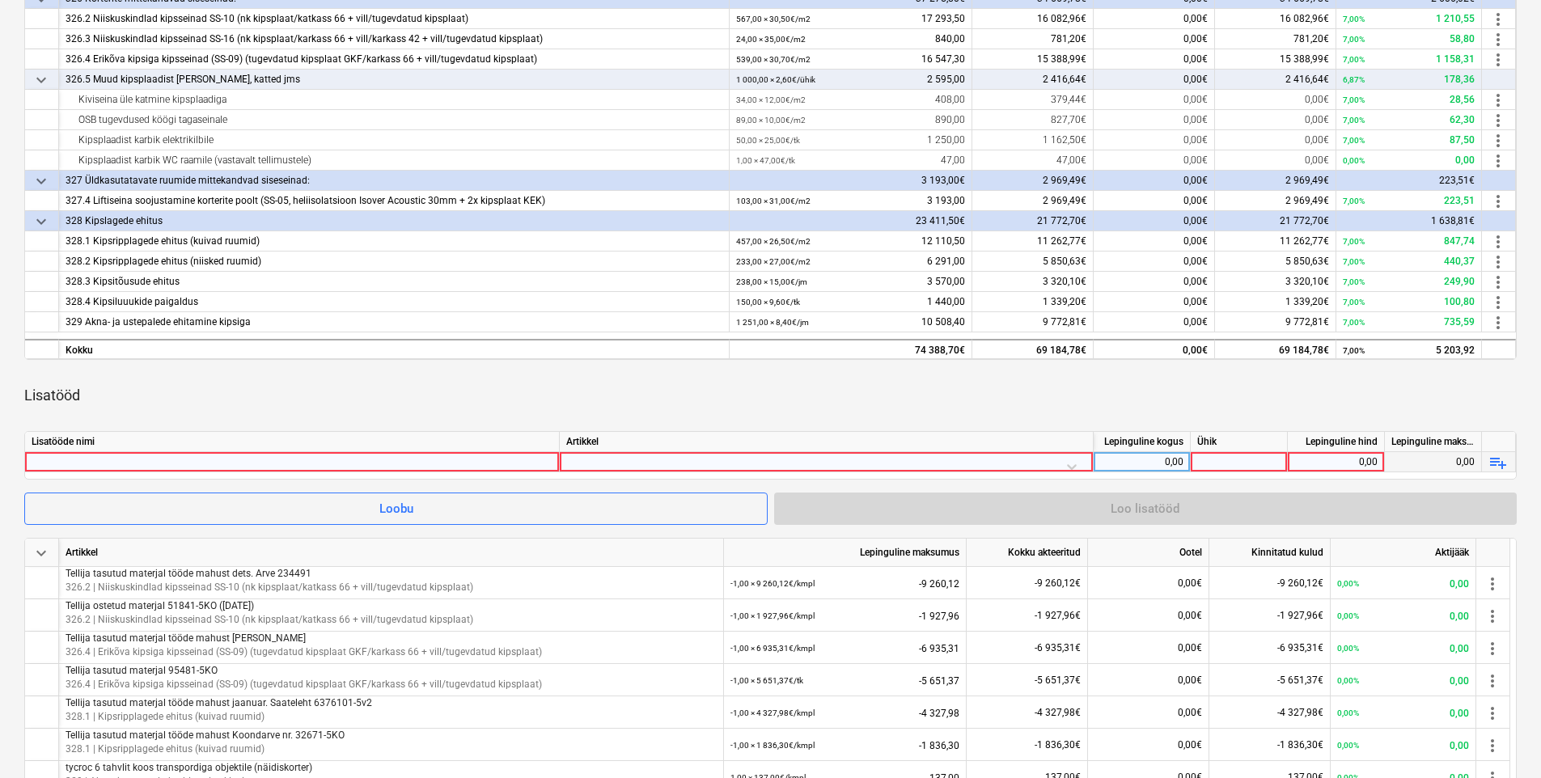
click at [418, 460] on div at bounding box center [292, 461] width 521 height 19
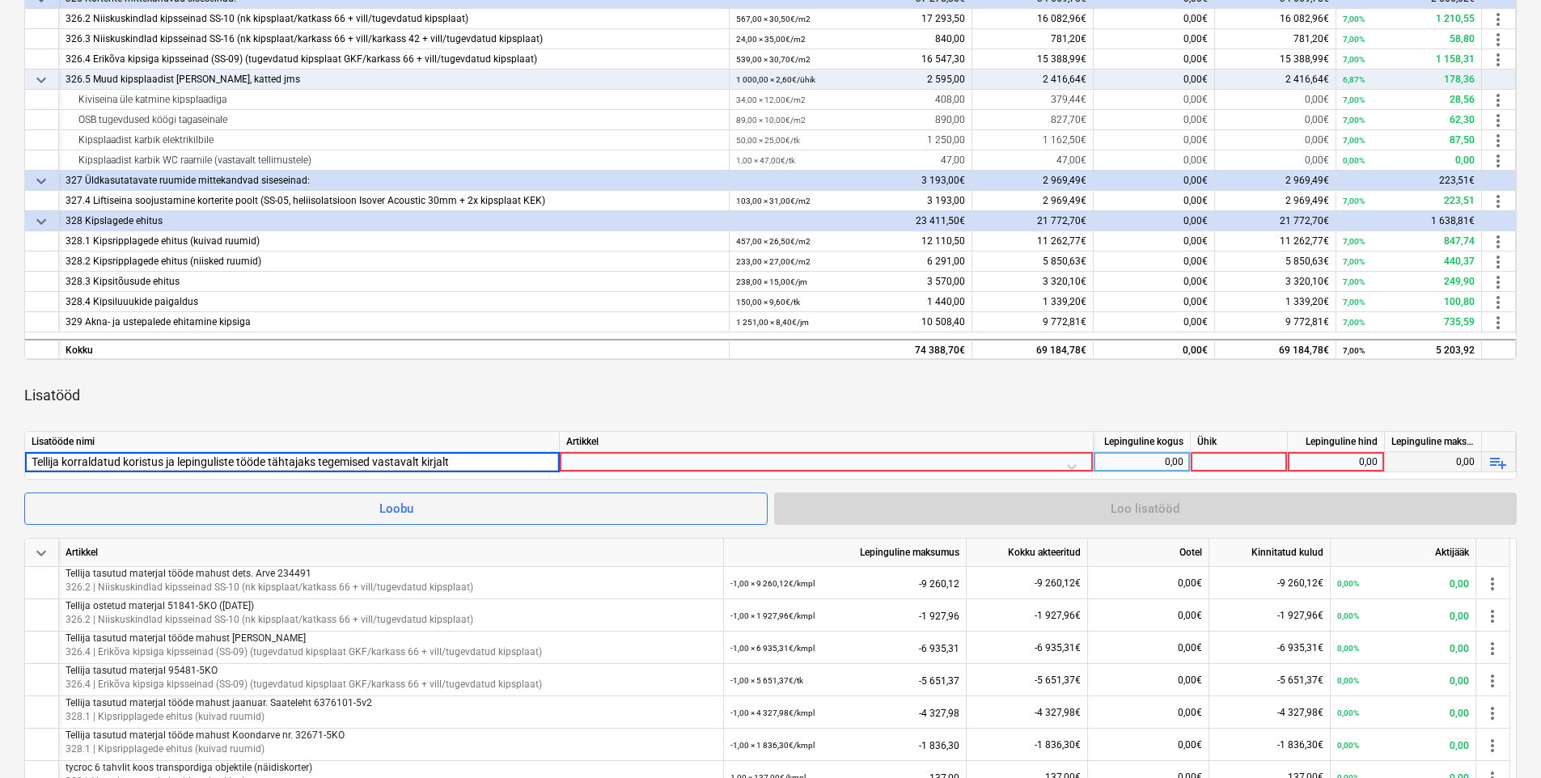
click at [371, 461] on input "Tellija korraldatud koristus ja lepinguliste tööde tähtajaks tegemised vastaval…" at bounding box center [292, 461] width 534 height 19
click at [323, 463] on input "Tellija korraldatud koristus ja lepinguliste tööde tähtajaks tegemised vastaval…" at bounding box center [292, 461] width 534 height 19
drag, startPoint x: 270, startPoint y: 458, endPoint x: 240, endPoint y: 457, distance: 29.9
click at [240, 457] on input "Tellija korraldatud koristus ja lepinguliste tööde tähtajaks lõpegemised vastav…" at bounding box center [292, 461] width 534 height 19
click at [312, 460] on input "Tellija korraldatud koristus ja lepinguliste tähtajaks lõpegemised vastavalt ki…" at bounding box center [292, 461] width 534 height 19
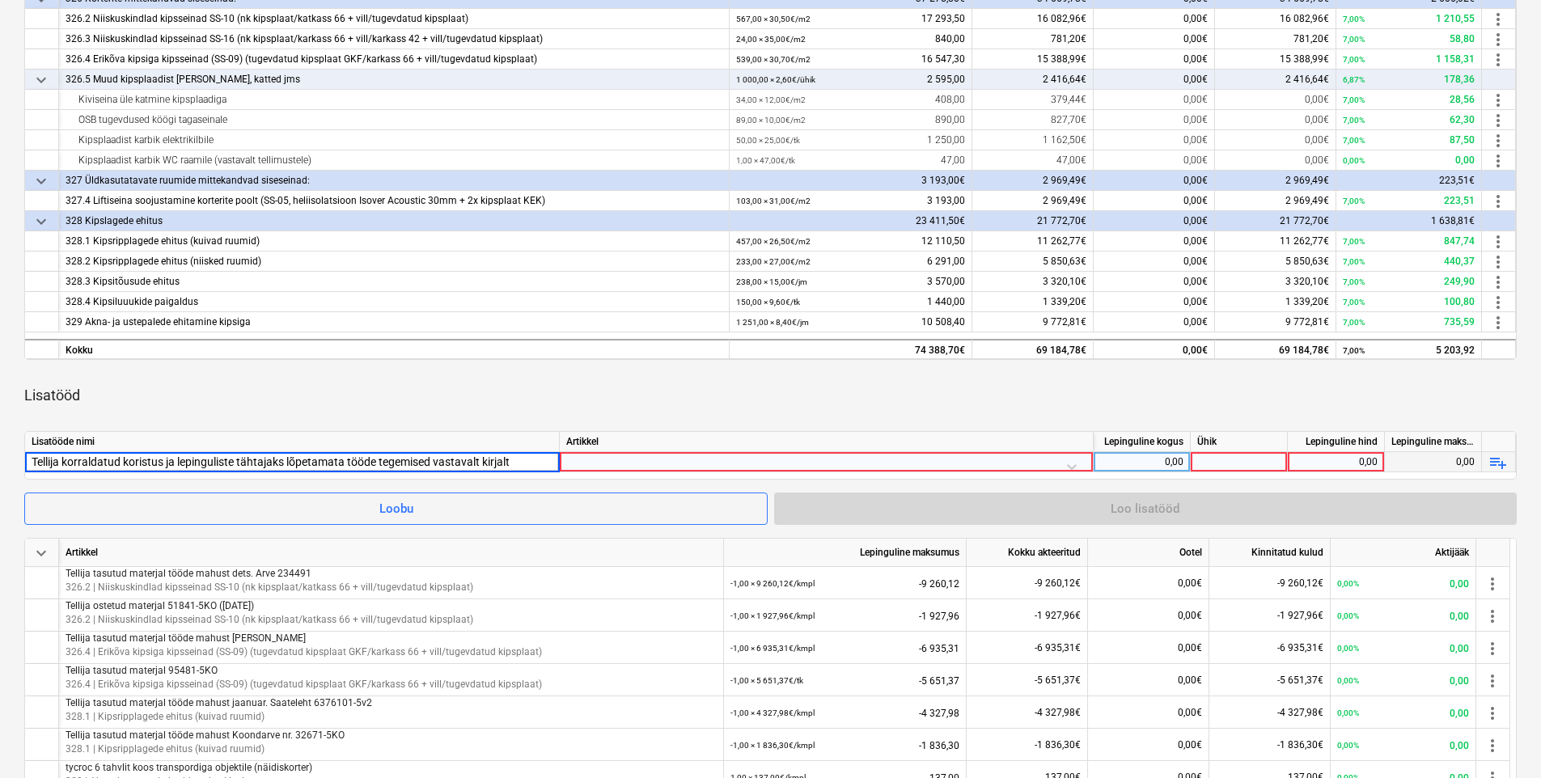
click at [537, 469] on input "Tellija korraldatud koristus ja lepinguliste tähtajaks lõpetamata tööde tegemis…" at bounding box center [292, 461] width 534 height 19
type input "Tellija korraldatud koristus ja lepinguliste tähtajaks lõpetamata tööde tegemis…"
click at [640, 460] on div at bounding box center [826, 466] width 520 height 28
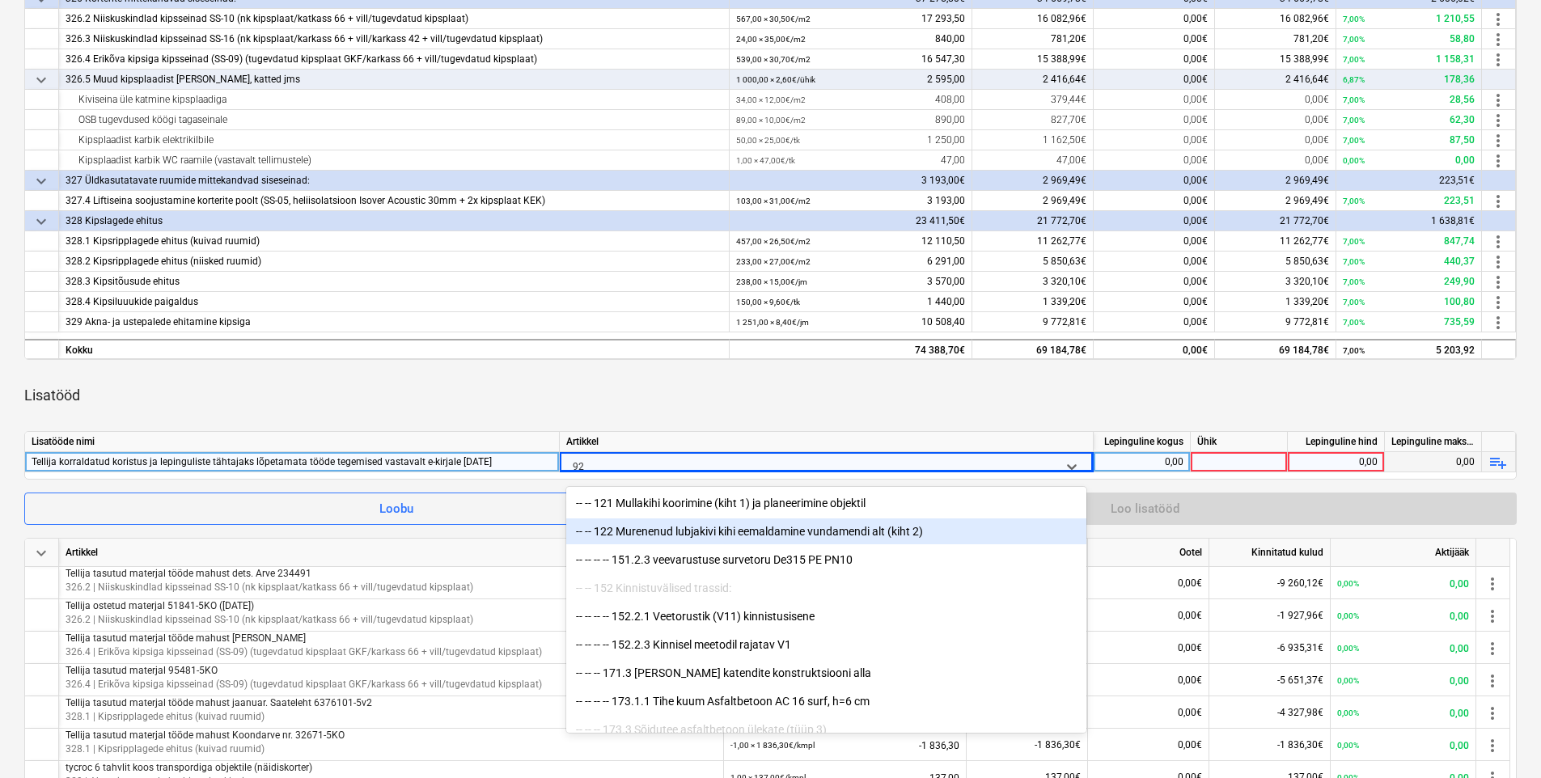
type input "9"
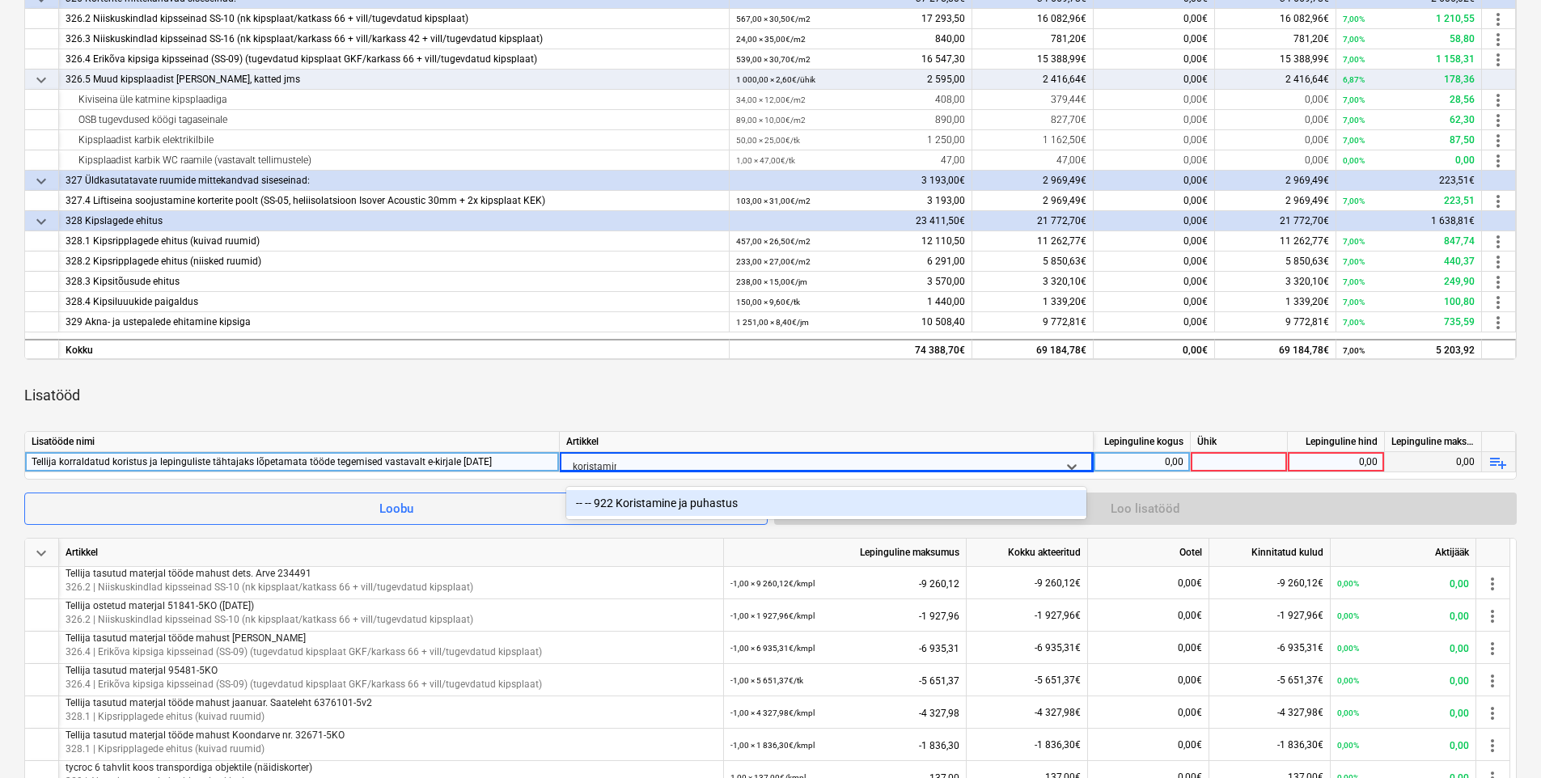
type input "koristamine"
click at [731, 509] on div "-- -- 922 Koristamine ja puhastus" at bounding box center [826, 503] width 520 height 26
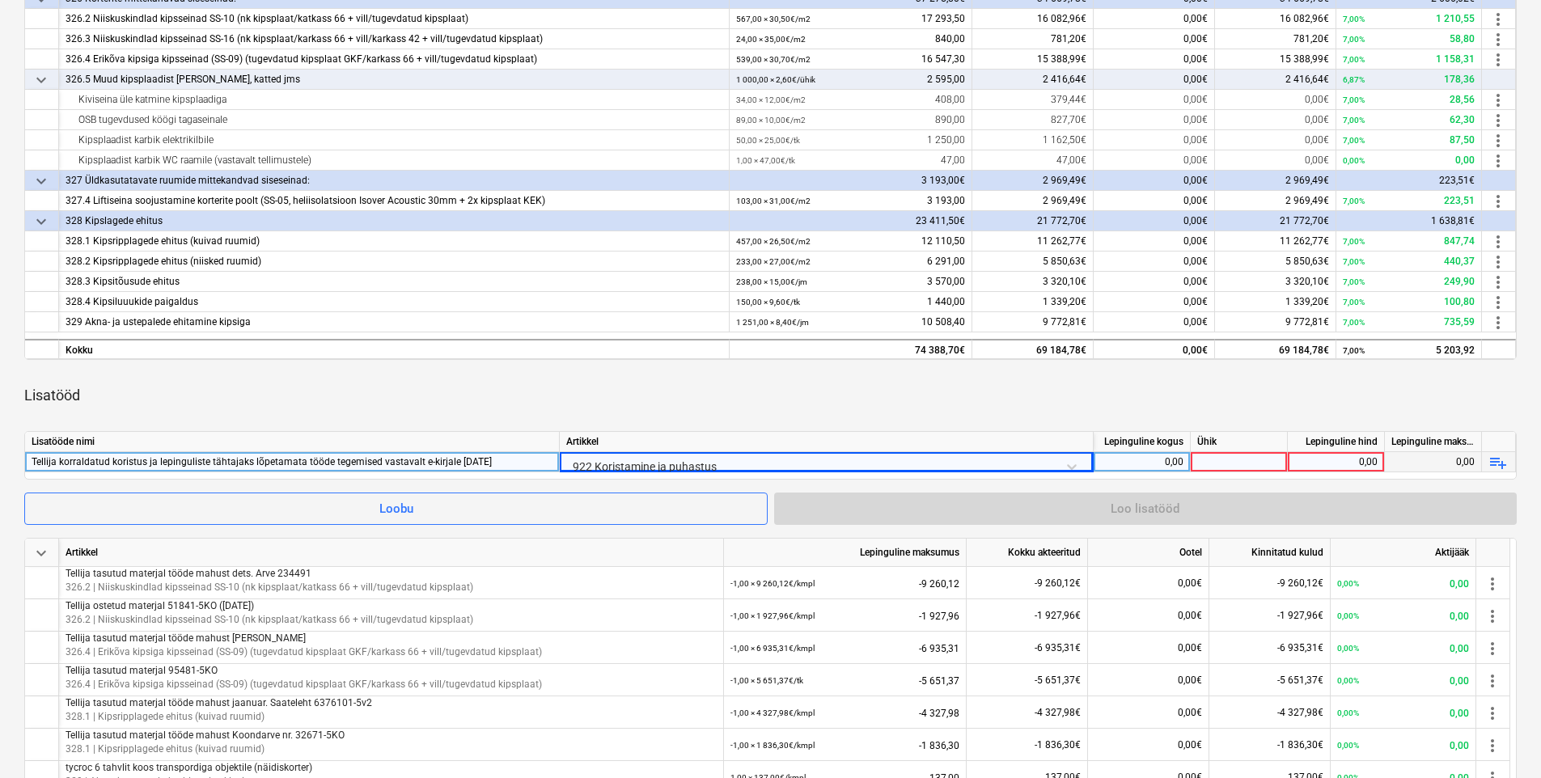
click at [778, 418] on div "keyboard_arrow_down Artikkel Lepinguline maksumus Kokku akteeritud Ootel Kinnit…" at bounding box center [770, 501] width 1493 height 1149
click at [1176, 460] on div "0,00" at bounding box center [1141, 462] width 83 height 20
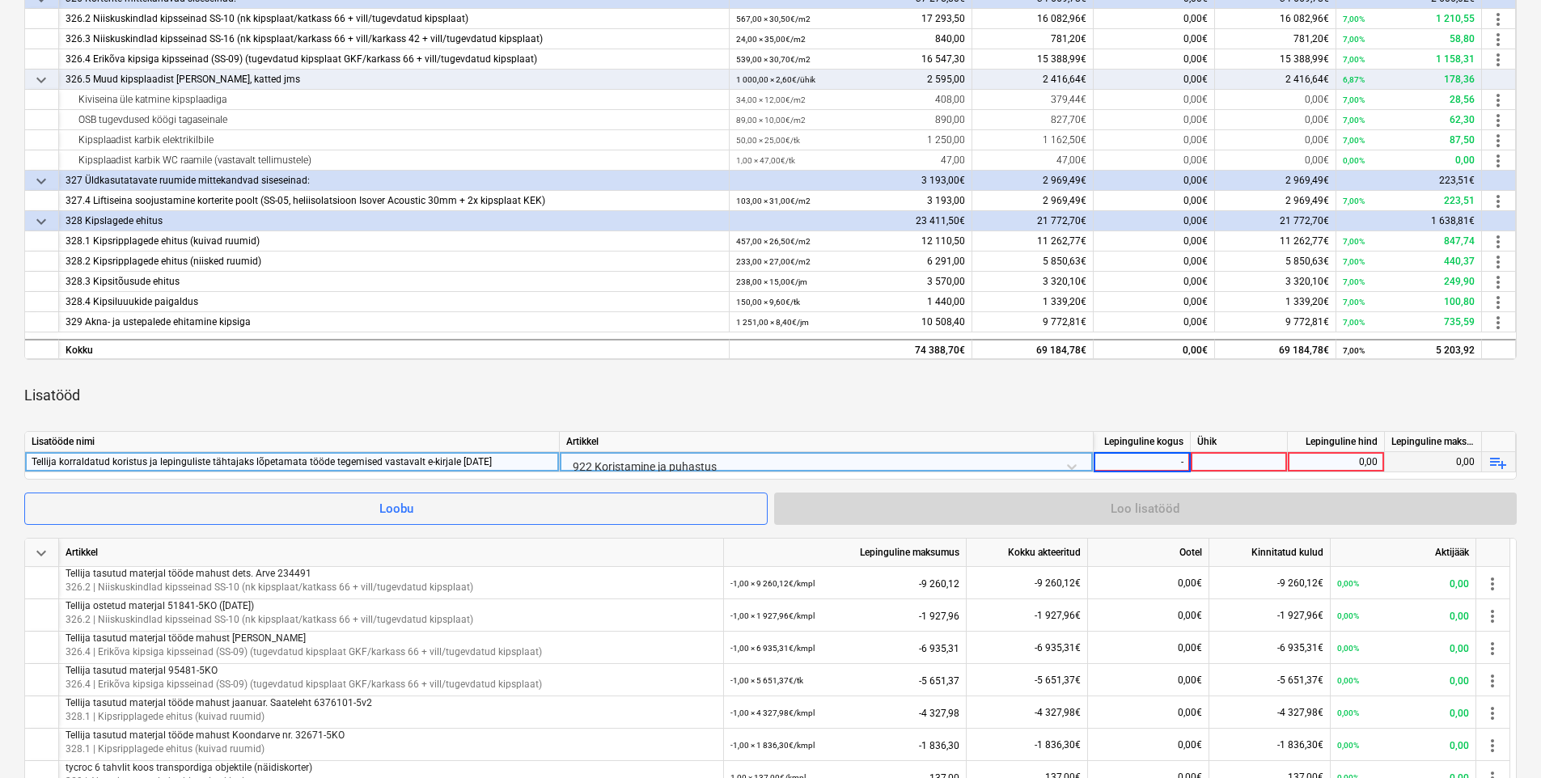
type input "-1"
click at [1239, 458] on div at bounding box center [1239, 462] width 97 height 20
type input "270"
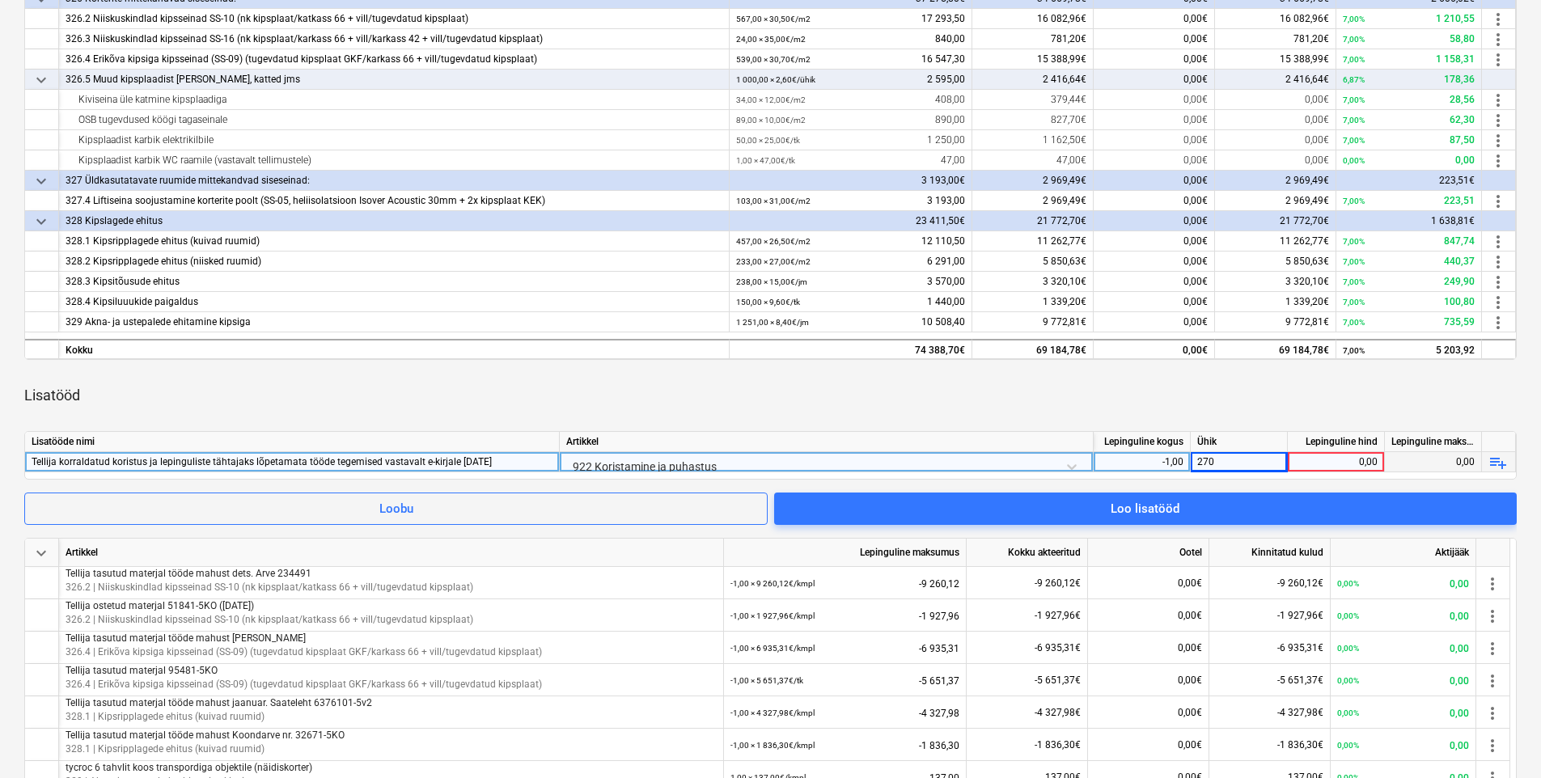
click at [1091, 399] on div "Lisatööd" at bounding box center [770, 395] width 1493 height 45
click at [1325, 457] on div "0,00" at bounding box center [1336, 462] width 83 height 20
type input "270"
click at [1215, 458] on div "270" at bounding box center [1239, 462] width 97 height 20
type input "kmpl"
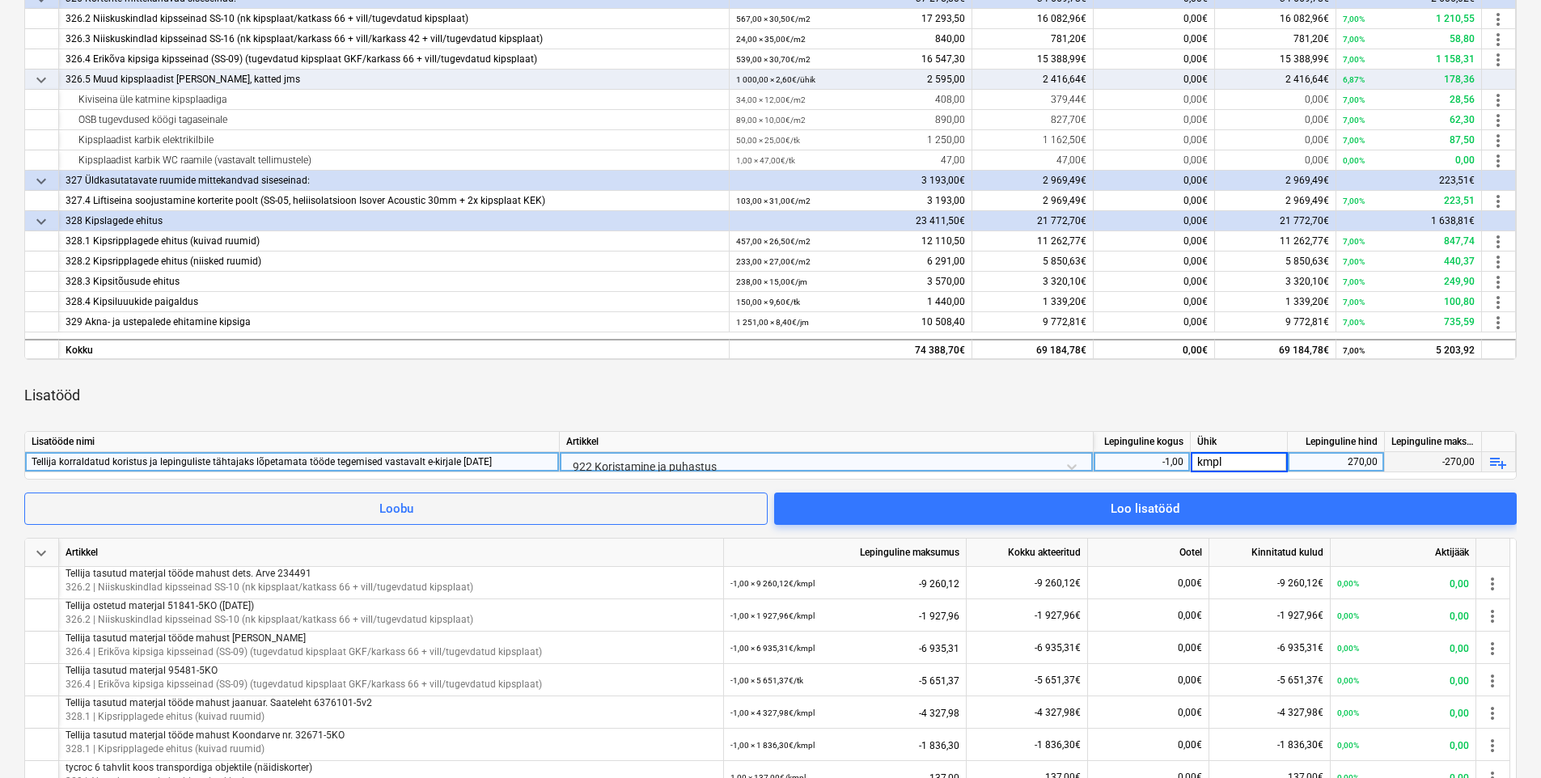
click at [1213, 409] on div "Lisatööd" at bounding box center [770, 395] width 1493 height 45
drag, startPoint x: 500, startPoint y: 461, endPoint x: 28, endPoint y: 460, distance: 472.6
click at [28, 460] on div "Tellija korraldatud koristus ja lepinguliste tähtajaks lõpetamata tööde tegemis…" at bounding box center [292, 462] width 535 height 20
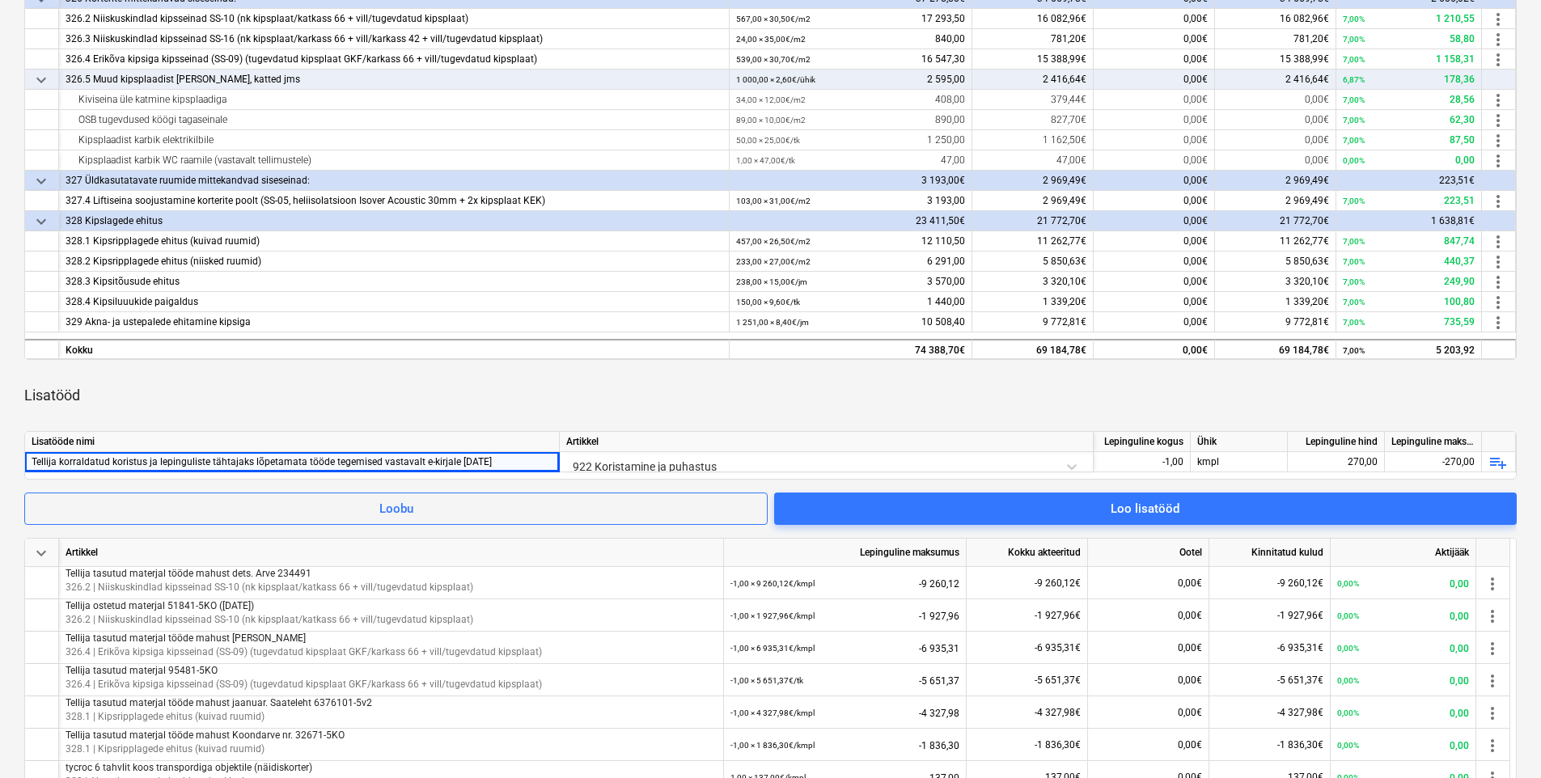
click at [326, 395] on div "Lisatööd" at bounding box center [770, 395] width 1493 height 45
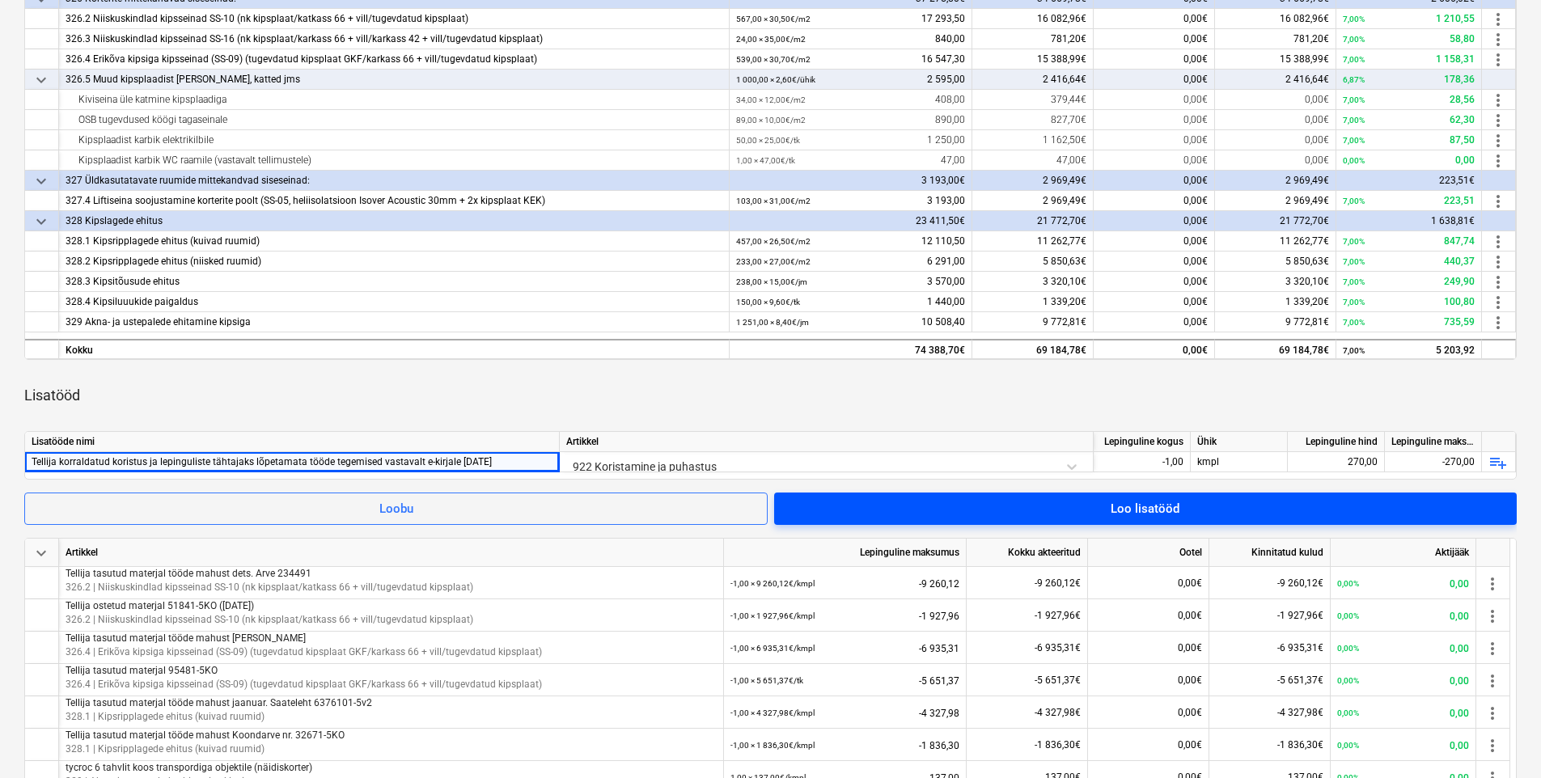
click at [1225, 501] on span "Loo lisatööd" at bounding box center [1146, 508] width 704 height 21
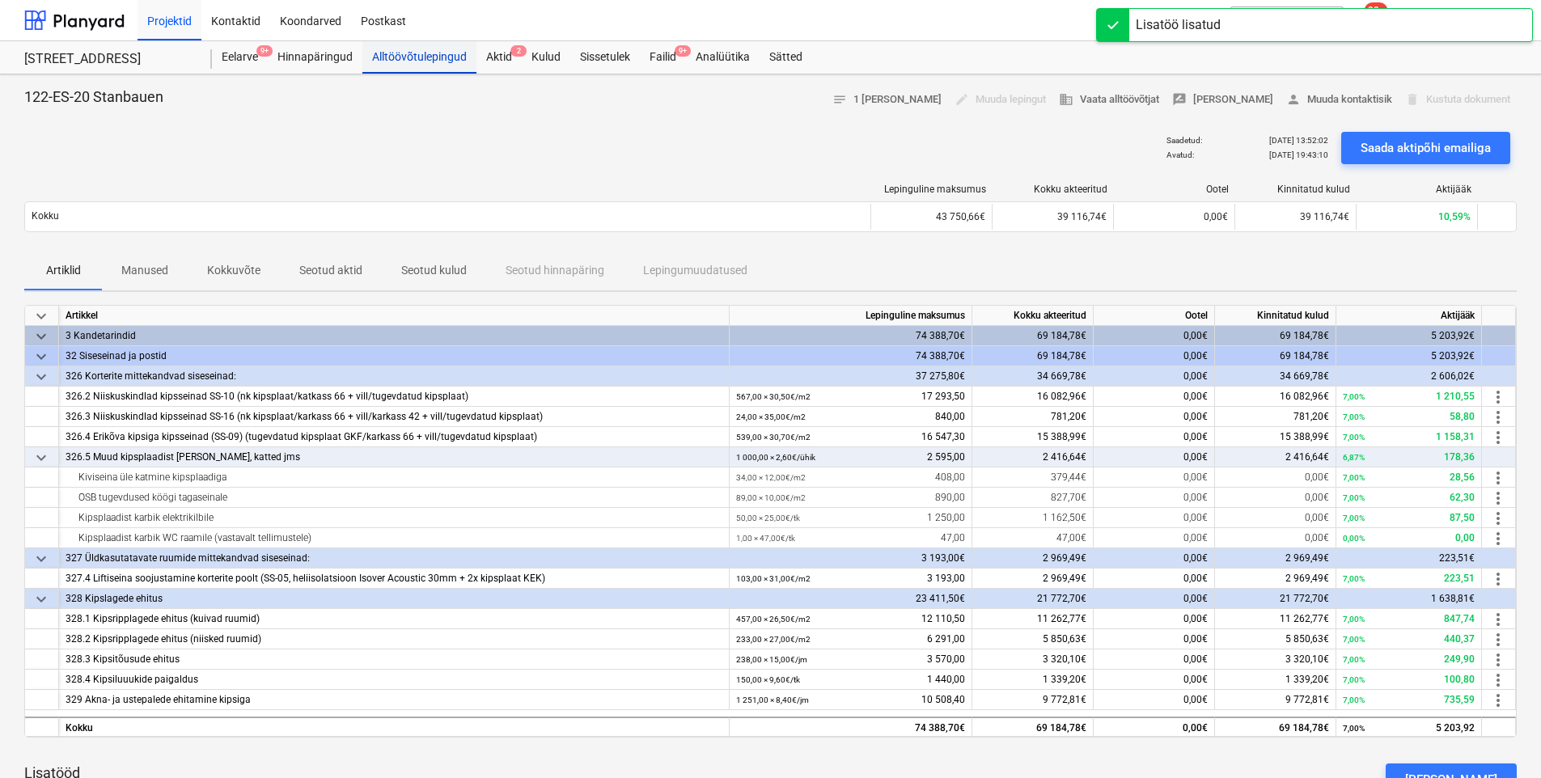
click at [444, 62] on div "Alltöövõtulepingud" at bounding box center [420, 57] width 114 height 32
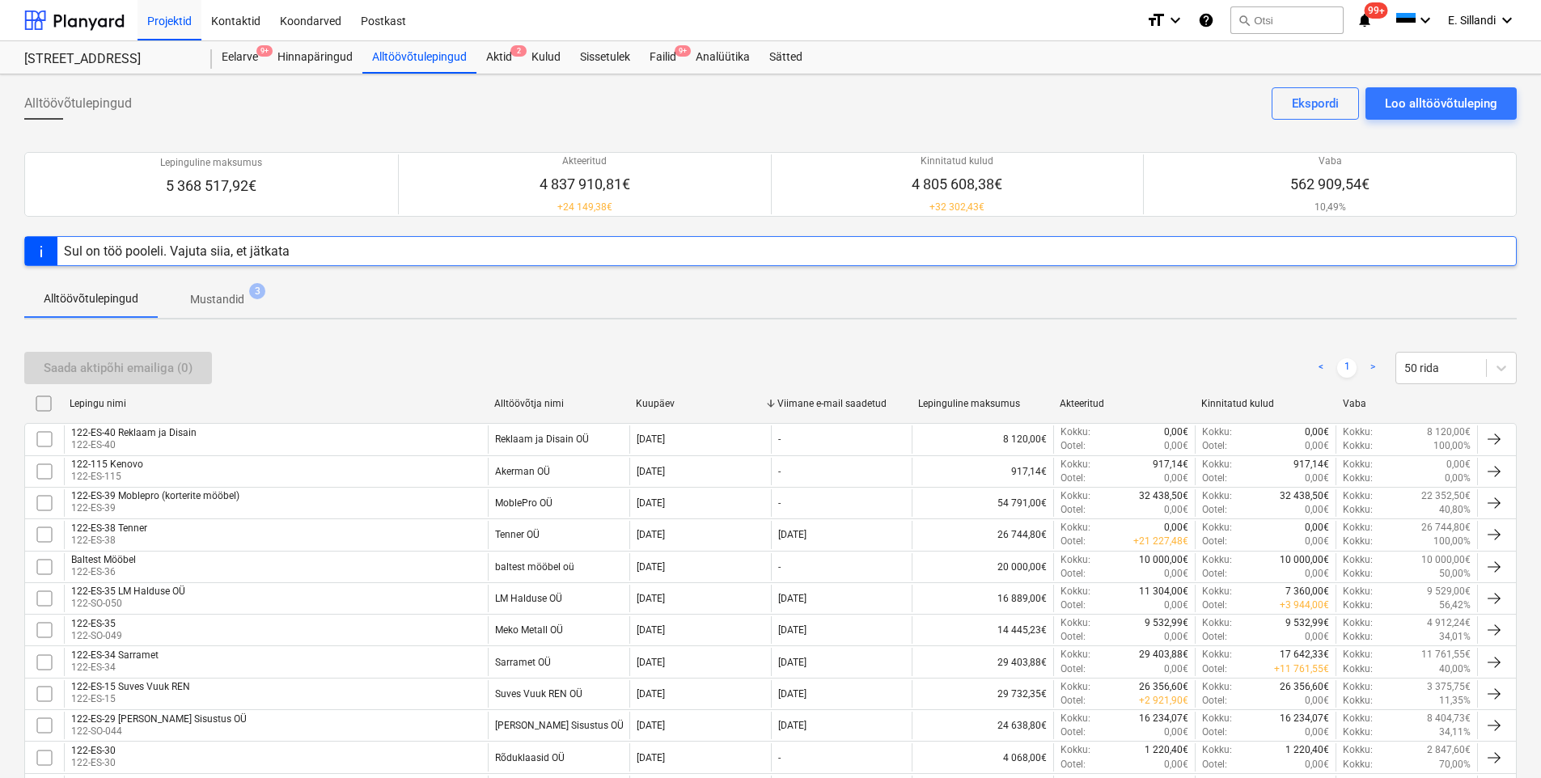
scroll to position [457, 0]
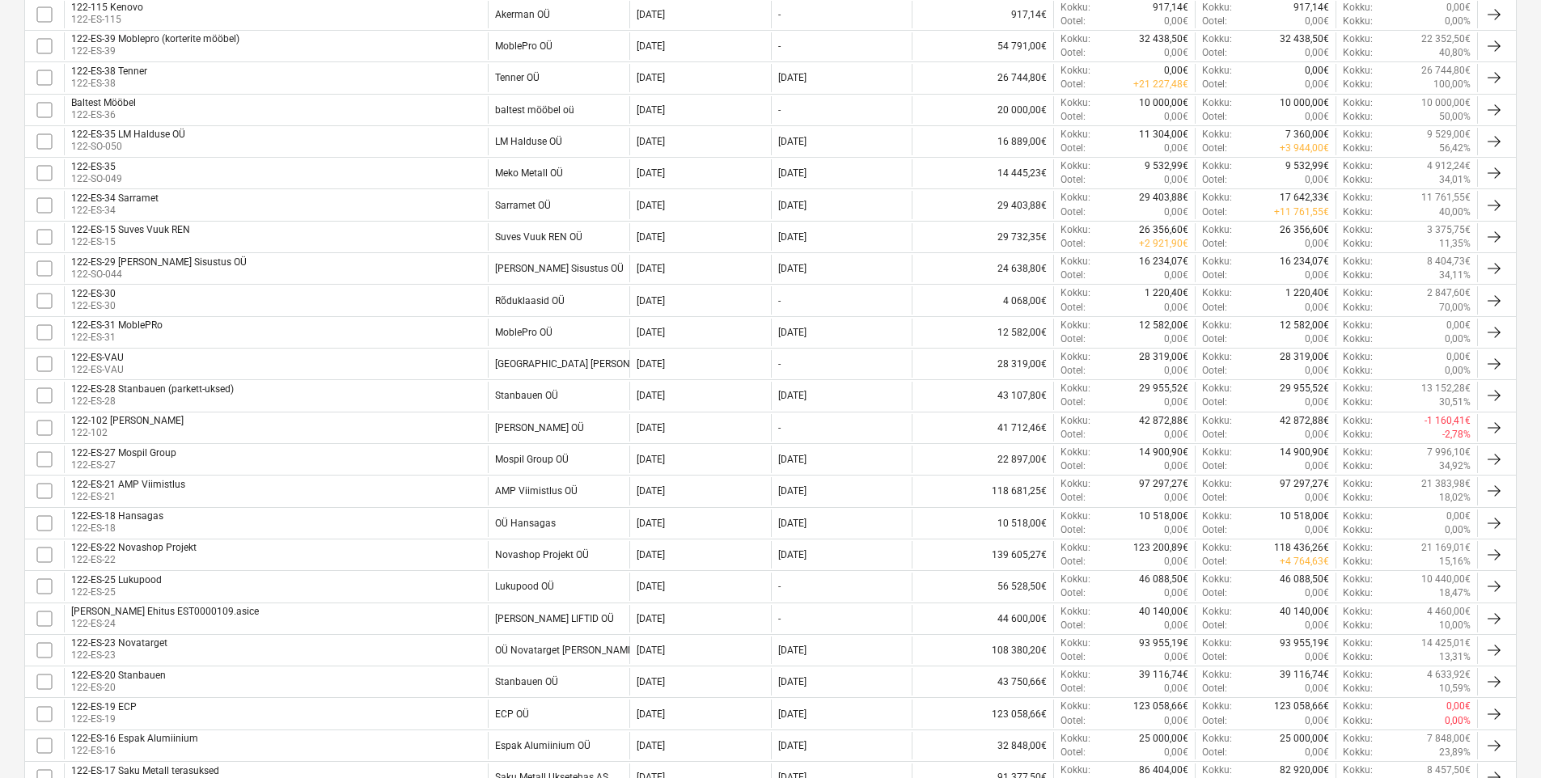
click at [194, 387] on div "122-ES-28 Stanbauen (parkett-uksed)" at bounding box center [152, 389] width 163 height 11
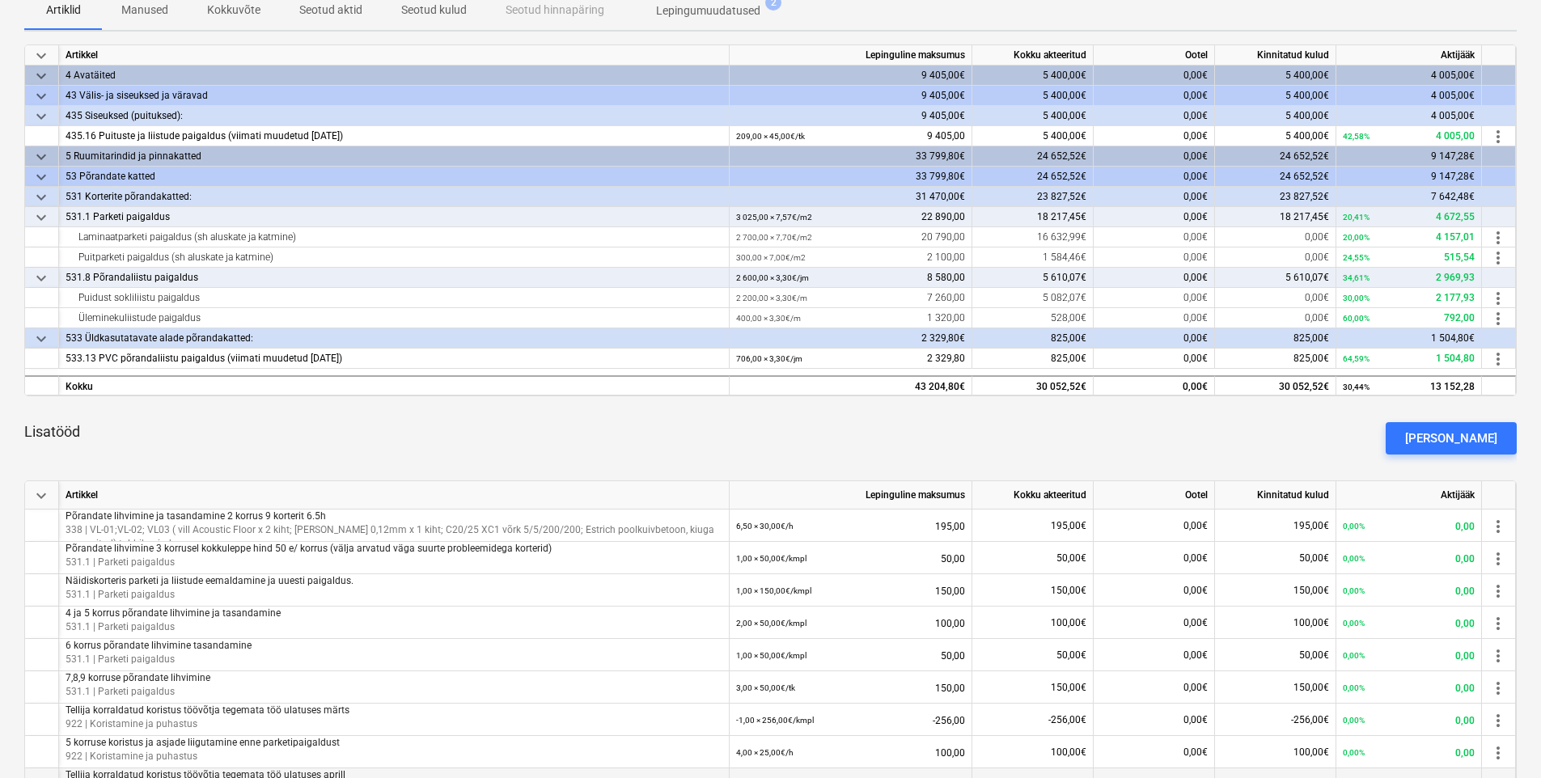
scroll to position [566, 0]
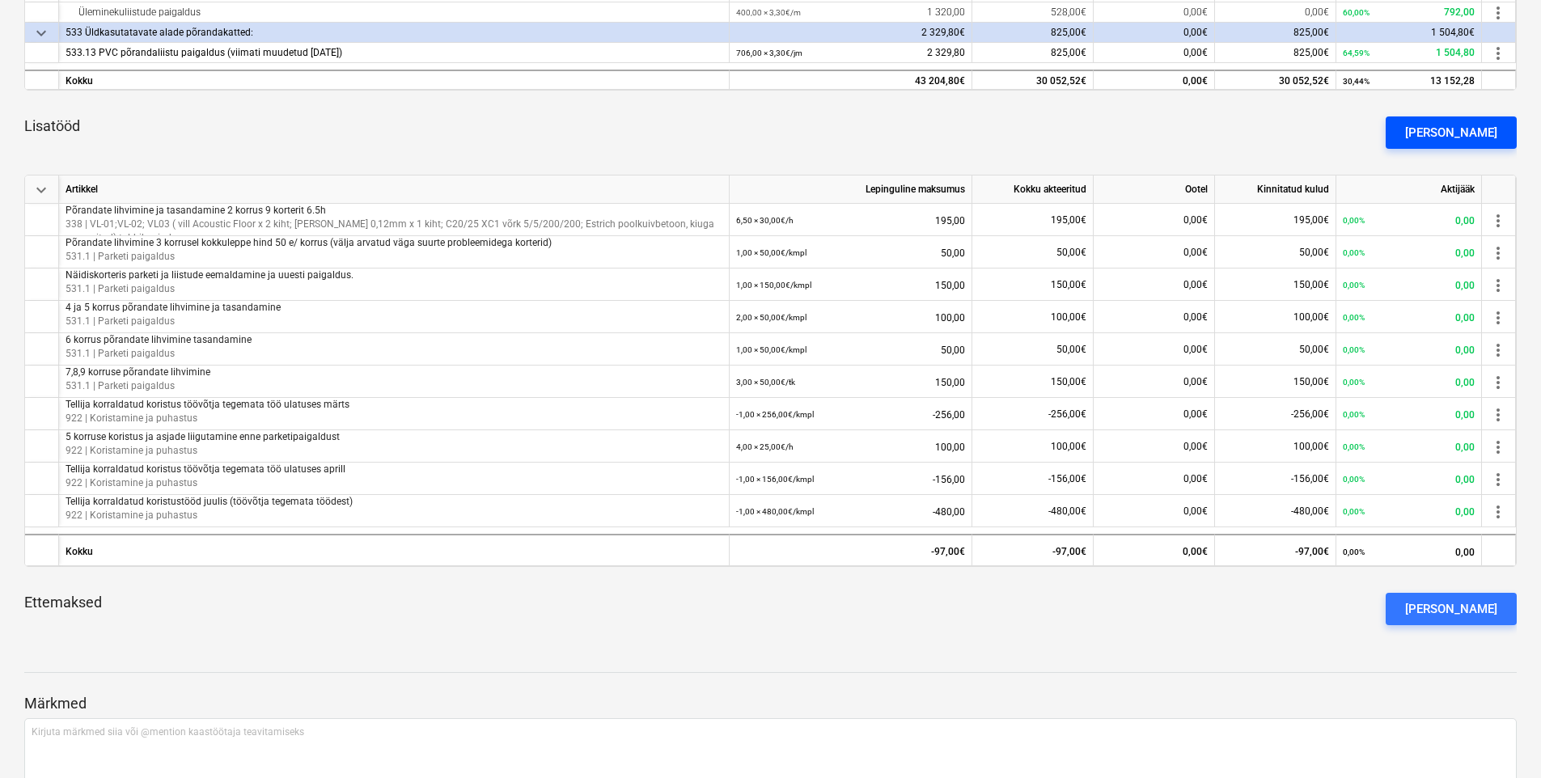
click at [1452, 123] on div "[PERSON_NAME]" at bounding box center [1452, 132] width 92 height 21
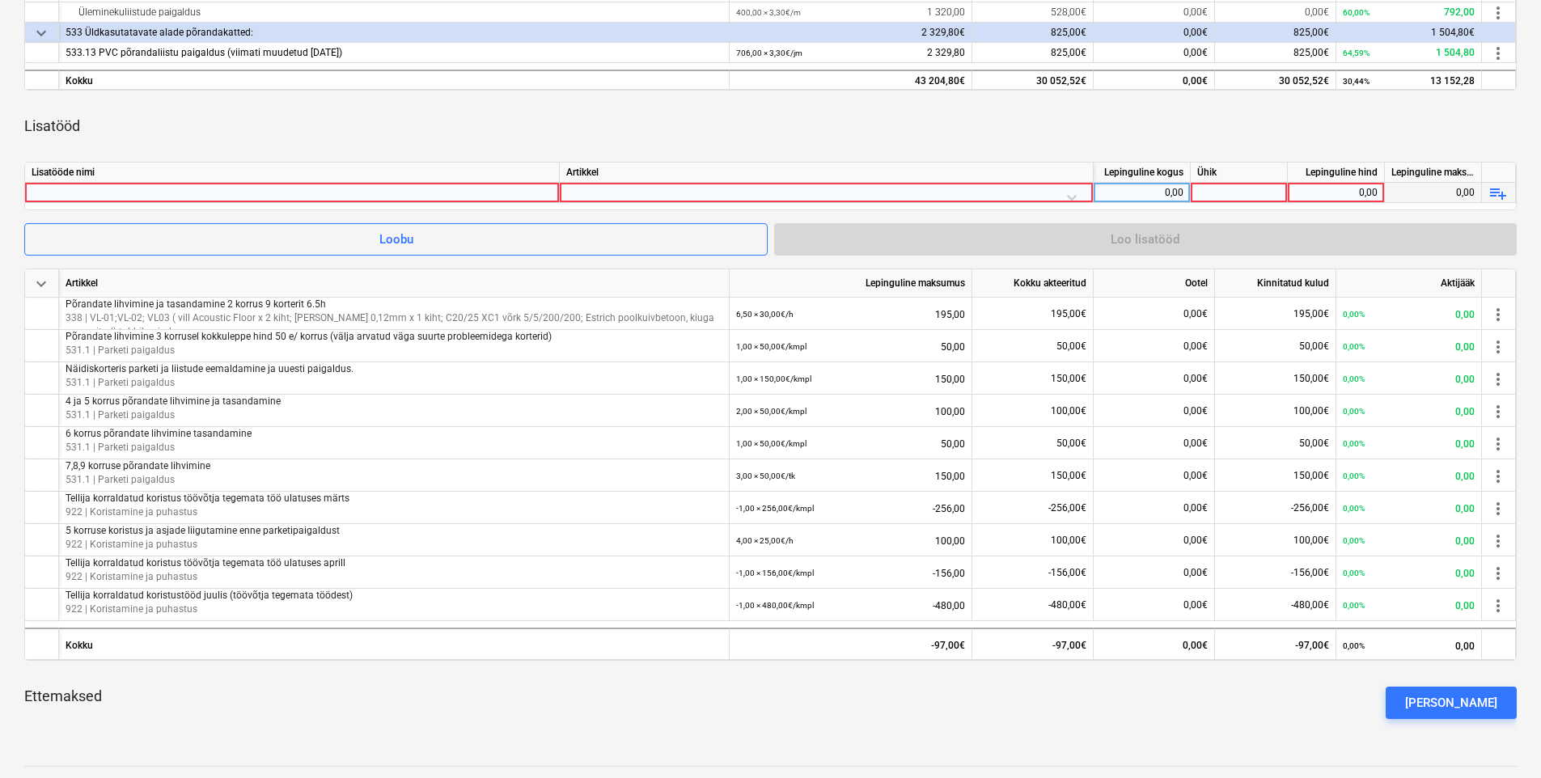
click at [388, 185] on div at bounding box center [292, 192] width 521 height 19
click at [688, 191] on div at bounding box center [826, 197] width 520 height 28
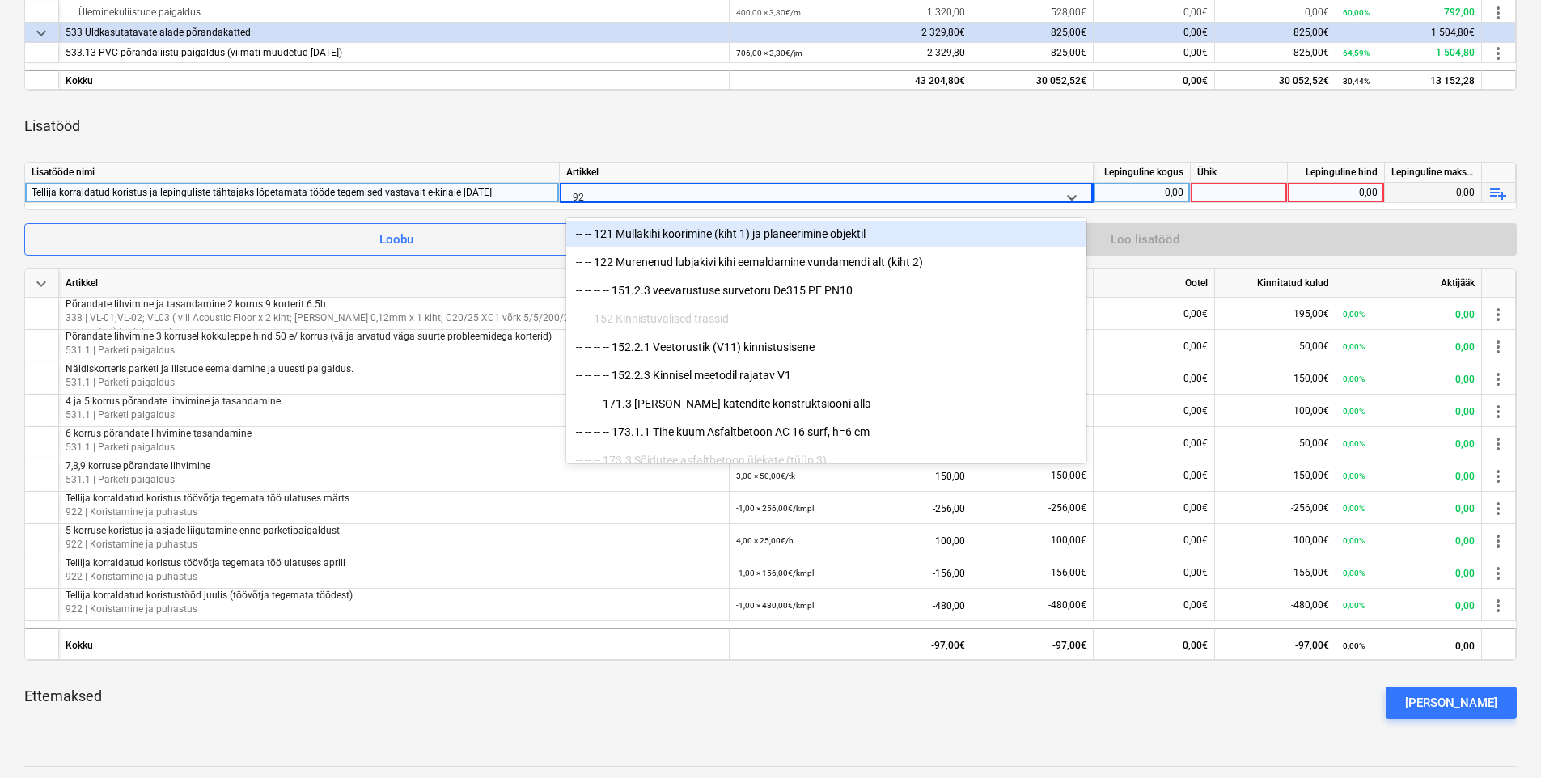
type input "922"
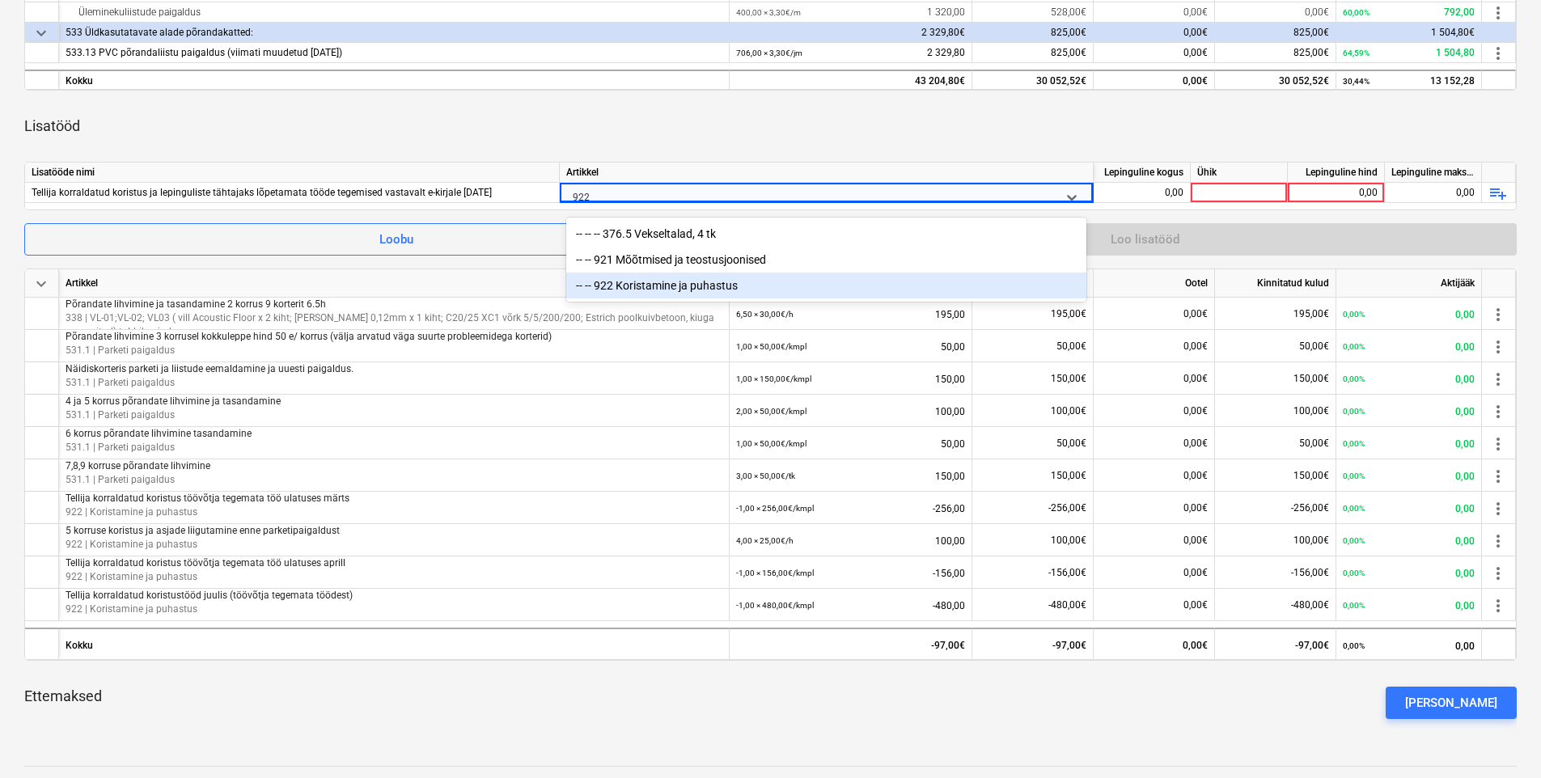
click at [685, 278] on div "-- -- 922 Koristamine ja puhastus" at bounding box center [826, 286] width 520 height 26
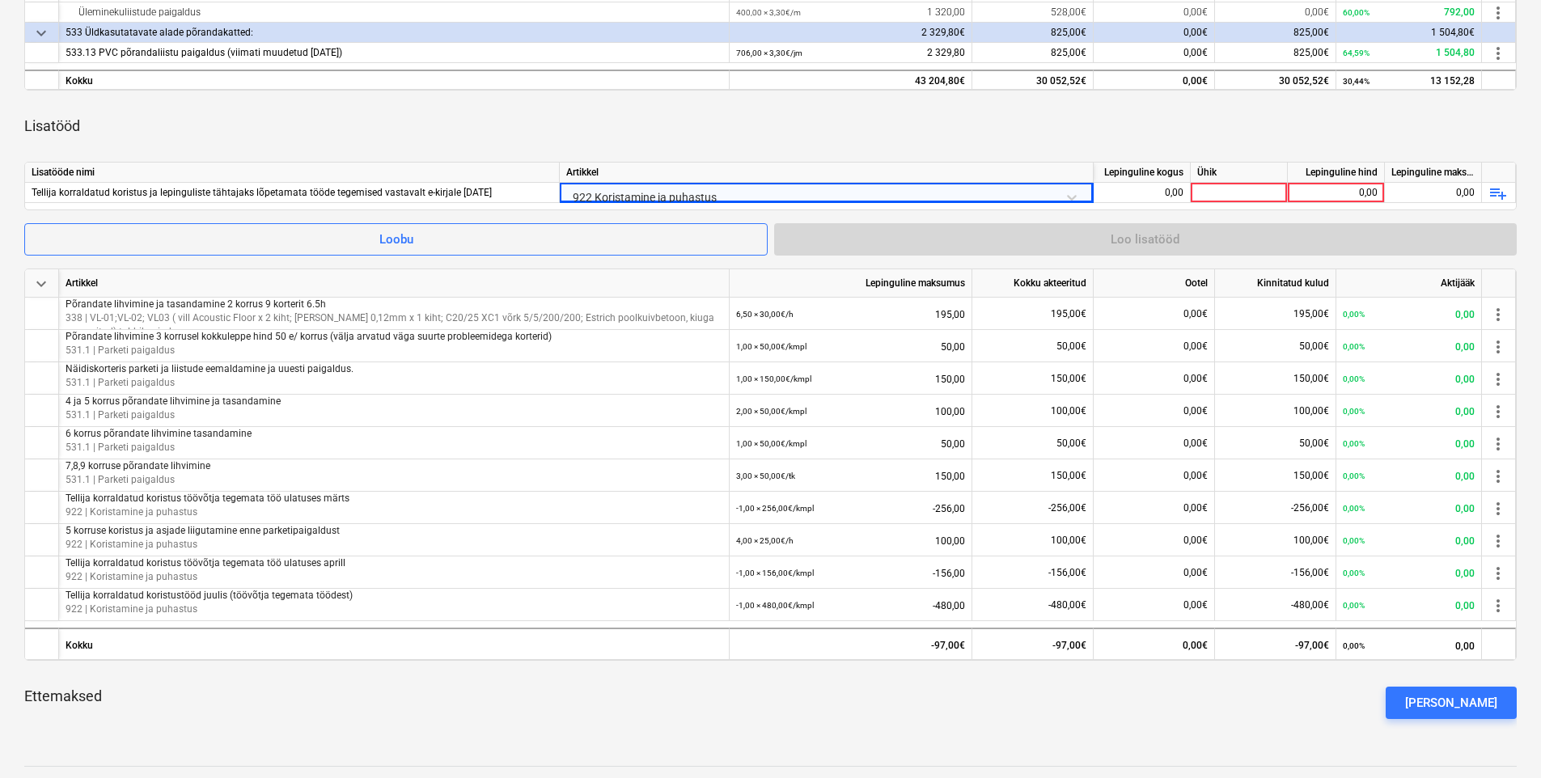
drag, startPoint x: 992, startPoint y: 155, endPoint x: 1134, endPoint y: 172, distance: 142.7
click at [996, 155] on div "keyboard_arrow_down Artikkel Lepinguline maksumus Kokku akteeritud Ootel Kinnit…" at bounding box center [770, 236] width 1493 height 994
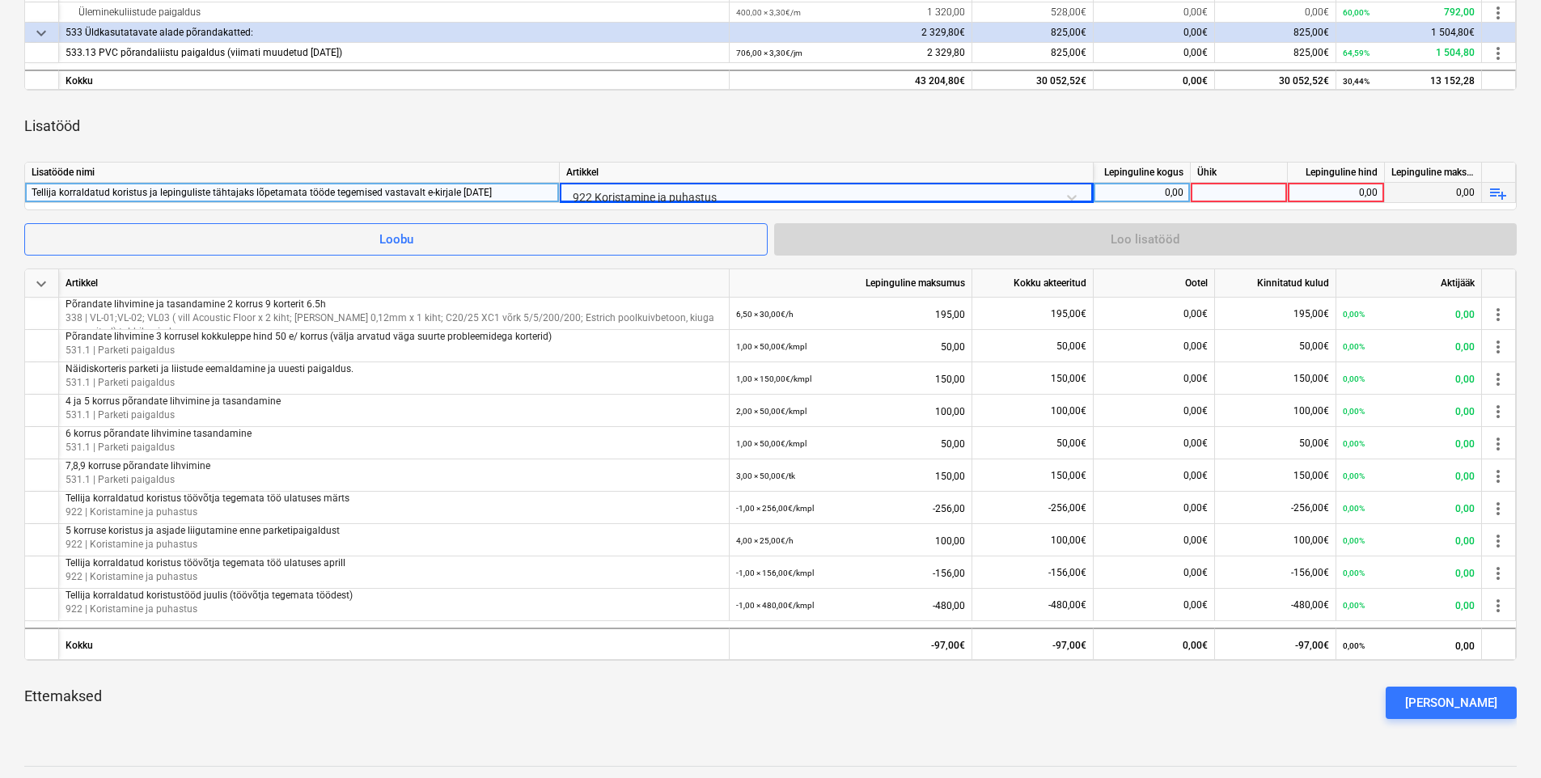
click at [1137, 189] on div "0,00" at bounding box center [1141, 193] width 83 height 20
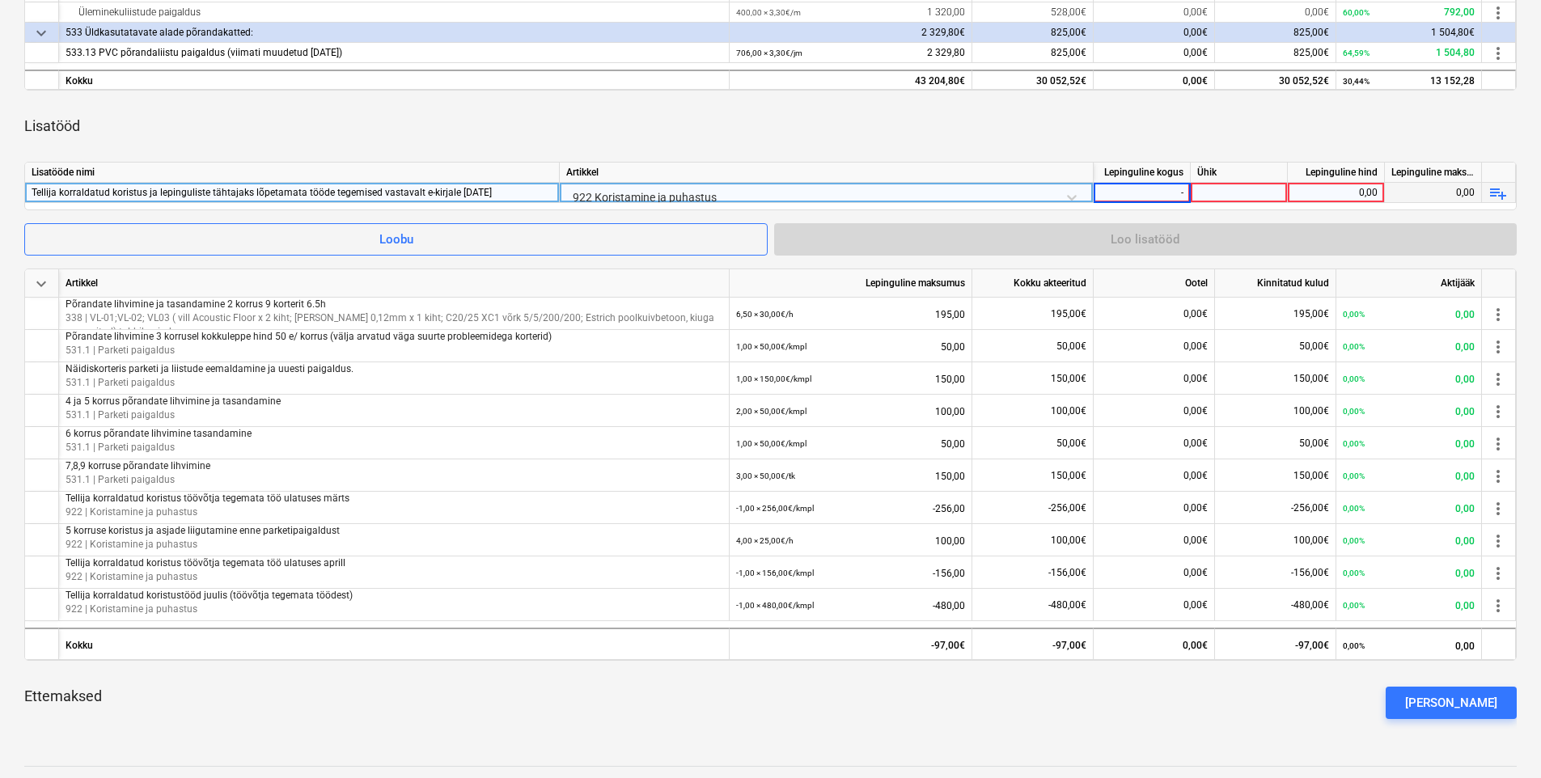
type input "-1"
click at [1224, 194] on div at bounding box center [1239, 193] width 97 height 20
type input "kmpl"
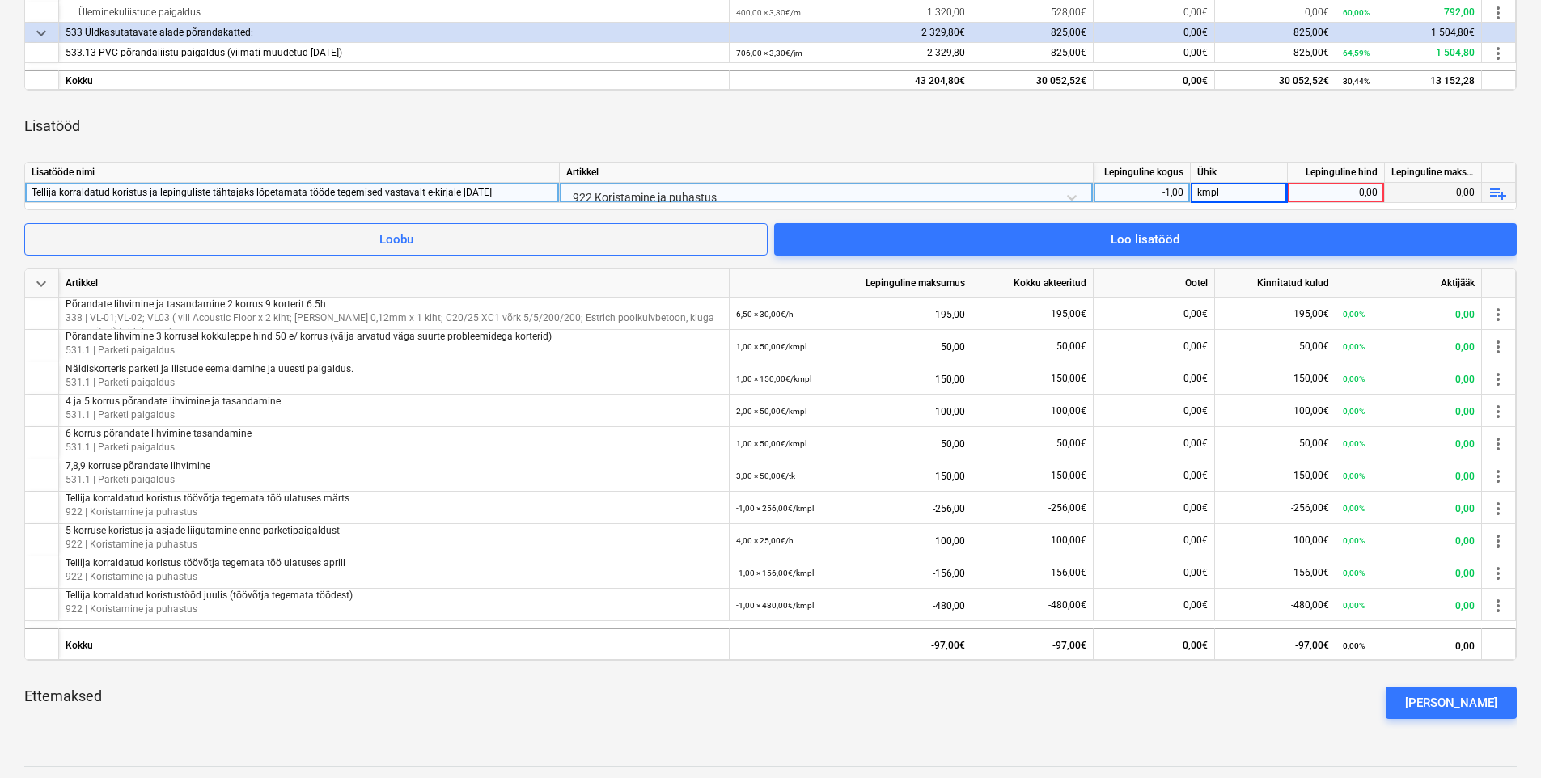
click at [1319, 182] on div "Lepinguline hind" at bounding box center [1336, 173] width 97 height 20
click at [1315, 191] on div "0,00" at bounding box center [1336, 193] width 83 height 20
click at [1301, 189] on div "0,00" at bounding box center [1336, 193] width 83 height 20
type input "144"
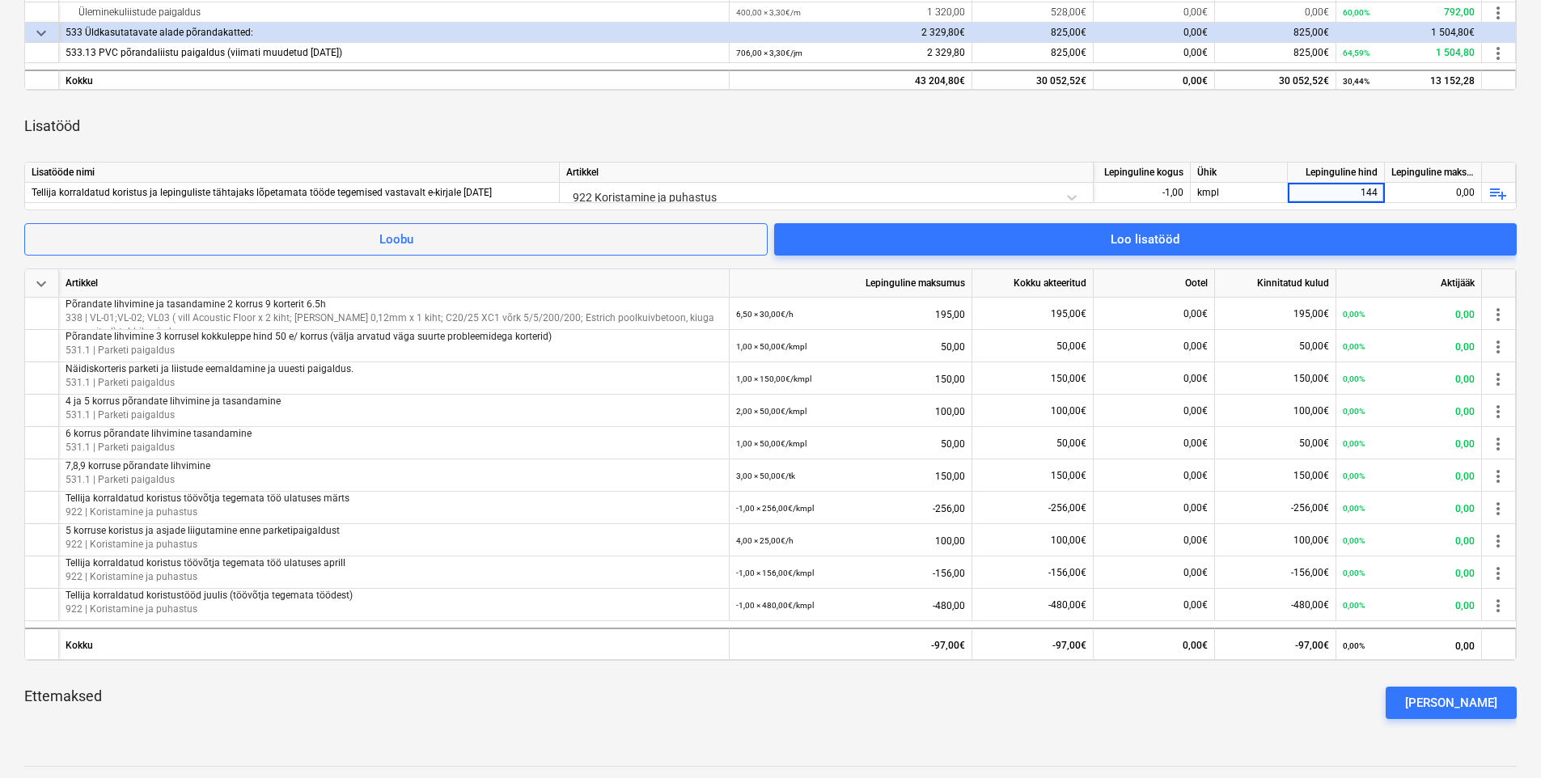
click at [1172, 138] on div "Lisatööd" at bounding box center [770, 126] width 1493 height 45
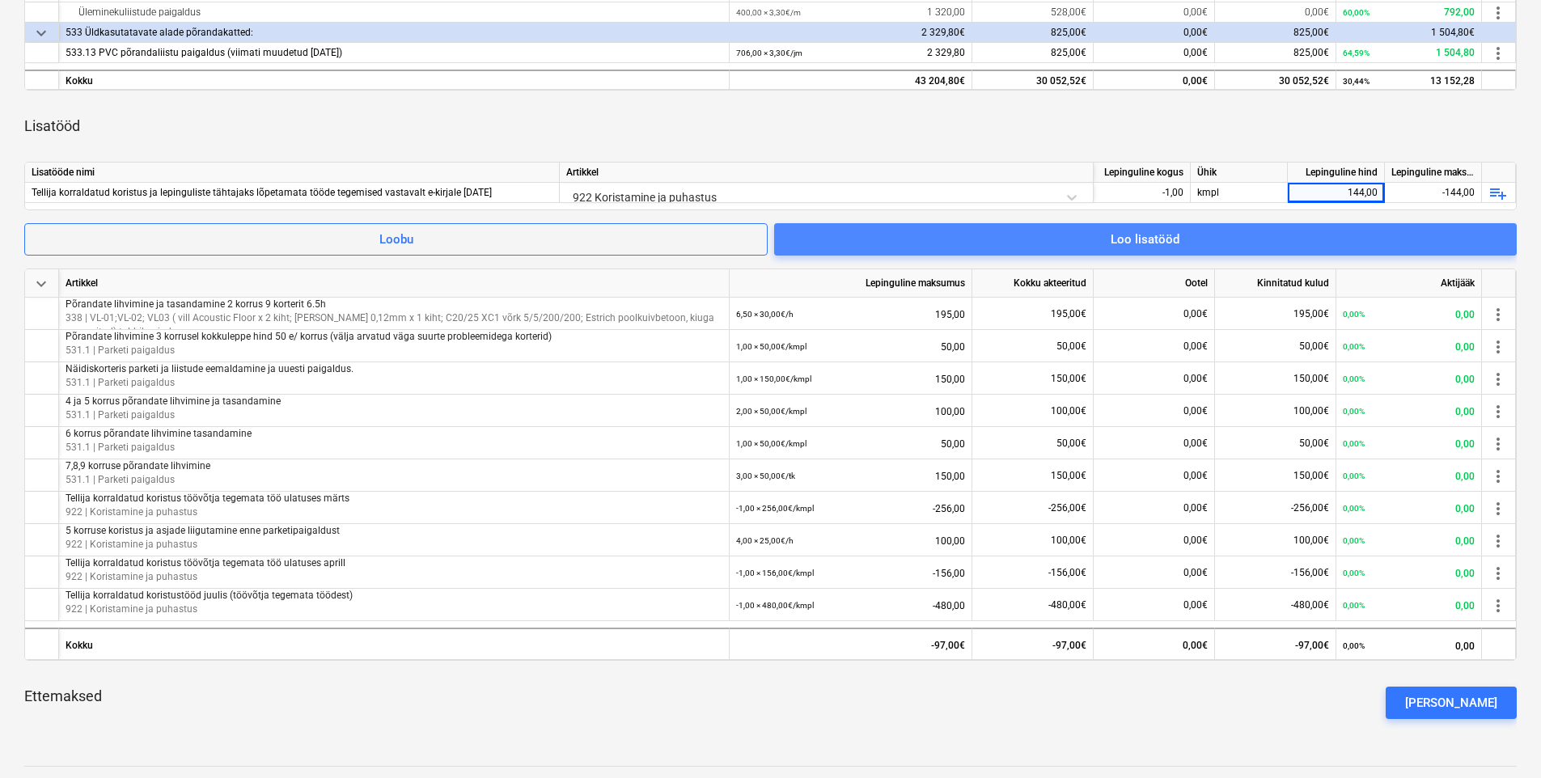
click at [1304, 234] on span "Loo lisatööd" at bounding box center [1146, 239] width 704 height 21
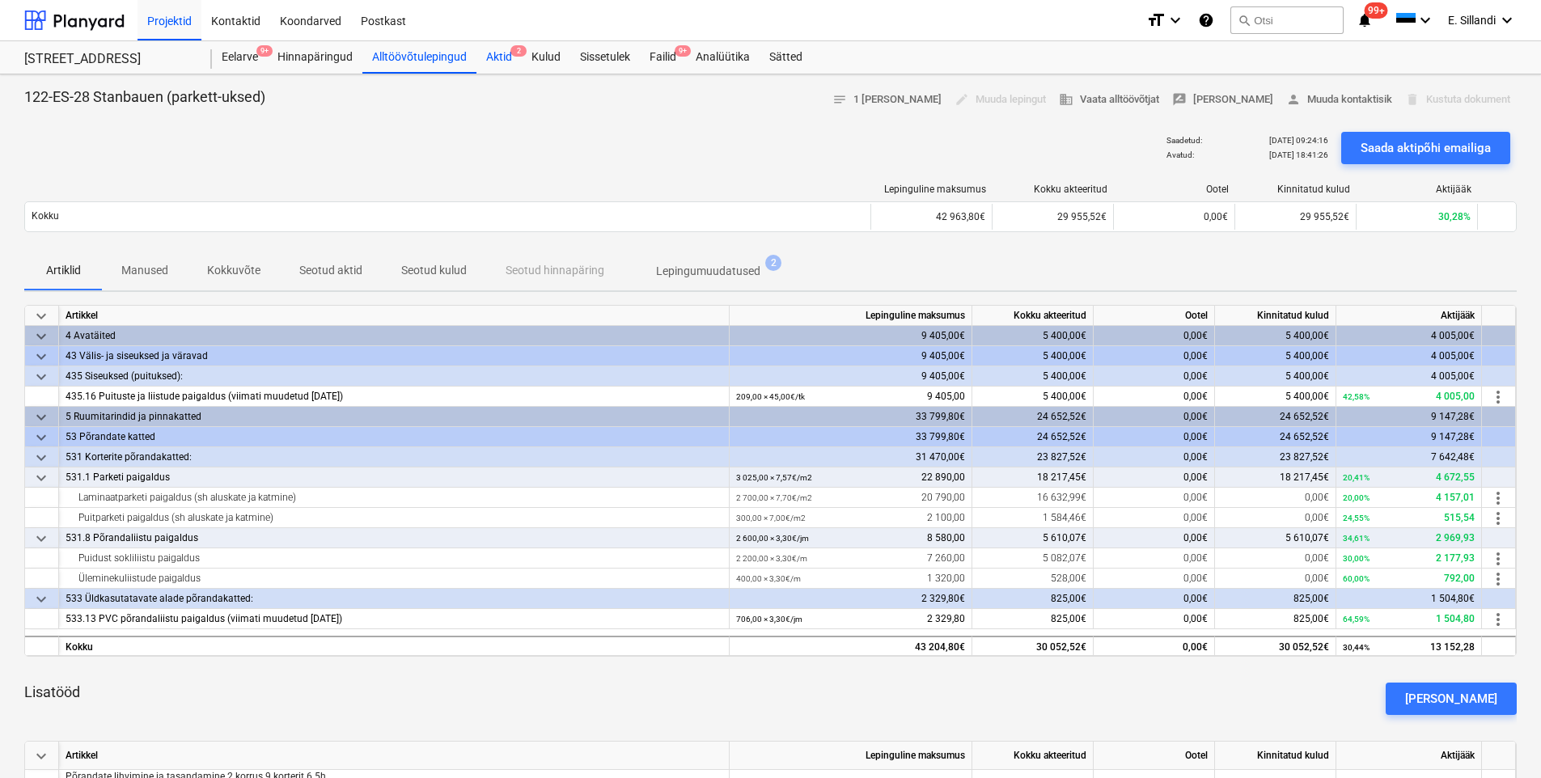
click at [503, 62] on div "Aktid 2" at bounding box center [499, 57] width 45 height 32
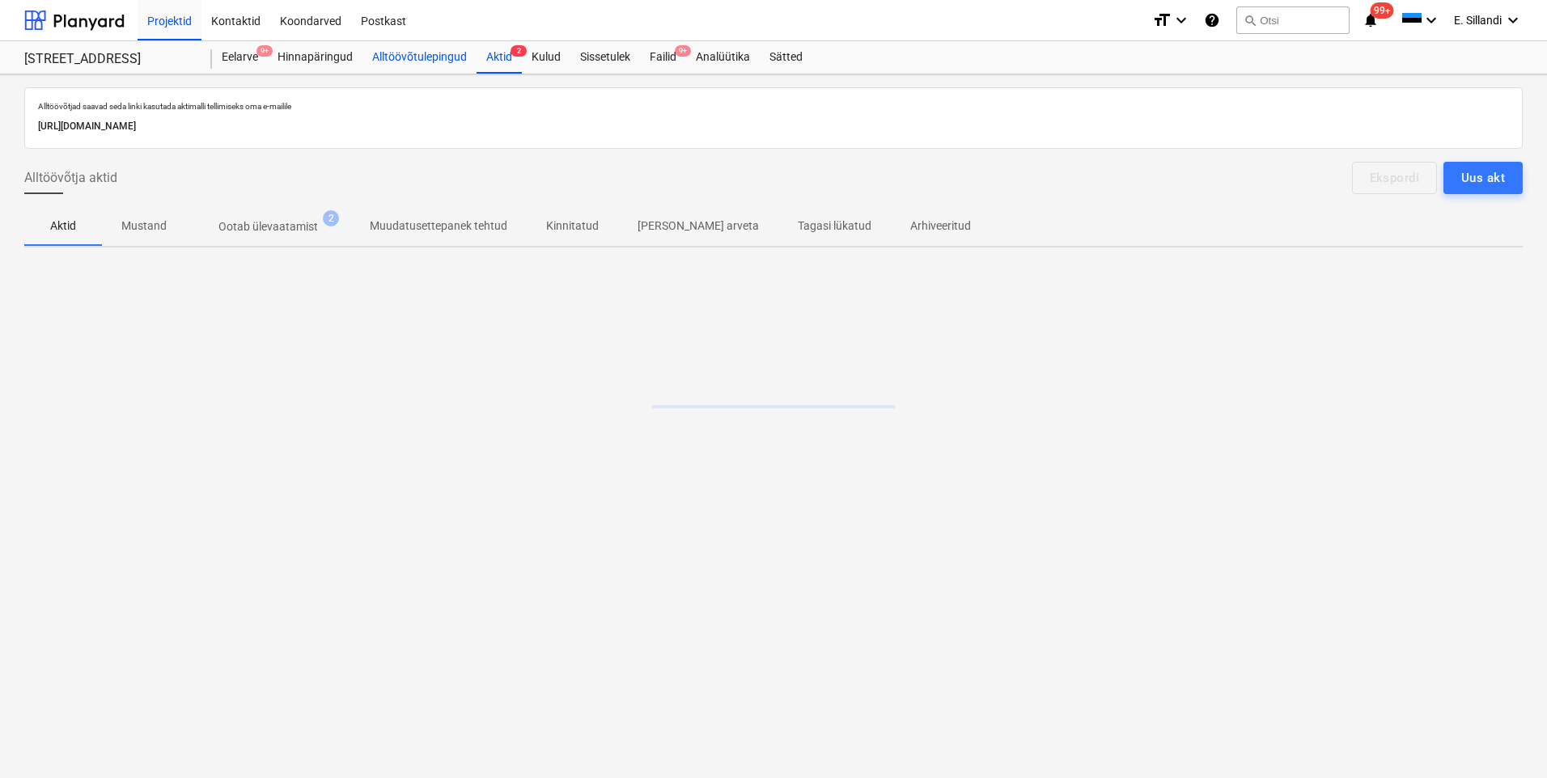
click at [403, 58] on div "Alltöövõtulepingud" at bounding box center [420, 57] width 114 height 32
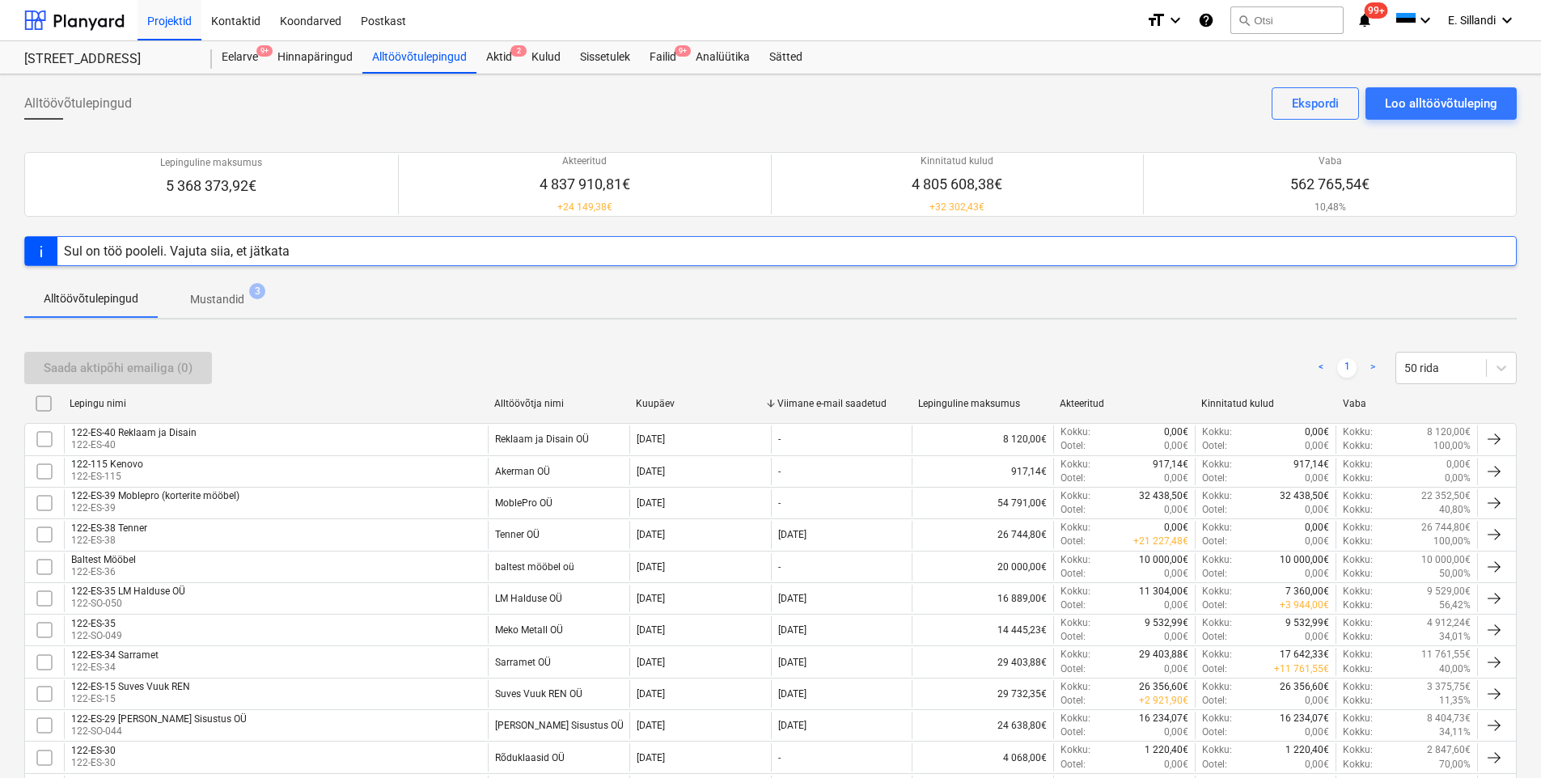
drag, startPoint x: 395, startPoint y: 56, endPoint x: 370, endPoint y: 142, distance: 89.4
click at [395, 56] on div "Alltöövõtulepingud" at bounding box center [420, 57] width 114 height 32
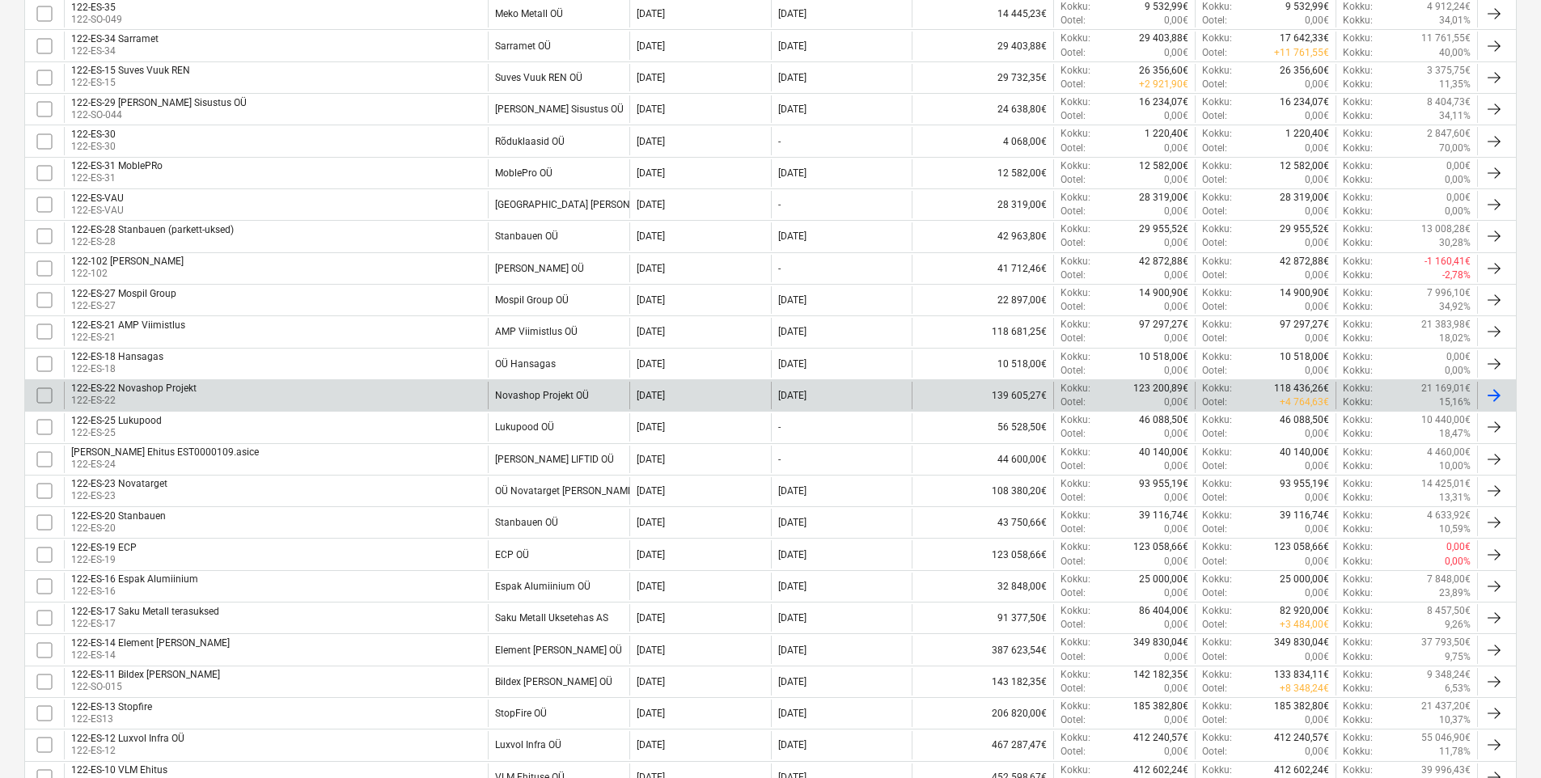
click at [233, 386] on div "122-ES-22 Novashop Projekt 122-ES-22" at bounding box center [276, 396] width 424 height 28
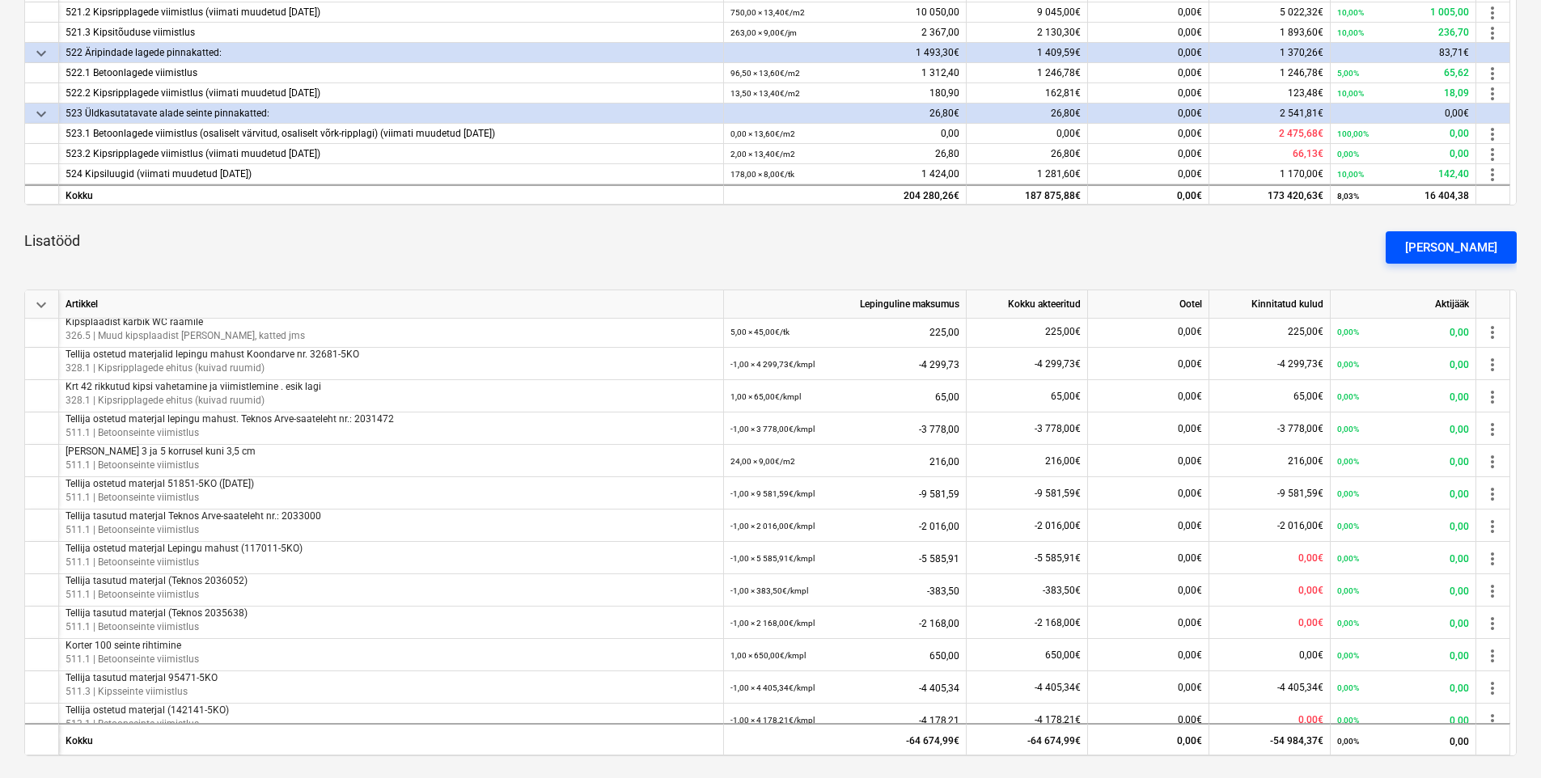
scroll to position [189, 0]
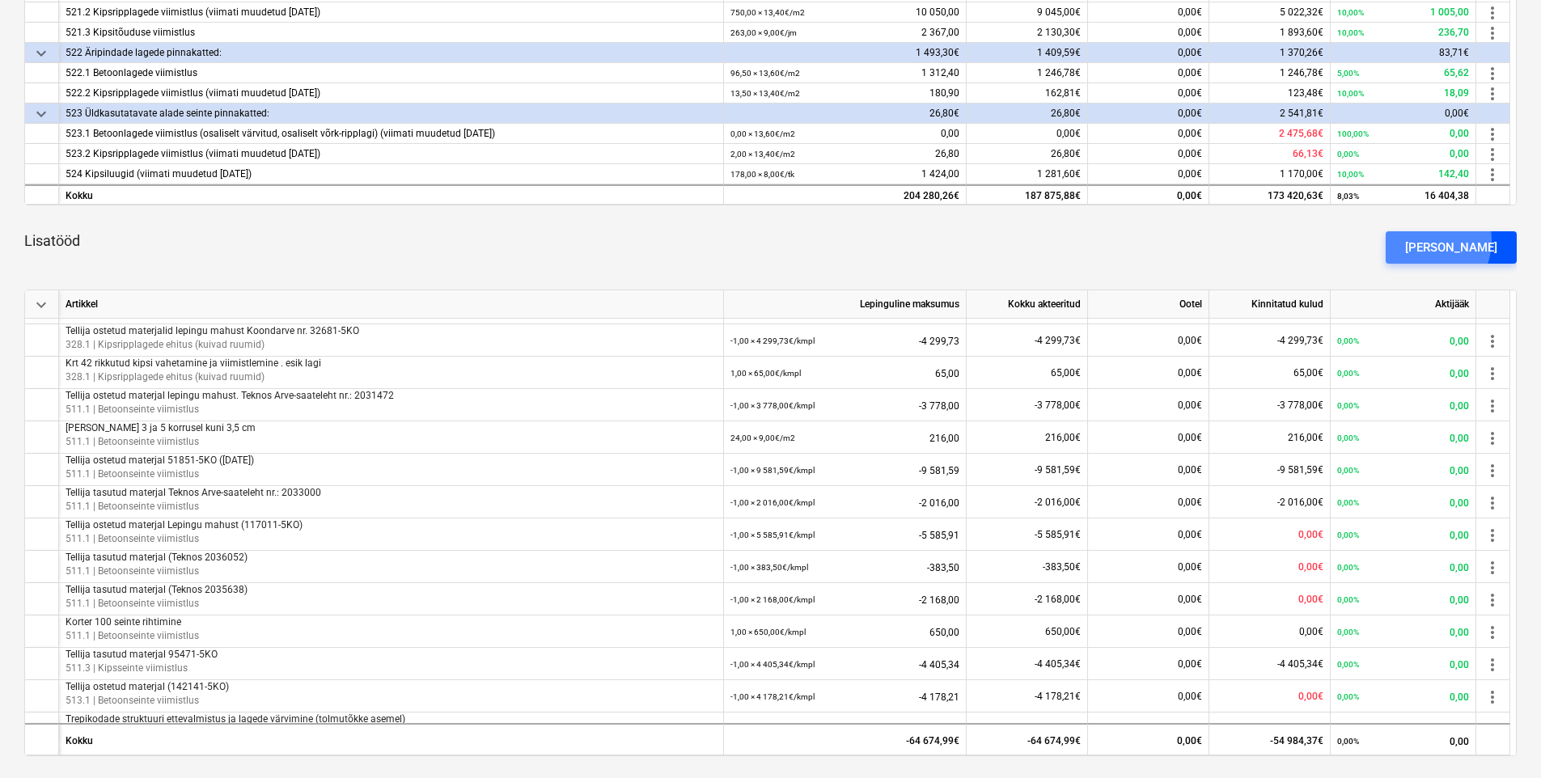
click at [1449, 240] on div "[PERSON_NAME]" at bounding box center [1452, 247] width 92 height 21
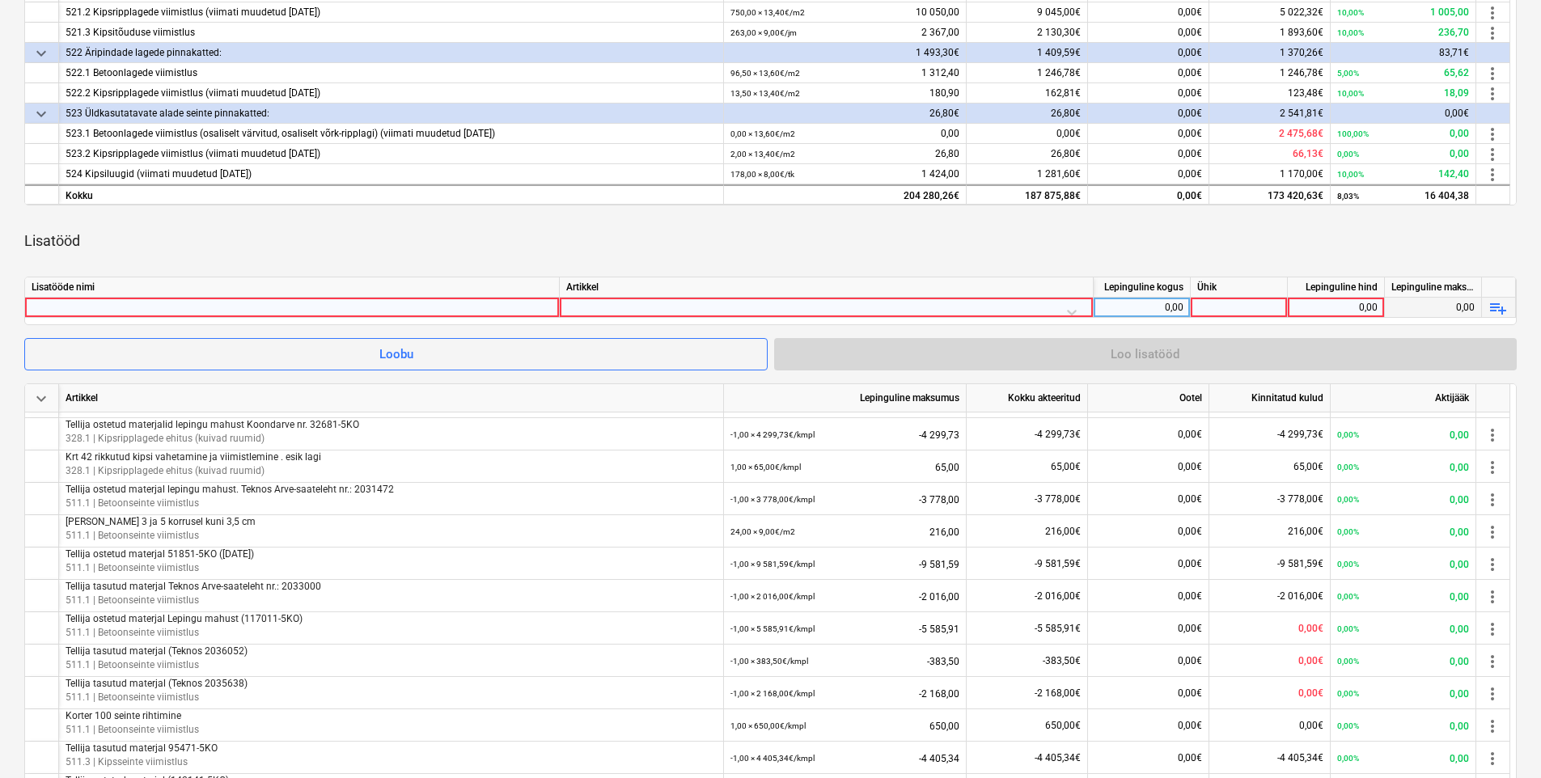
click at [185, 310] on div at bounding box center [292, 307] width 521 height 19
type input "Tellija korraldatud töömaa koristus, mis oli Töövõtja kohustus, augustis 2025"
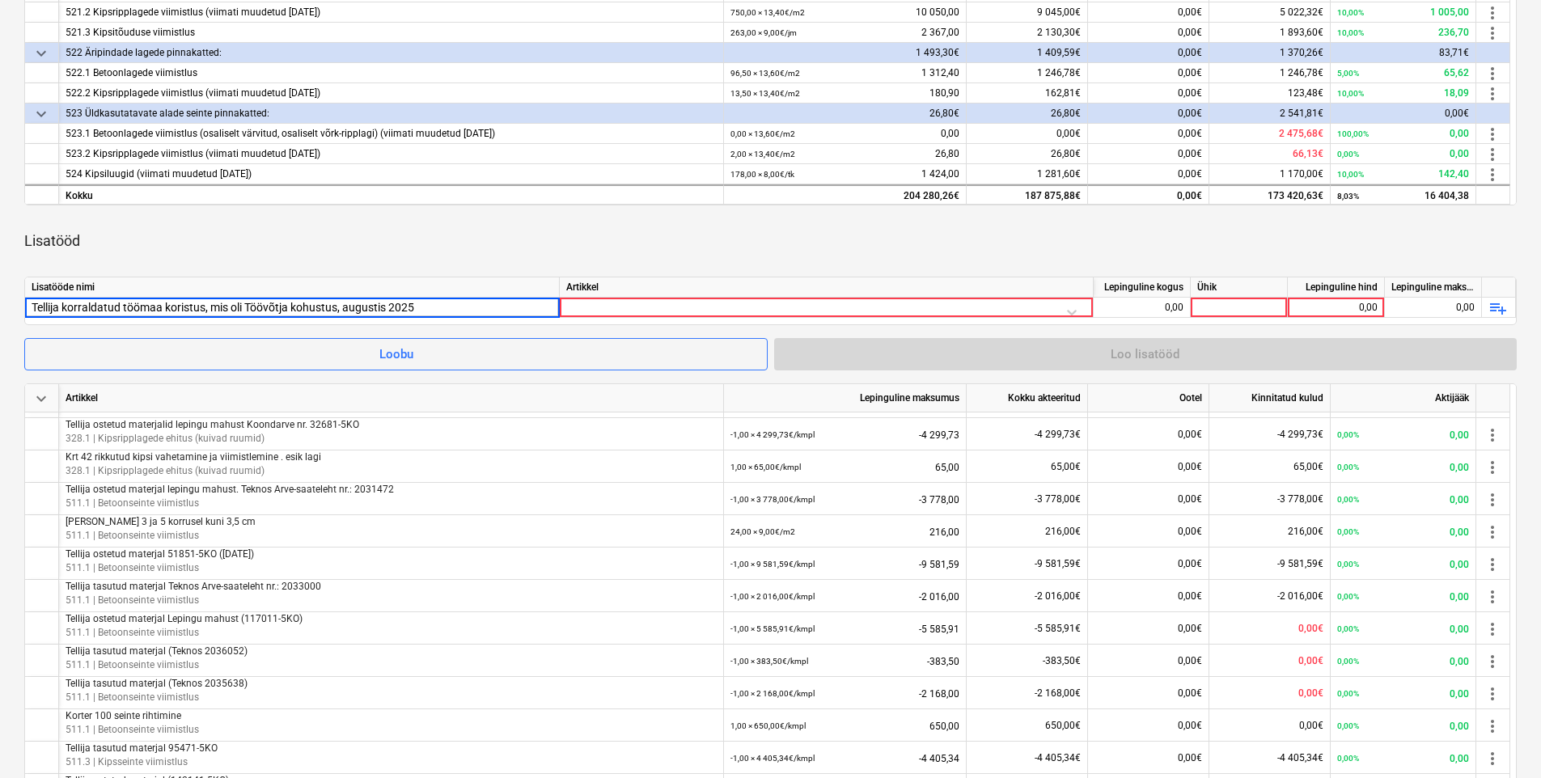
drag, startPoint x: 422, startPoint y: 313, endPoint x: -3, endPoint y: 308, distance: 425.6
click at [587, 317] on div at bounding box center [827, 308] width 534 height 20
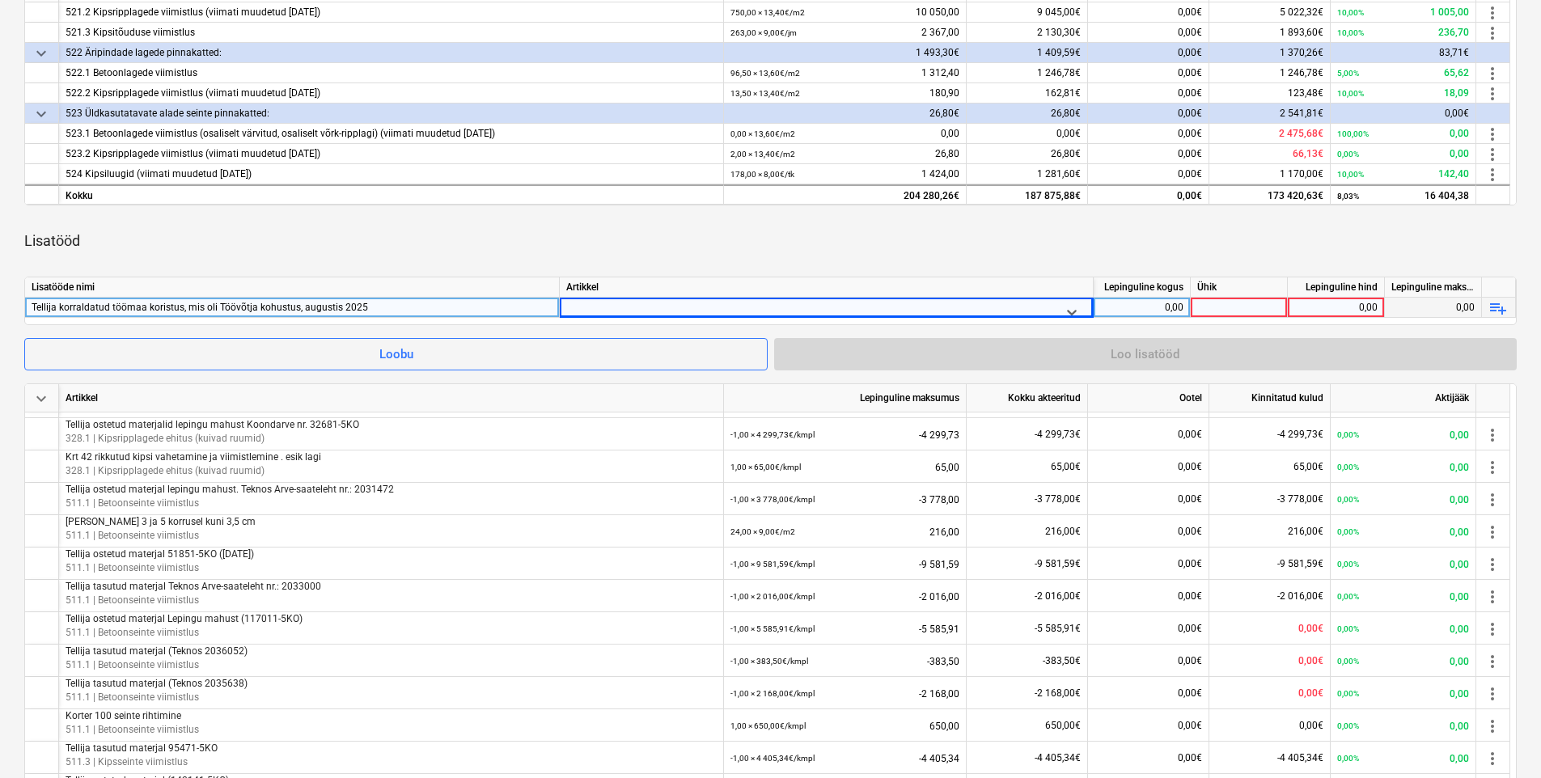
click at [589, 312] on div at bounding box center [812, 312] width 478 height 20
click at [591, 310] on div at bounding box center [812, 312] width 478 height 20
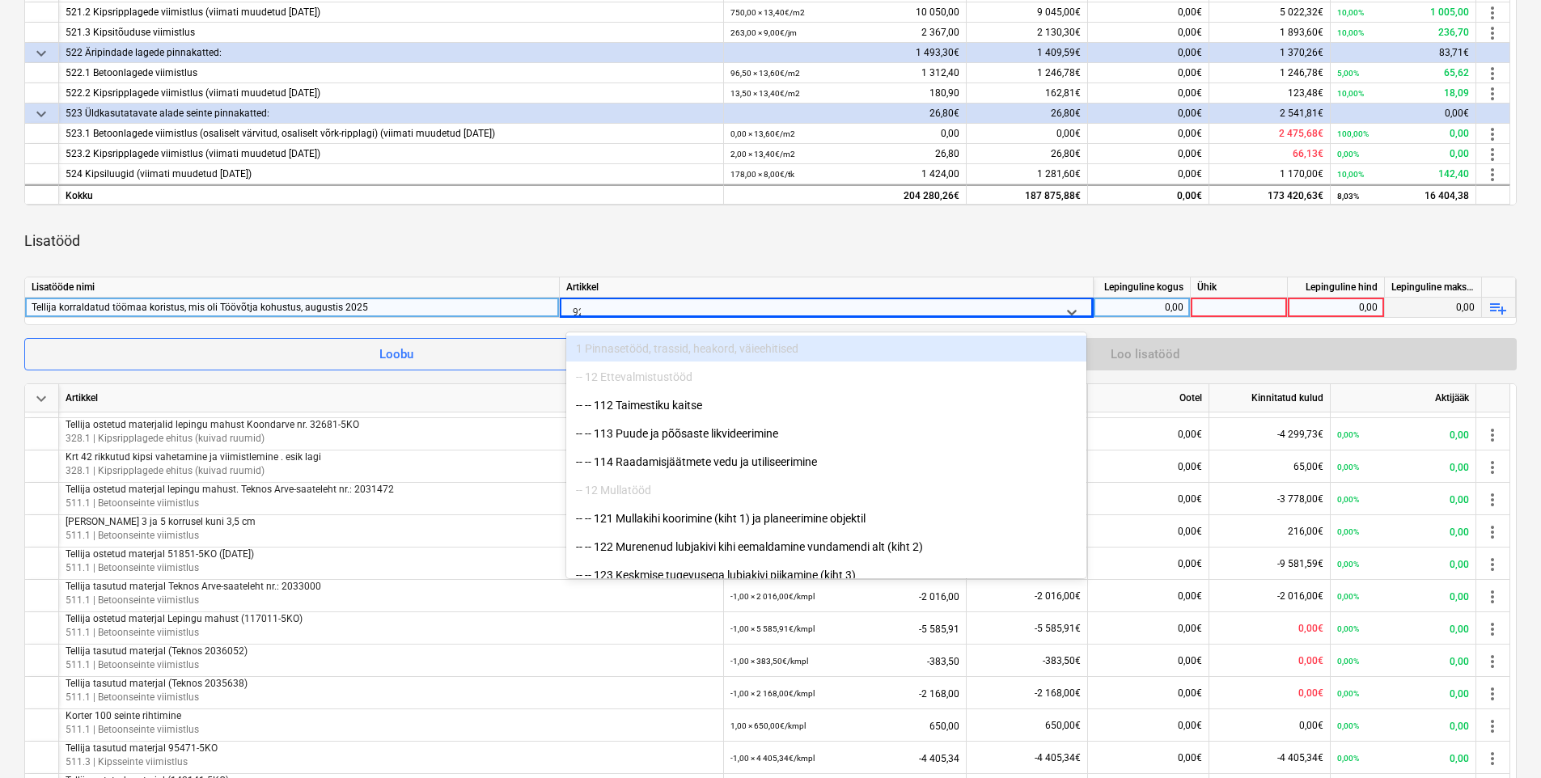
type input "922"
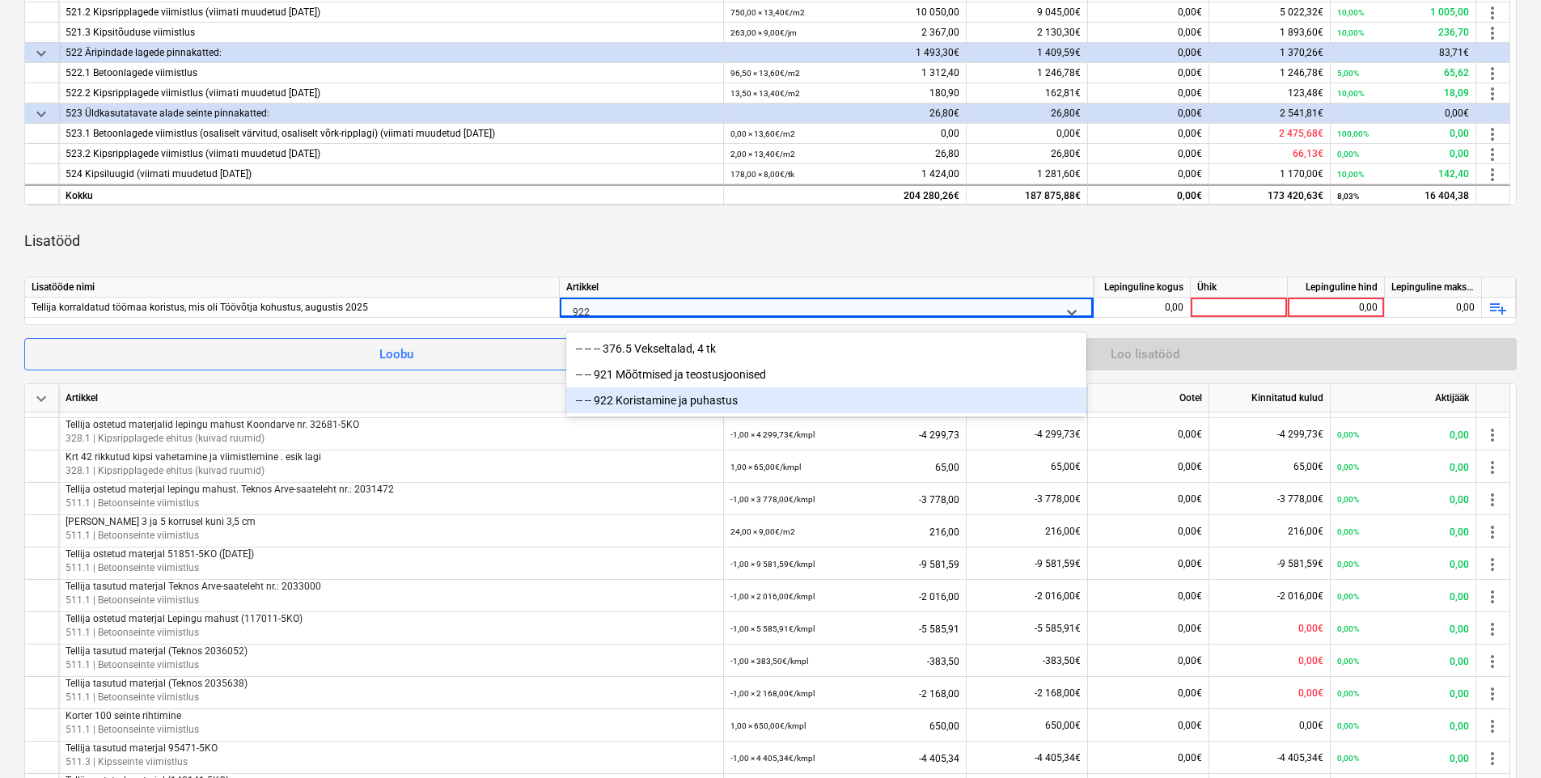
click at [717, 405] on div "-- -- 922 Koristamine ja puhastus" at bounding box center [826, 401] width 520 height 26
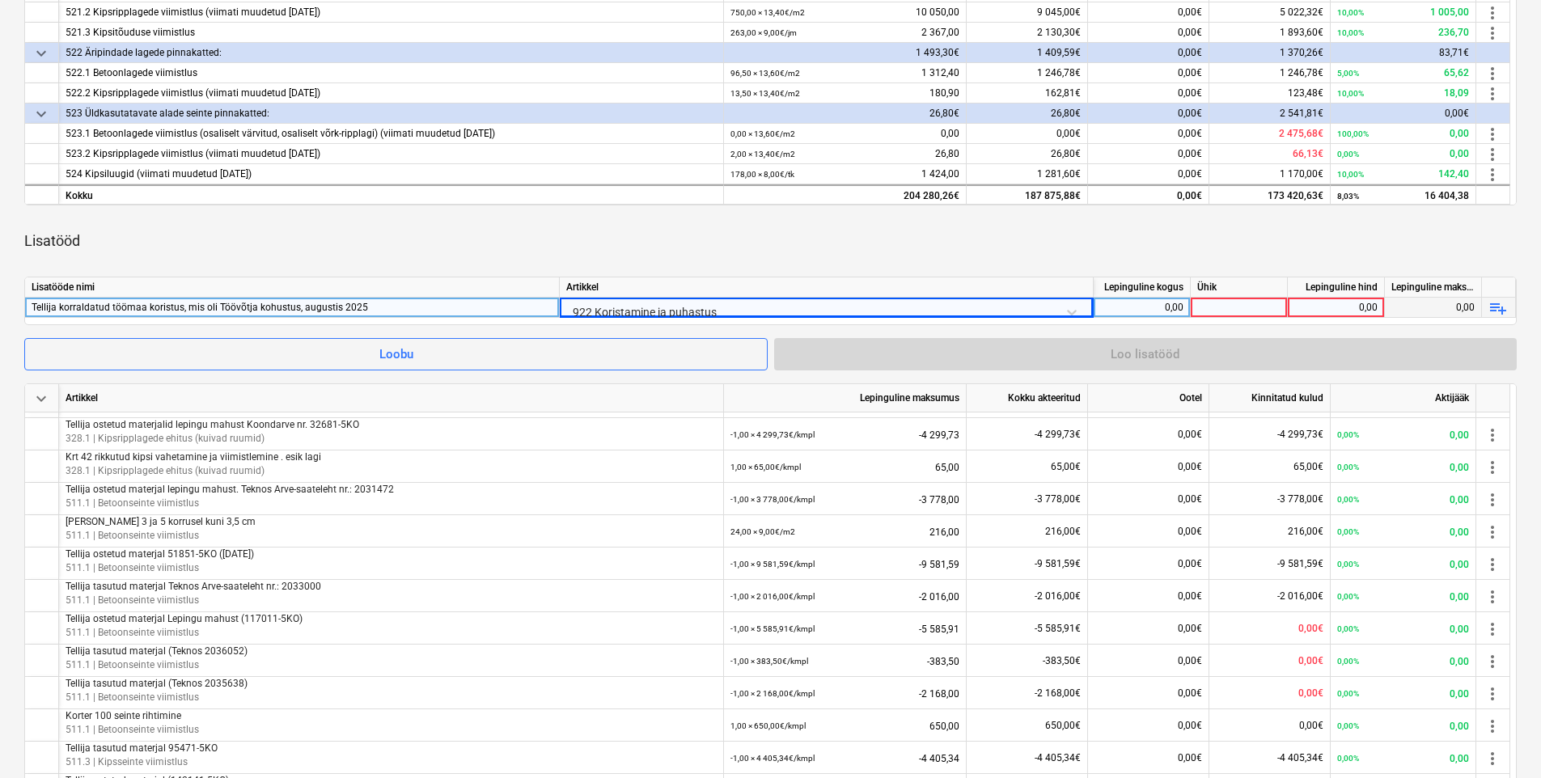
click at [1147, 316] on div "0,00" at bounding box center [1141, 308] width 83 height 20
type input "-1"
click at [1207, 307] on div at bounding box center [1239, 308] width 97 height 20
type input "kmpl"
click at [1356, 314] on div "0,00" at bounding box center [1336, 308] width 83 height 20
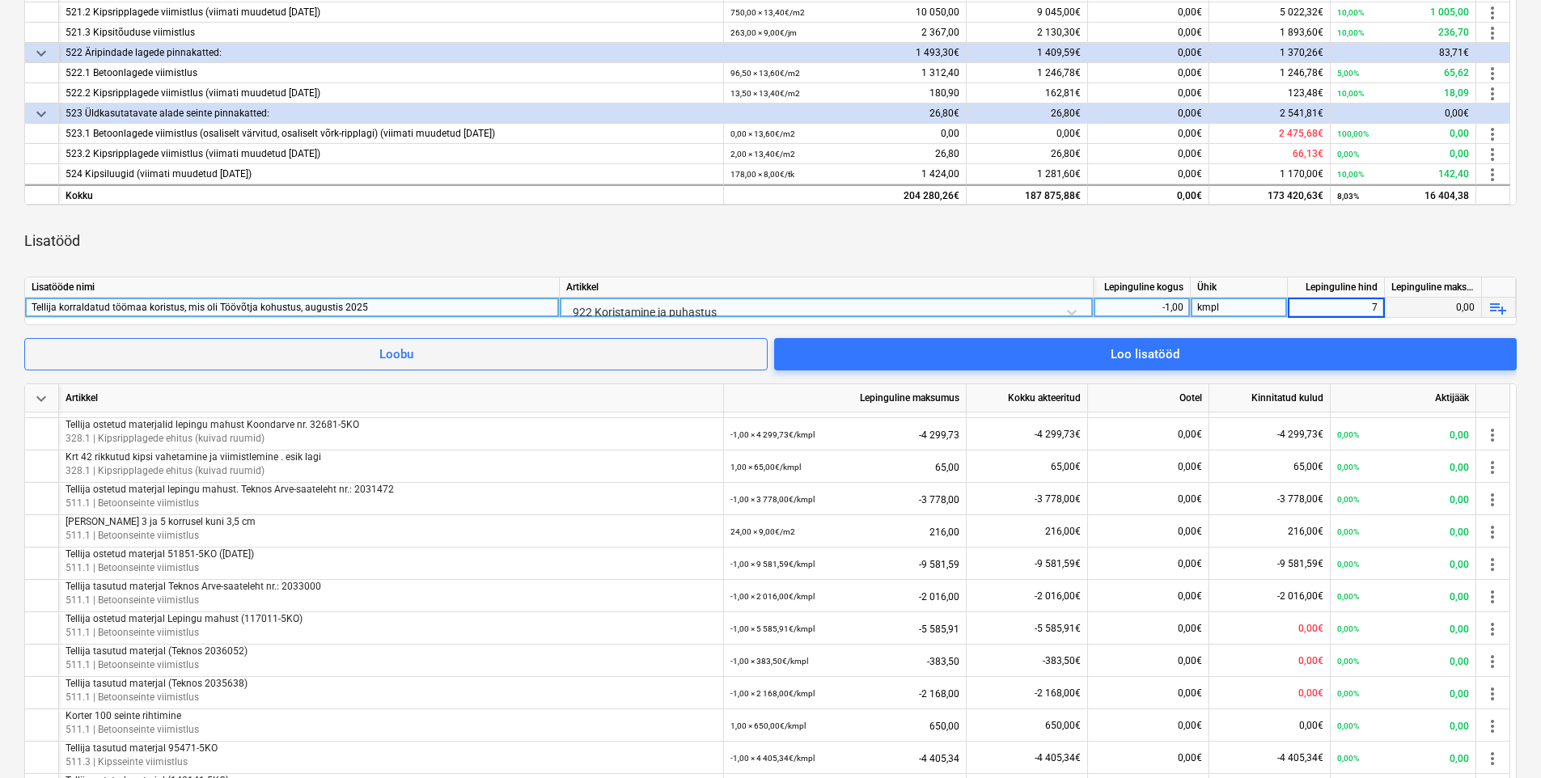
type input "75"
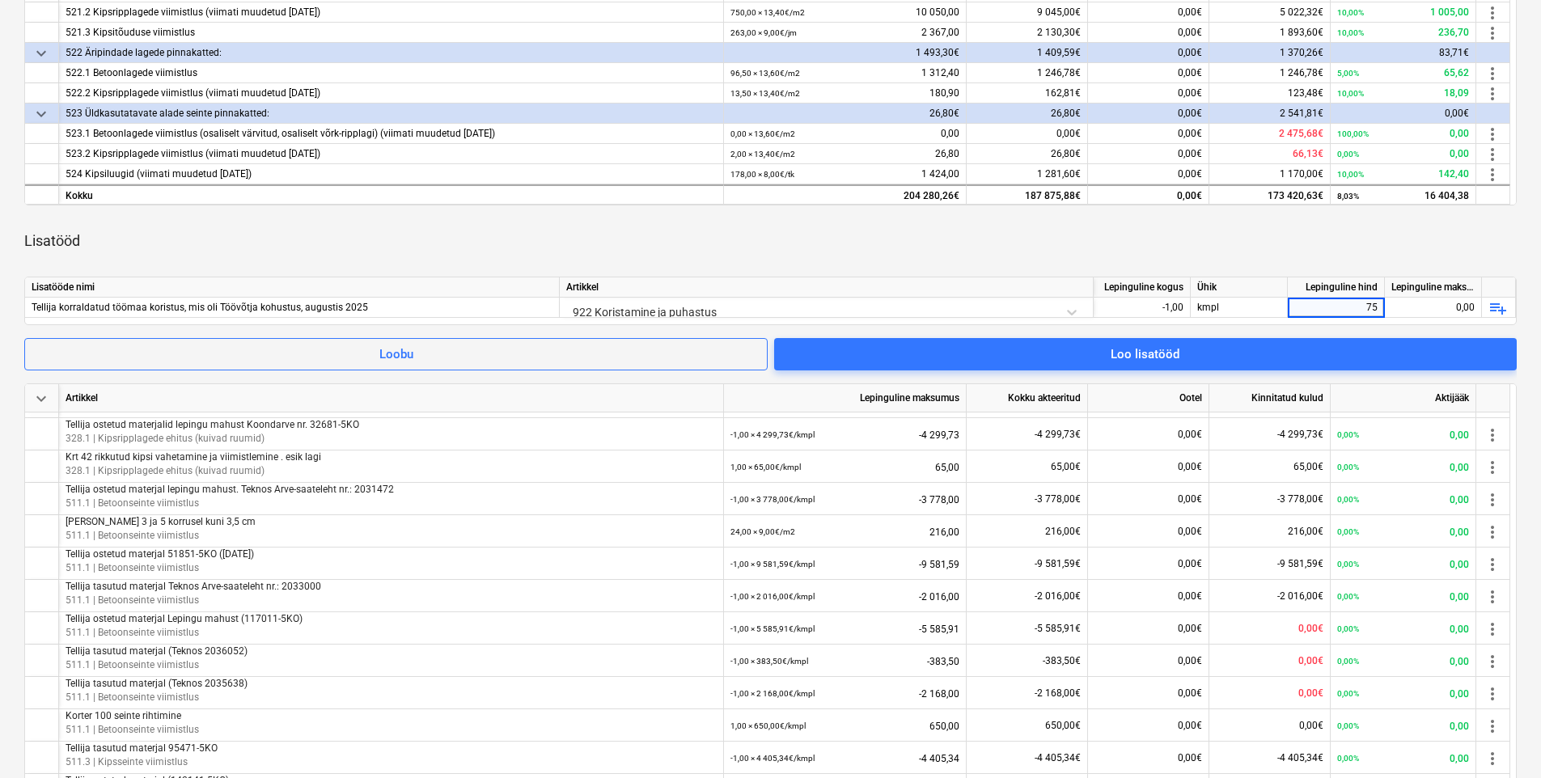
click at [1255, 242] on div "Lisatööd" at bounding box center [770, 240] width 1493 height 45
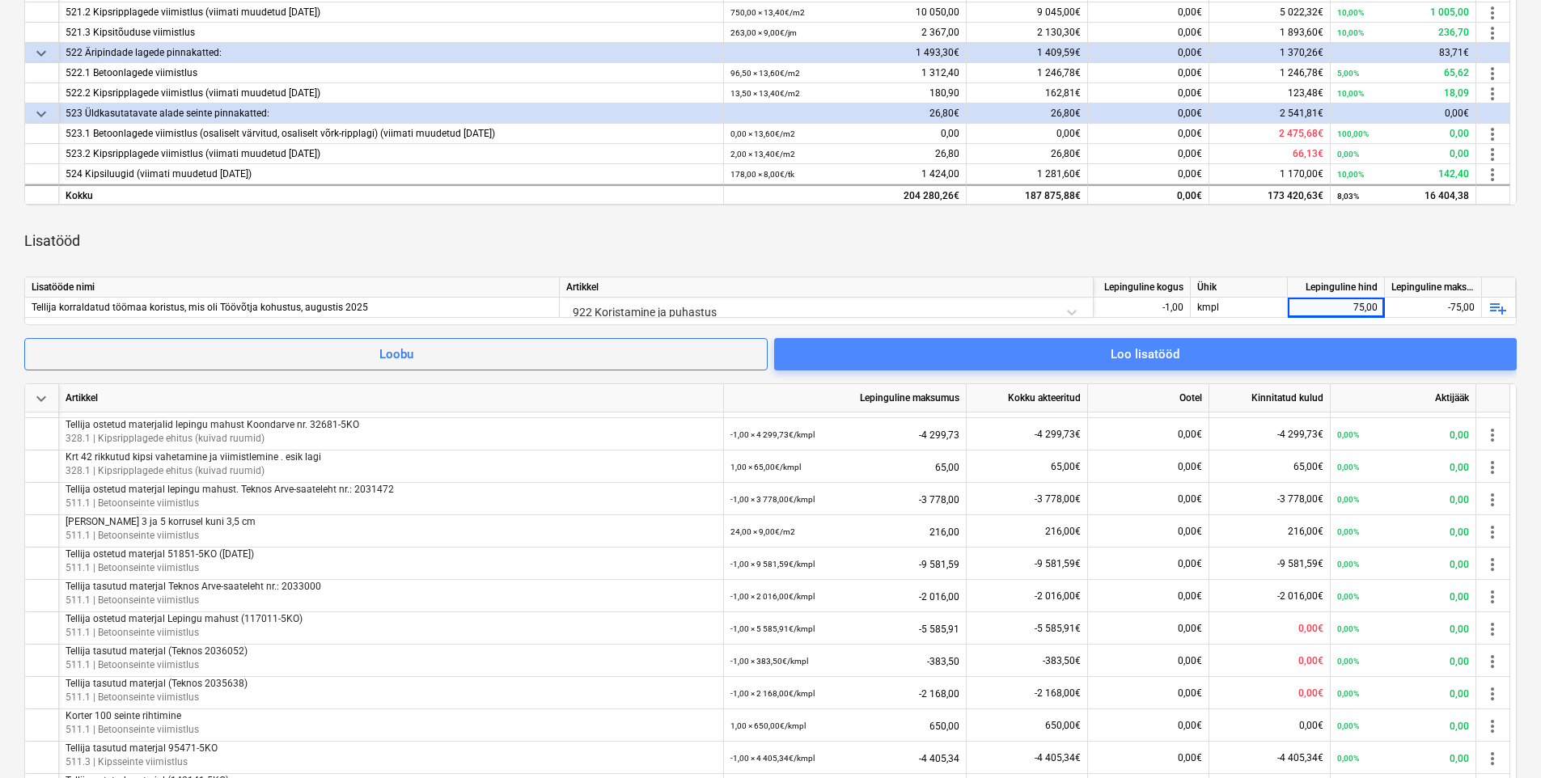
click at [1169, 359] on div "Loo lisatööd" at bounding box center [1145, 354] width 69 height 21
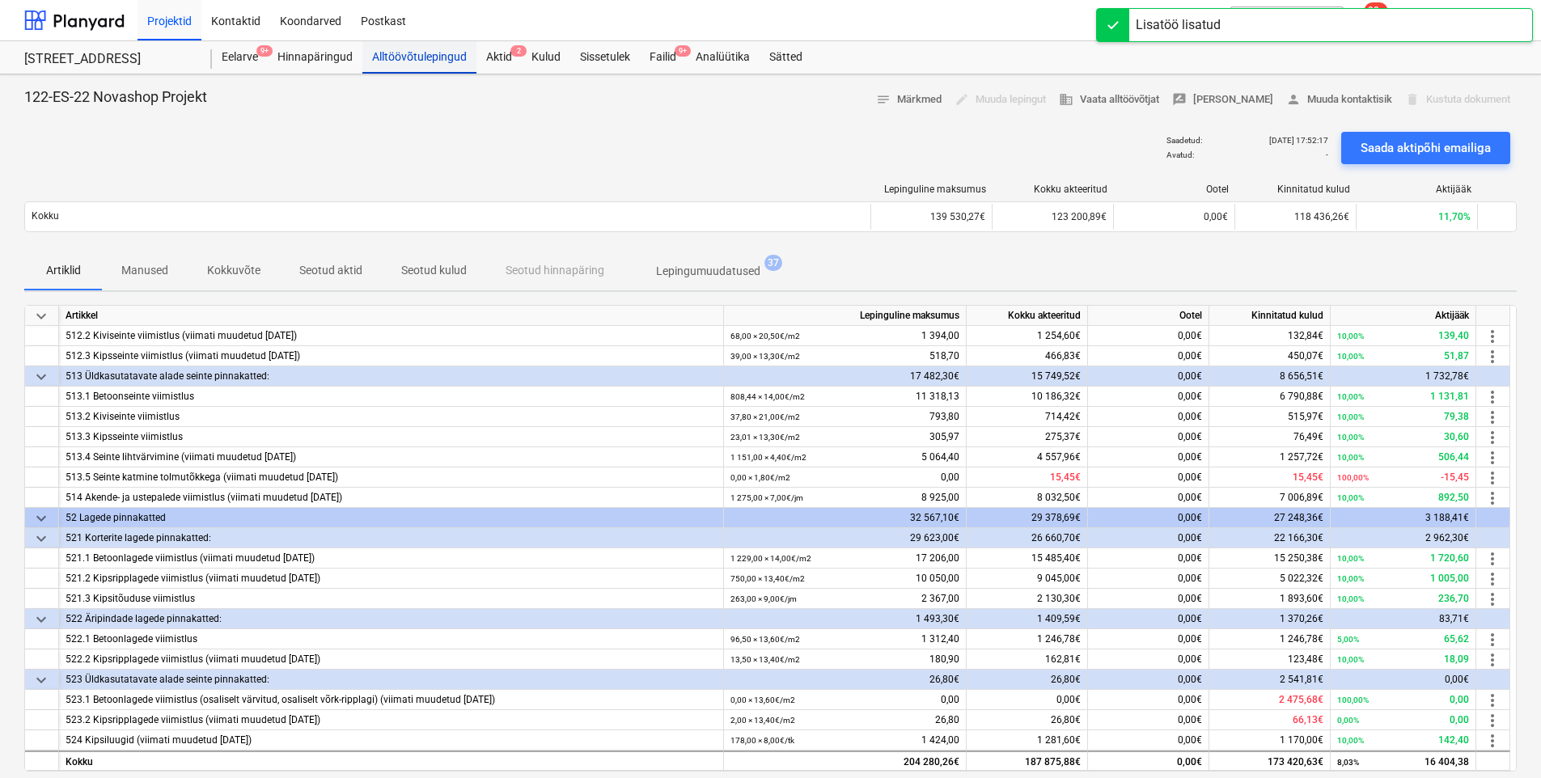
click at [404, 56] on div "Alltöövõtulepingud" at bounding box center [420, 57] width 114 height 32
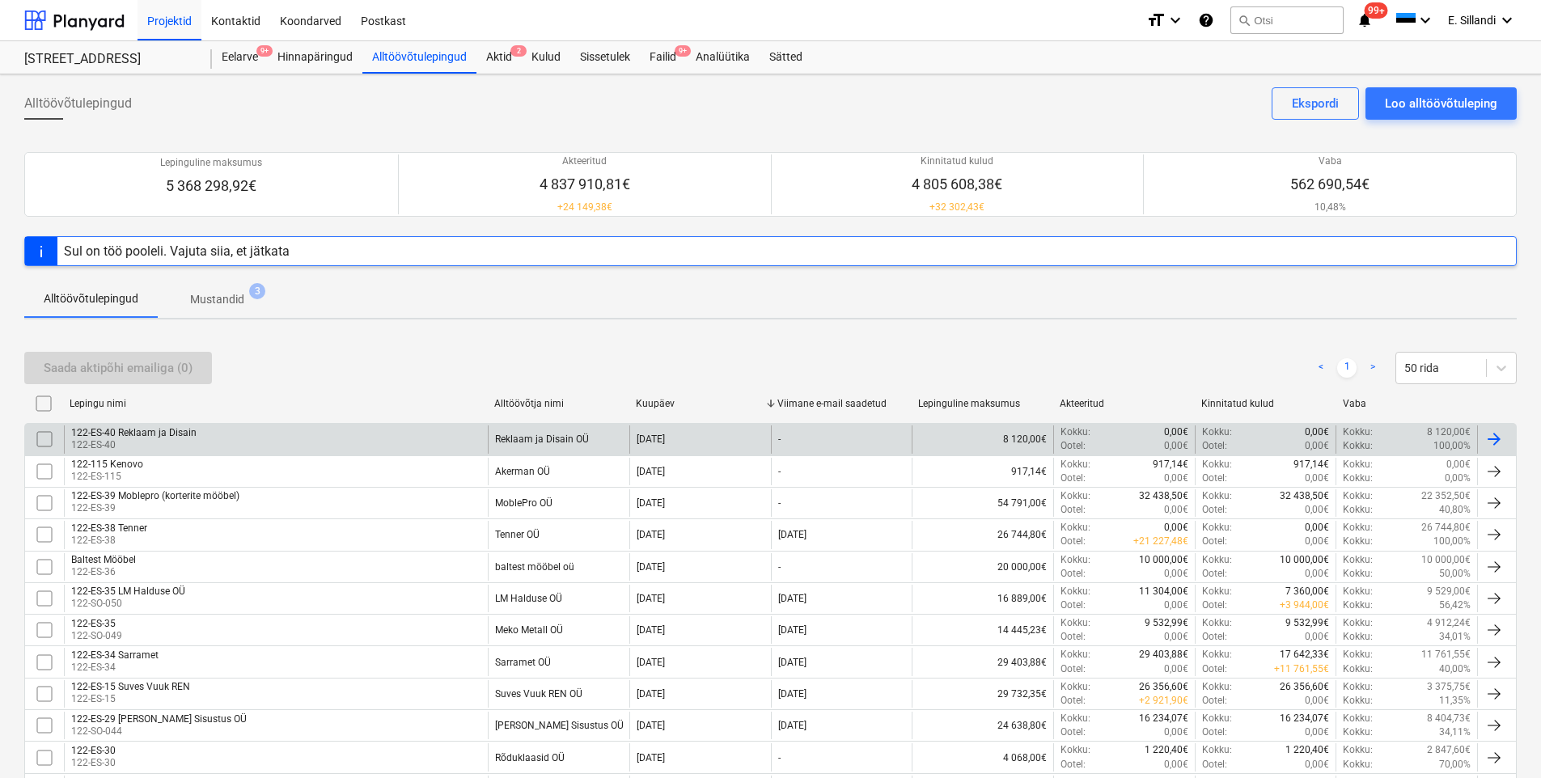
scroll to position [553, 0]
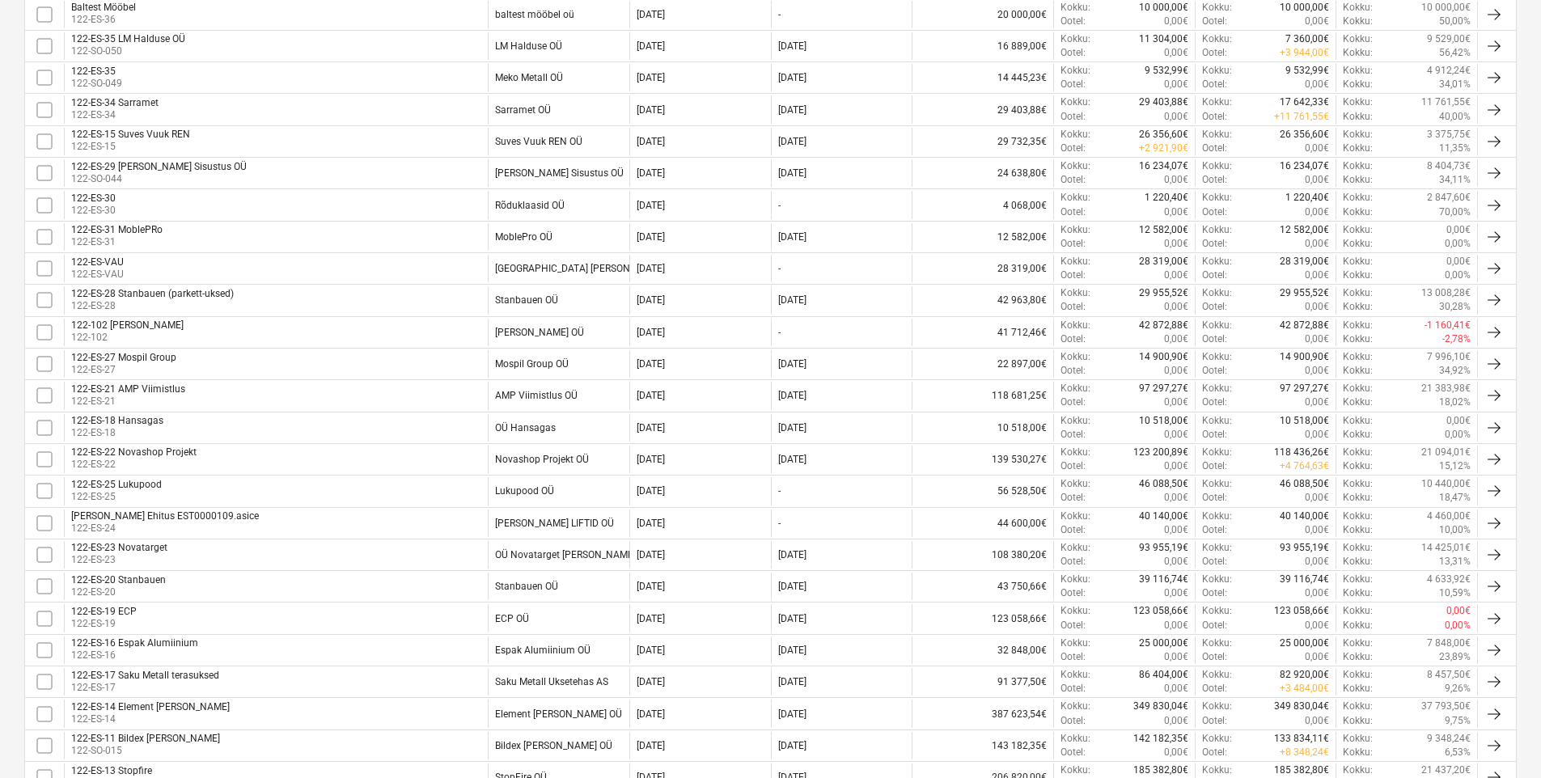
drag, startPoint x: 211, startPoint y: 398, endPoint x: 220, endPoint y: 399, distance: 8.9
click at [211, 398] on div "122-ES-21 AMP Viimistlus 122-ES-21" at bounding box center [276, 396] width 424 height 28
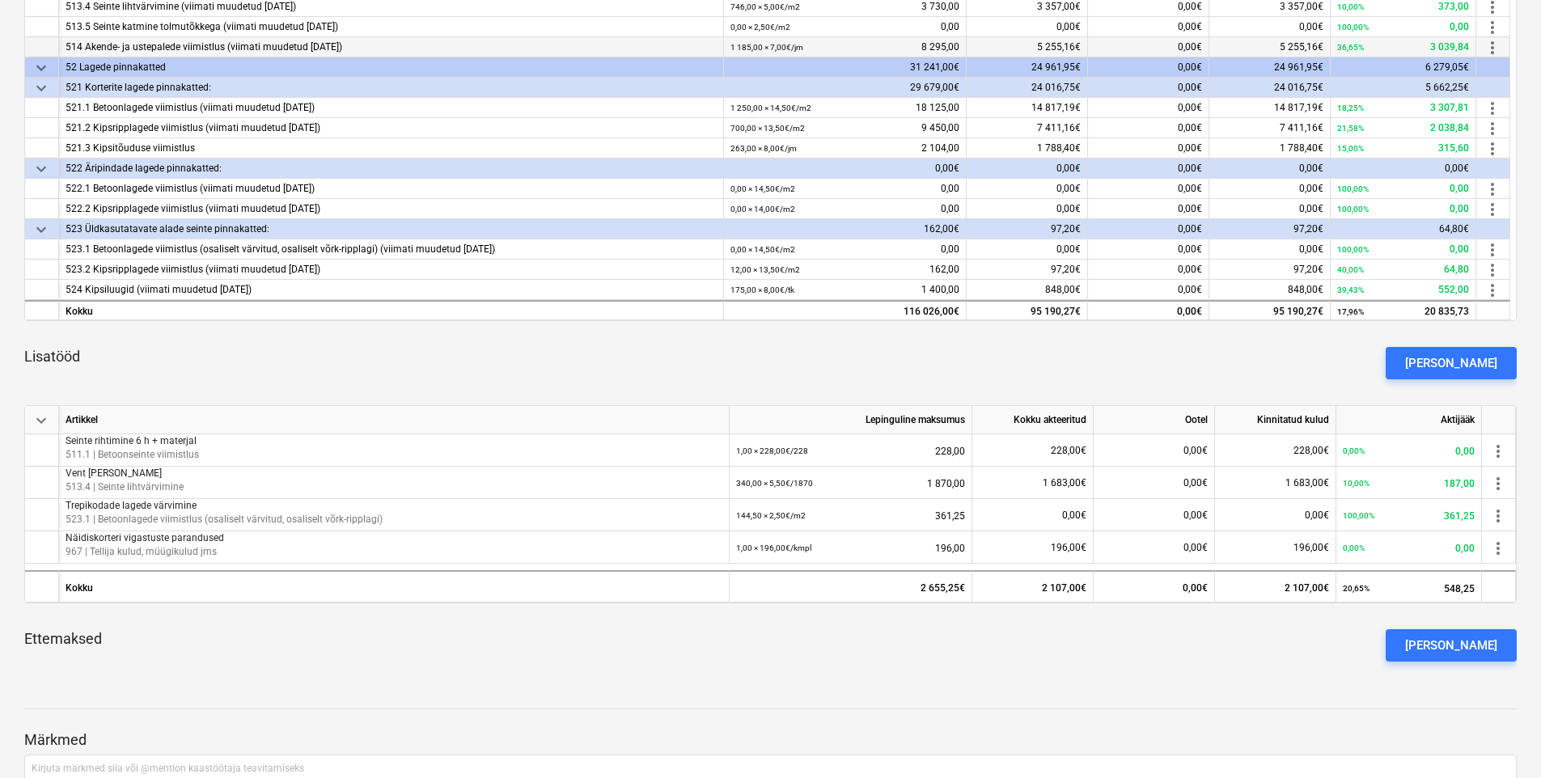
scroll to position [189, 0]
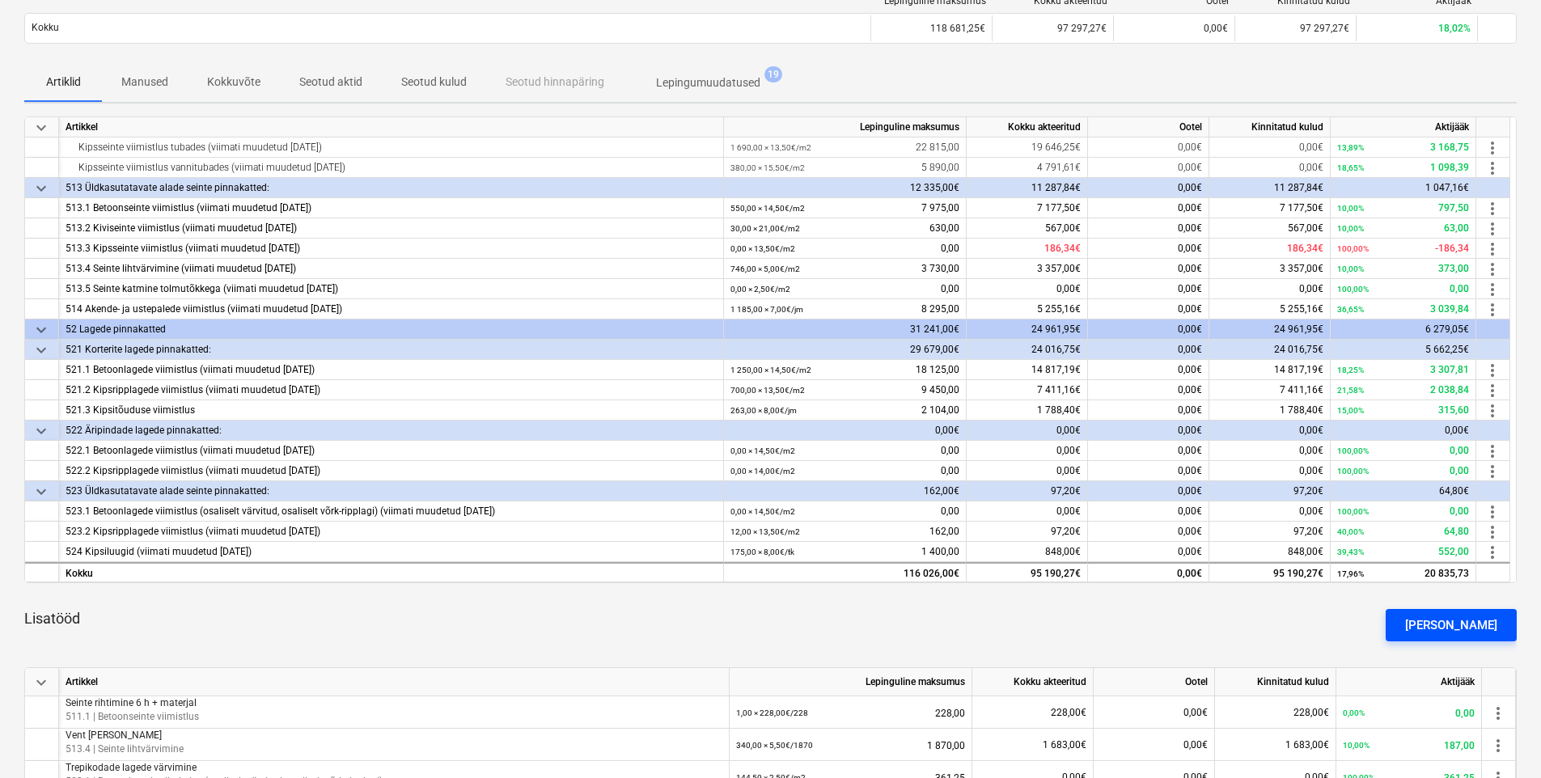
click at [1473, 625] on div "[PERSON_NAME]" at bounding box center [1452, 625] width 92 height 21
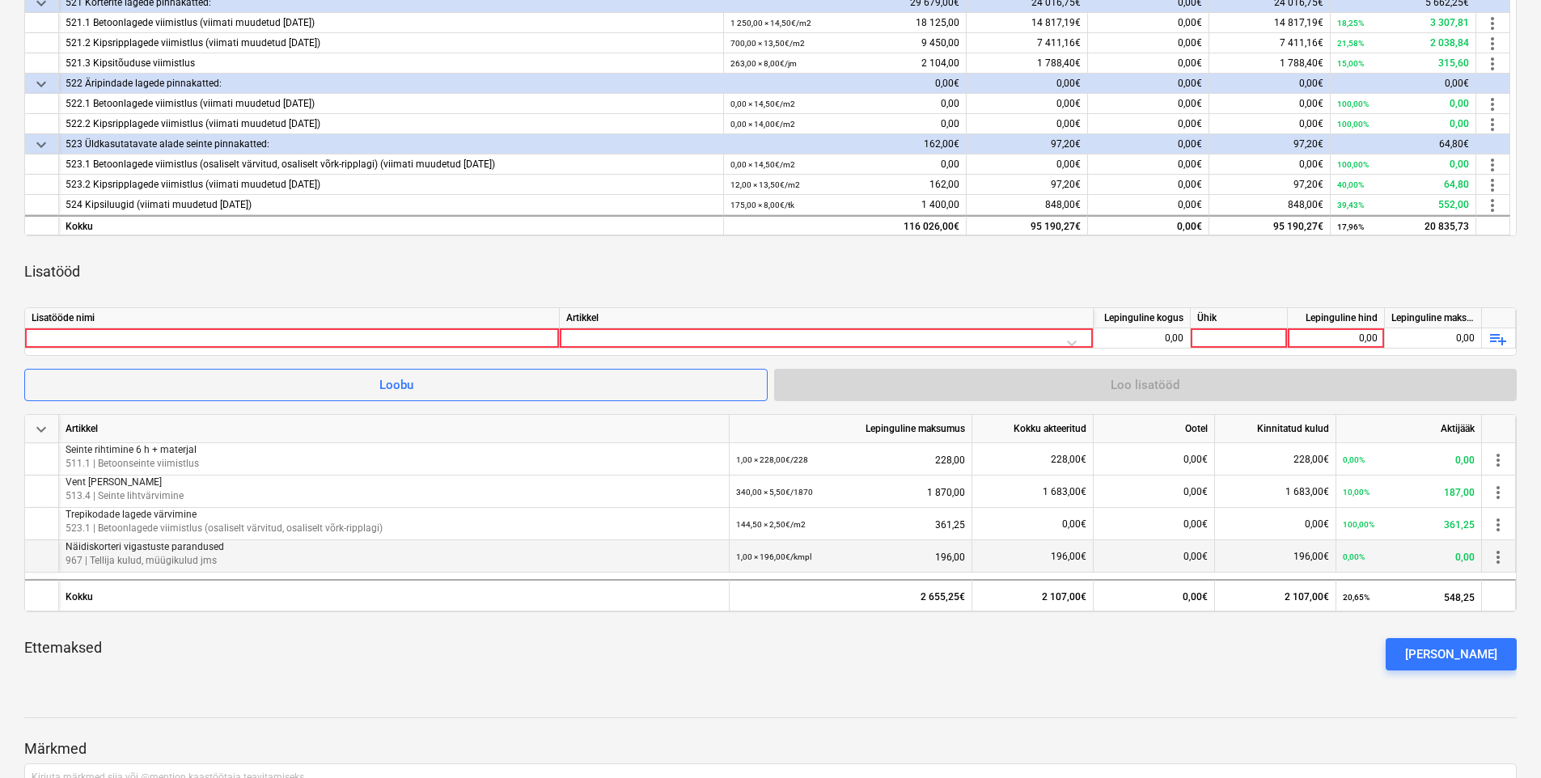
scroll to position [566, 0]
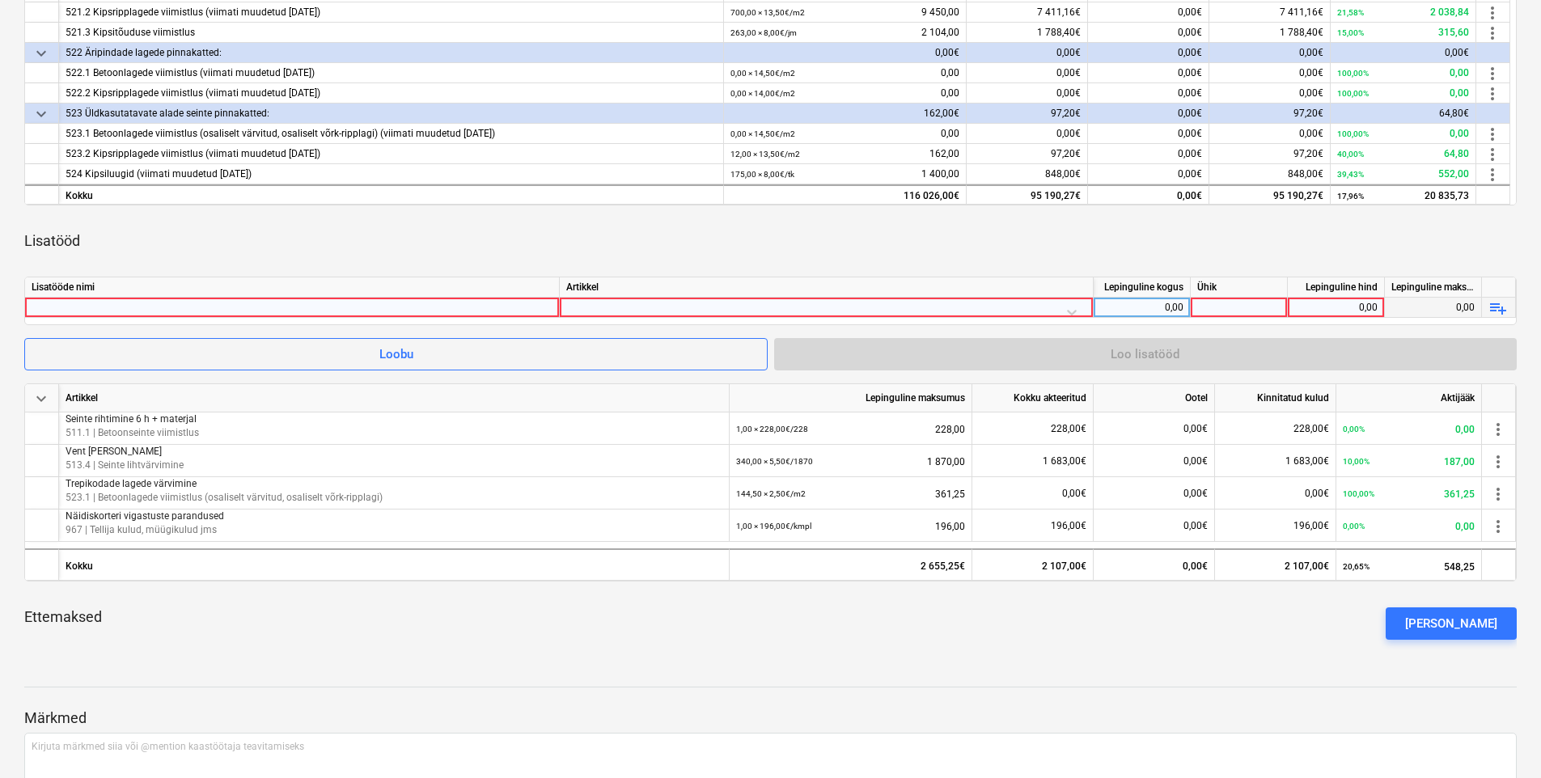
click at [353, 312] on div at bounding box center [292, 307] width 521 height 19
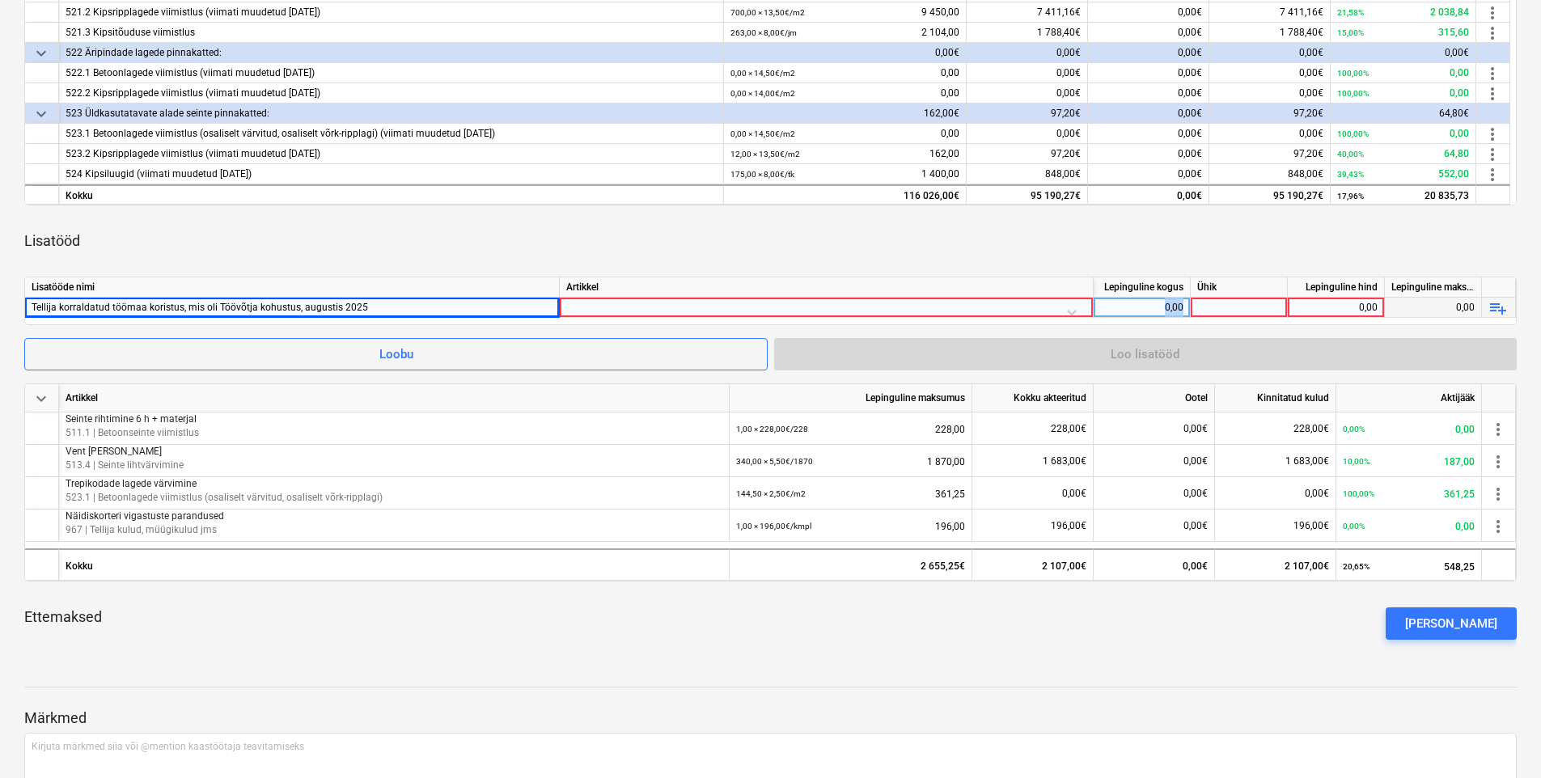
click at [601, 308] on div at bounding box center [826, 312] width 520 height 28
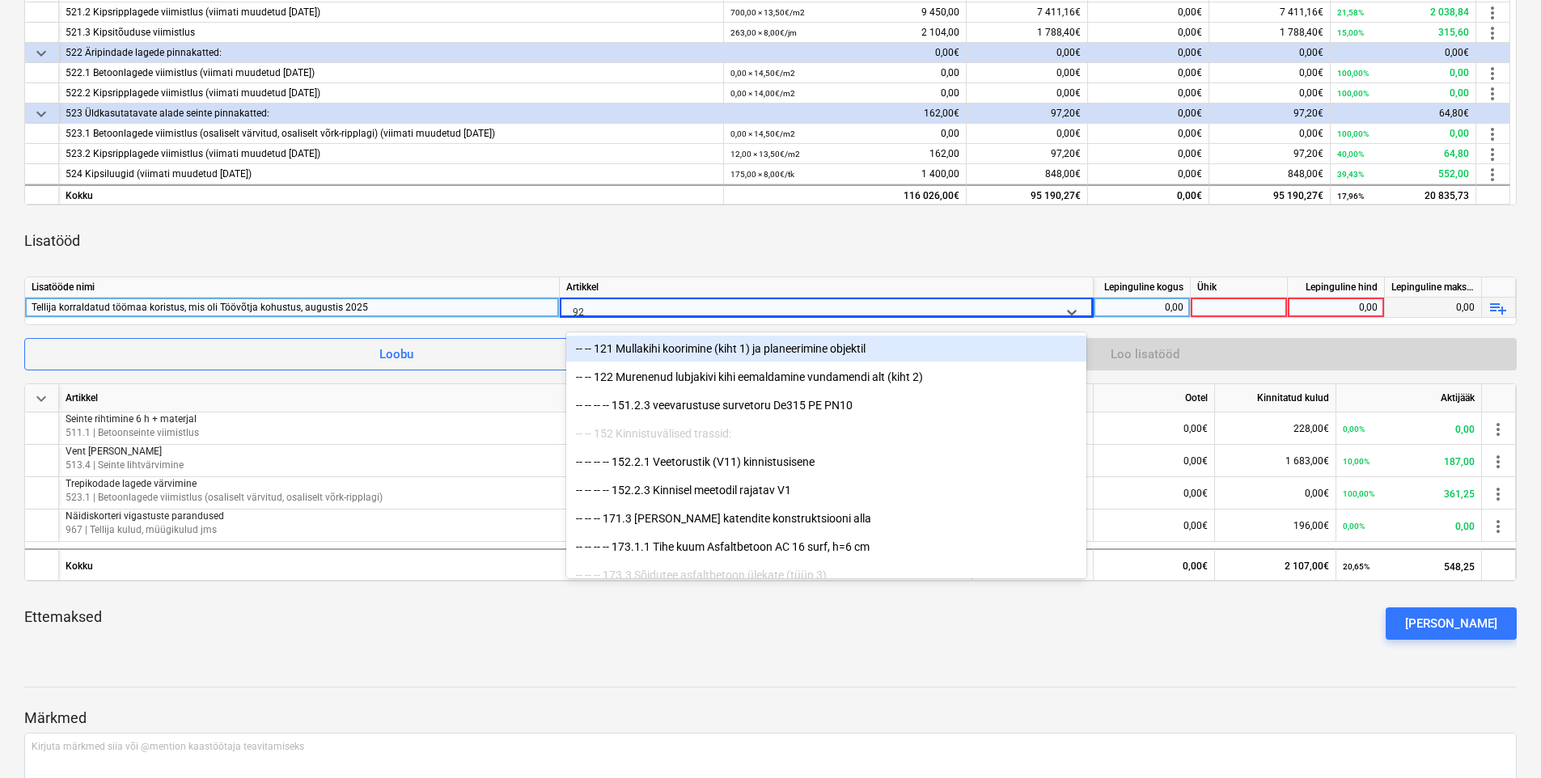
type input "922"
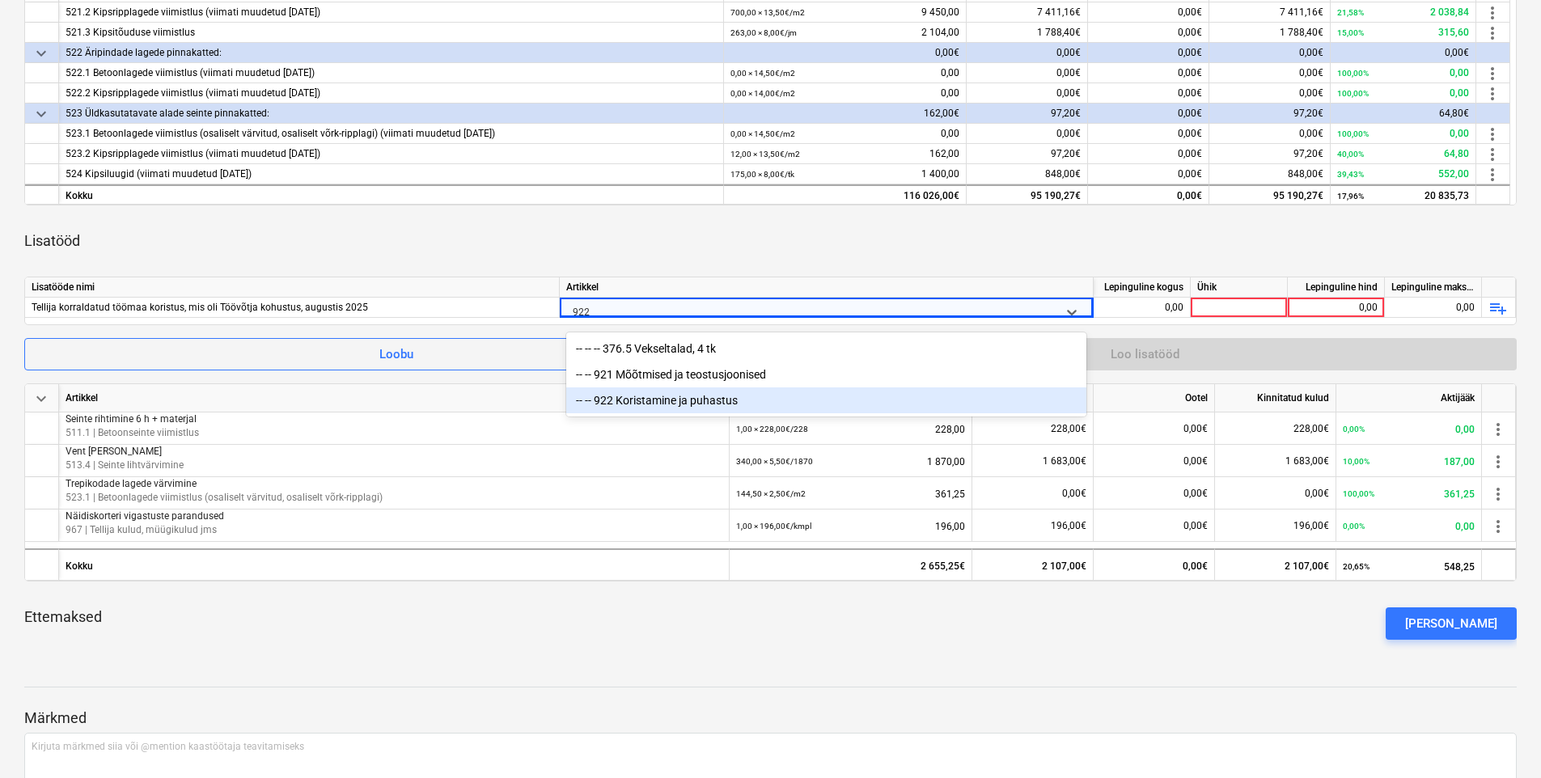
click at [719, 407] on div "-- -- 922 Koristamine ja puhastus" at bounding box center [826, 401] width 520 height 26
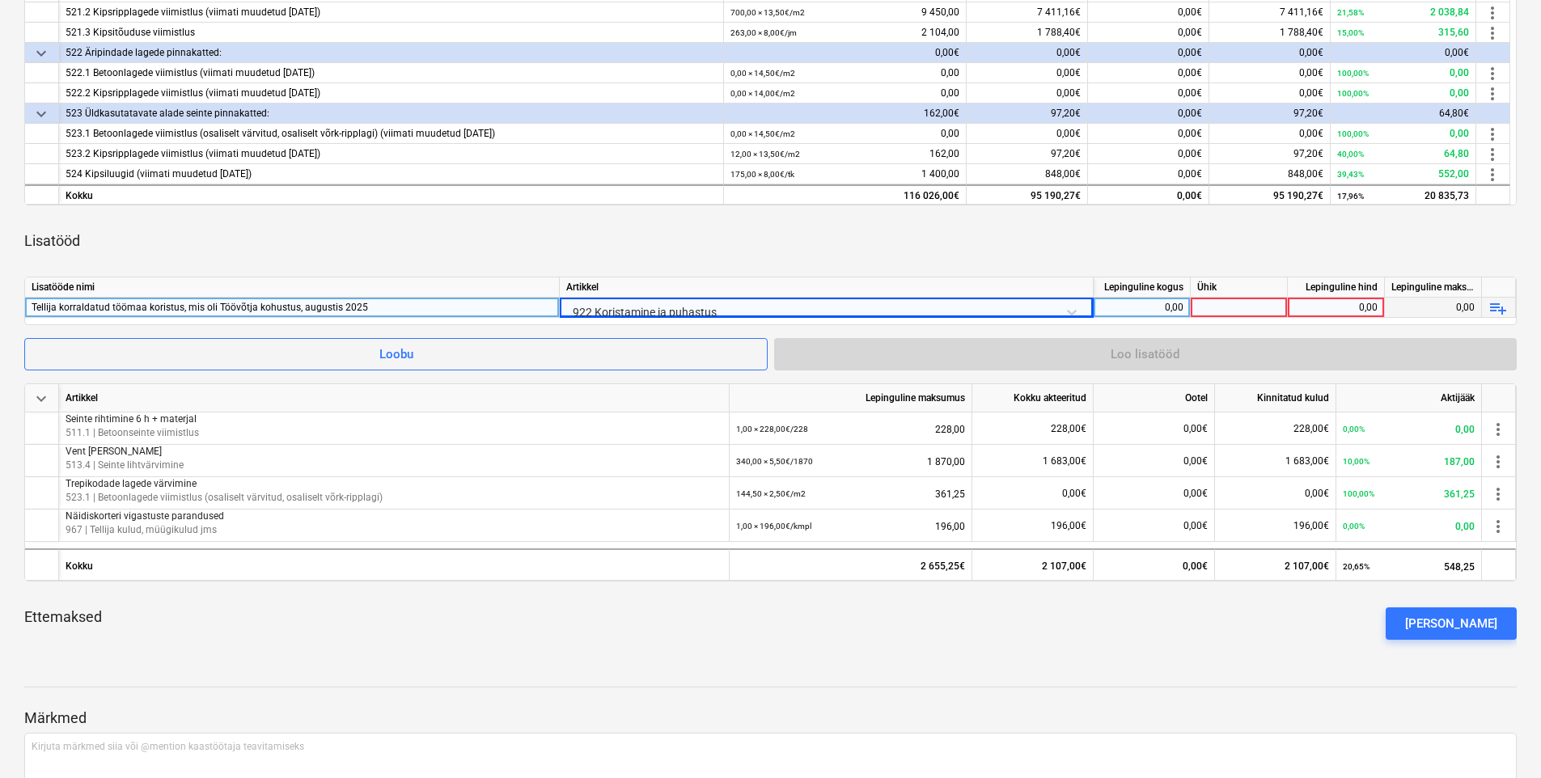
click at [1151, 310] on div "0,00" at bounding box center [1141, 308] width 83 height 20
type input "-1"
type input "kmpl"
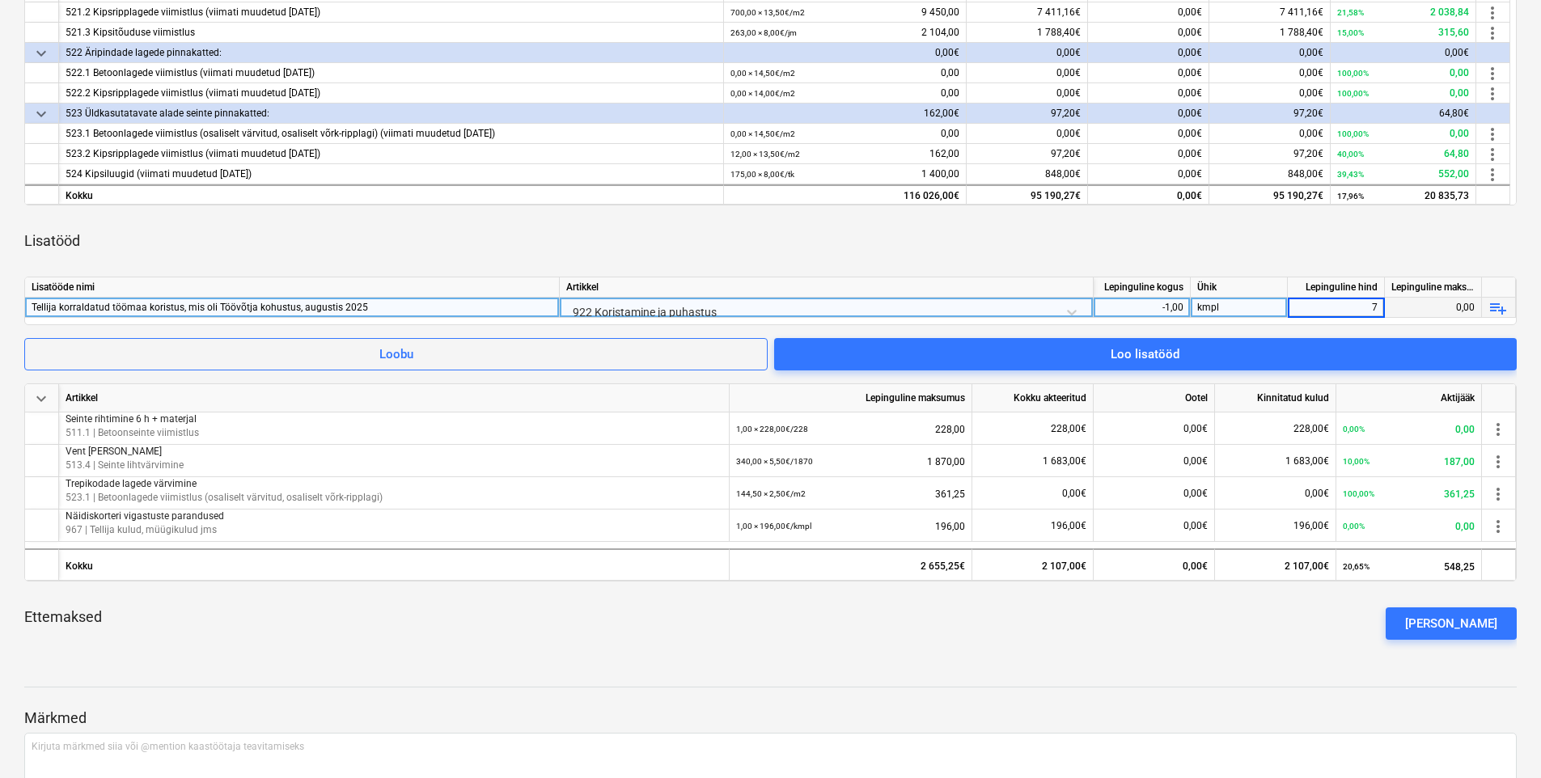
type input "75"
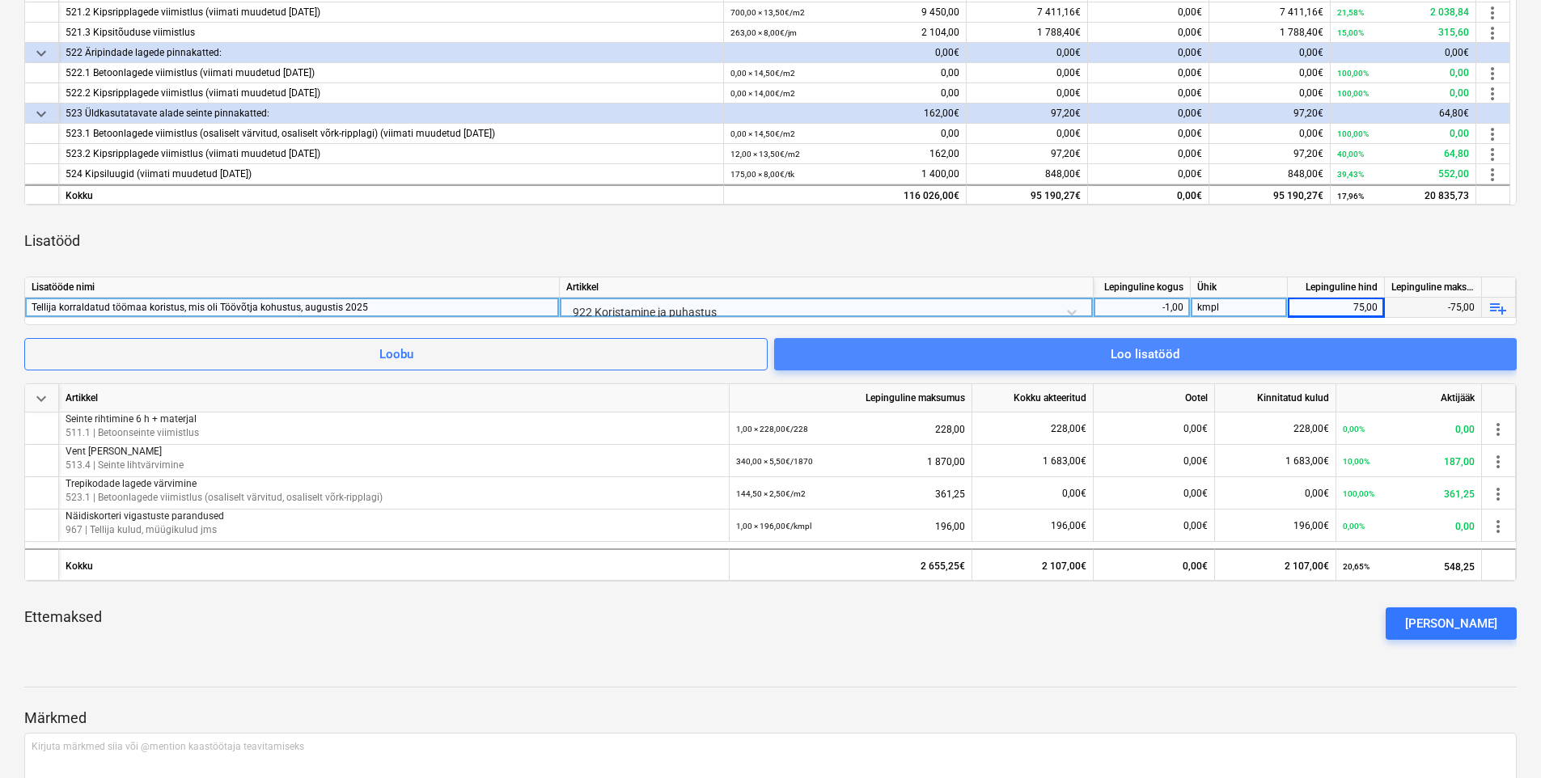
click at [1126, 354] on div "Loo lisatööd" at bounding box center [1145, 354] width 69 height 21
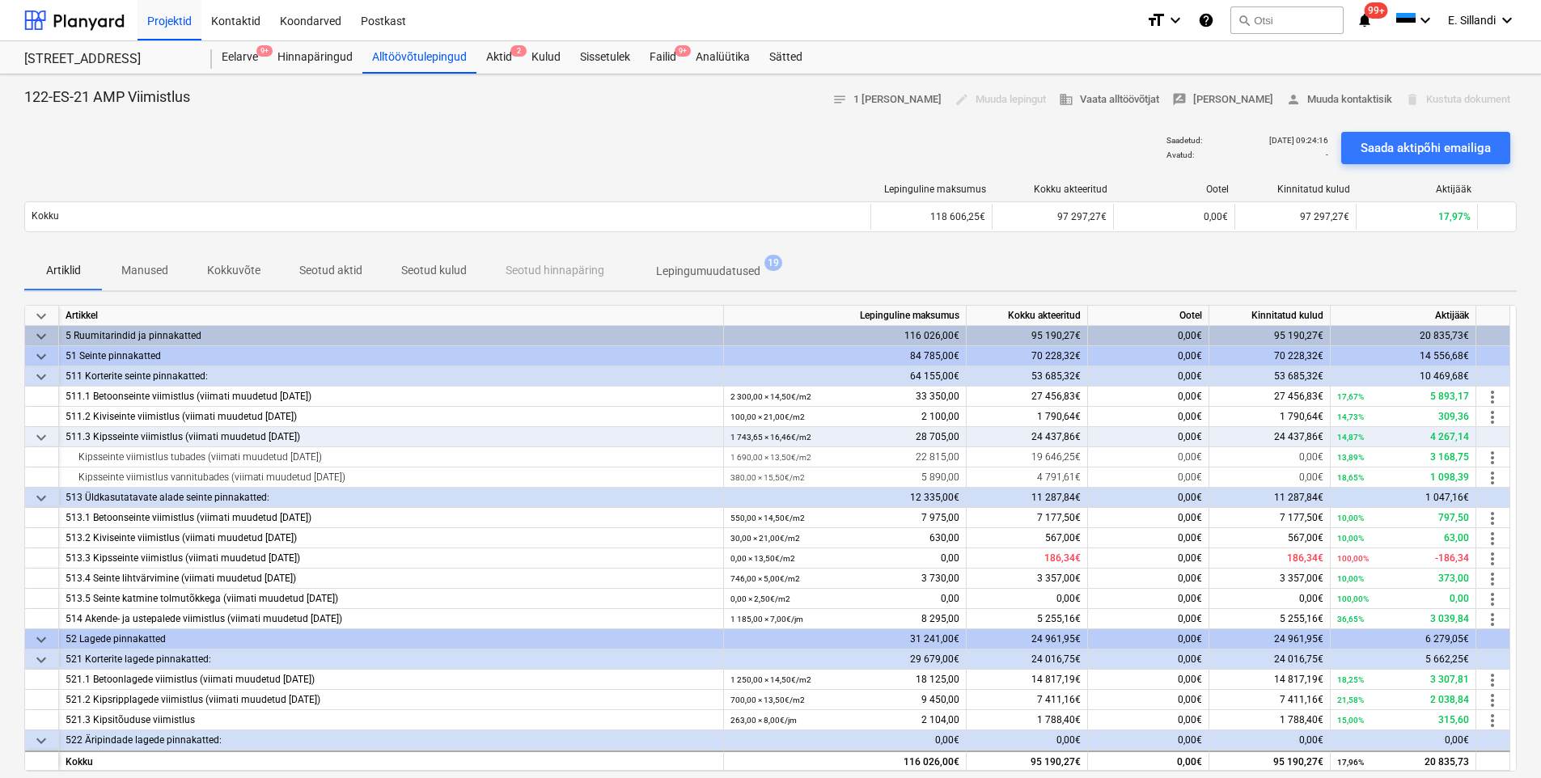
click at [407, 61] on div "Alltöövõtulepingud" at bounding box center [420, 57] width 114 height 32
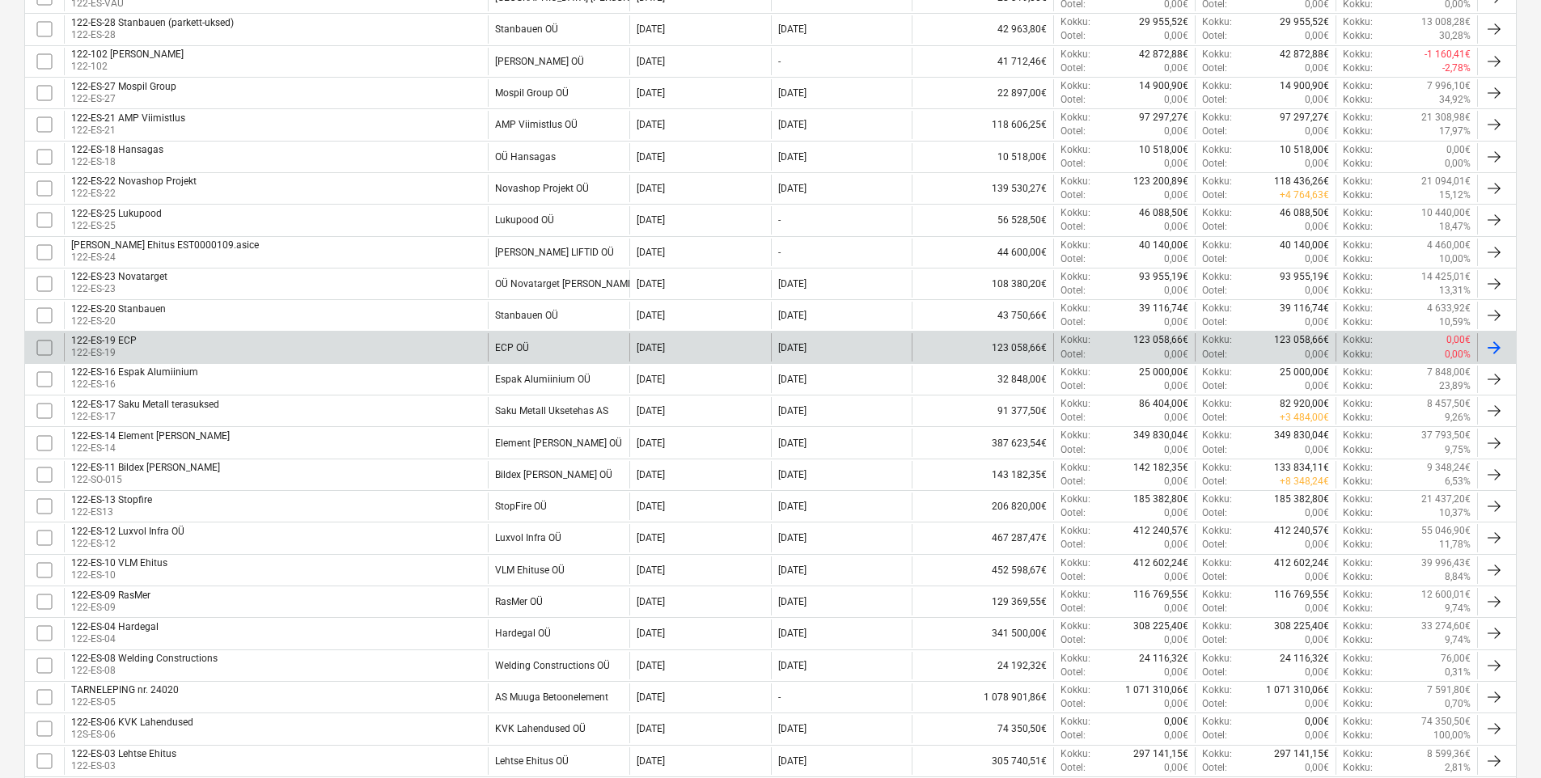
scroll to position [788, 0]
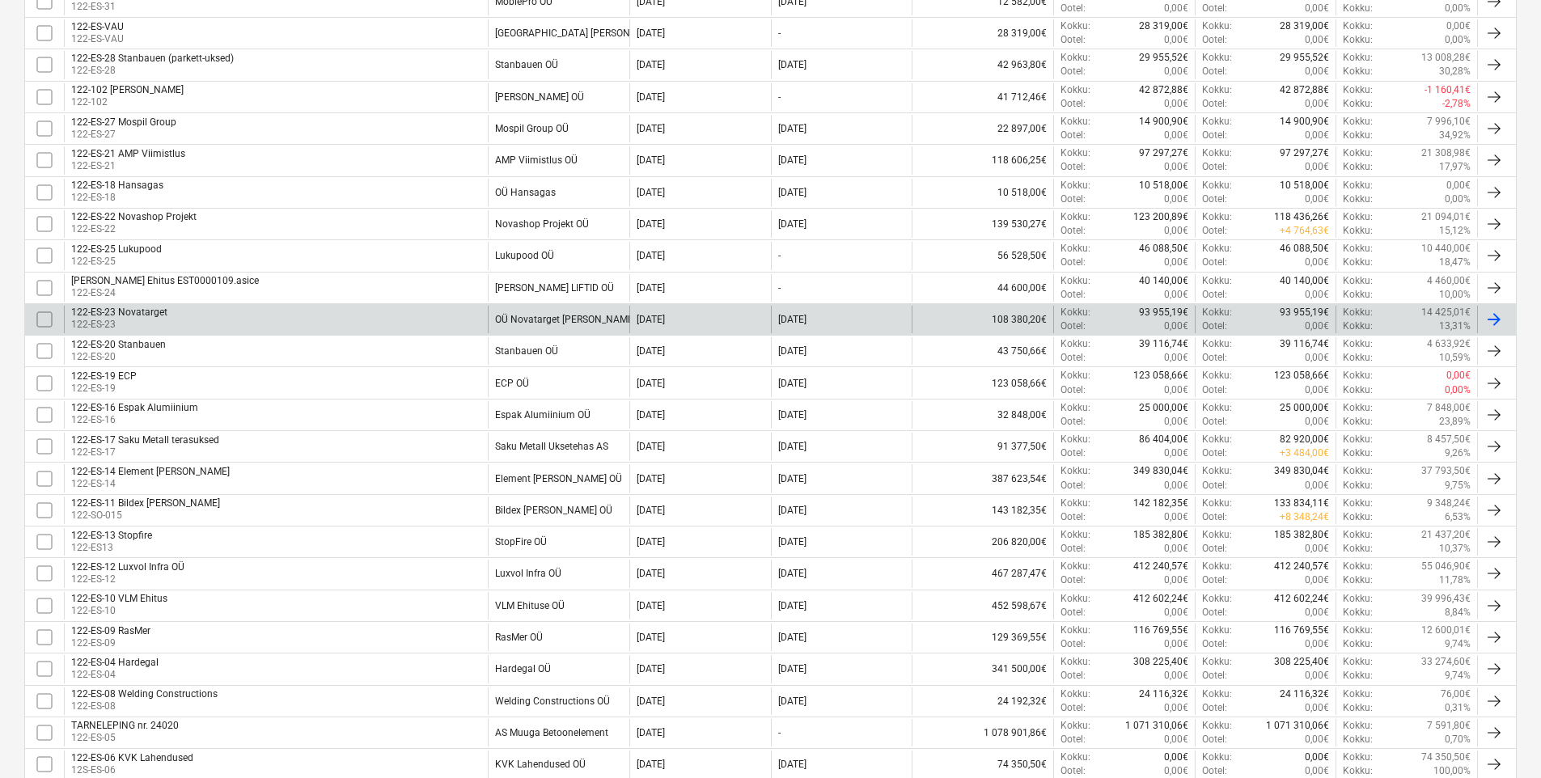
click at [407, 323] on div "122-ES-23 Novatarget 122-ES-23" at bounding box center [276, 320] width 424 height 28
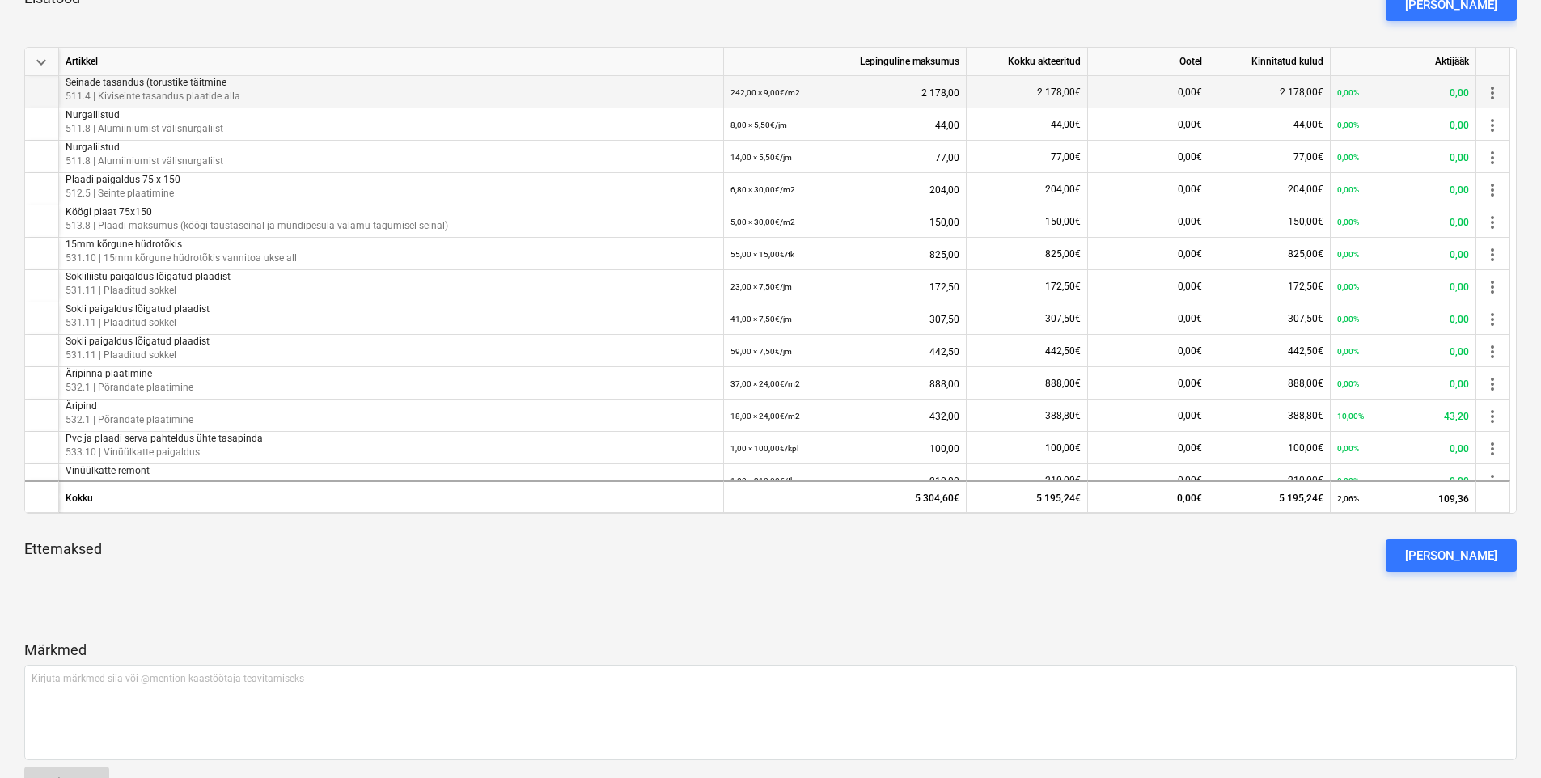
scroll to position [378, 0]
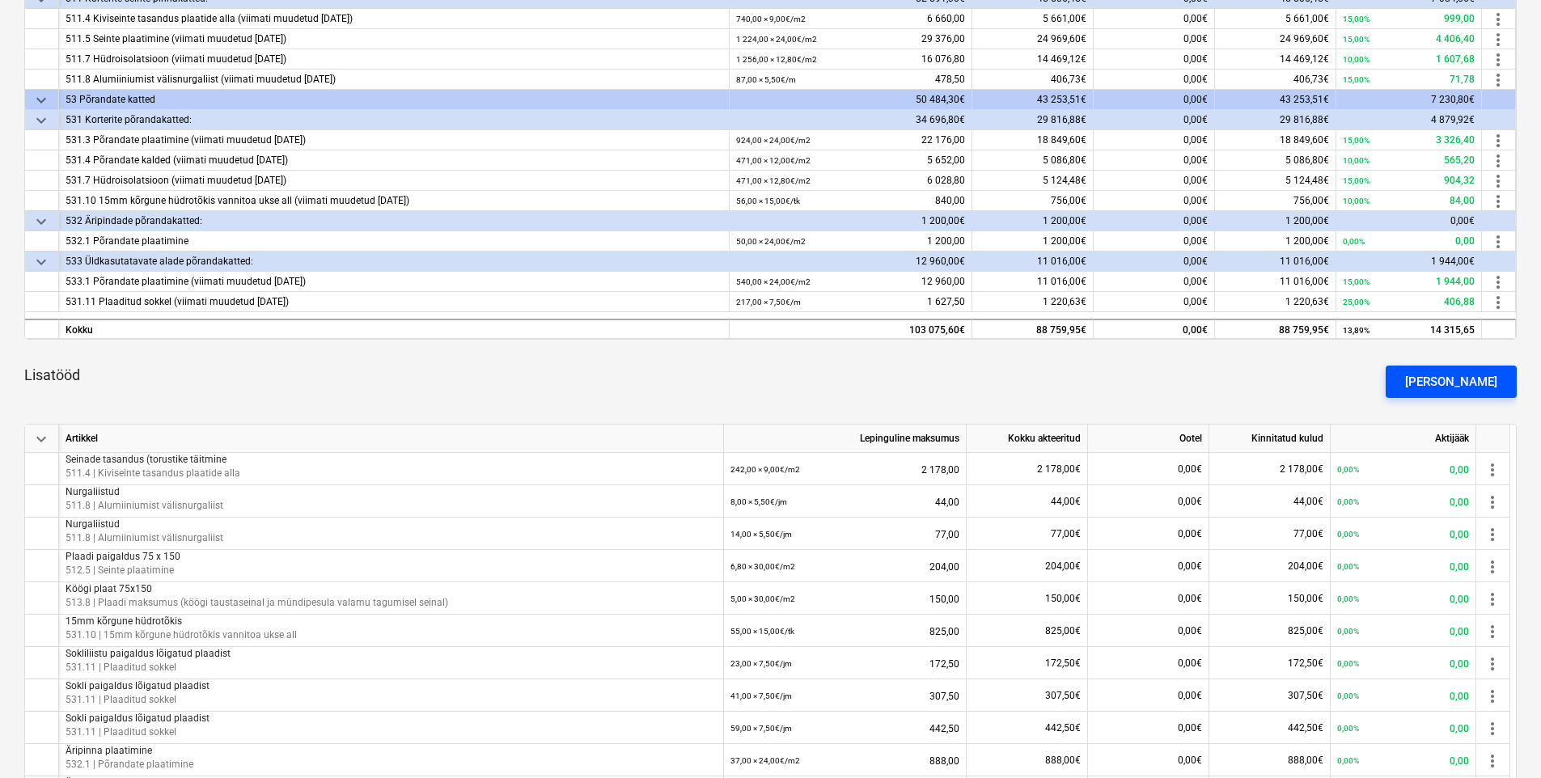
click at [1478, 384] on div "[PERSON_NAME]" at bounding box center [1452, 381] width 92 height 21
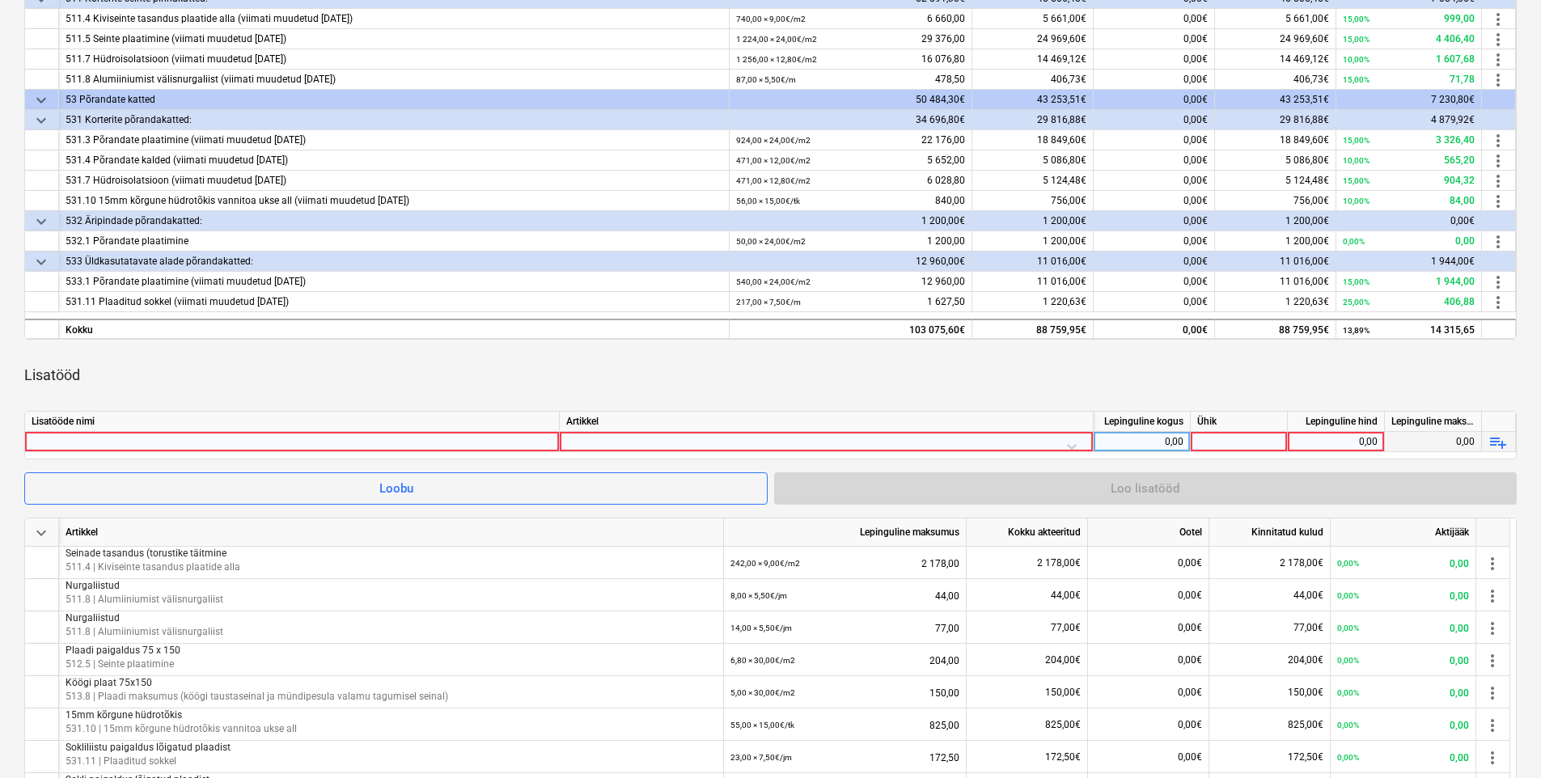
click at [193, 445] on div at bounding box center [292, 441] width 521 height 19
click at [156, 443] on input at bounding box center [292, 441] width 534 height 19
type input "Tellija korraldatud tegemata tööd vastavalt e-kirjale"
click at [327, 443] on div "Tellija korraldatud tegemata tööd vastavalt e-kirjale" at bounding box center [292, 441] width 521 height 19
click at [327, 443] on input "Tellija korraldatud tegemata tööd vastavalt e-kirjale" at bounding box center [292, 441] width 534 height 19
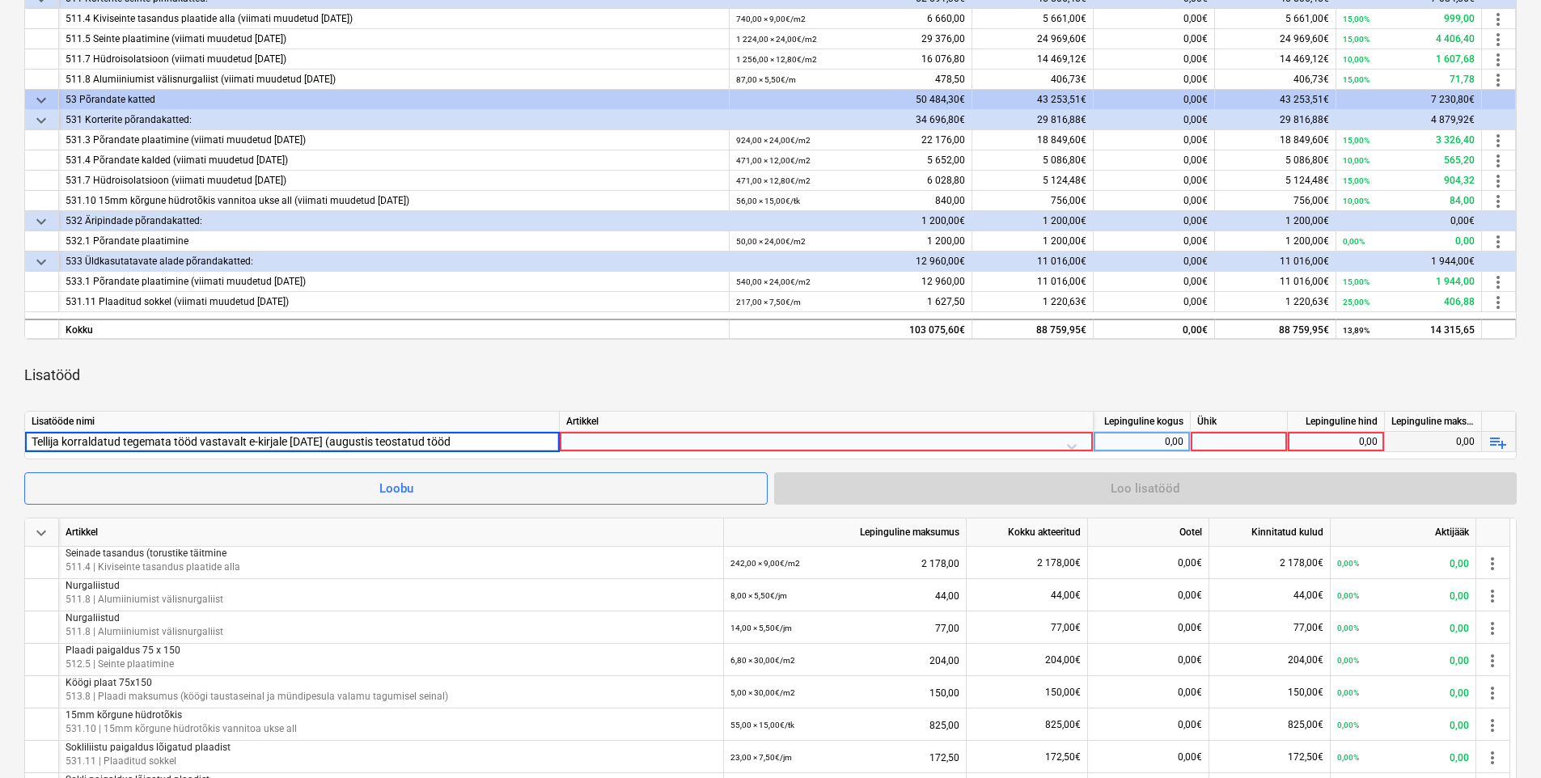
type input "Tellija korraldatud tegemata tööd vastavalt e-kirjale 02.09.25 (augustis teosta…"
click at [653, 444] on div at bounding box center [826, 446] width 520 height 28
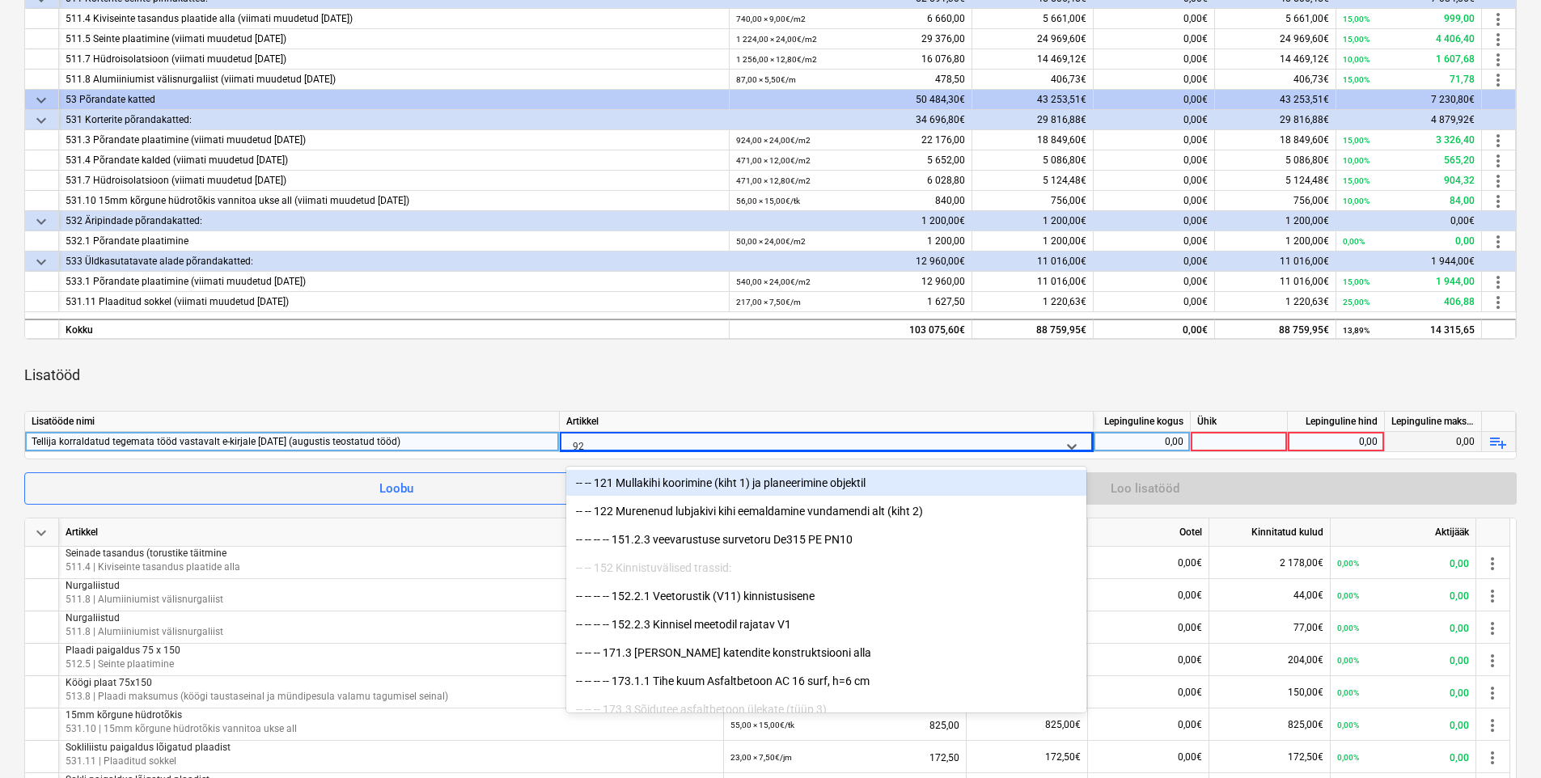
type input "922"
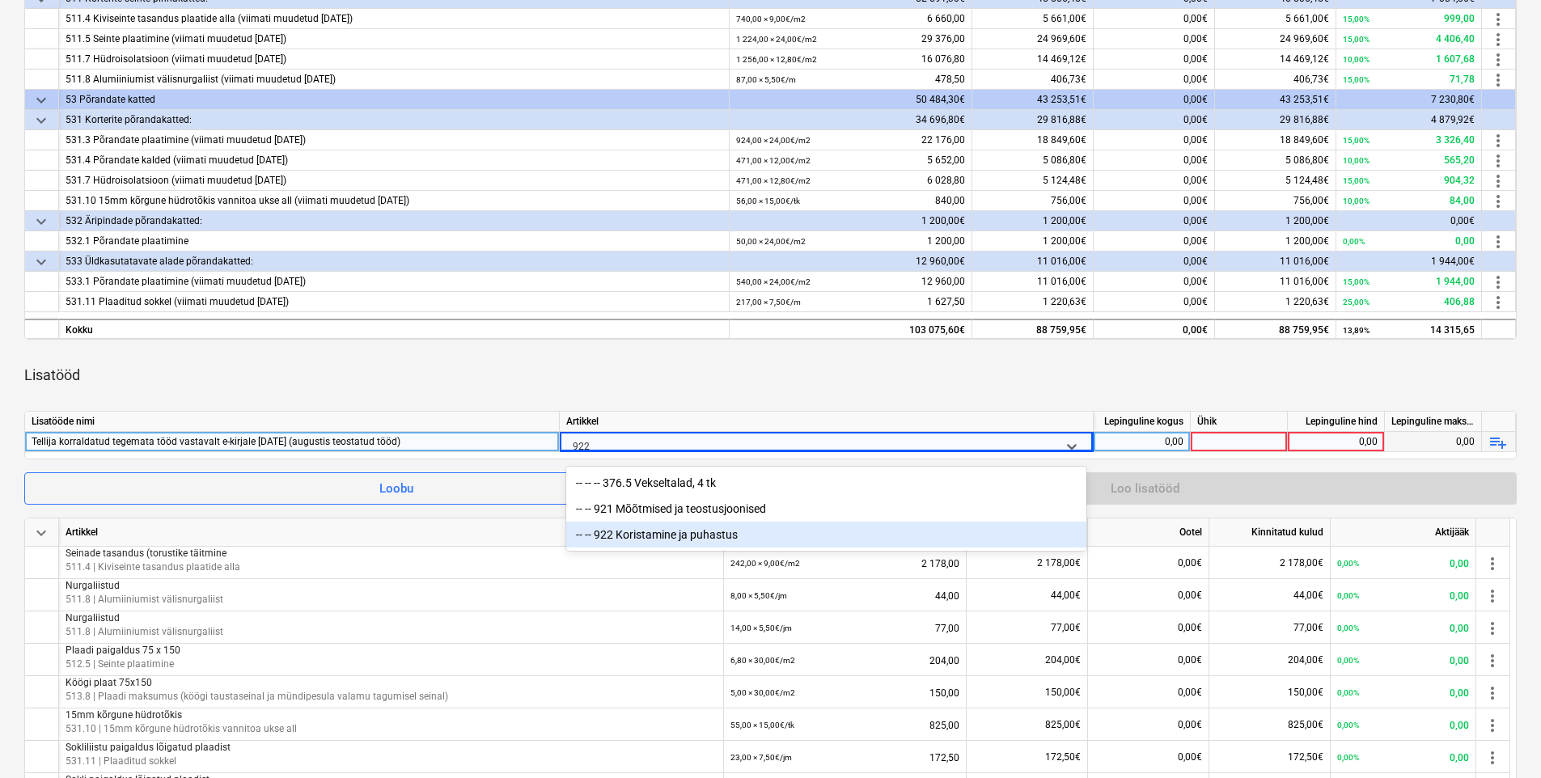
click at [624, 527] on div "-- -- 922 Koristamine ja puhastus" at bounding box center [826, 535] width 520 height 26
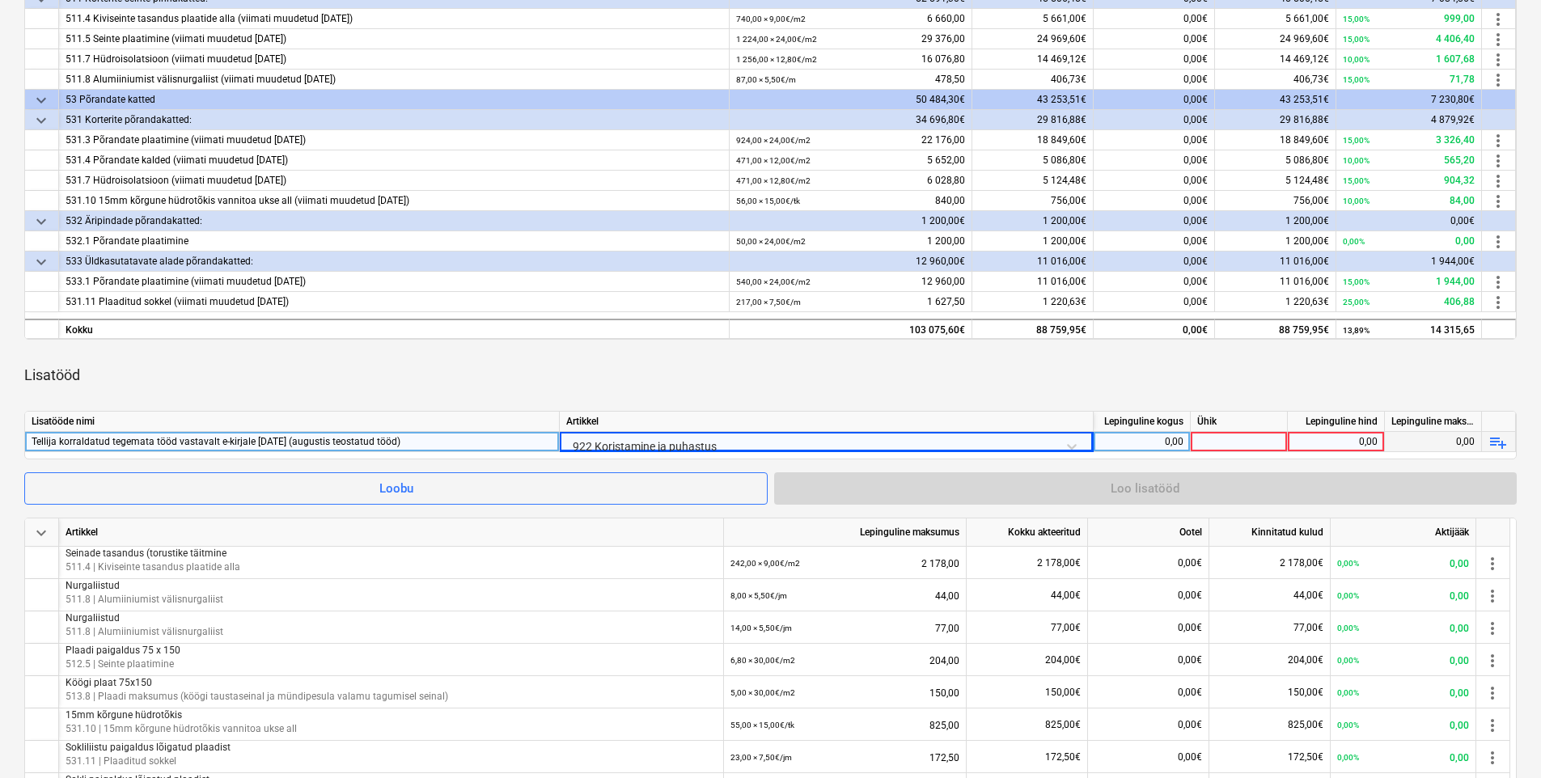
click at [1146, 443] on div "0,00" at bounding box center [1141, 442] width 83 height 20
type input "-1"
click at [1258, 450] on div at bounding box center [1239, 442] width 97 height 20
type input "l"
type input "kmpl"
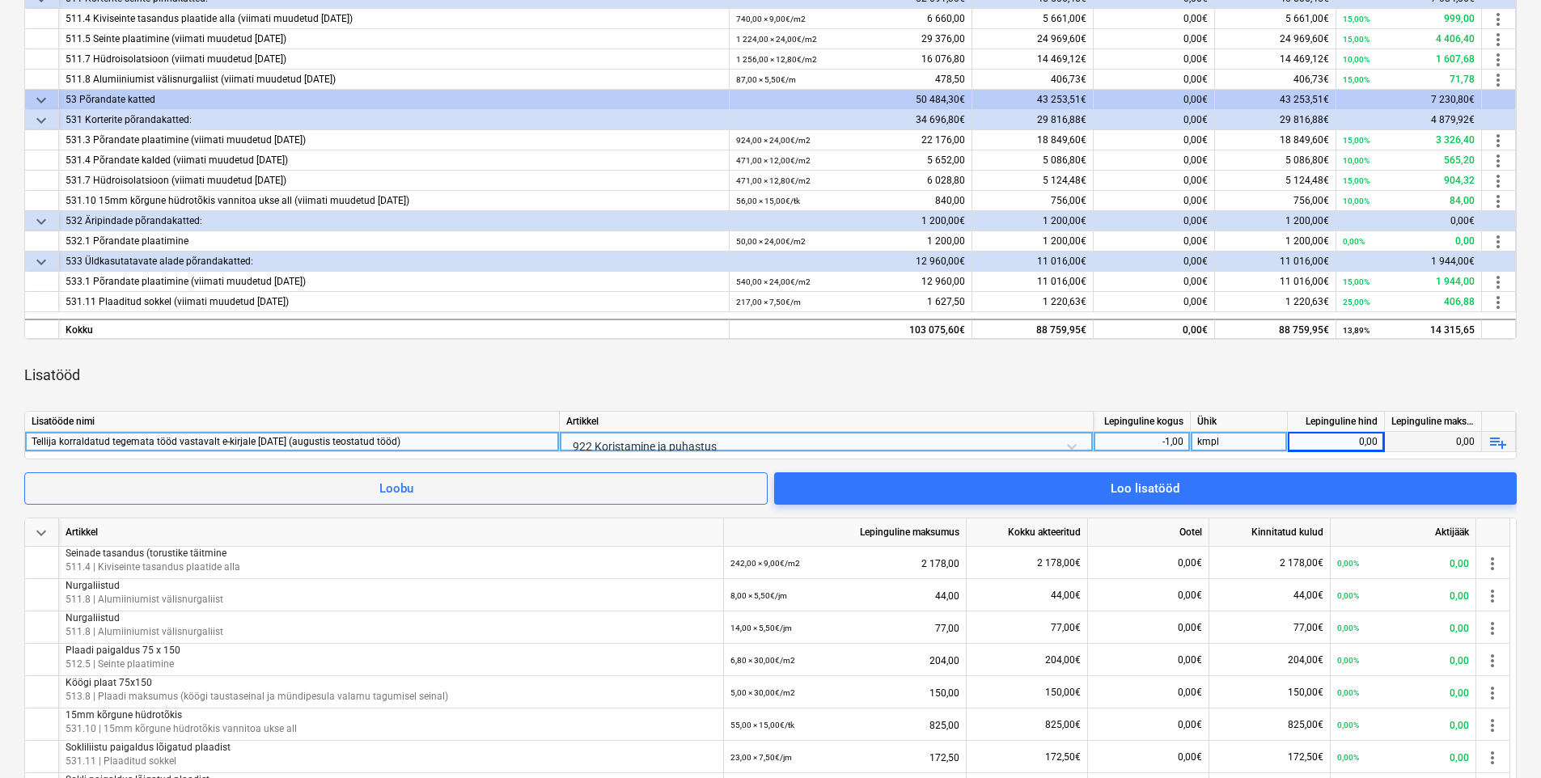
click at [1355, 443] on div "0,00" at bounding box center [1336, 442] width 83 height 20
type input "576"
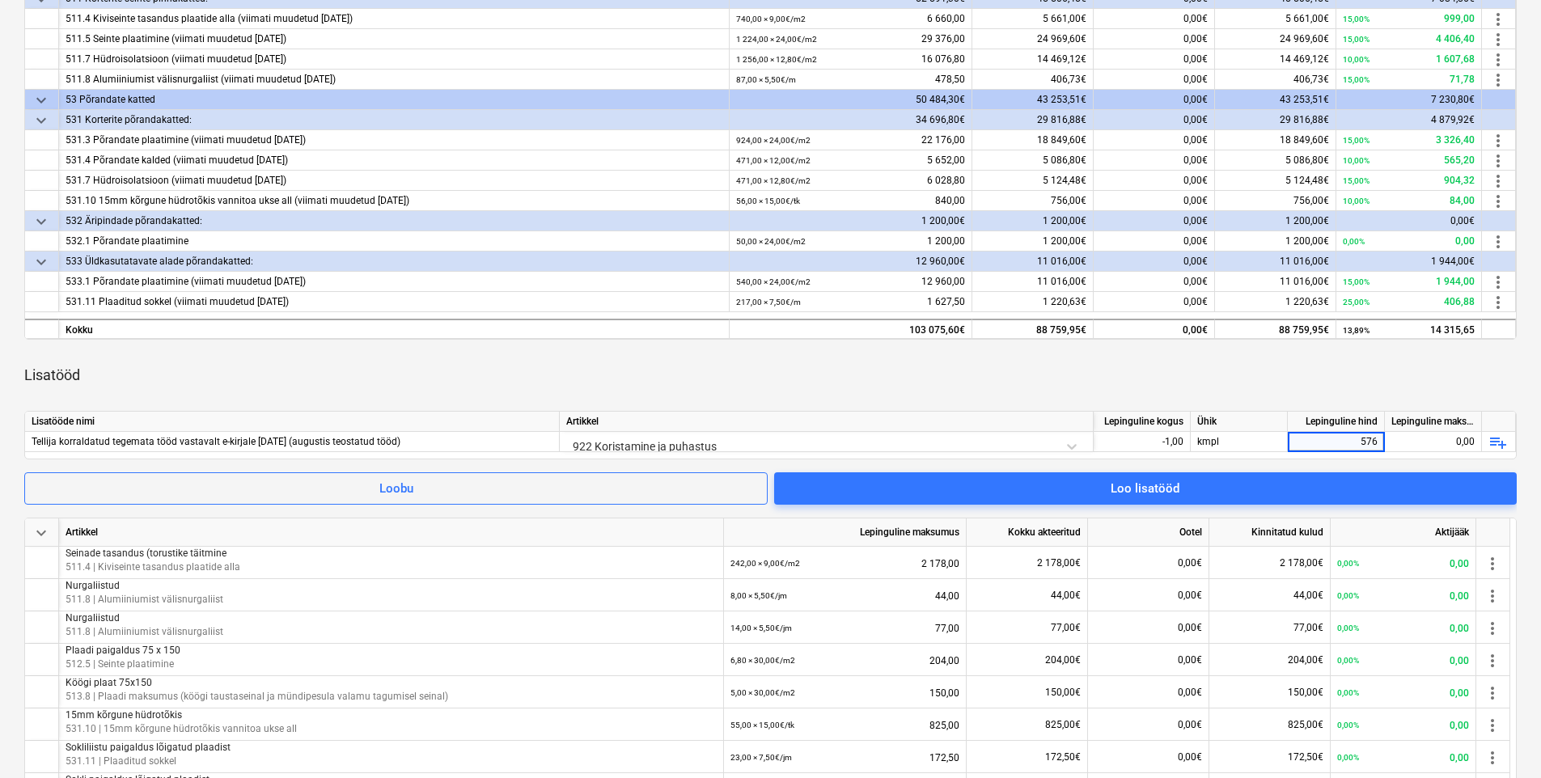
click at [1269, 363] on div "Lisatööd" at bounding box center [770, 375] width 1493 height 45
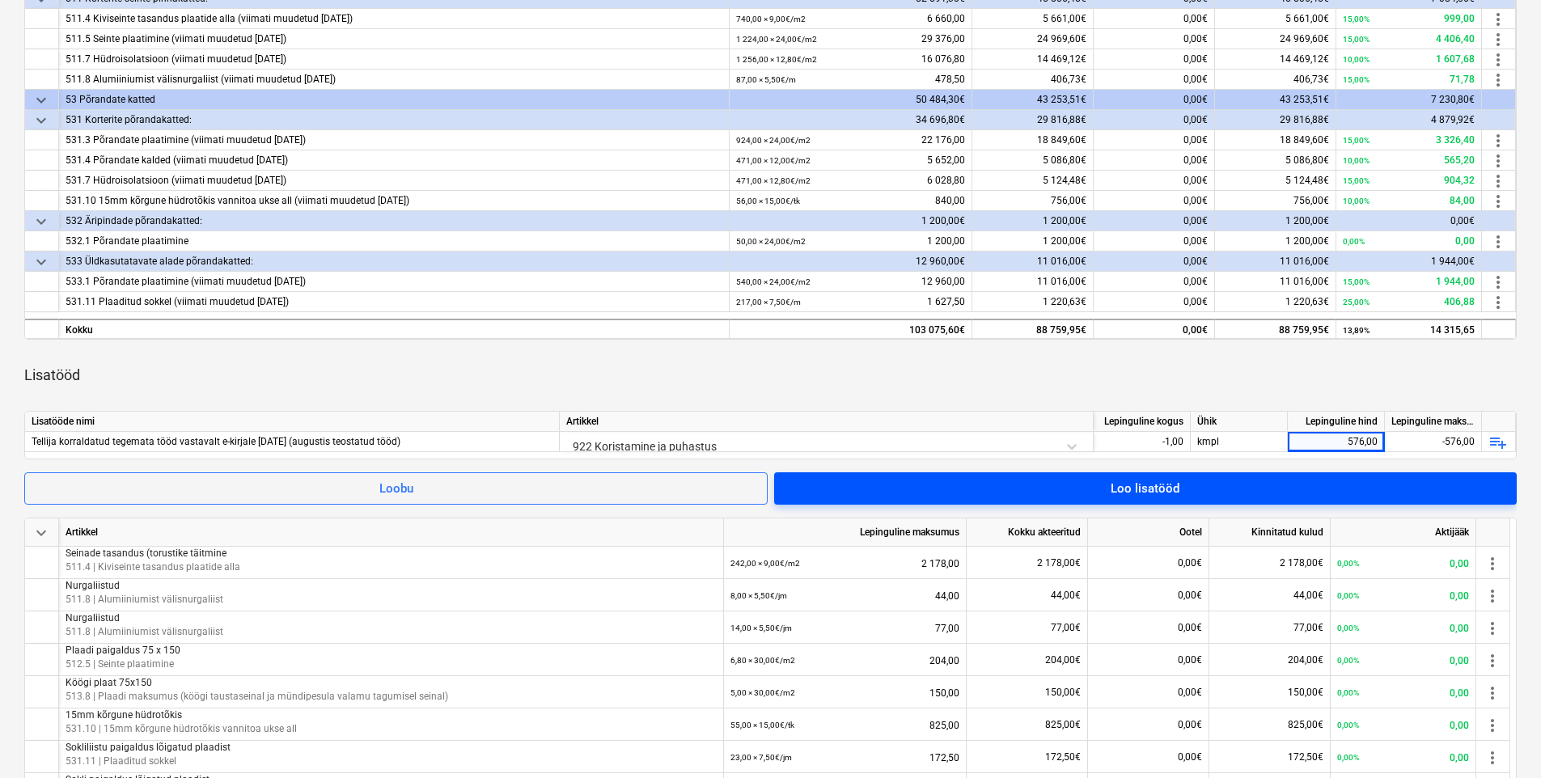
click at [1252, 485] on span "Loo lisatööd" at bounding box center [1146, 488] width 704 height 21
